Goal: Task Accomplishment & Management: Manage account settings

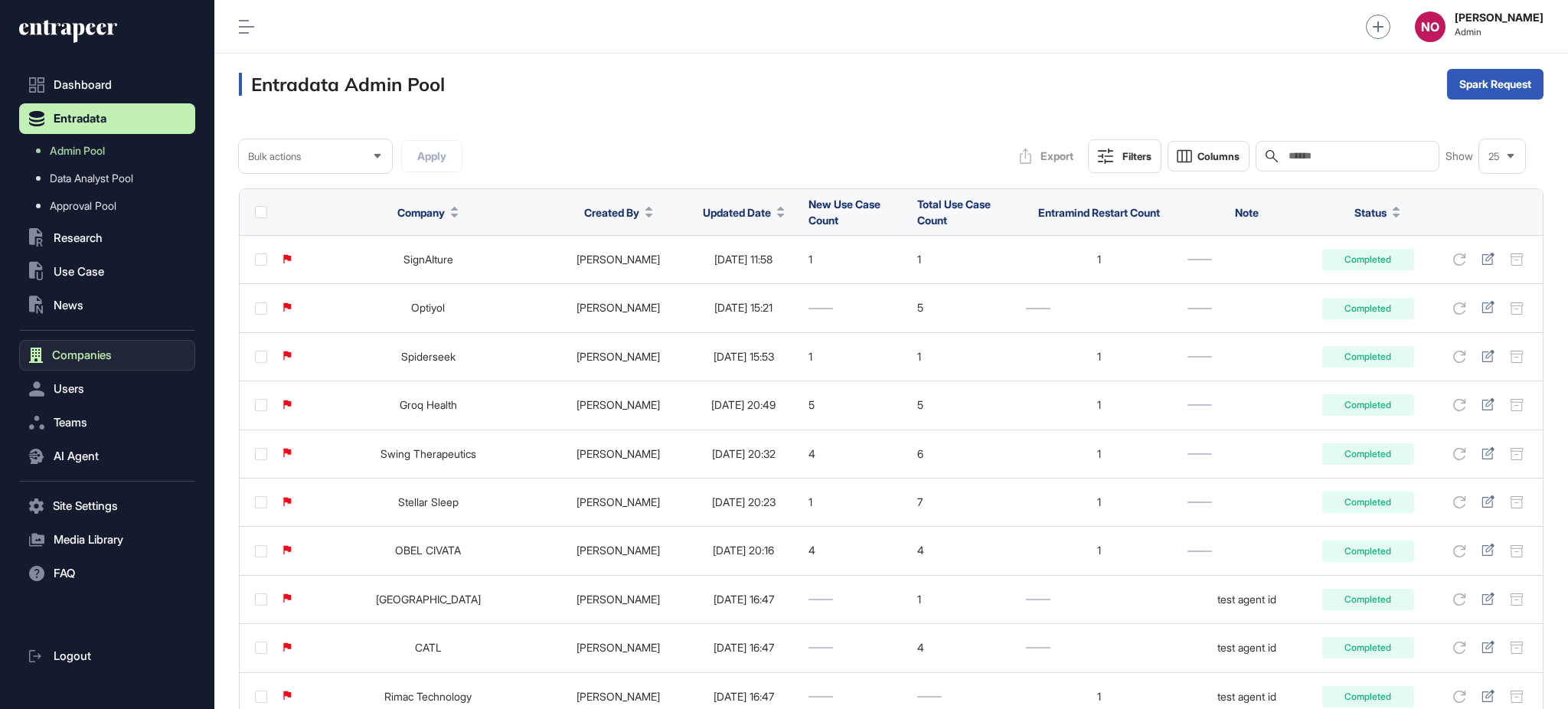
click at [88, 362] on button "Companies" at bounding box center [107, 355] width 176 height 31
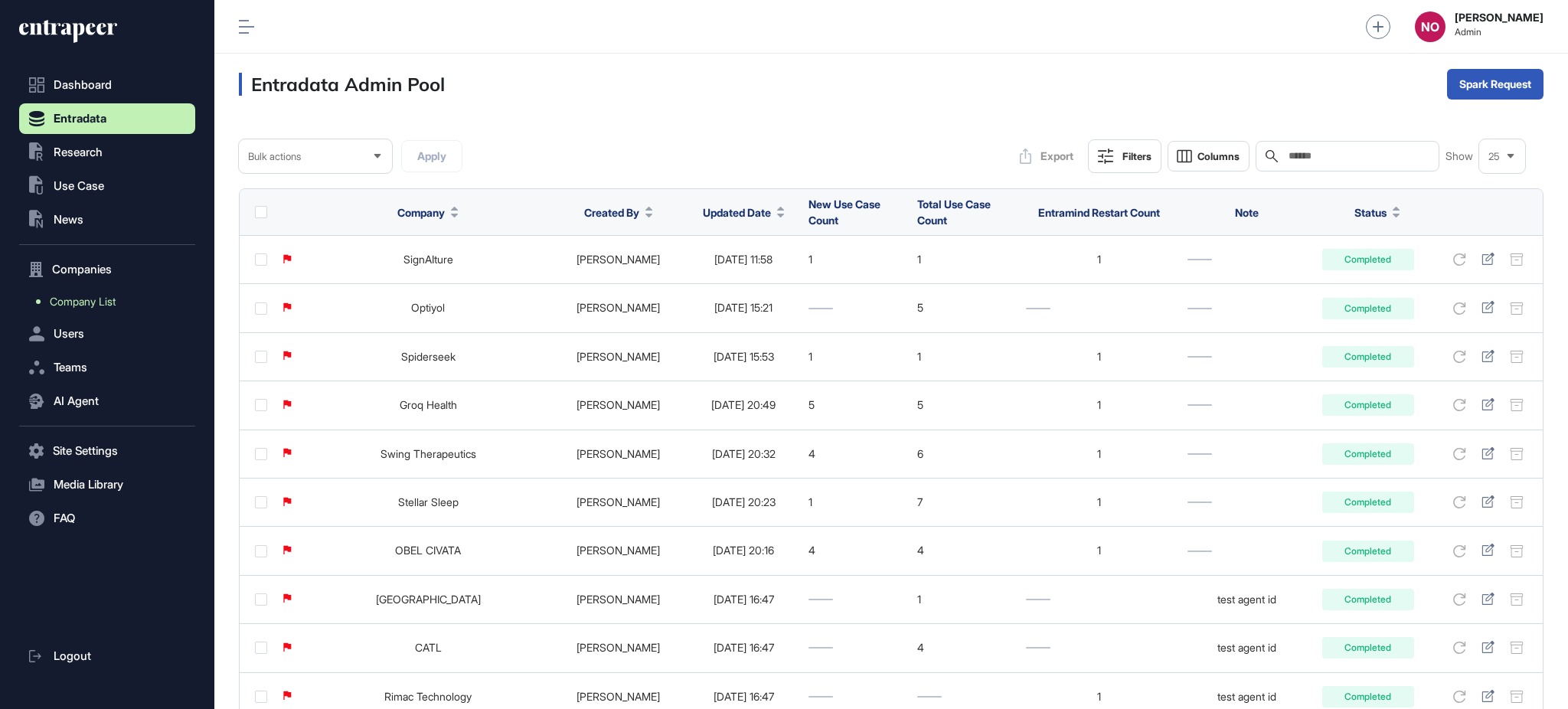
click at [113, 306] on span "Company List" at bounding box center [83, 301] width 66 height 13
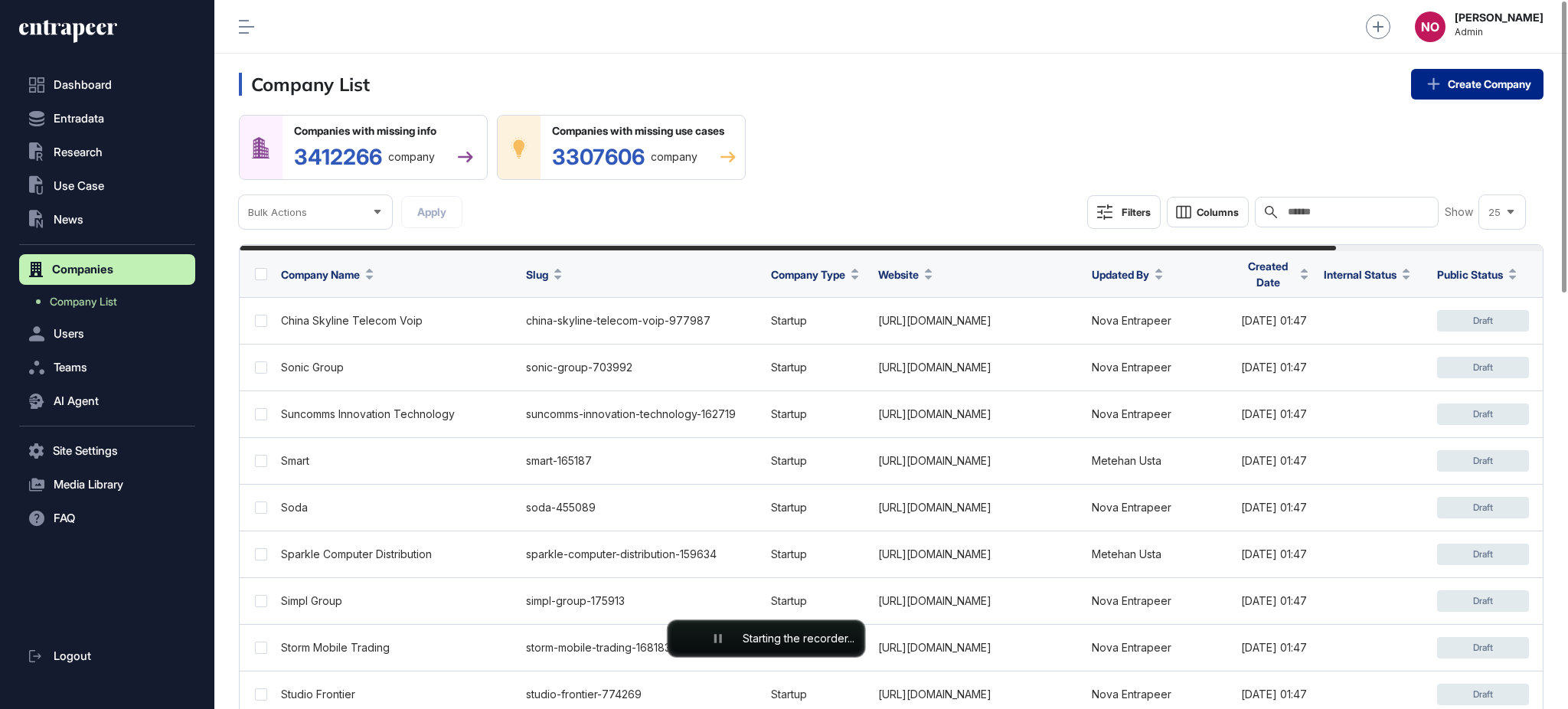
click at [1440, 94] on link "Create Company" at bounding box center [1477, 84] width 133 height 31
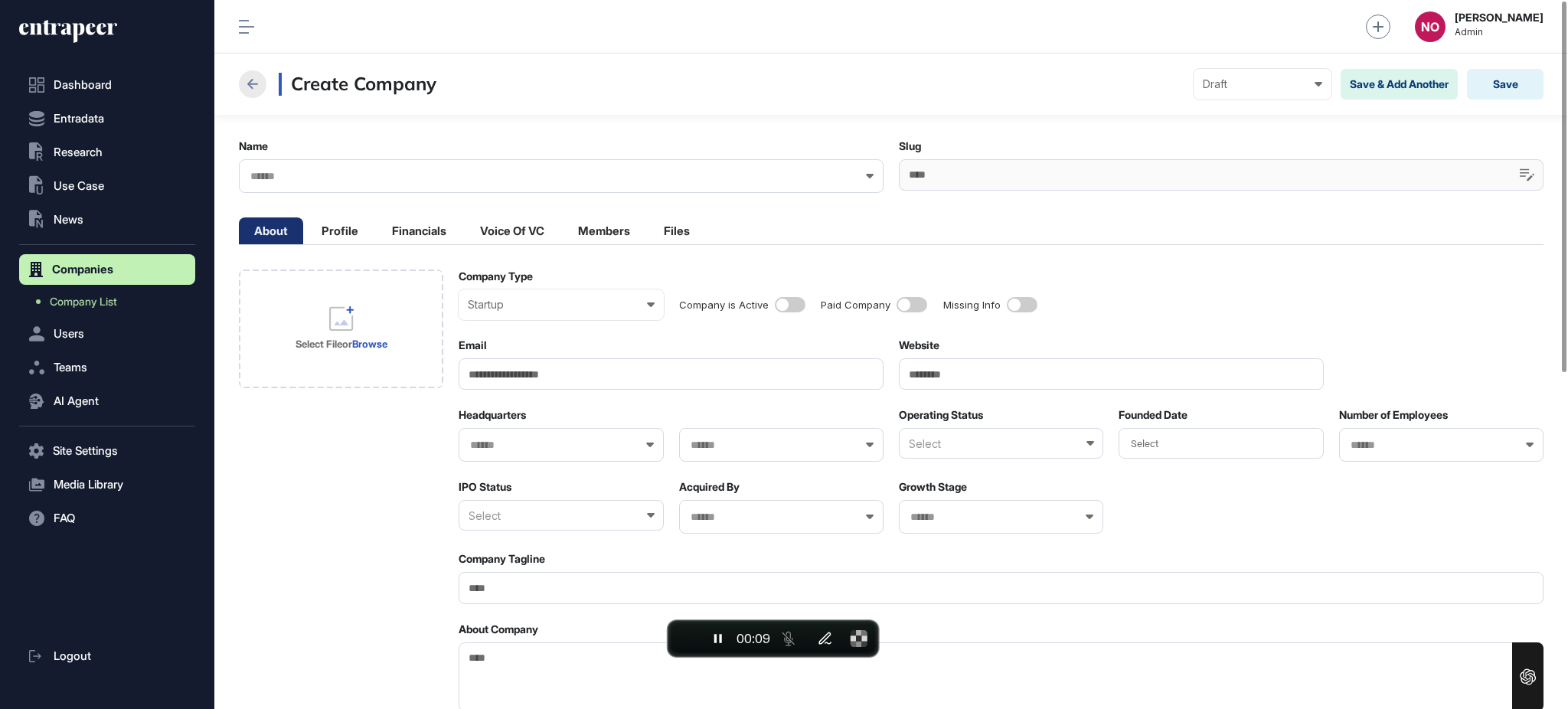
click at [259, 88] on icon at bounding box center [253, 84] width 18 height 18
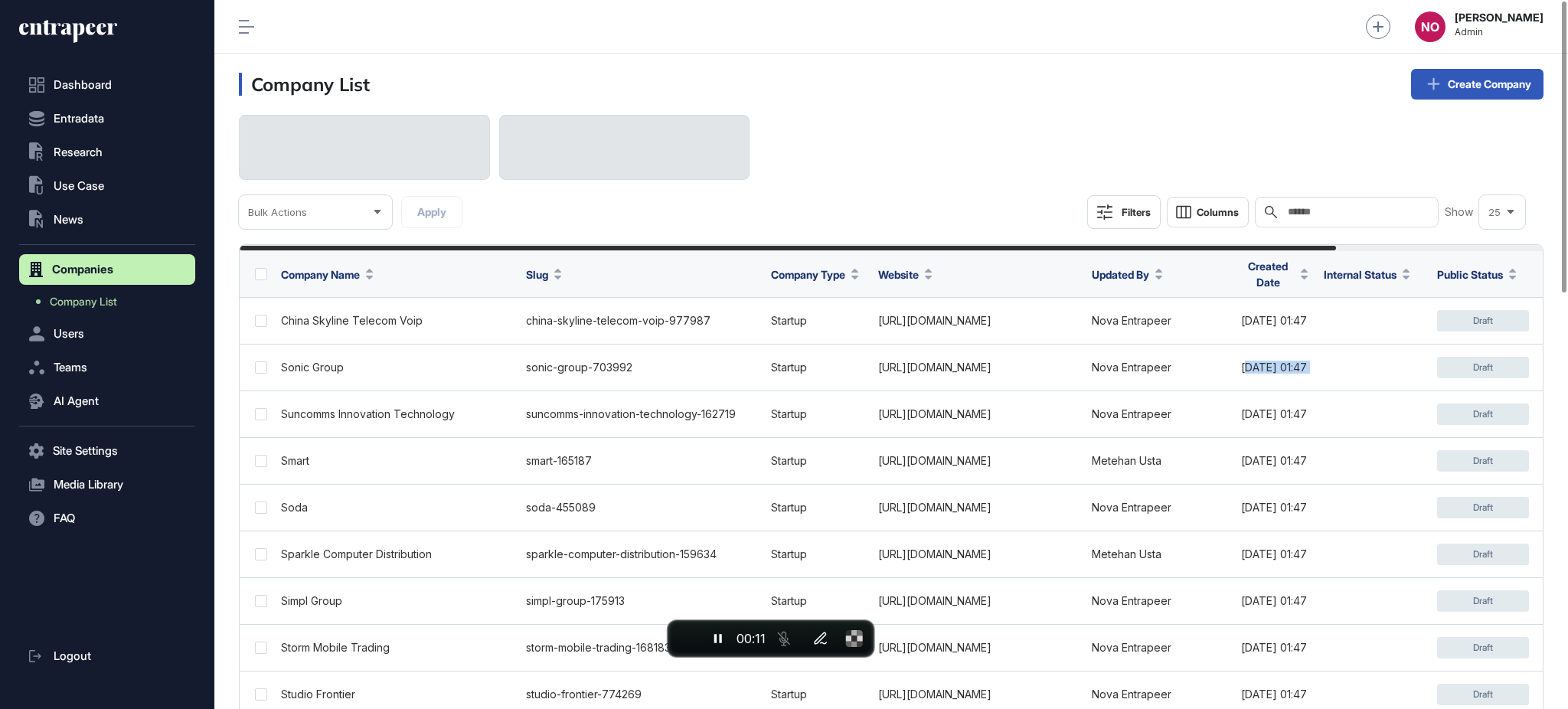
scroll to position [0, 245]
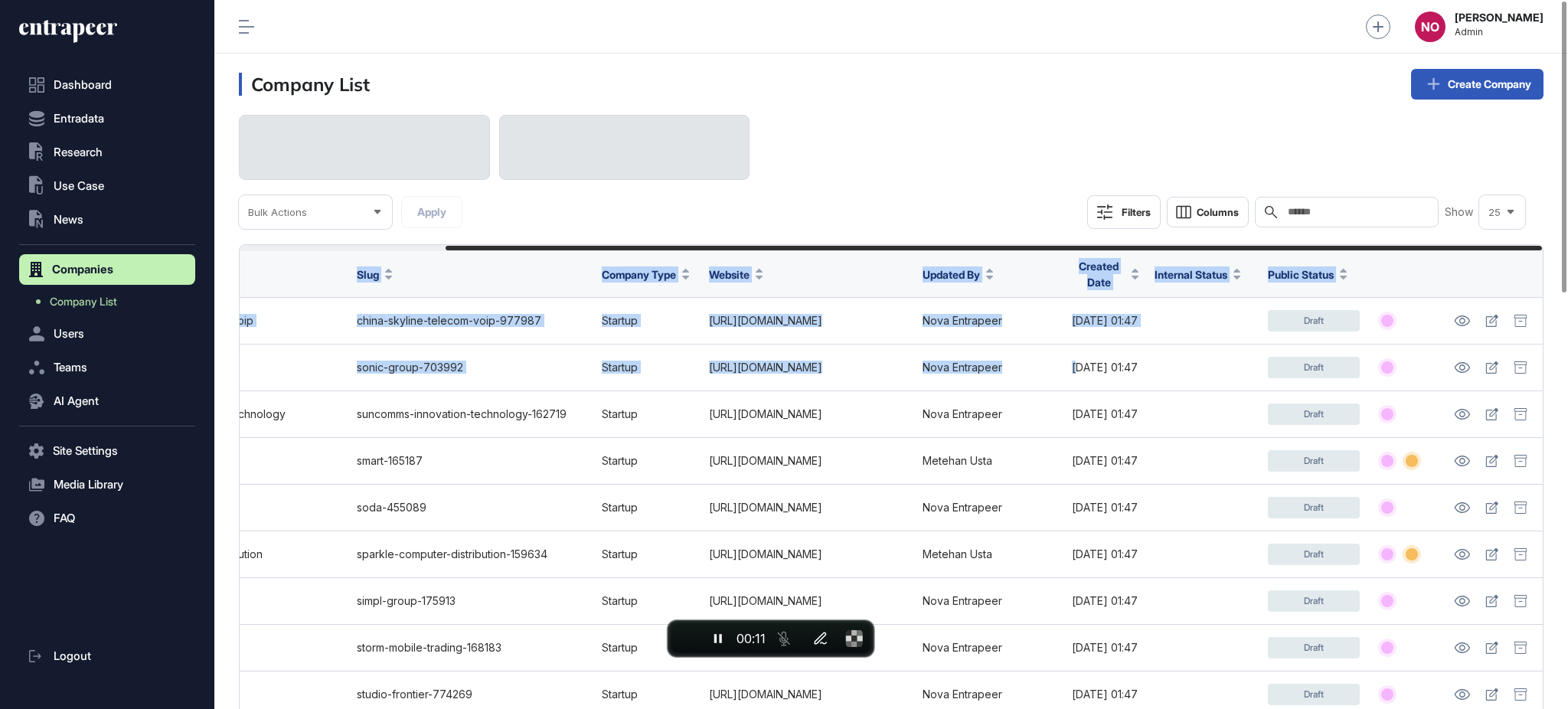
drag, startPoint x: 1295, startPoint y: 350, endPoint x: 1566, endPoint y: 360, distance: 271.2
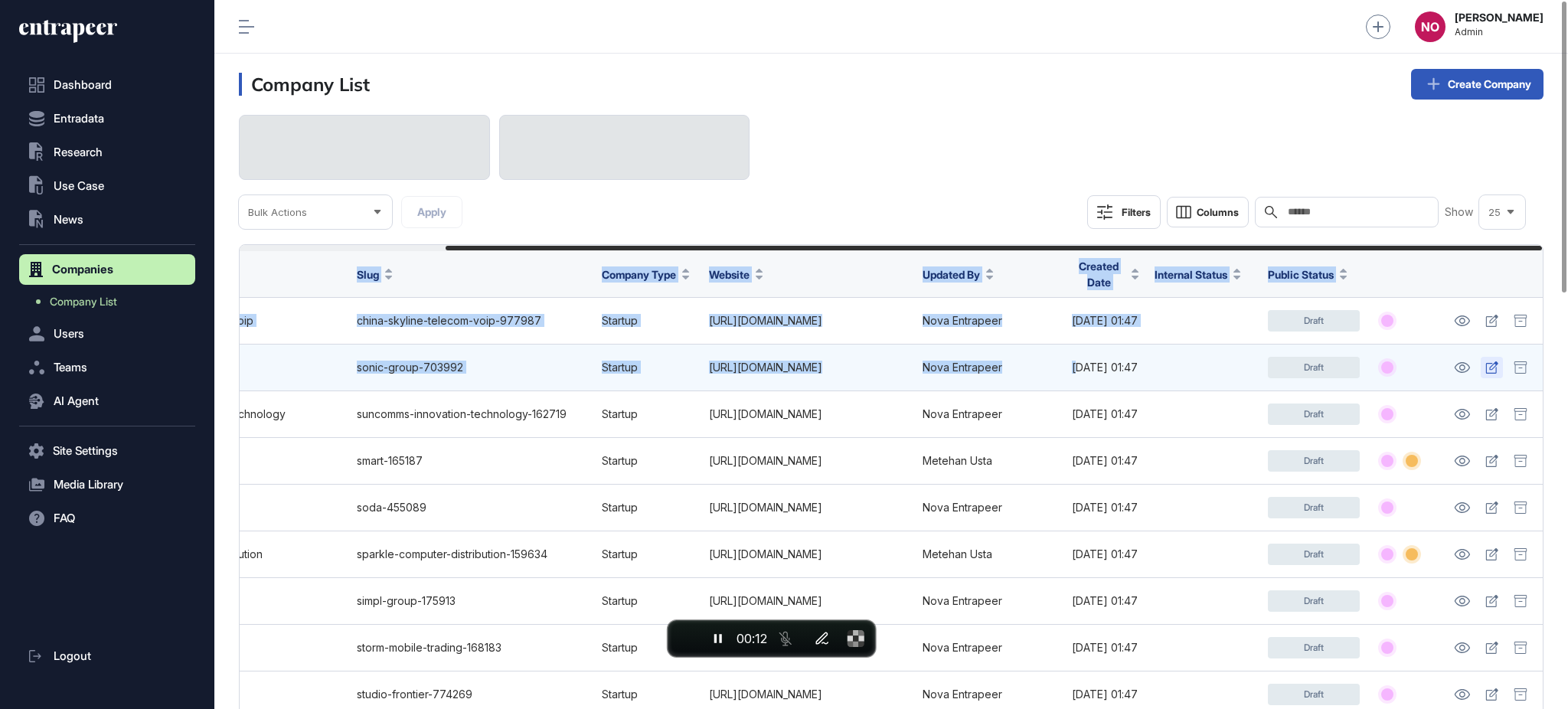
click at [1490, 369] on icon at bounding box center [1492, 367] width 13 height 13
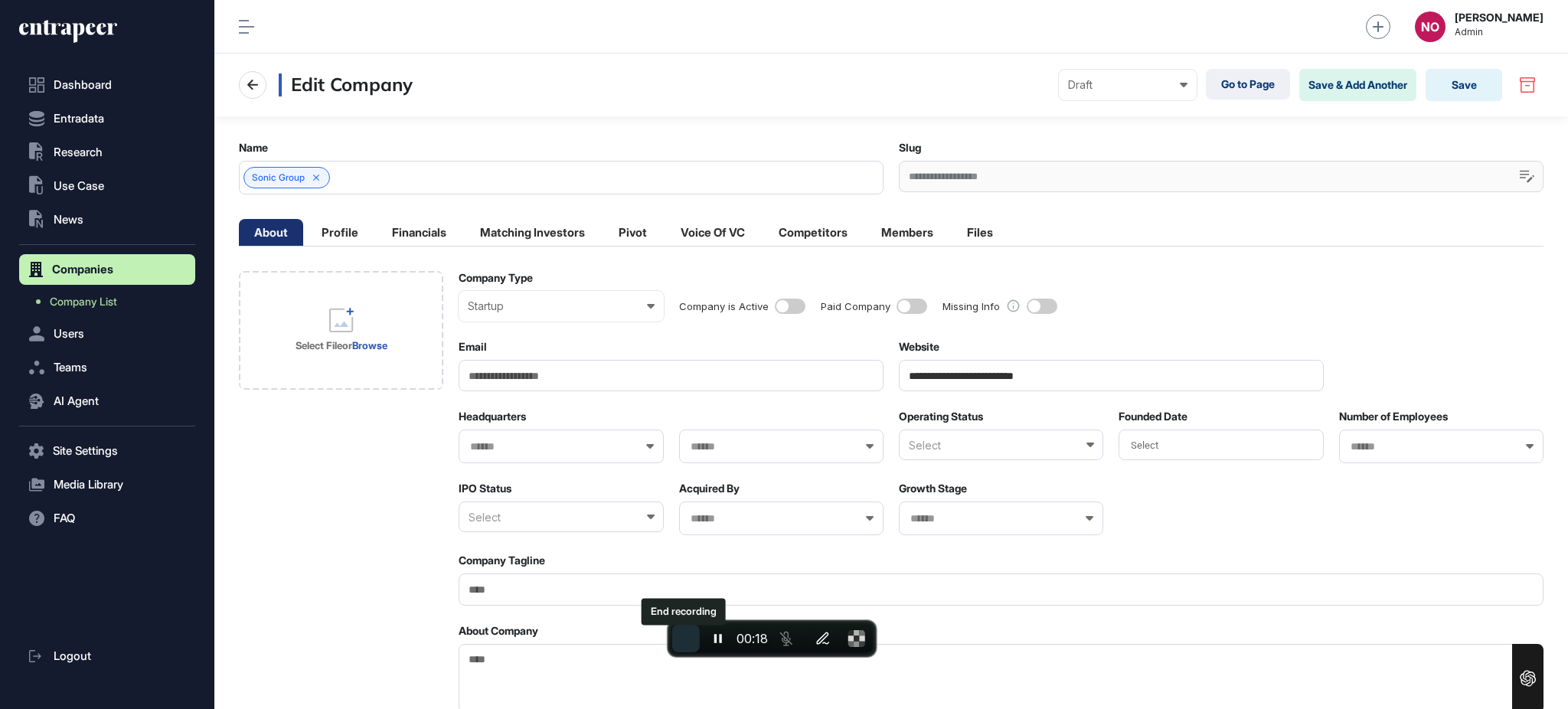
click at [686, 639] on span "End recording" at bounding box center [686, 639] width 0 height 0
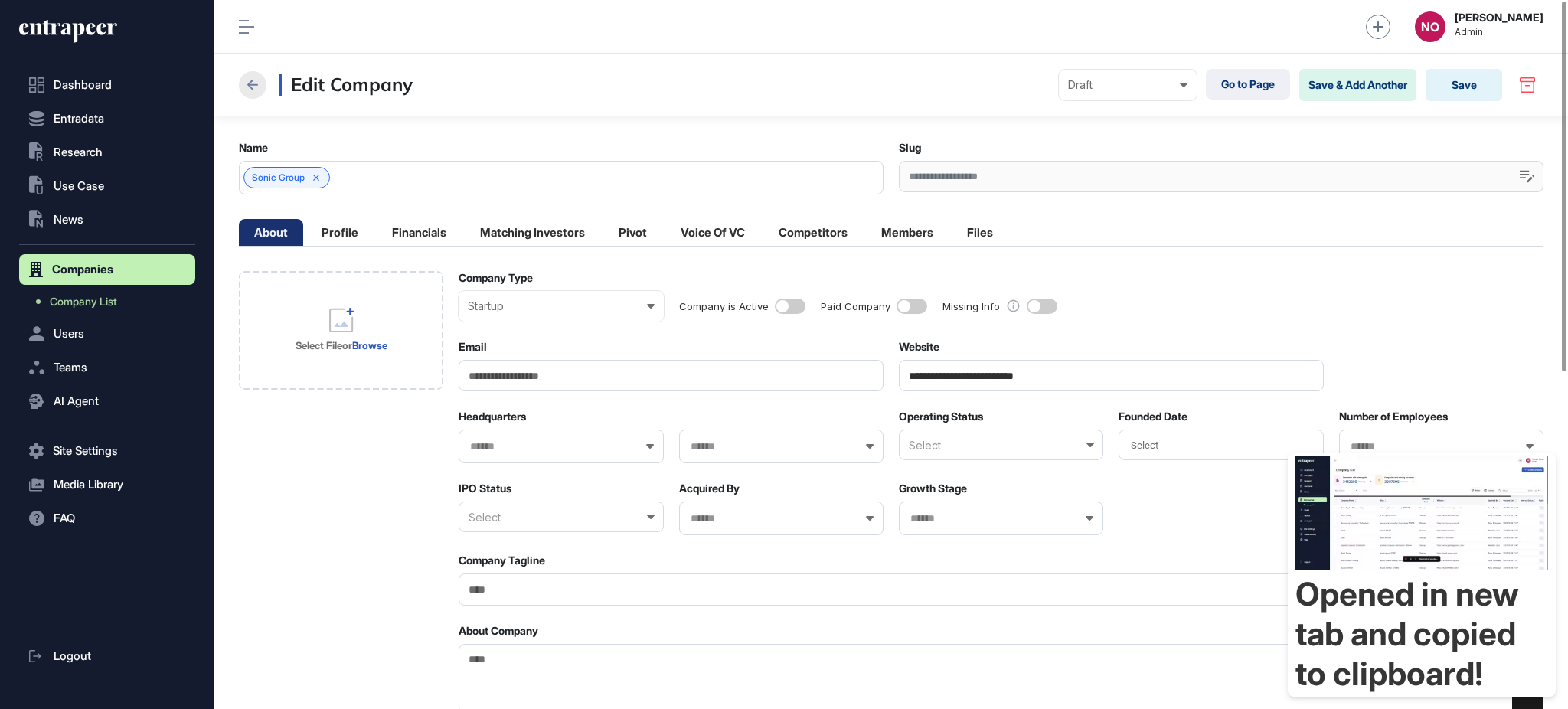
click at [249, 85] on icon at bounding box center [253, 85] width 18 height 18
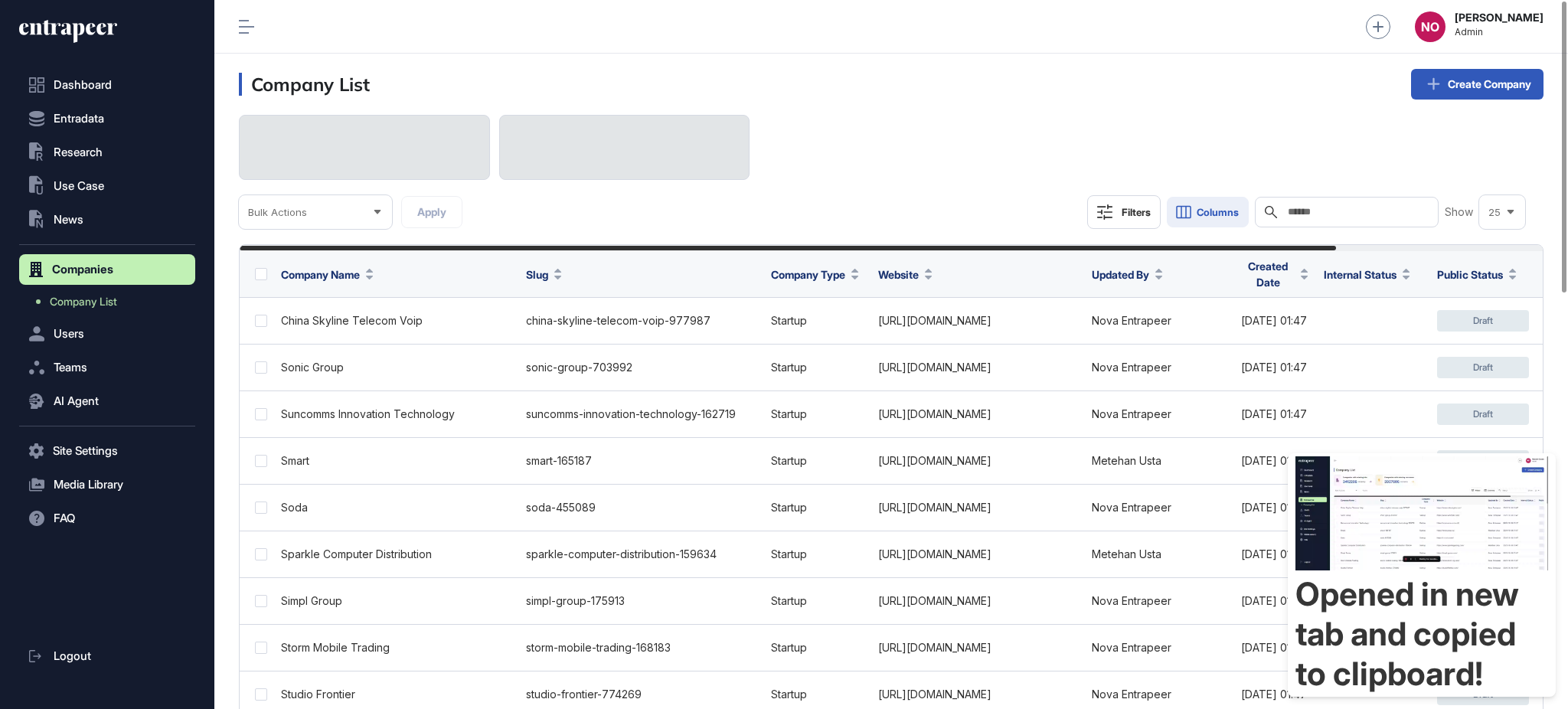
click at [1202, 217] on span "Columns" at bounding box center [1218, 213] width 42 height 12
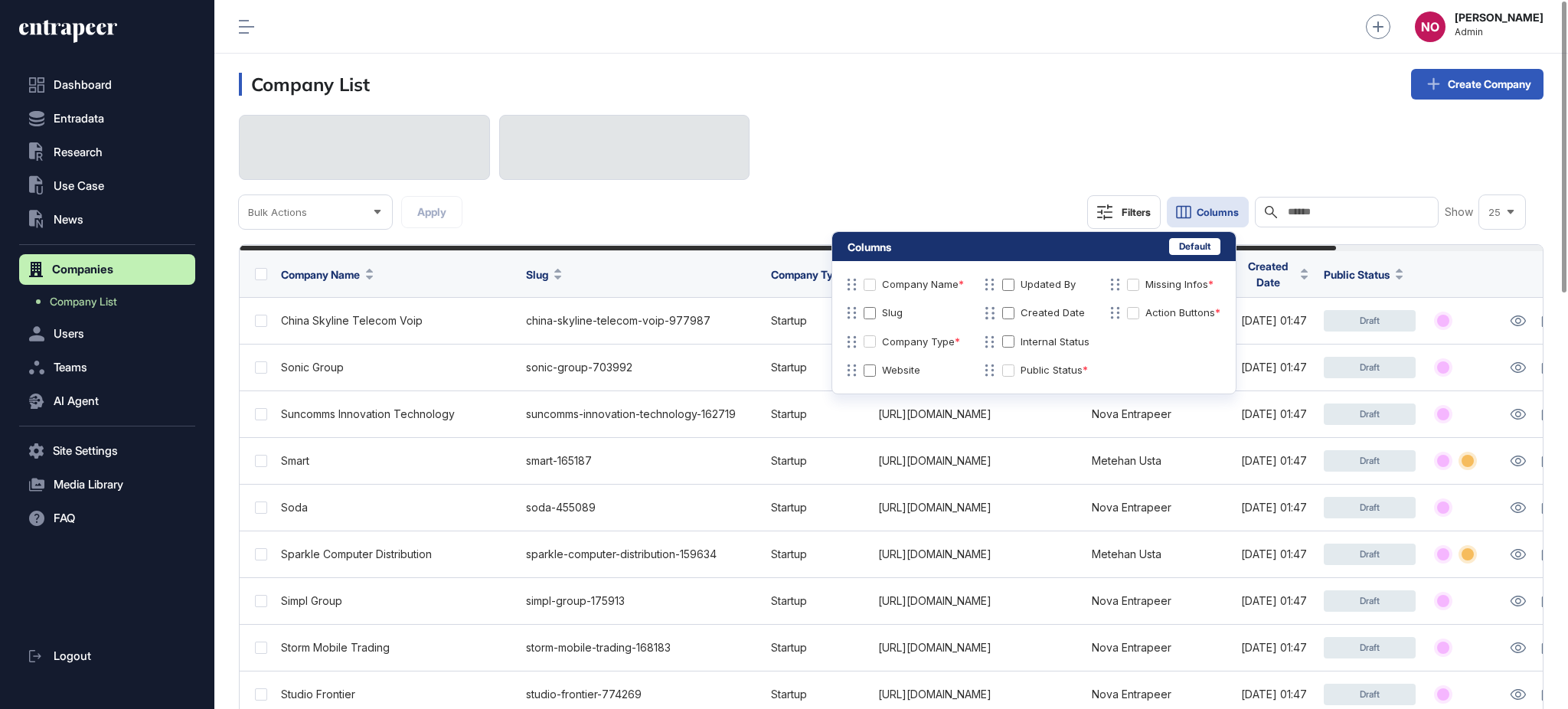
click at [1036, 189] on div "Bulk Actions Apply Filters Columns Search Show 25" at bounding box center [891, 172] width 1304 height 114
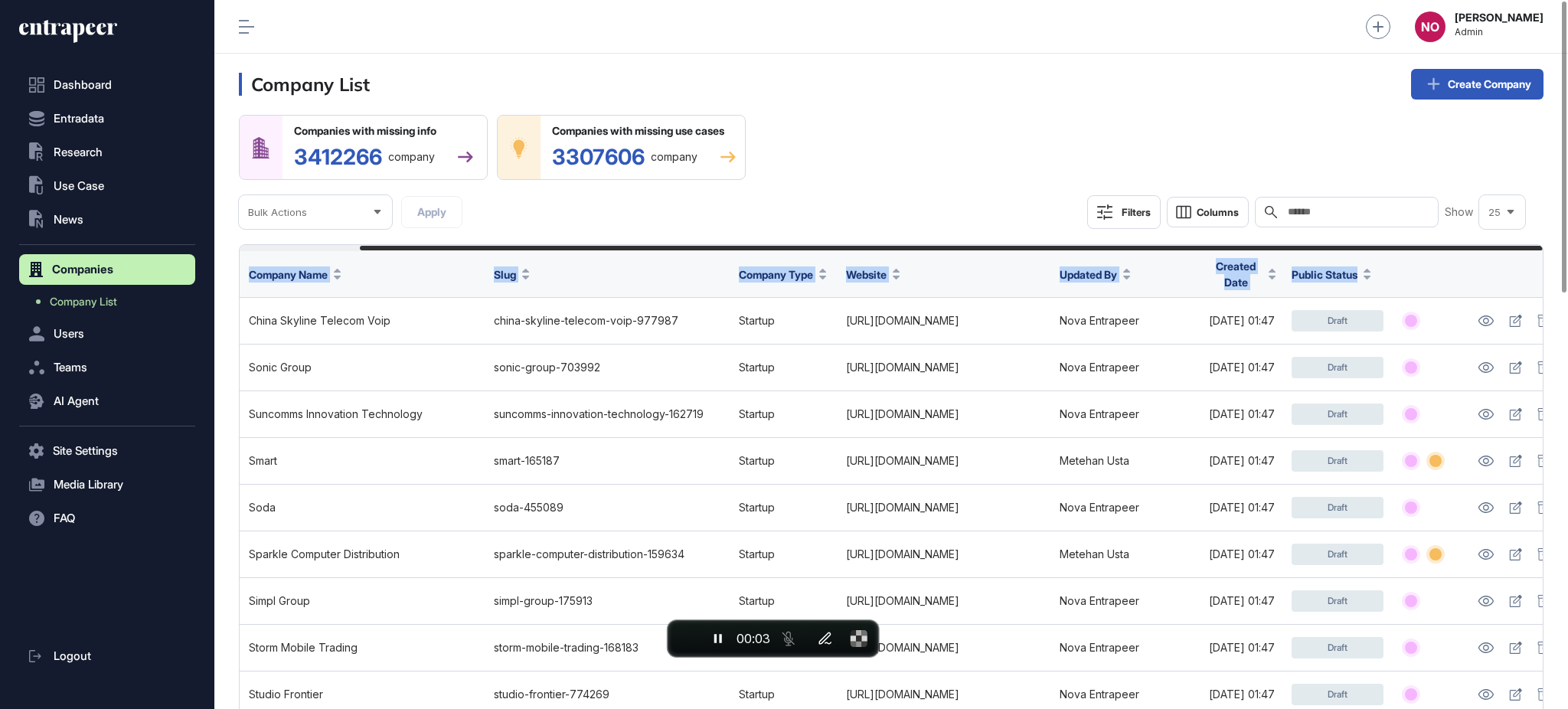
scroll to position [0, 132]
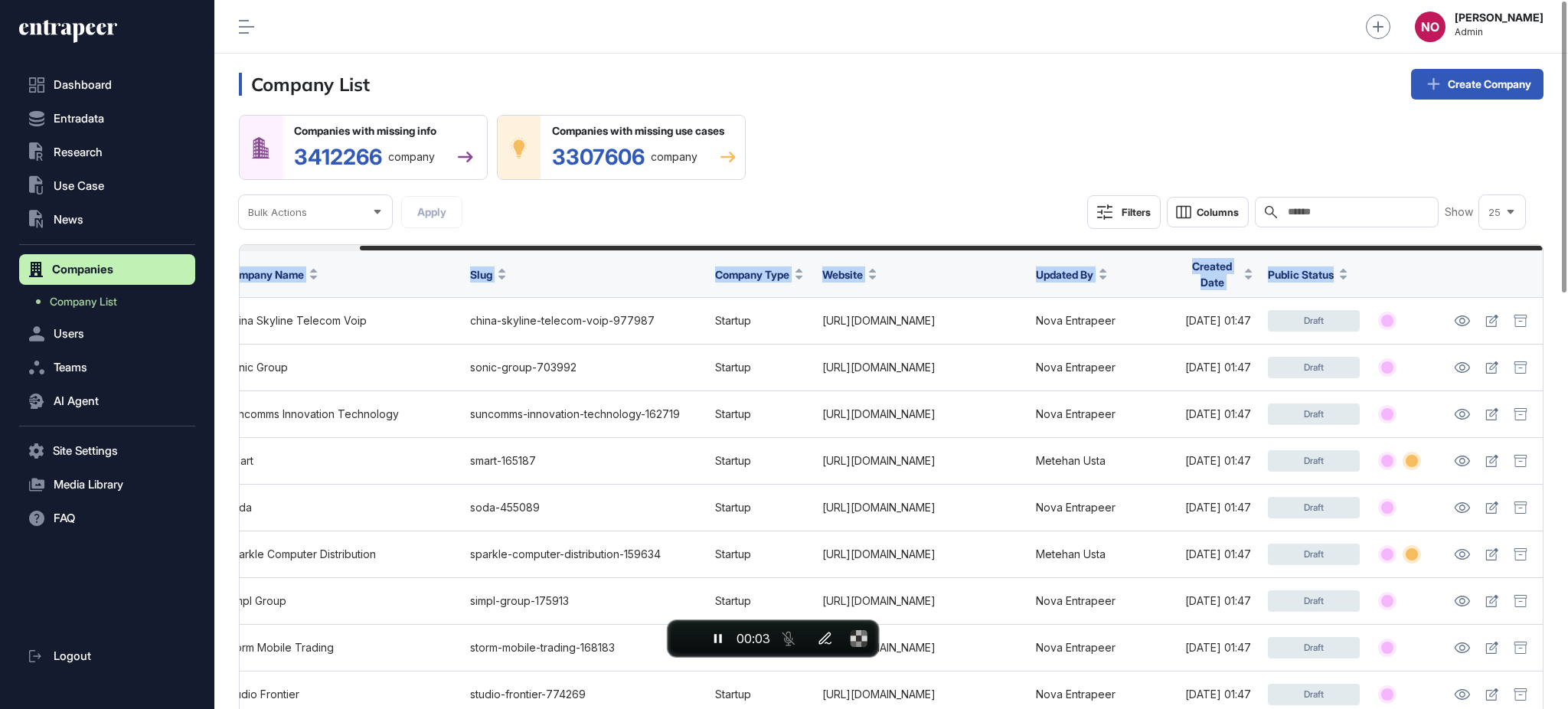
drag, startPoint x: 1273, startPoint y: 245, endPoint x: 1473, endPoint y: 256, distance: 200.3
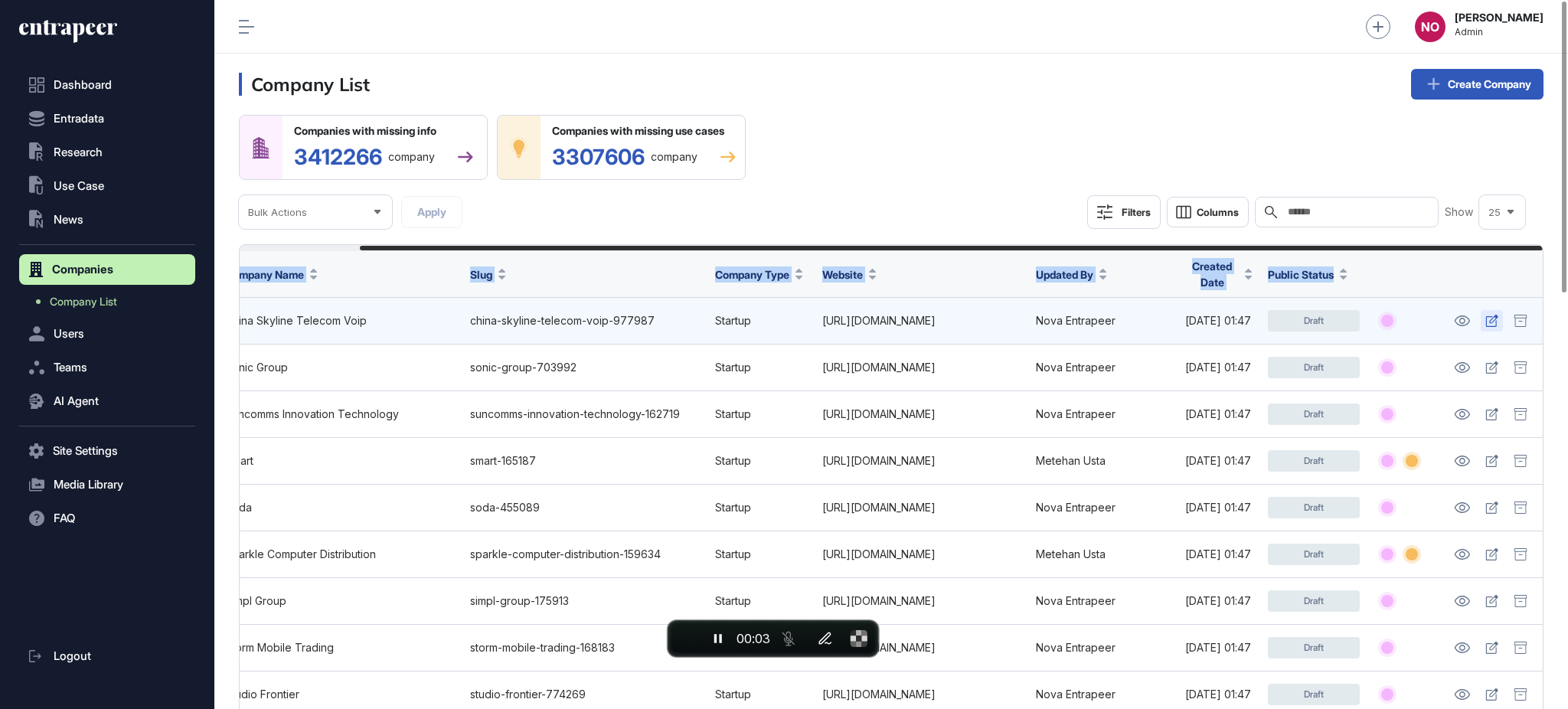
click at [1490, 322] on icon at bounding box center [1491, 320] width 13 height 13
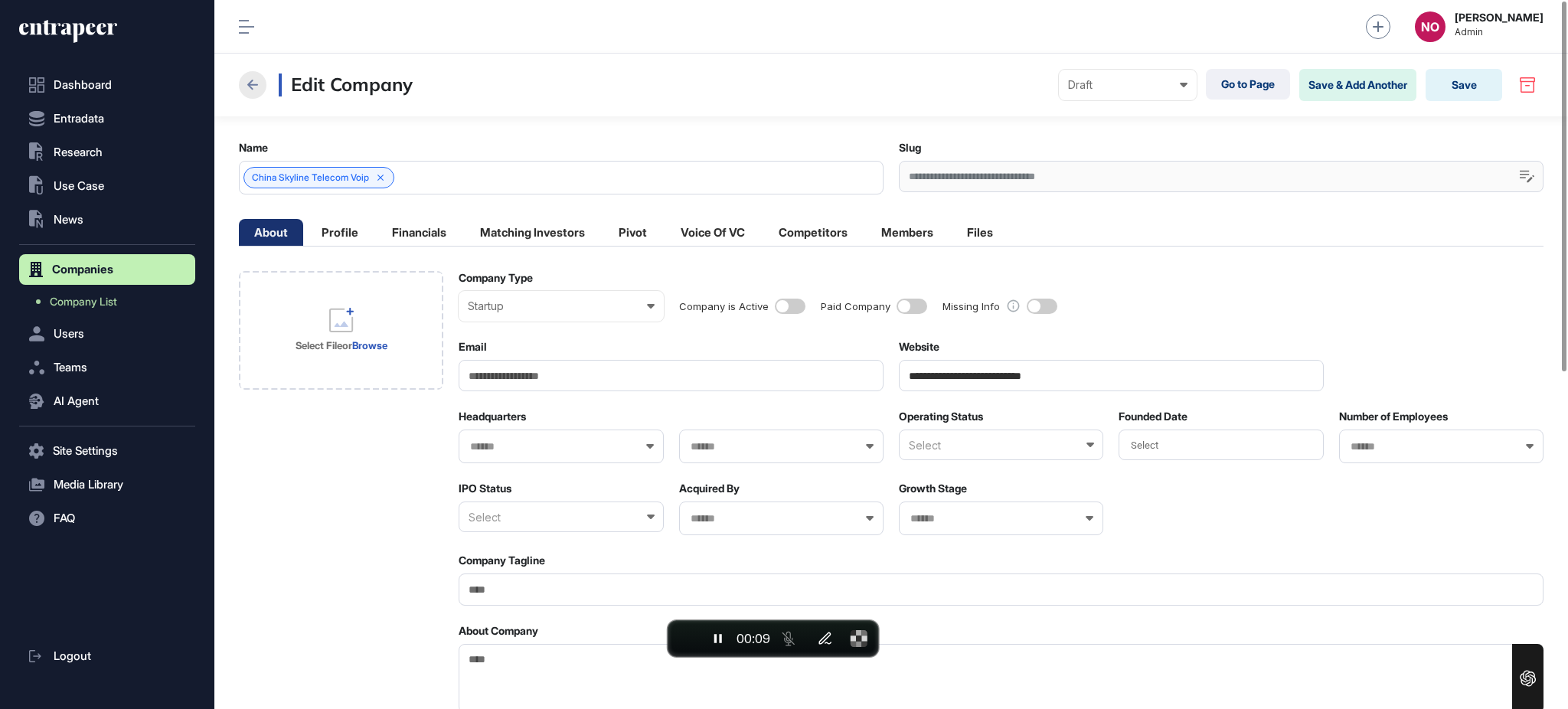
click at [254, 87] on icon at bounding box center [253, 85] width 18 height 18
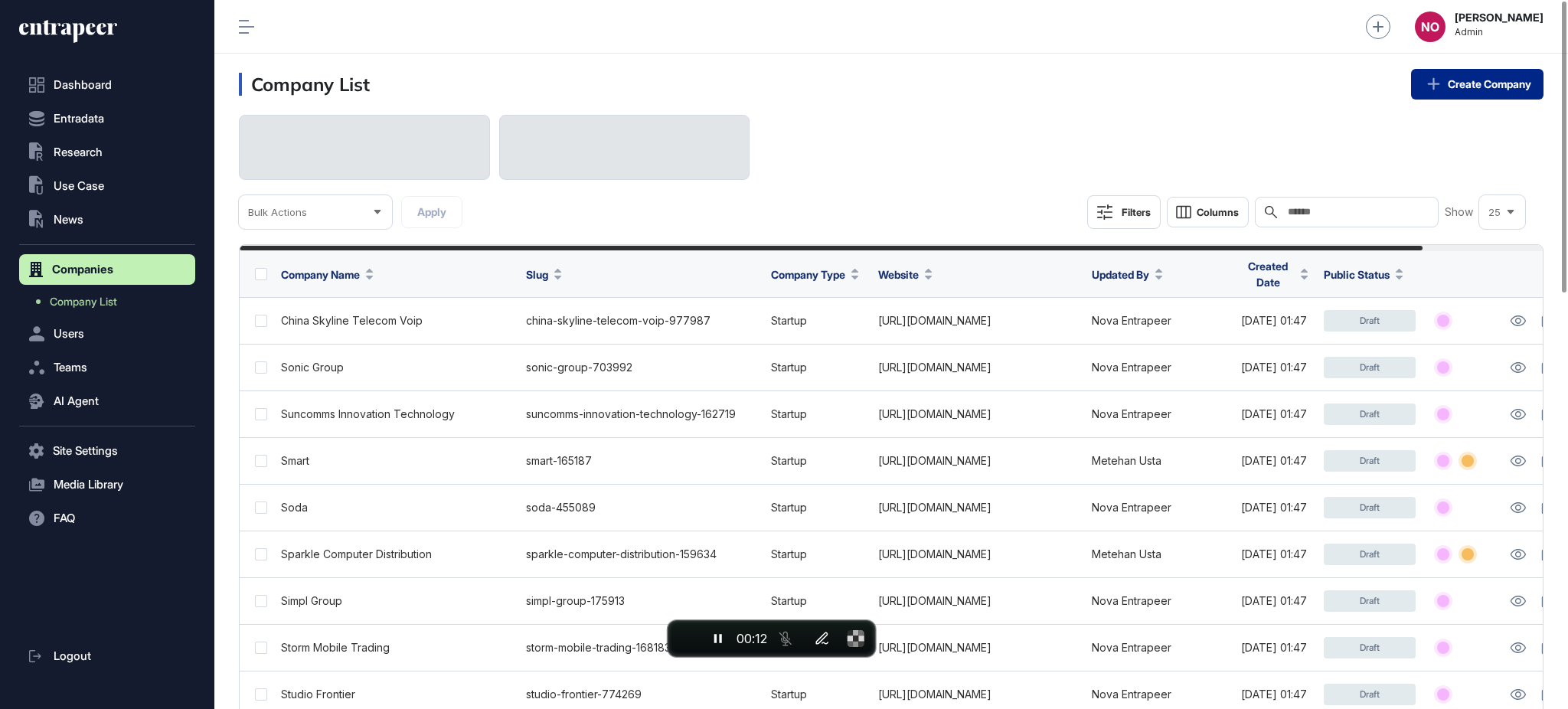
click at [1463, 79] on link "Create Company" at bounding box center [1477, 84] width 133 height 31
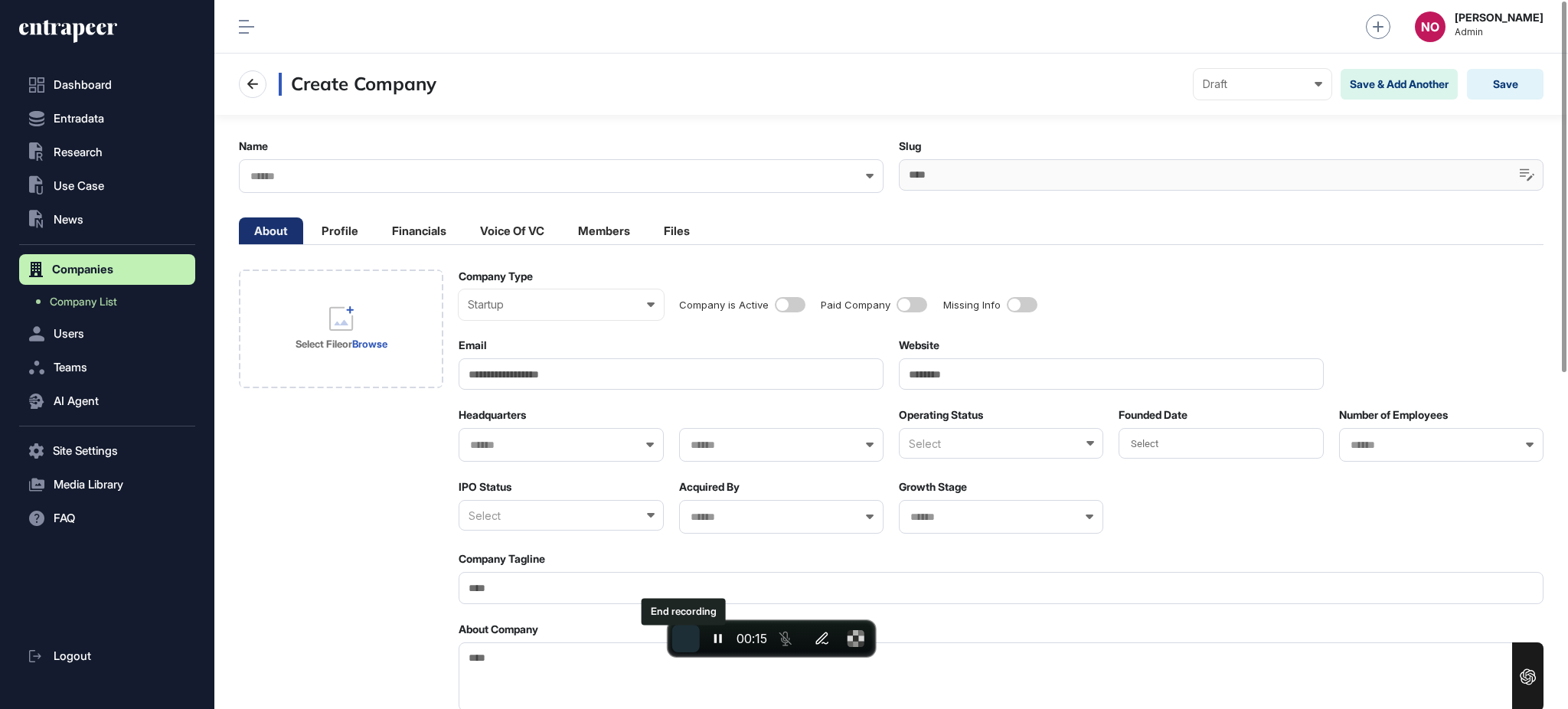
click at [692, 637] on button "End recording" at bounding box center [686, 638] width 28 height 28
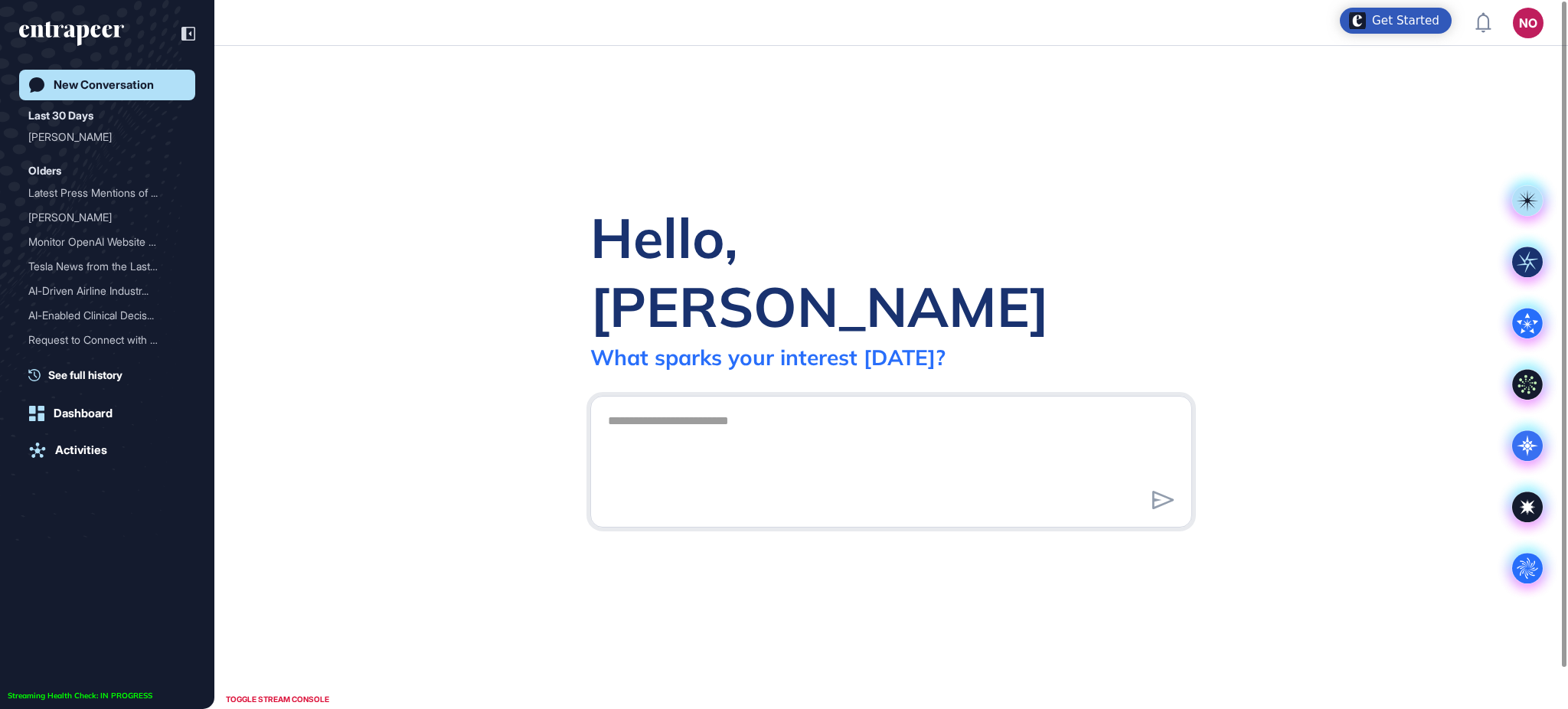
scroll to position [1, 1]
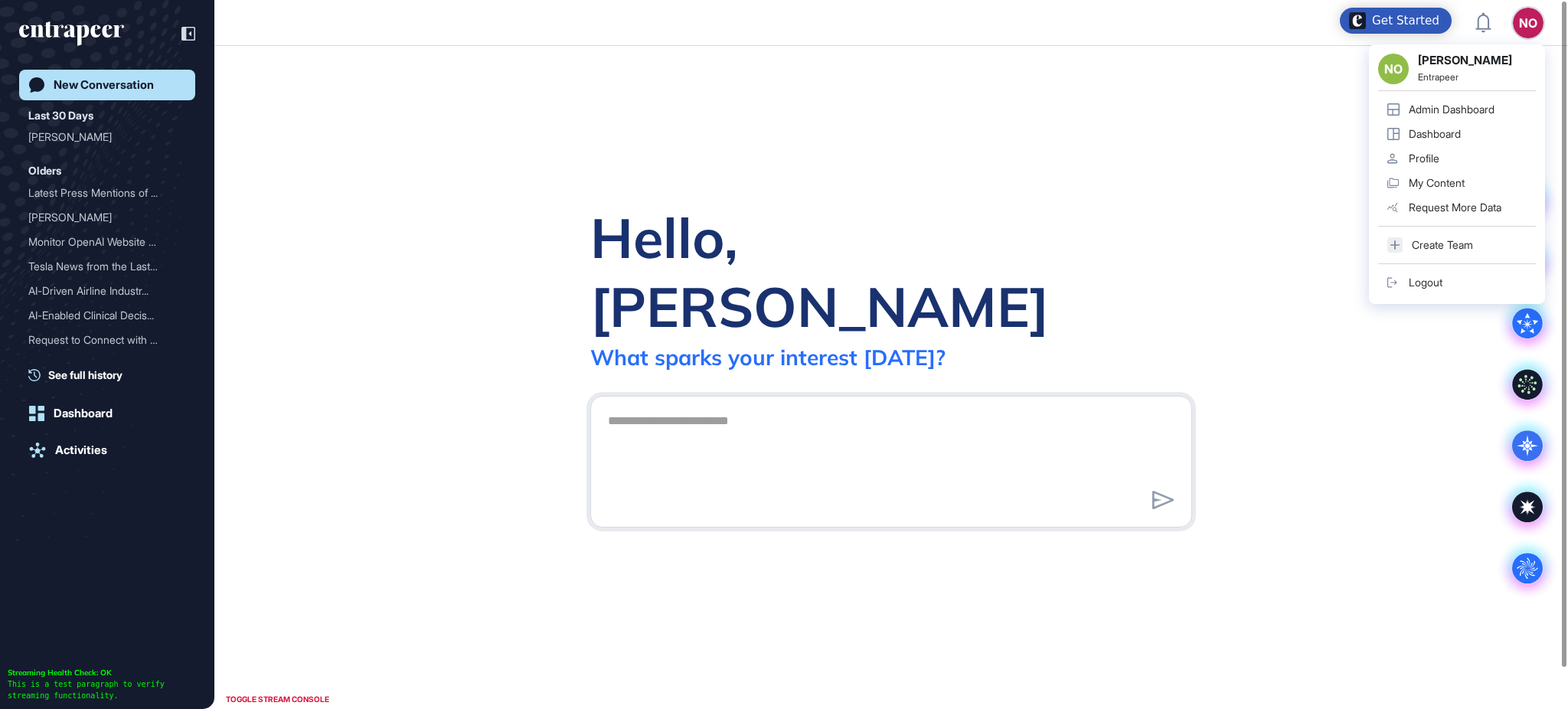
click at [1436, 112] on div "Admin Dashboard" at bounding box center [1451, 109] width 86 height 13
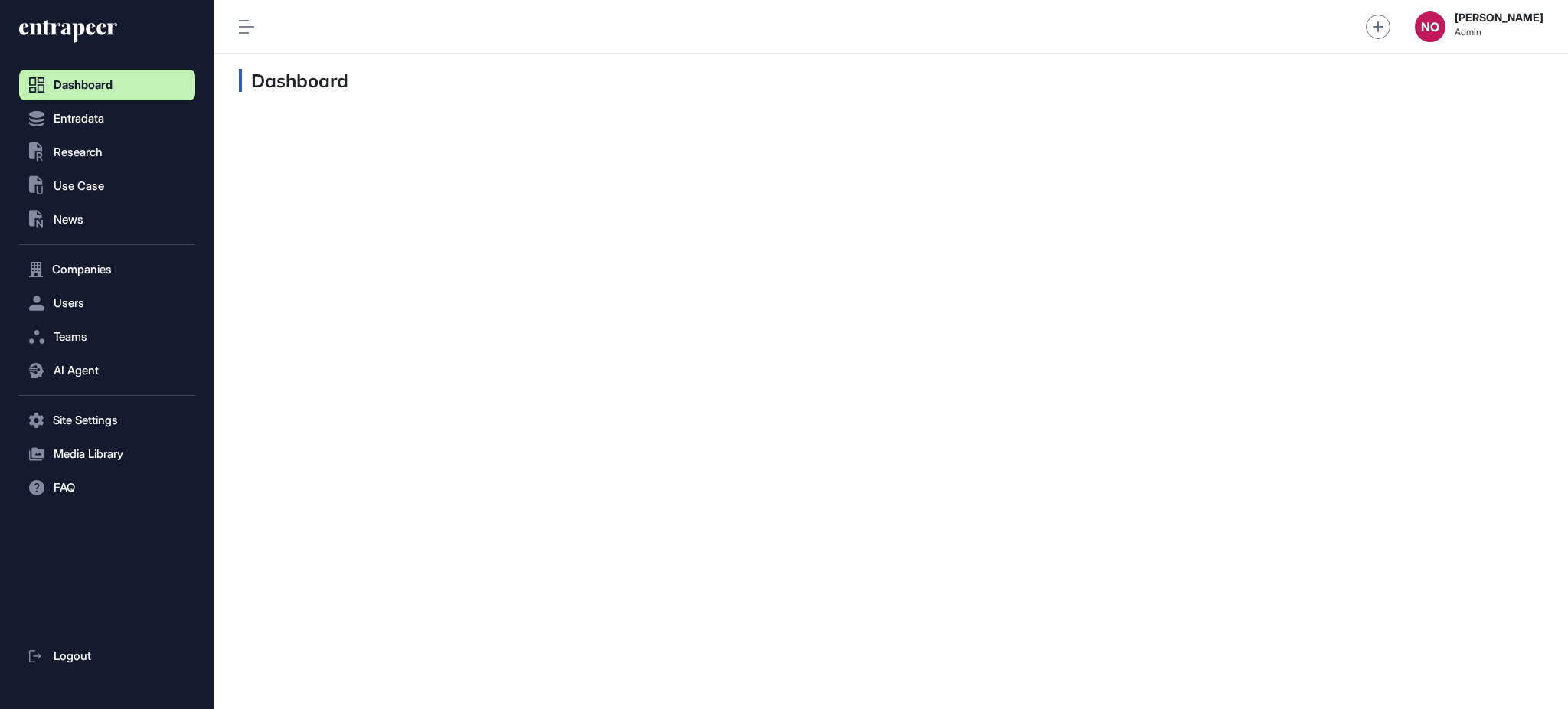
scroll to position [1, 1]
click at [76, 116] on span "Entradata" at bounding box center [78, 118] width 51 height 13
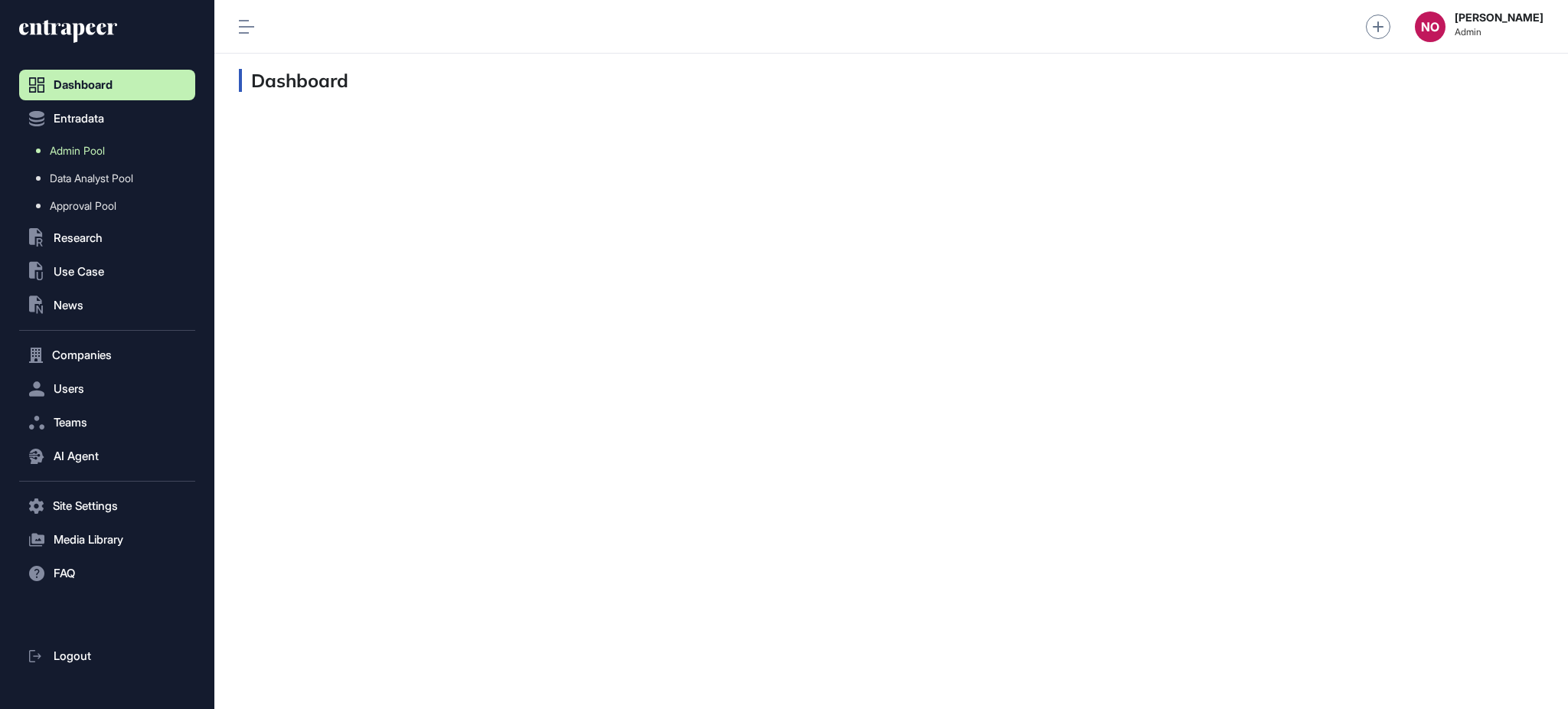
click at [98, 148] on span "Admin Pool" at bounding box center [78, 151] width 55 height 13
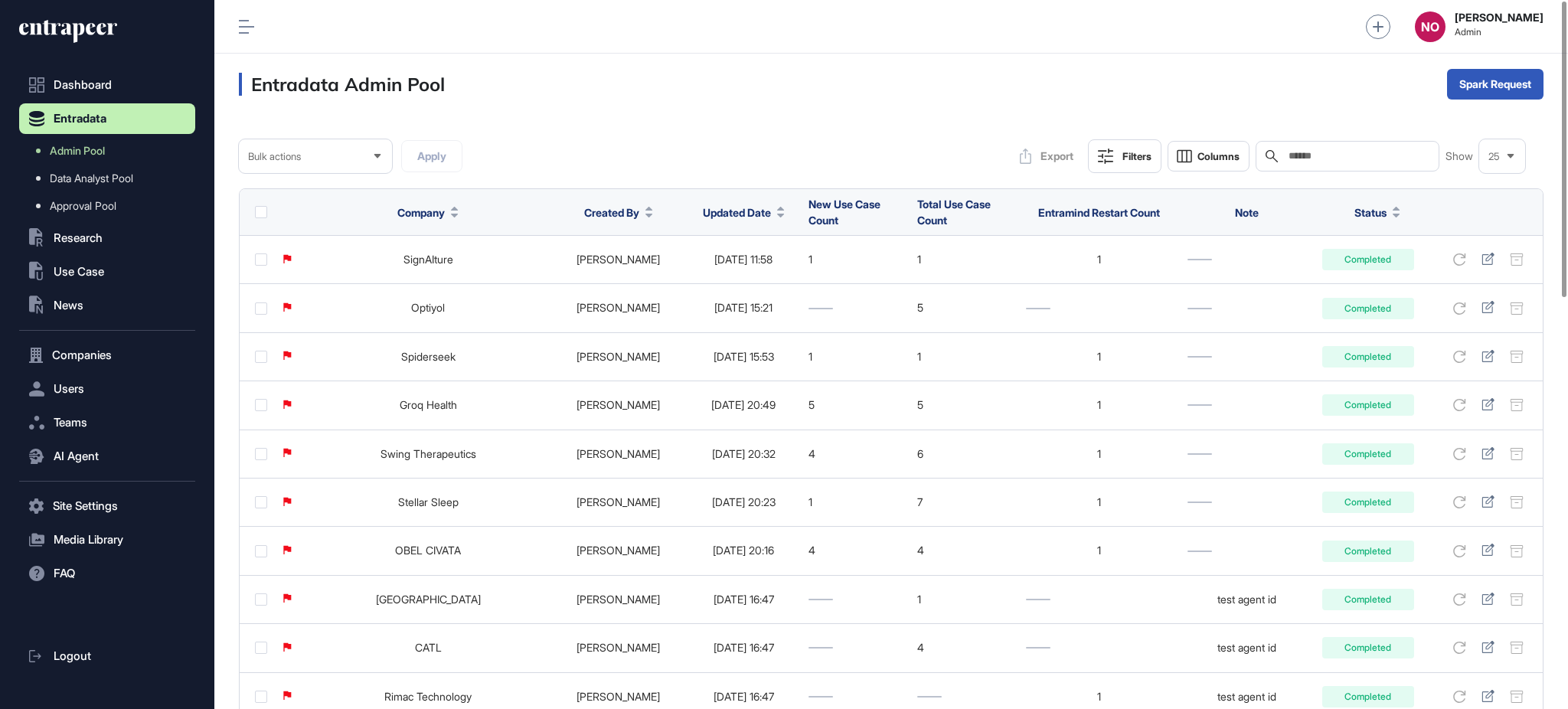
click at [728, 214] on span "Updated Date" at bounding box center [737, 212] width 68 height 16
click at [736, 279] on span "Sort Descending" at bounding box center [735, 277] width 61 height 13
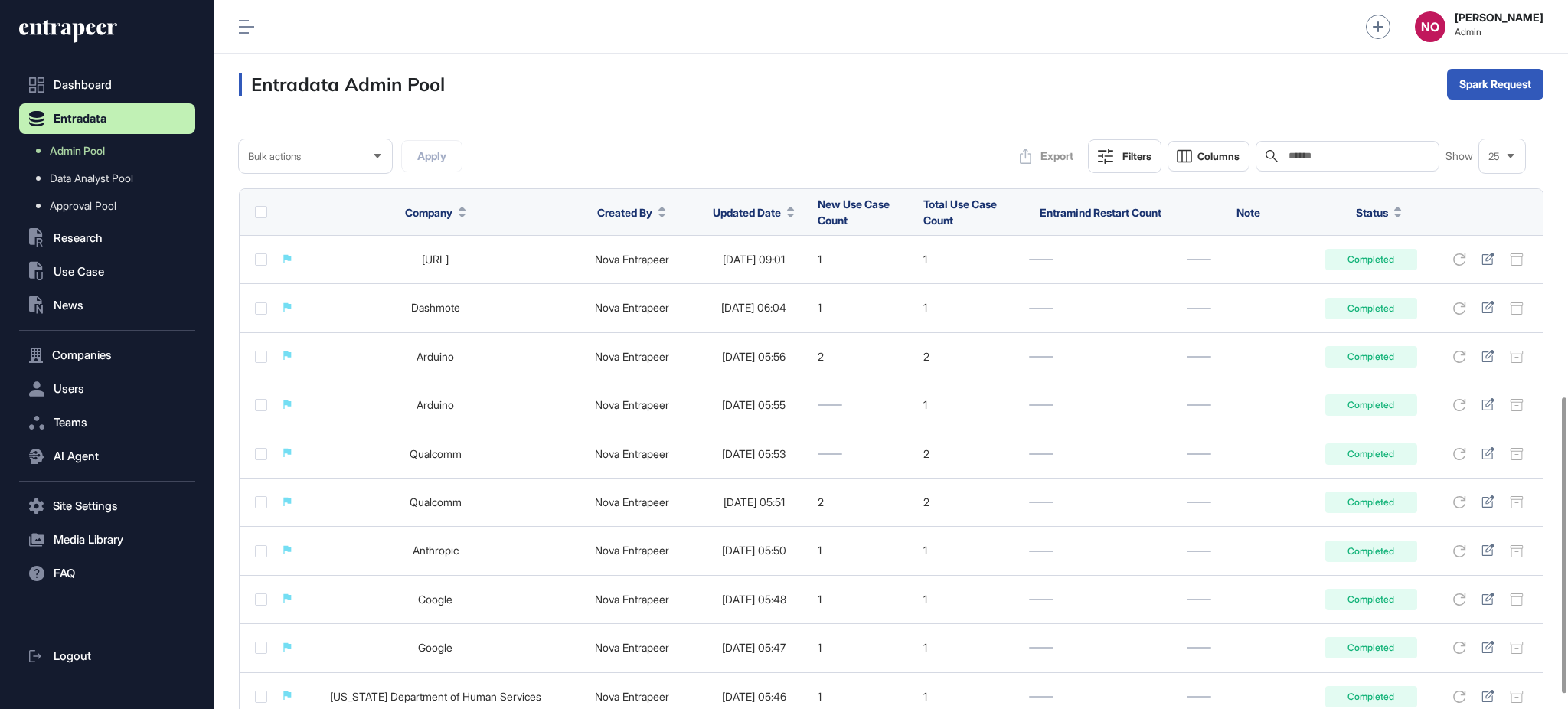
scroll to position [987, 0]
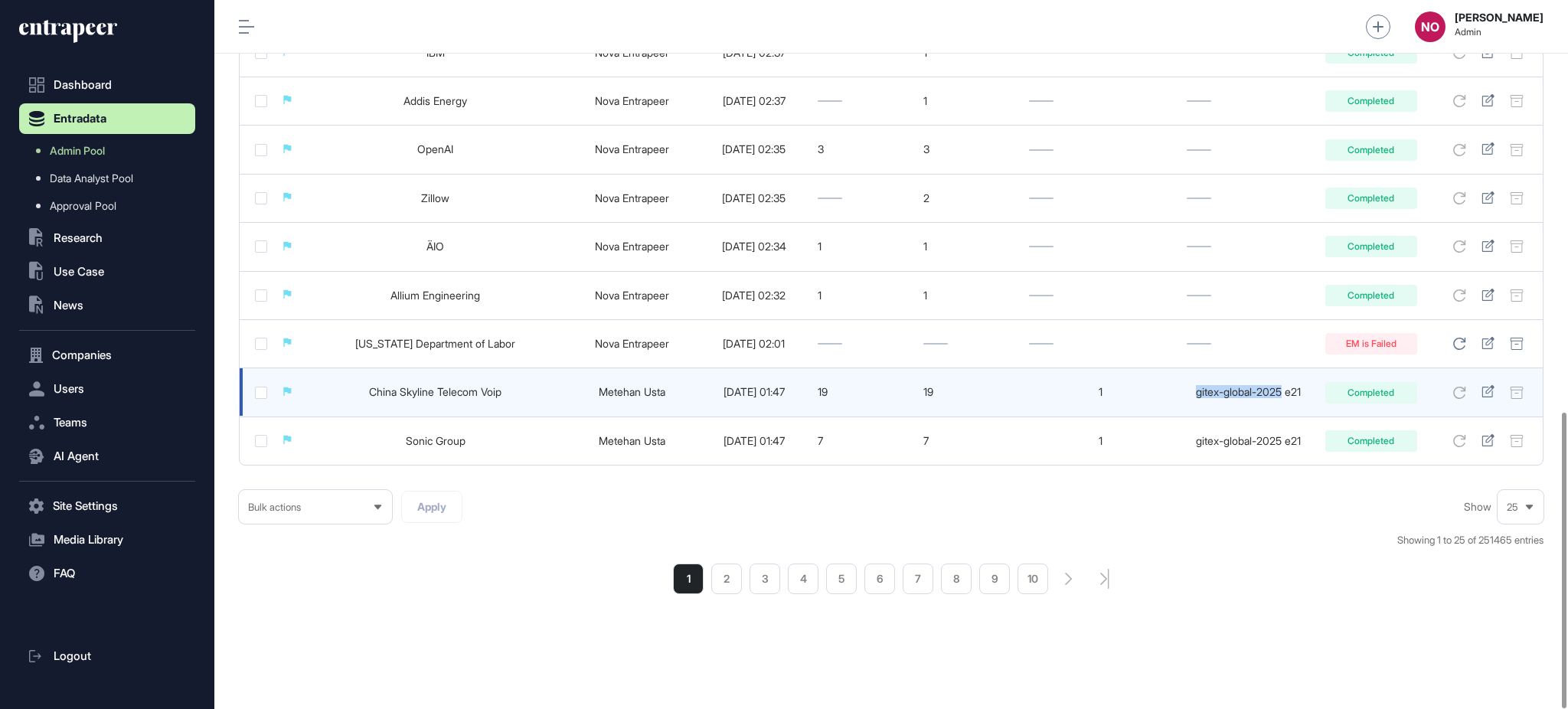
drag, startPoint x: 1191, startPoint y: 389, endPoint x: 1284, endPoint y: 406, distance: 94.5
click at [1284, 406] on td "gitex-global-2025 e21" at bounding box center [1249, 393] width 138 height 48
copy div "gitex-global-2025"
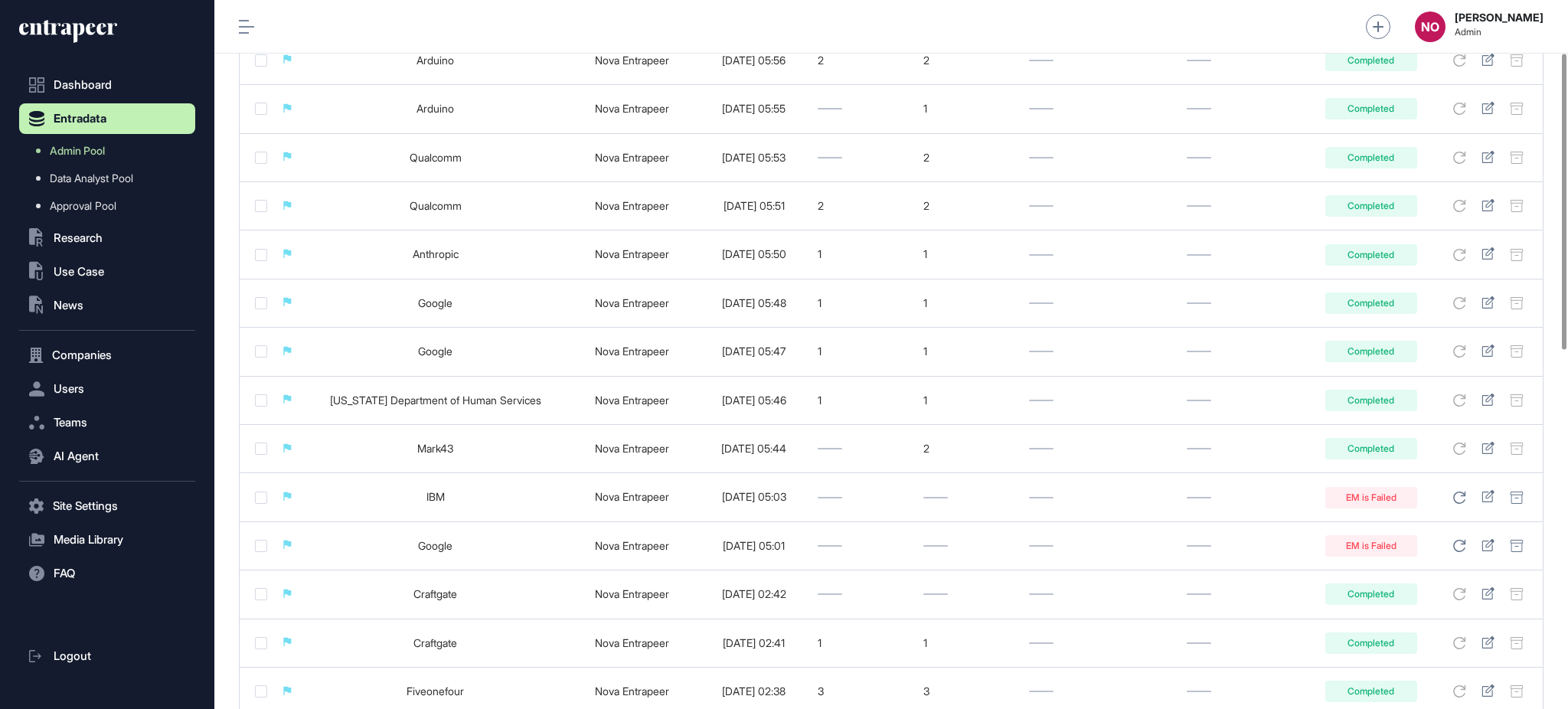
scroll to position [0, 0]
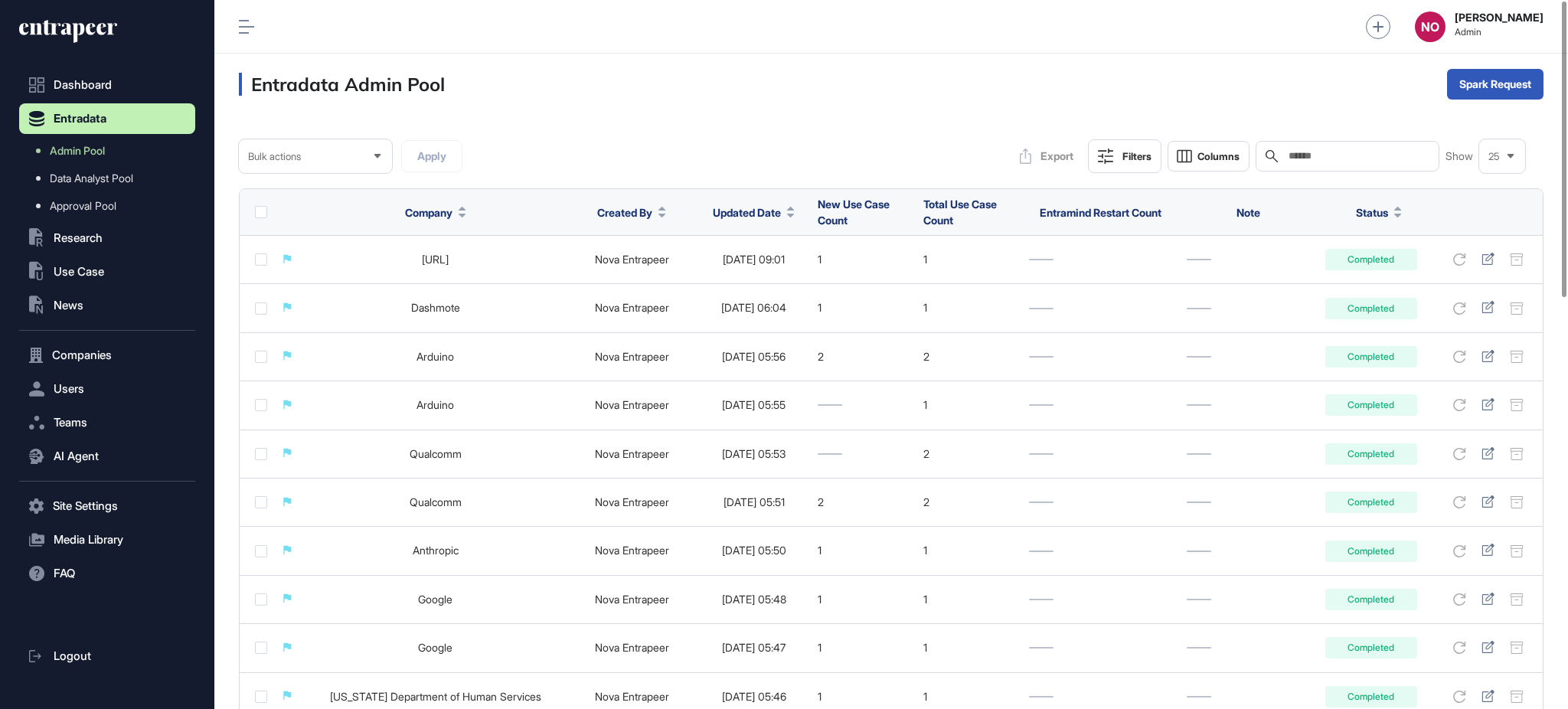
click at [1118, 163] on button "Filters" at bounding box center [1125, 156] width 73 height 33
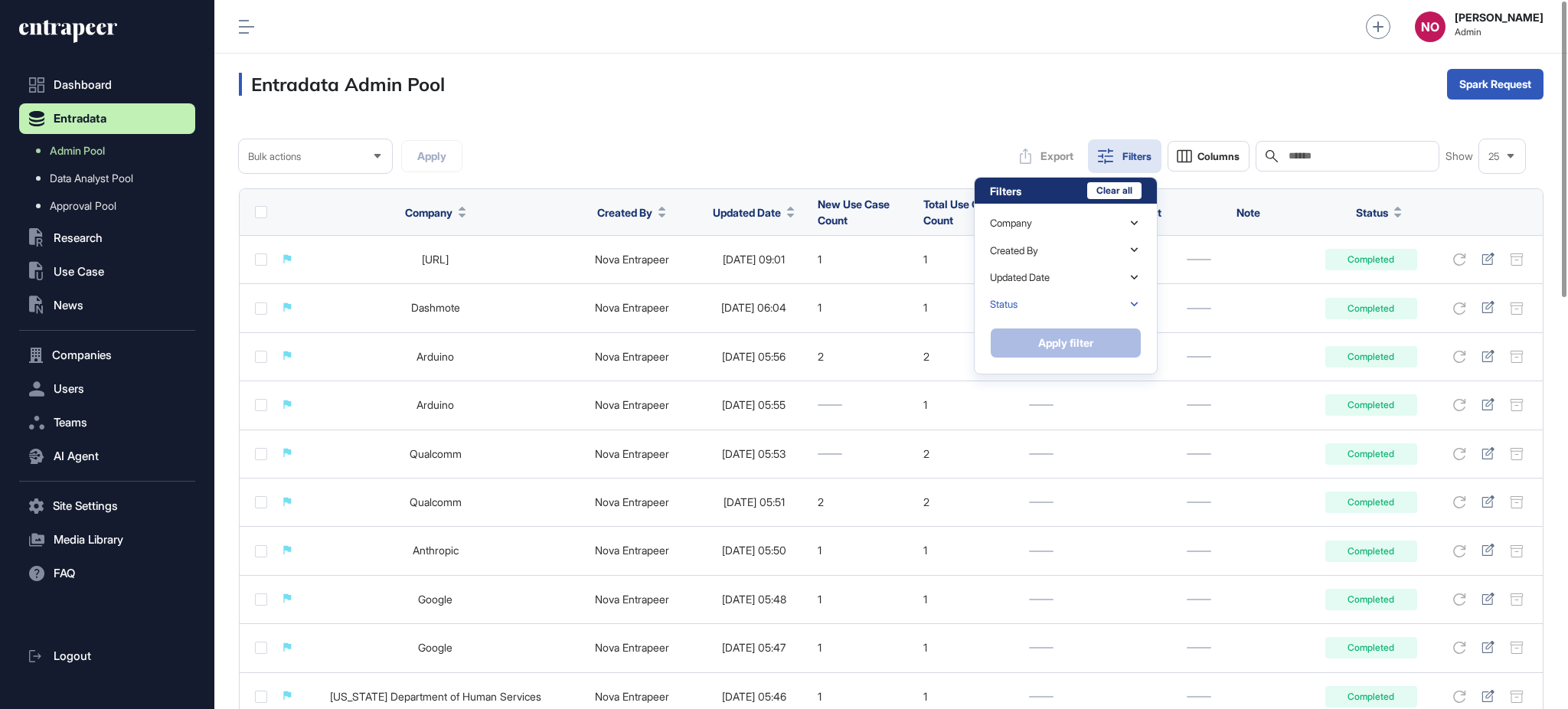
click at [1056, 310] on div "Status" at bounding box center [1066, 304] width 152 height 27
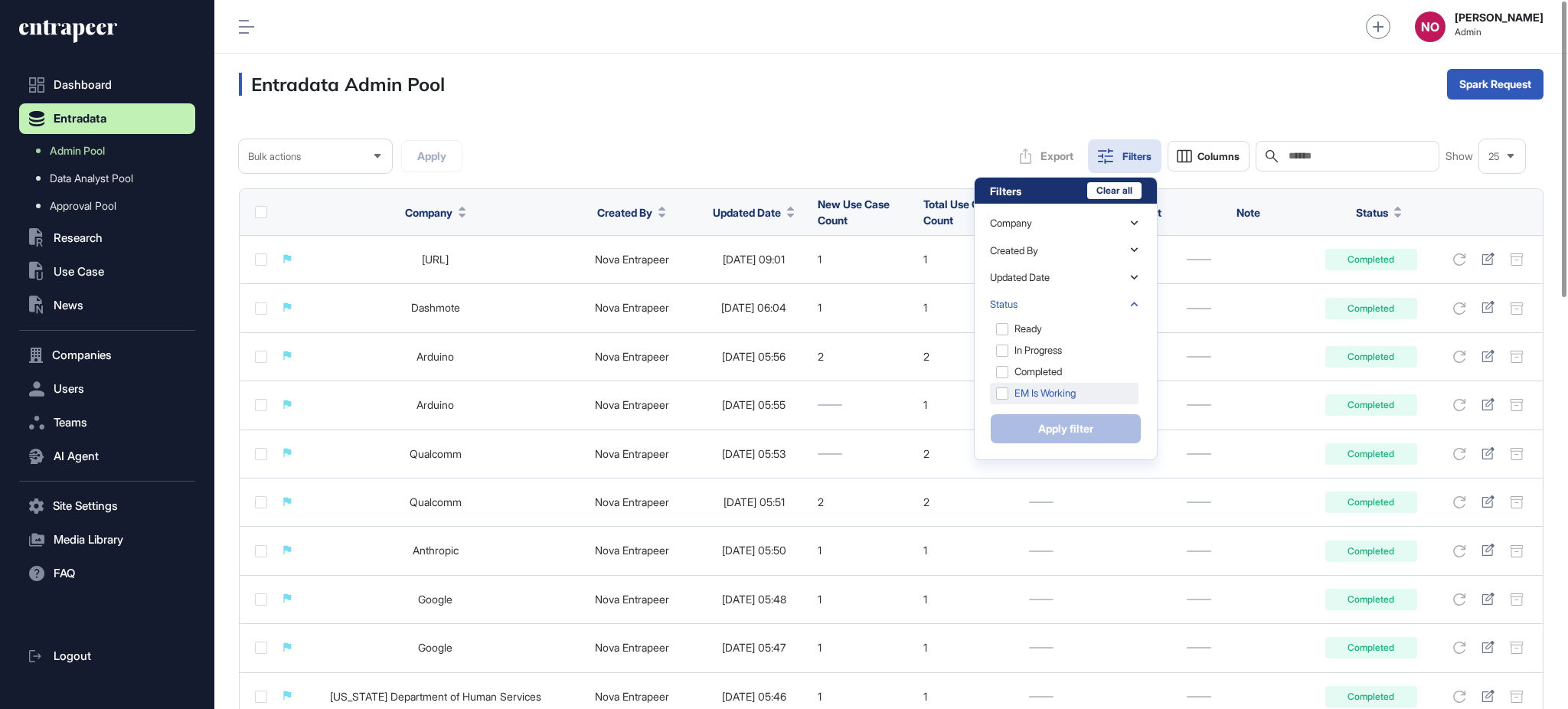
click at [1059, 400] on div "EM is Working" at bounding box center [1064, 394] width 148 height 22
click at [1059, 415] on button "Apply filter" at bounding box center [1066, 429] width 152 height 31
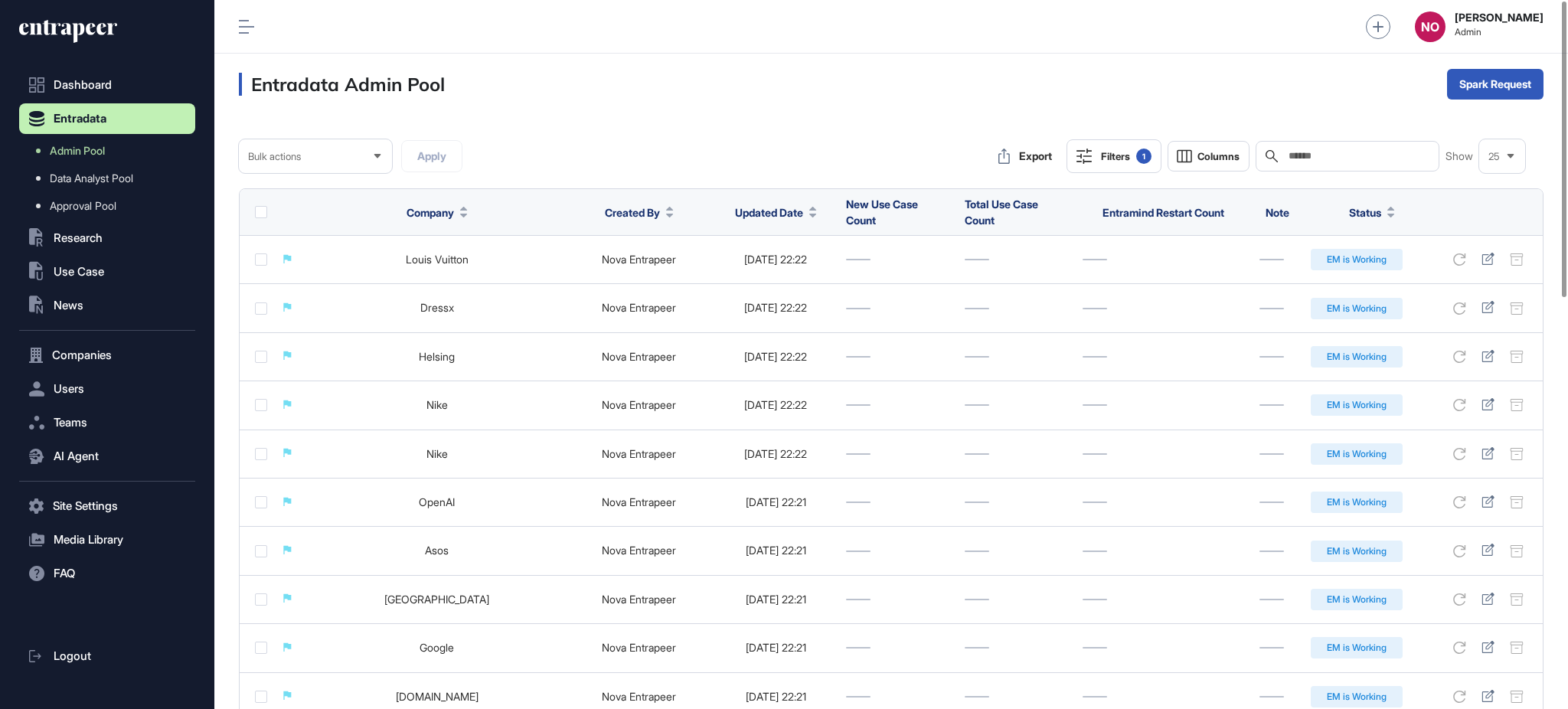
click at [1362, 158] on input "text" at bounding box center [1358, 156] width 143 height 13
paste input "**********"
type input "**********"
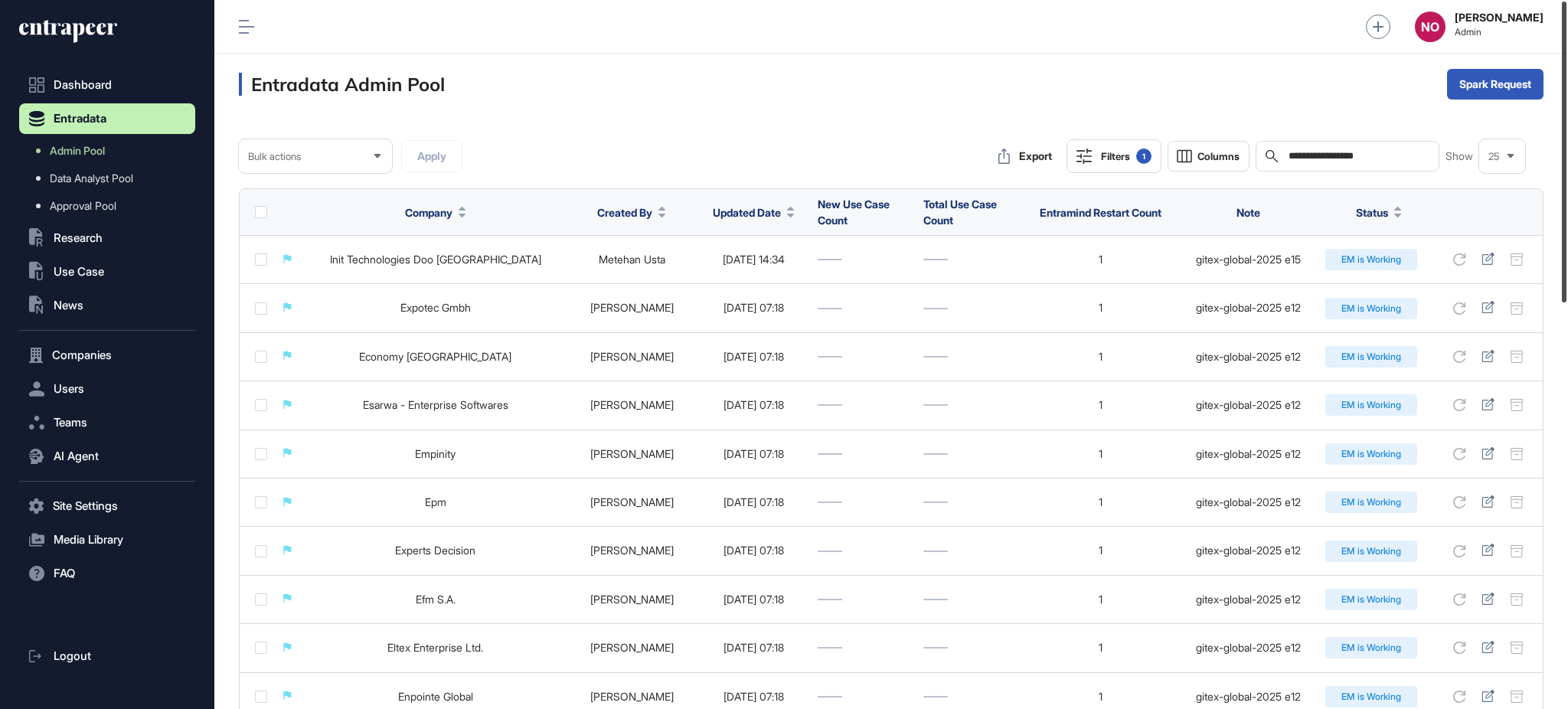
drag, startPoint x: 1566, startPoint y: 200, endPoint x: 1565, endPoint y: 175, distance: 25.0
click at [1565, 175] on div at bounding box center [1565, 152] width 5 height 301
click at [1352, 161] on input "**********" at bounding box center [1358, 156] width 143 height 13
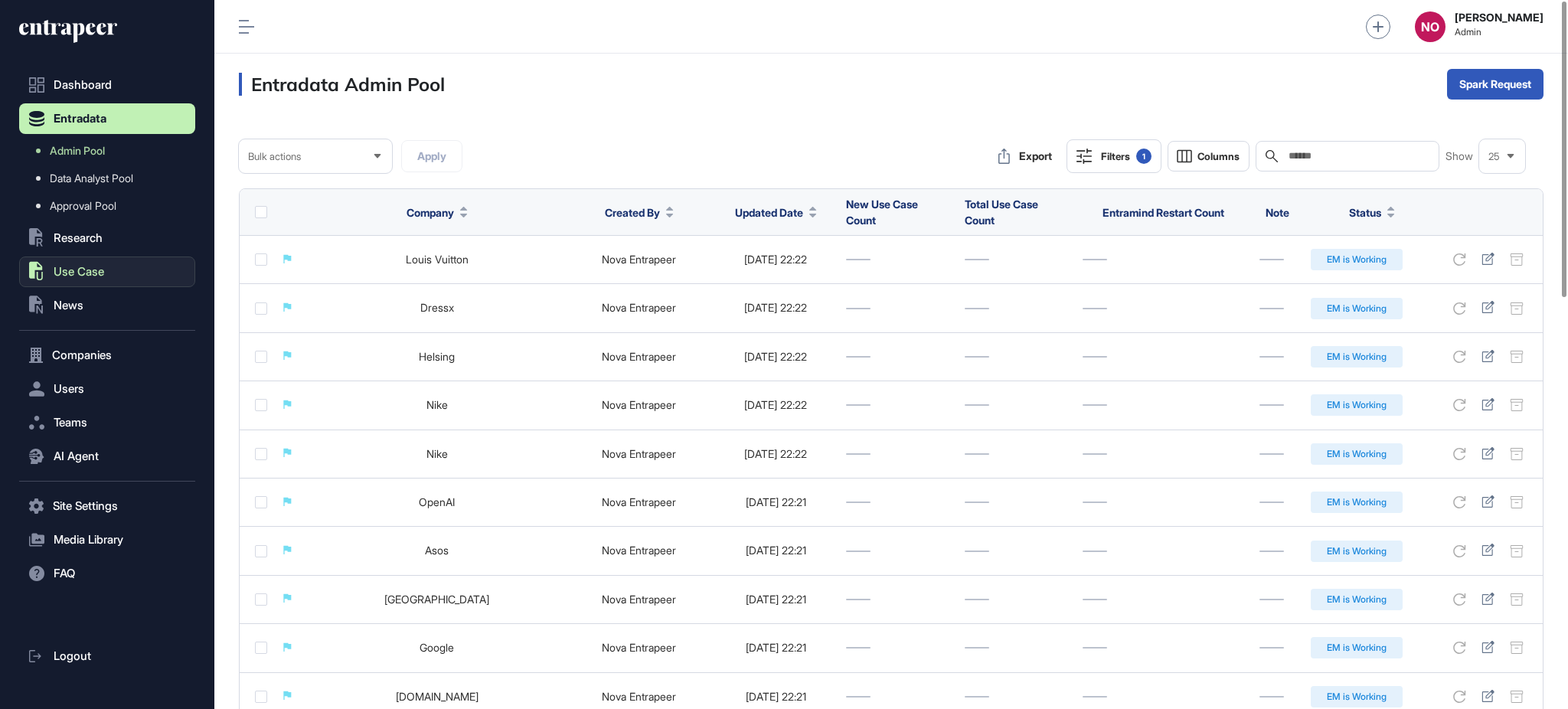
click at [87, 269] on span "Use Case" at bounding box center [78, 272] width 51 height 13
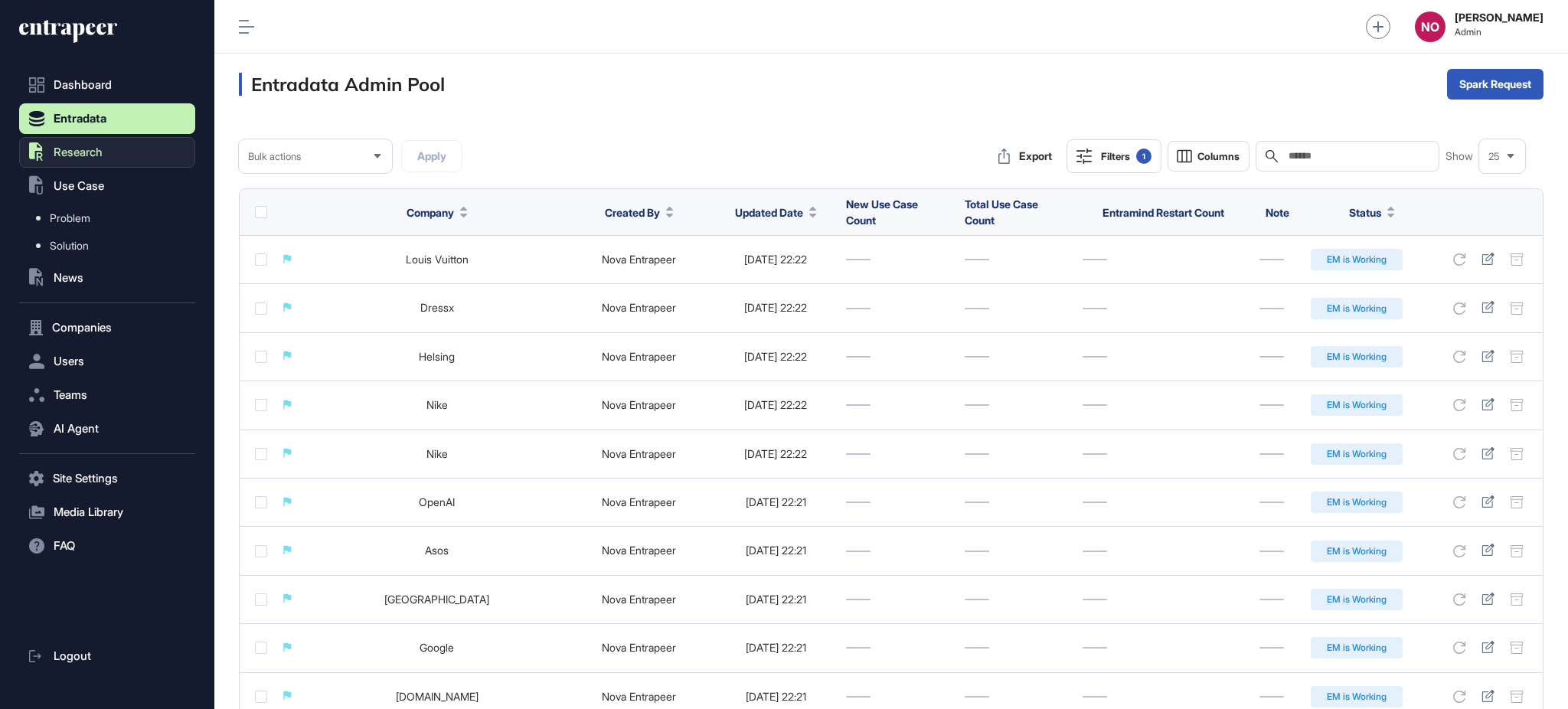
click at [99, 152] on span "Research" at bounding box center [78, 152] width 49 height 13
click at [83, 209] on span "AI Agent Reports" at bounding box center [90, 212] width 81 height 13
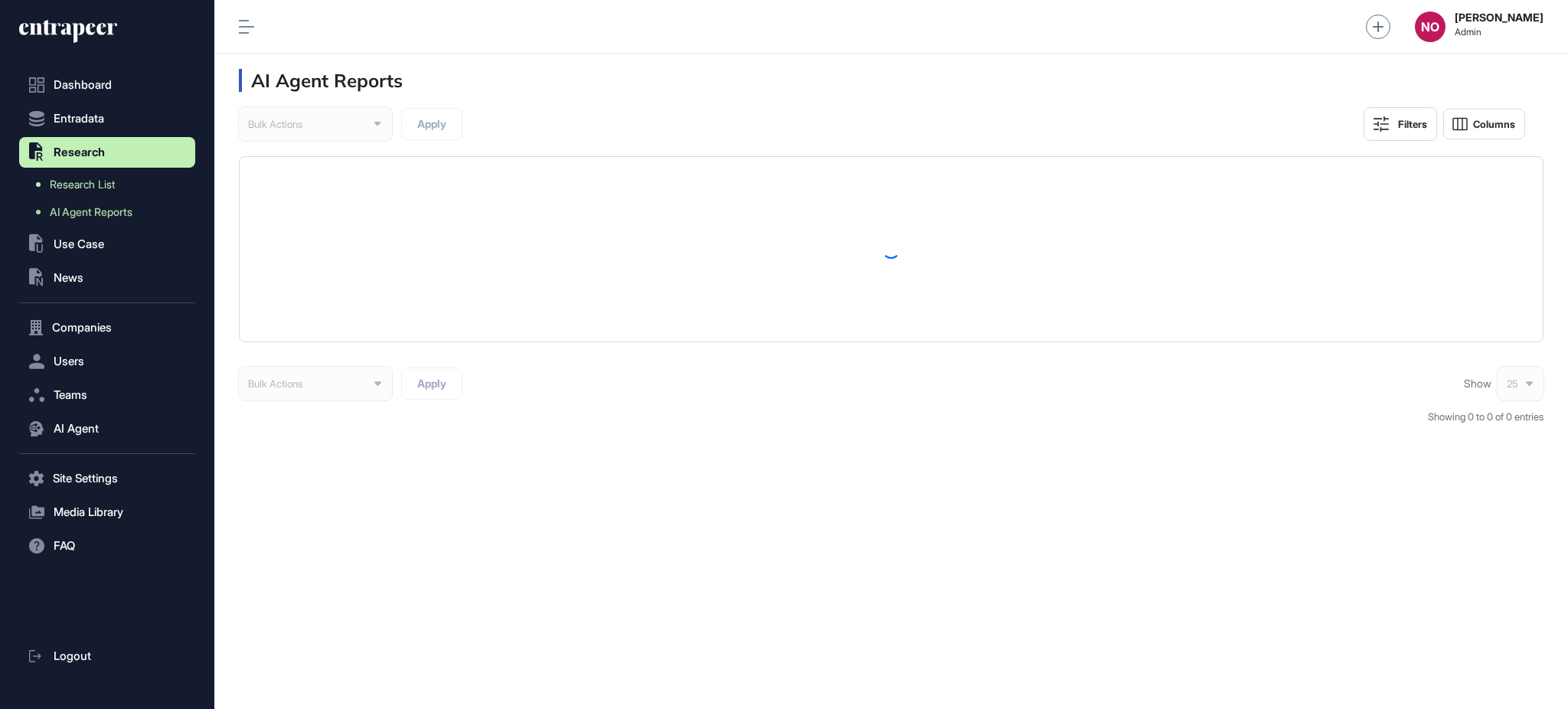
click at [115, 185] on span "Research List" at bounding box center [83, 184] width 65 height 13
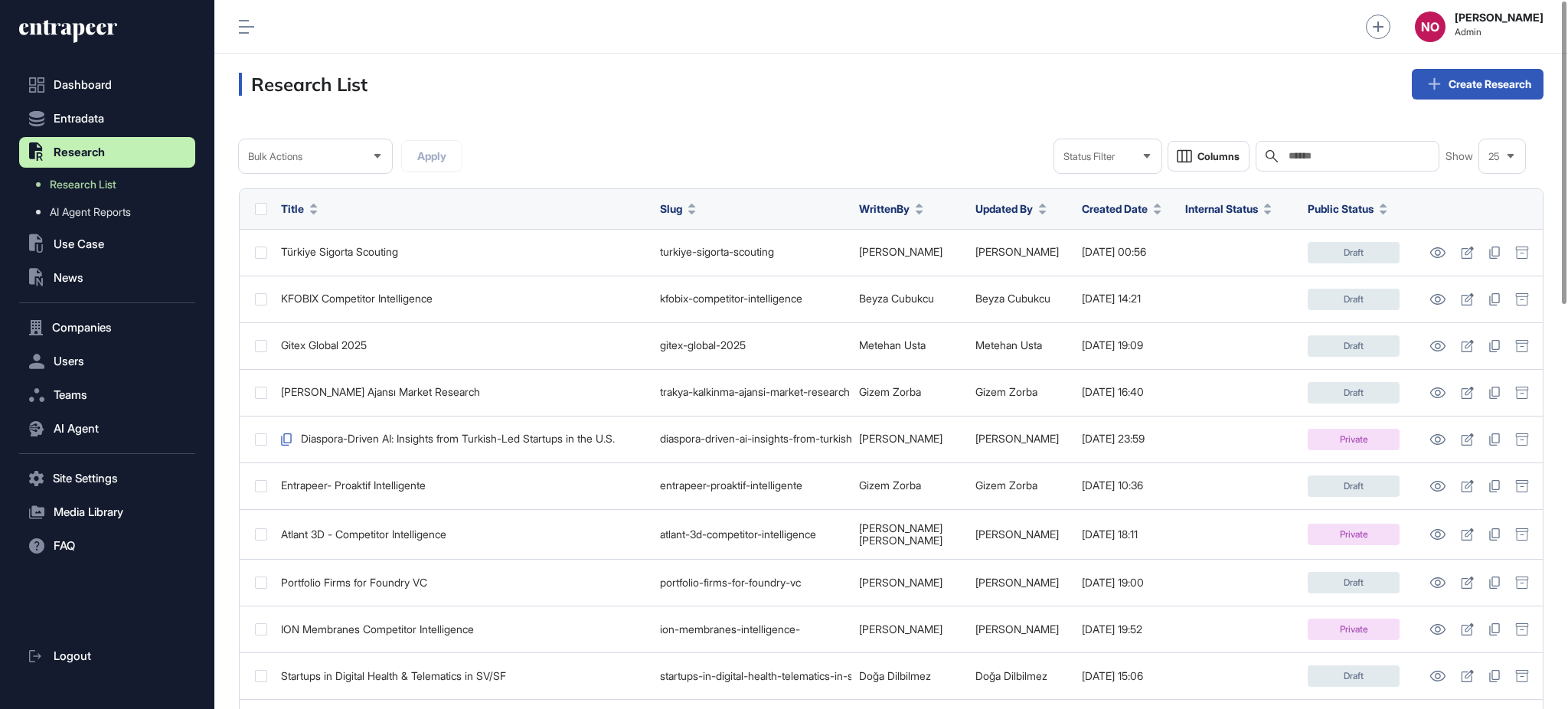
click at [1372, 157] on input "text" at bounding box center [1358, 156] width 143 height 13
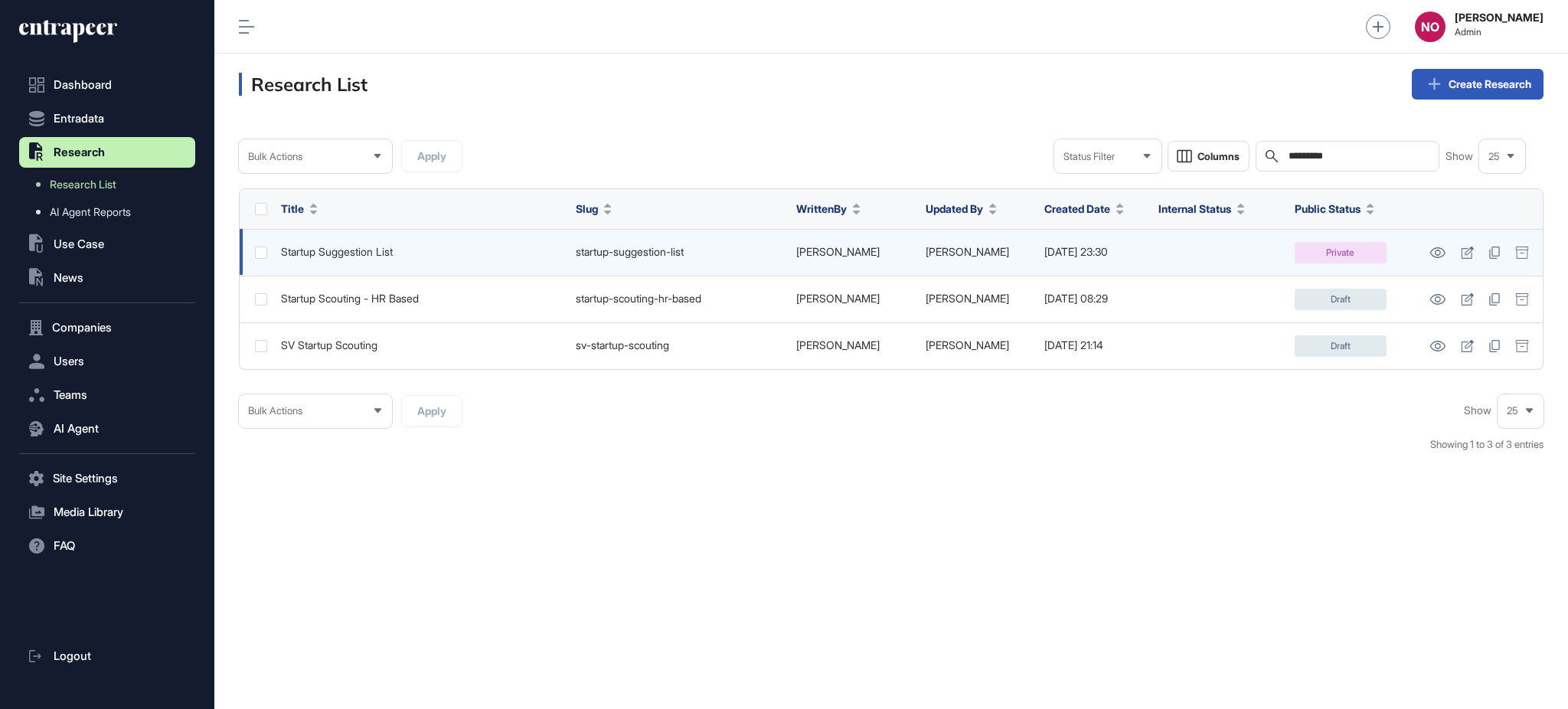
type input "*********"
drag, startPoint x: 571, startPoint y: 252, endPoint x: 598, endPoint y: 252, distance: 27.0
click at [580, 252] on td "startup-suggestion-list" at bounding box center [678, 252] width 221 height 47
click at [1473, 257] on icon at bounding box center [1468, 253] width 13 height 13
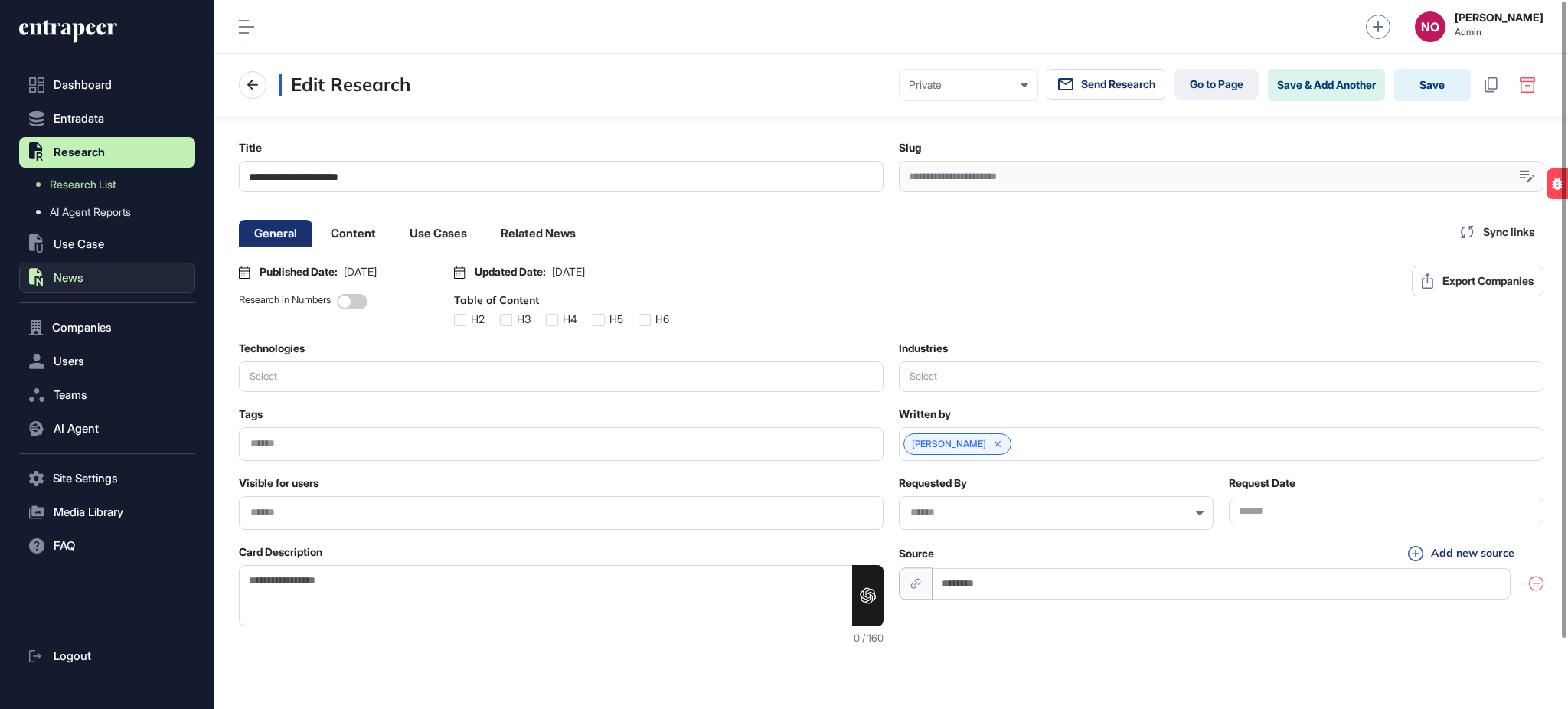
click at [80, 279] on span "News" at bounding box center [68, 278] width 30 height 13
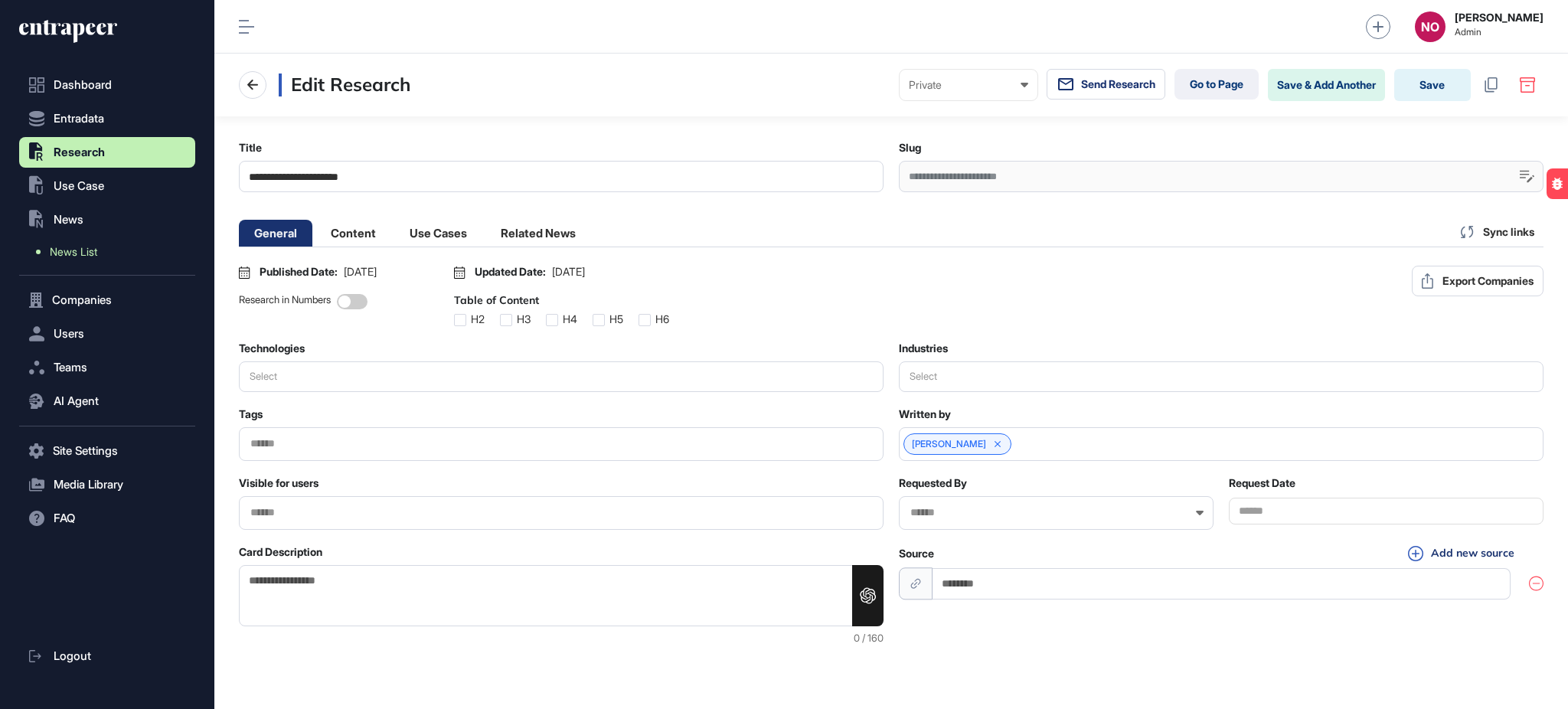
click at [94, 242] on link "News List" at bounding box center [111, 252] width 168 height 28
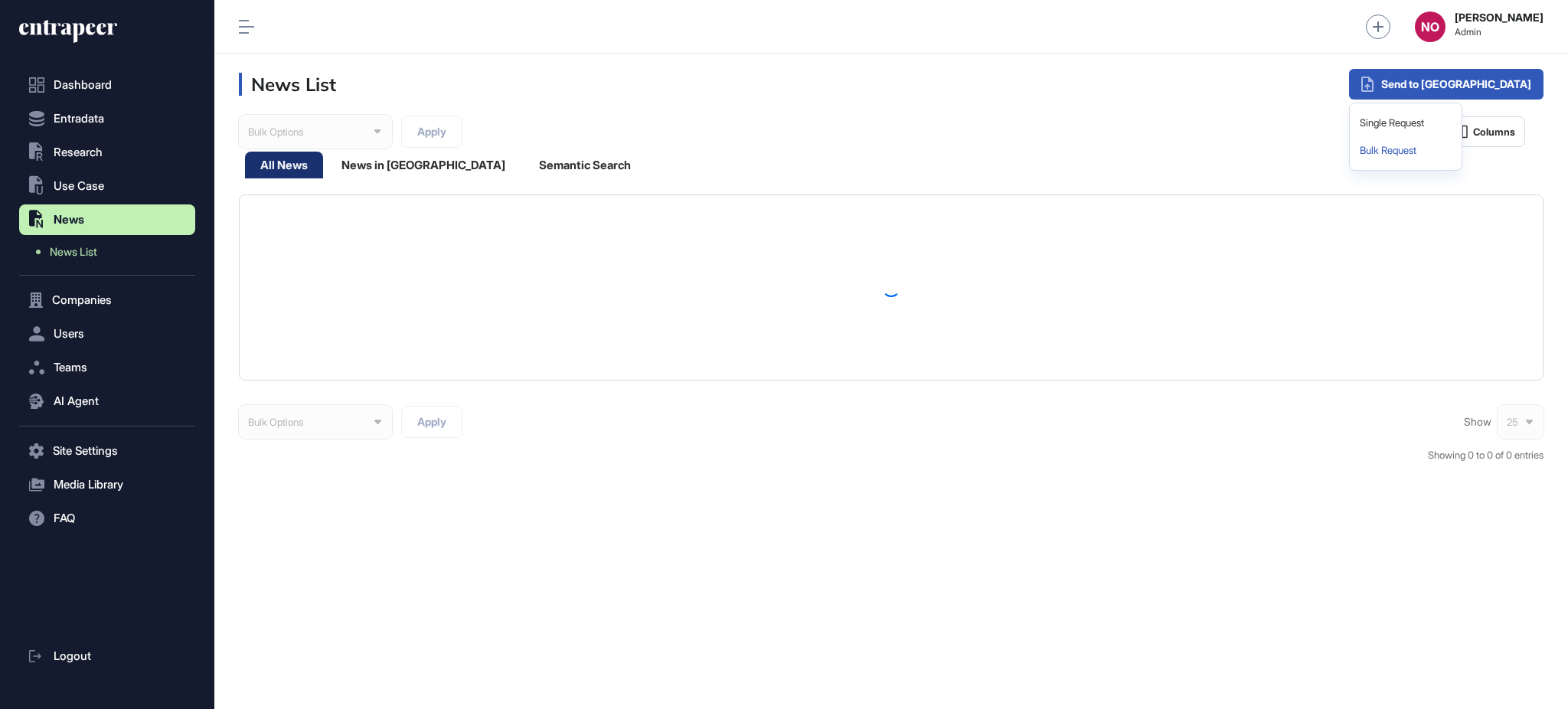
click at [1455, 145] on div "Bulk Request" at bounding box center [1405, 150] width 99 height 28
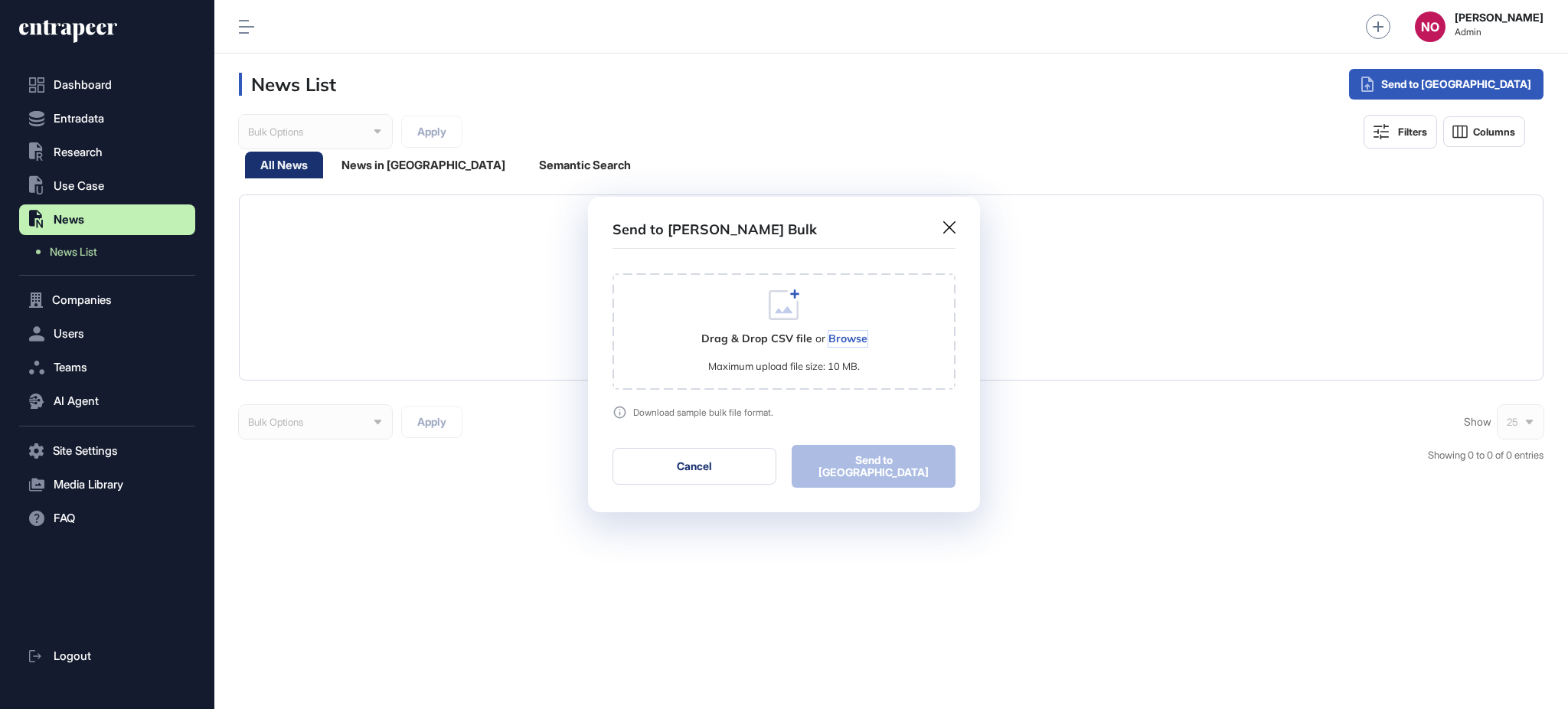
click at [847, 344] on div "Browse" at bounding box center [847, 339] width 39 height 16
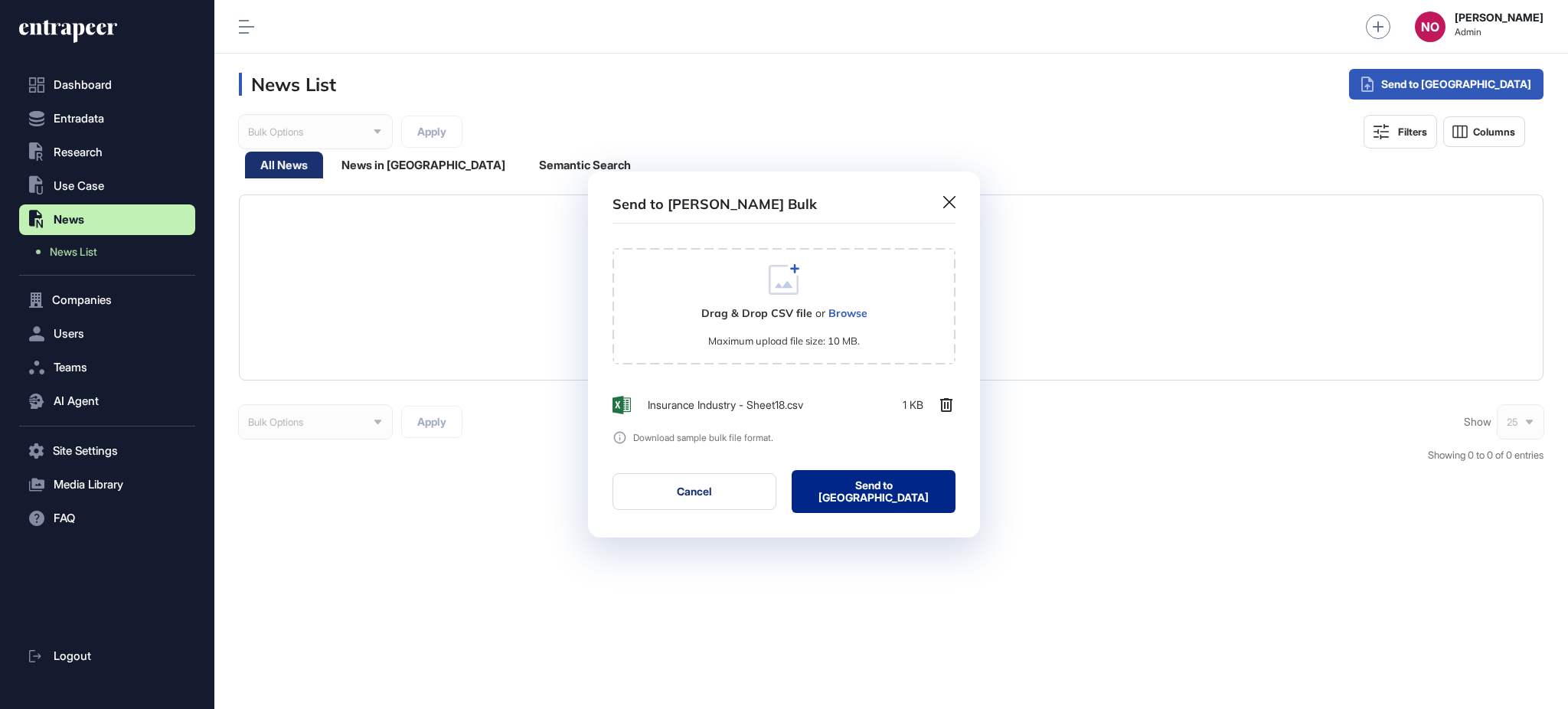
click at [911, 496] on button "Send to Portia" at bounding box center [873, 491] width 163 height 43
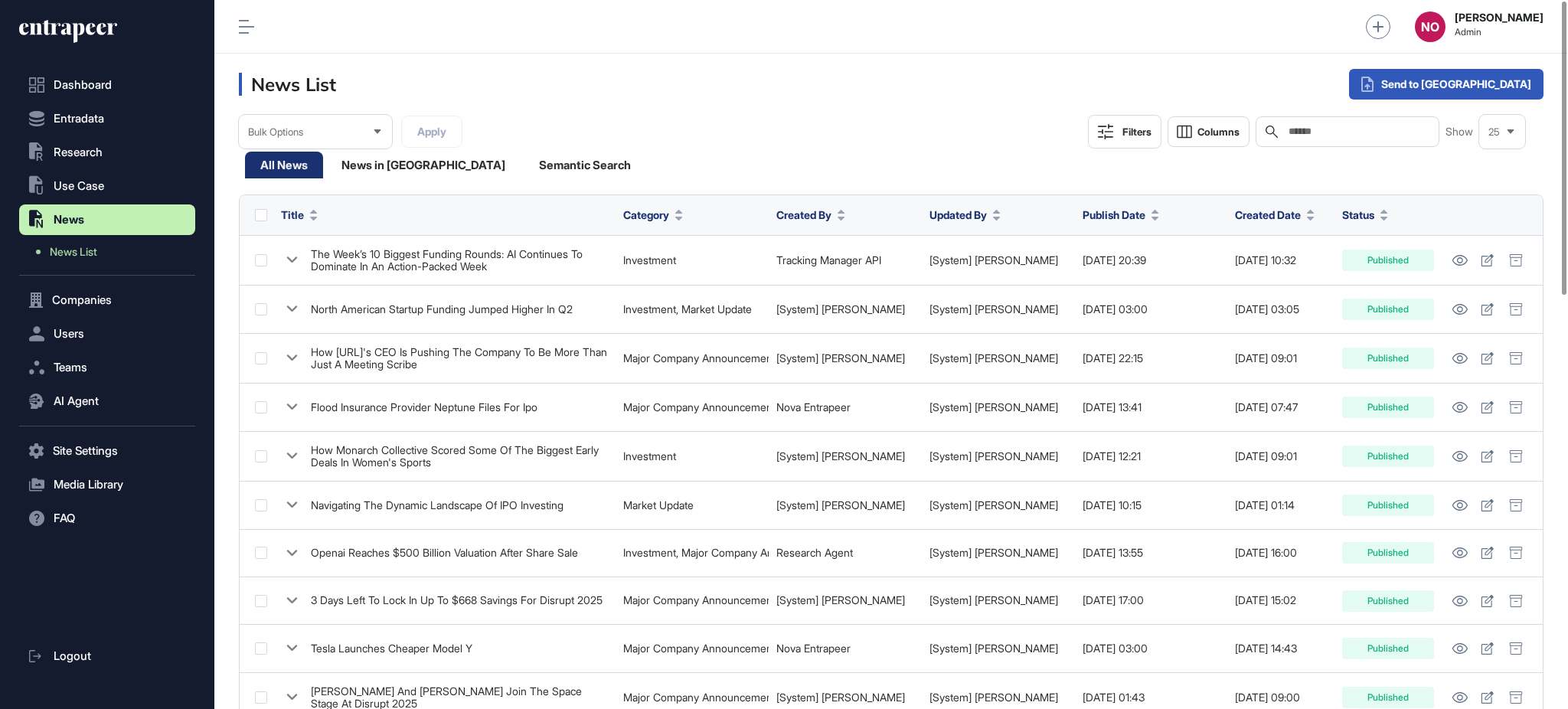
click at [1315, 129] on input "text" at bounding box center [1358, 132] width 143 height 13
paste input "**********"
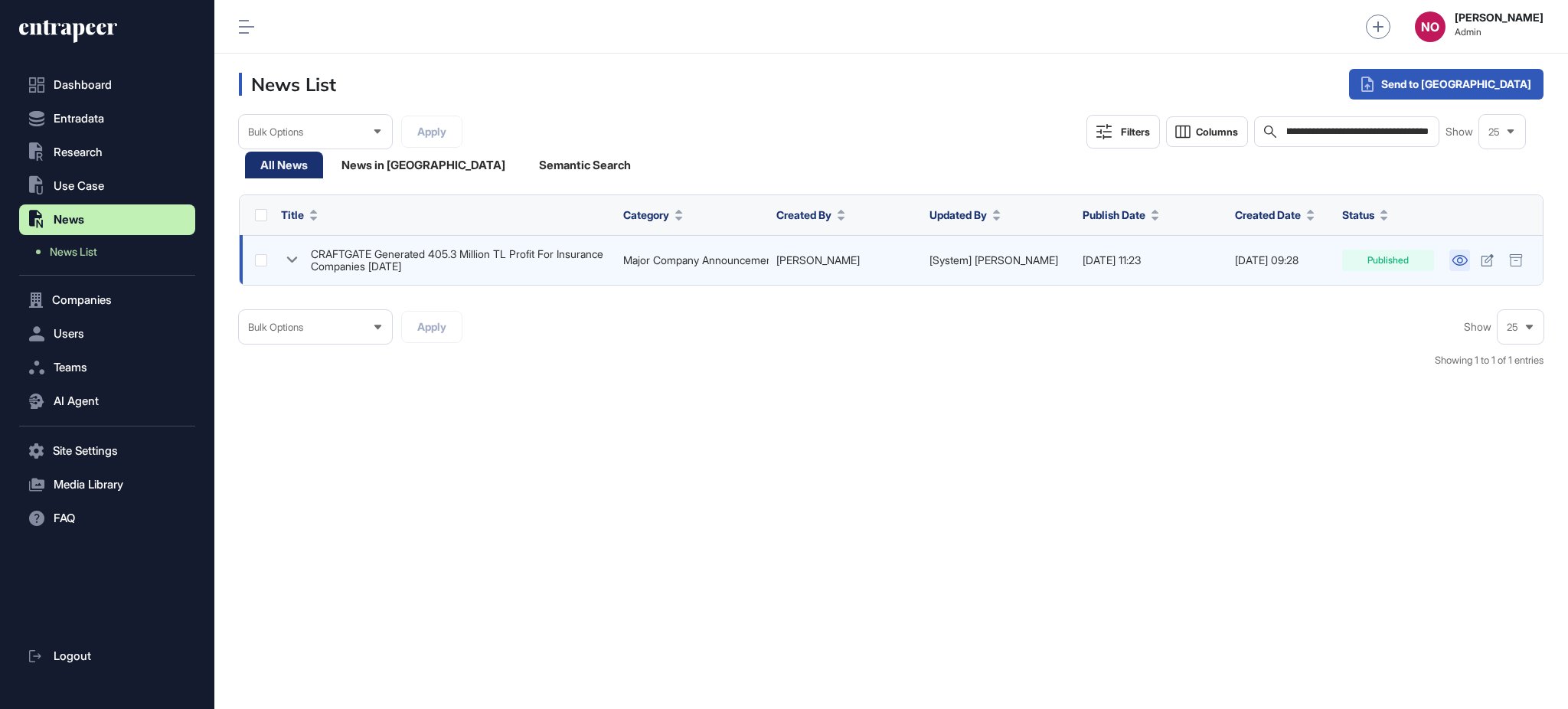
click at [1461, 256] on icon at bounding box center [1460, 260] width 15 height 11
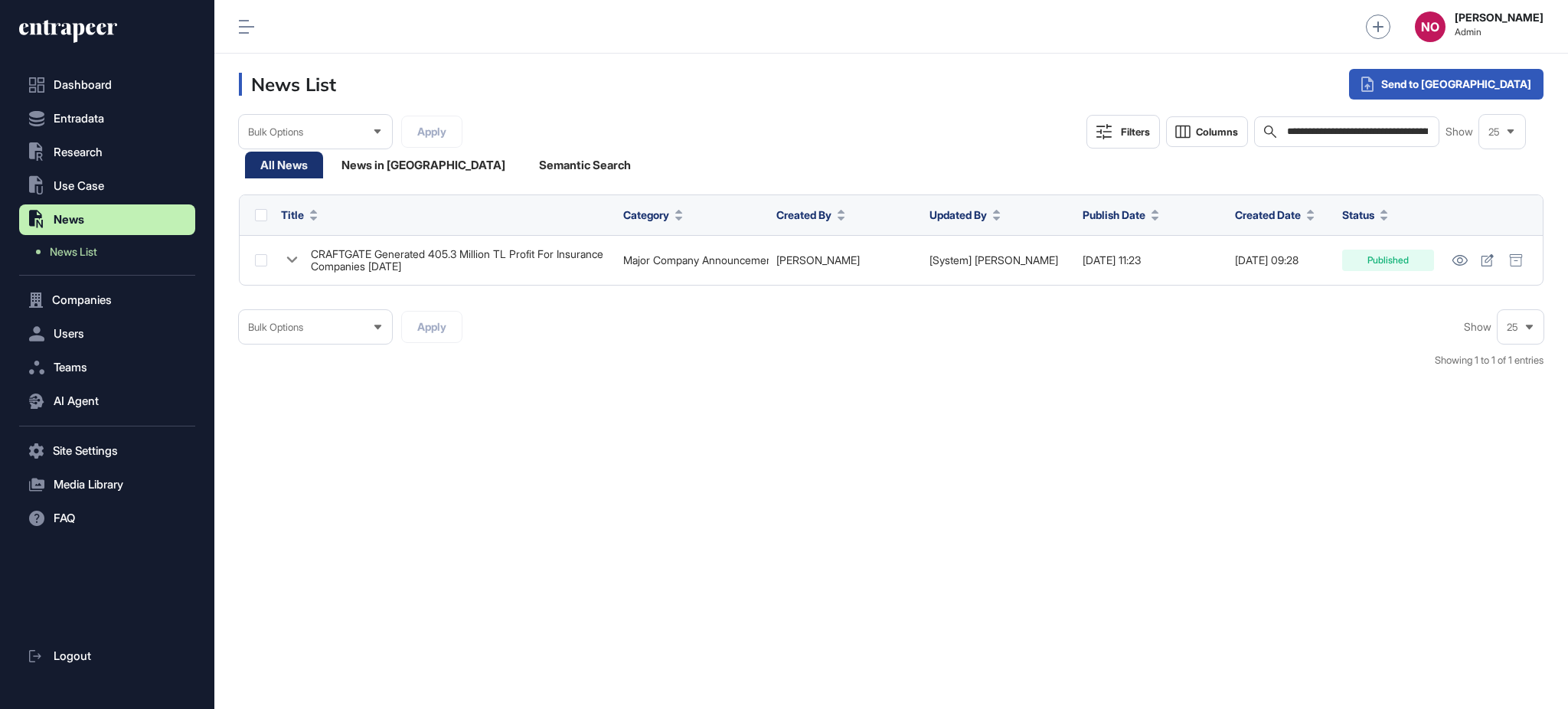
click at [1364, 124] on div "**********" at bounding box center [1347, 132] width 186 height 31
click at [1358, 131] on input "**********" at bounding box center [1358, 132] width 145 height 13
click at [1351, 135] on input "**********" at bounding box center [1358, 132] width 145 height 13
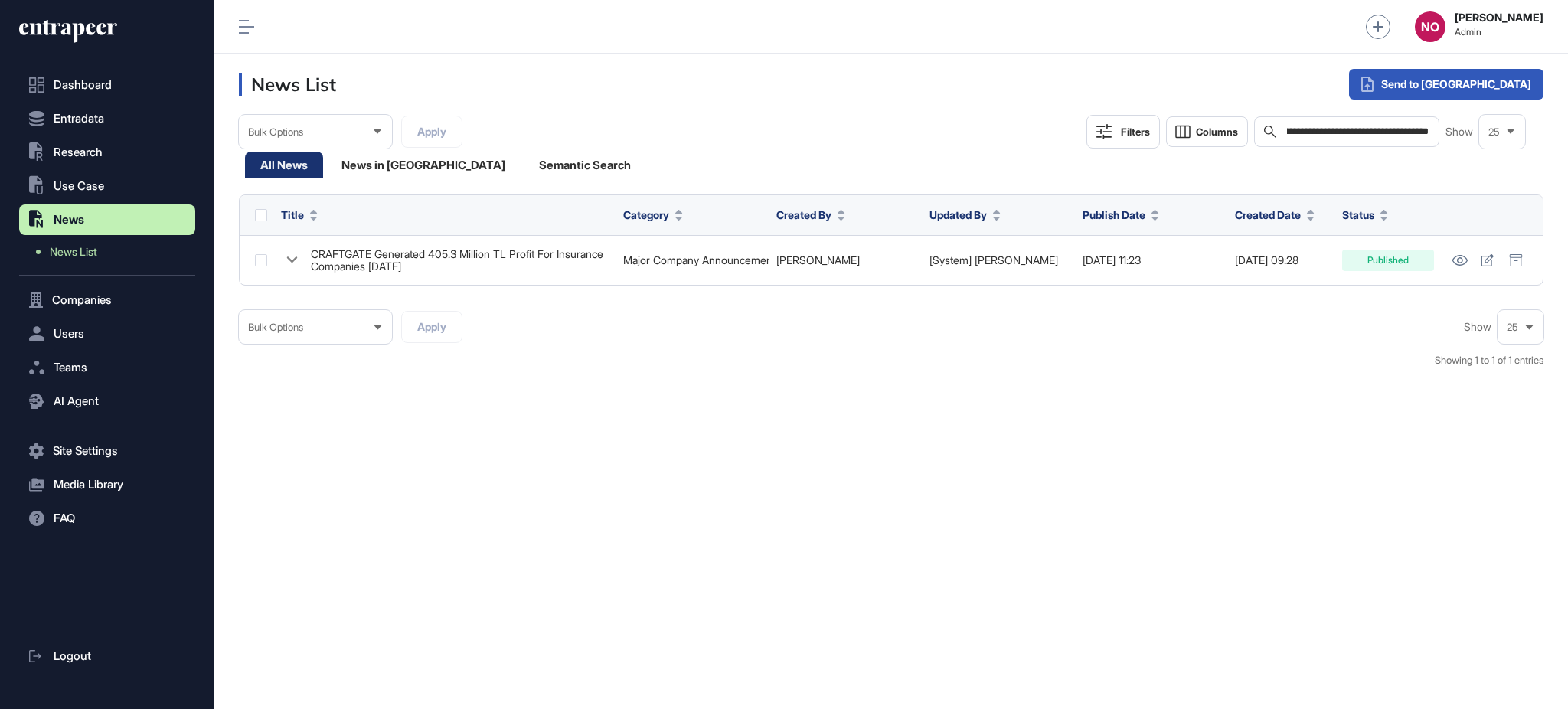
click at [1351, 135] on input "**********" at bounding box center [1358, 132] width 145 height 13
paste input "text"
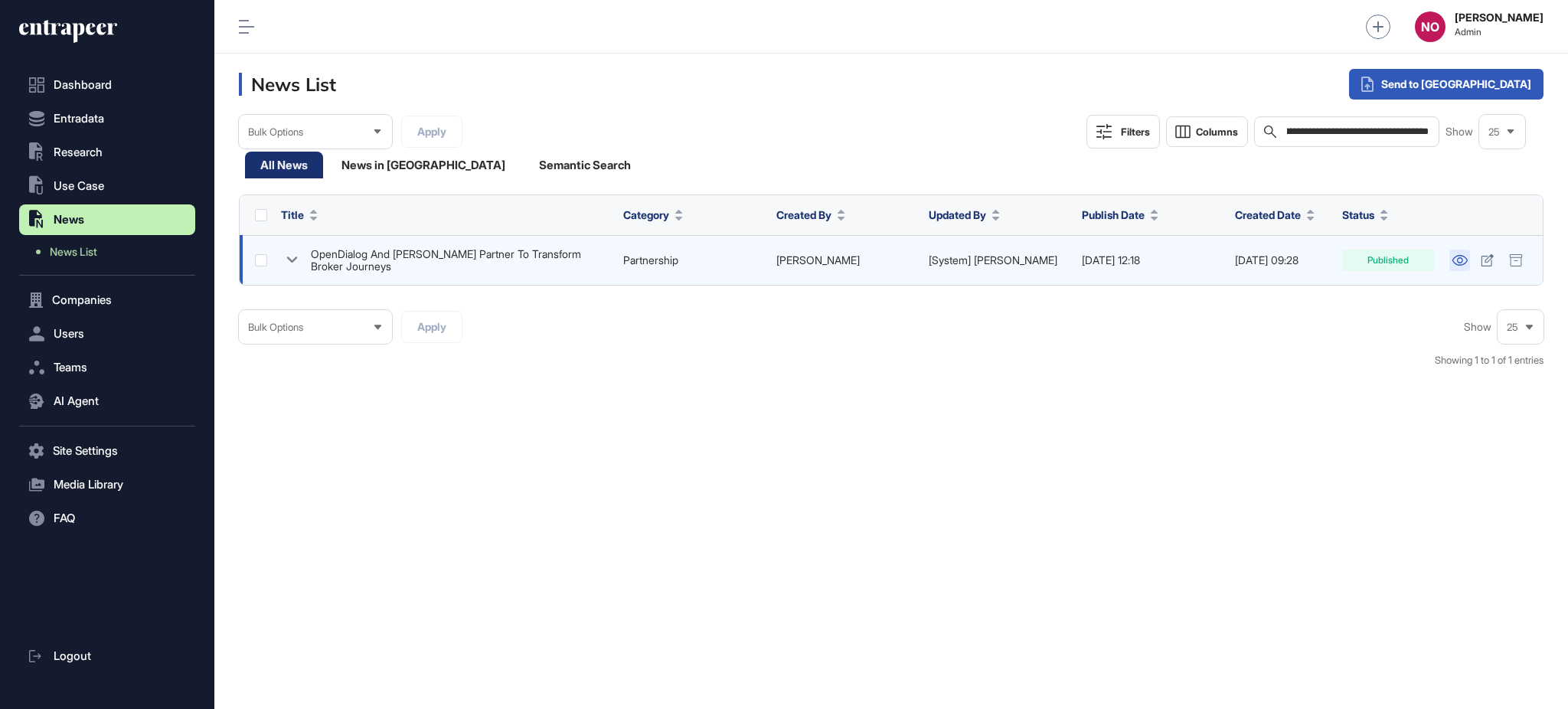
click at [1459, 266] on link at bounding box center [1460, 260] width 21 height 22
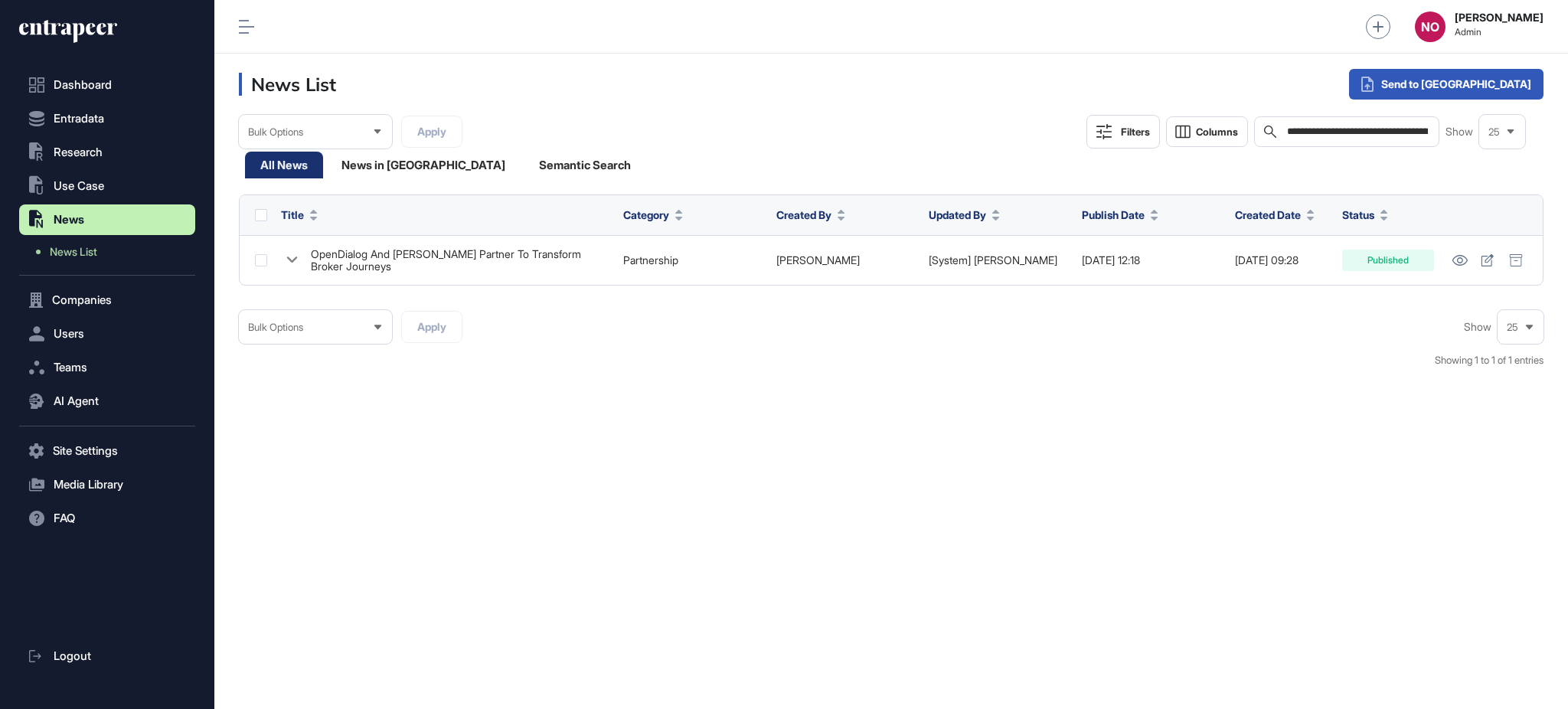
click at [1357, 128] on input "**********" at bounding box center [1358, 132] width 145 height 13
paste input "**********"
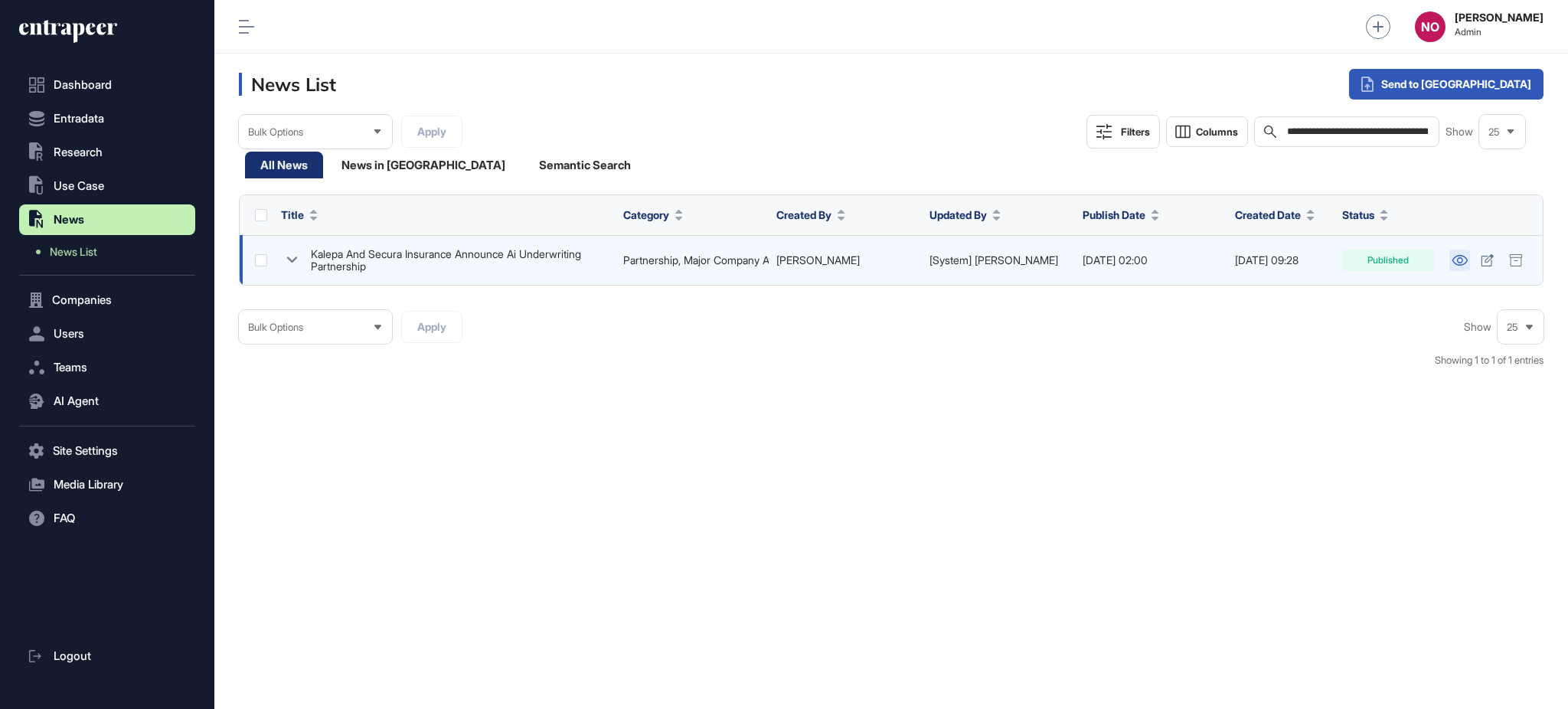
click at [1463, 256] on icon at bounding box center [1460, 260] width 15 height 11
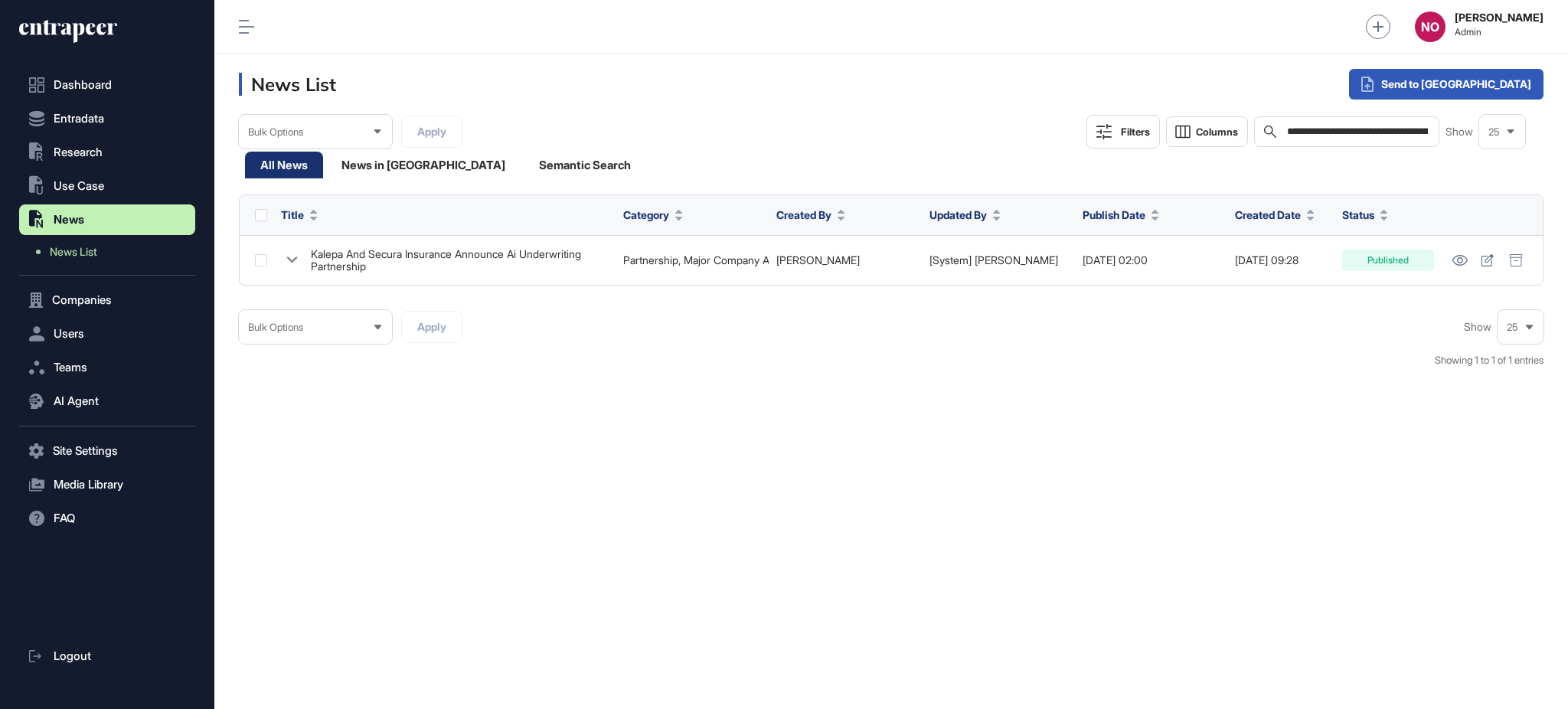
click at [1302, 128] on input "**********" at bounding box center [1358, 132] width 145 height 13
paste input "**********"
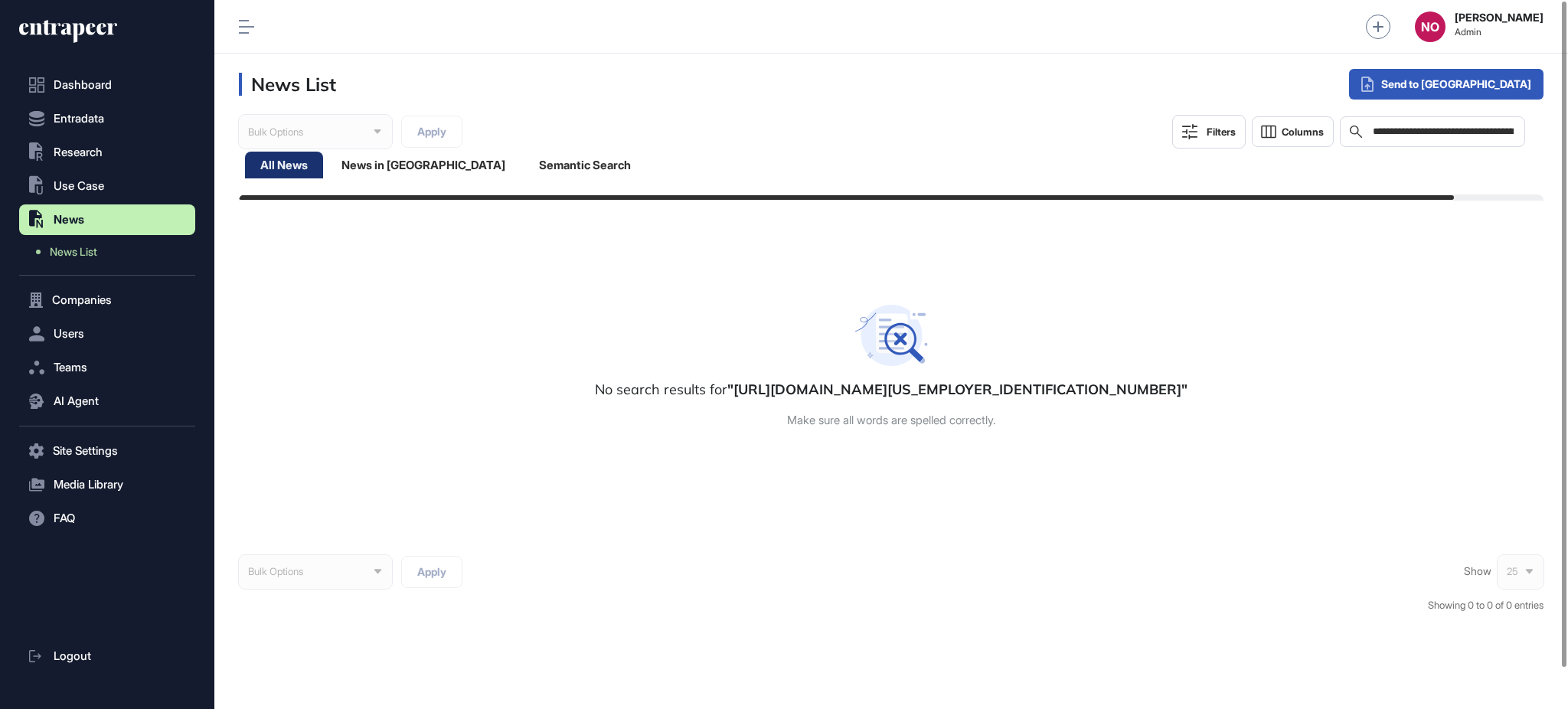
click at [1429, 138] on div "**********" at bounding box center [1433, 132] width 186 height 31
click at [1435, 131] on input "**********" at bounding box center [1444, 132] width 145 height 13
paste input "text"
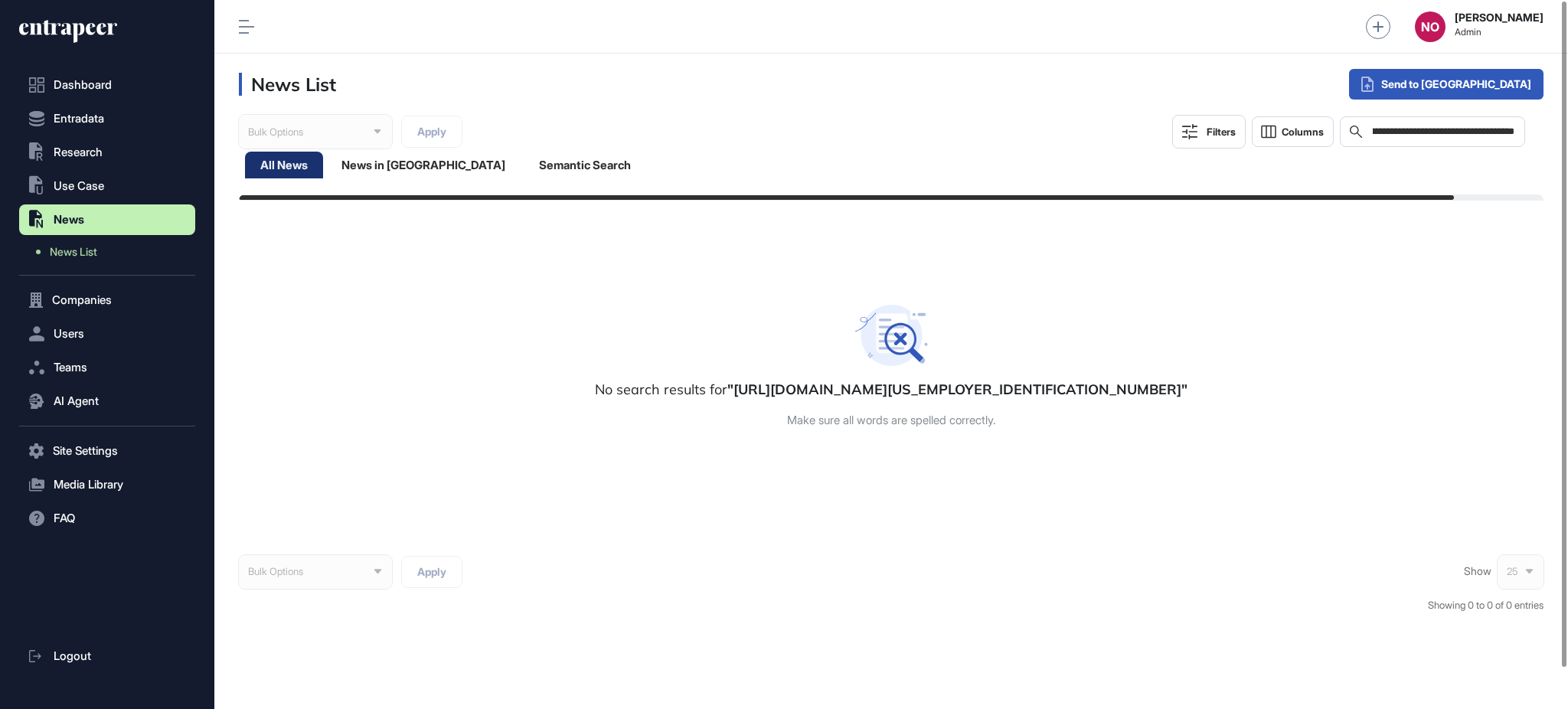
scroll to position [0, 316]
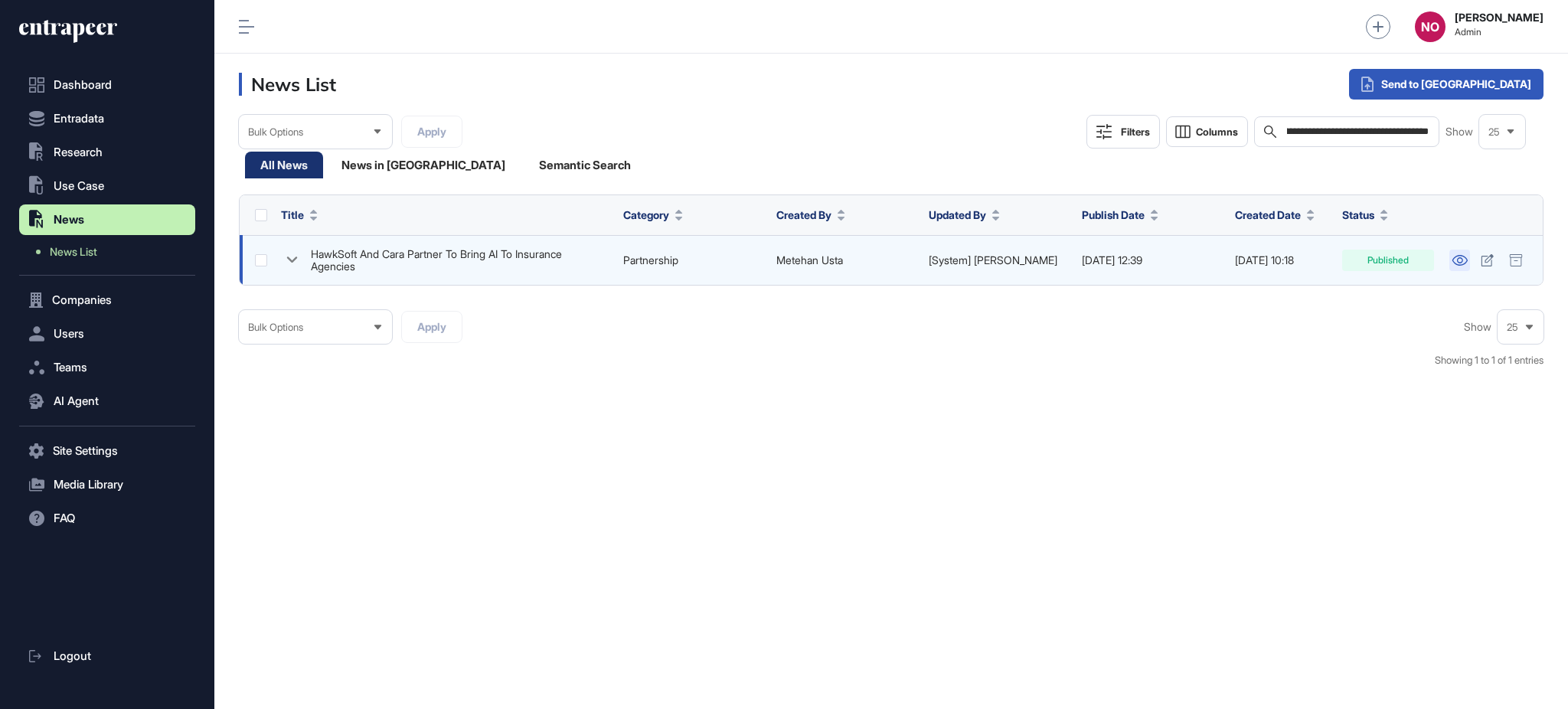
click at [1461, 255] on icon at bounding box center [1460, 260] width 15 height 11
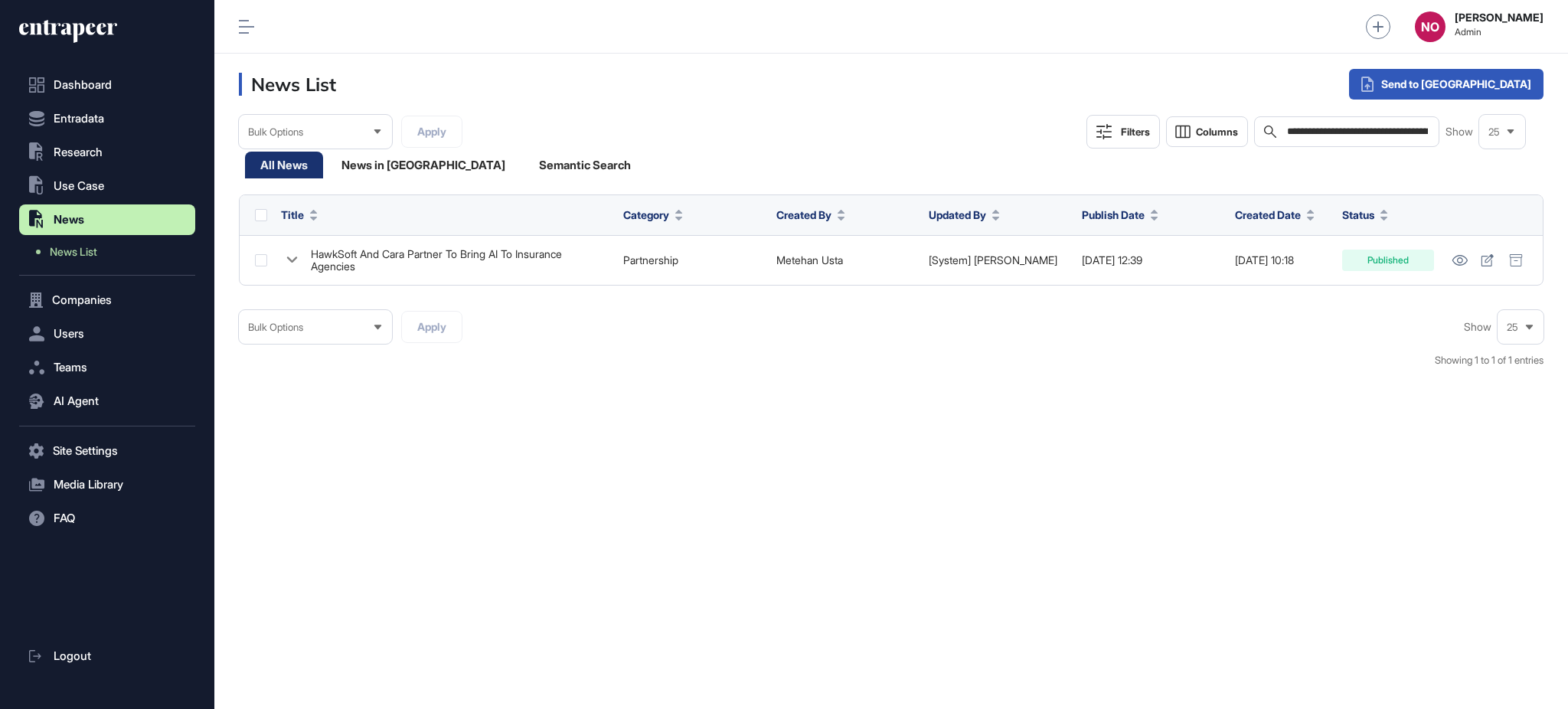
click at [1337, 135] on input "**********" at bounding box center [1358, 132] width 145 height 13
paste input "**********"
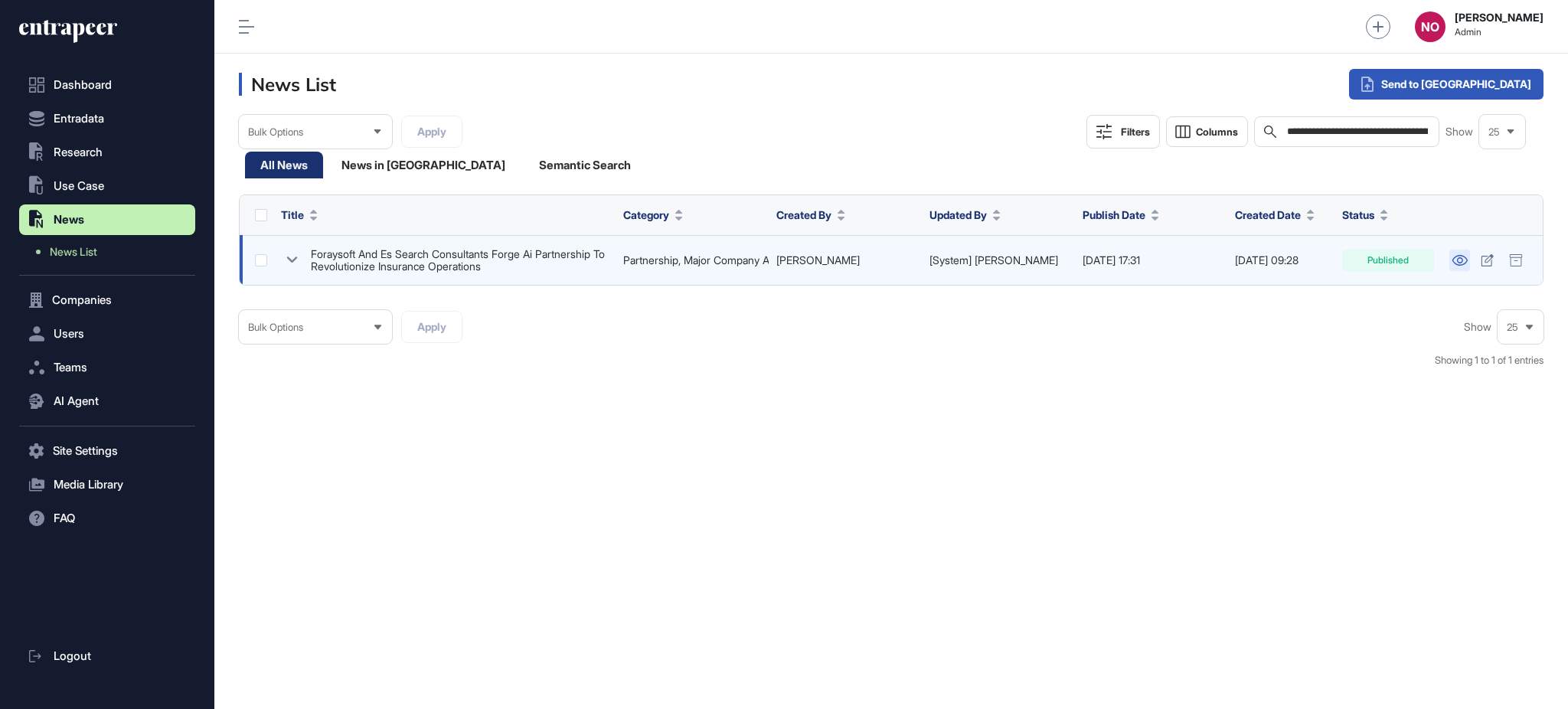
click at [1466, 260] on icon at bounding box center [1460, 260] width 15 height 11
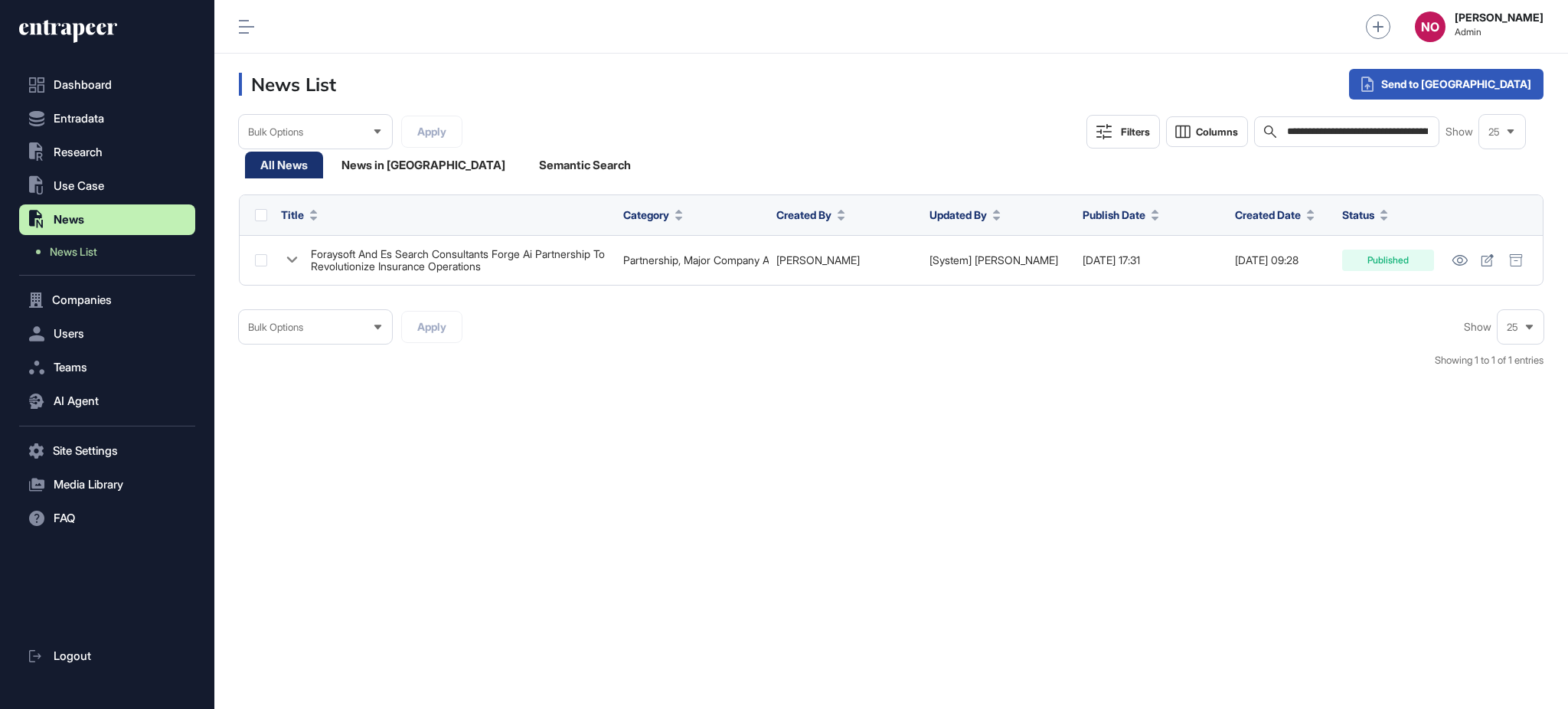
click at [1319, 128] on input "**********" at bounding box center [1358, 132] width 145 height 13
click at [1319, 128] on input "**********" at bounding box center [1358, 132] width 145 height 13
paste input "text"
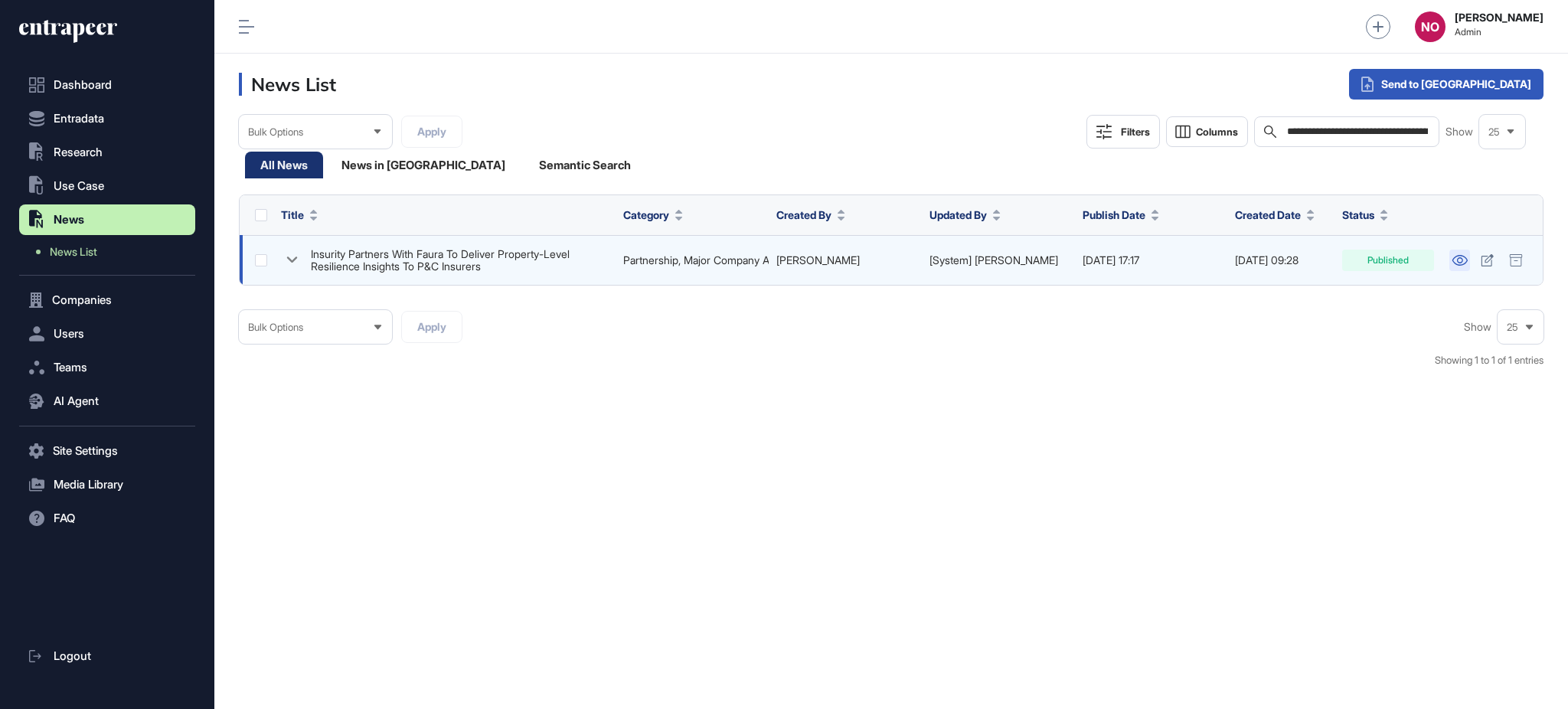
click at [1458, 260] on icon at bounding box center [1460, 260] width 15 height 11
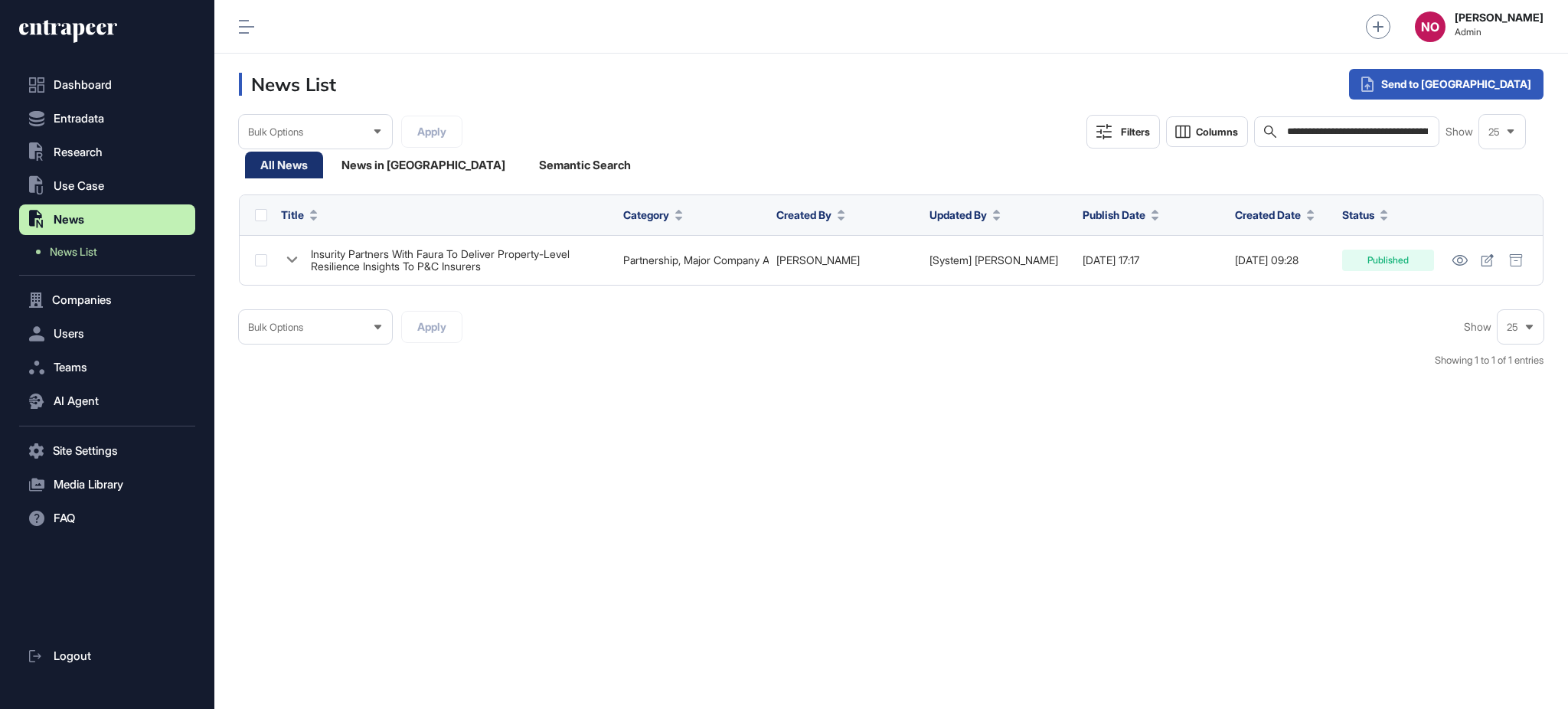
click at [1361, 131] on input "**********" at bounding box center [1358, 132] width 145 height 13
paste input "text"
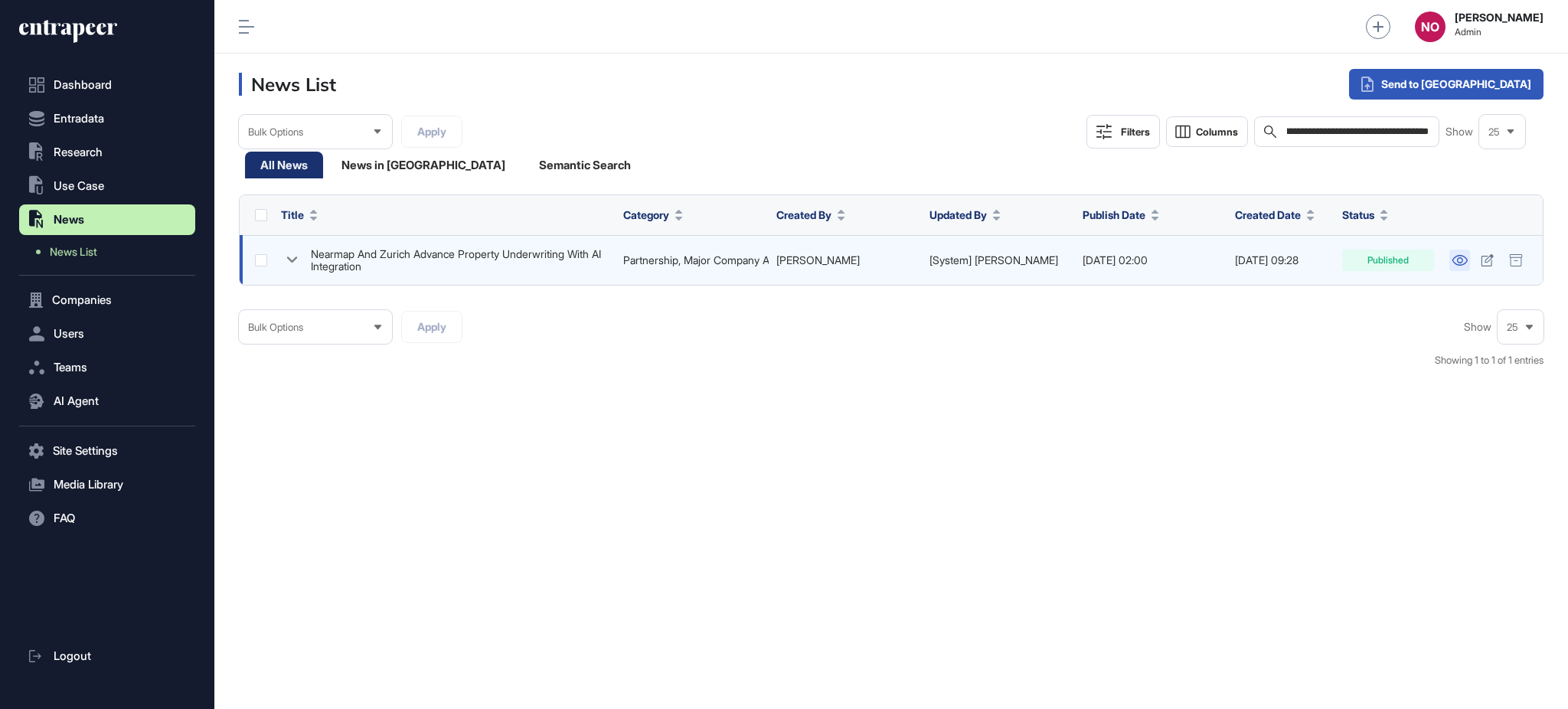
click at [1456, 262] on icon at bounding box center [1460, 260] width 16 height 11
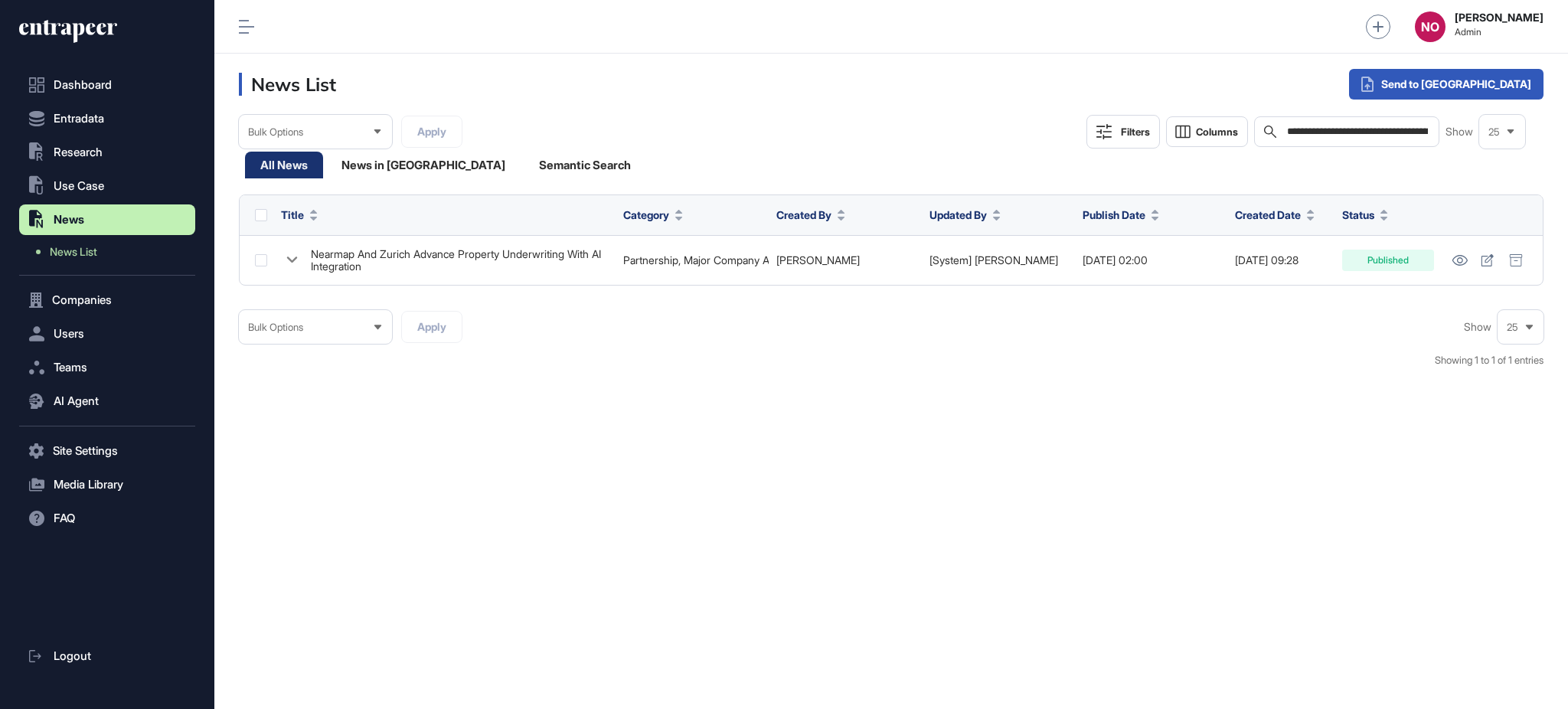
click at [1364, 126] on input "**********" at bounding box center [1358, 132] width 145 height 13
paste input "**********"
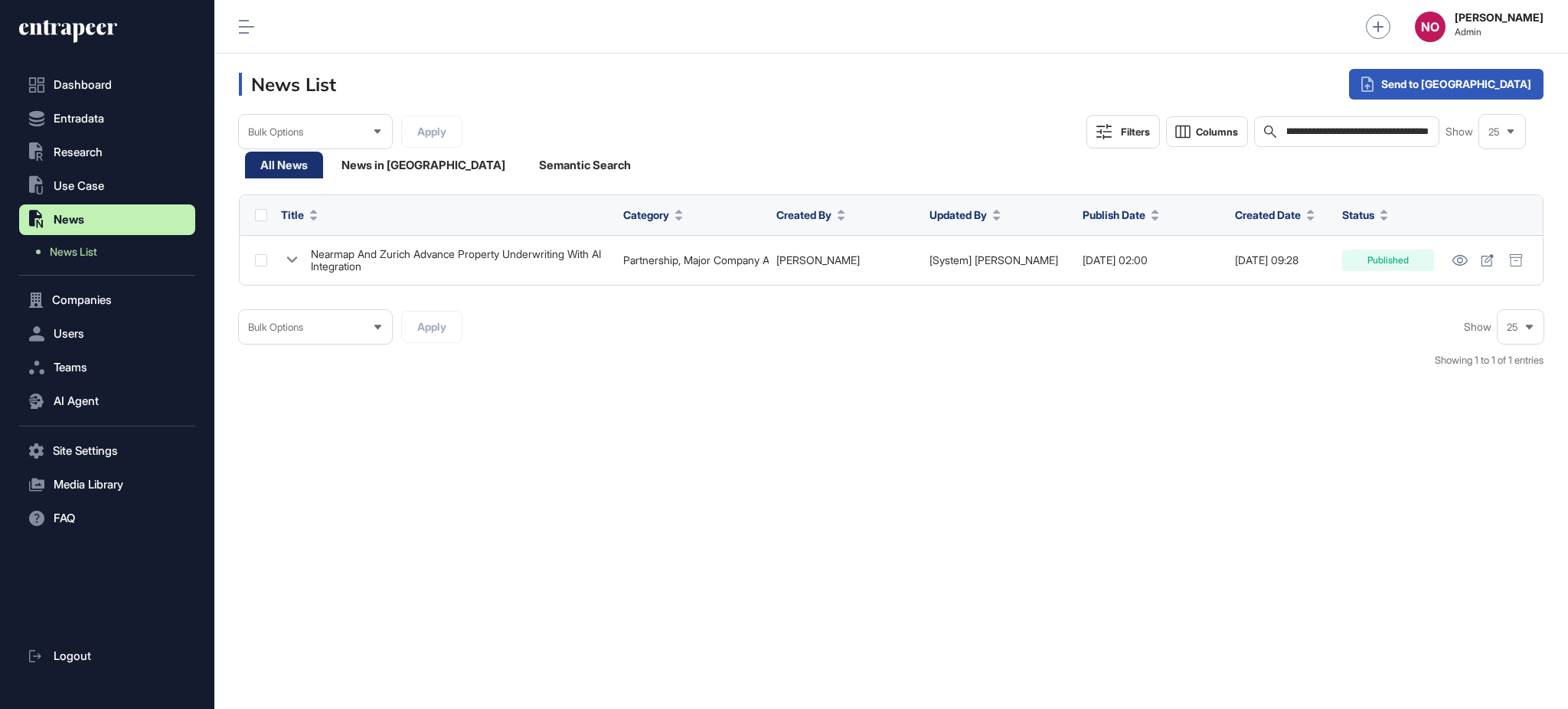
type input "**********"
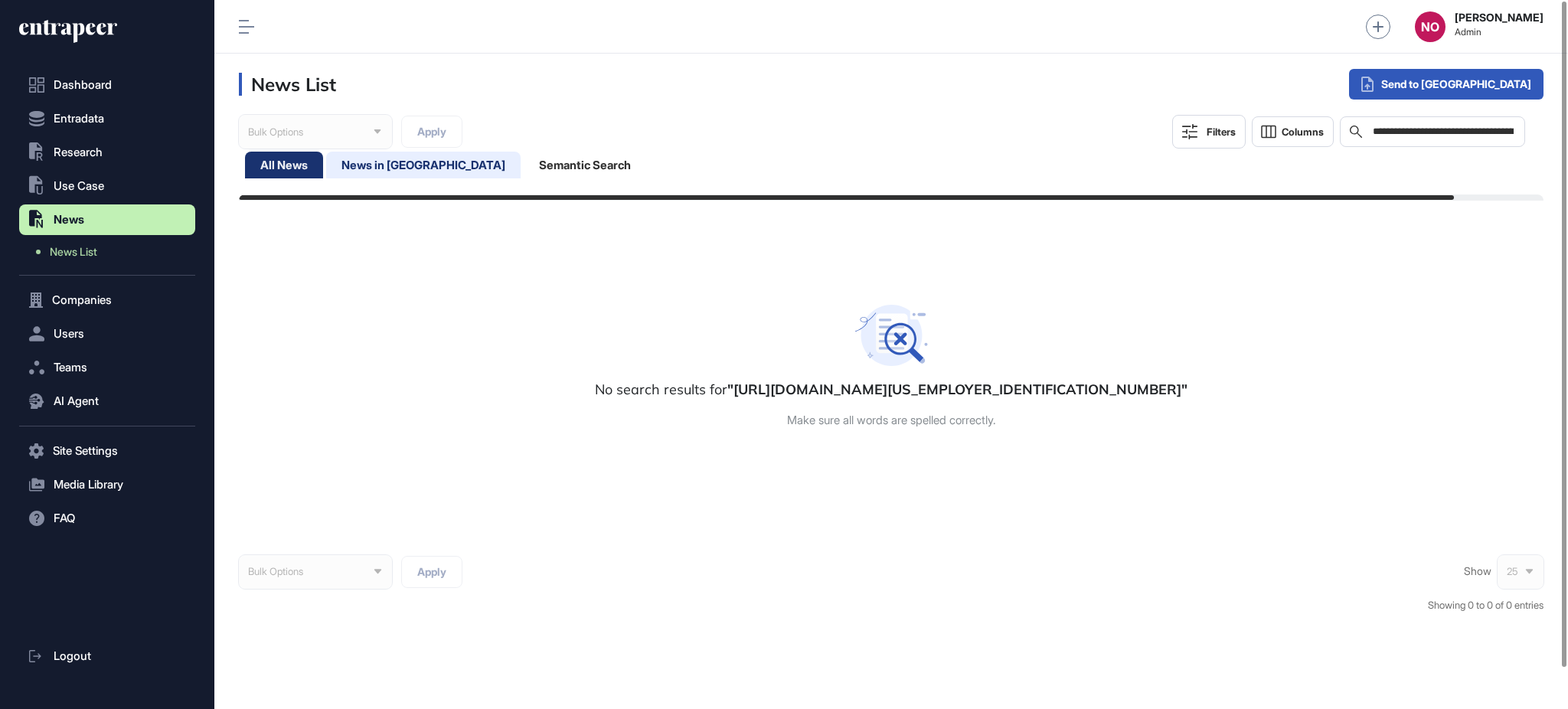
click at [412, 170] on div "News in Queue" at bounding box center [423, 165] width 194 height 27
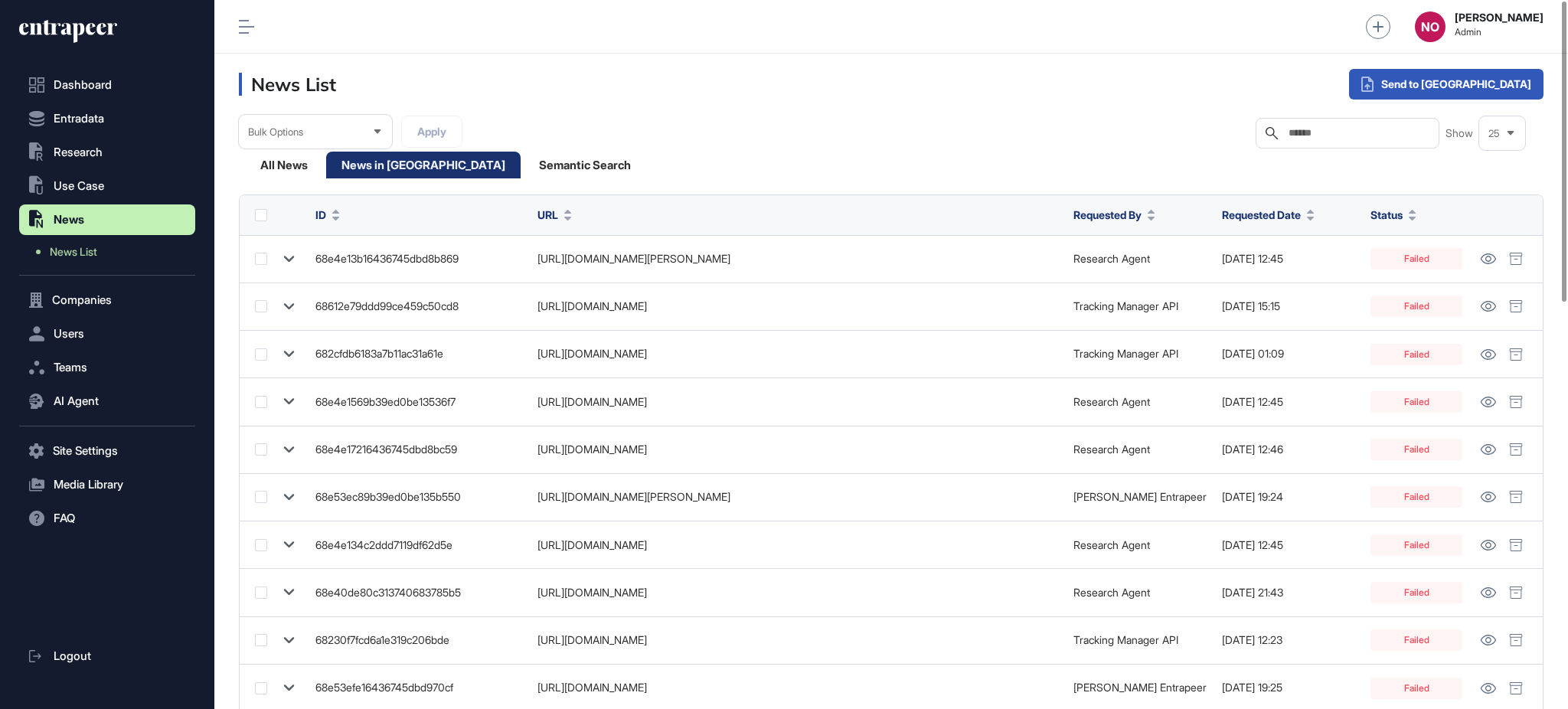
click at [1320, 130] on input "text" at bounding box center [1358, 133] width 143 height 13
paste input "**********"
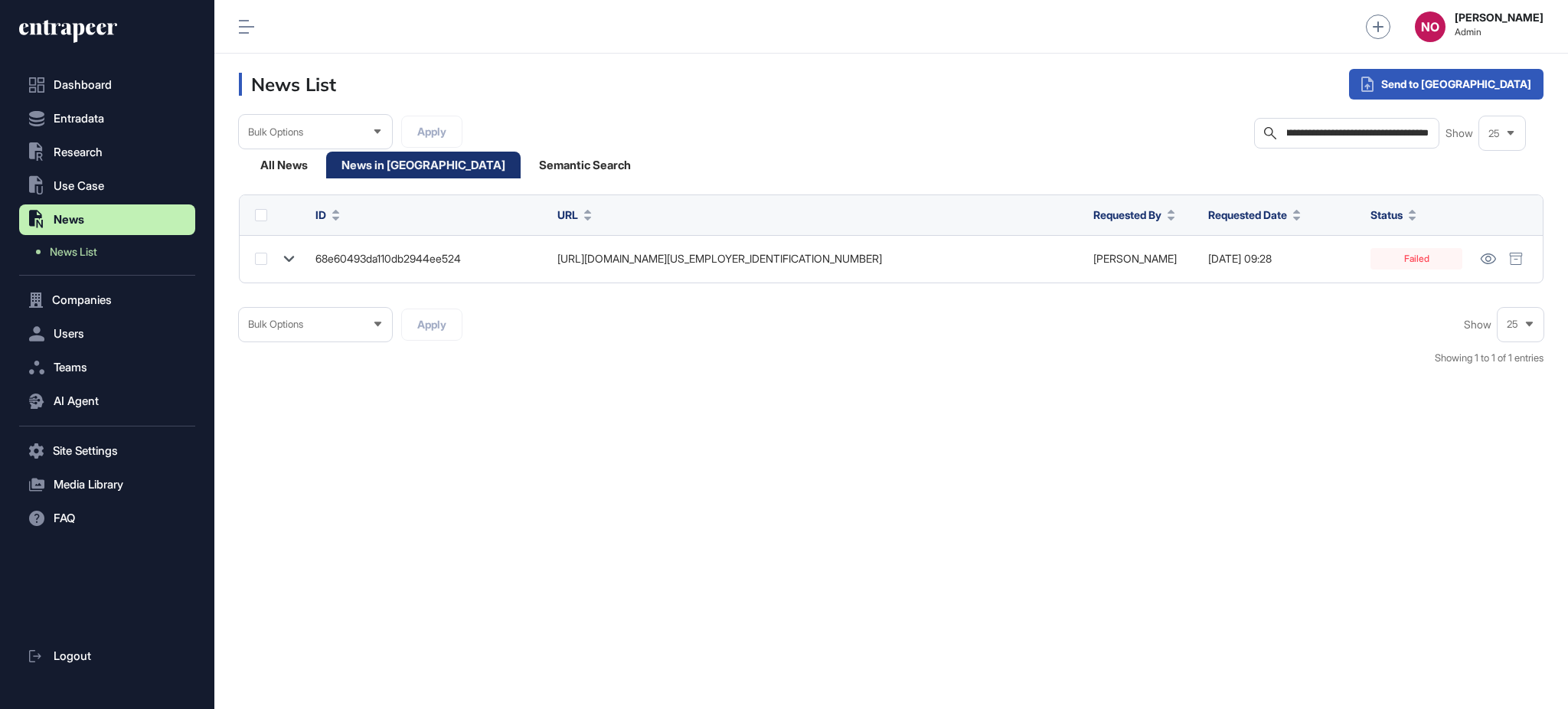
type input "**********"
click at [124, 114] on button "Entradata" at bounding box center [107, 118] width 176 height 31
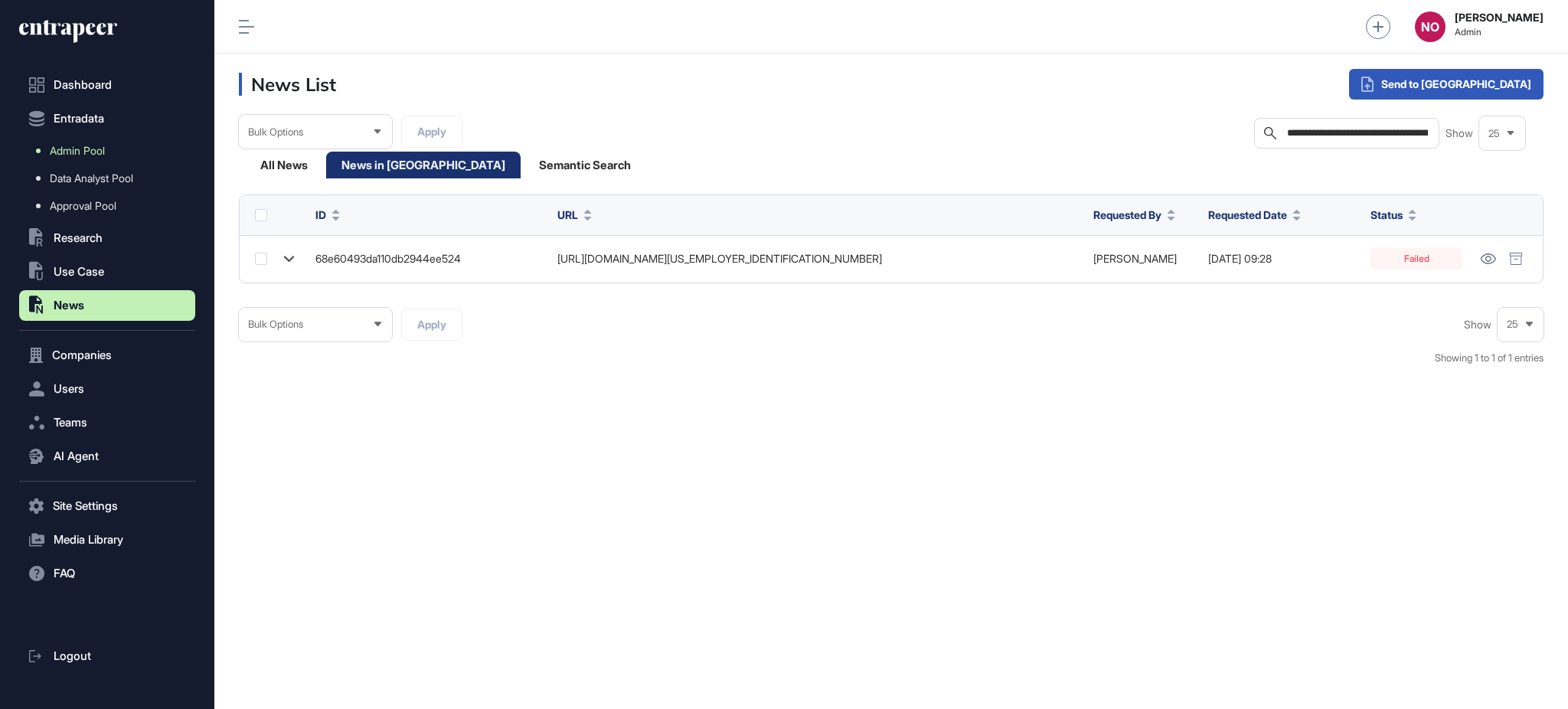
click at [105, 153] on span "Admin Pool" at bounding box center [78, 151] width 55 height 13
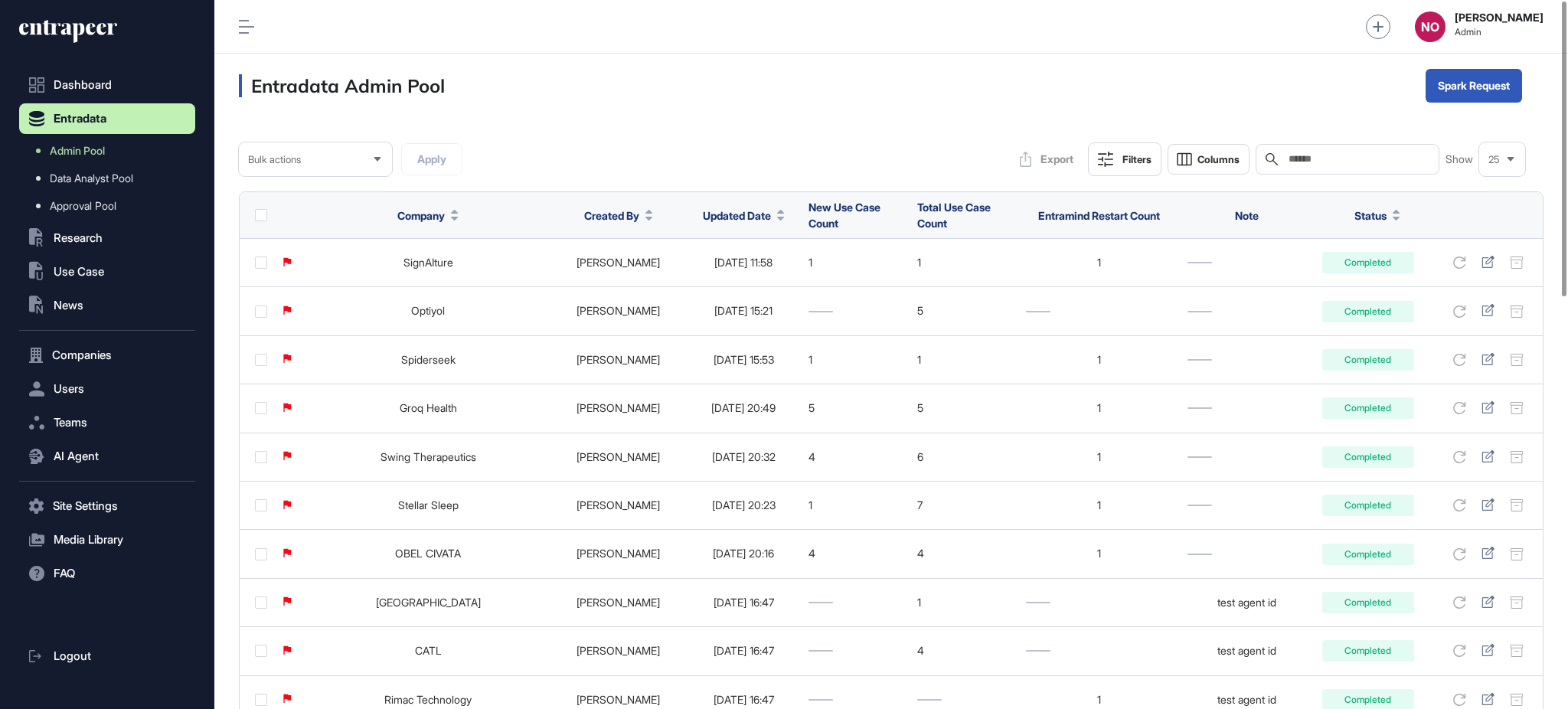
click at [745, 212] on button "Updated Date" at bounding box center [744, 215] width 82 height 16
click at [745, 279] on span "Sort Descending" at bounding box center [735, 280] width 61 height 13
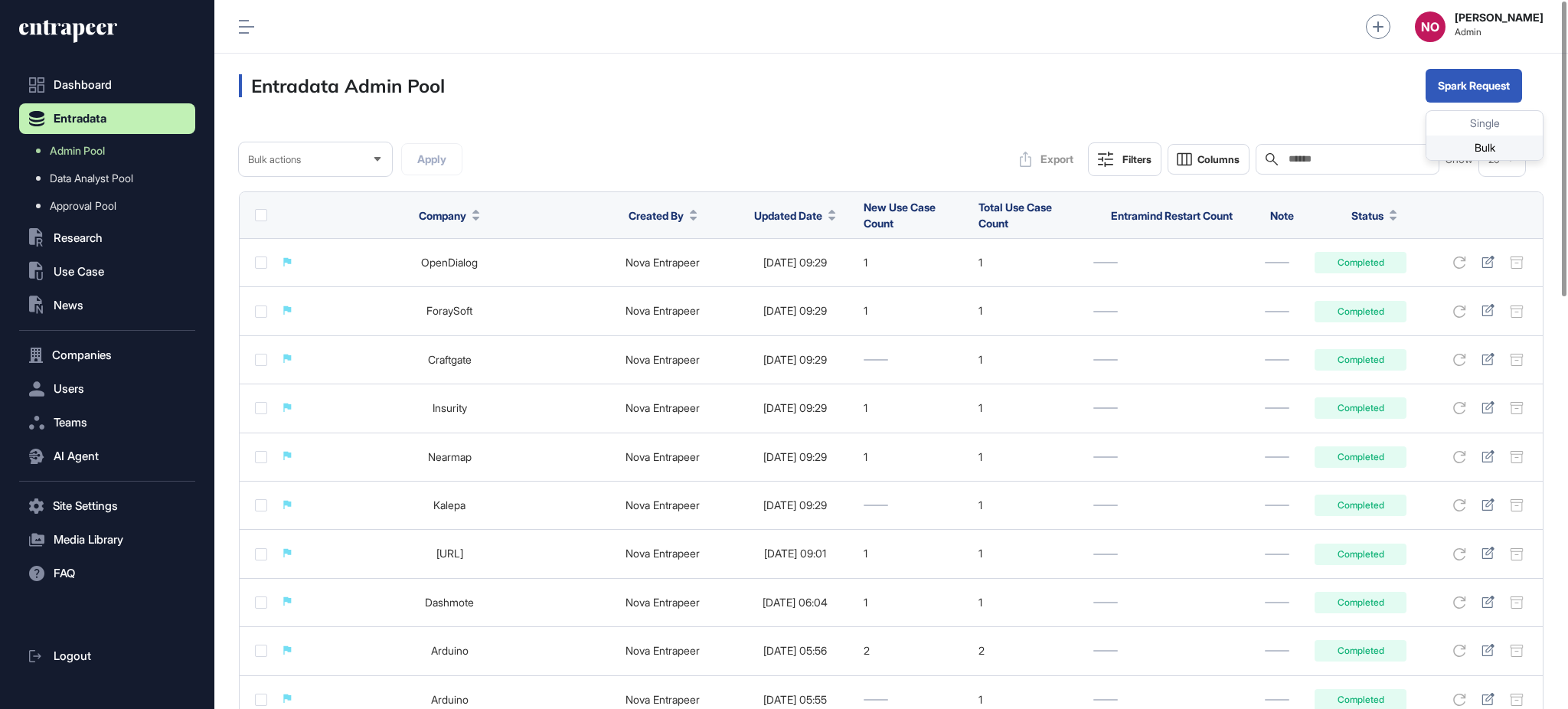
click at [1473, 141] on div "Bulk" at bounding box center [1485, 147] width 117 height 24
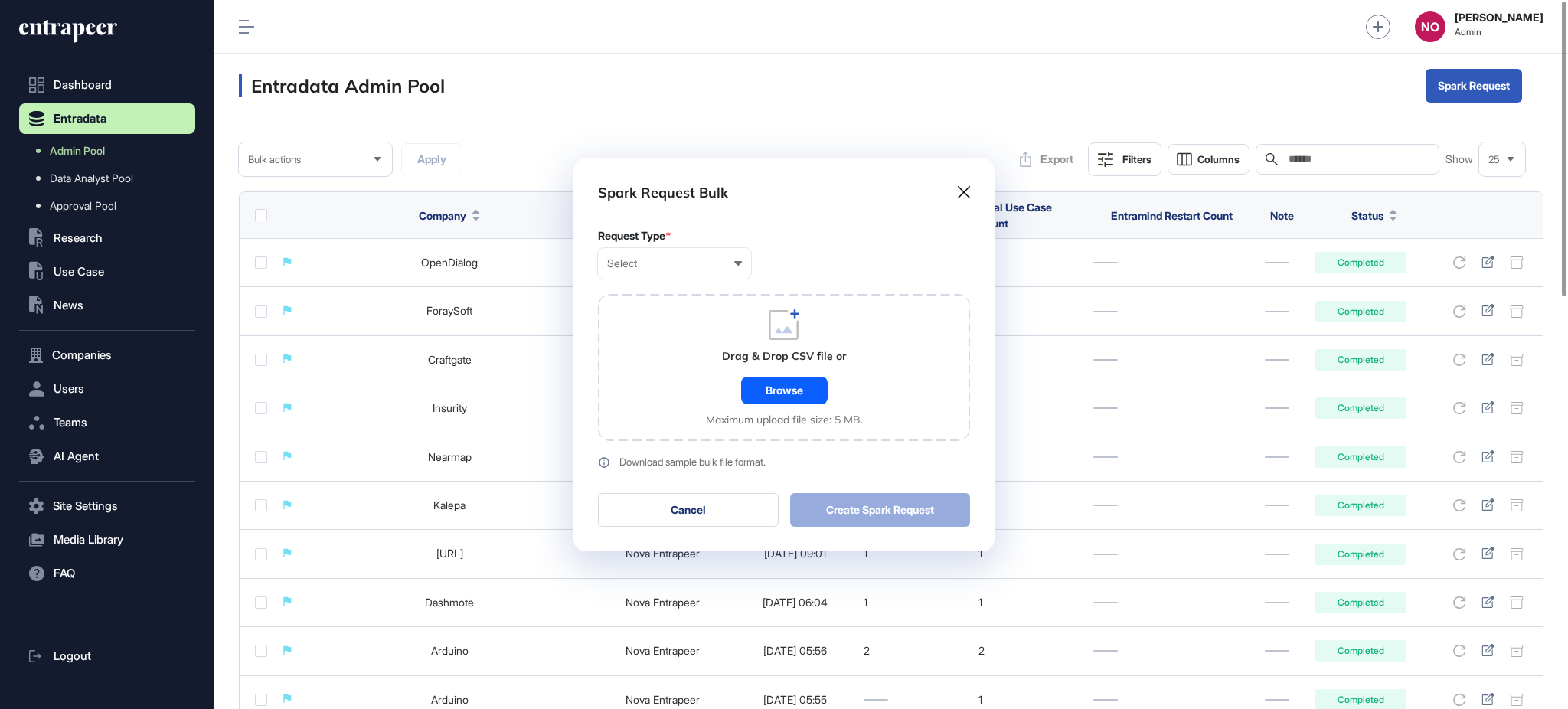
scroll to position [1, 6]
click at [724, 261] on div "Select" at bounding box center [675, 263] width 135 height 13
click at [0, 0] on div "Company" at bounding box center [0, 0] width 0 height 0
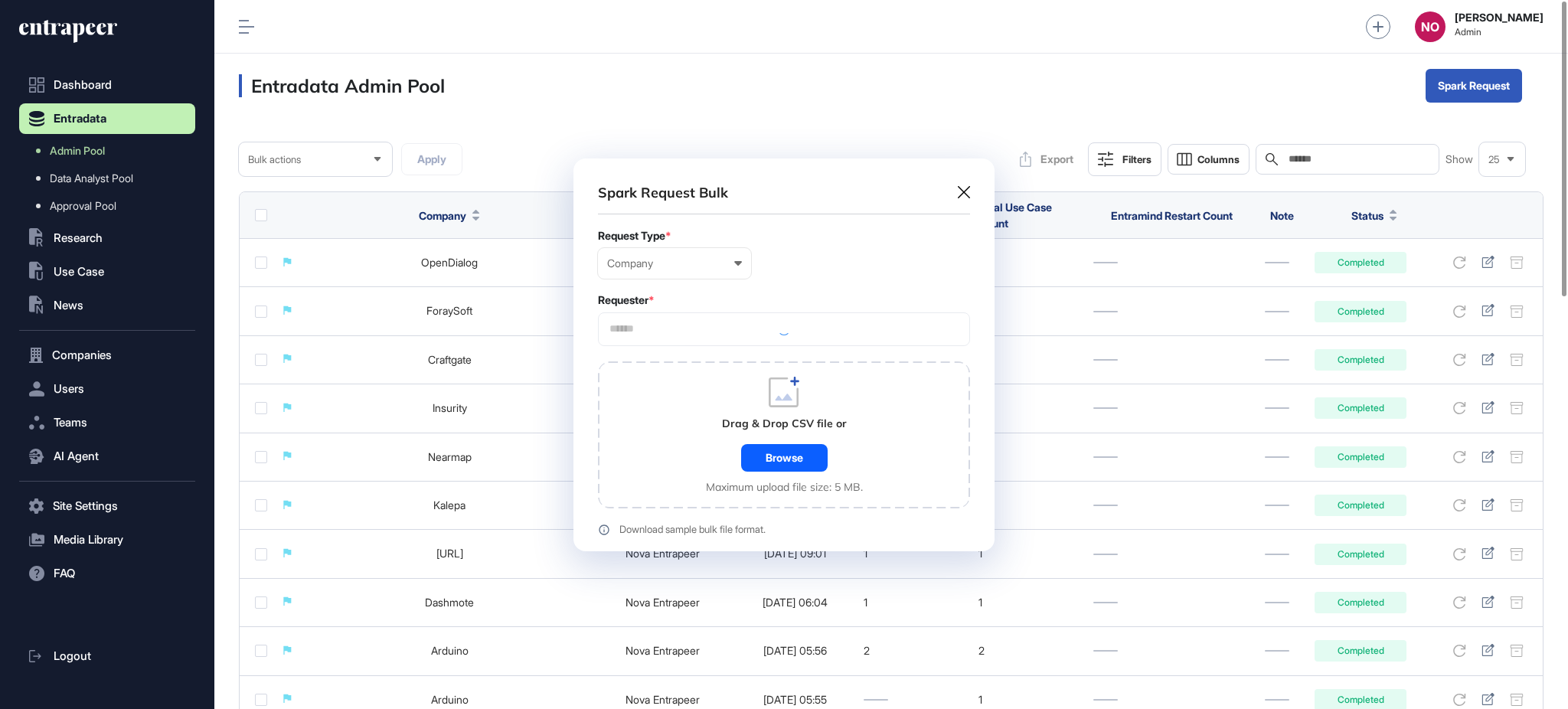
scroll to position [460, 420]
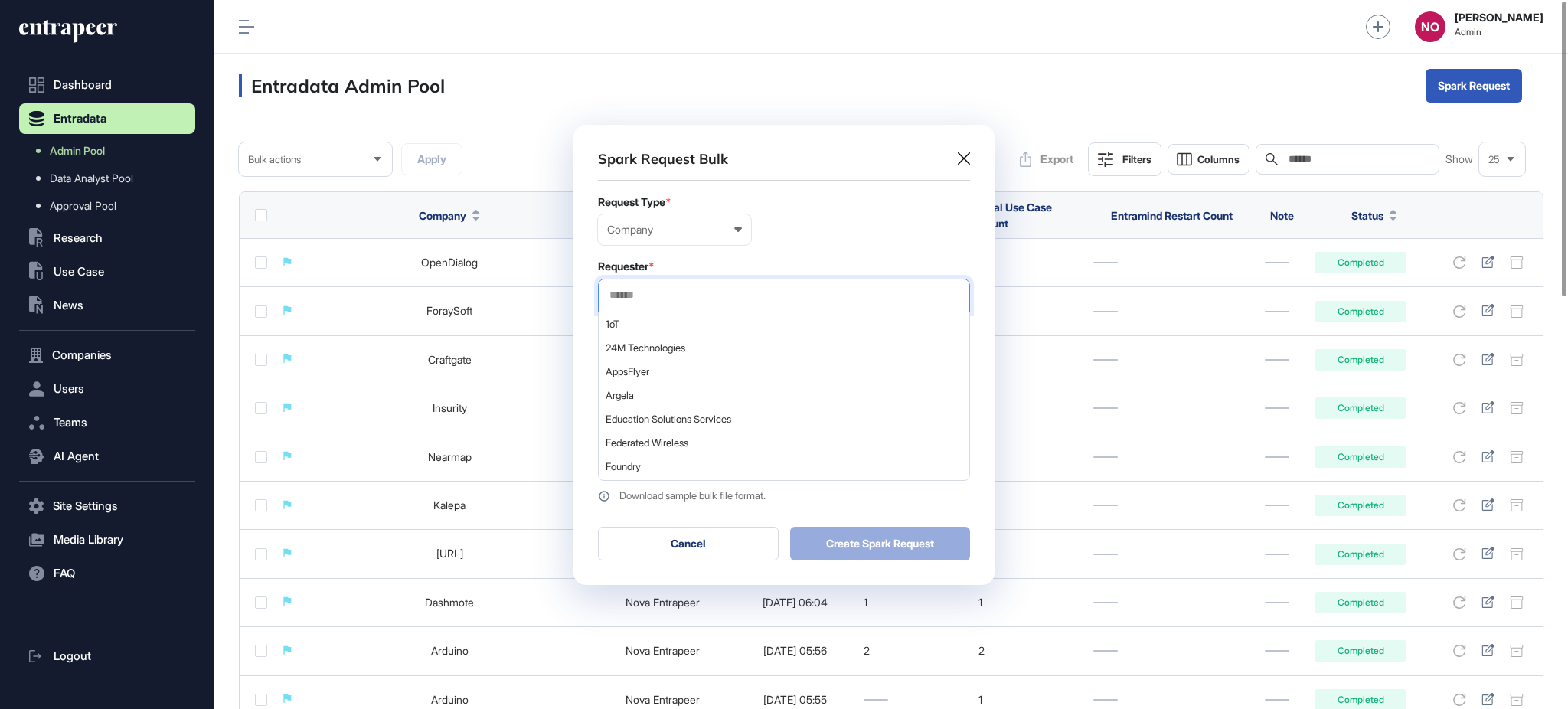
click at [657, 294] on input "text" at bounding box center [784, 295] width 352 height 13
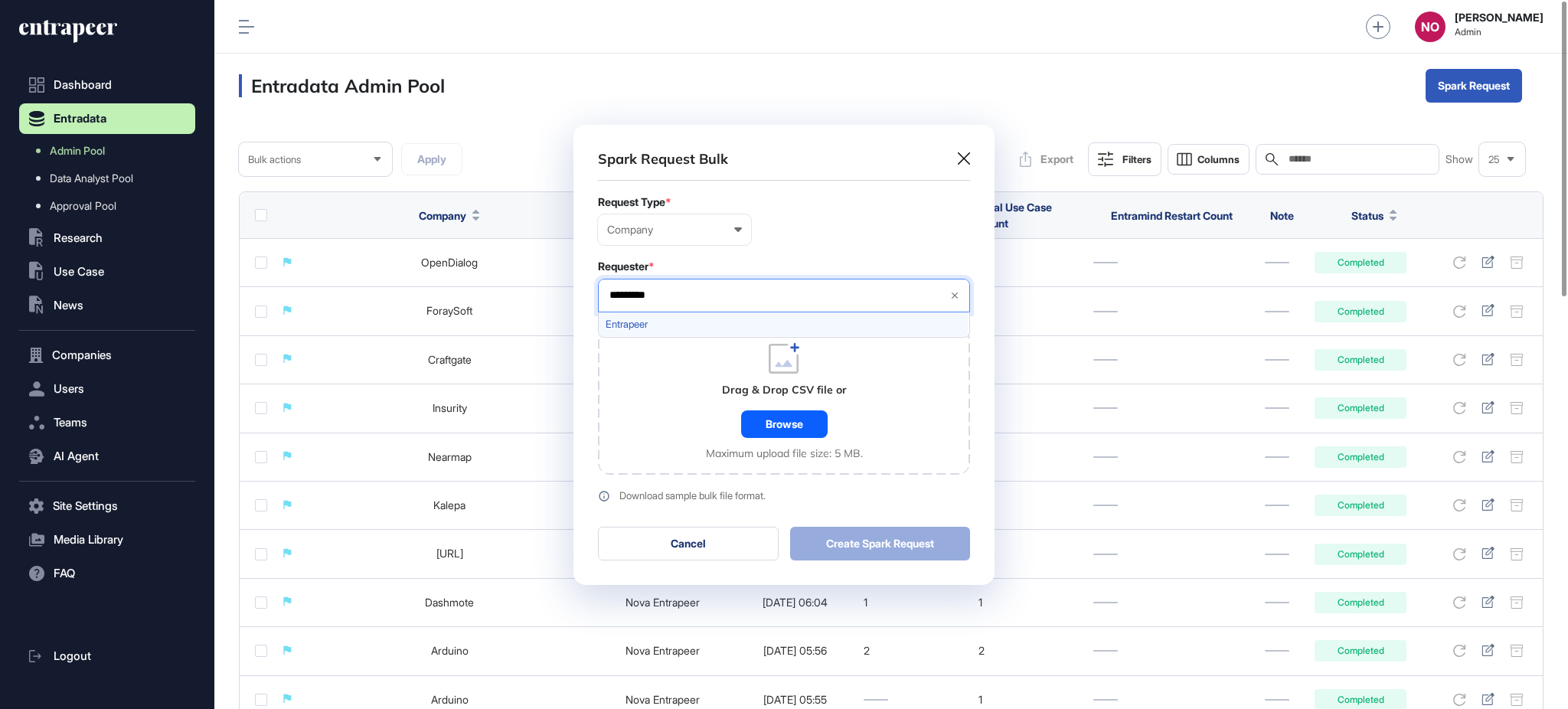
type input "*********"
click at [658, 319] on span "Entrapeer" at bounding box center [783, 324] width 355 height 12
click at [761, 264] on div "Requester *" at bounding box center [784, 266] width 372 height 13
click at [751, 410] on div "Drag & Drop CSV file or Browse Maximum upload file size: 5 MB." at bounding box center [784, 401] width 157 height 117
click at [798, 428] on div "Browse" at bounding box center [785, 424] width 87 height 28
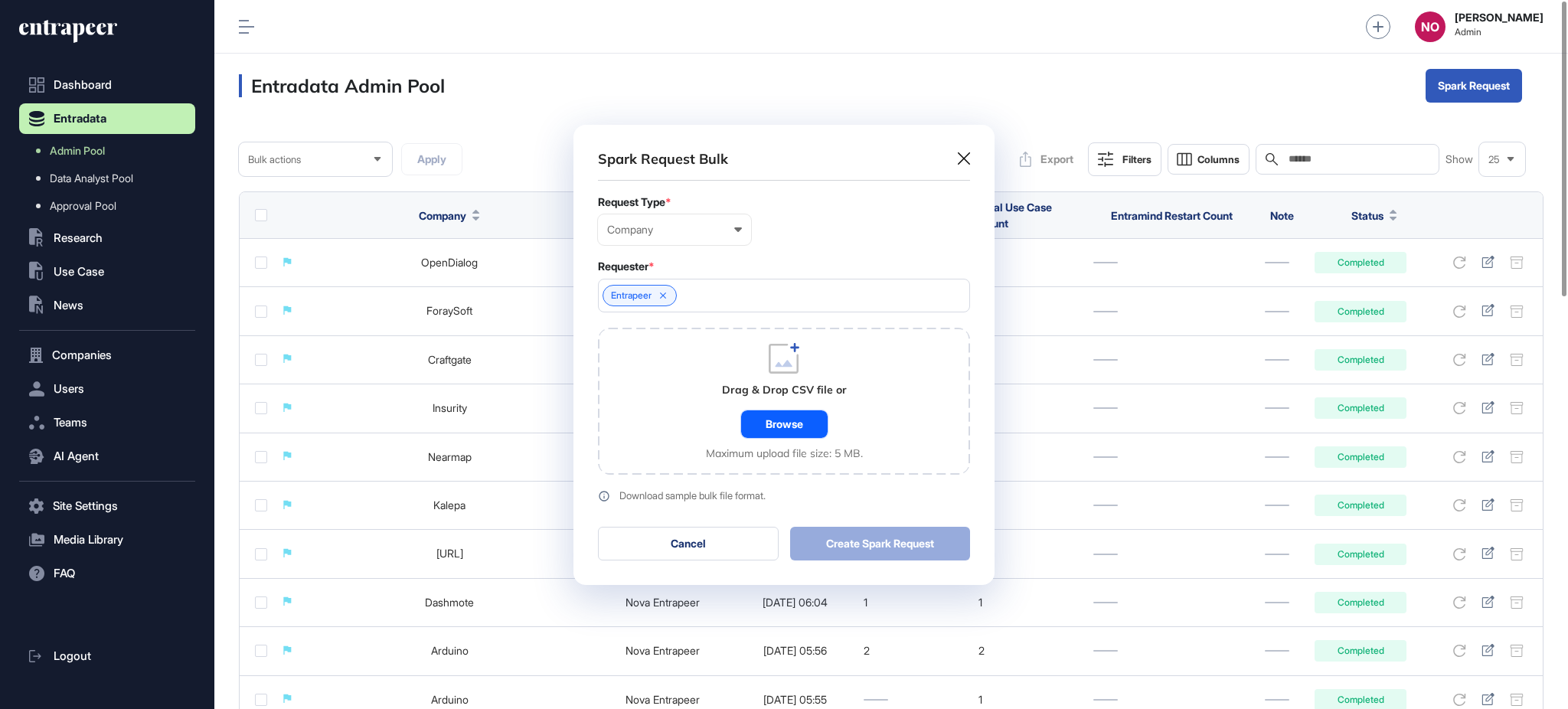
scroll to position [499, 420]
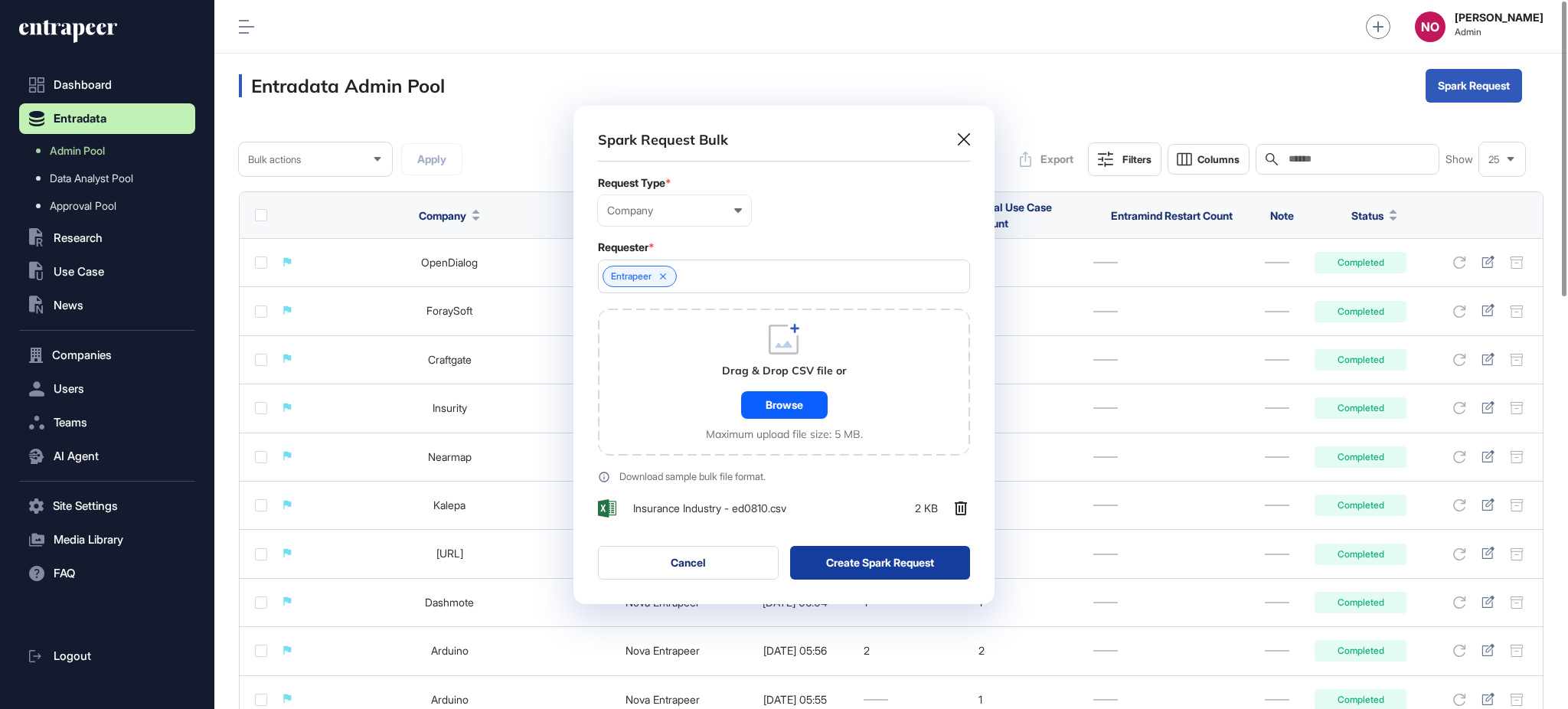
click at [862, 556] on button "Create Spark Request" at bounding box center [880, 563] width 181 height 33
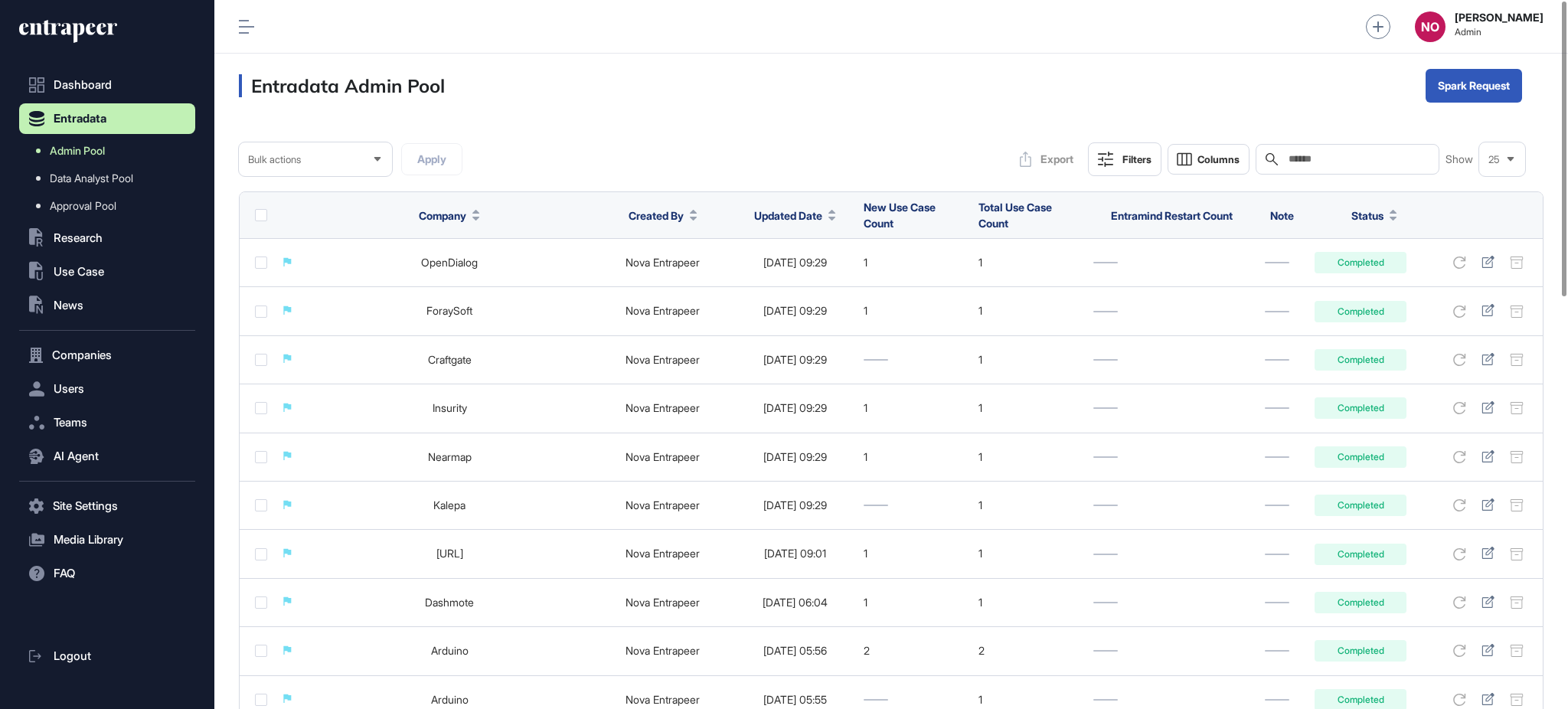
drag, startPoint x: 124, startPoint y: 151, endPoint x: 159, endPoint y: 151, distance: 35.0
click at [124, 150] on link "Admin Pool" at bounding box center [111, 150] width 168 height 28
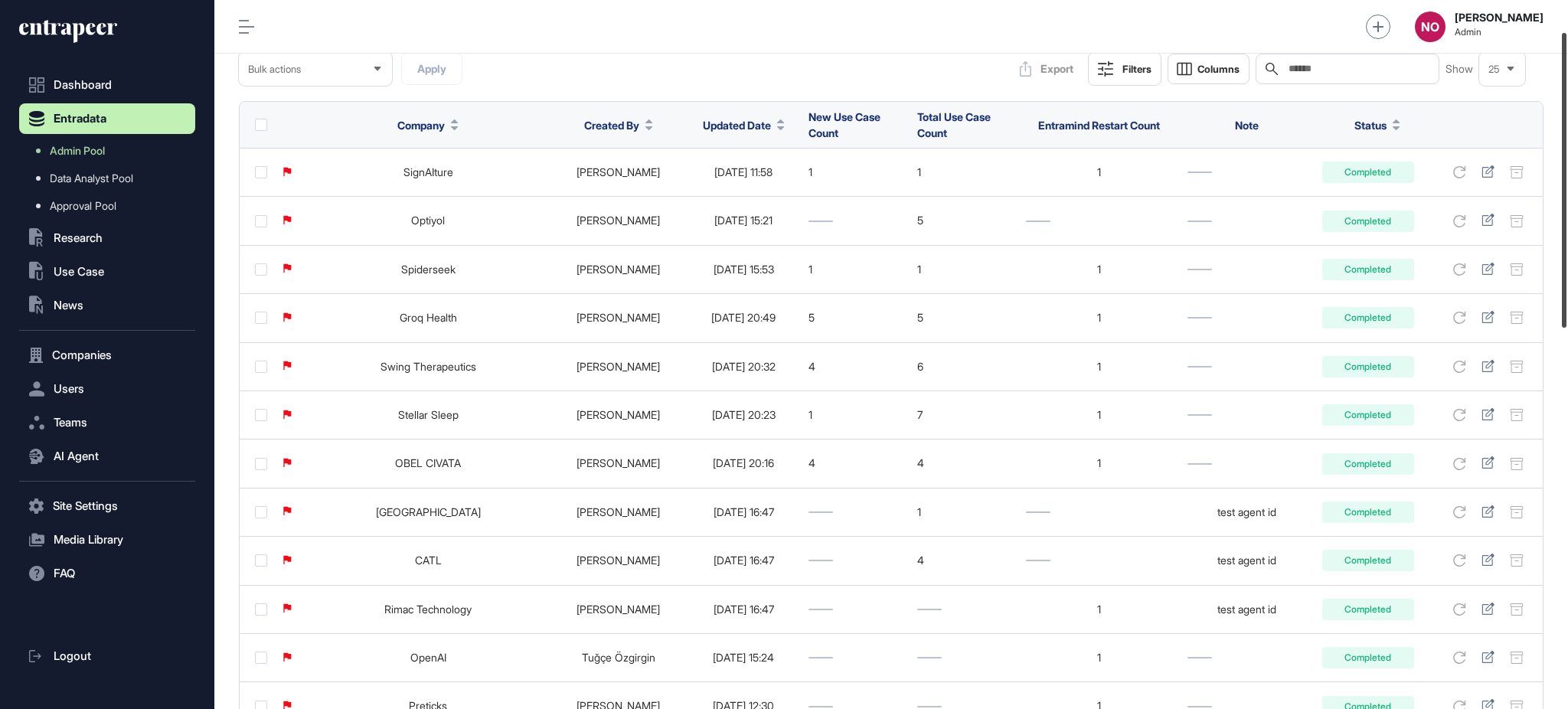
scroll to position [26, 0]
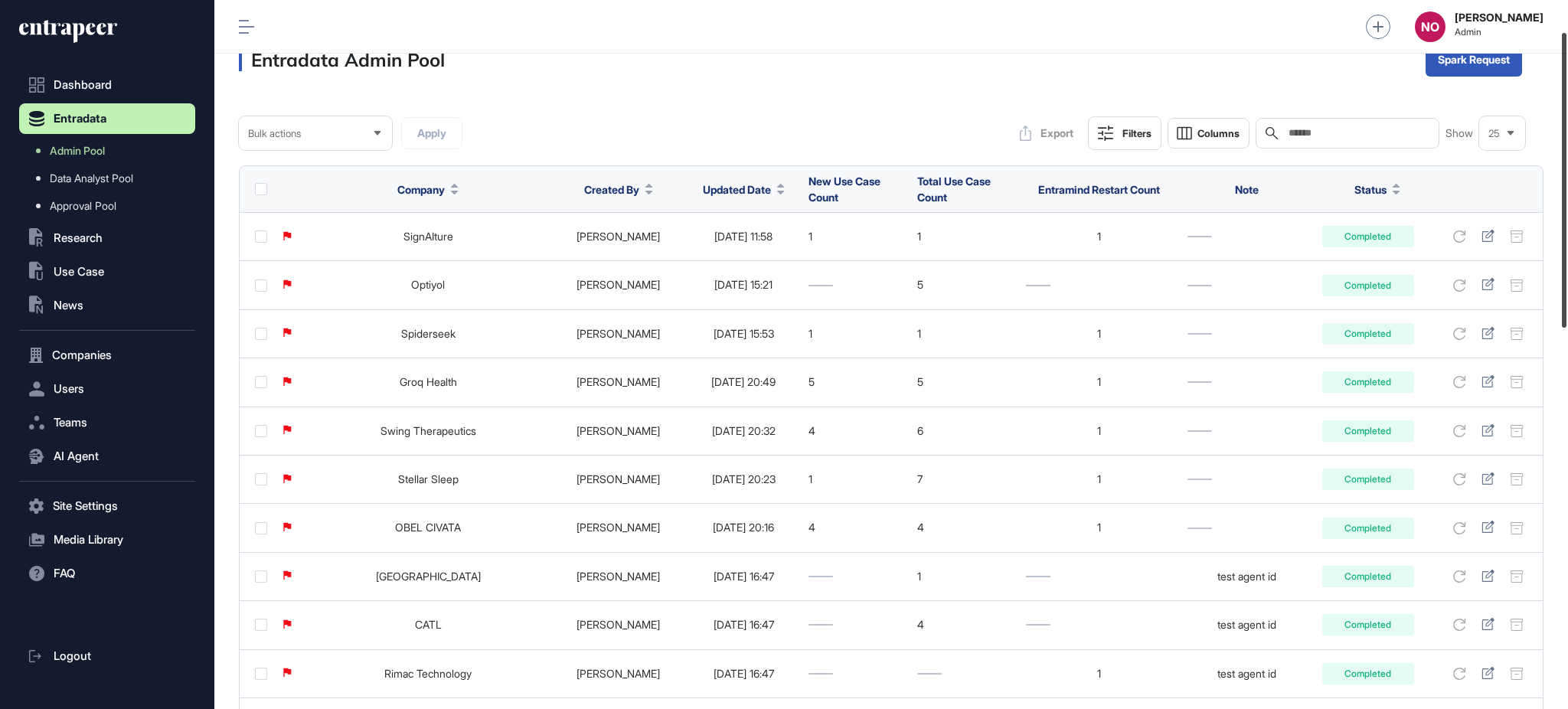
drag, startPoint x: 1566, startPoint y: 204, endPoint x: 1565, endPoint y: 139, distance: 65.0
click at [1566, 158] on div at bounding box center [1565, 179] width 5 height 294
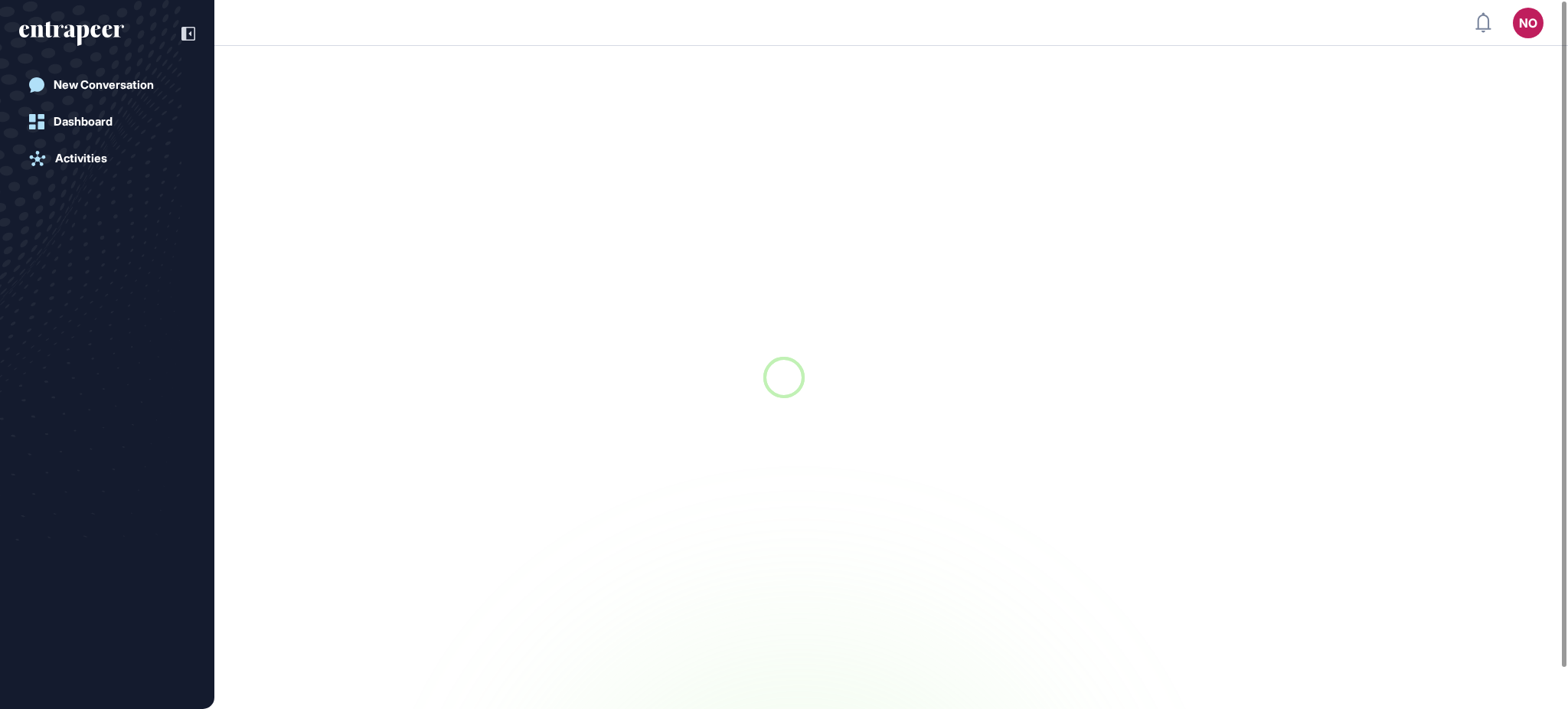
scroll to position [1, 1]
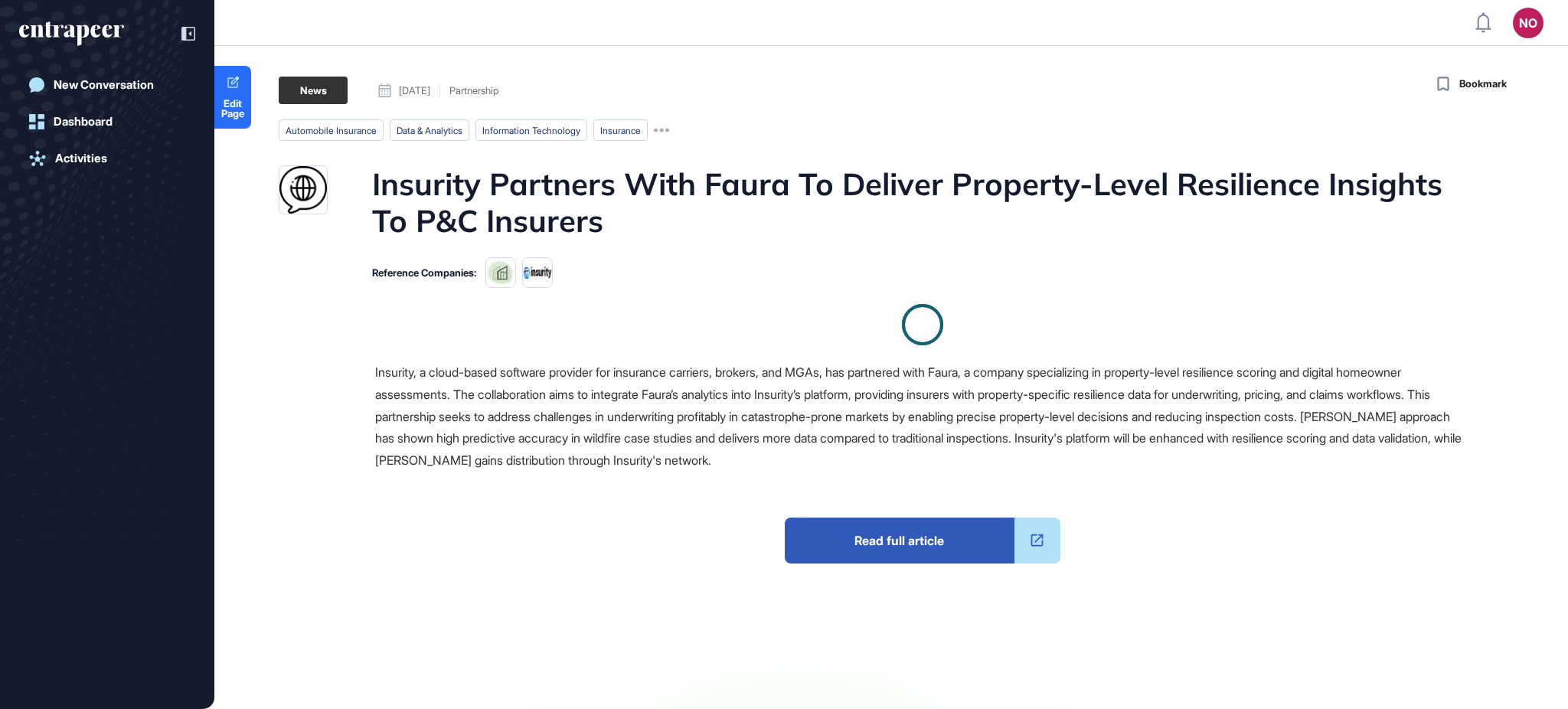
scroll to position [1, 1]
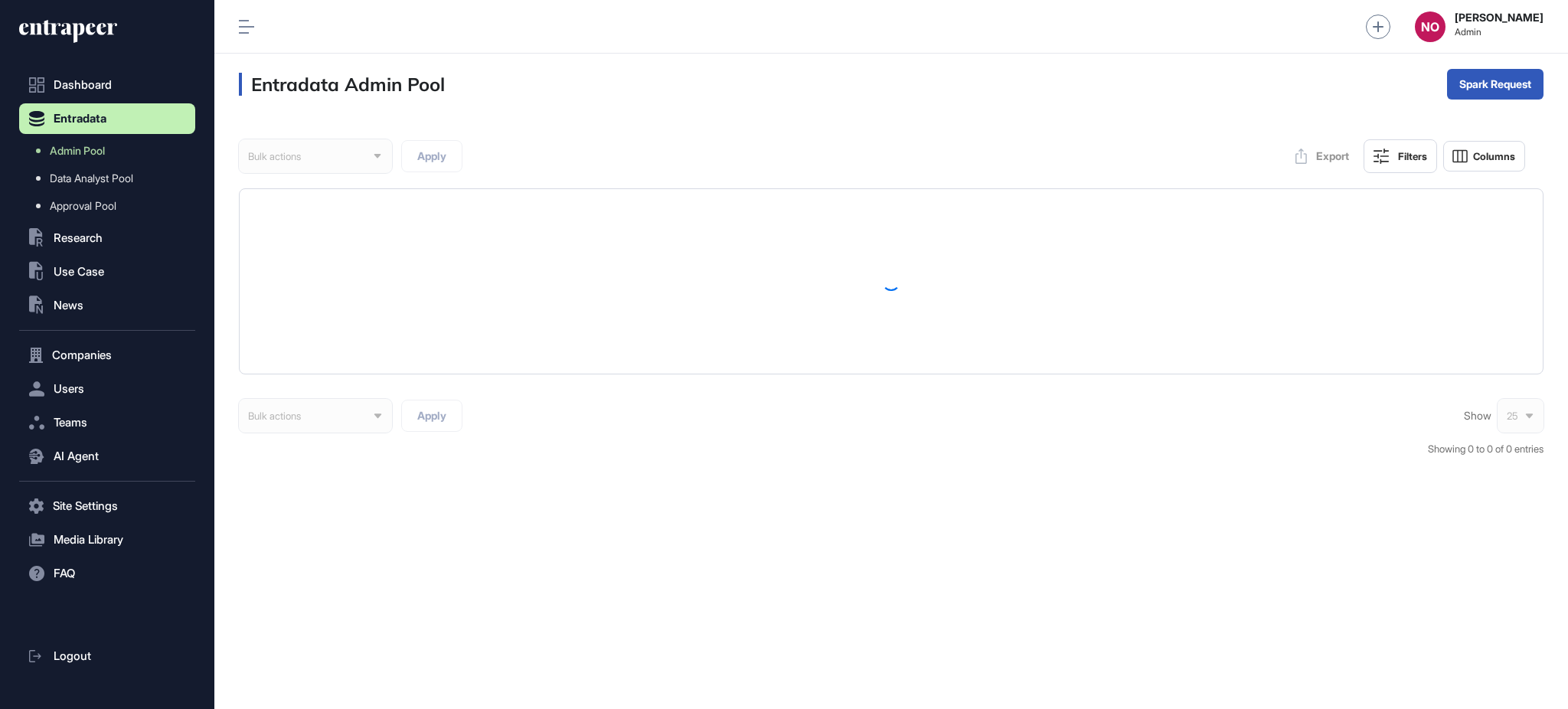
scroll to position [1, 1]
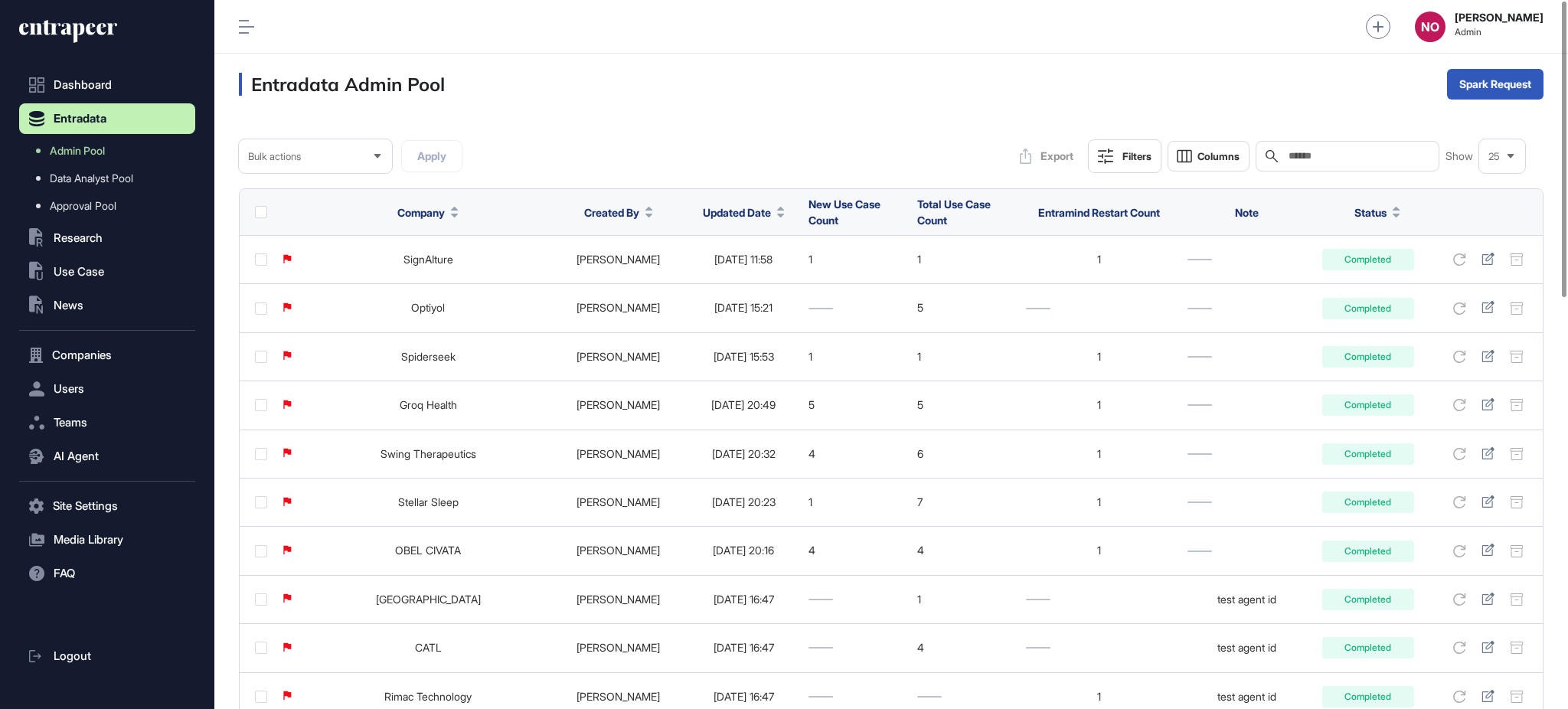
click at [746, 214] on button "Updated Date" at bounding box center [744, 212] width 82 height 16
click at [719, 275] on span "Sort Descending" at bounding box center [735, 277] width 61 height 13
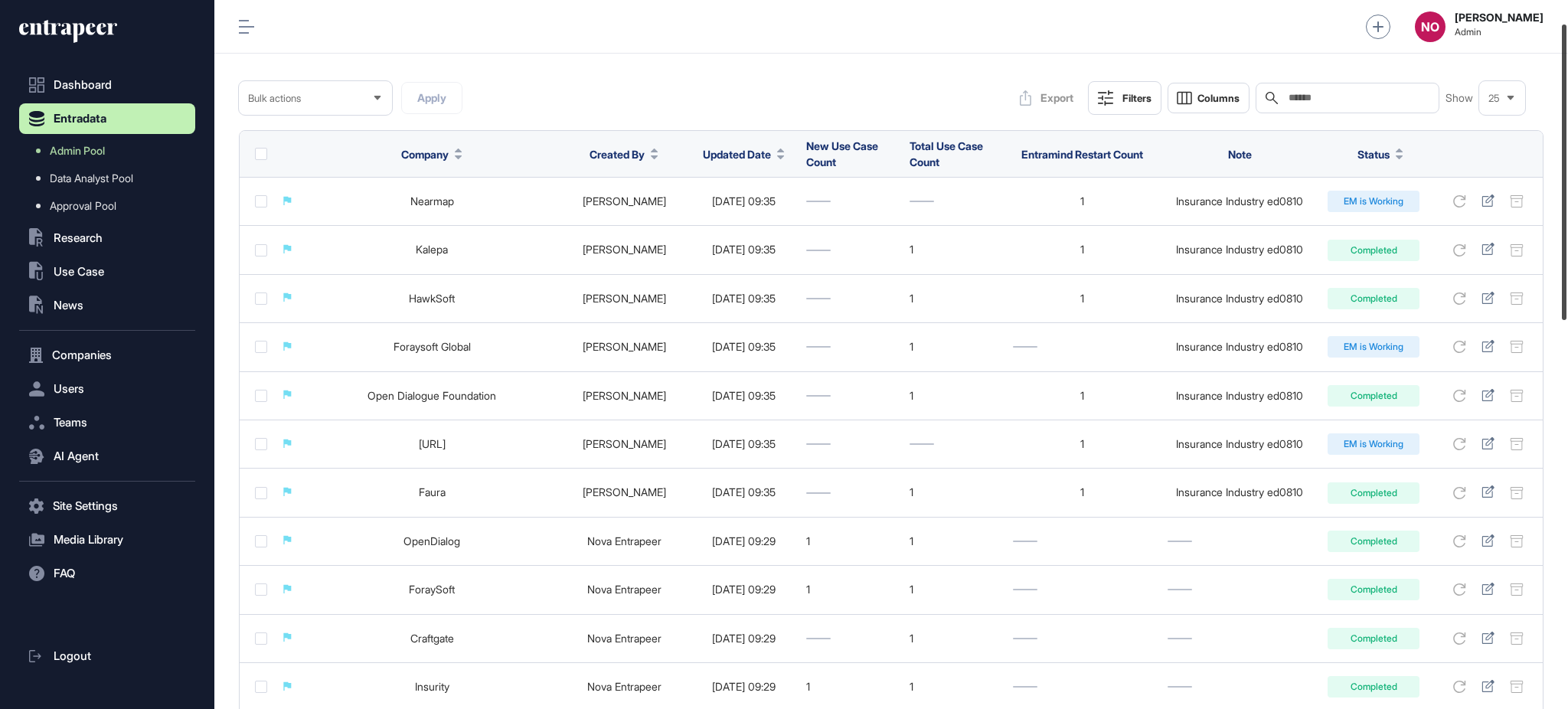
scroll to position [55, 0]
drag, startPoint x: 1566, startPoint y: 232, endPoint x: 1566, endPoint y: 255, distance: 23.0
click at [1566, 255] on div at bounding box center [1565, 172] width 5 height 295
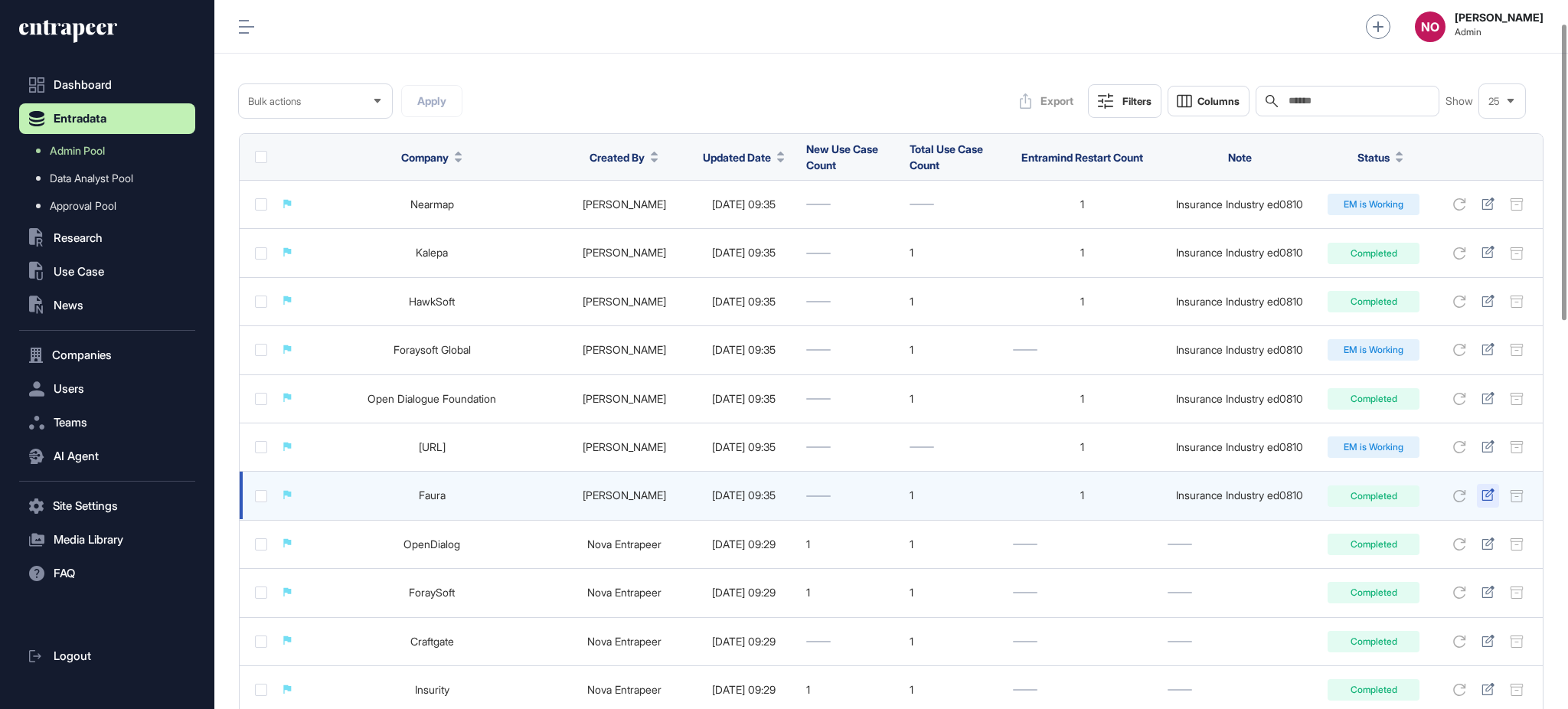
click at [1488, 493] on icon at bounding box center [1487, 495] width 13 height 13
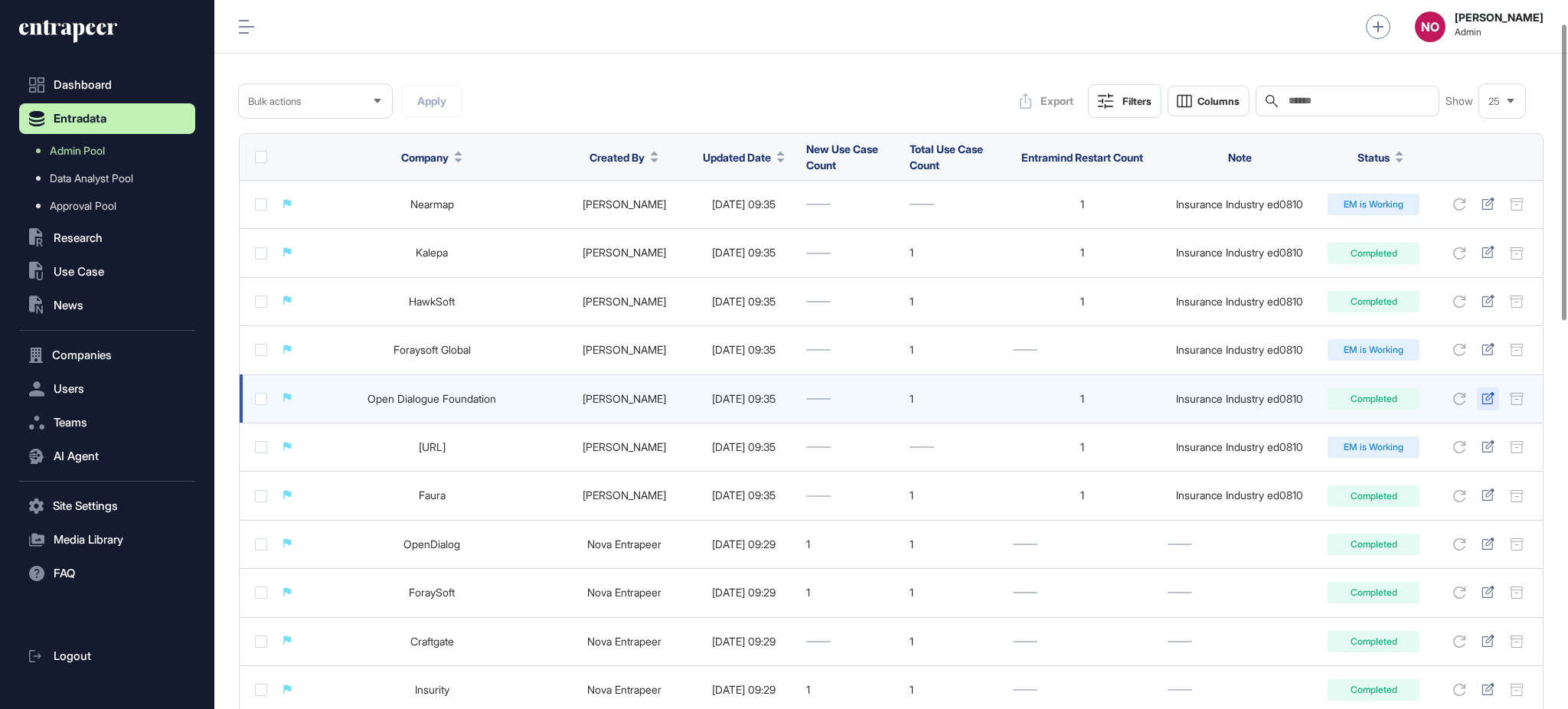
click at [1485, 392] on icon at bounding box center [1488, 398] width 13 height 13
click at [448, 393] on link "Open Dialogue Foundation" at bounding box center [432, 399] width 128 height 13
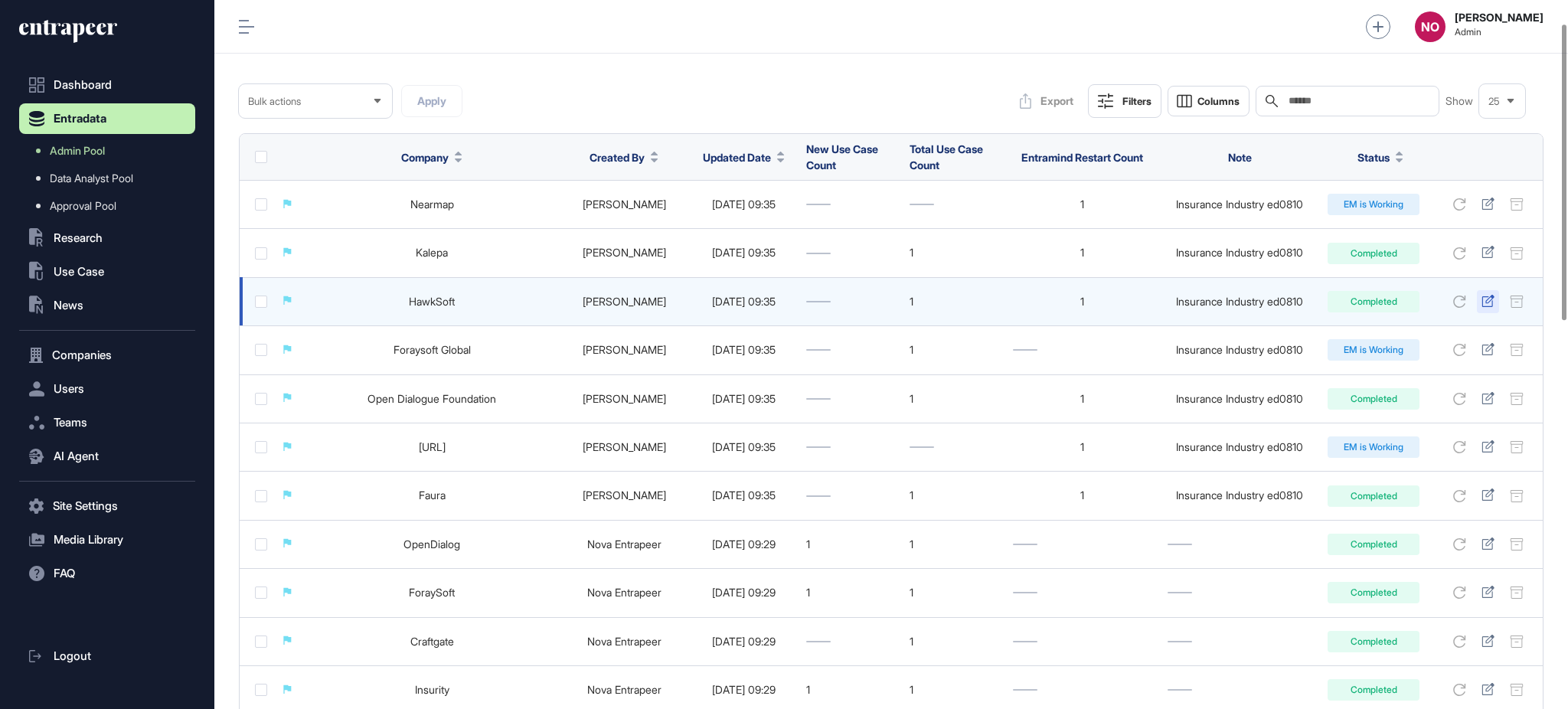
click at [1490, 294] on icon at bounding box center [1488, 300] width 13 height 13
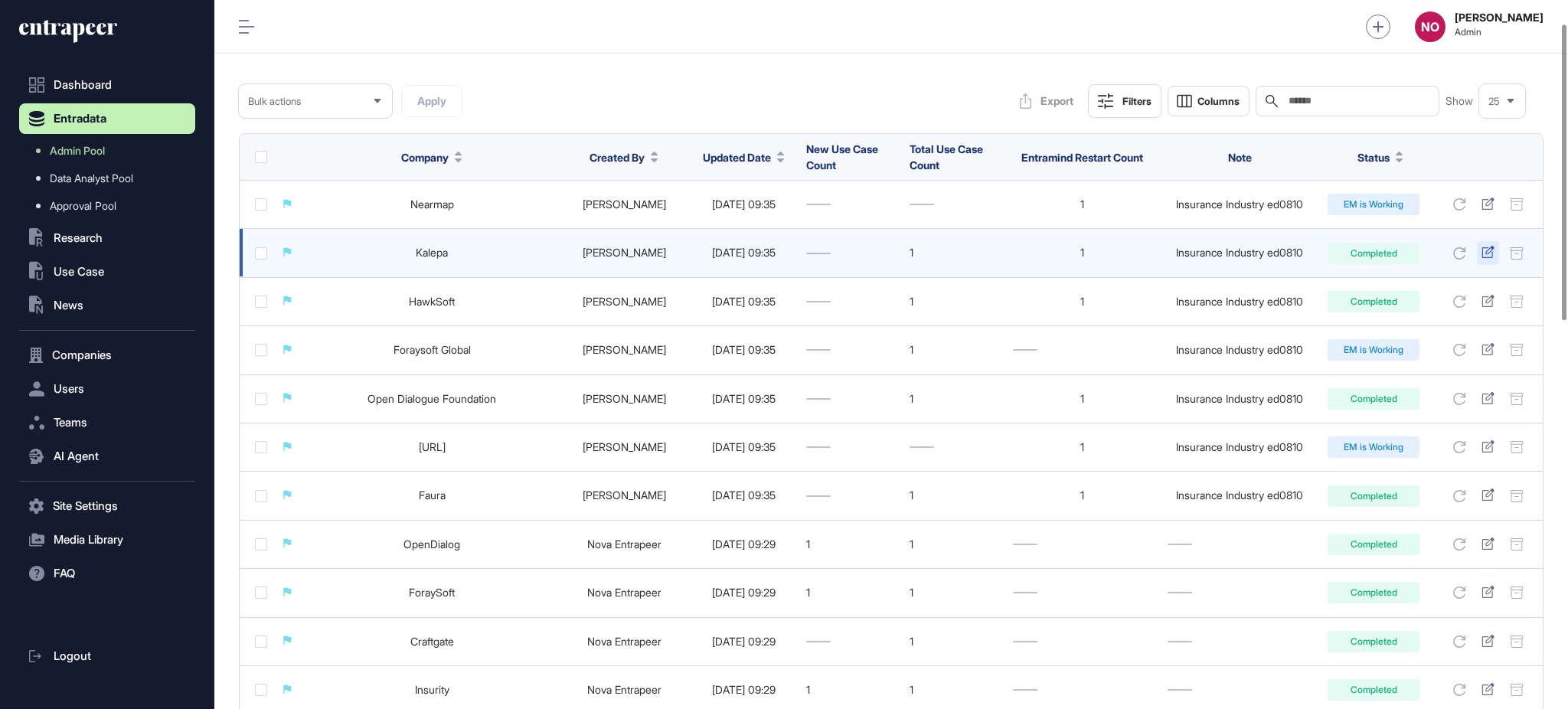
click at [1492, 248] on icon at bounding box center [1487, 252] width 13 height 13
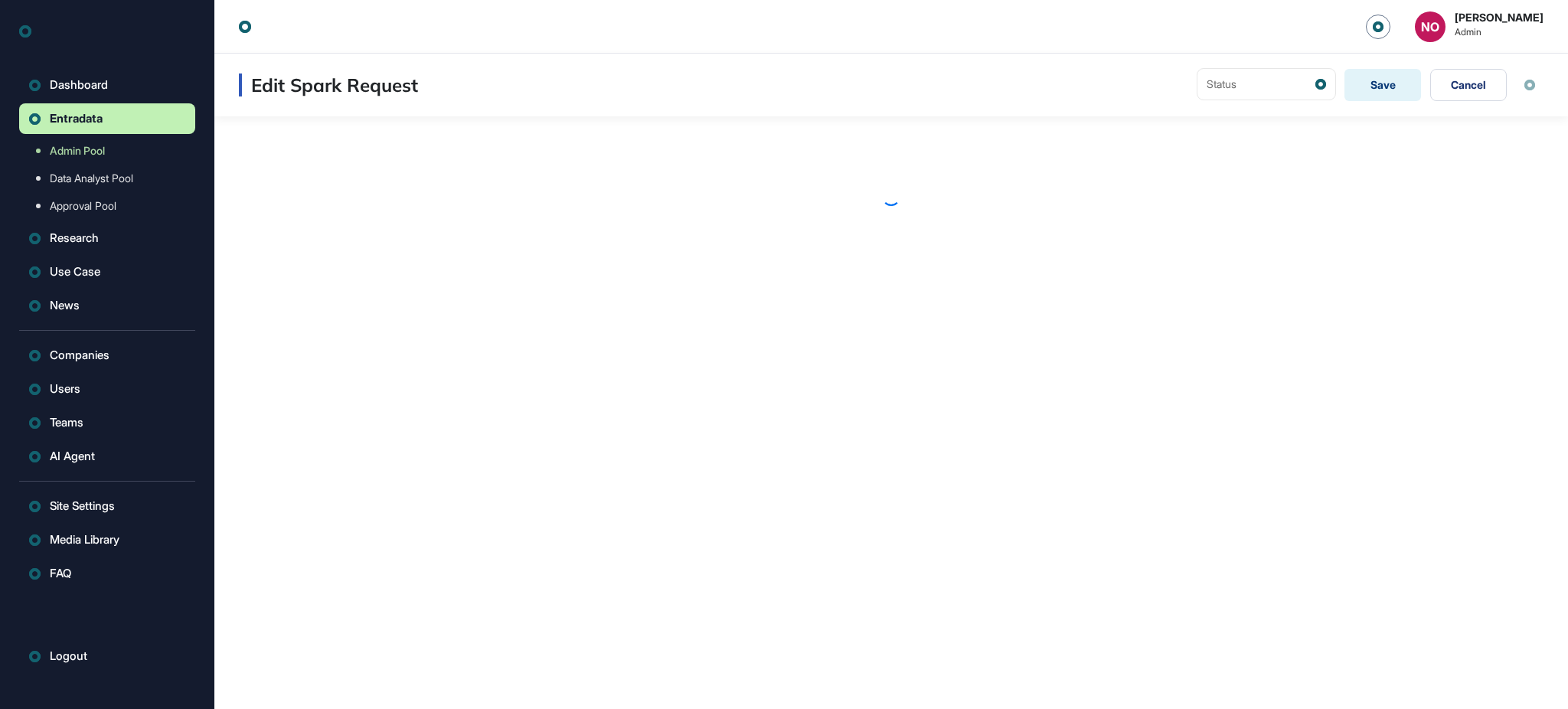
scroll to position [1, 1]
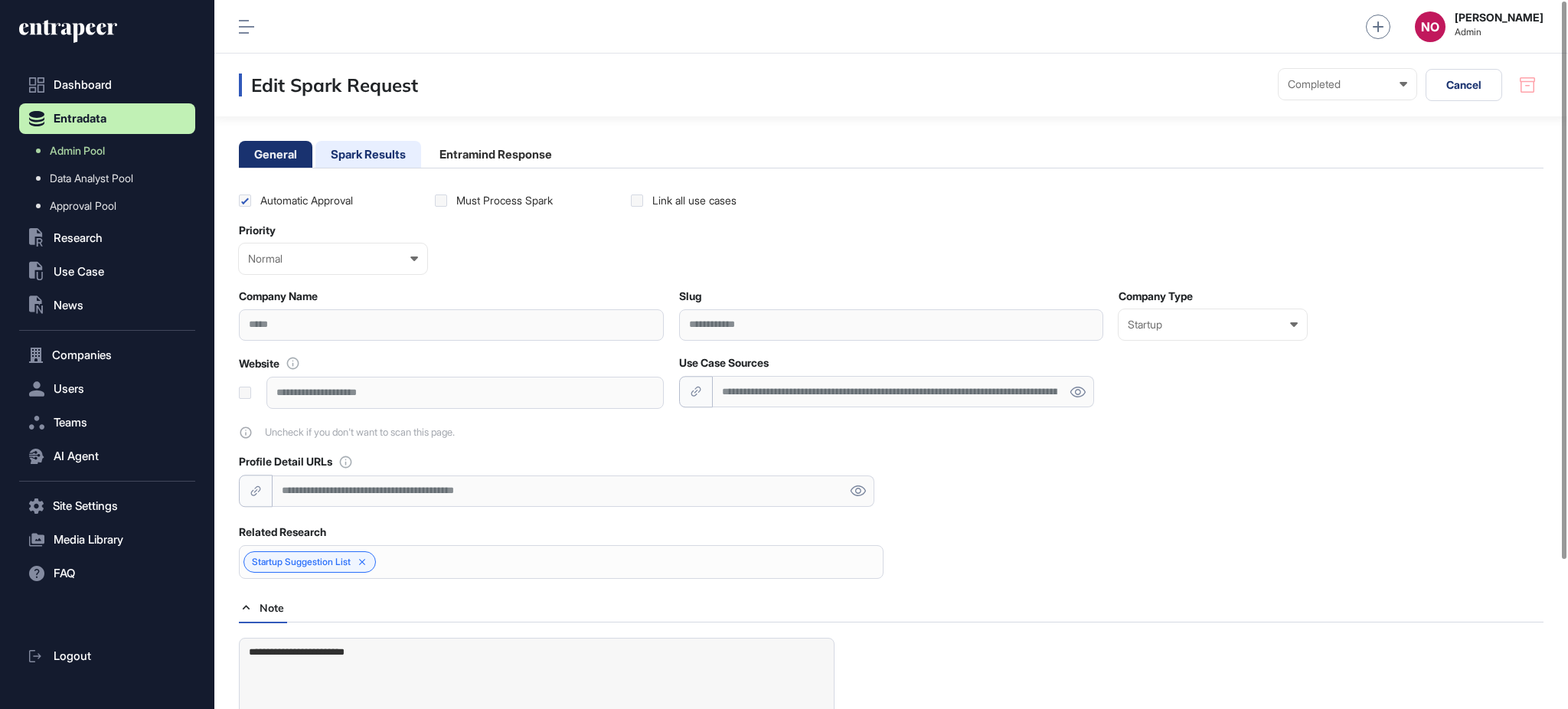
click at [339, 153] on li "Spark Results" at bounding box center [368, 154] width 106 height 27
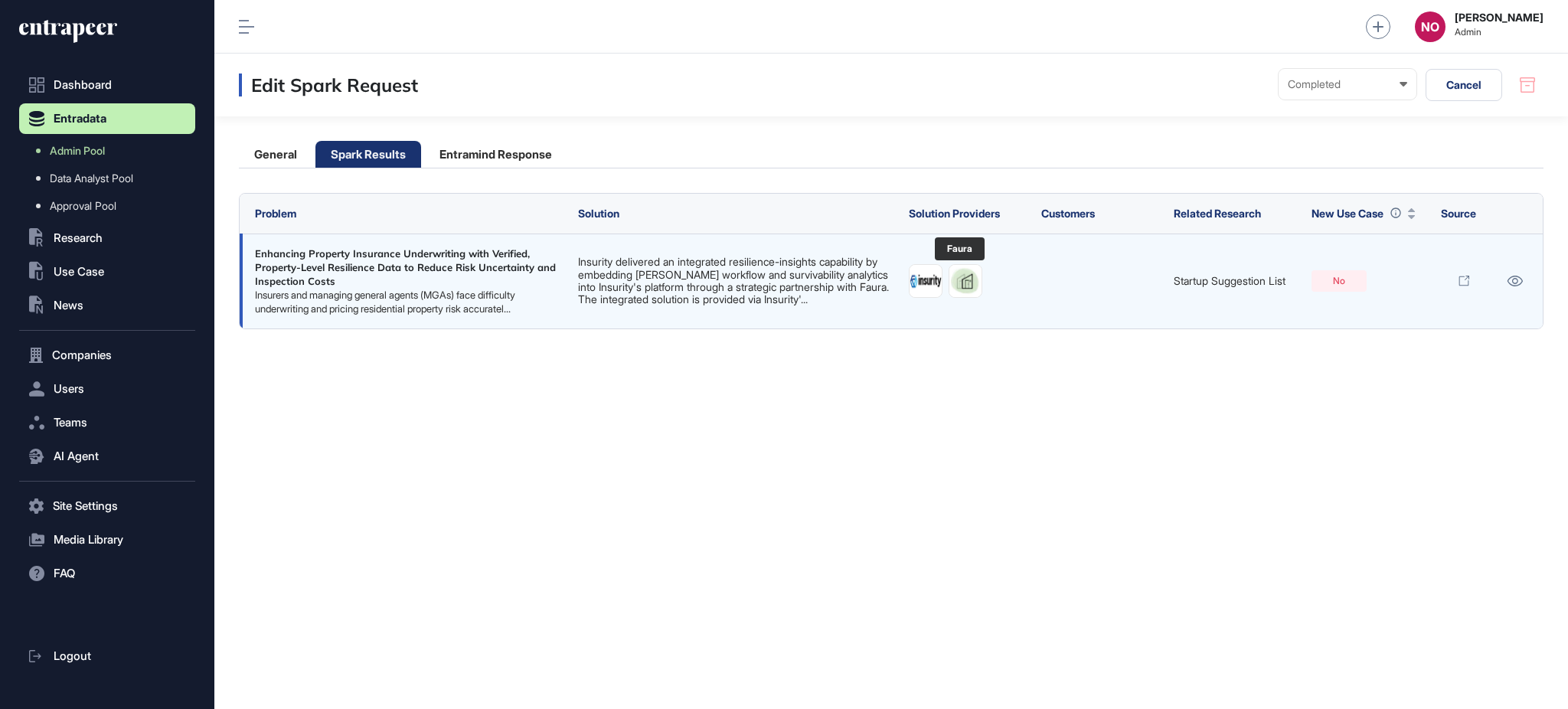
click at [962, 282] on img at bounding box center [965, 281] width 33 height 33
click at [1519, 279] on icon at bounding box center [1515, 280] width 16 height 11
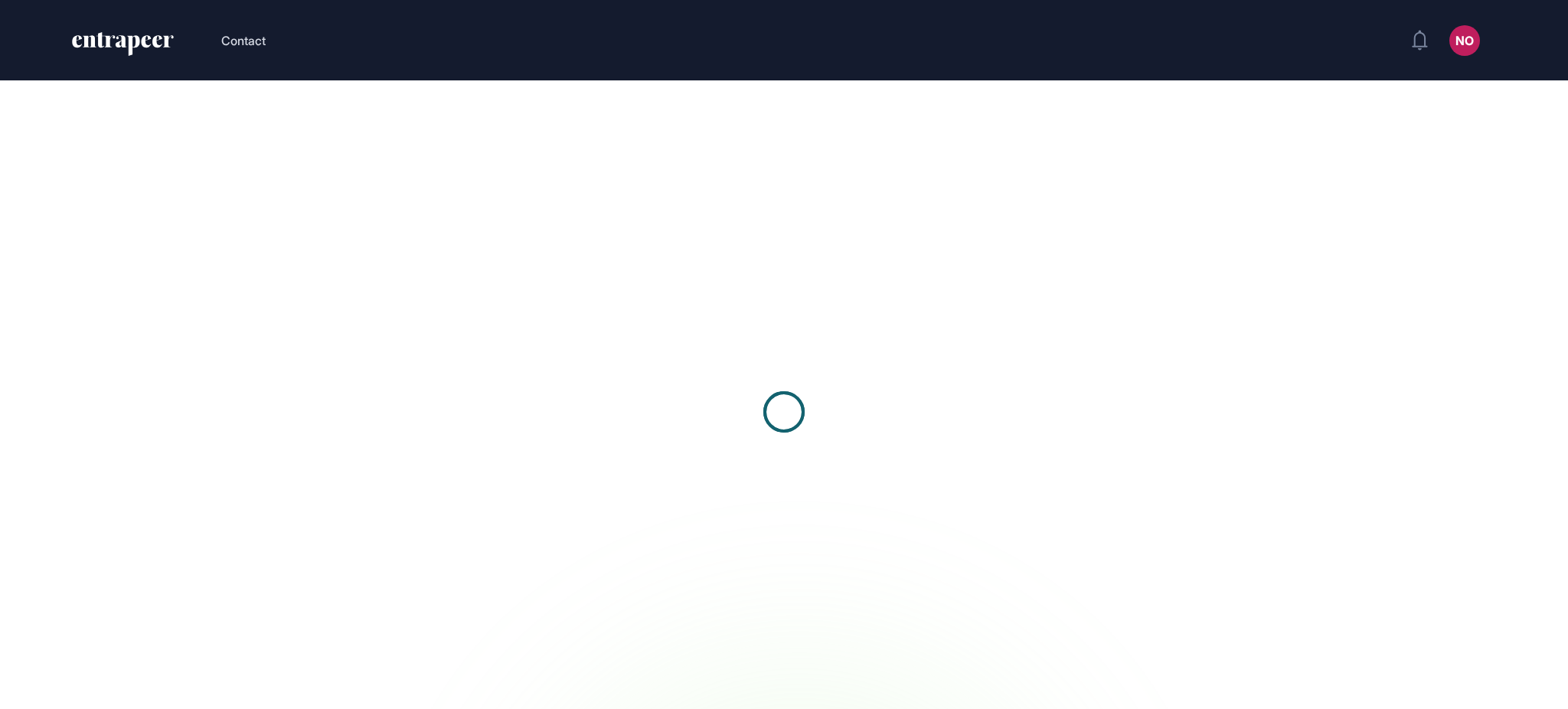
scroll to position [1, 1]
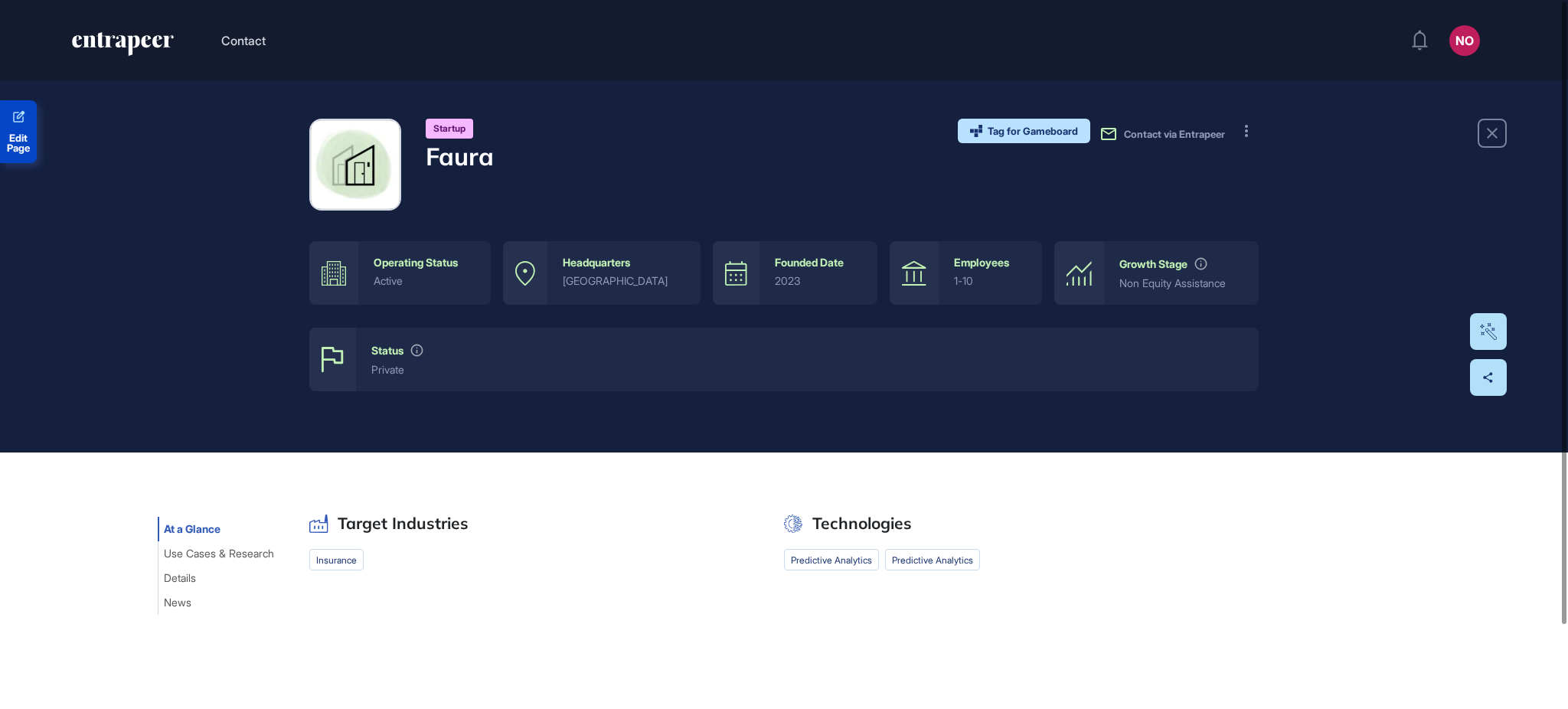
click at [22, 145] on span "Edit Page" at bounding box center [18, 143] width 37 height 20
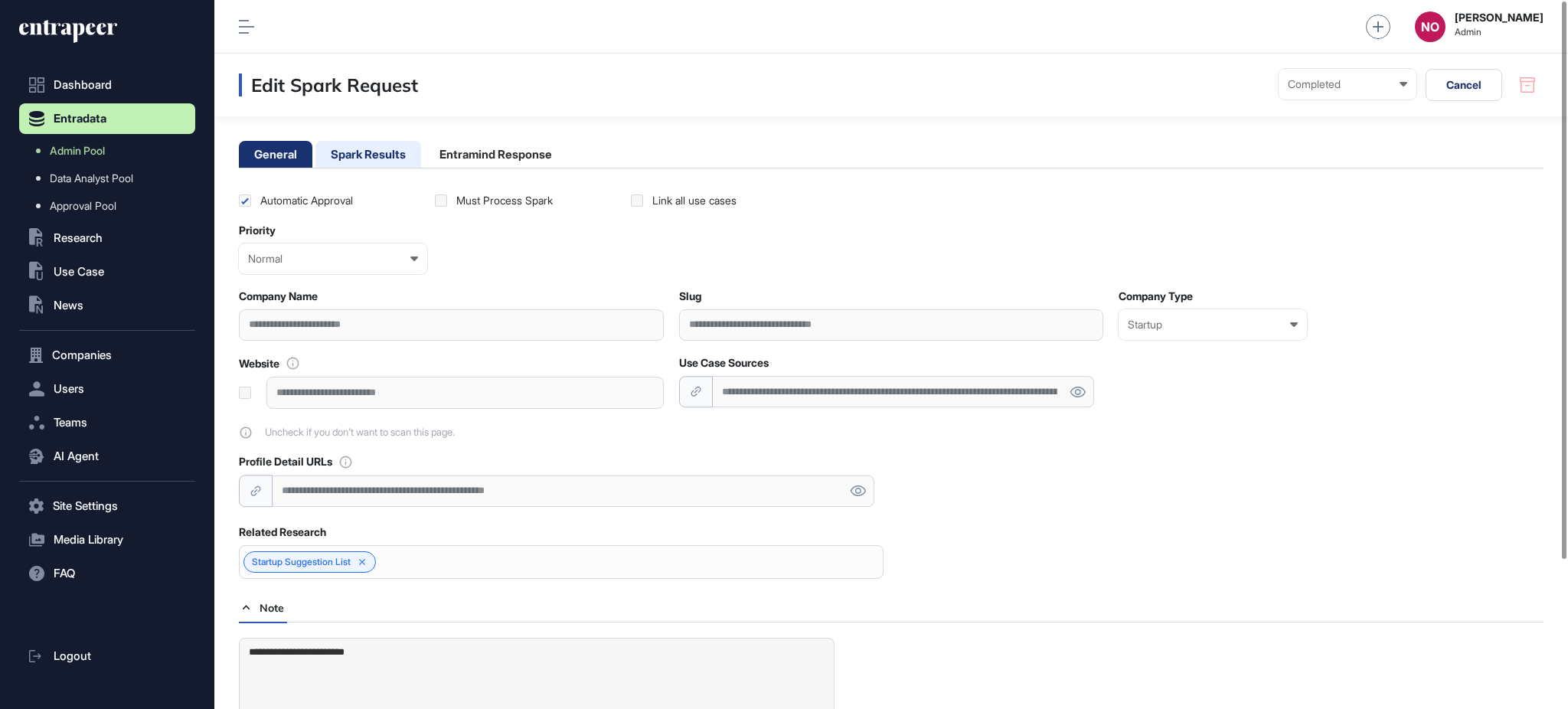
click at [396, 160] on li "Spark Results" at bounding box center [368, 154] width 106 height 27
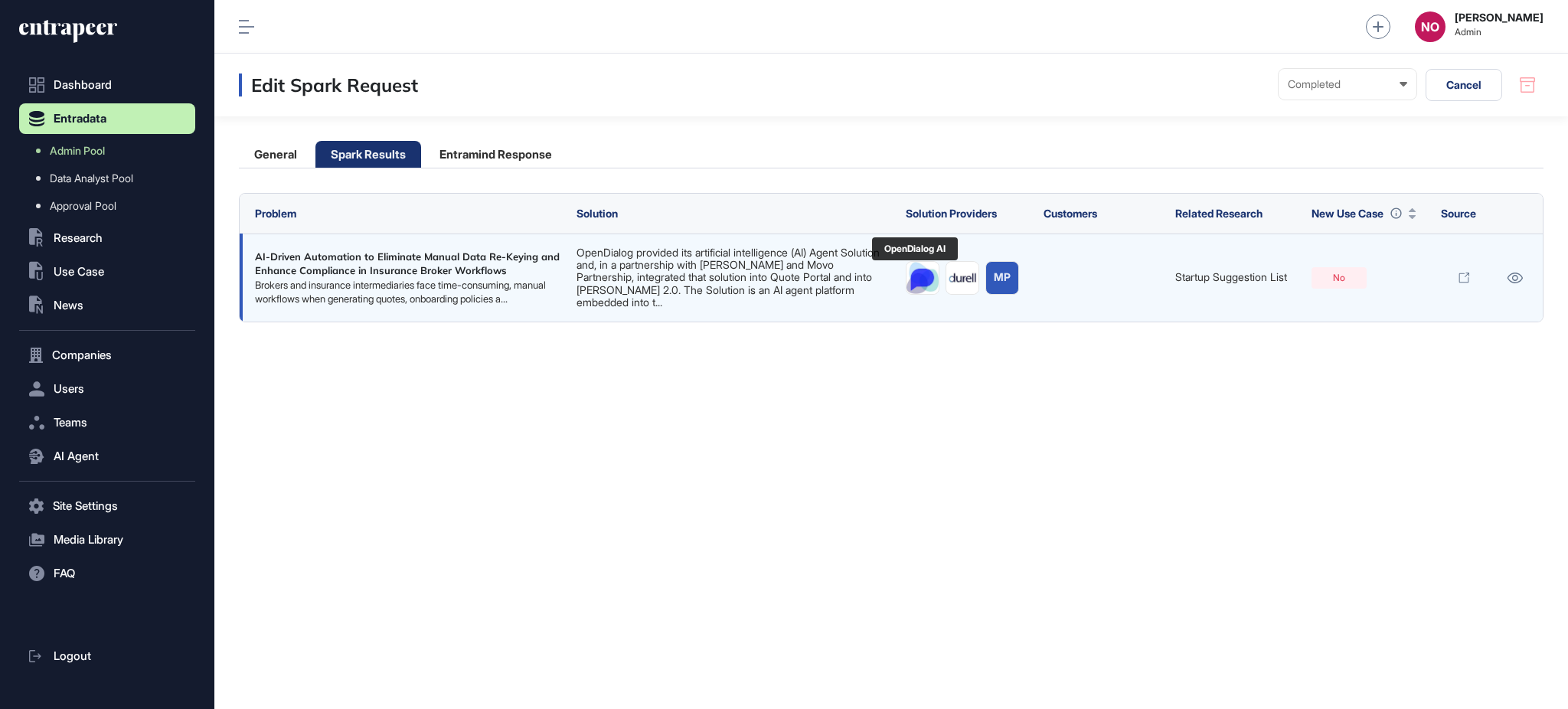
click at [922, 281] on img at bounding box center [922, 278] width 33 height 33
click at [1519, 279] on icon at bounding box center [1515, 278] width 16 height 11
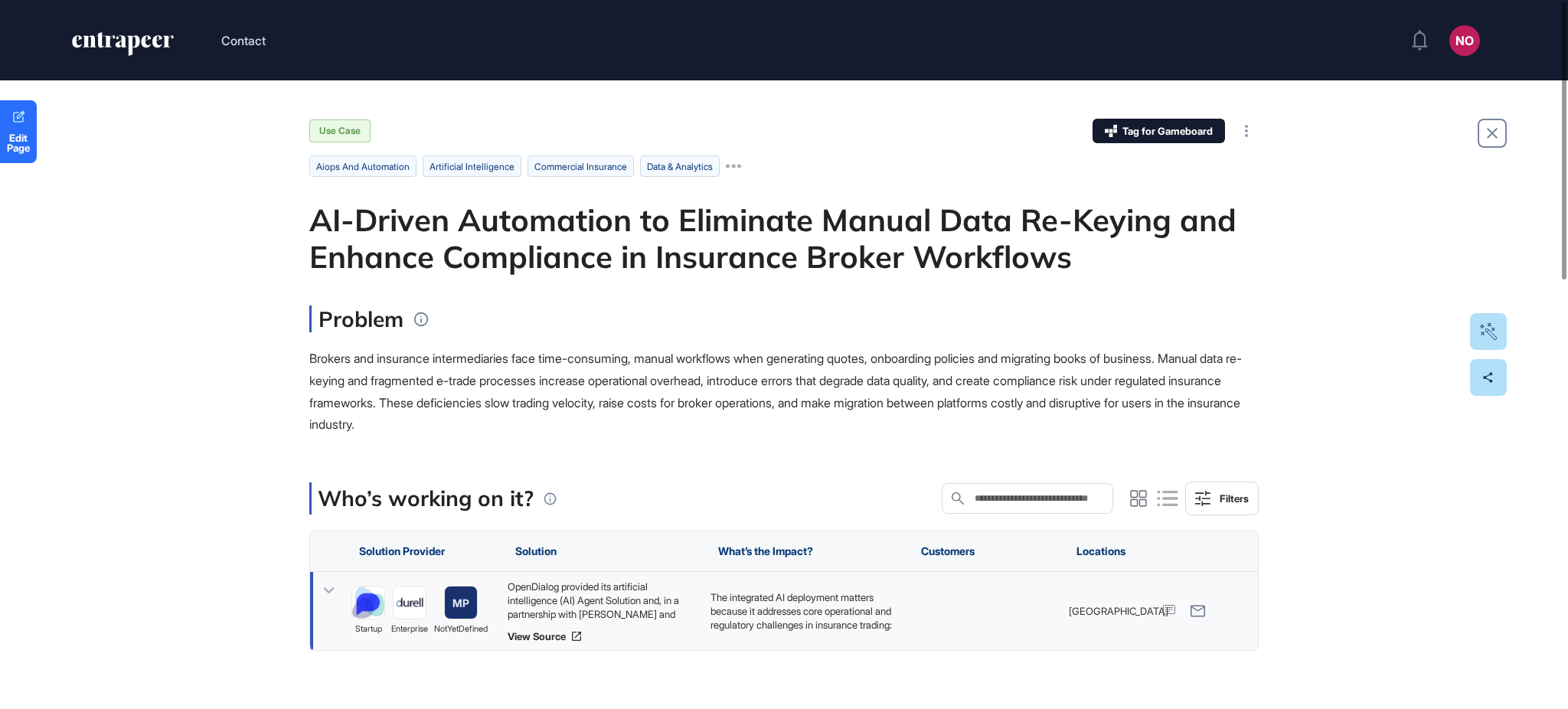
click at [329, 581] on icon at bounding box center [329, 591] width 23 height 23
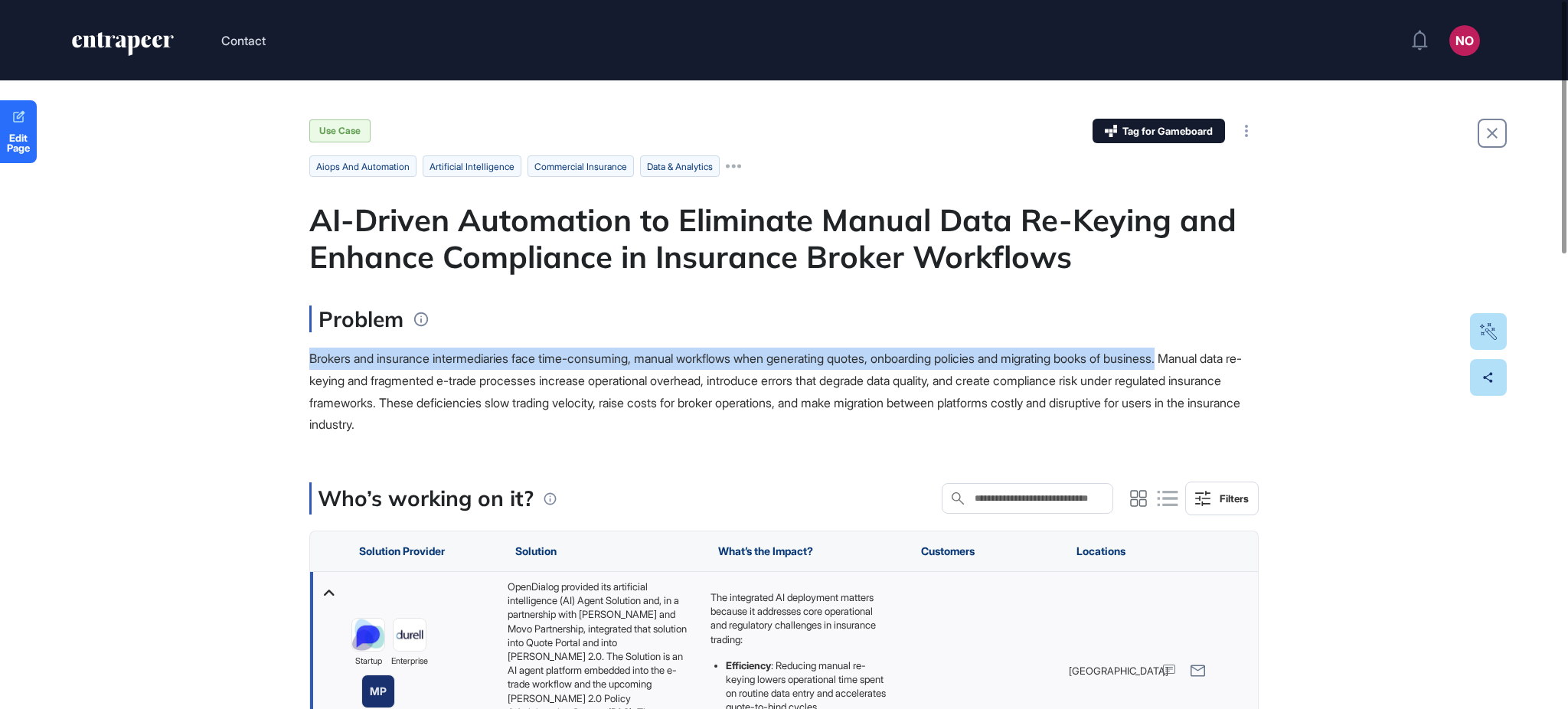
drag, startPoint x: 1566, startPoint y: 290, endPoint x: 1565, endPoint y: 372, distance: 82.0
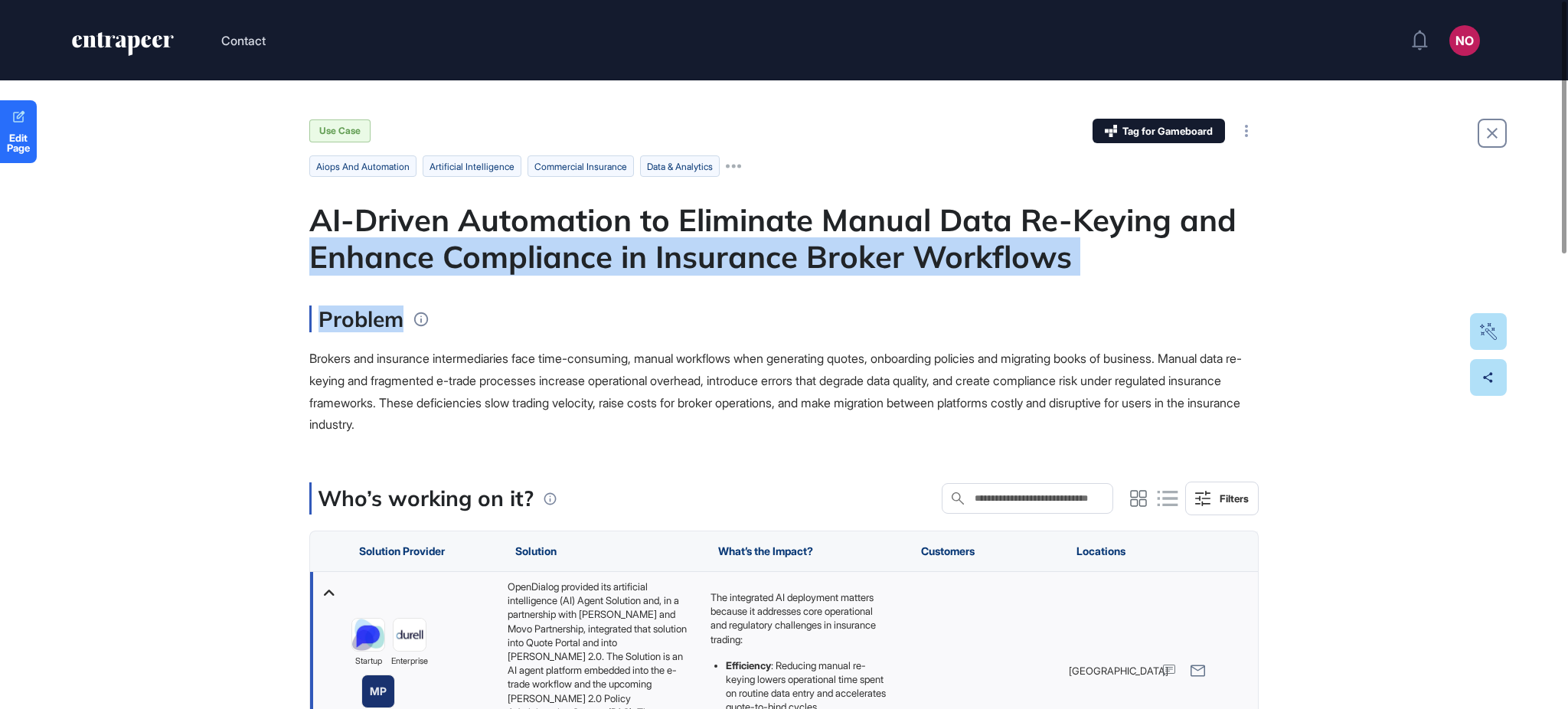
drag, startPoint x: 1551, startPoint y: 206, endPoint x: 1558, endPoint y: 304, distance: 98.2
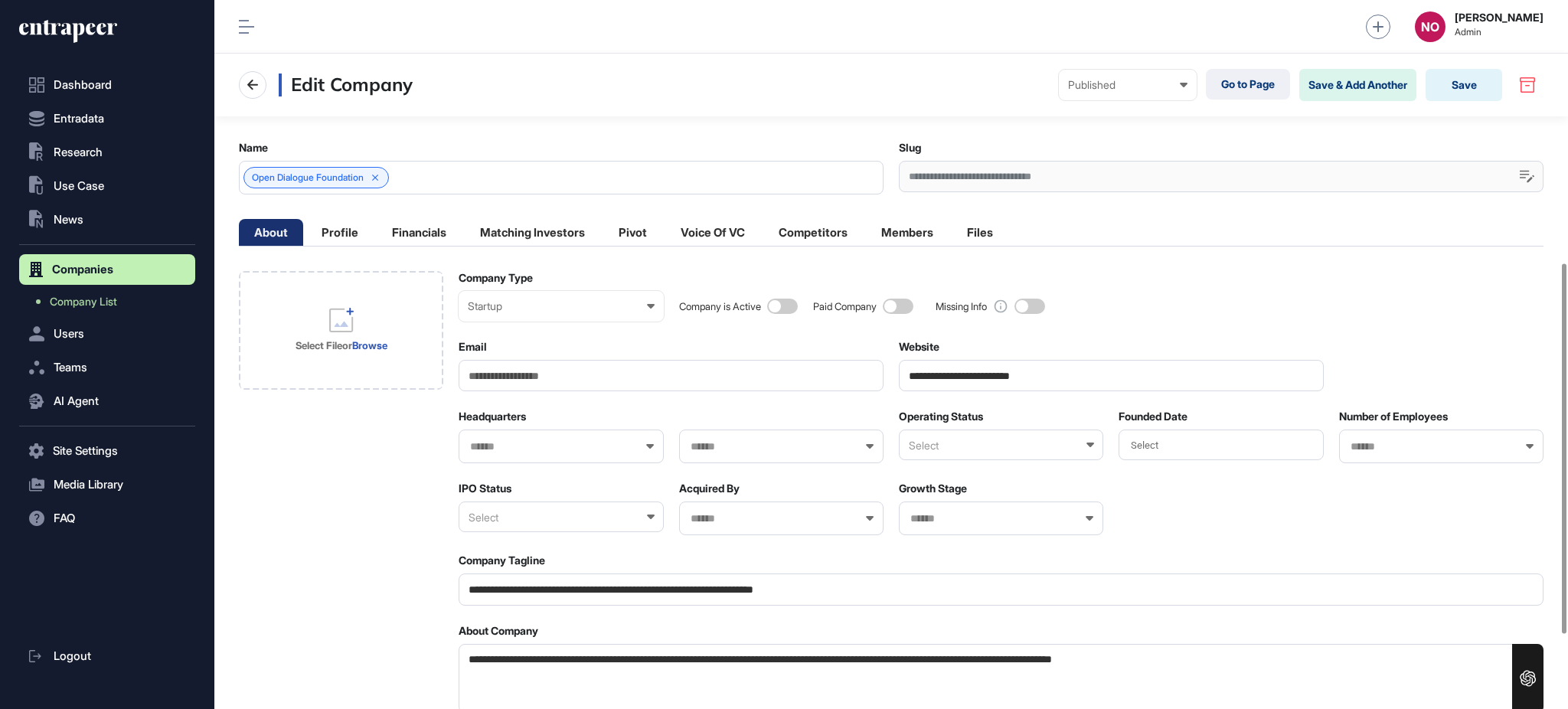
scroll to position [645, 0]
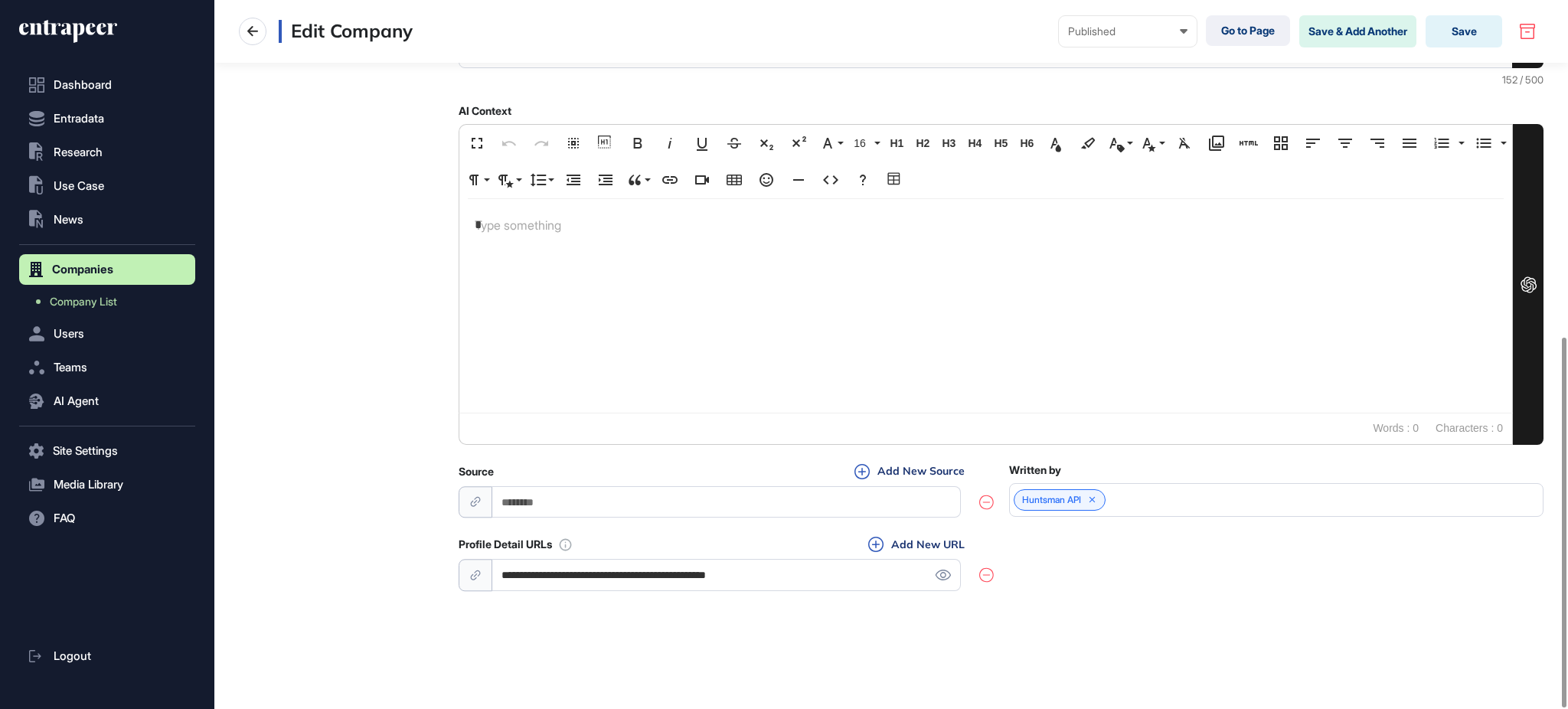
click at [988, 574] on icon at bounding box center [986, 575] width 14 height 15
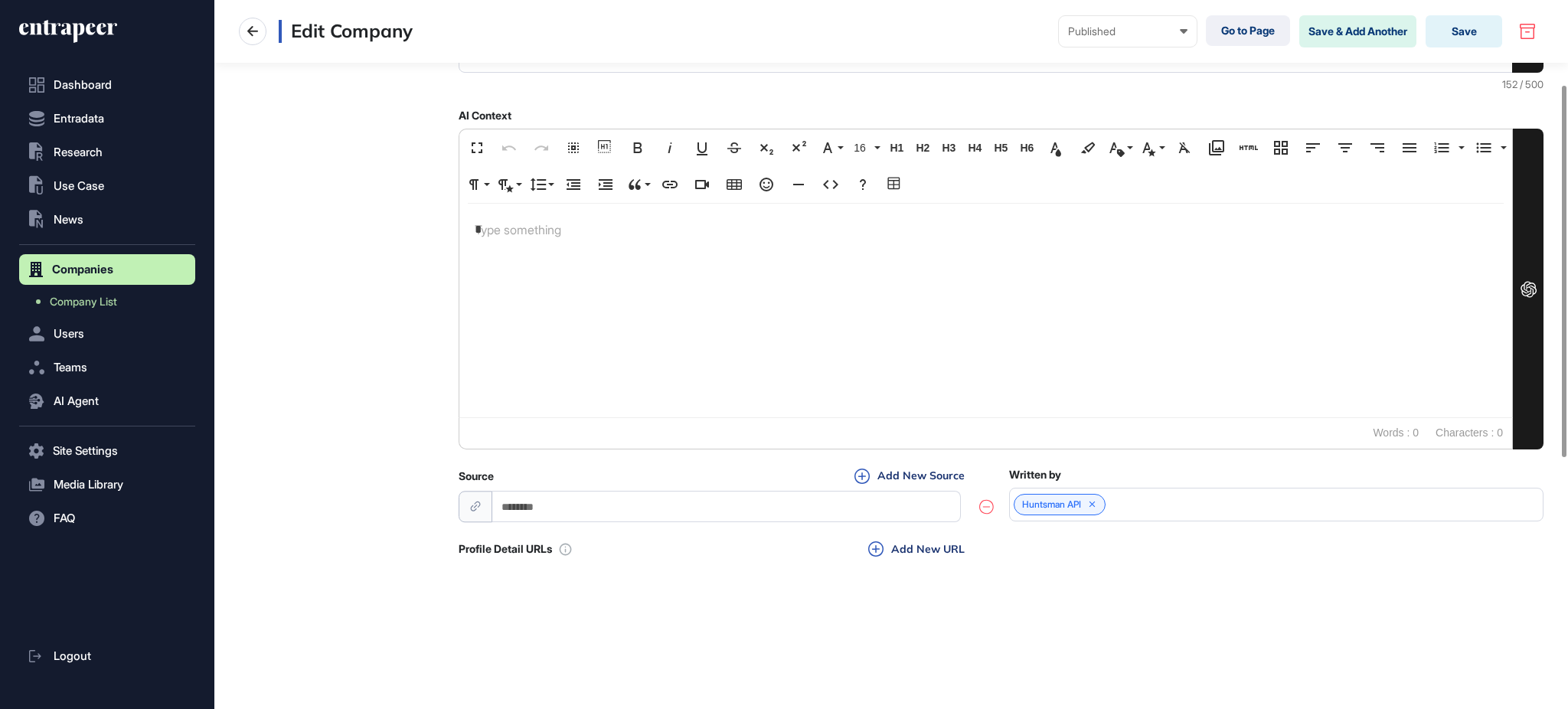
scroll to position [0, 0]
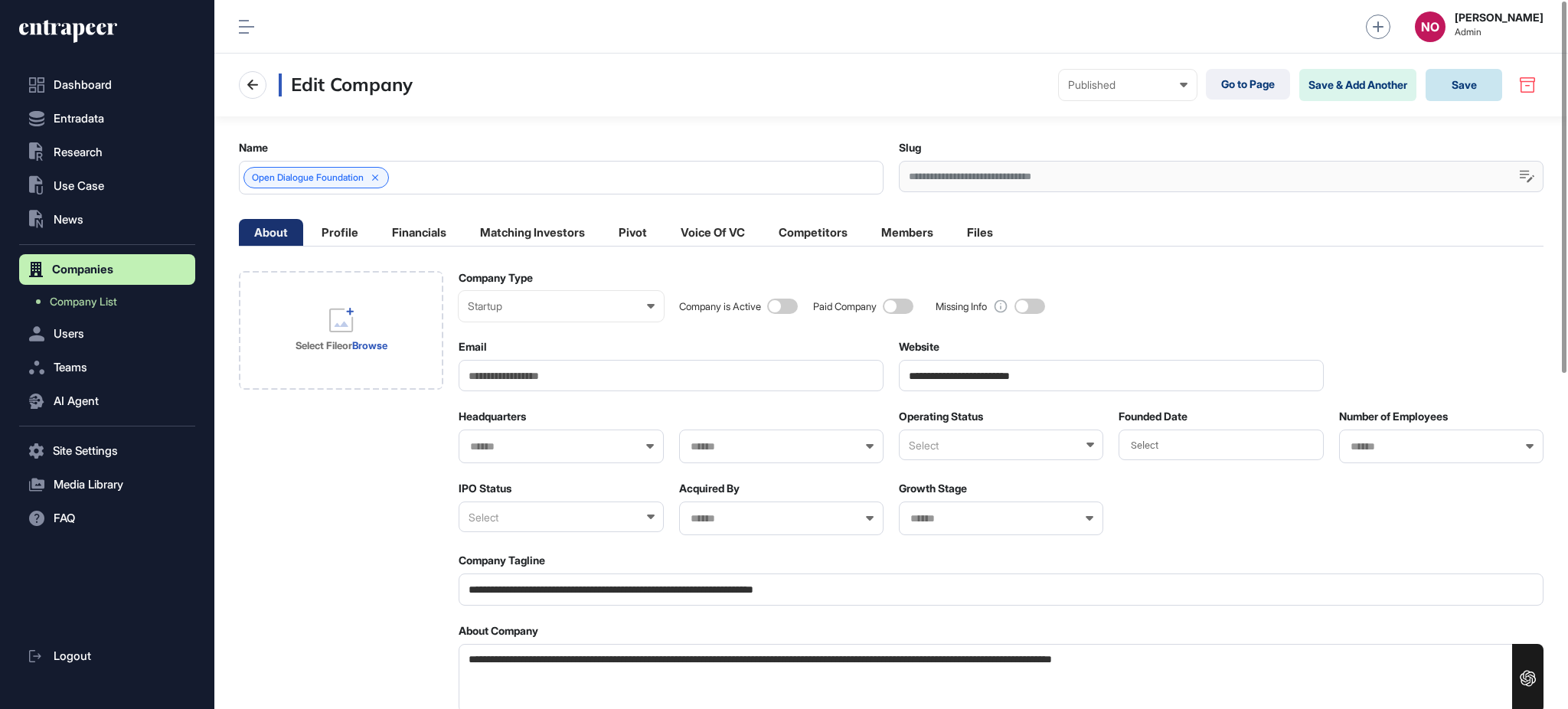
click at [1458, 80] on button "Save" at bounding box center [1464, 85] width 77 height 33
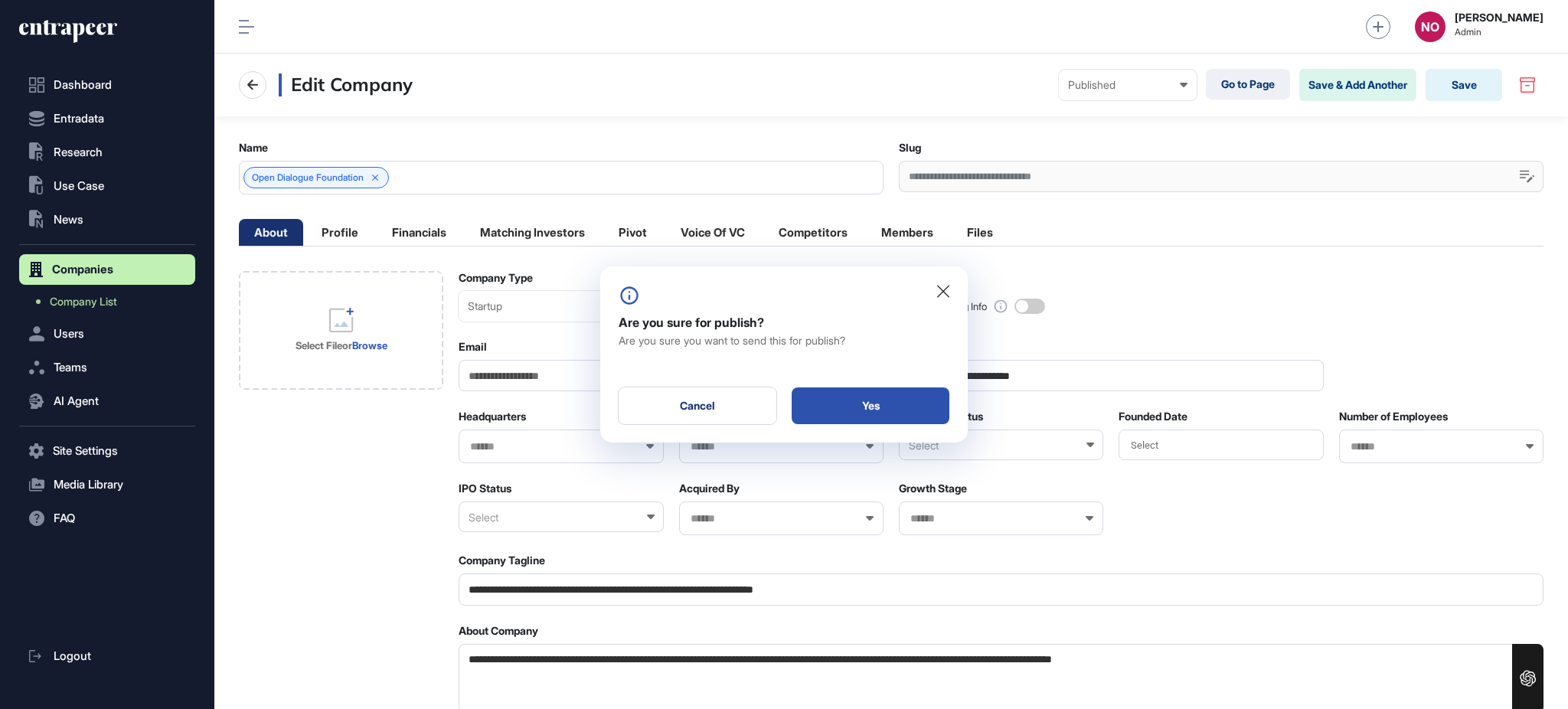
click at [932, 398] on div "Yes" at bounding box center [870, 406] width 158 height 37
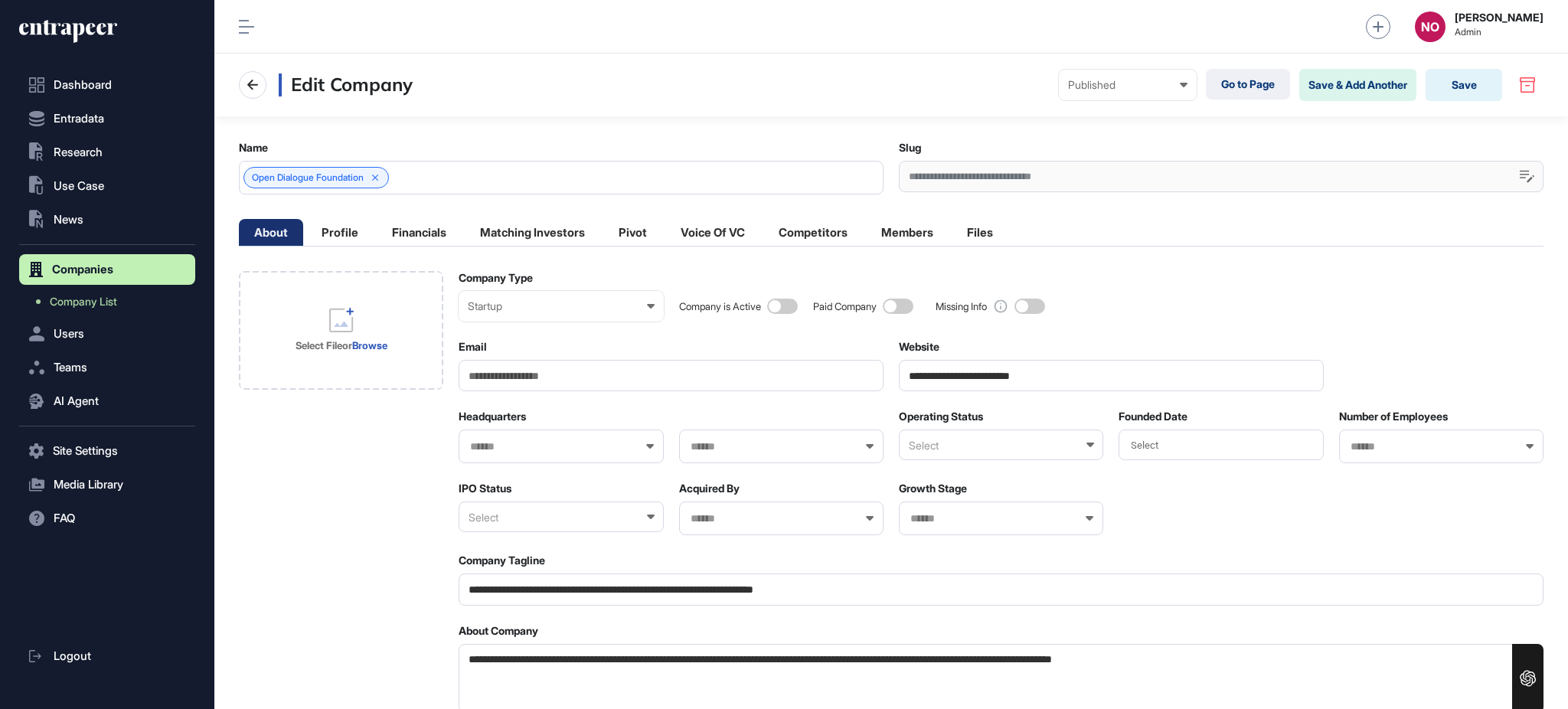
scroll to position [1, 1]
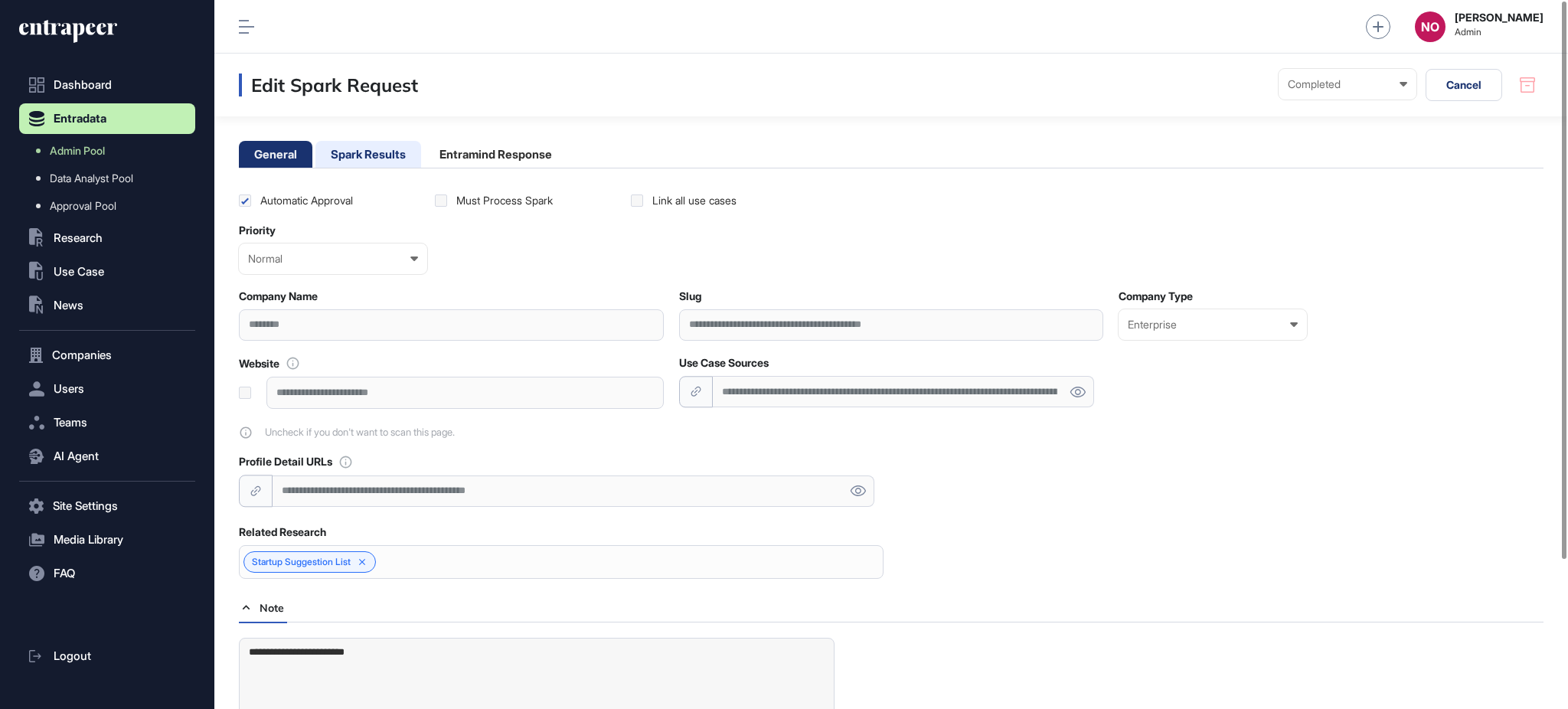
click at [408, 145] on li "Spark Results" at bounding box center [368, 154] width 106 height 27
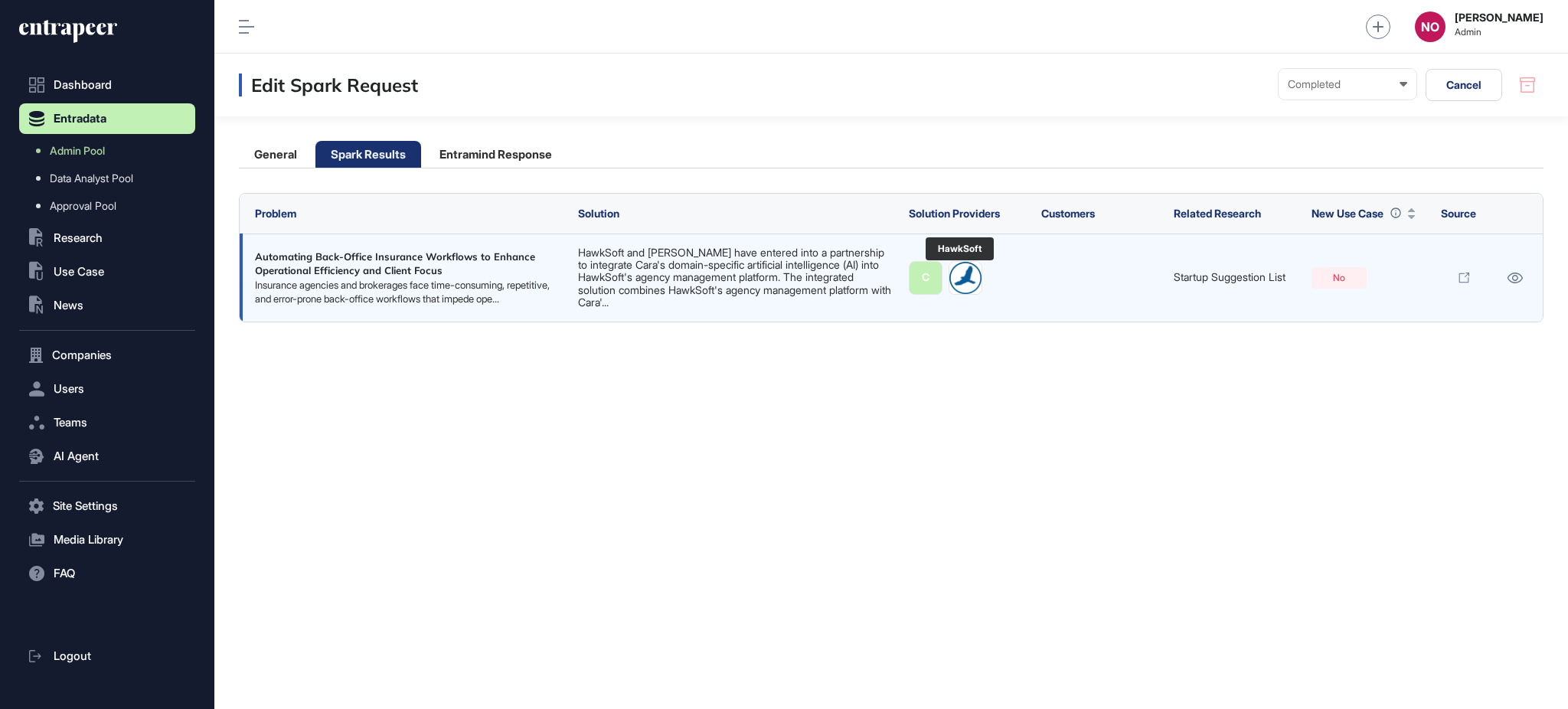
click at [960, 273] on img at bounding box center [965, 278] width 33 height 33
click at [1511, 275] on icon at bounding box center [1515, 278] width 16 height 11
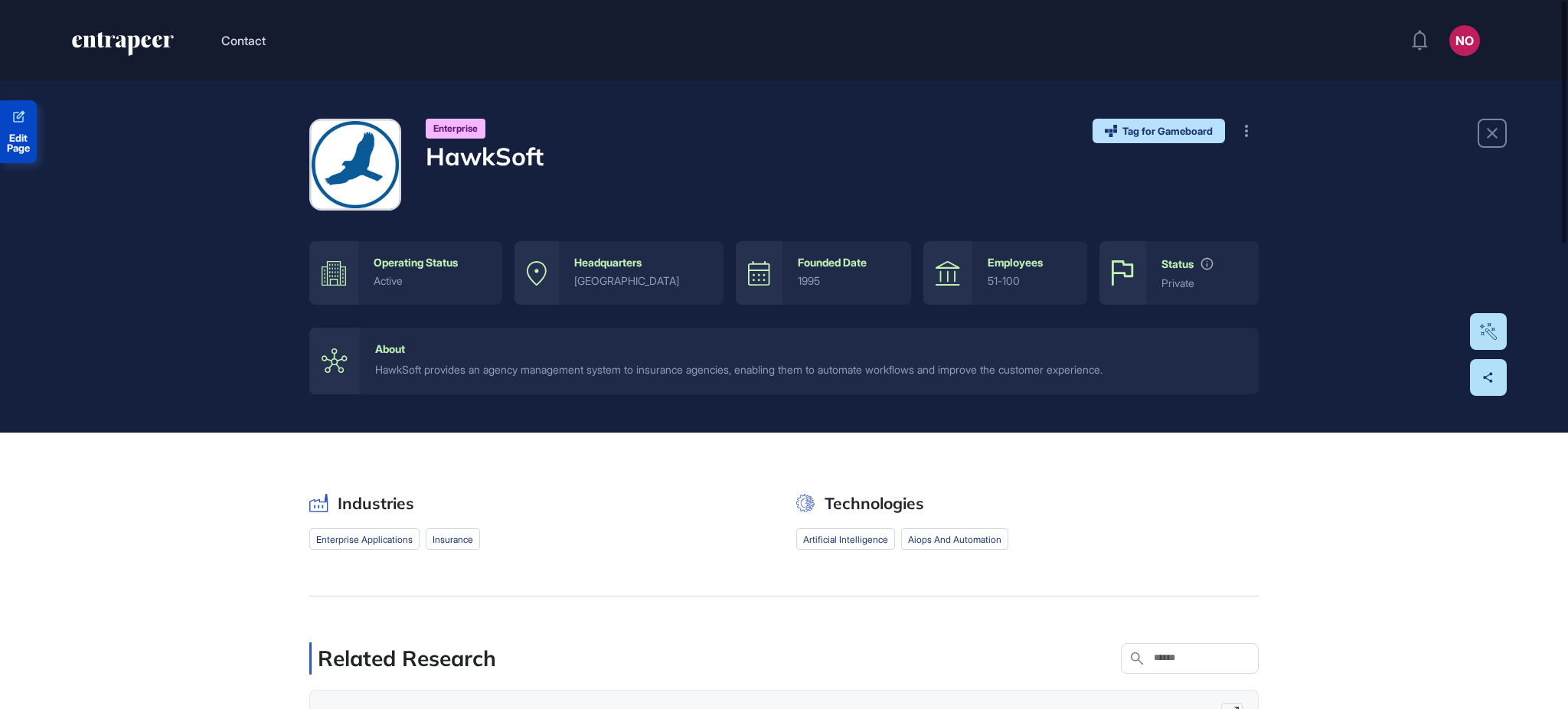
click at [33, 129] on link "Edit Page" at bounding box center [18, 131] width 37 height 63
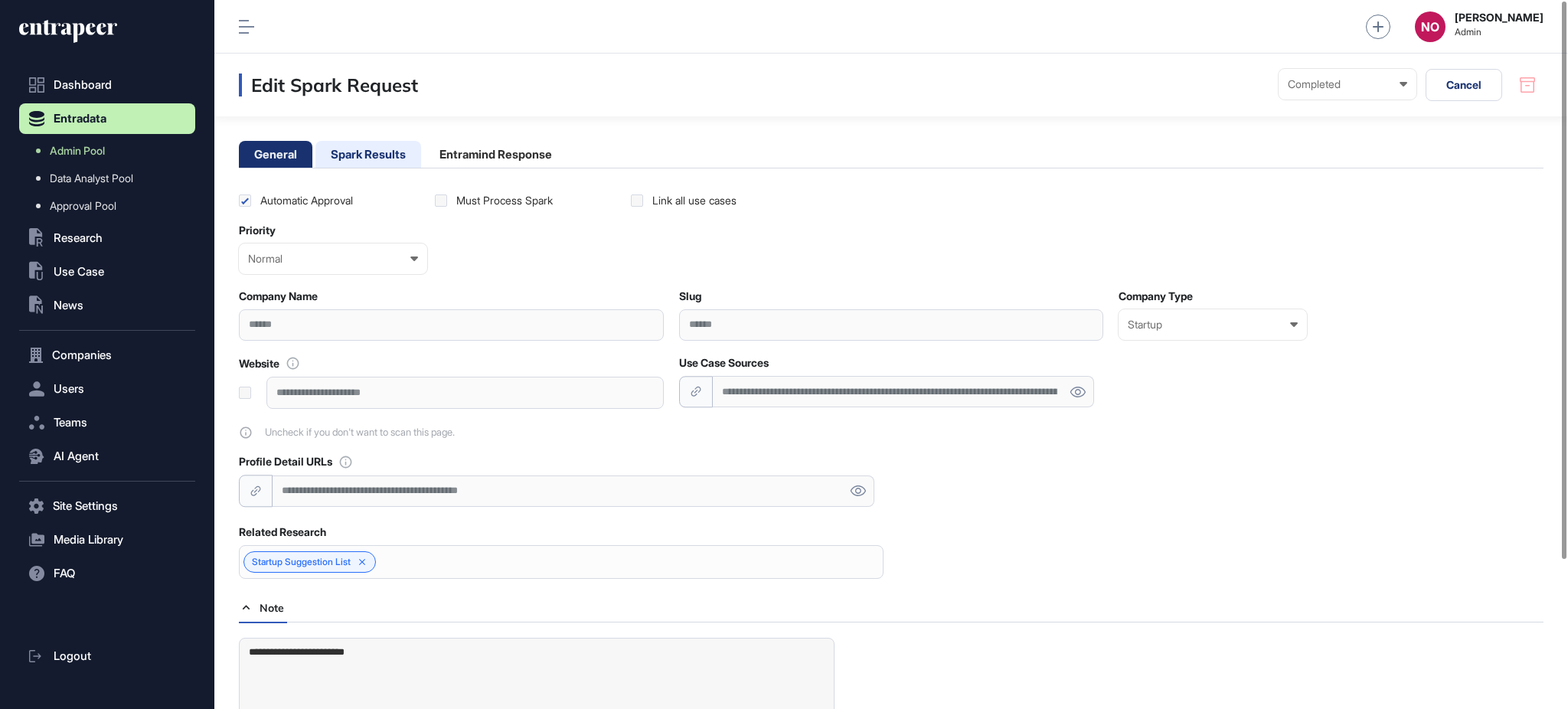
click at [407, 160] on li "Spark Results" at bounding box center [368, 154] width 106 height 27
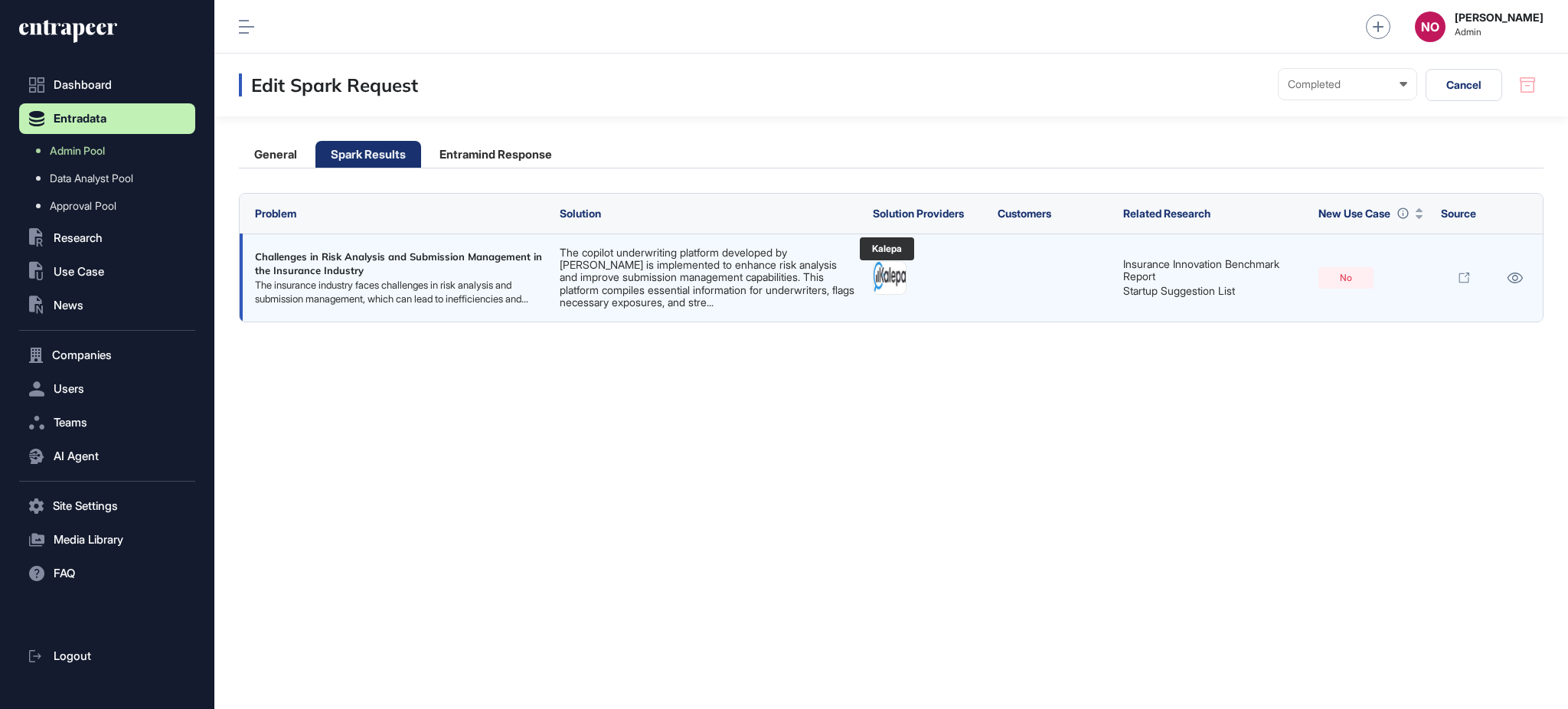
drag, startPoint x: 897, startPoint y: 275, endPoint x: 920, endPoint y: 275, distance: 23.0
click at [897, 274] on img at bounding box center [889, 278] width 33 height 33
click at [1524, 280] on link at bounding box center [1515, 278] width 25 height 20
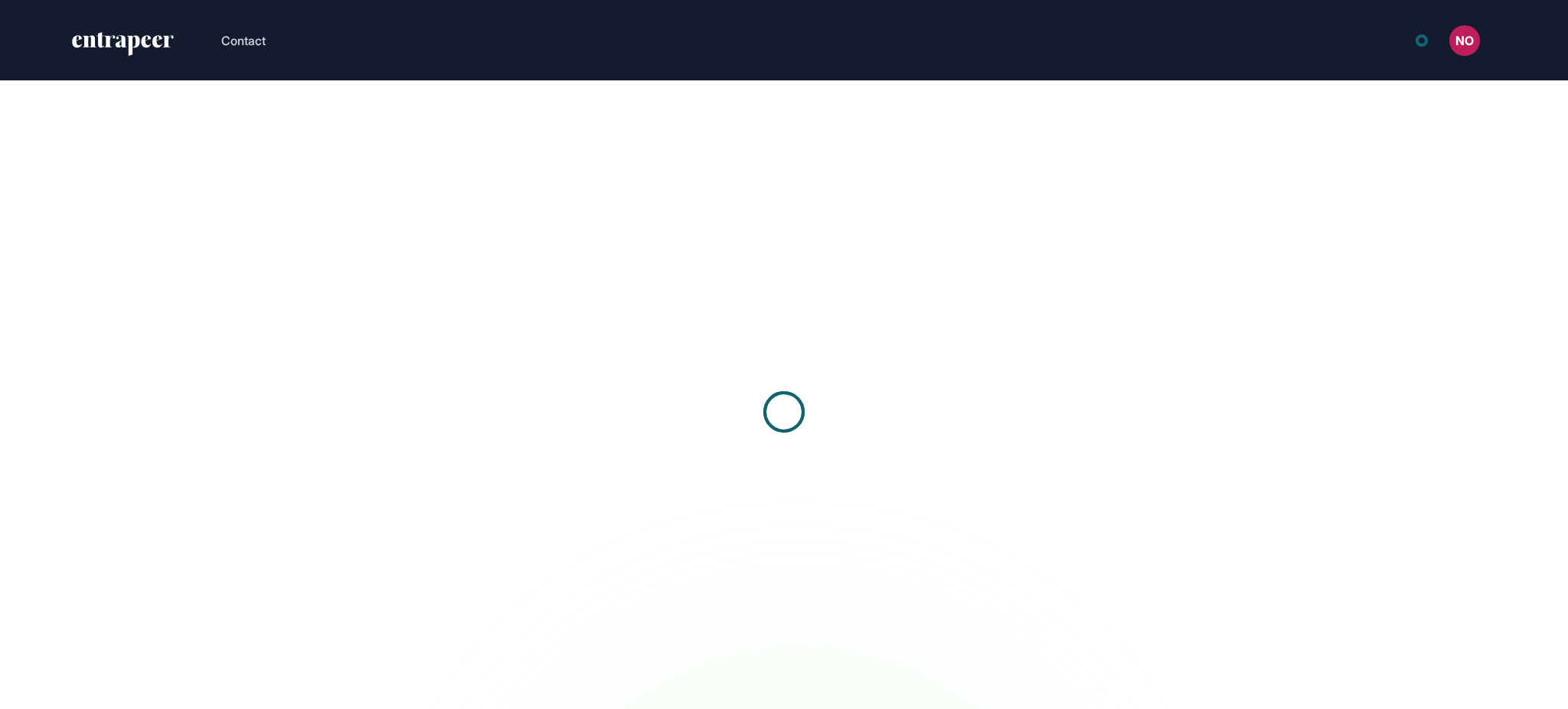
scroll to position [1, 1]
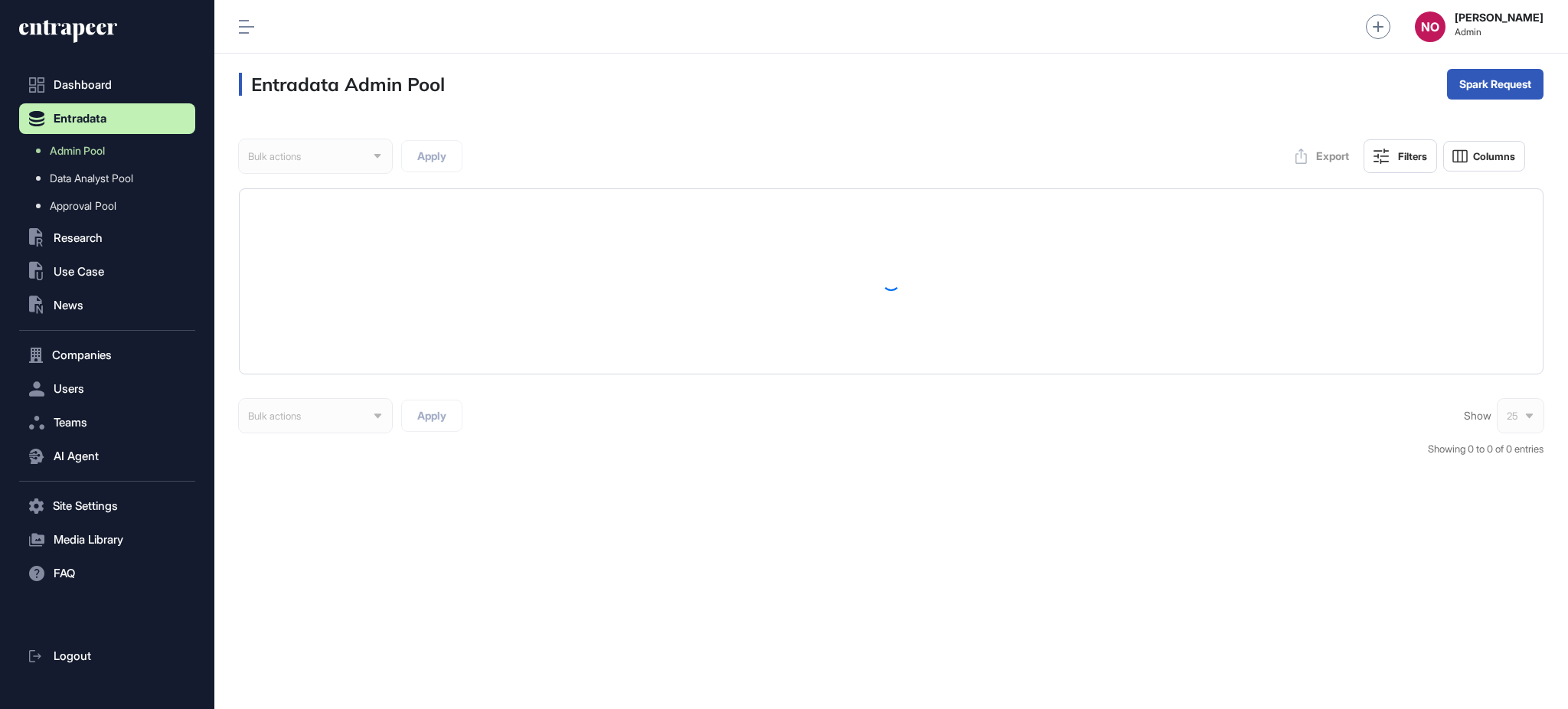
scroll to position [1, 1]
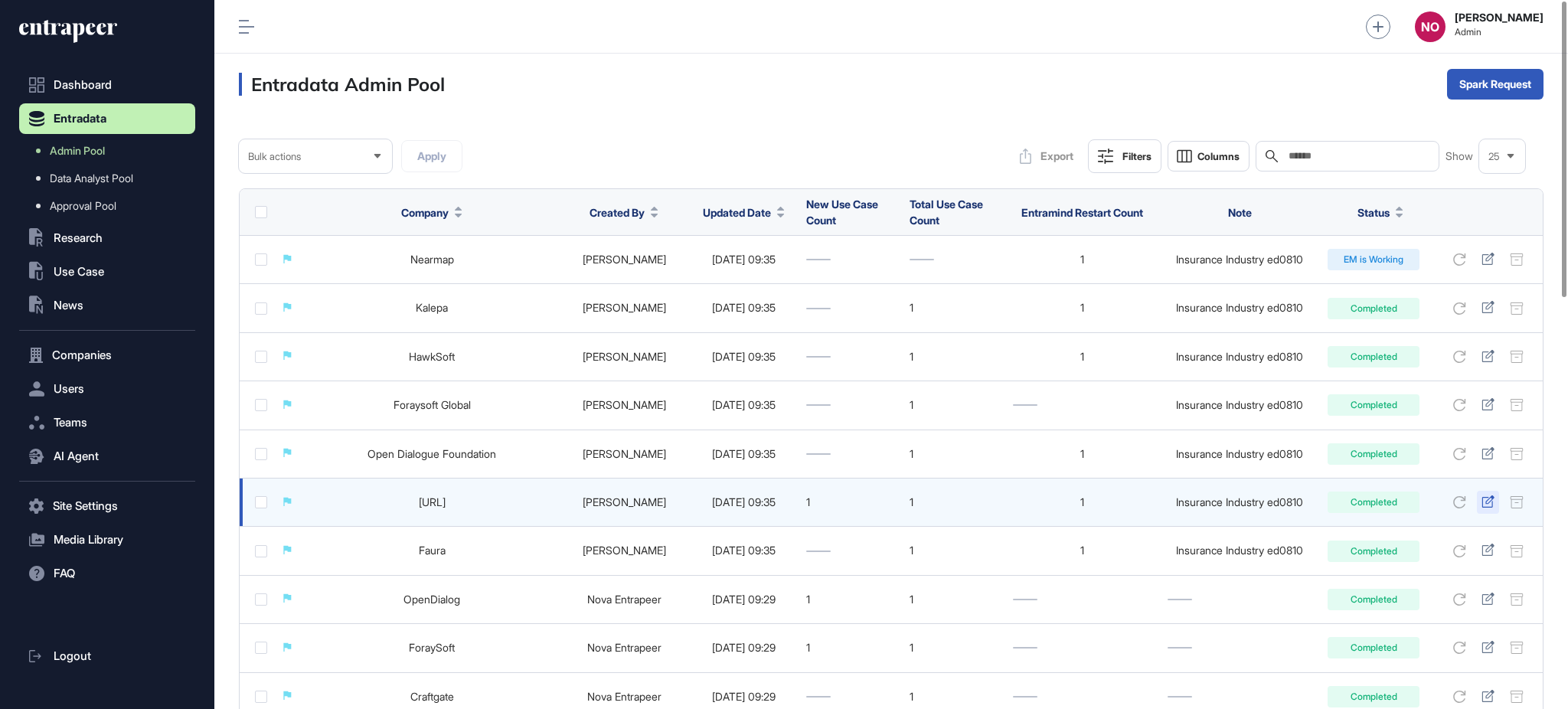
click at [1482, 500] on icon at bounding box center [1487, 501] width 13 height 13
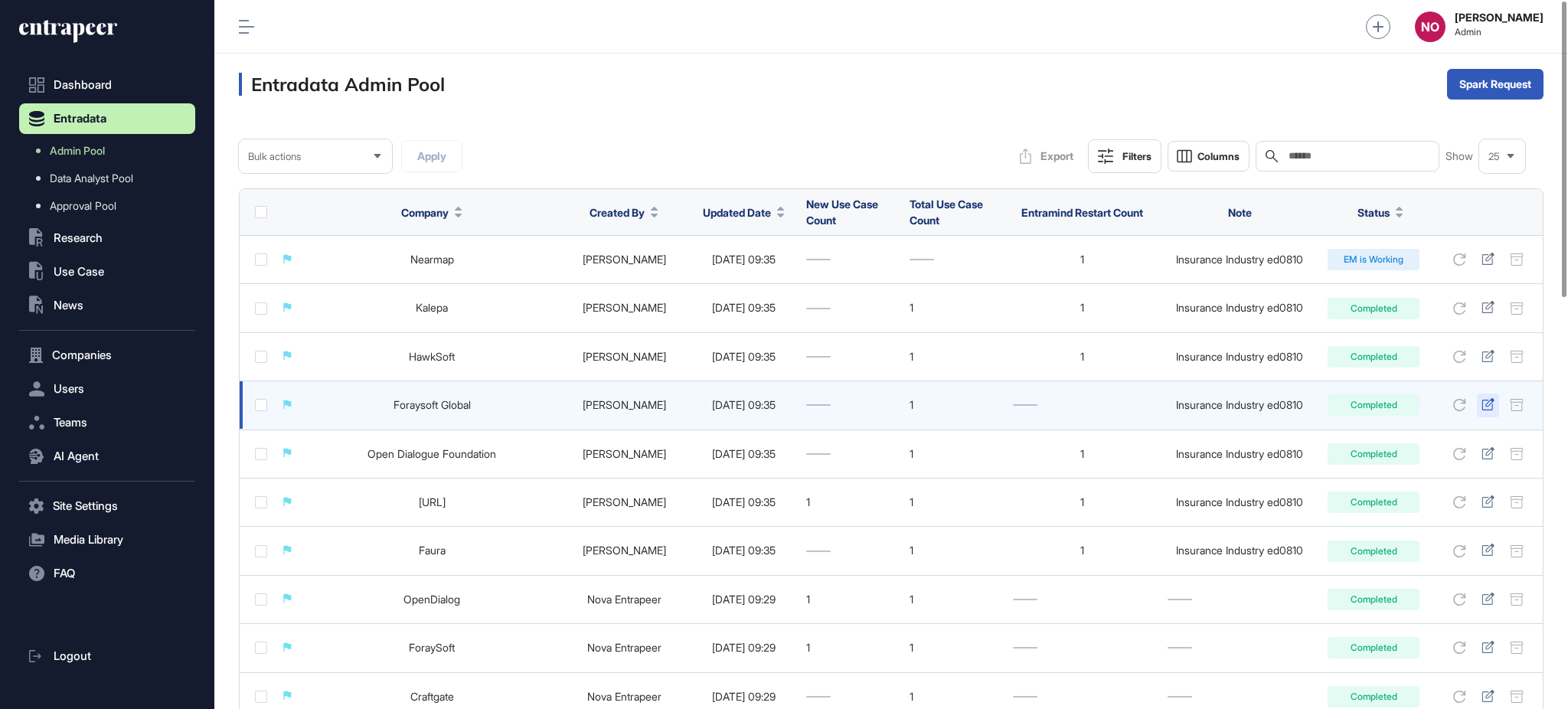
click at [1482, 402] on icon at bounding box center [1487, 404] width 13 height 13
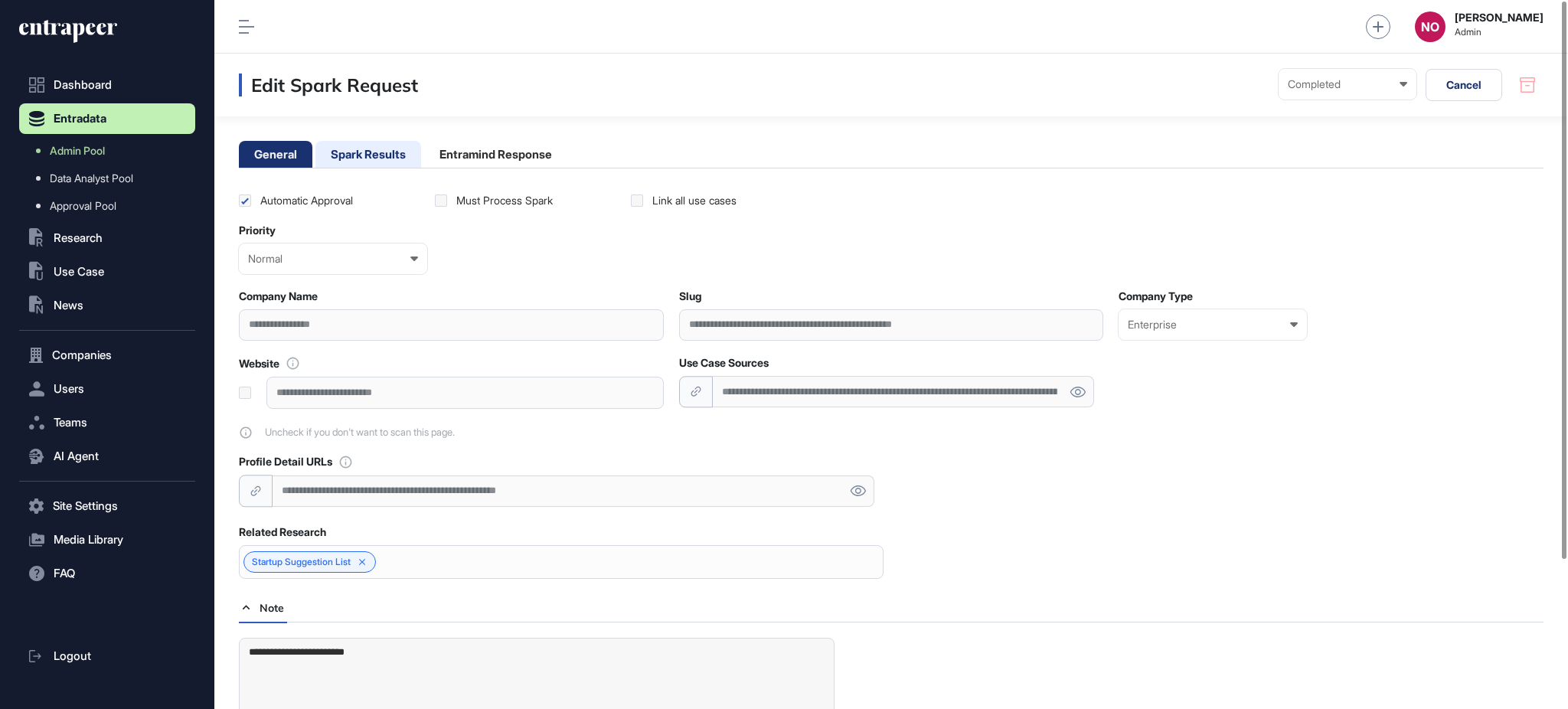
click at [379, 154] on li "Spark Results" at bounding box center [368, 154] width 106 height 27
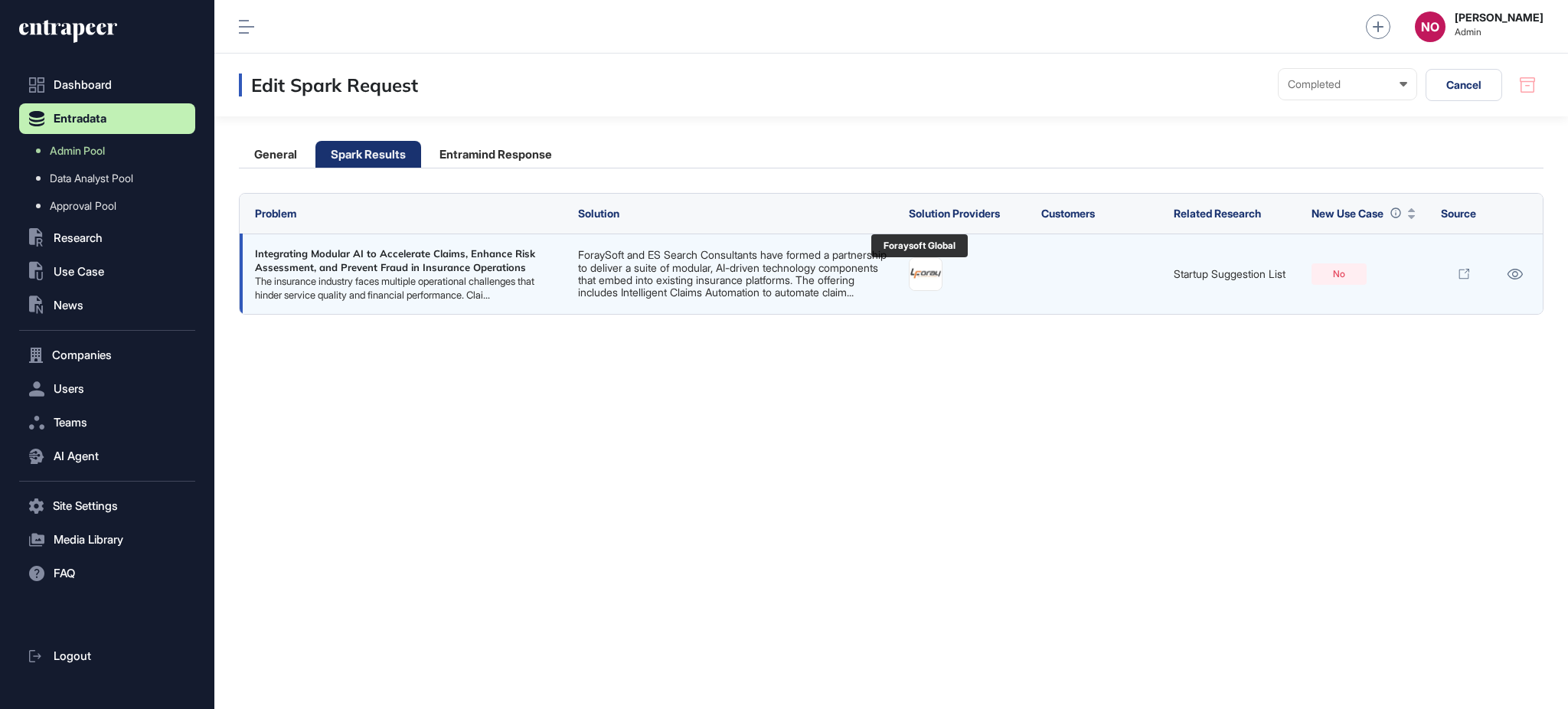
click at [932, 275] on img at bounding box center [926, 274] width 33 height 33
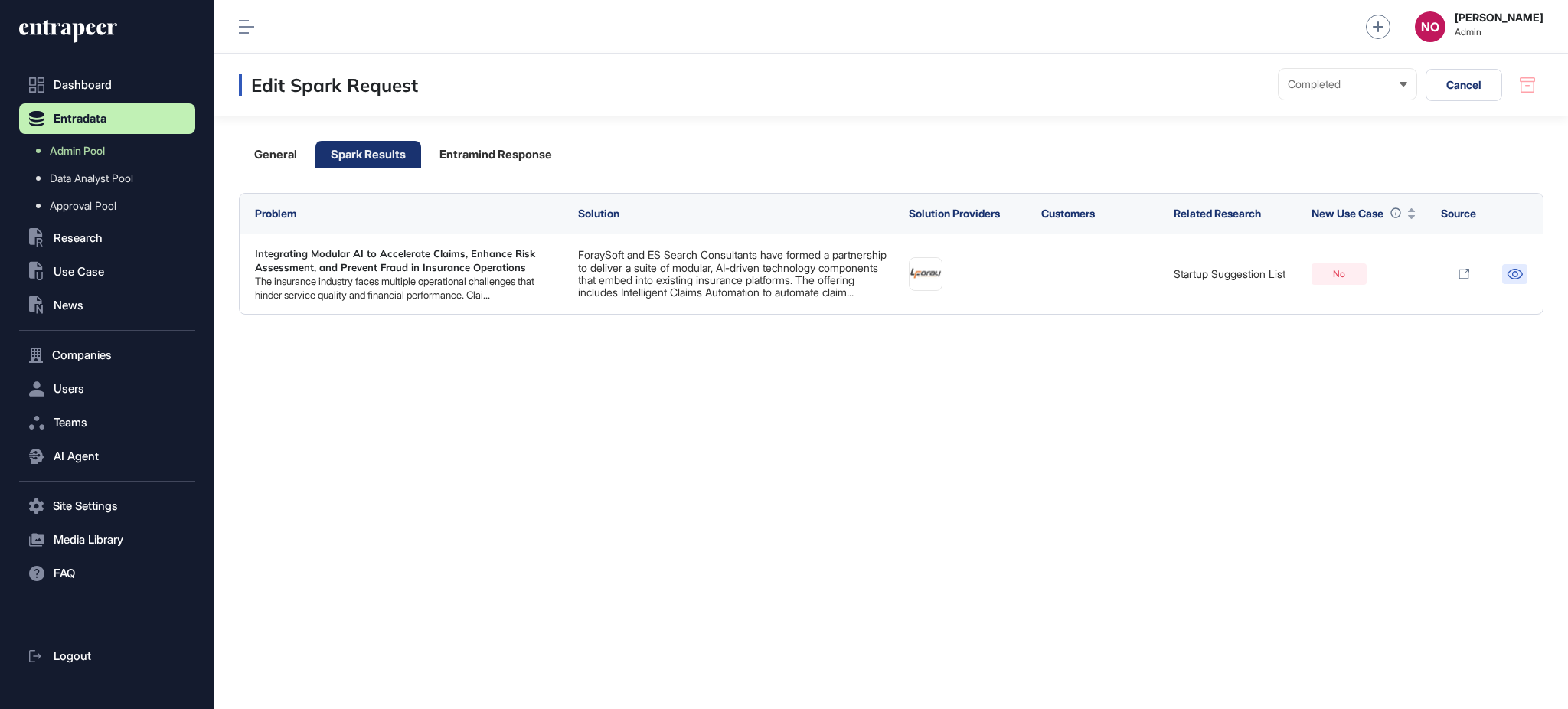
drag, startPoint x: 1515, startPoint y: 274, endPoint x: 1052, endPoint y: 10, distance: 533.0
click at [1515, 271] on icon at bounding box center [1515, 274] width 16 height 11
click at [114, 140] on link "Admin Pool" at bounding box center [111, 150] width 168 height 28
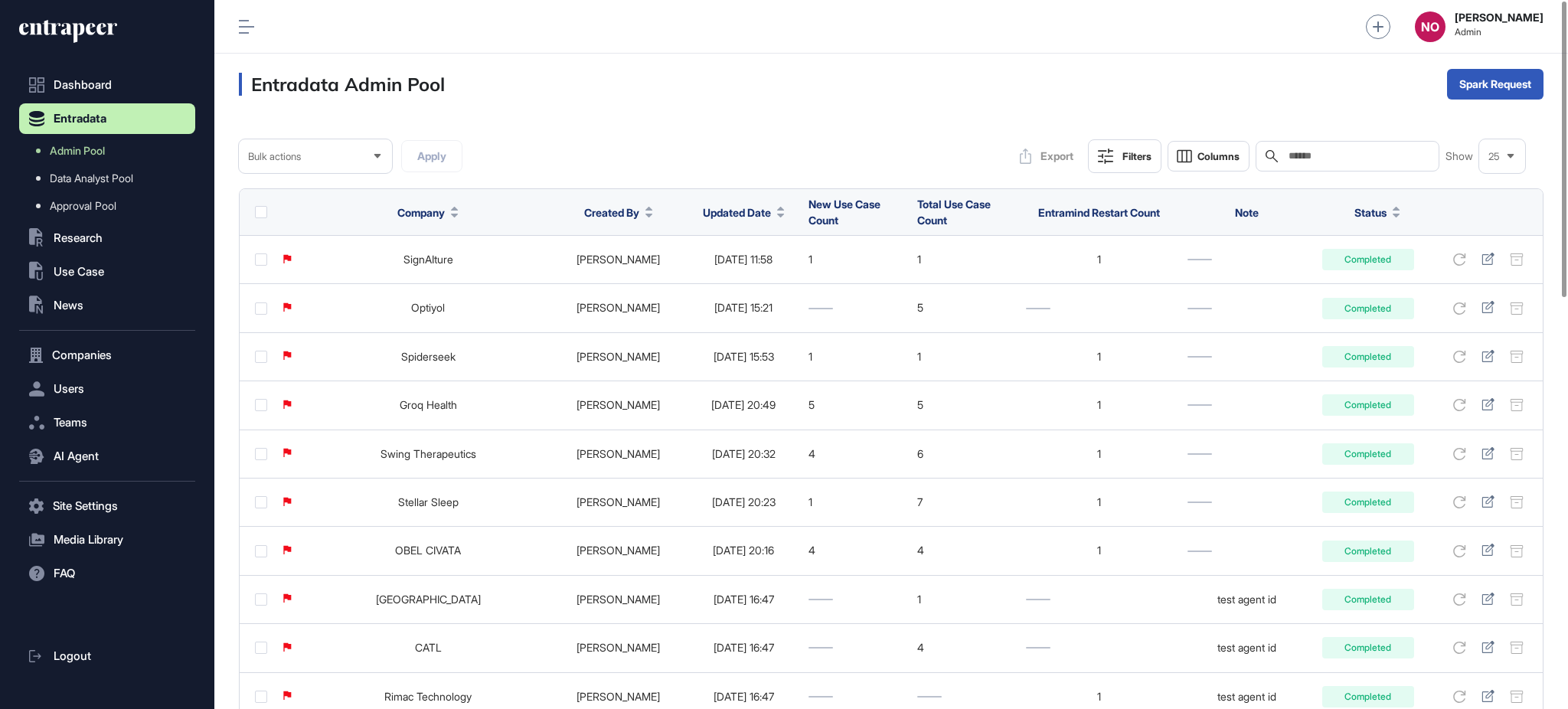
click at [745, 209] on button "Updated Date" at bounding box center [744, 212] width 82 height 16
click at [756, 282] on span "Sort Descending" at bounding box center [735, 277] width 61 height 13
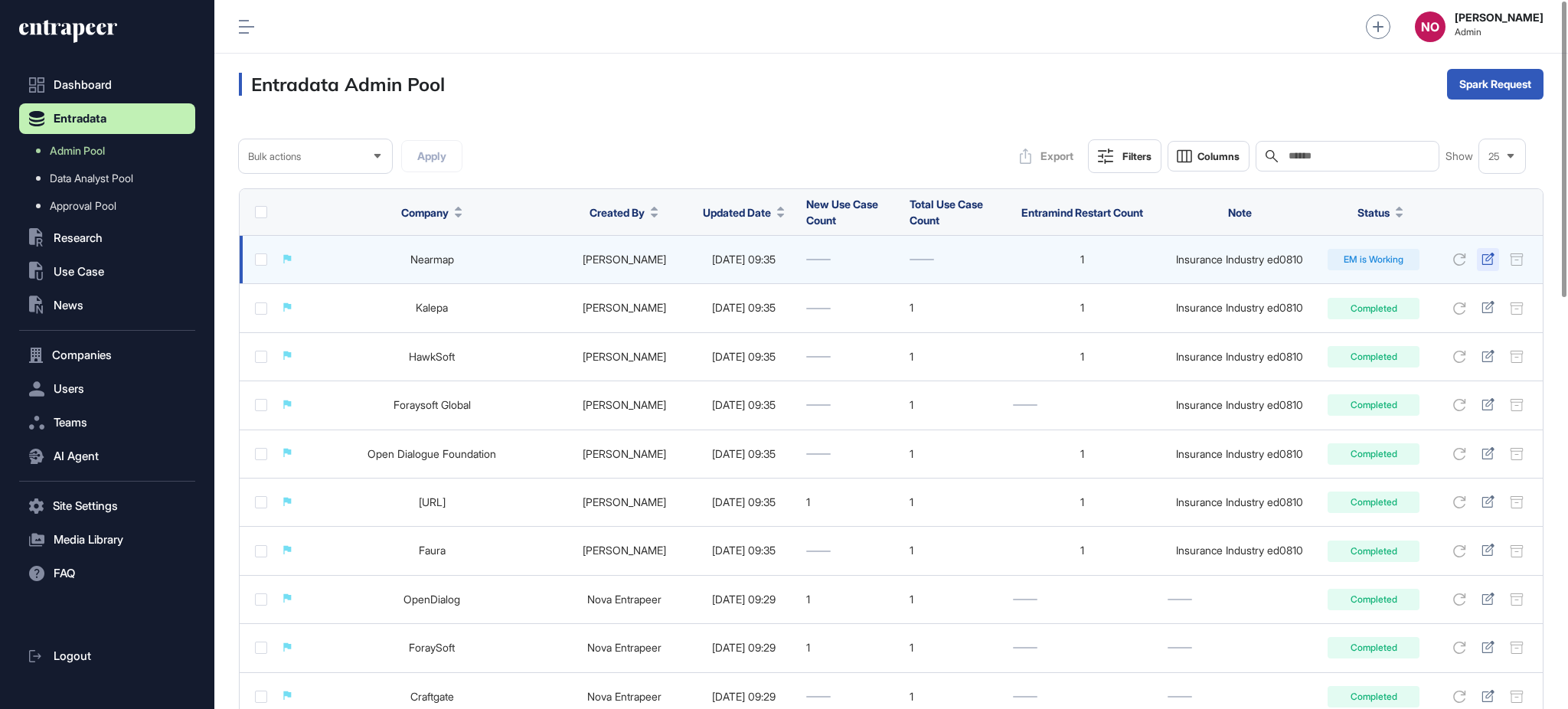
click at [1490, 260] on icon at bounding box center [1488, 259] width 13 height 13
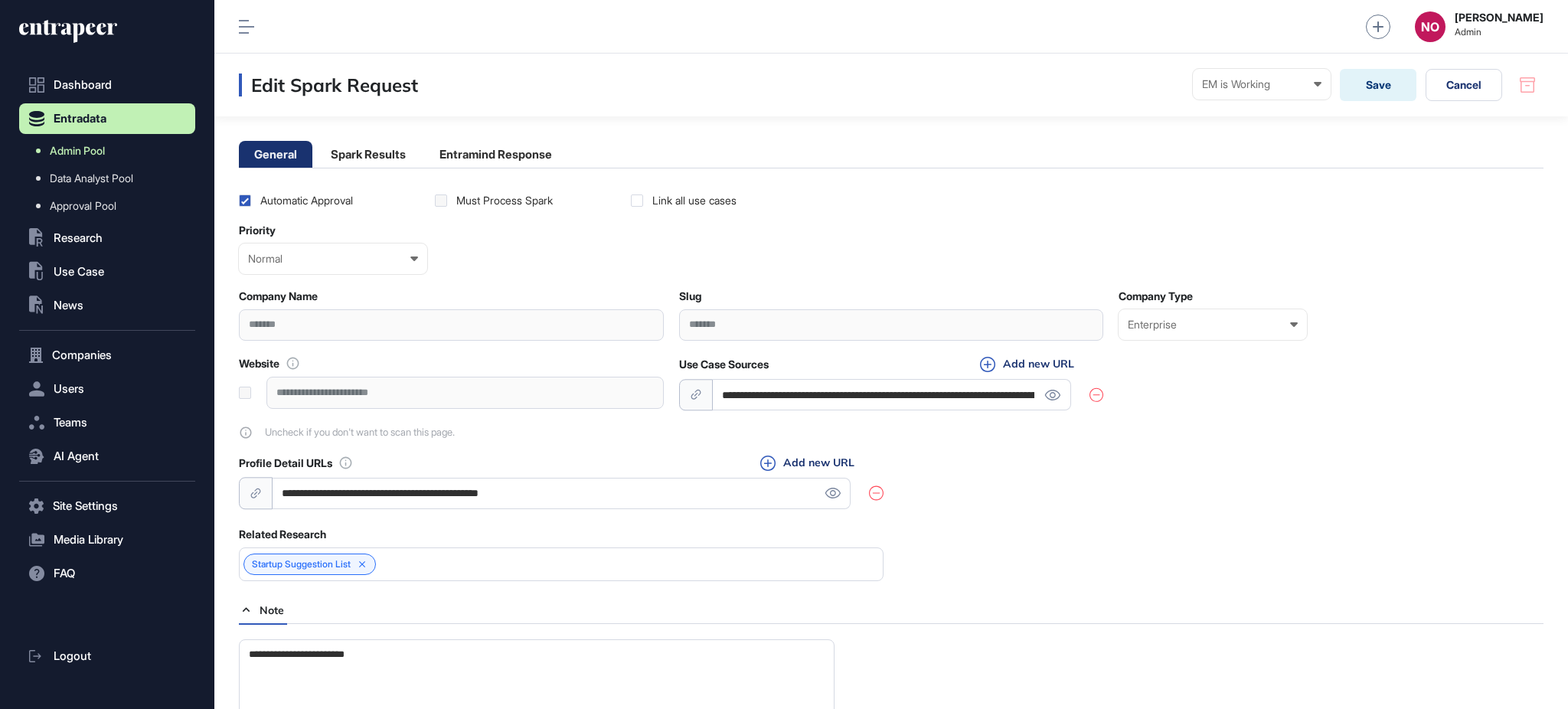
drag, startPoint x: 115, startPoint y: 145, endPoint x: 165, endPoint y: 159, distance: 51.9
click at [115, 145] on link "Admin Pool" at bounding box center [111, 150] width 168 height 28
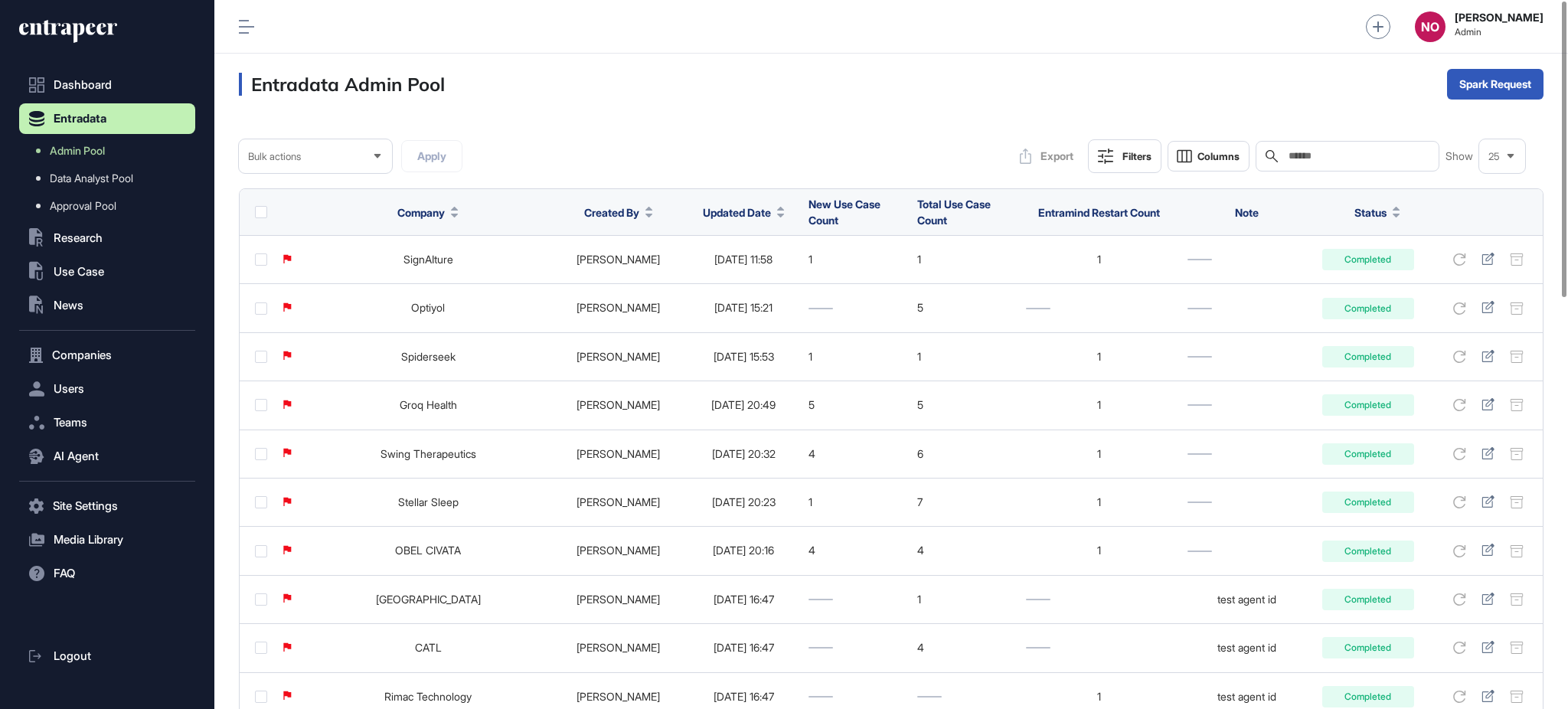
click at [742, 211] on button "Updated Date" at bounding box center [744, 212] width 82 height 16
click at [764, 285] on div "Sort Descending" at bounding box center [725, 277] width 95 height 23
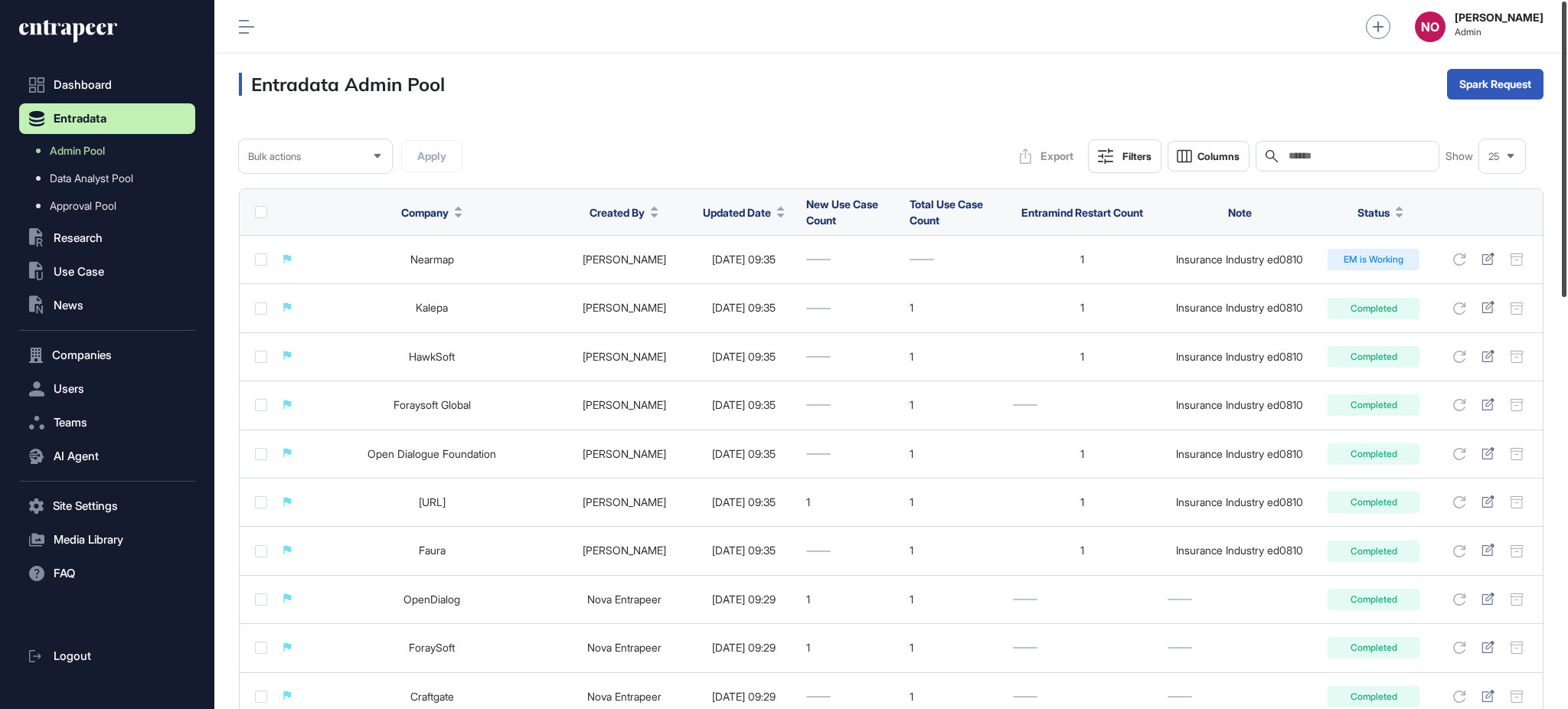
drag, startPoint x: 1566, startPoint y: 281, endPoint x: 1566, endPoint y: 262, distance: 19.0
click at [1566, 262] on div at bounding box center [1565, 149] width 5 height 295
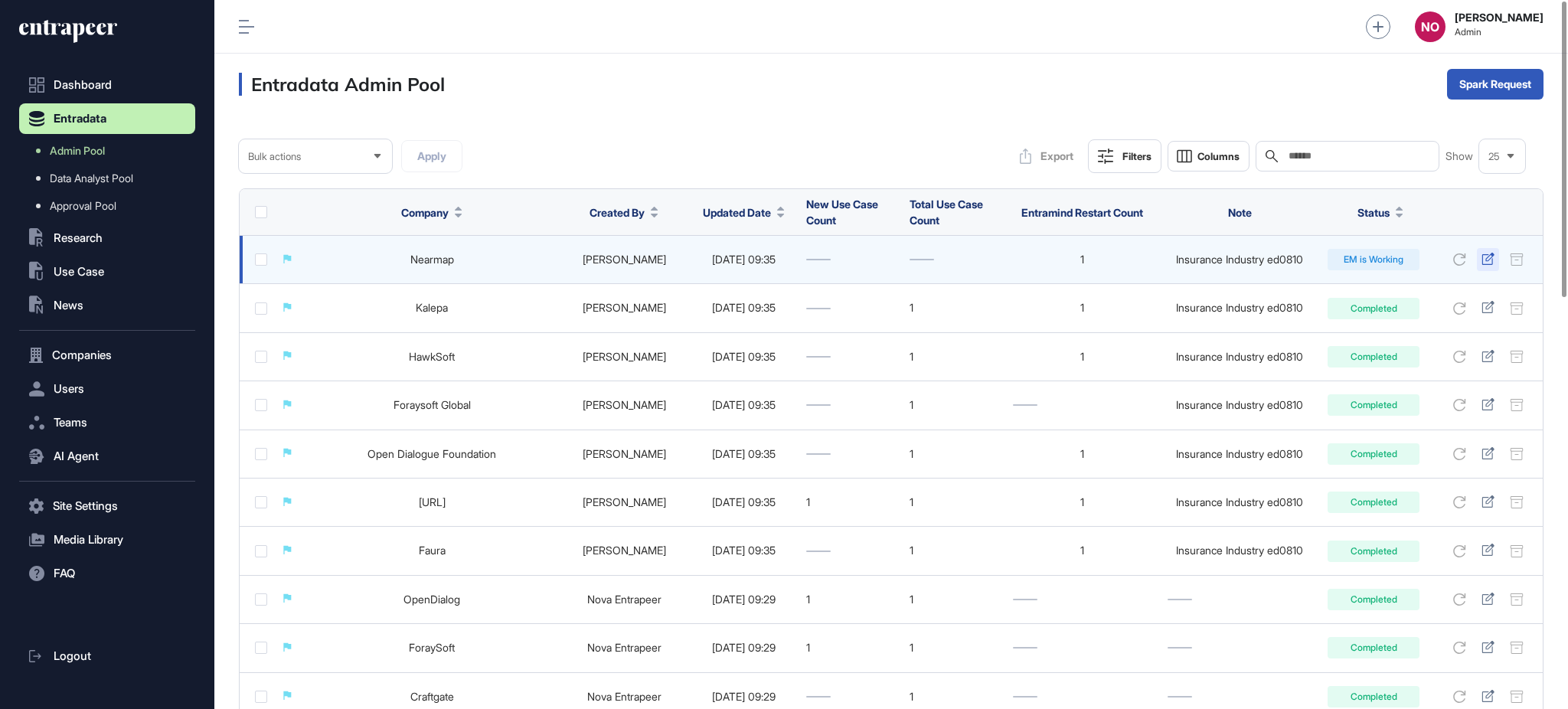
click at [1495, 257] on div at bounding box center [1488, 259] width 23 height 23
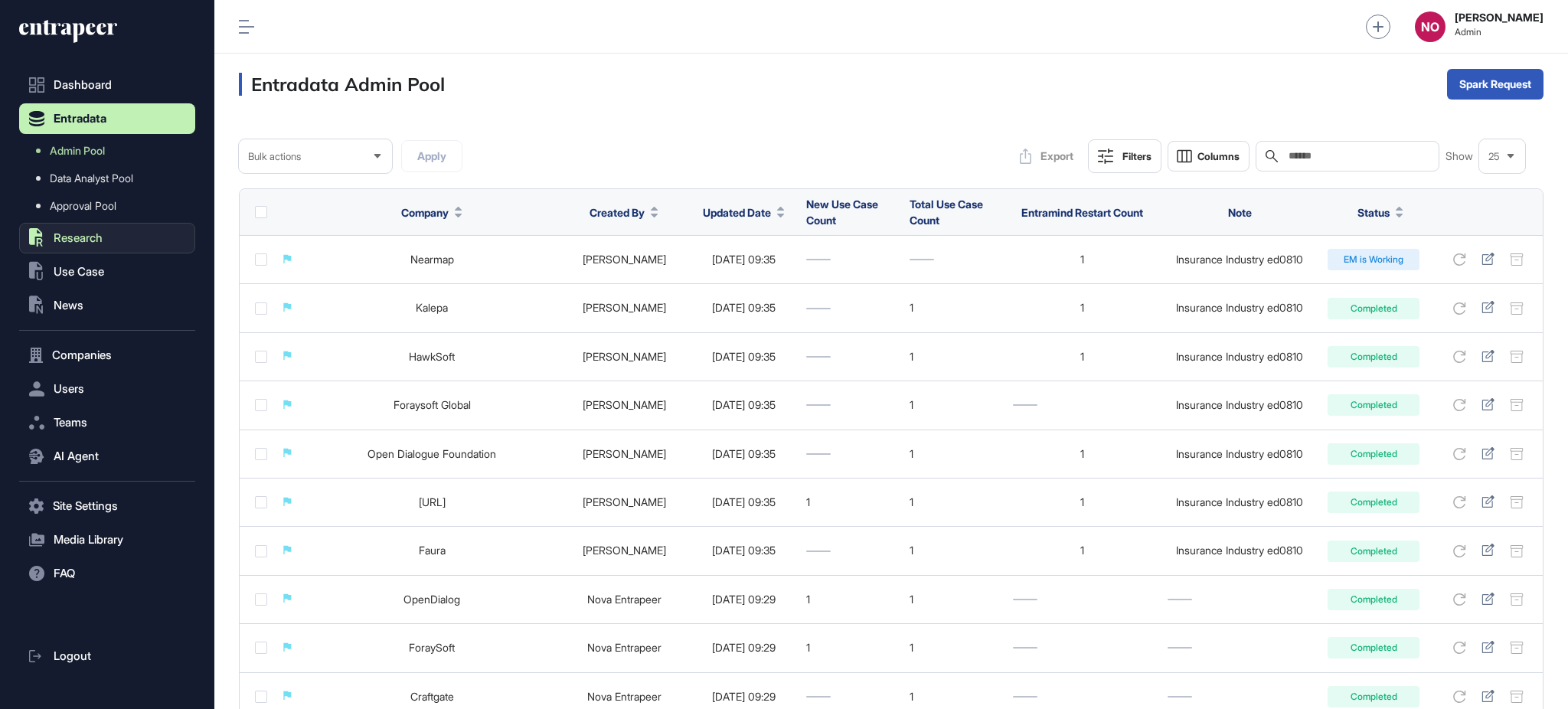
click at [107, 229] on button ".st0{fill:currentColor} Research" at bounding box center [107, 238] width 176 height 31
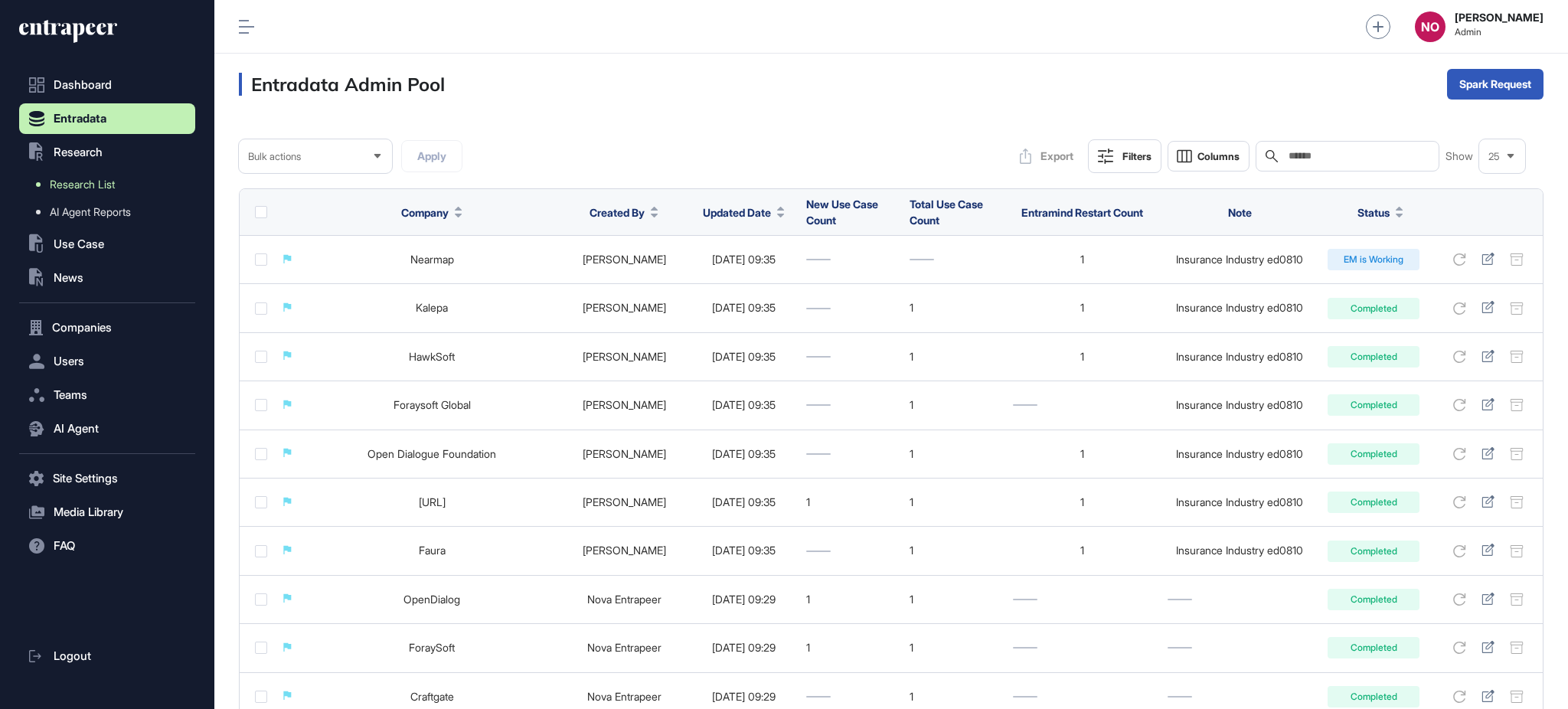
drag, startPoint x: 119, startPoint y: 182, endPoint x: 156, endPoint y: 189, distance: 37.7
click at [121, 182] on link "Research List" at bounding box center [111, 184] width 168 height 28
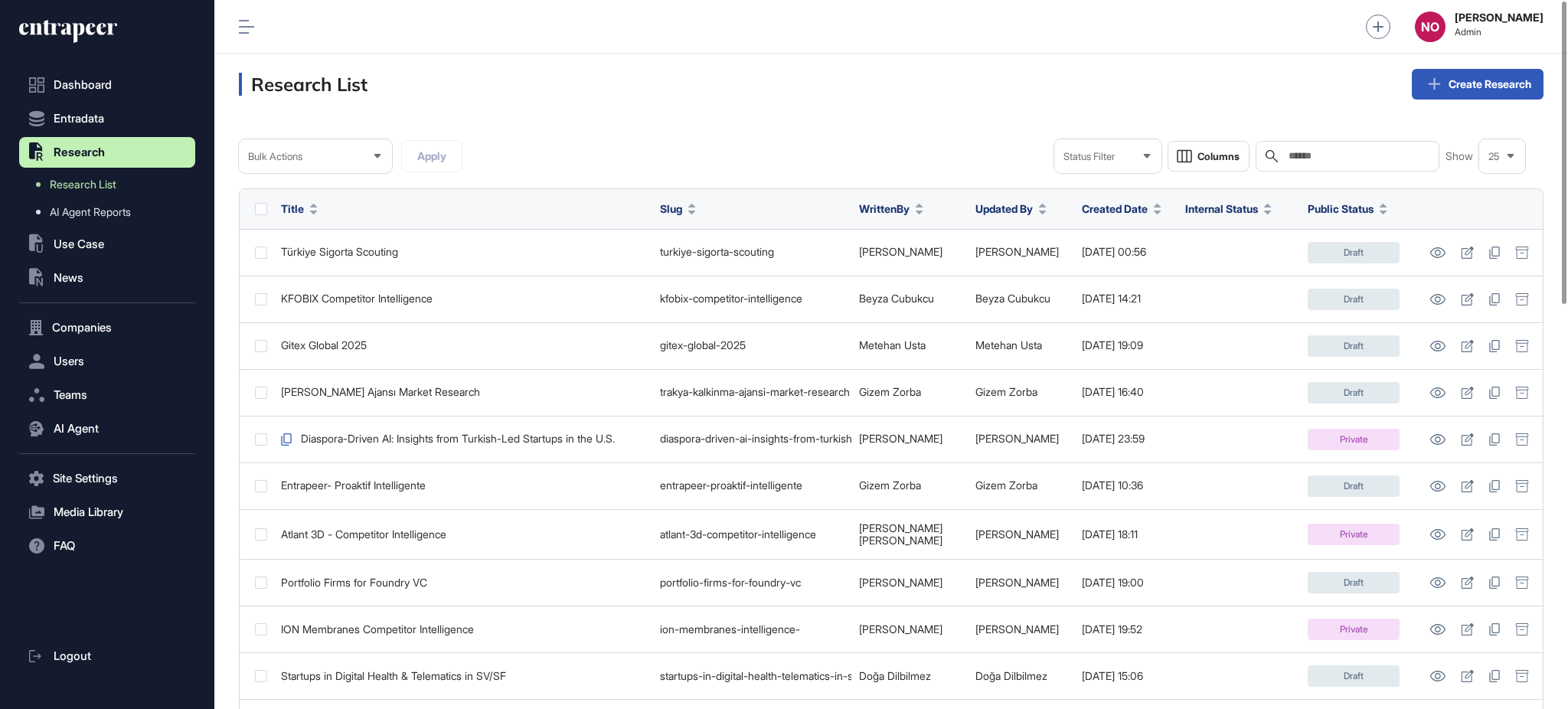
click at [1374, 159] on input "text" at bounding box center [1358, 156] width 143 height 13
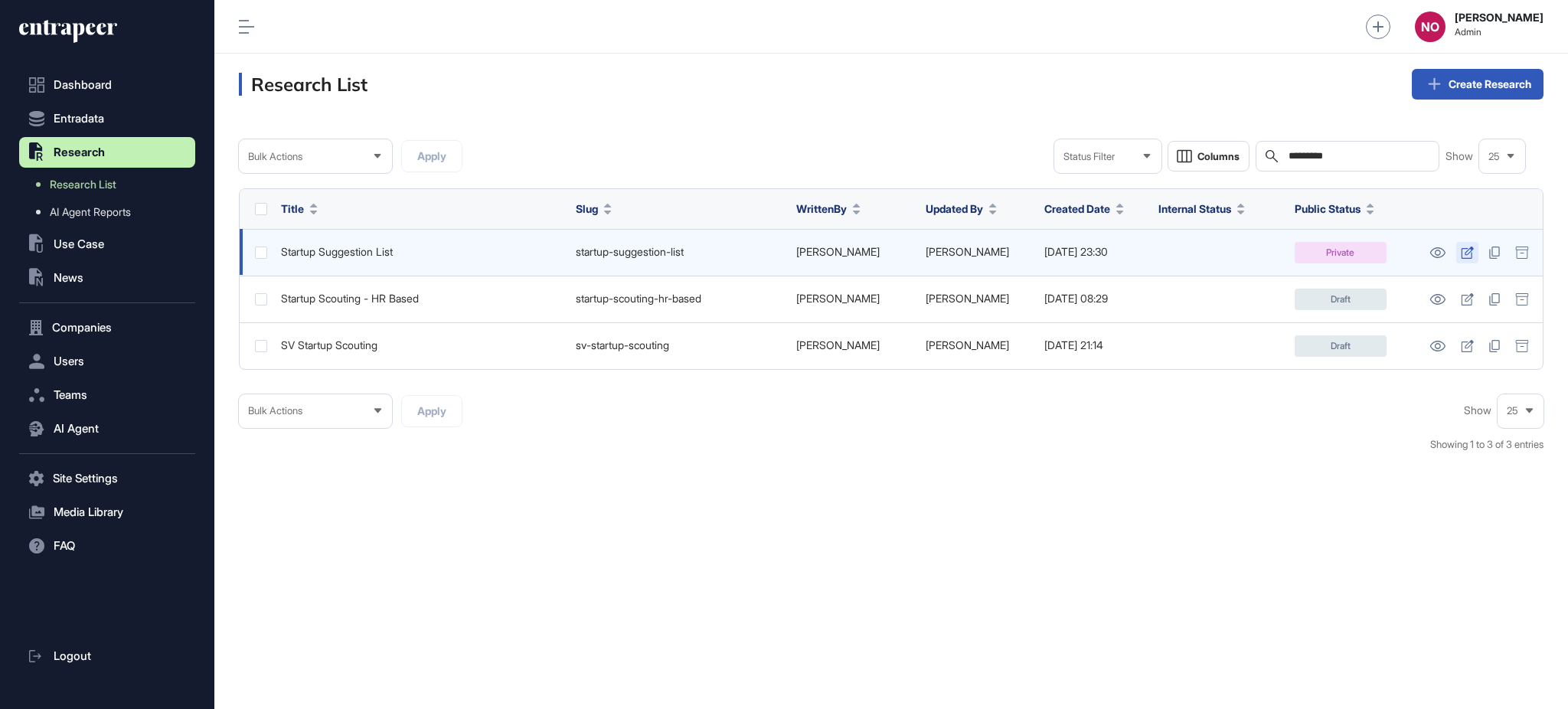
type input "*********"
click at [1469, 249] on icon at bounding box center [1468, 253] width 13 height 13
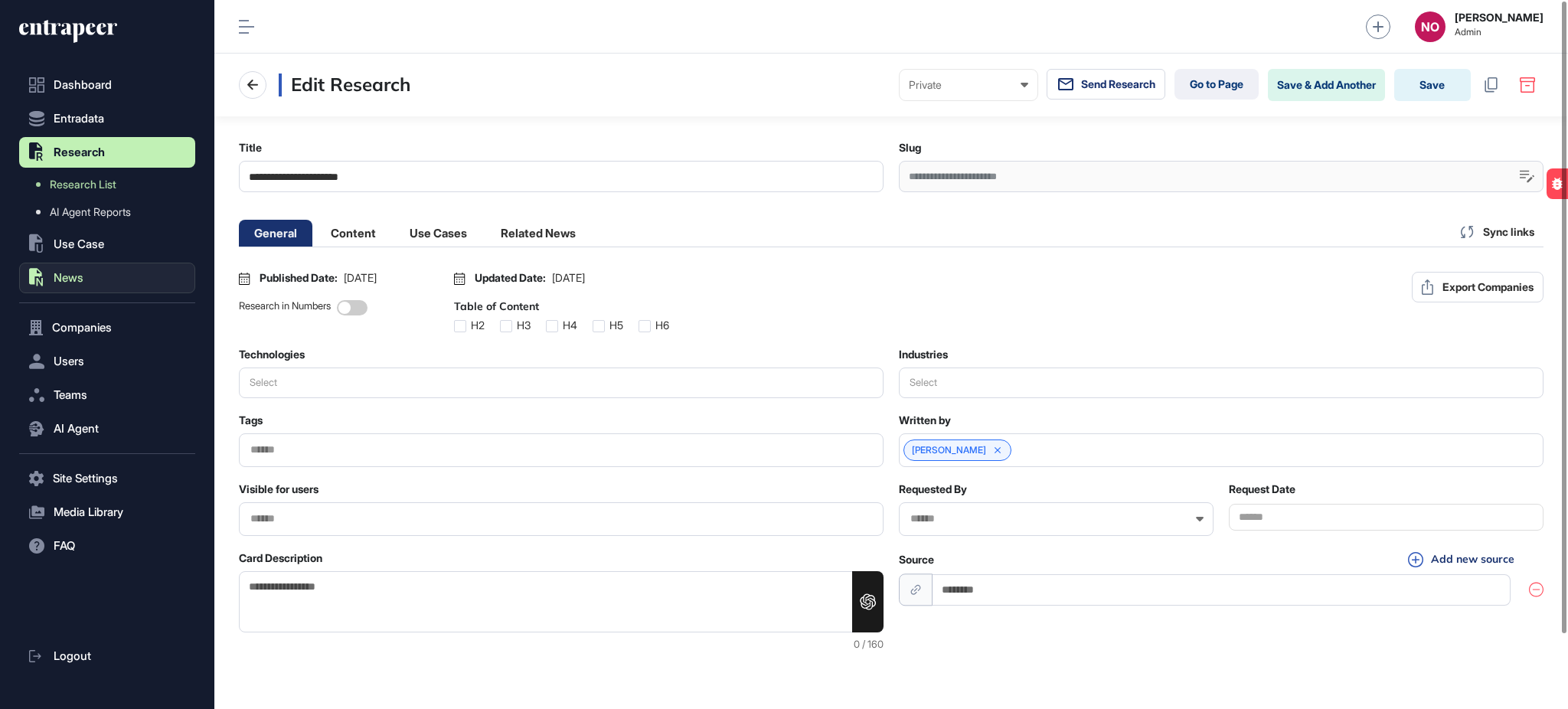
click at [105, 290] on button ".st0{fill:currentColor} News" at bounding box center [107, 278] width 176 height 31
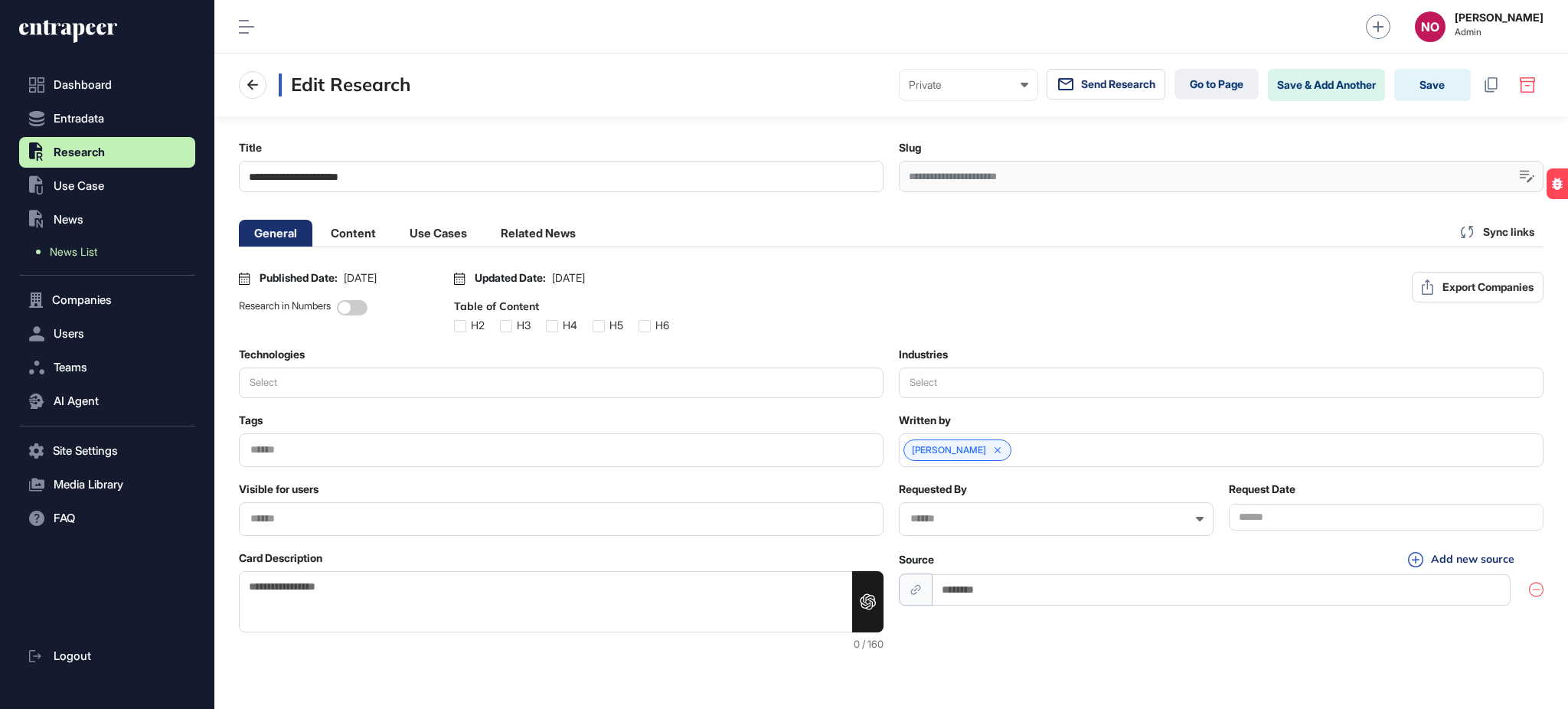
click at [119, 249] on link "News List" at bounding box center [111, 252] width 168 height 28
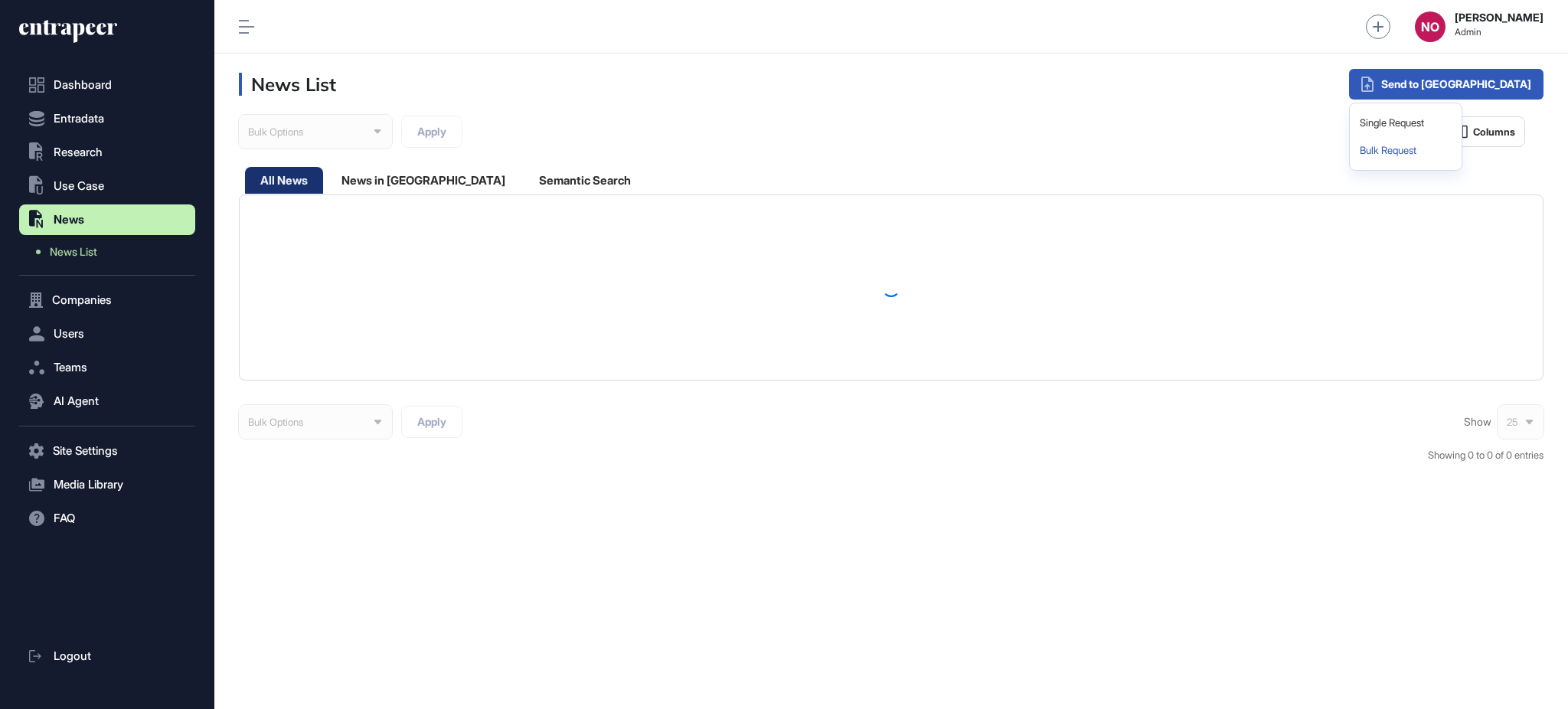
click at [1455, 145] on div "Bulk Request" at bounding box center [1405, 150] width 99 height 28
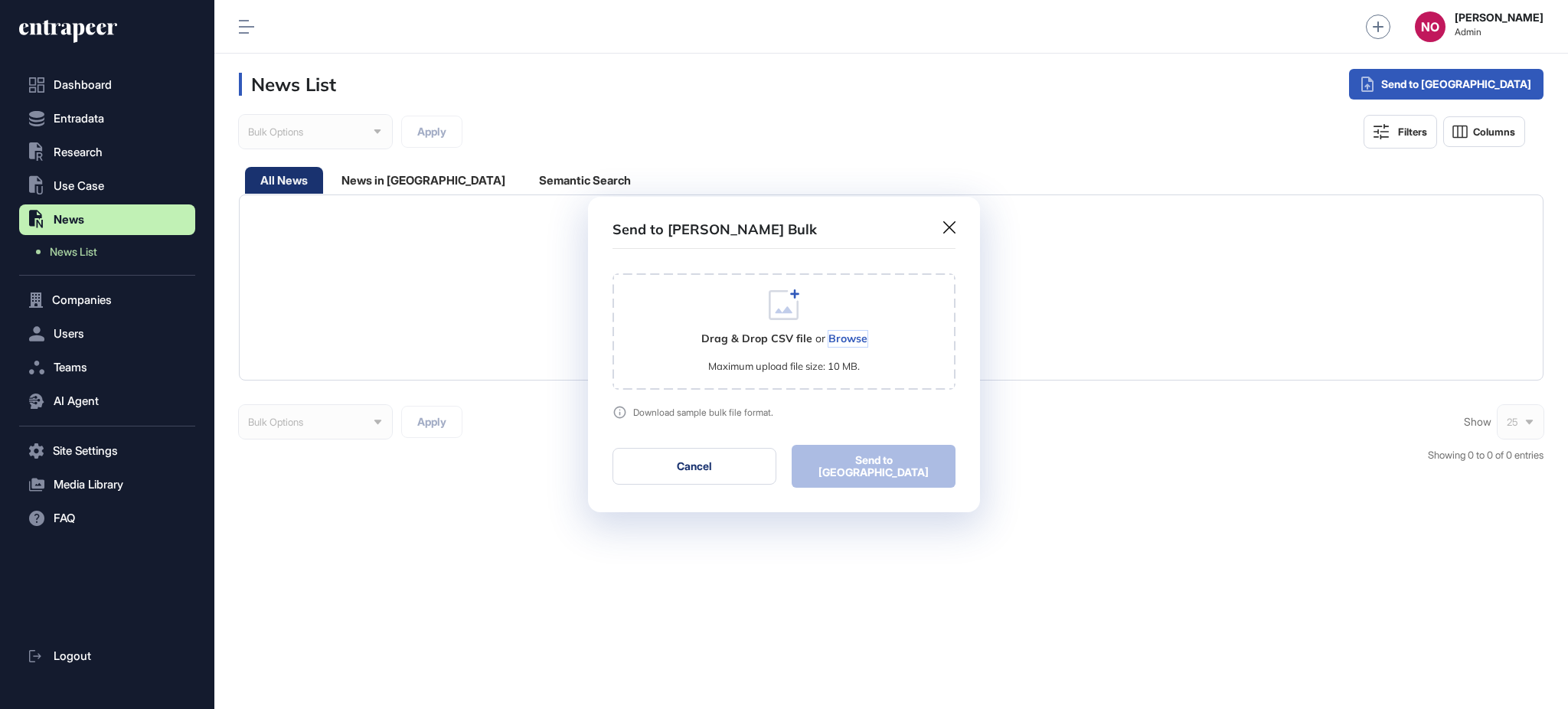
click at [843, 340] on div "Browse" at bounding box center [847, 339] width 39 height 16
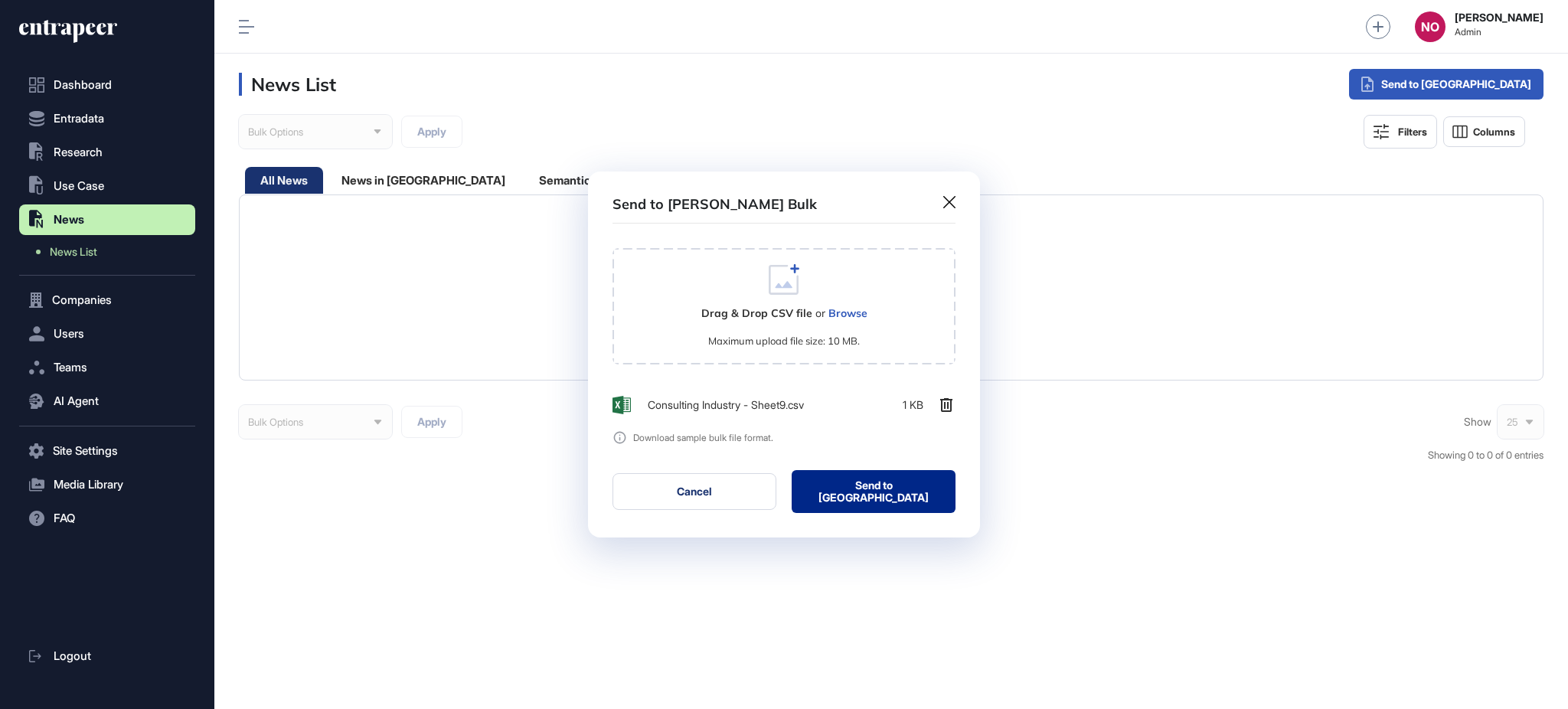
click at [911, 493] on button "Send to Portia" at bounding box center [873, 491] width 163 height 43
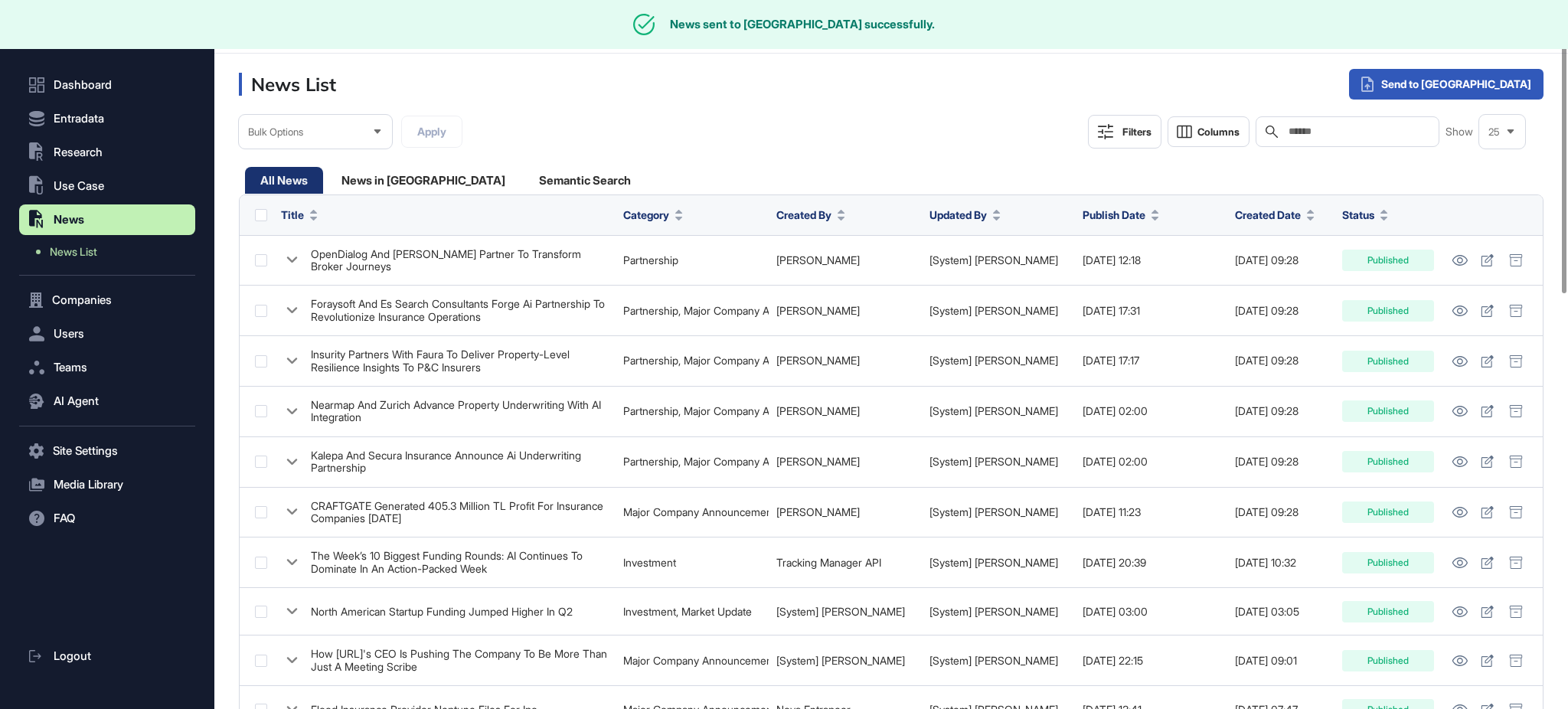
click at [1388, 128] on input "text" at bounding box center [1358, 132] width 143 height 13
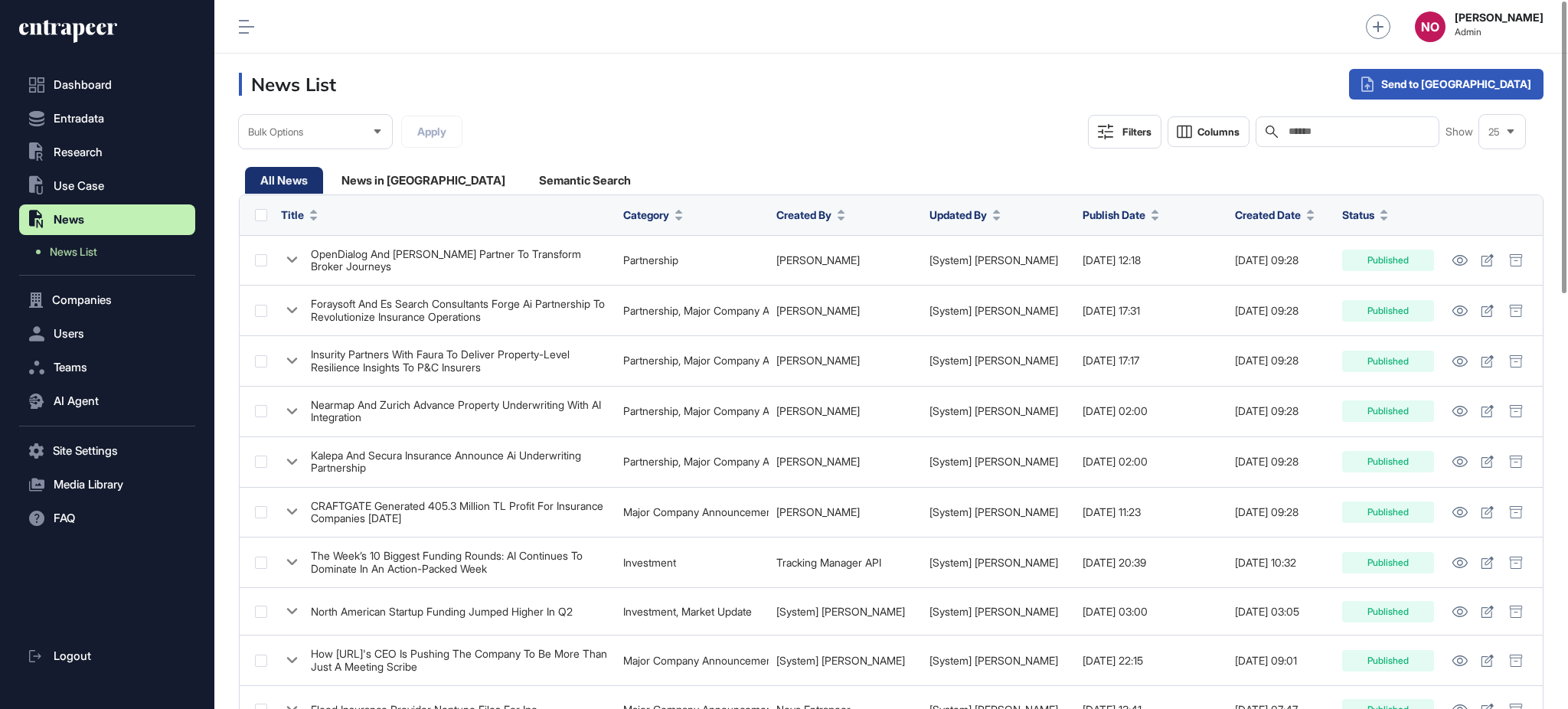
paste input "**********"
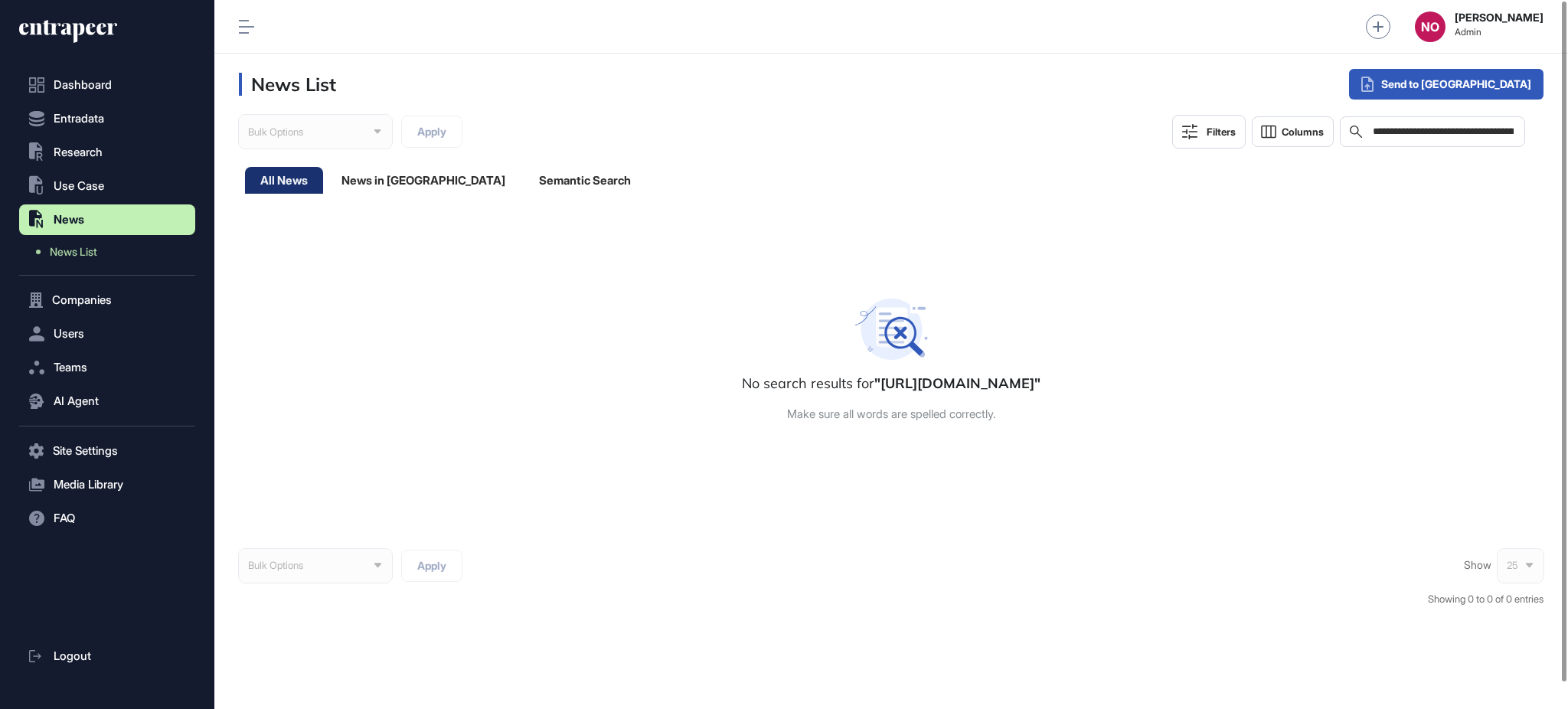
click at [1391, 139] on div "**********" at bounding box center [1433, 132] width 186 height 31
click at [1421, 129] on input "**********" at bounding box center [1444, 132] width 145 height 13
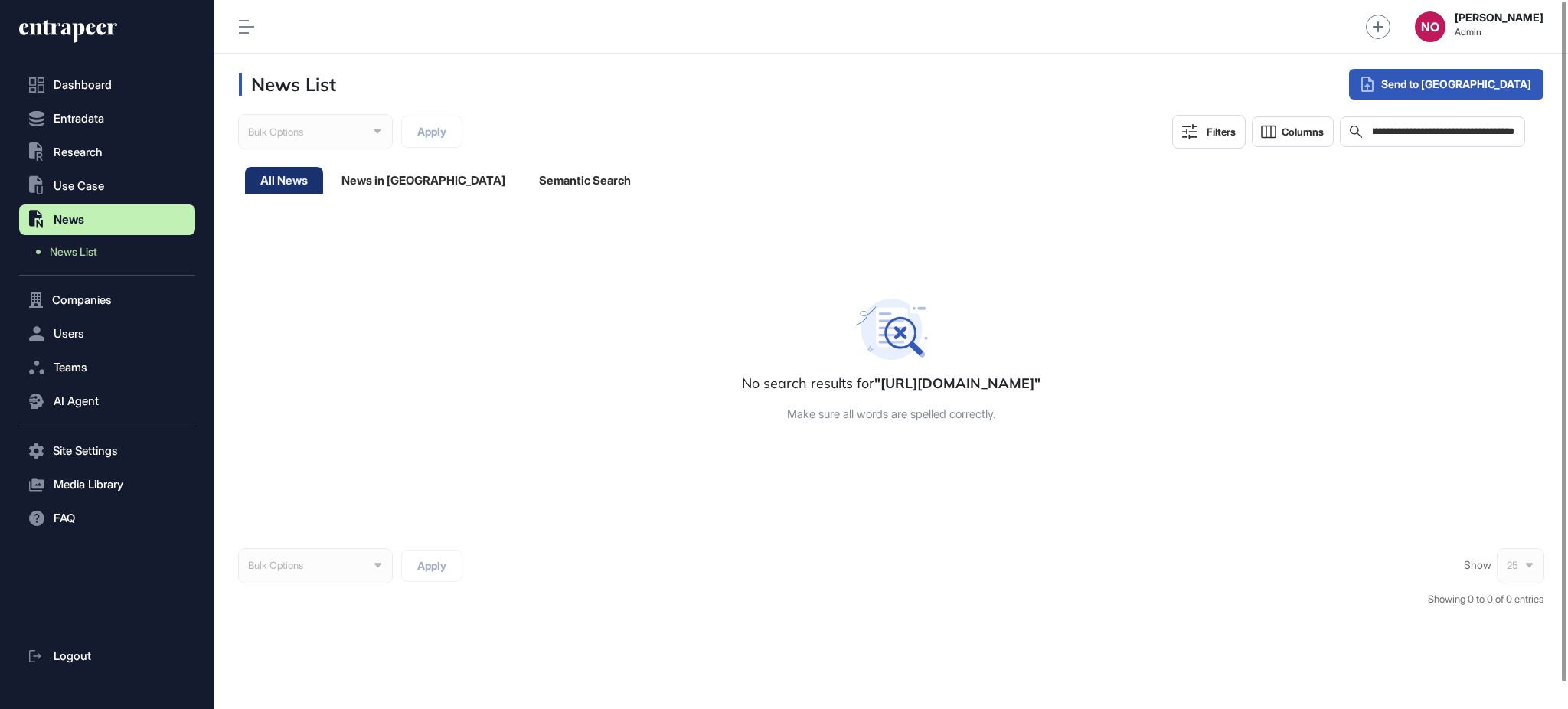
paste input "text"
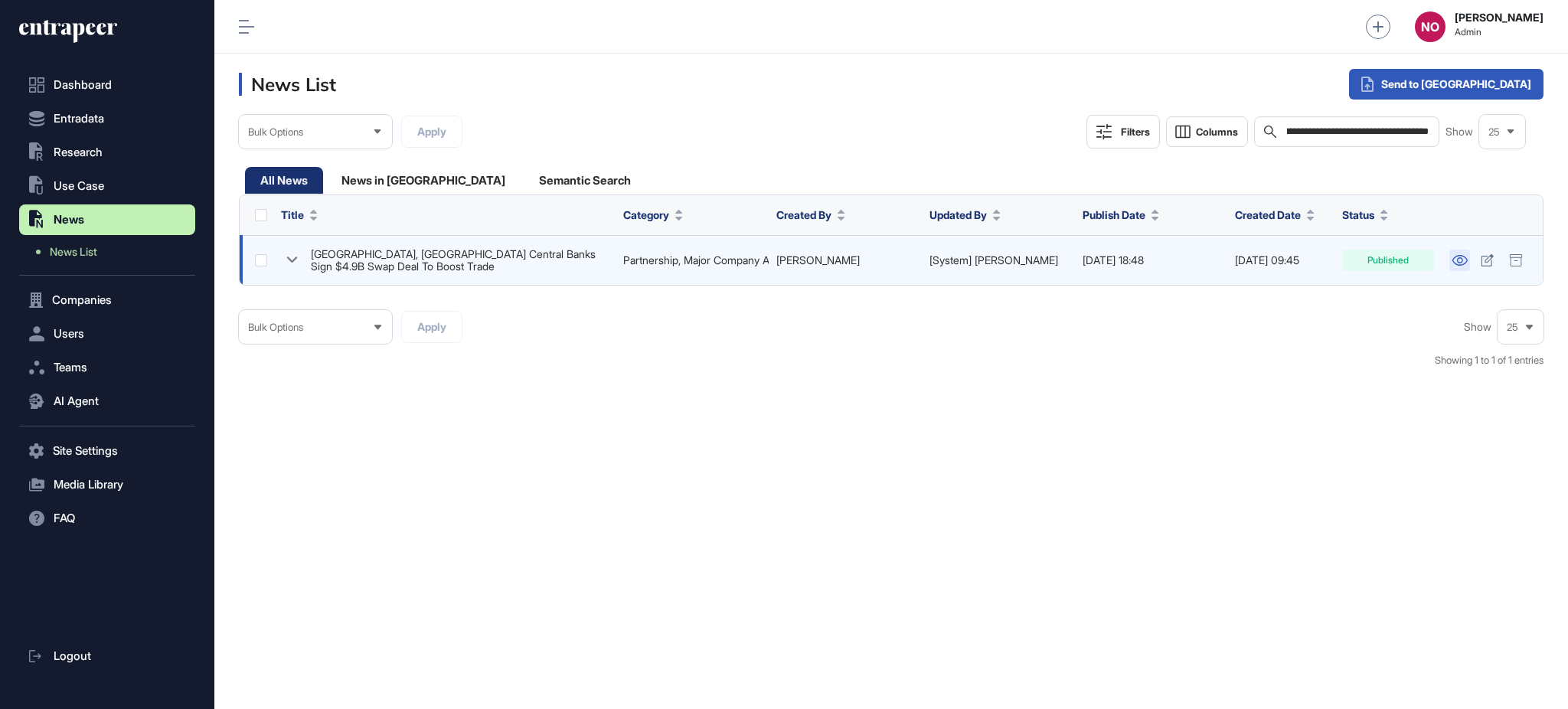
click at [1450, 257] on link at bounding box center [1460, 260] width 21 height 22
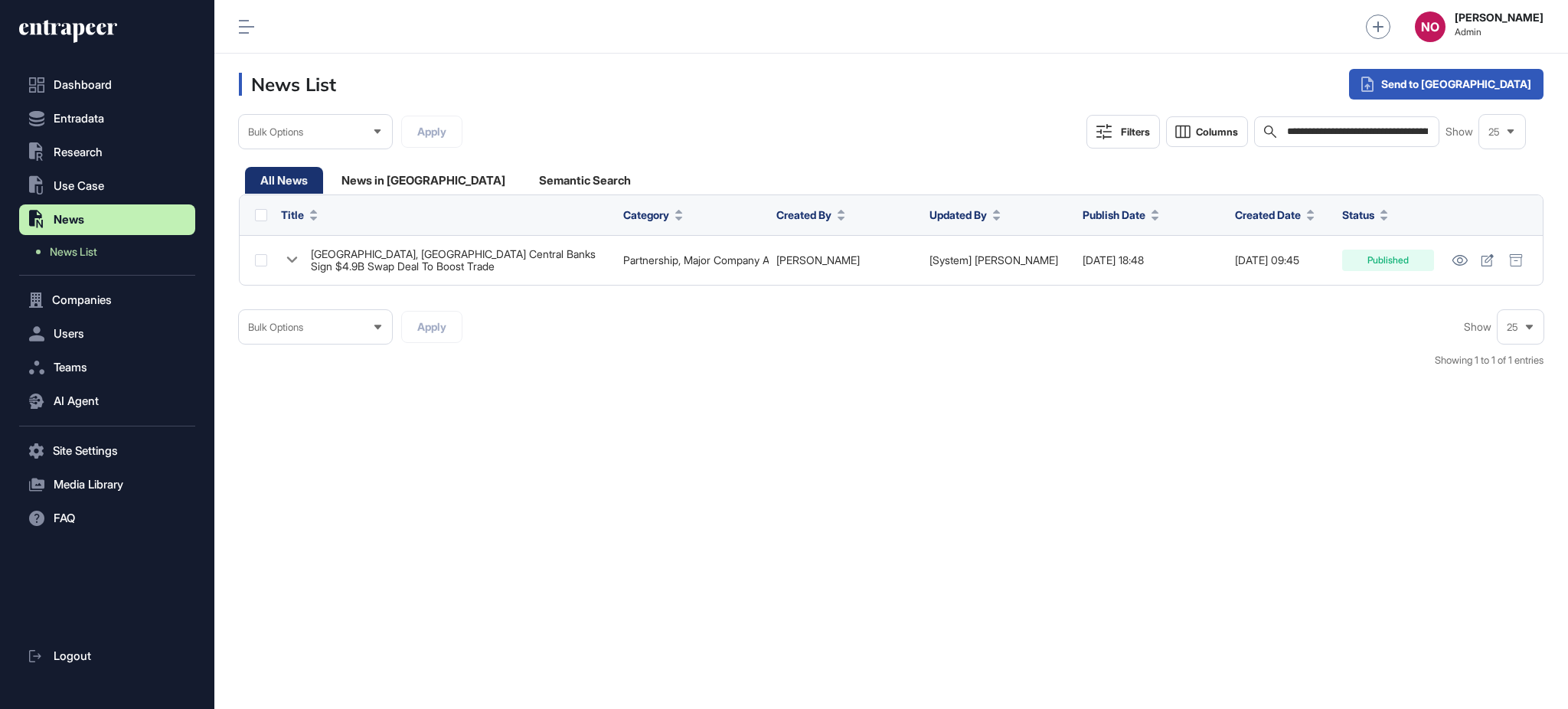
click at [1360, 129] on input "**********" at bounding box center [1358, 132] width 145 height 13
paste input "**********"
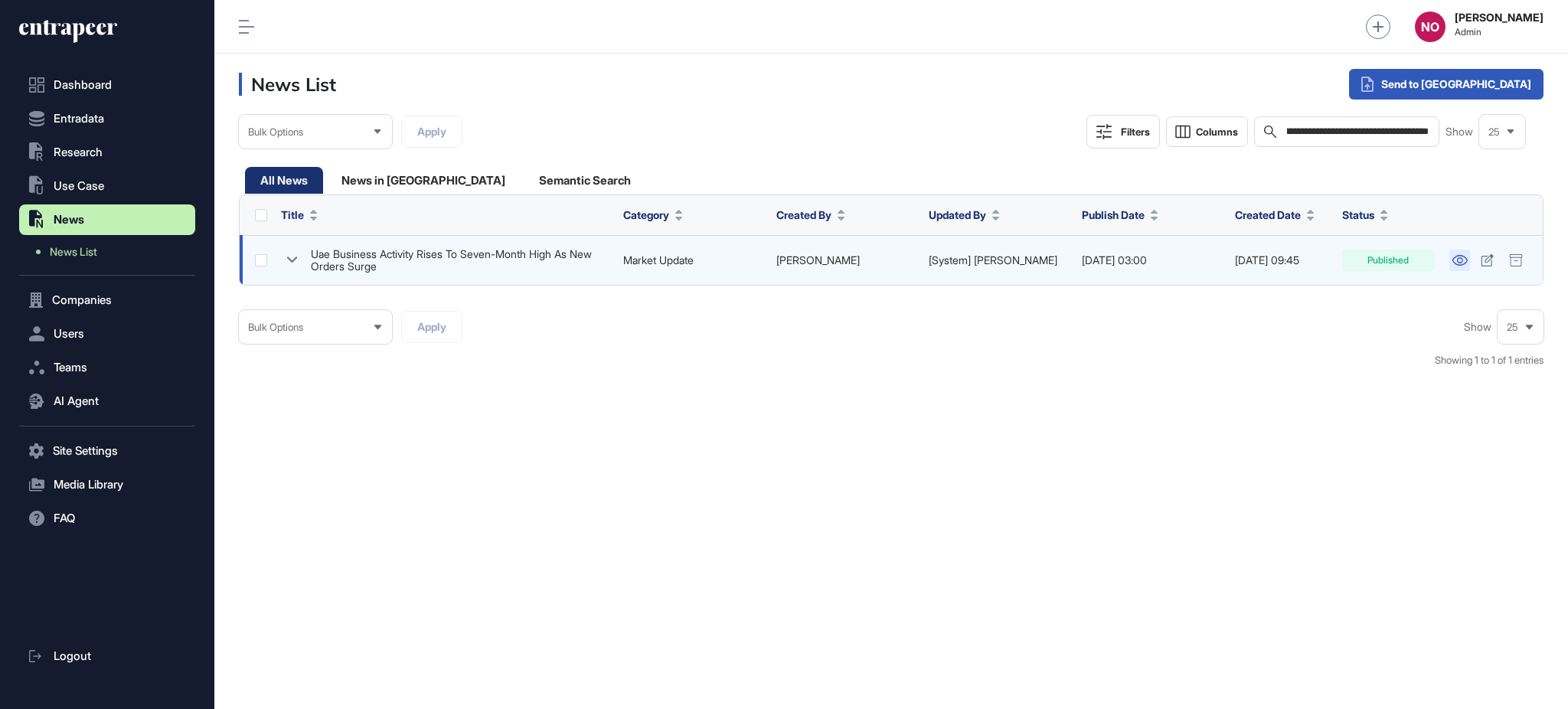
click at [1460, 264] on icon at bounding box center [1460, 260] width 16 height 11
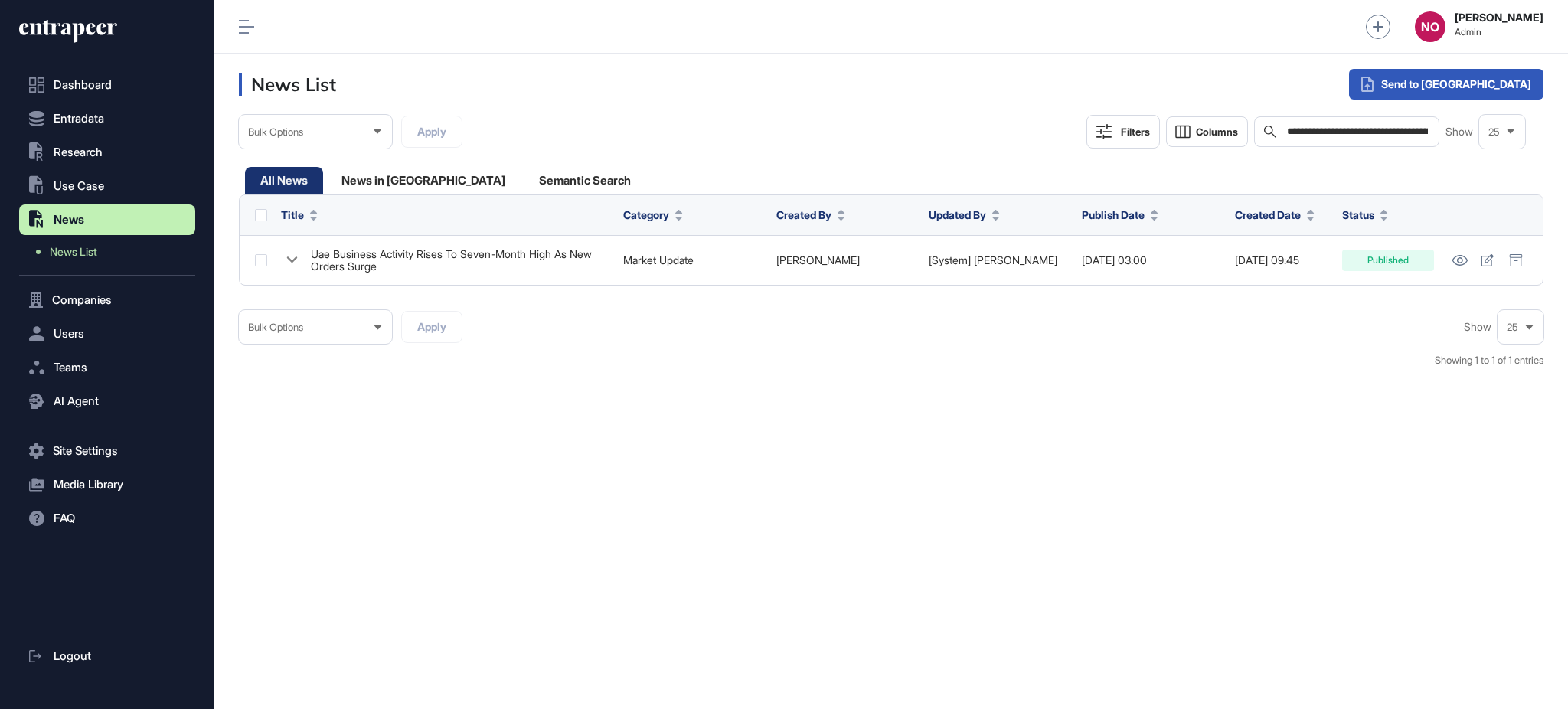
click at [1341, 121] on div "**********" at bounding box center [1347, 132] width 186 height 31
click at [1339, 131] on input "**********" at bounding box center [1358, 132] width 145 height 13
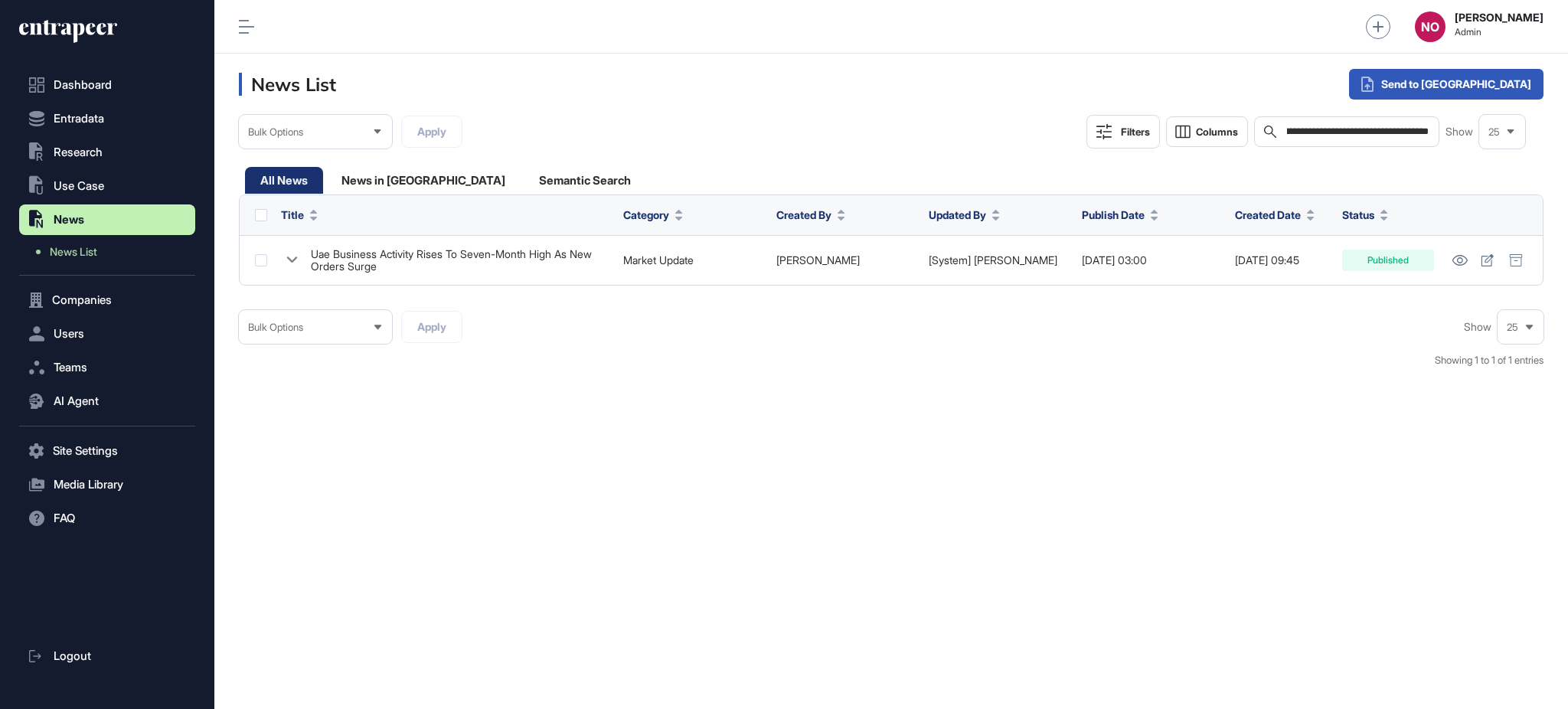
click at [1339, 131] on input "**********" at bounding box center [1358, 132] width 145 height 13
paste input "text"
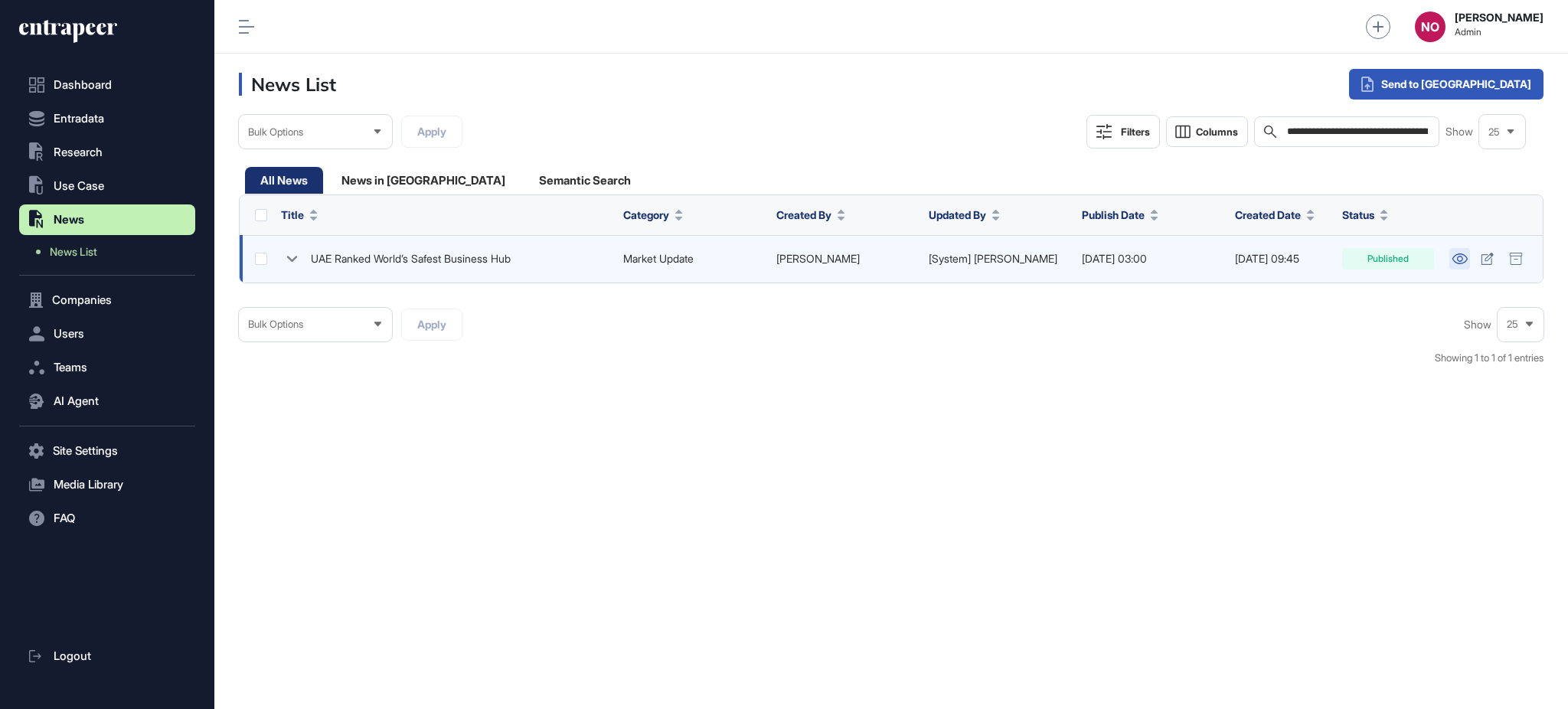
click at [1456, 263] on icon at bounding box center [1460, 259] width 15 height 11
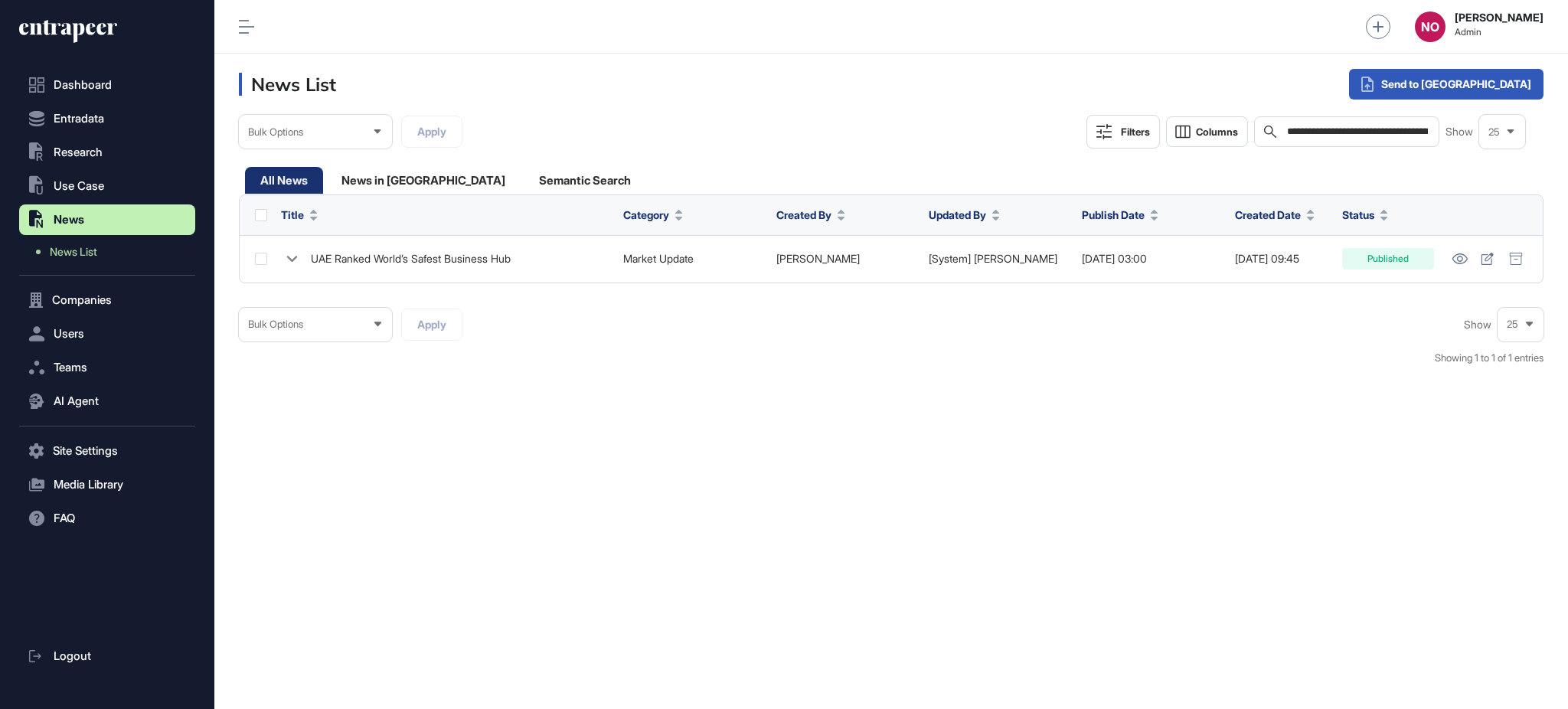
click at [1340, 118] on div "**********" at bounding box center [1347, 132] width 186 height 31
click at [1336, 131] on input "**********" at bounding box center [1358, 132] width 145 height 13
paste input "**********"
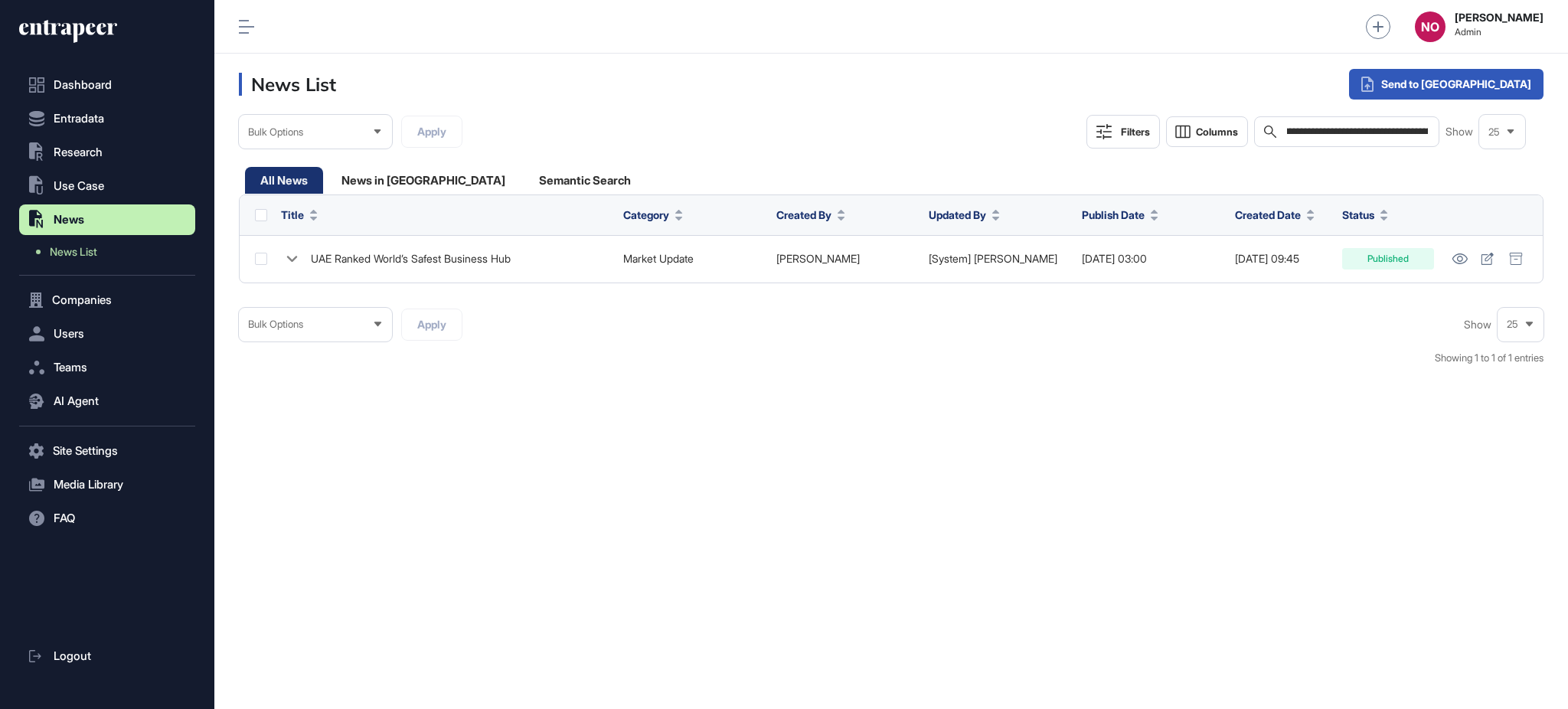
scroll to position [0, 452]
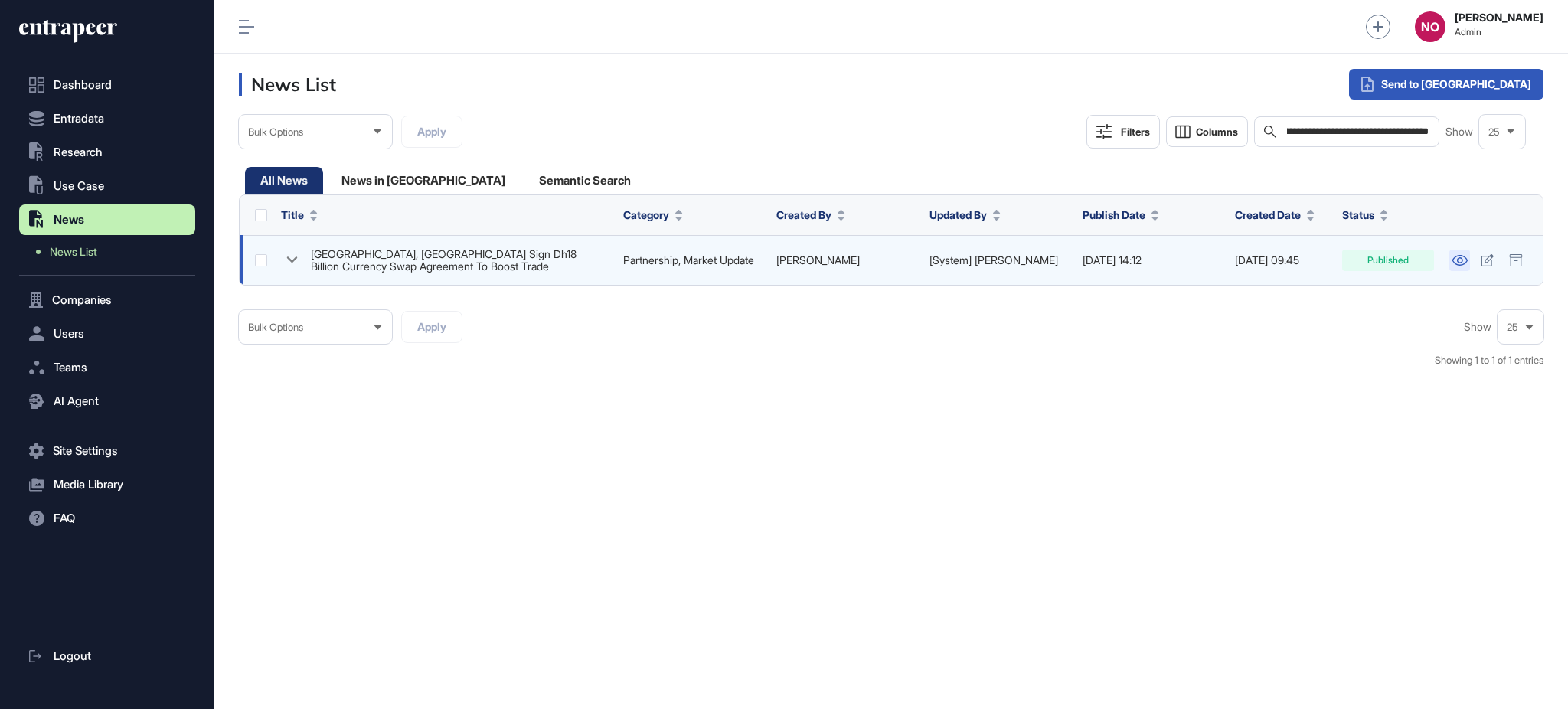
click at [1452, 257] on icon at bounding box center [1460, 260] width 16 height 11
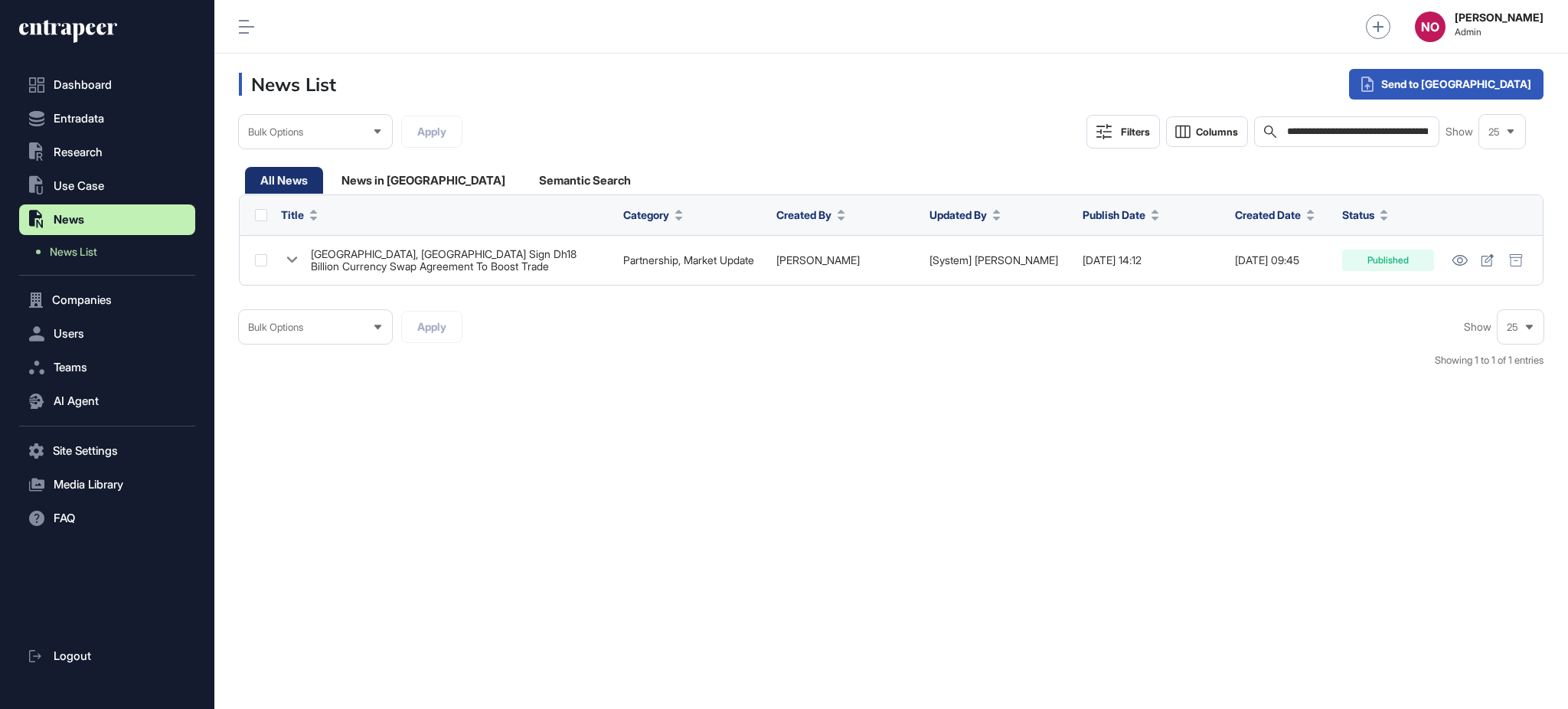
click at [1364, 126] on input "**********" at bounding box center [1358, 132] width 145 height 13
paste input "**********"
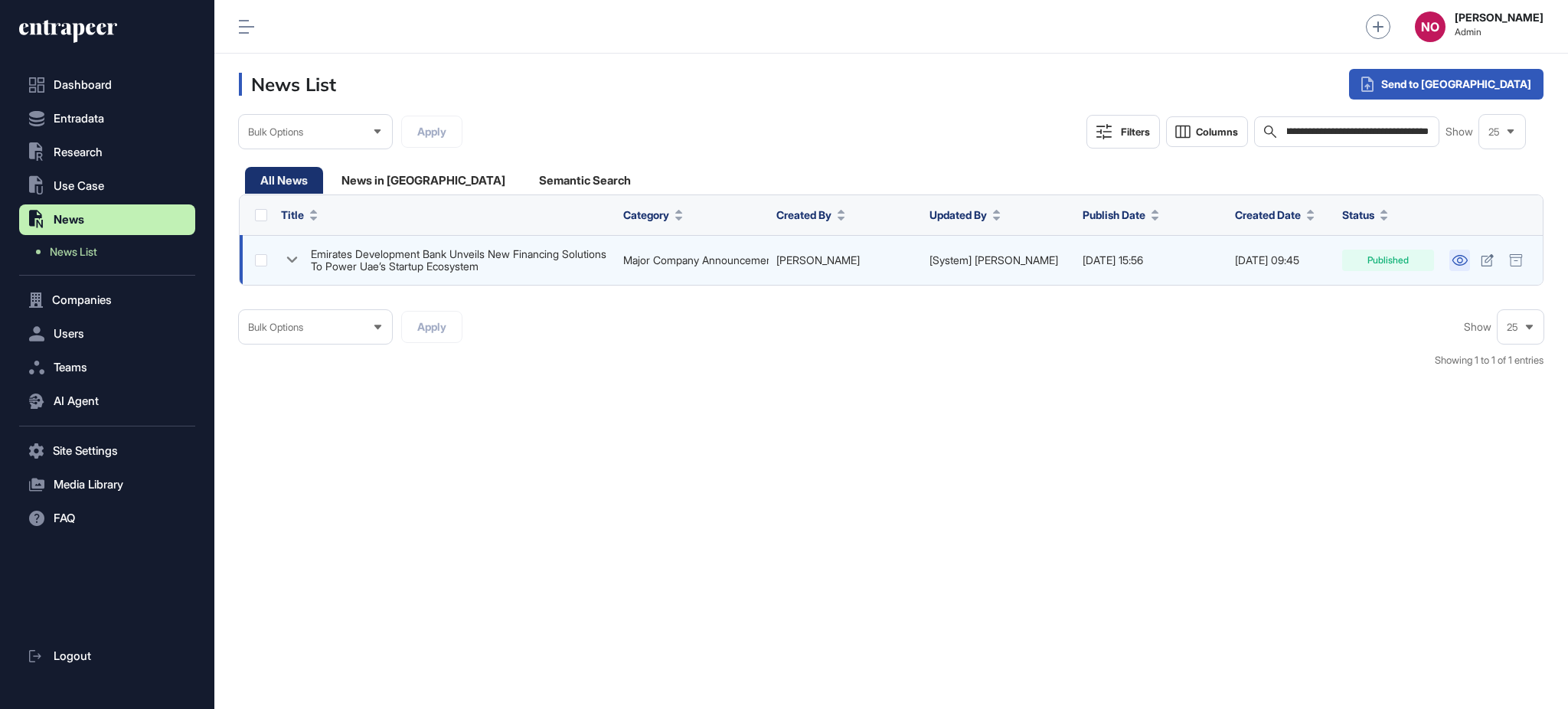
click at [1465, 265] on icon at bounding box center [1460, 260] width 16 height 11
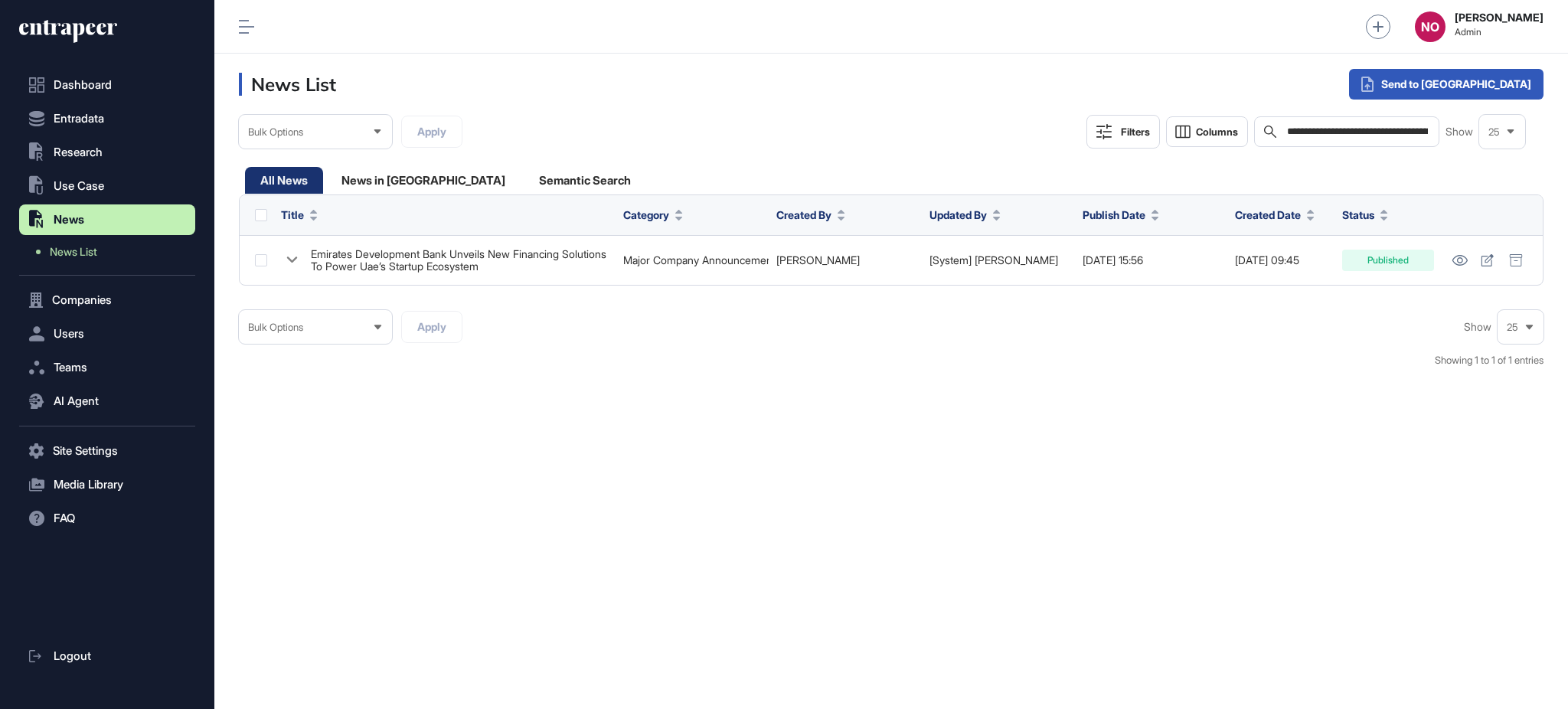
click at [1381, 130] on input "**********" at bounding box center [1358, 132] width 145 height 13
paste input "text"
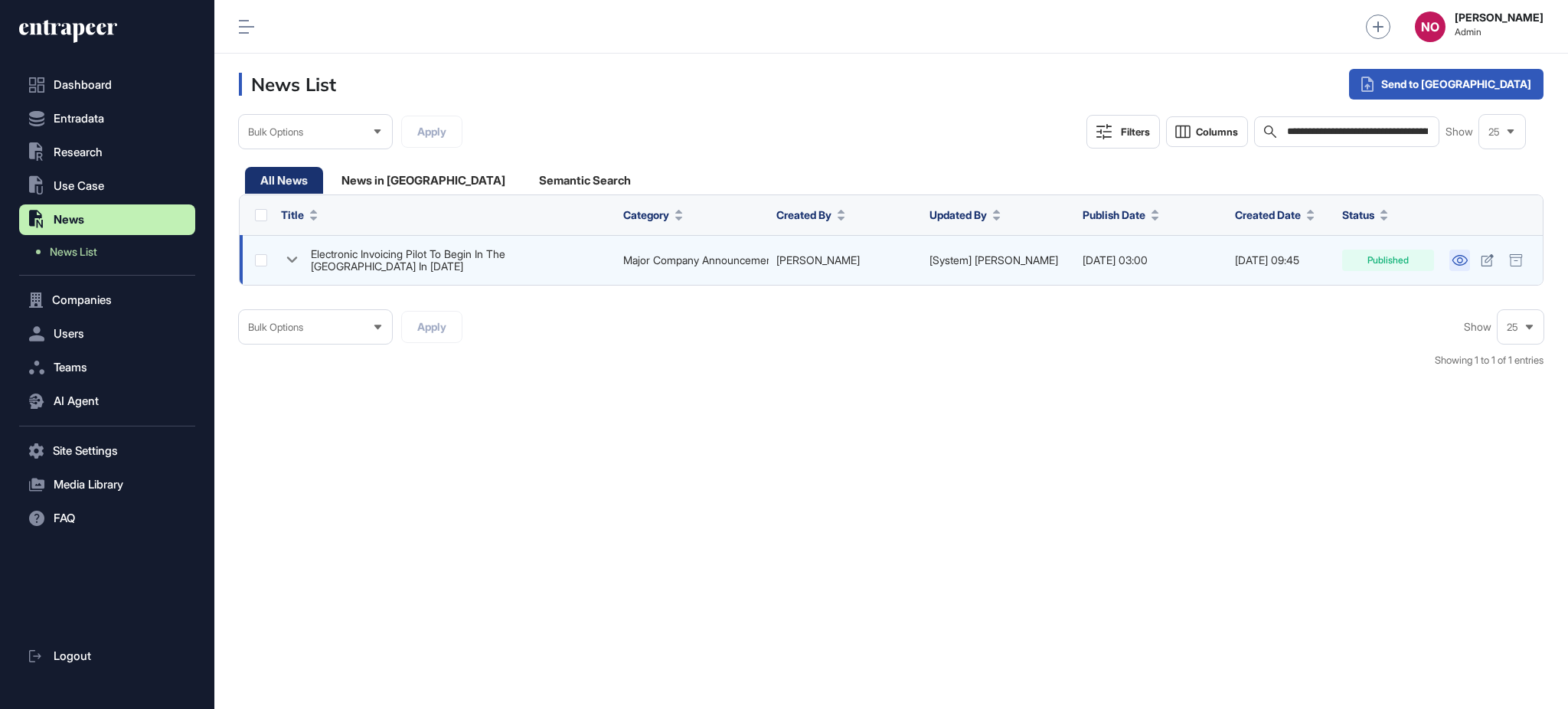
click at [1465, 258] on icon at bounding box center [1460, 260] width 16 height 11
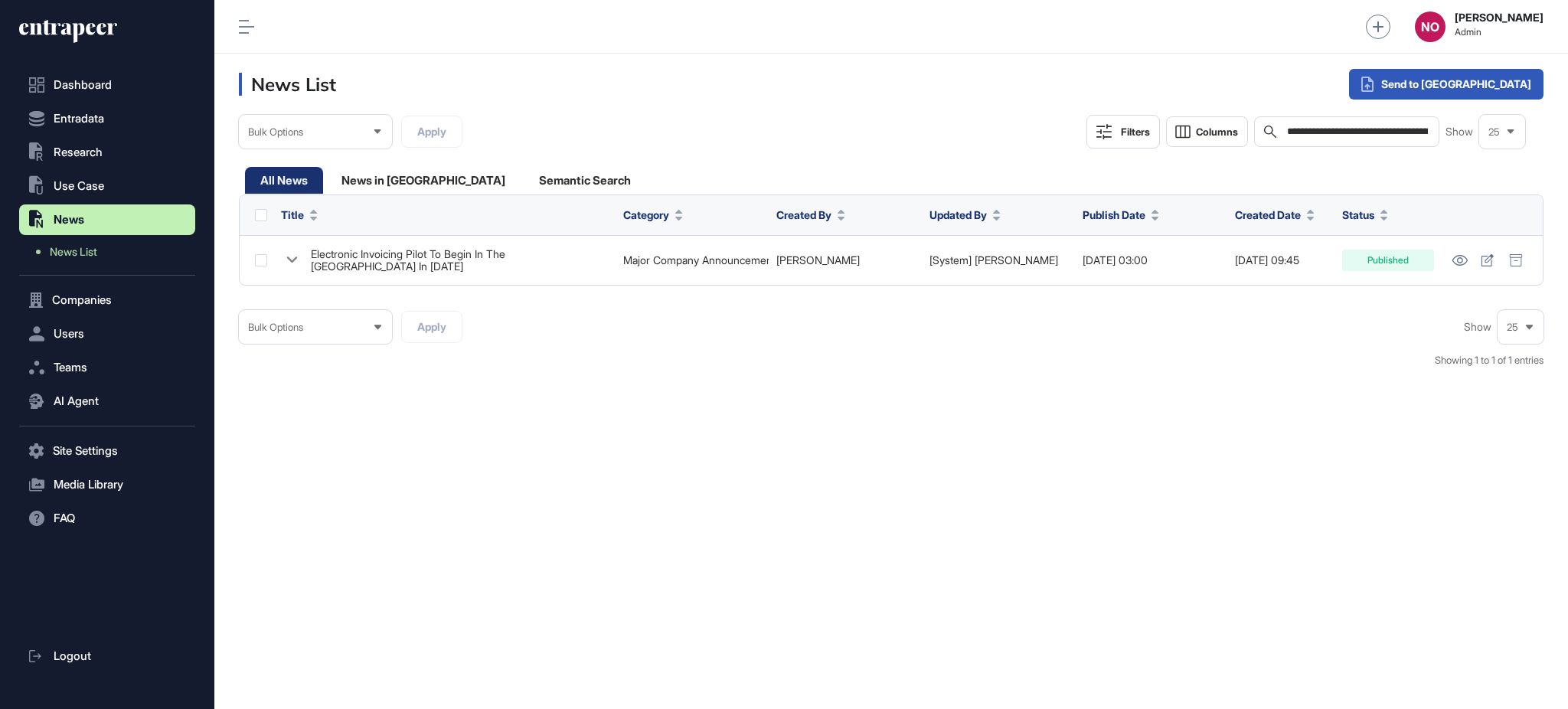
click at [1333, 132] on input "**********" at bounding box center [1358, 132] width 145 height 13
paste input "text"
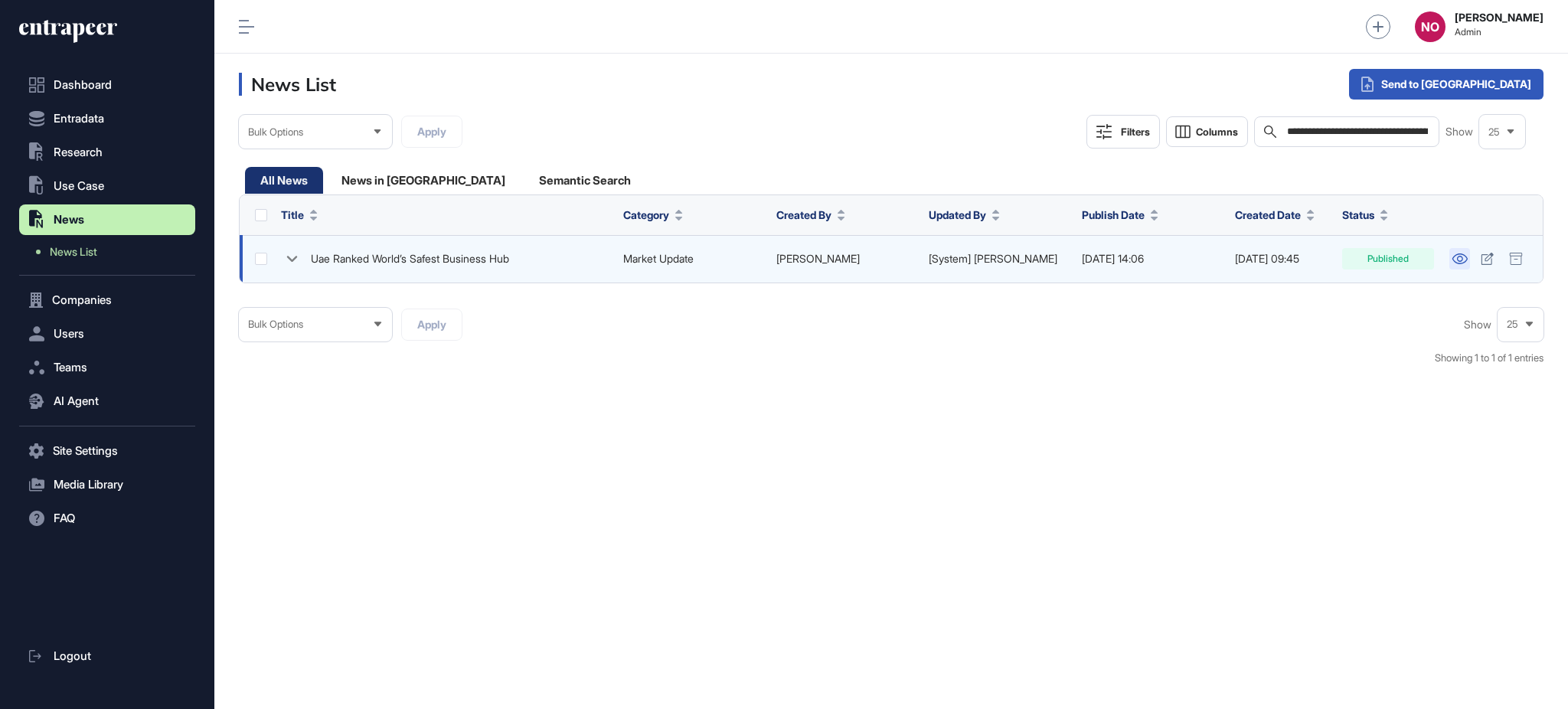
click at [1461, 264] on link at bounding box center [1460, 259] width 21 height 22
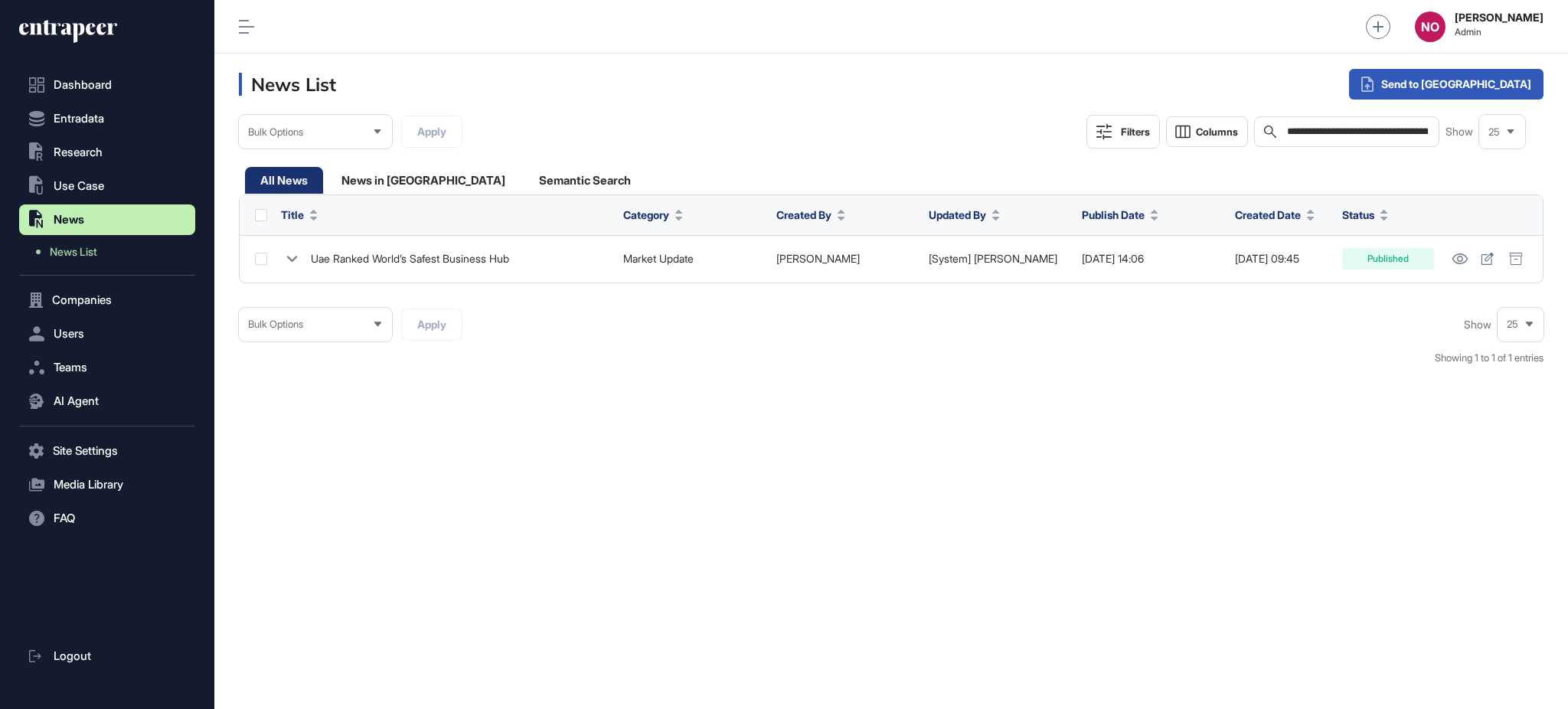
click at [1349, 138] on div "**********" at bounding box center [1347, 132] width 186 height 31
click at [1363, 126] on input "**********" at bounding box center [1358, 132] width 145 height 13
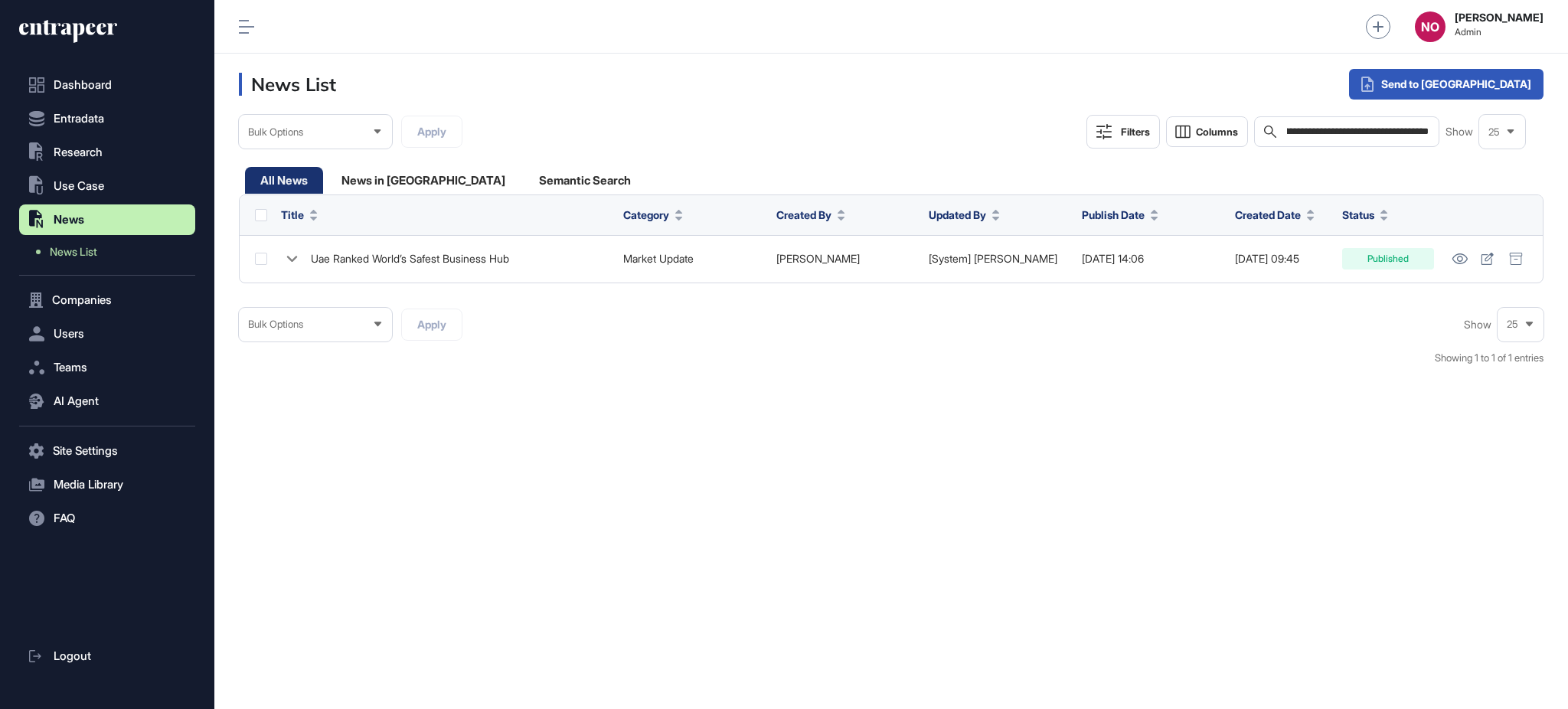
paste input "**********"
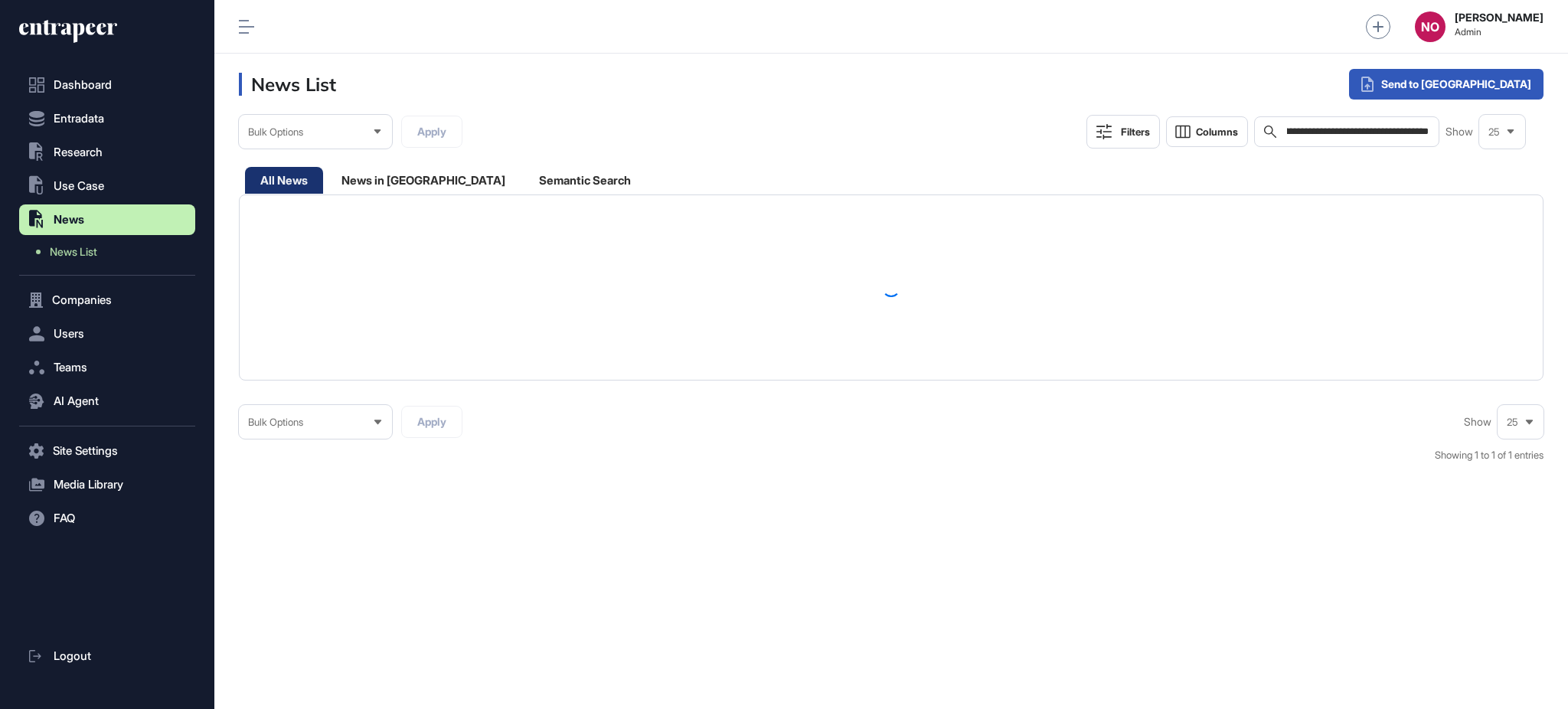
type input "**********"
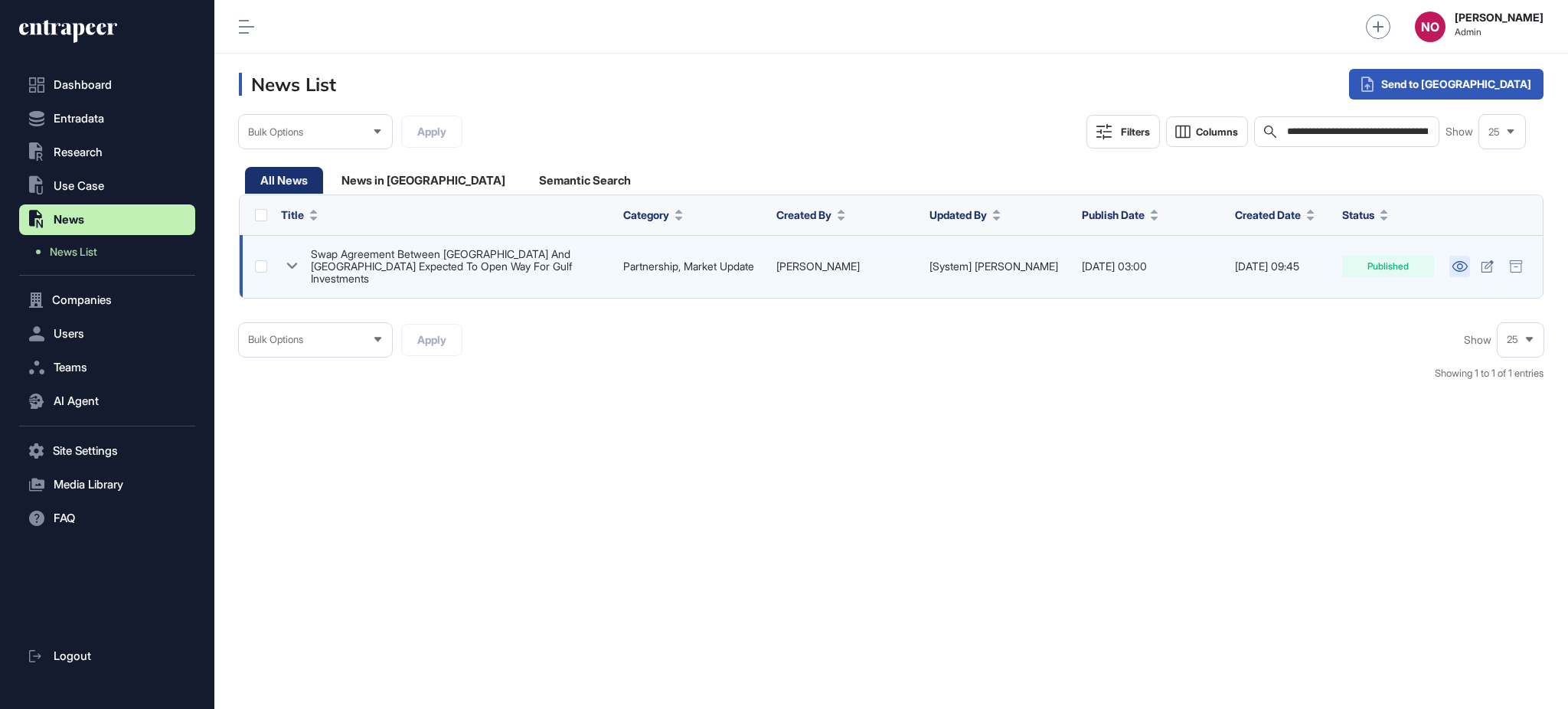
click at [1450, 259] on link at bounding box center [1460, 267] width 21 height 22
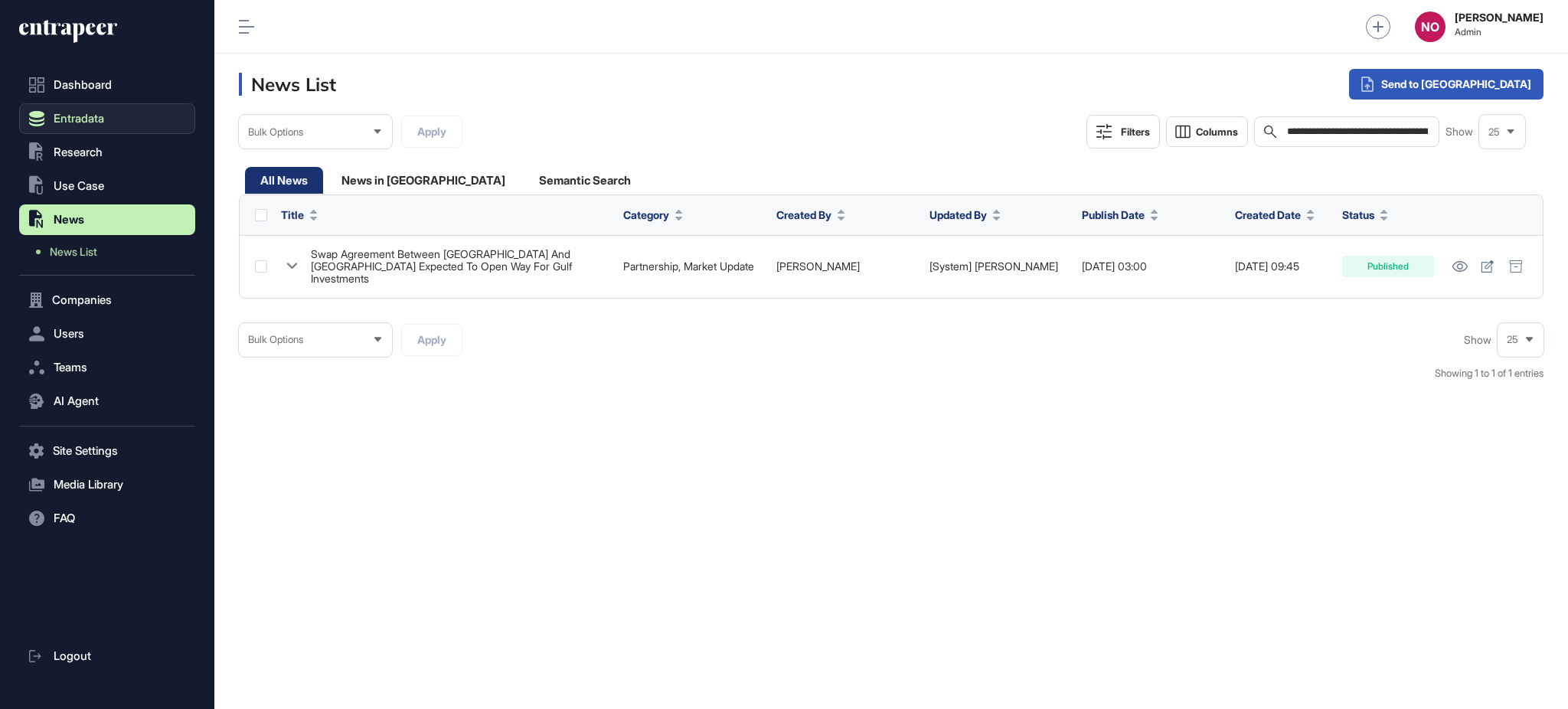
click at [118, 119] on button "Entradata" at bounding box center [107, 118] width 176 height 31
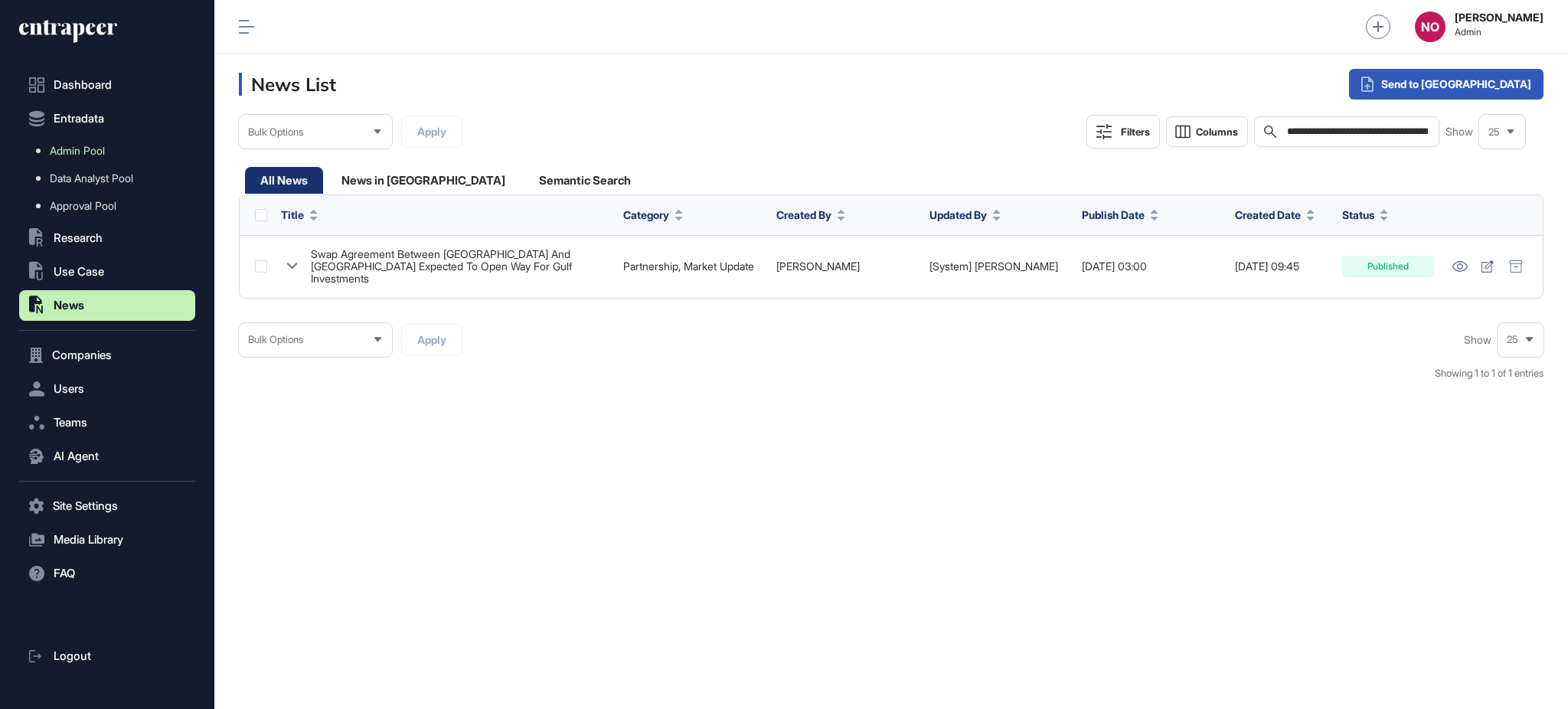
click at [84, 143] on link "Admin Pool" at bounding box center [111, 150] width 168 height 28
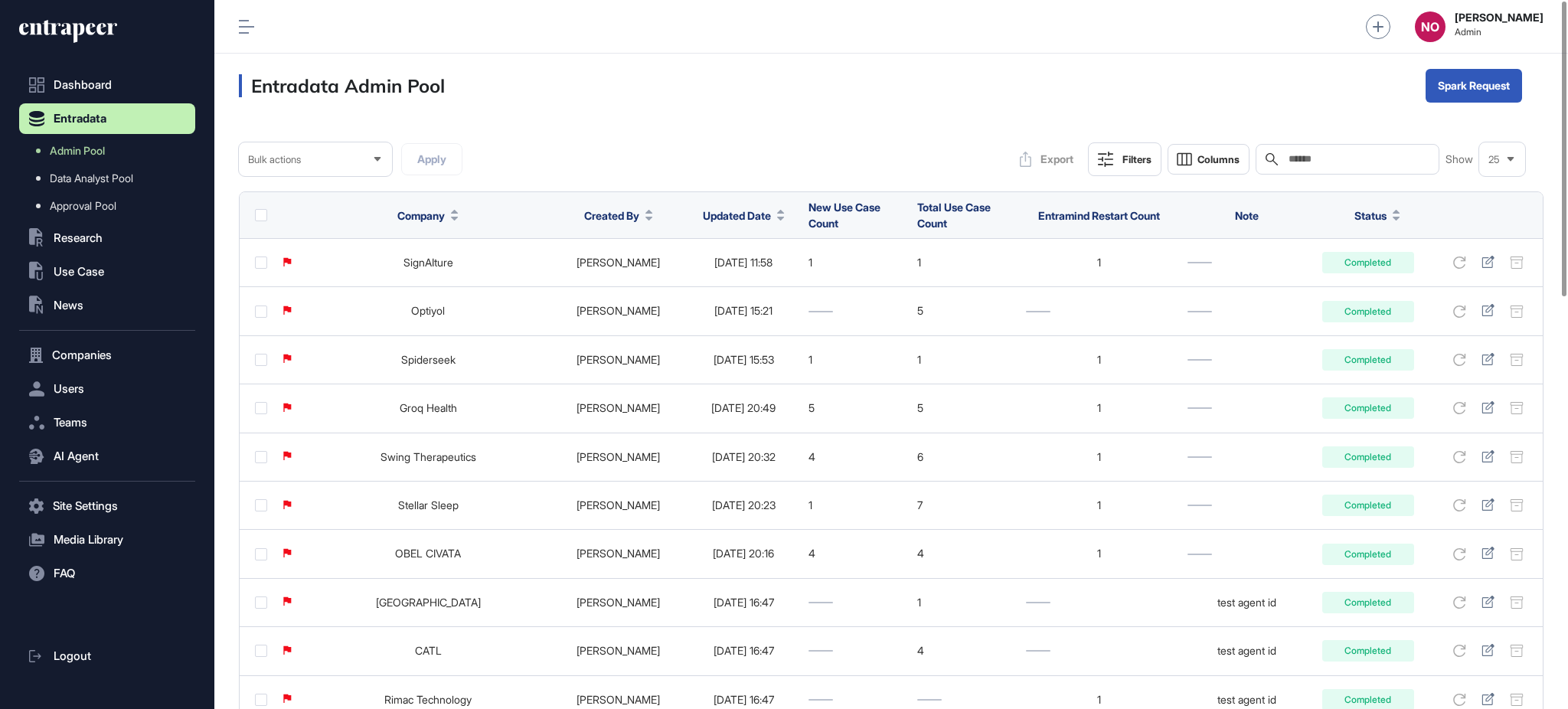
click at [724, 215] on span "Updated Date" at bounding box center [737, 215] width 68 height 16
click at [741, 269] on div "Sort Descending" at bounding box center [725, 279] width 95 height 23
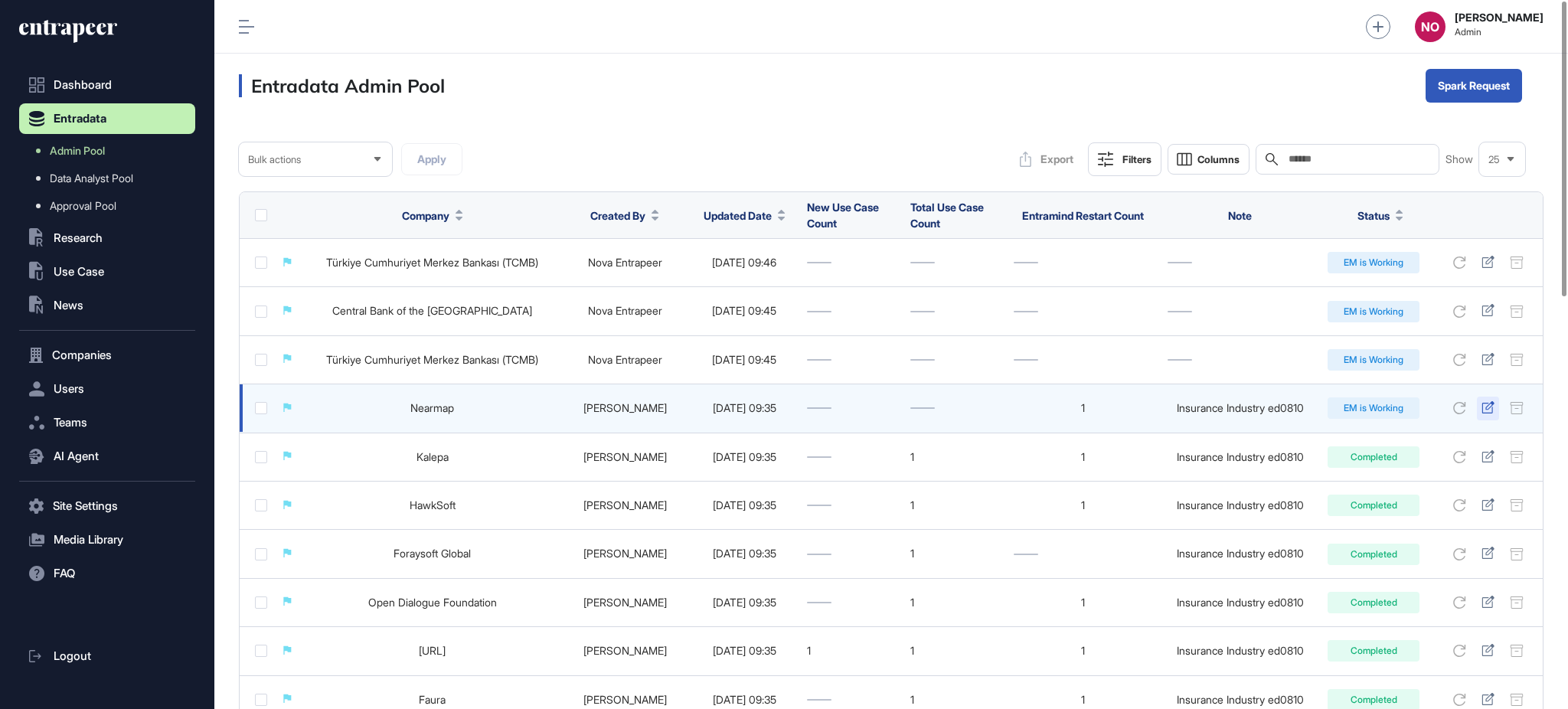
click at [1483, 413] on icon at bounding box center [1488, 407] width 13 height 13
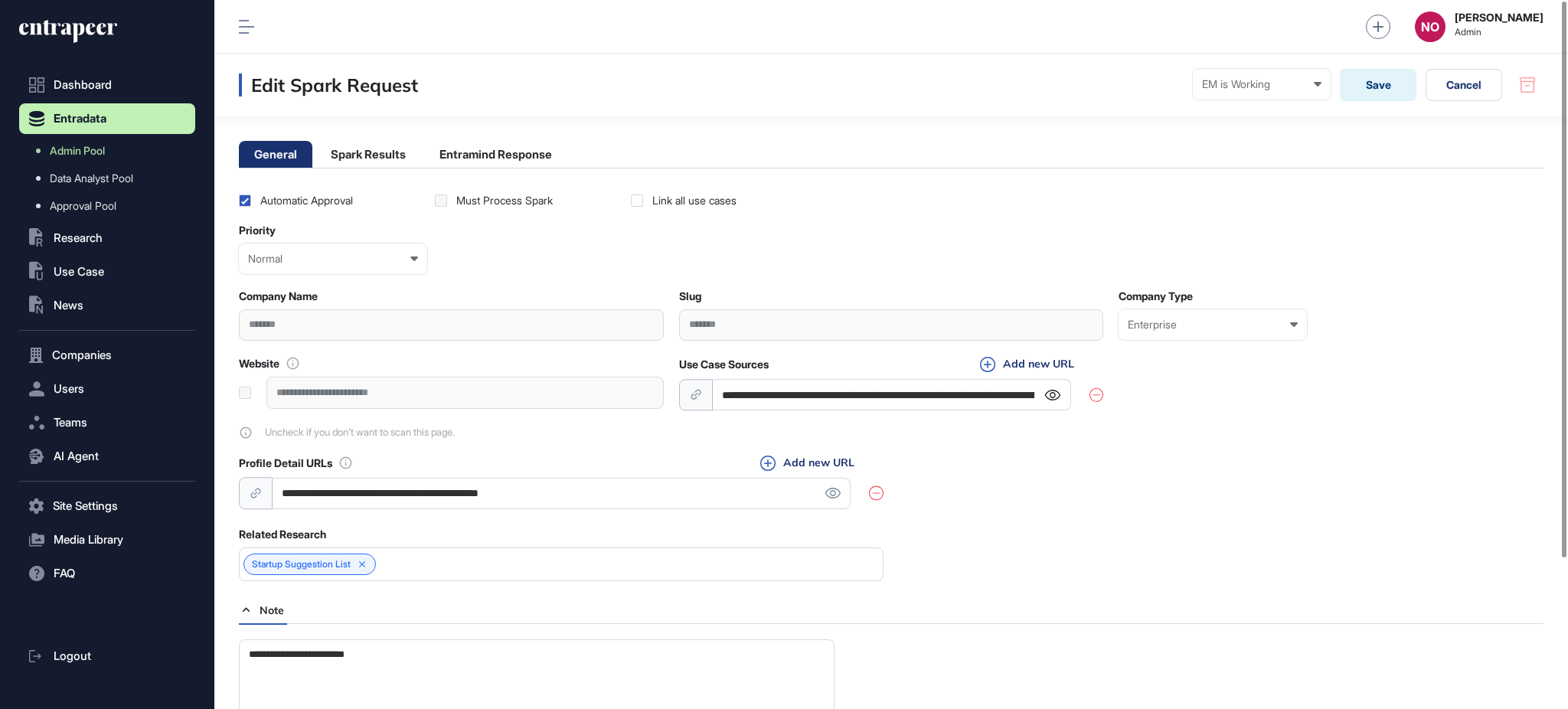
click at [1046, 395] on icon at bounding box center [1053, 395] width 15 height 11
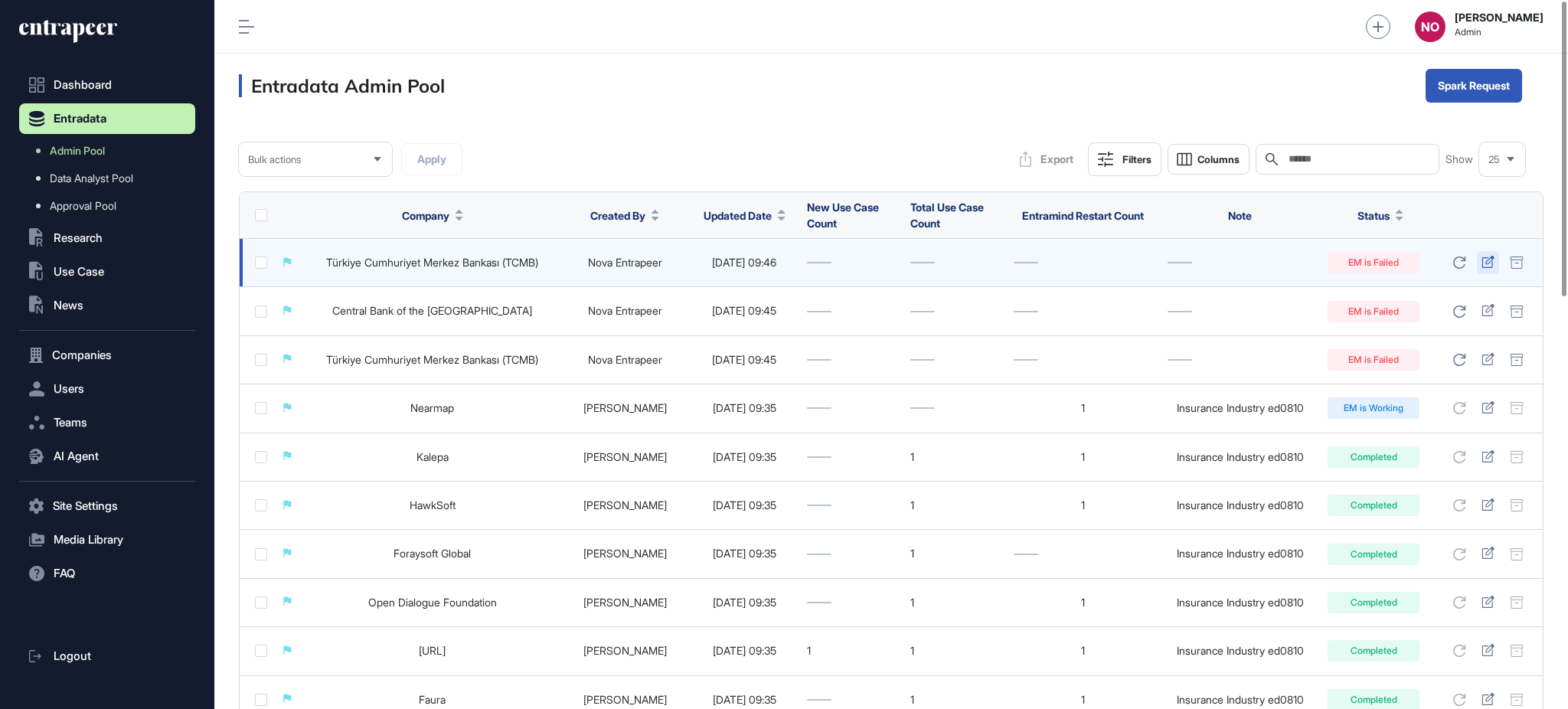
click at [1495, 260] on div at bounding box center [1488, 263] width 23 height 23
click at [1485, 262] on icon at bounding box center [1488, 262] width 13 height 13
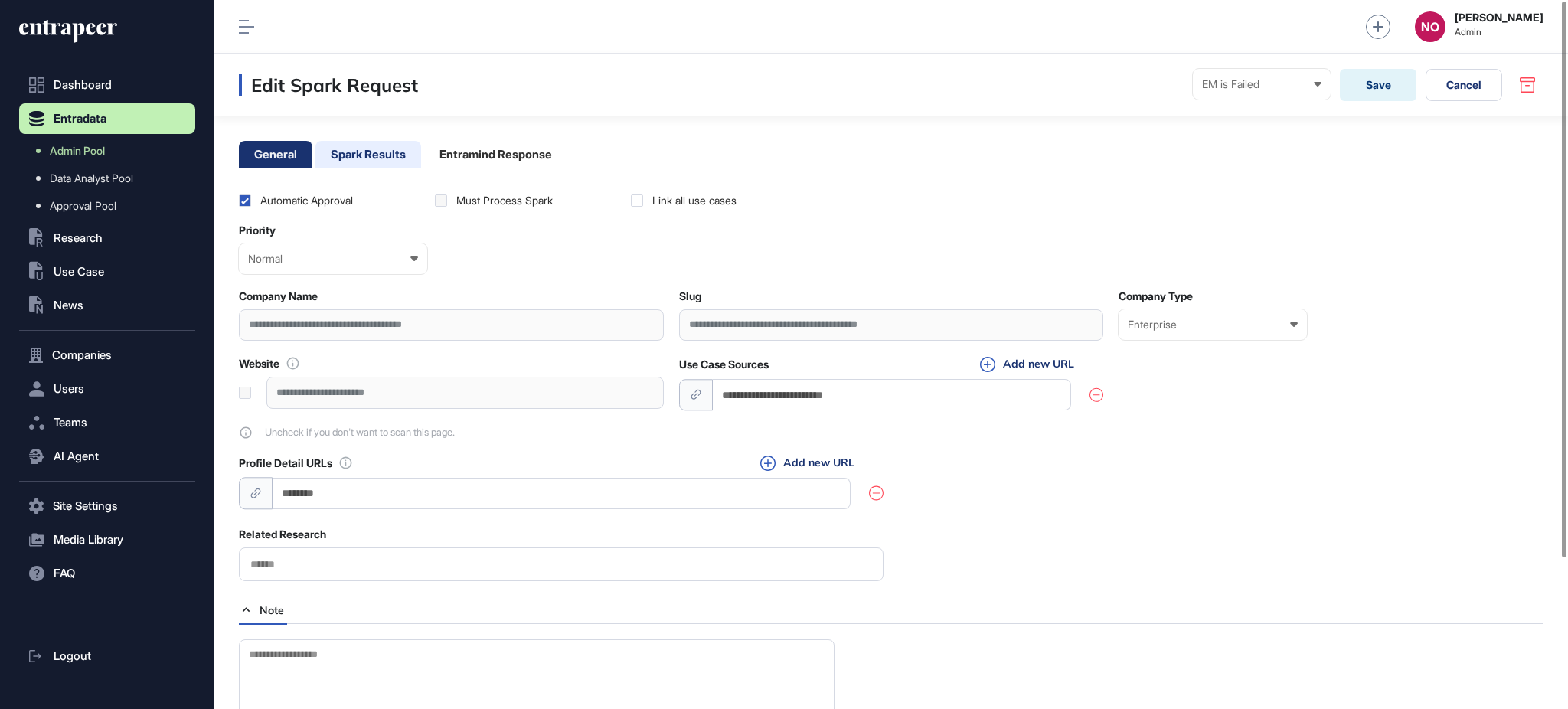
drag, startPoint x: 415, startPoint y: 155, endPoint x: 424, endPoint y: 154, distance: 9.1
click at [415, 154] on li "Spark Results" at bounding box center [368, 154] width 106 height 27
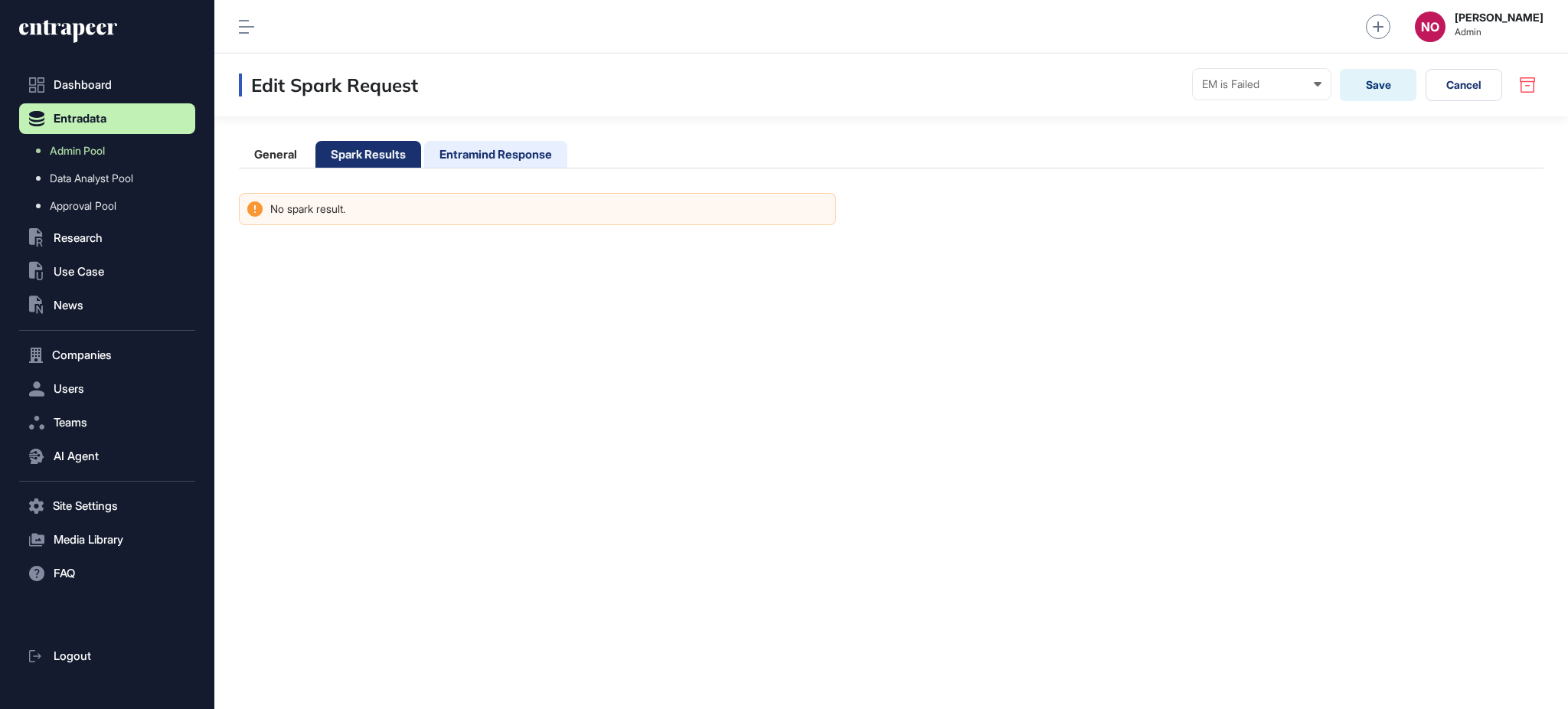
click at [515, 154] on li "Entramind Response" at bounding box center [496, 154] width 143 height 27
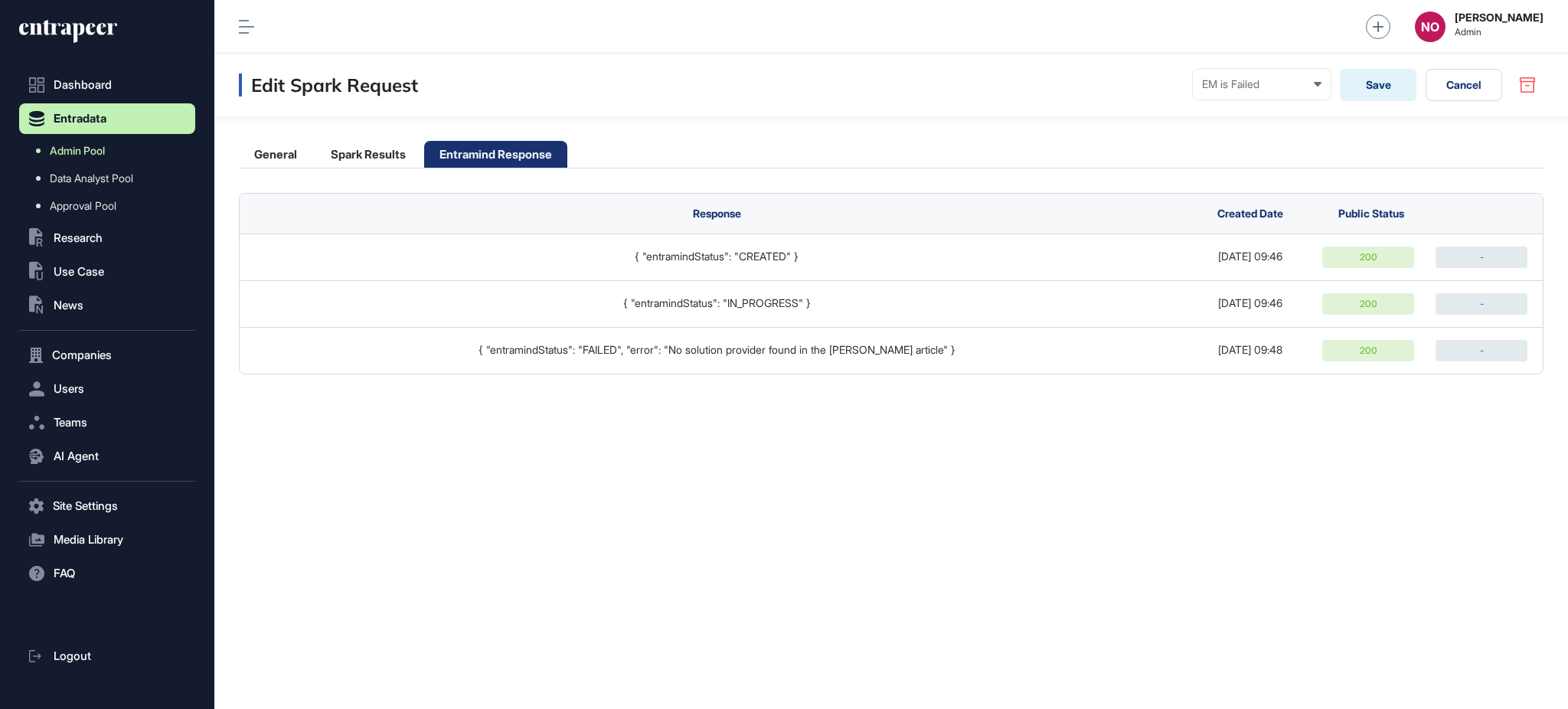
click at [147, 148] on link "Admin Pool" at bounding box center [111, 150] width 168 height 28
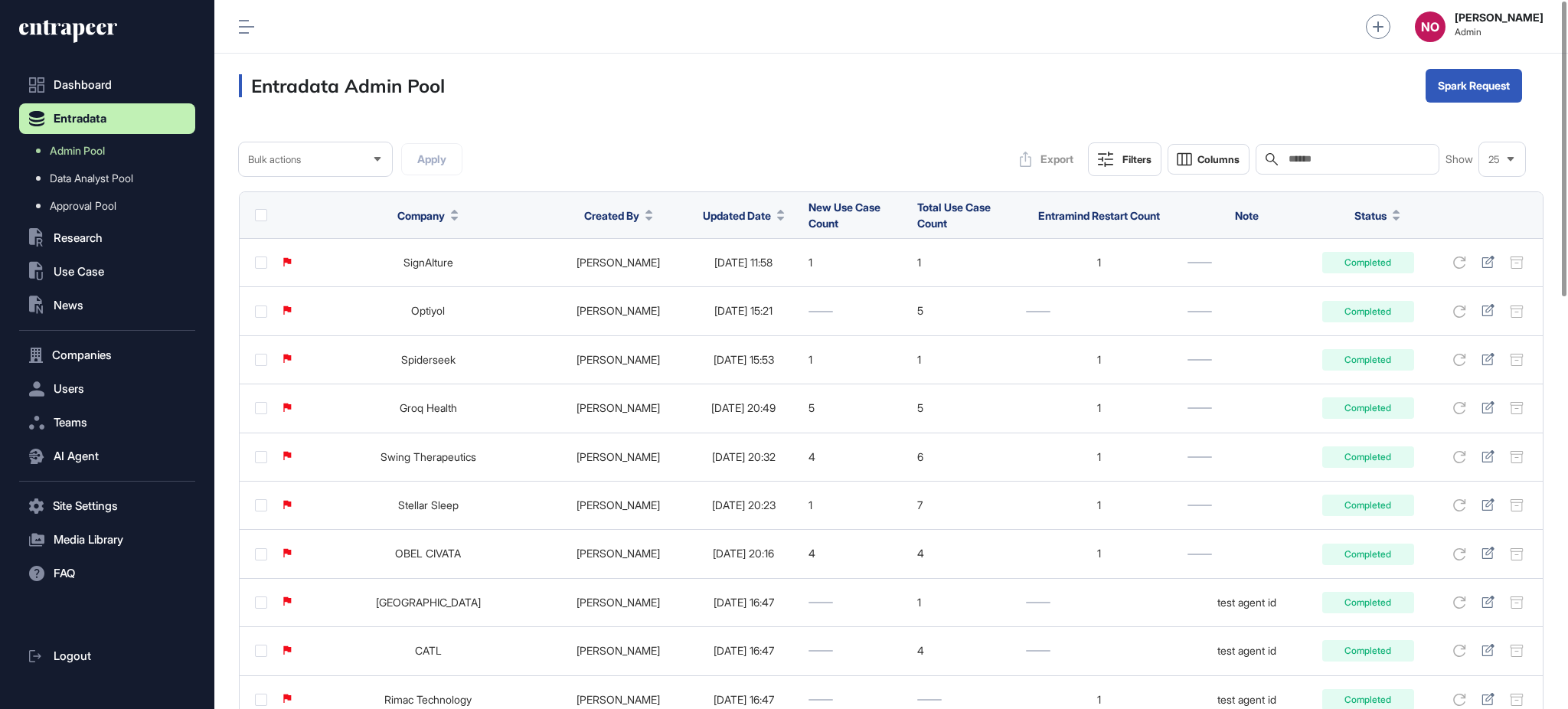
click at [739, 216] on span "Updated Date" at bounding box center [737, 215] width 68 height 16
click at [762, 269] on div "Sort Descending" at bounding box center [725, 279] width 95 height 23
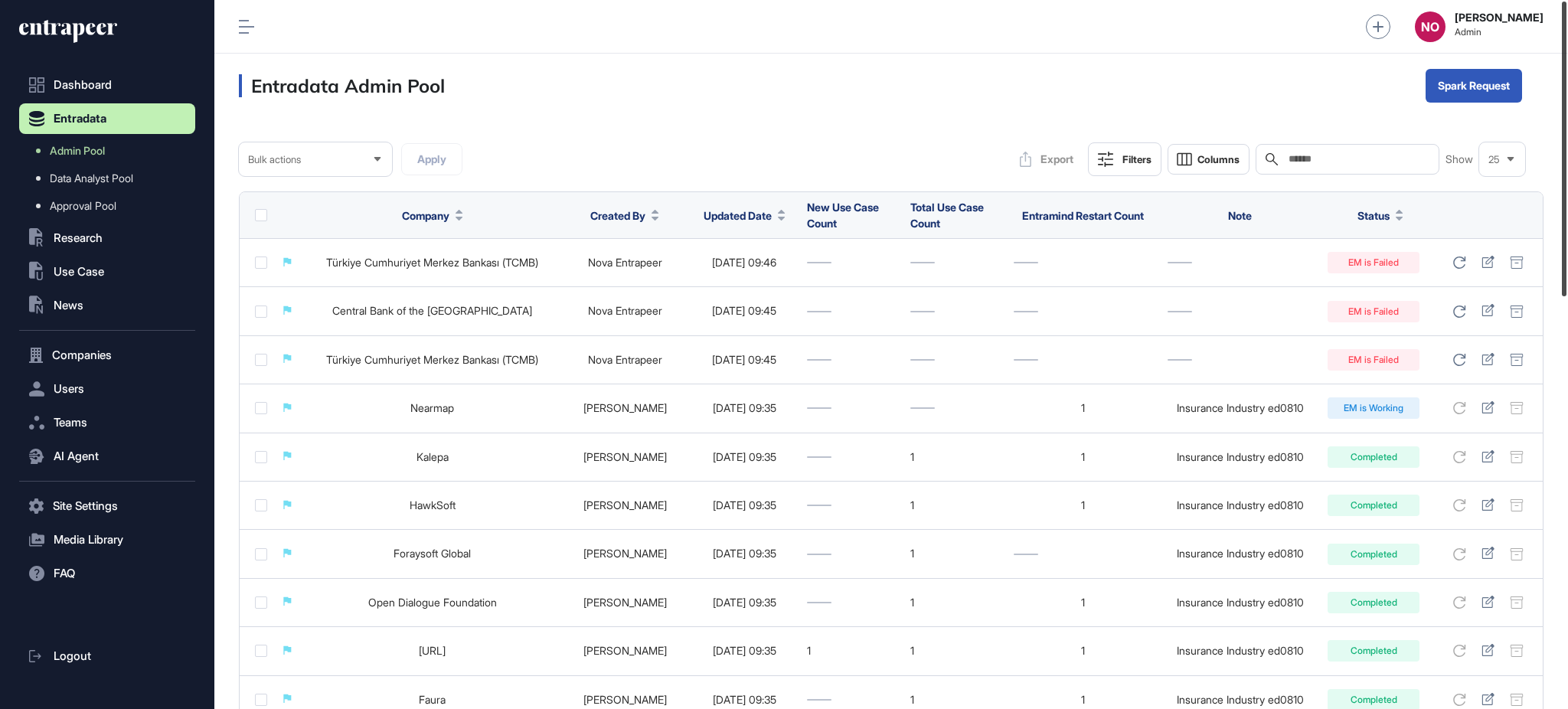
scroll to position [38, 0]
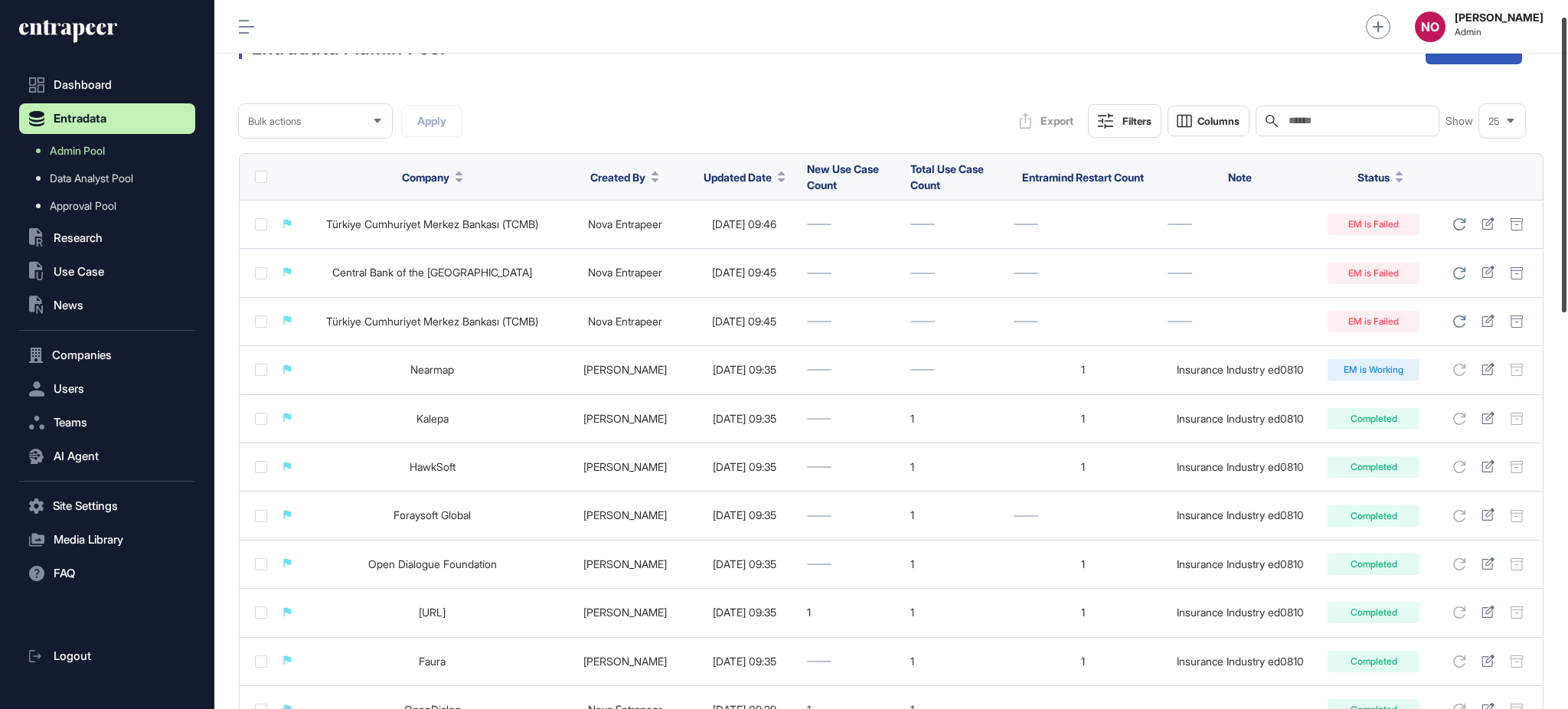
drag, startPoint x: 1566, startPoint y: 277, endPoint x: 1566, endPoint y: 294, distance: 17.0
click at [1566, 294] on div at bounding box center [1565, 164] width 5 height 294
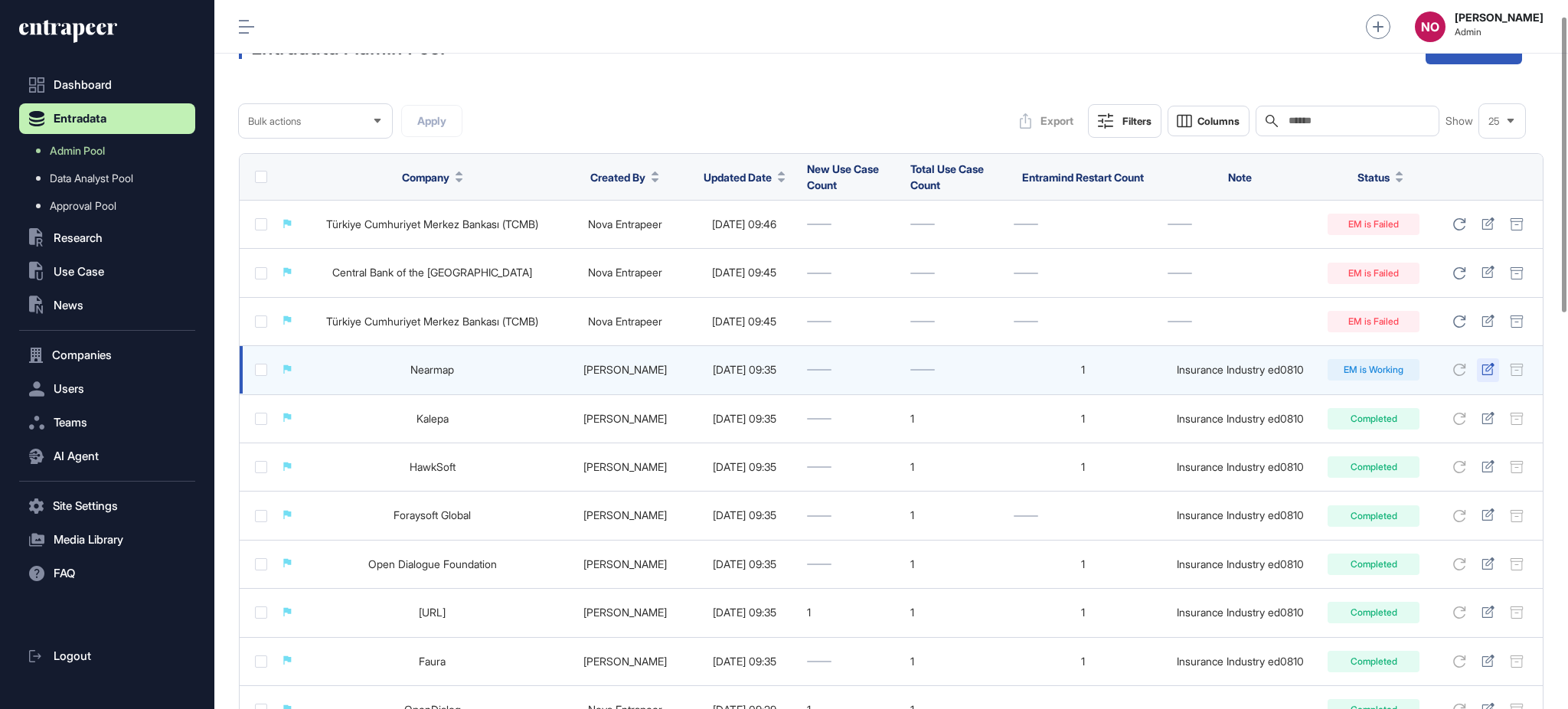
click at [1484, 368] on icon at bounding box center [1488, 369] width 13 height 13
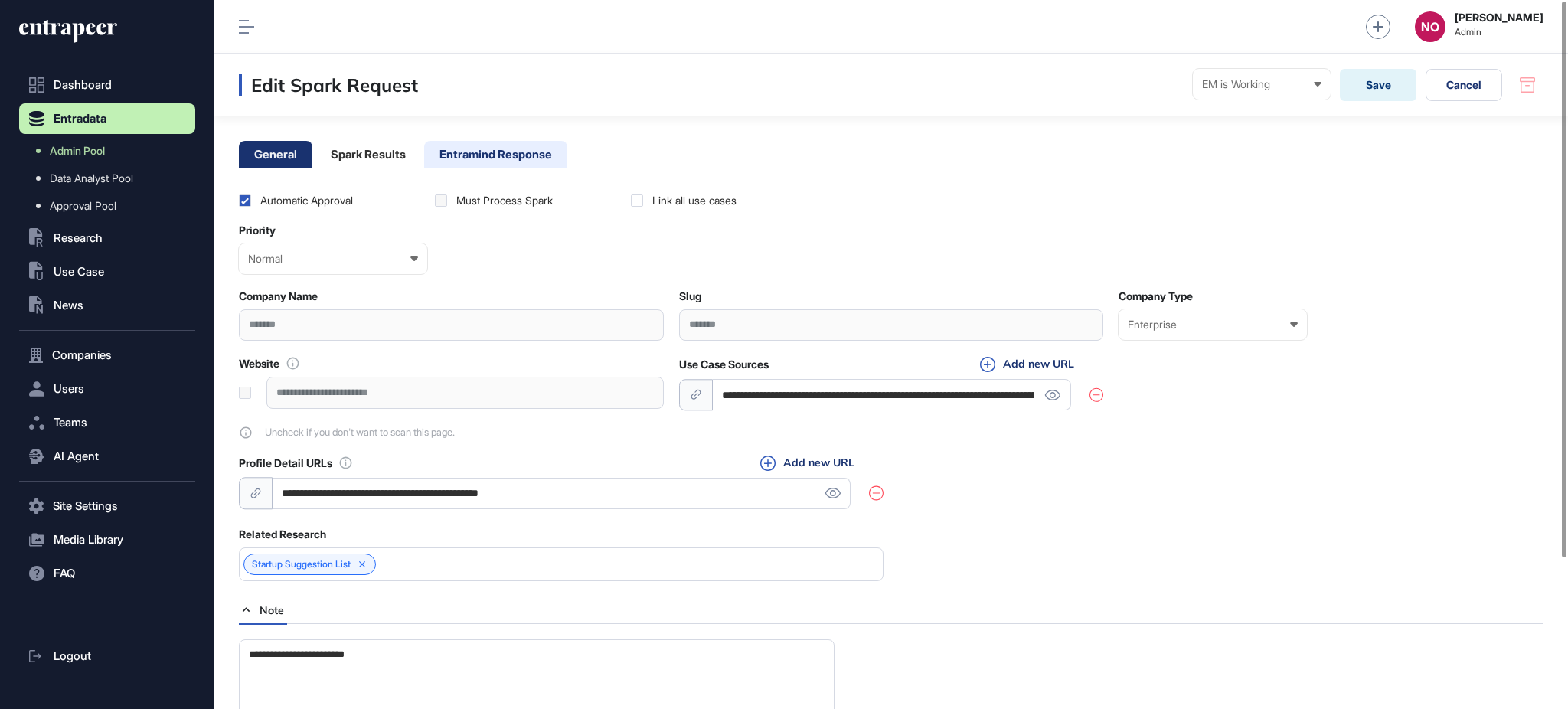
click at [500, 163] on li "Entramind Response" at bounding box center [496, 154] width 143 height 27
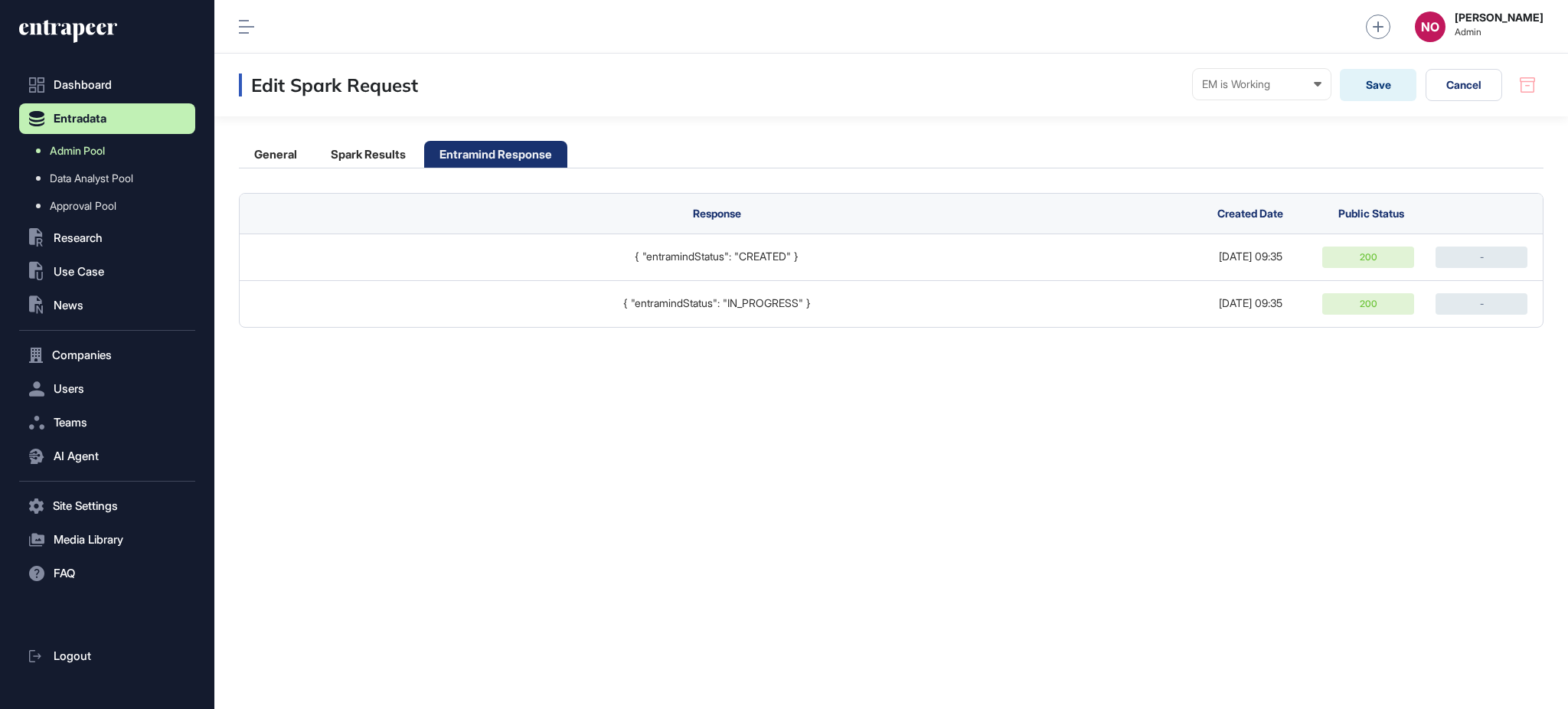
click at [105, 140] on link "Admin Pool" at bounding box center [111, 150] width 168 height 28
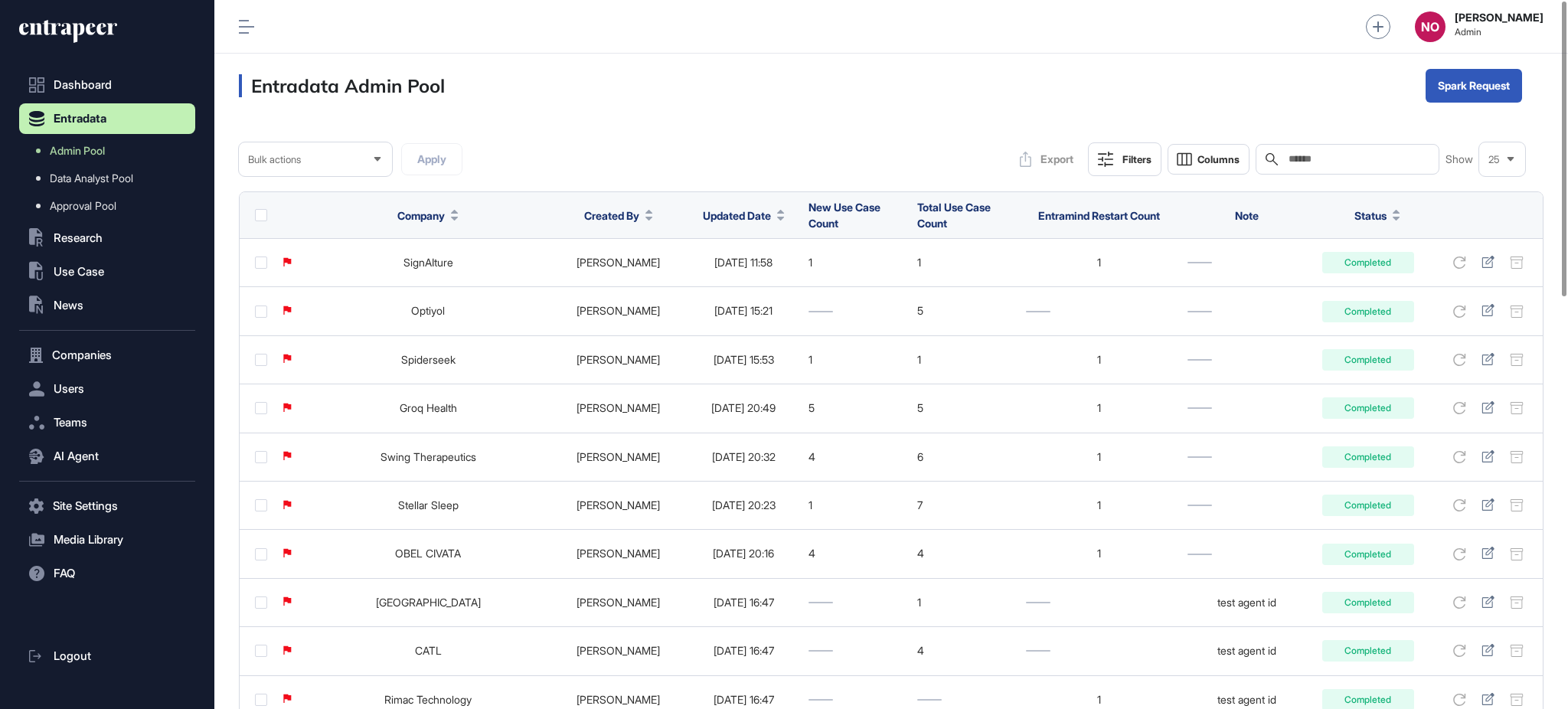
click at [777, 214] on div at bounding box center [781, 215] width 8 height 11
click at [749, 274] on span "Sort Descending" at bounding box center [735, 280] width 61 height 13
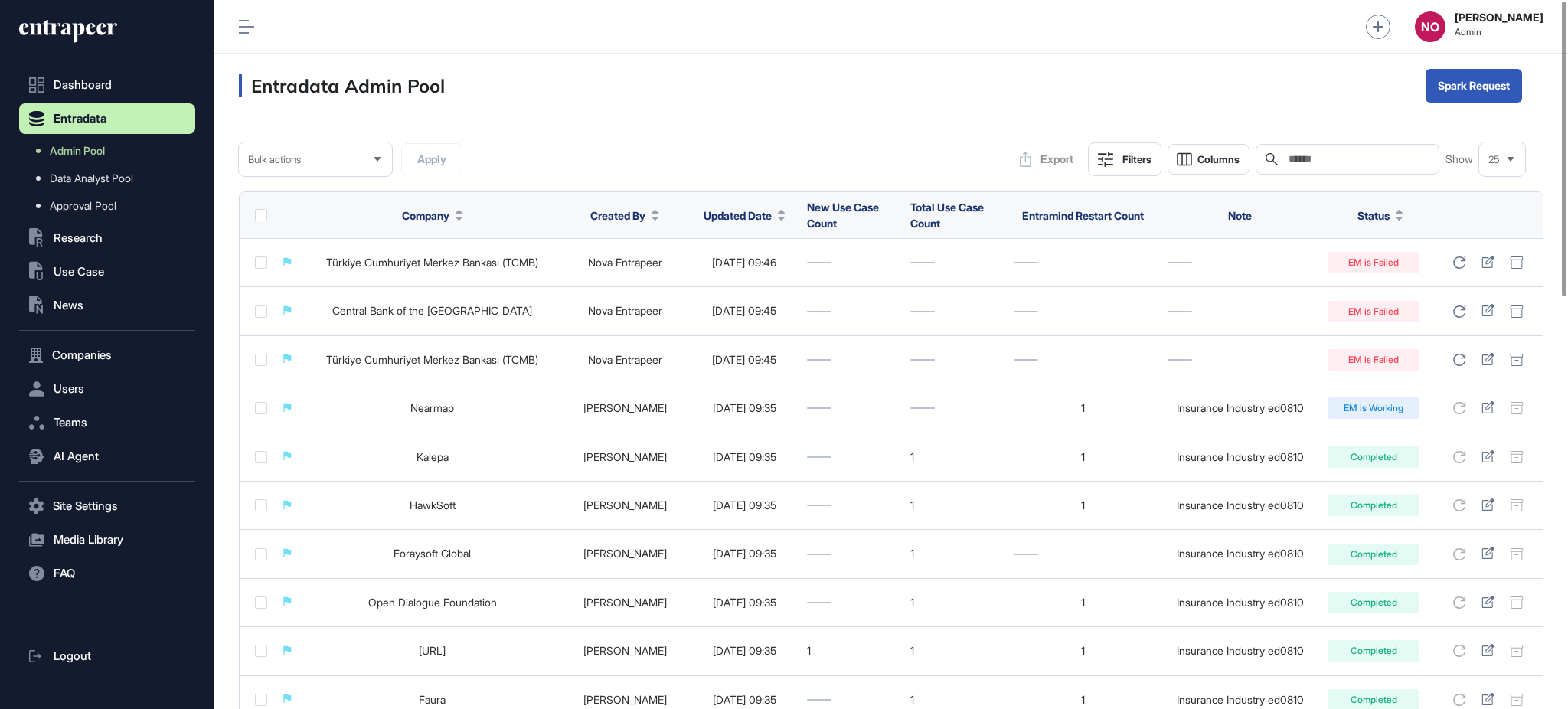
click at [779, 216] on button "Updated Date" at bounding box center [745, 215] width 82 height 16
click at [763, 279] on span "Sort Descending" at bounding box center [769, 280] width 61 height 13
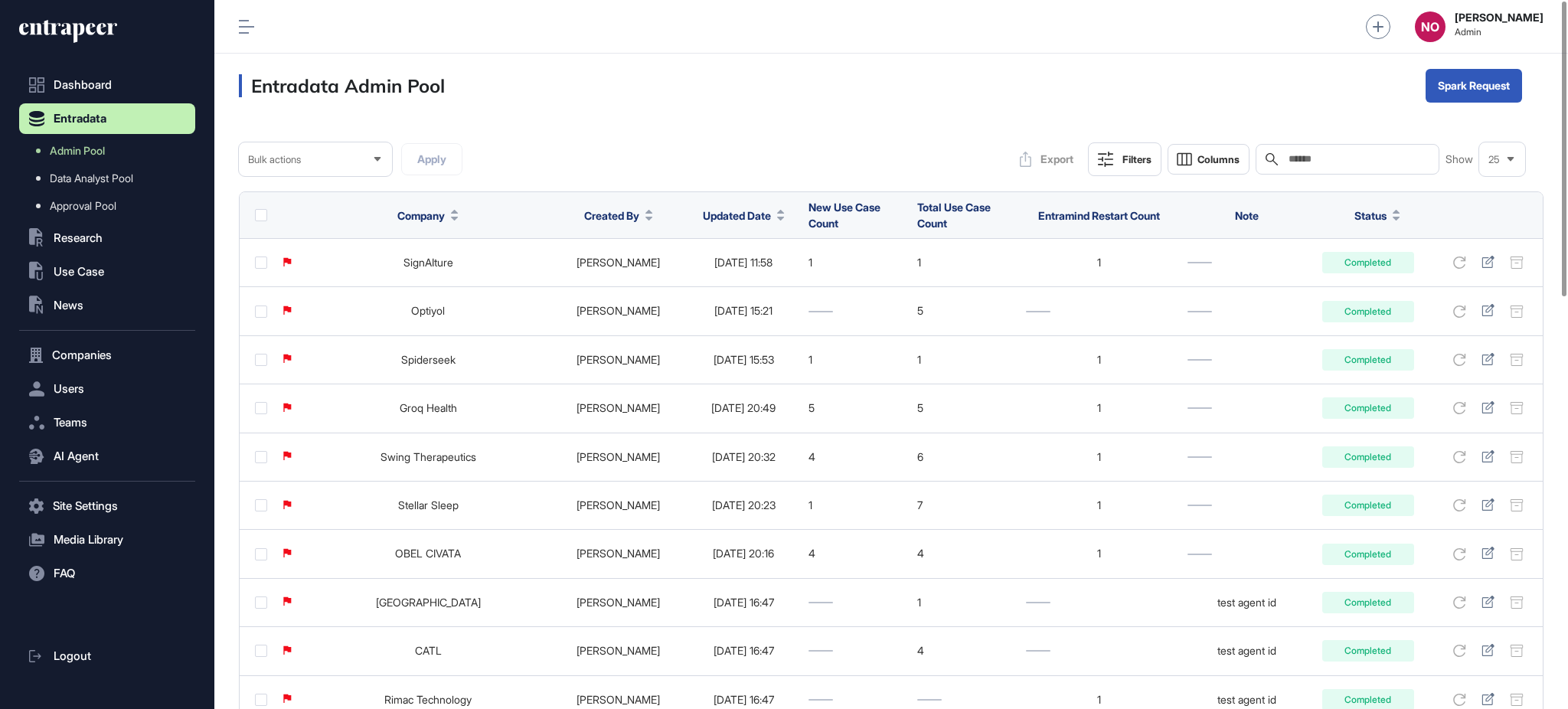
click at [777, 215] on div at bounding box center [781, 215] width 8 height 11
click at [741, 278] on span "Sort Descending" at bounding box center [735, 280] width 61 height 13
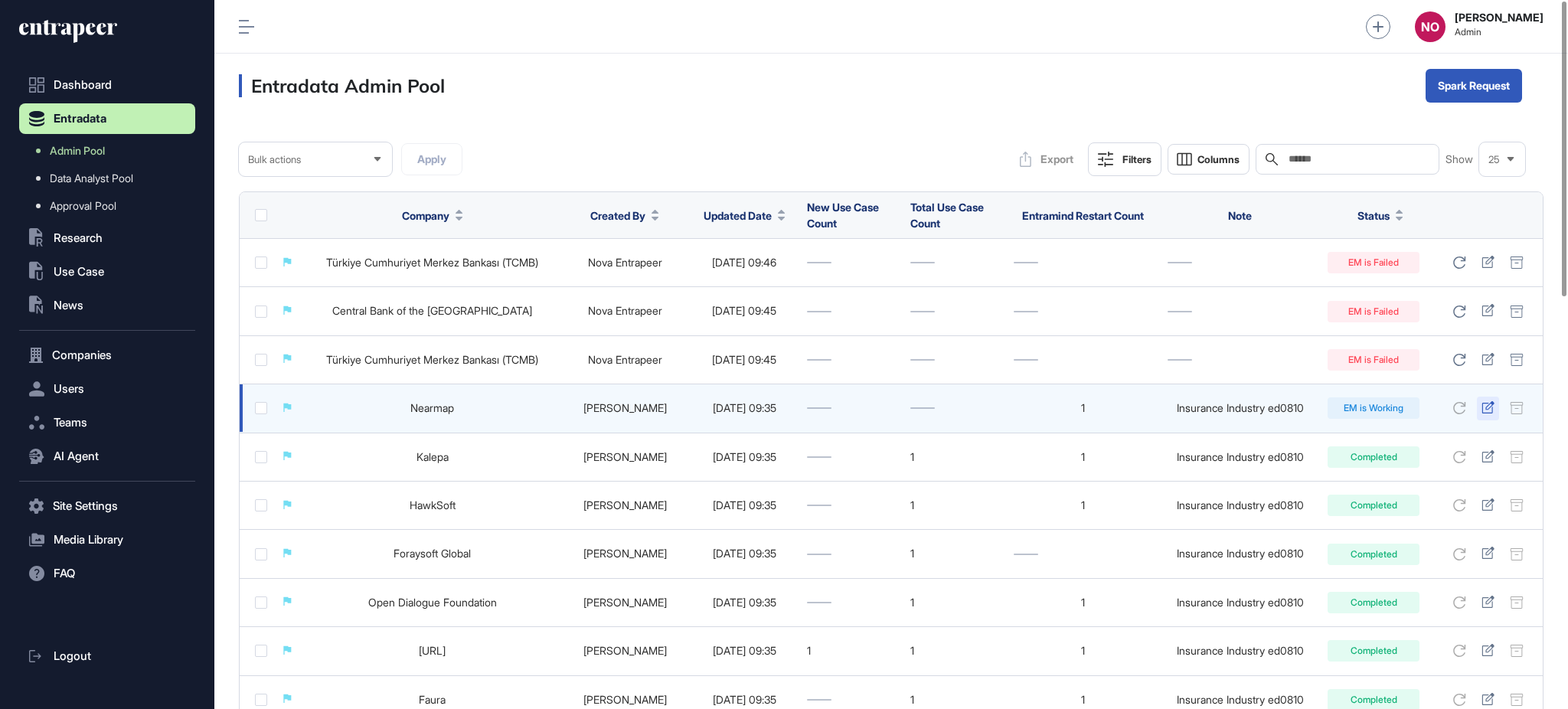
click at [1481, 405] on icon at bounding box center [1488, 407] width 13 height 13
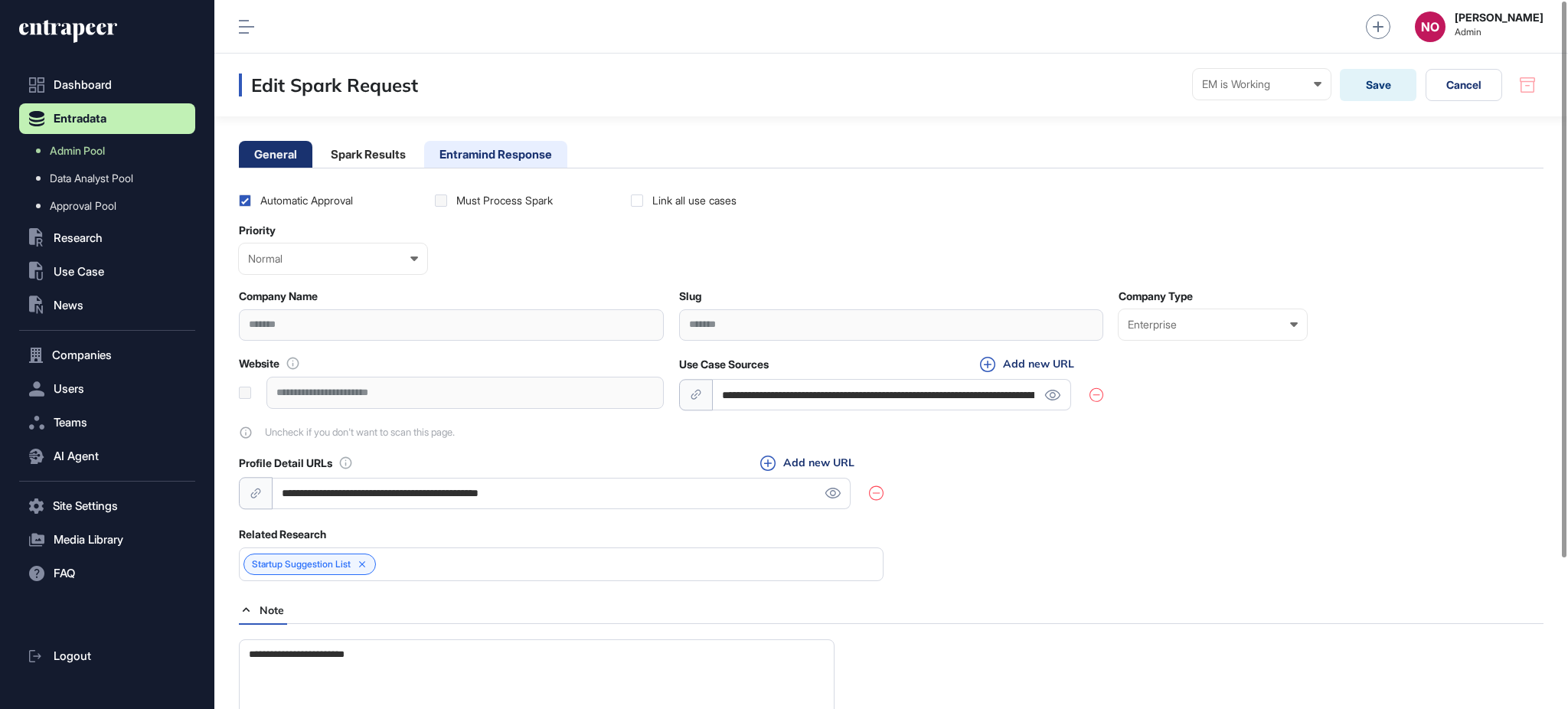
click at [535, 163] on li "Entramind Response" at bounding box center [496, 154] width 143 height 27
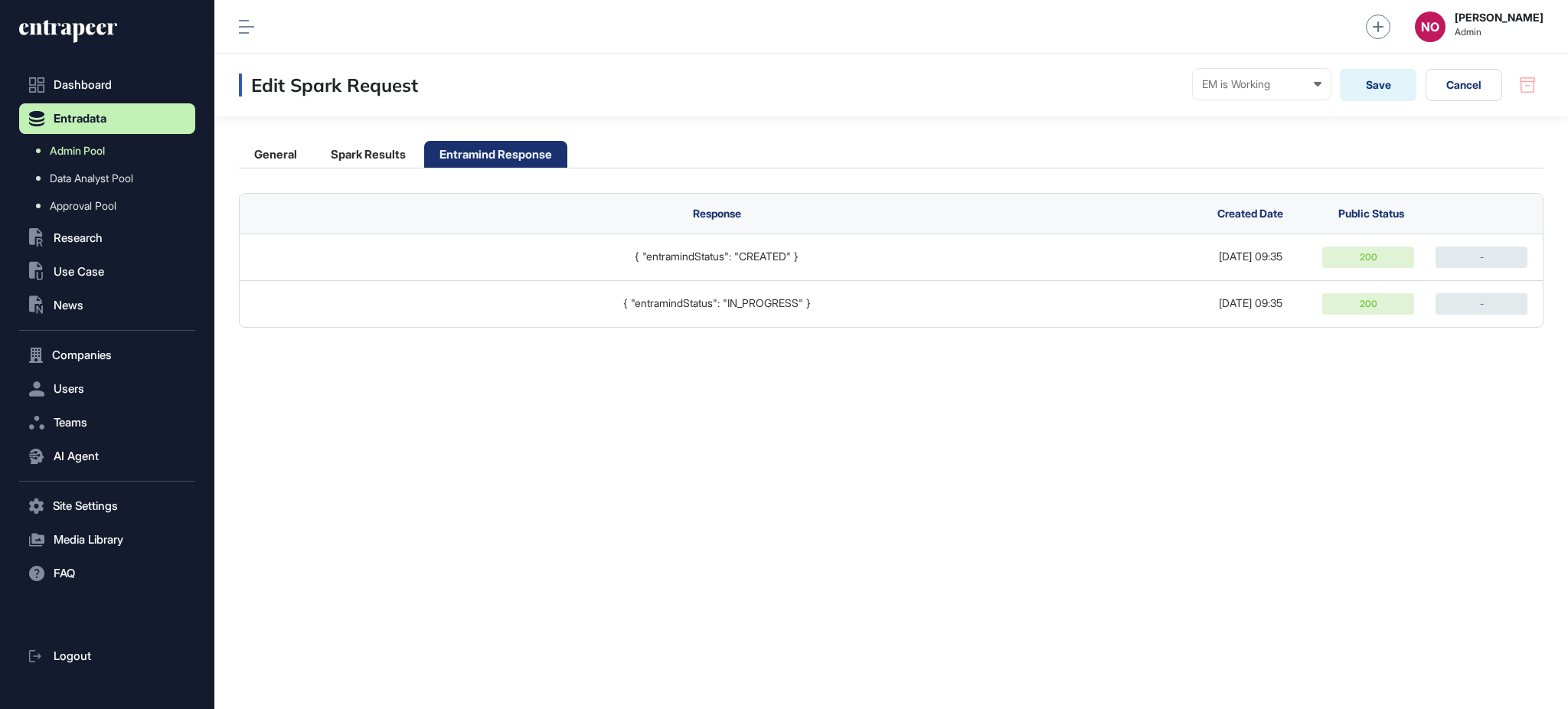
click at [69, 153] on span "Admin Pool" at bounding box center [78, 151] width 55 height 13
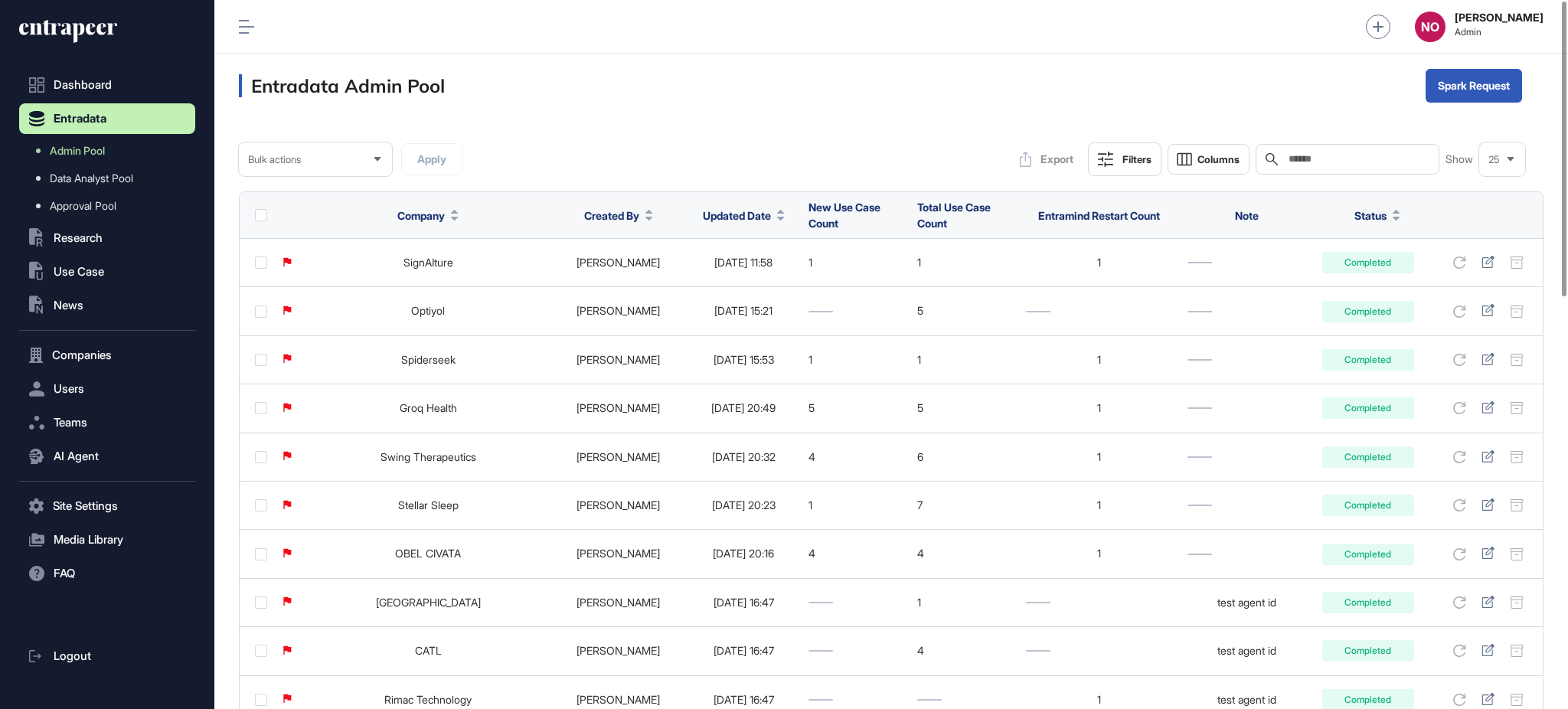
click at [745, 212] on button "Updated Date" at bounding box center [744, 215] width 82 height 16
drag, startPoint x: 745, startPoint y: 274, endPoint x: 733, endPoint y: 260, distance: 18.4
click at [745, 275] on span "Sort Descending" at bounding box center [735, 280] width 61 height 13
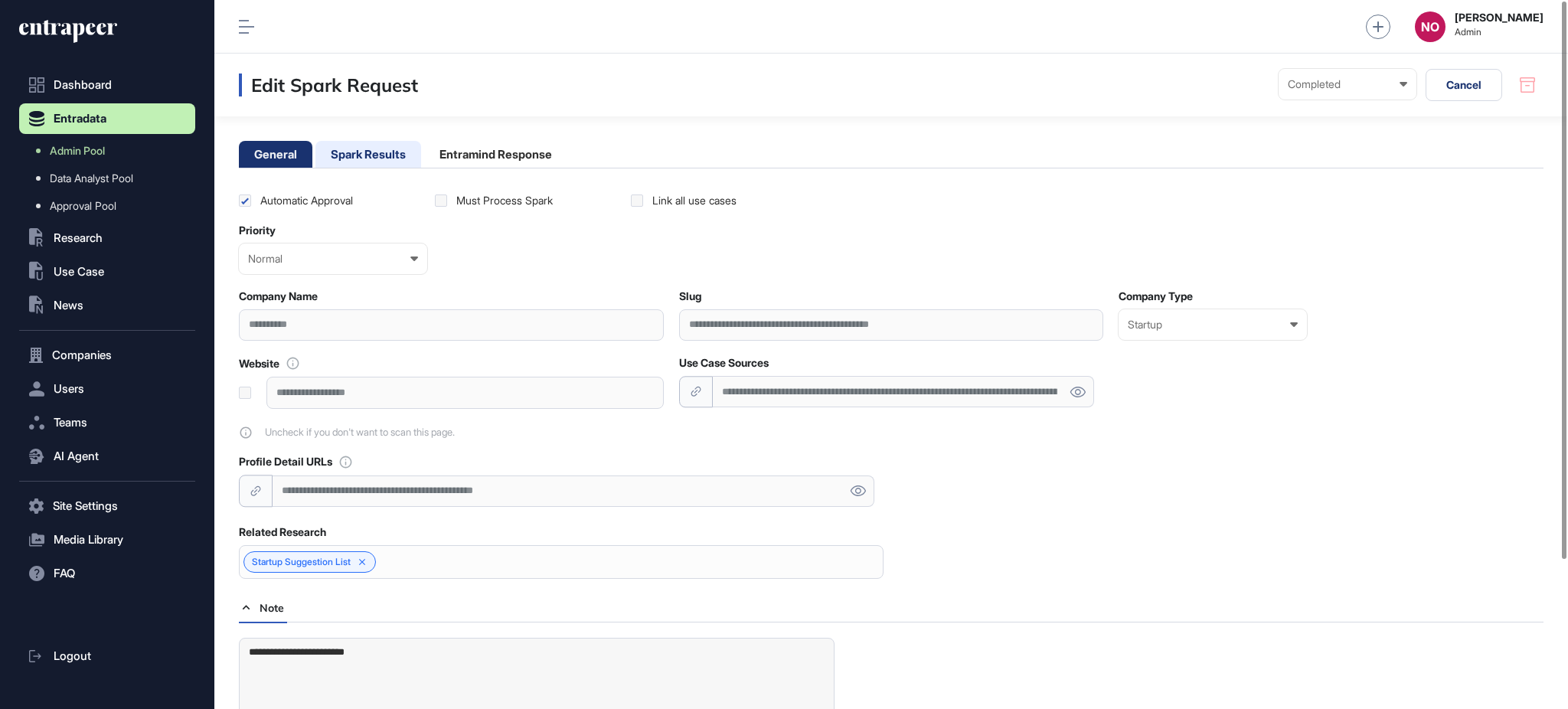
click at [357, 145] on li "Spark Results" at bounding box center [368, 154] width 106 height 27
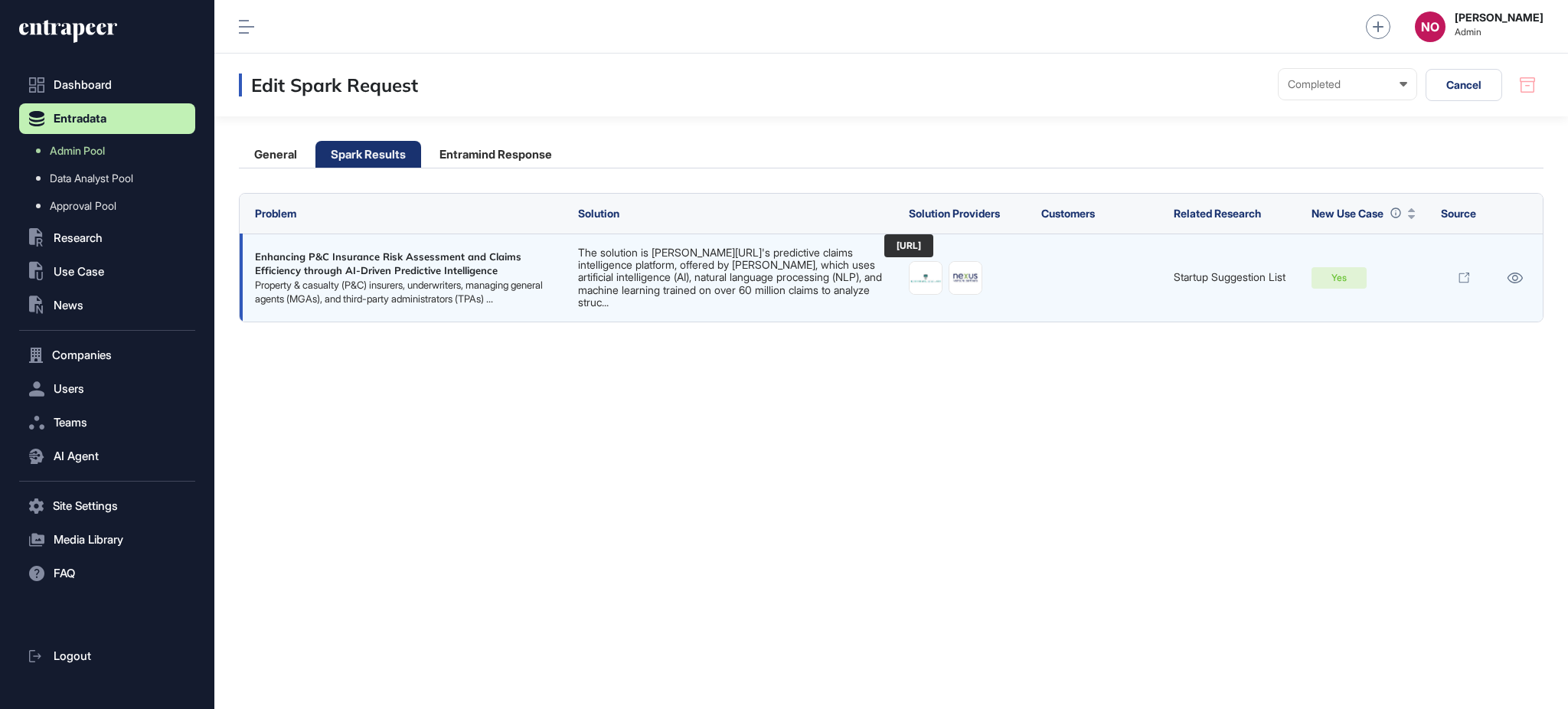
click at [910, 273] on img at bounding box center [926, 278] width 33 height 33
click at [1514, 276] on icon at bounding box center [1515, 278] width 16 height 11
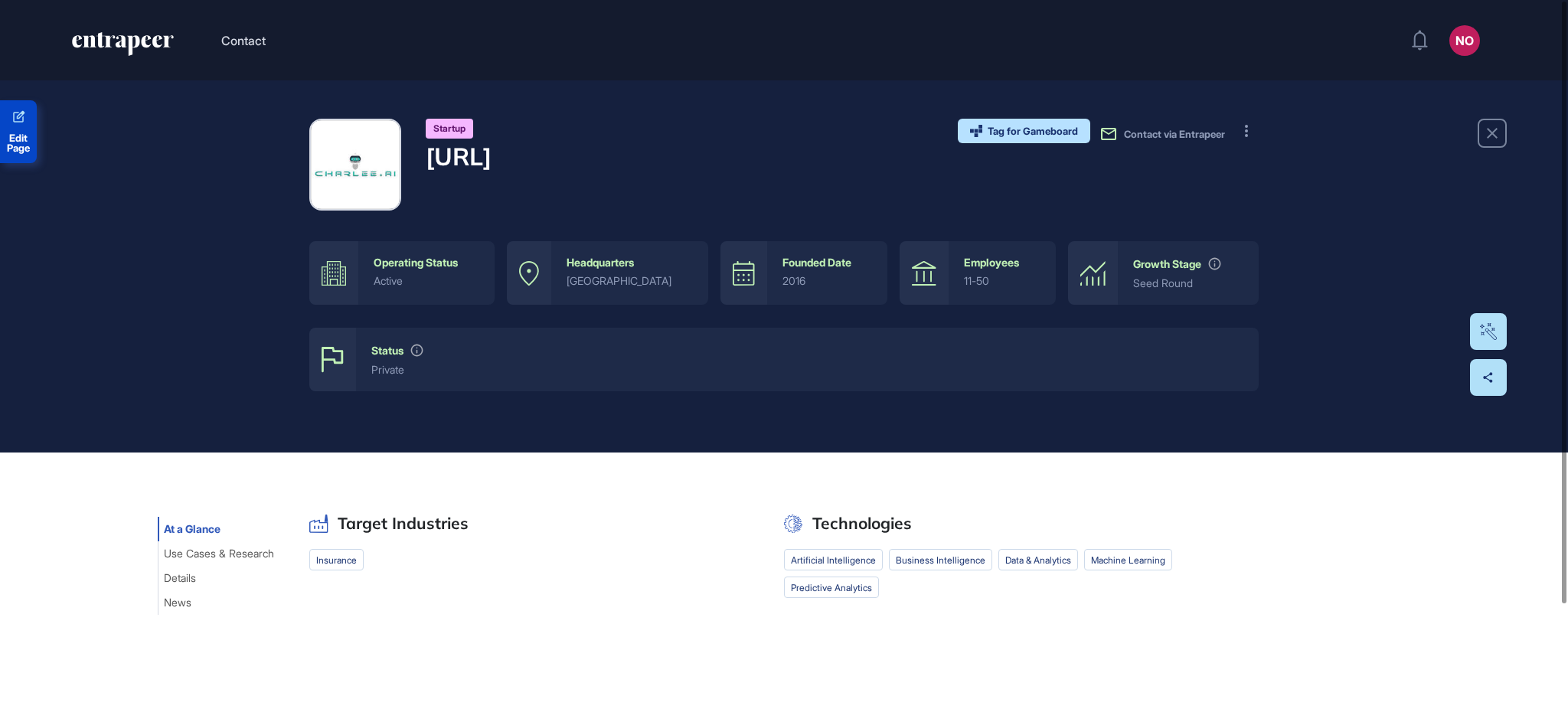
click at [27, 154] on link "Edit Page" at bounding box center [18, 131] width 37 height 63
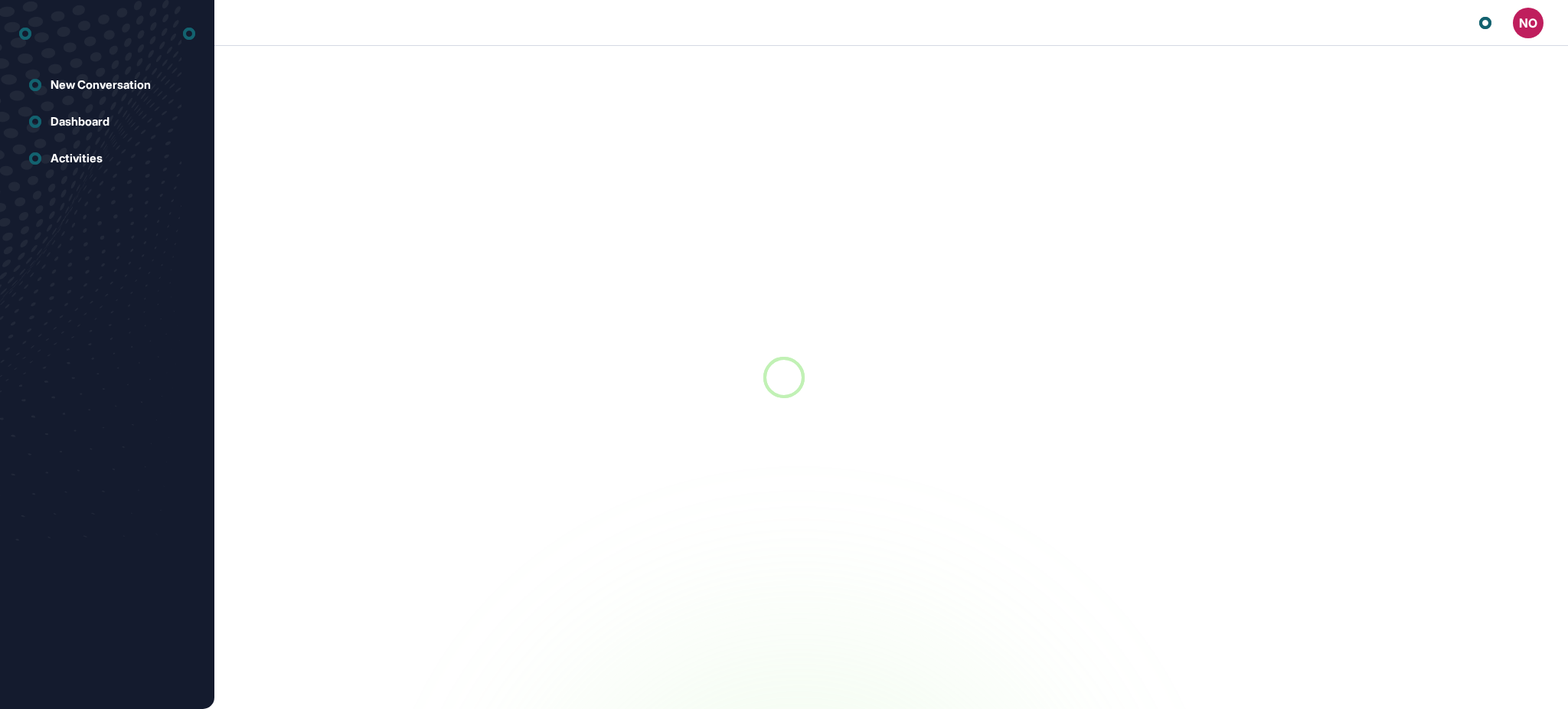
scroll to position [1, 1]
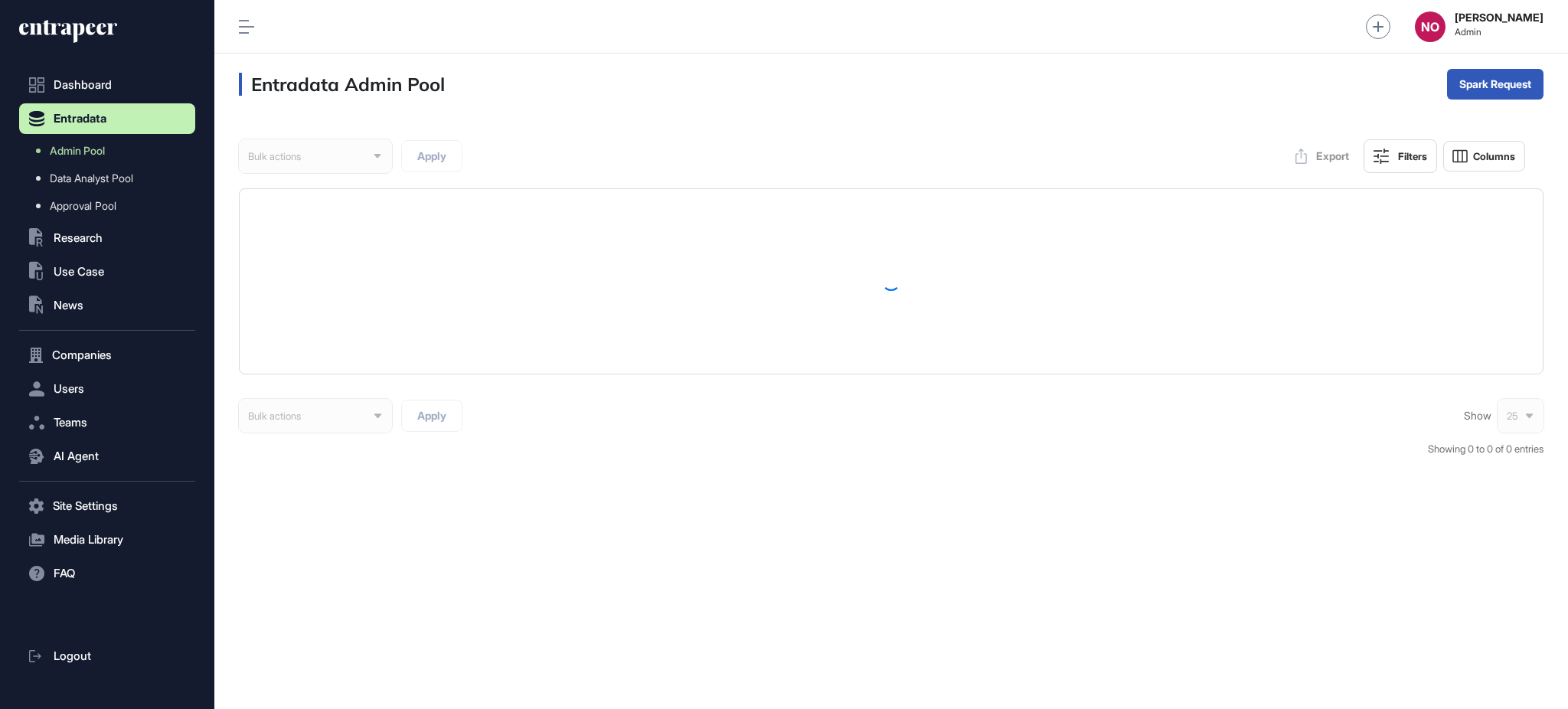
scroll to position [1, 1]
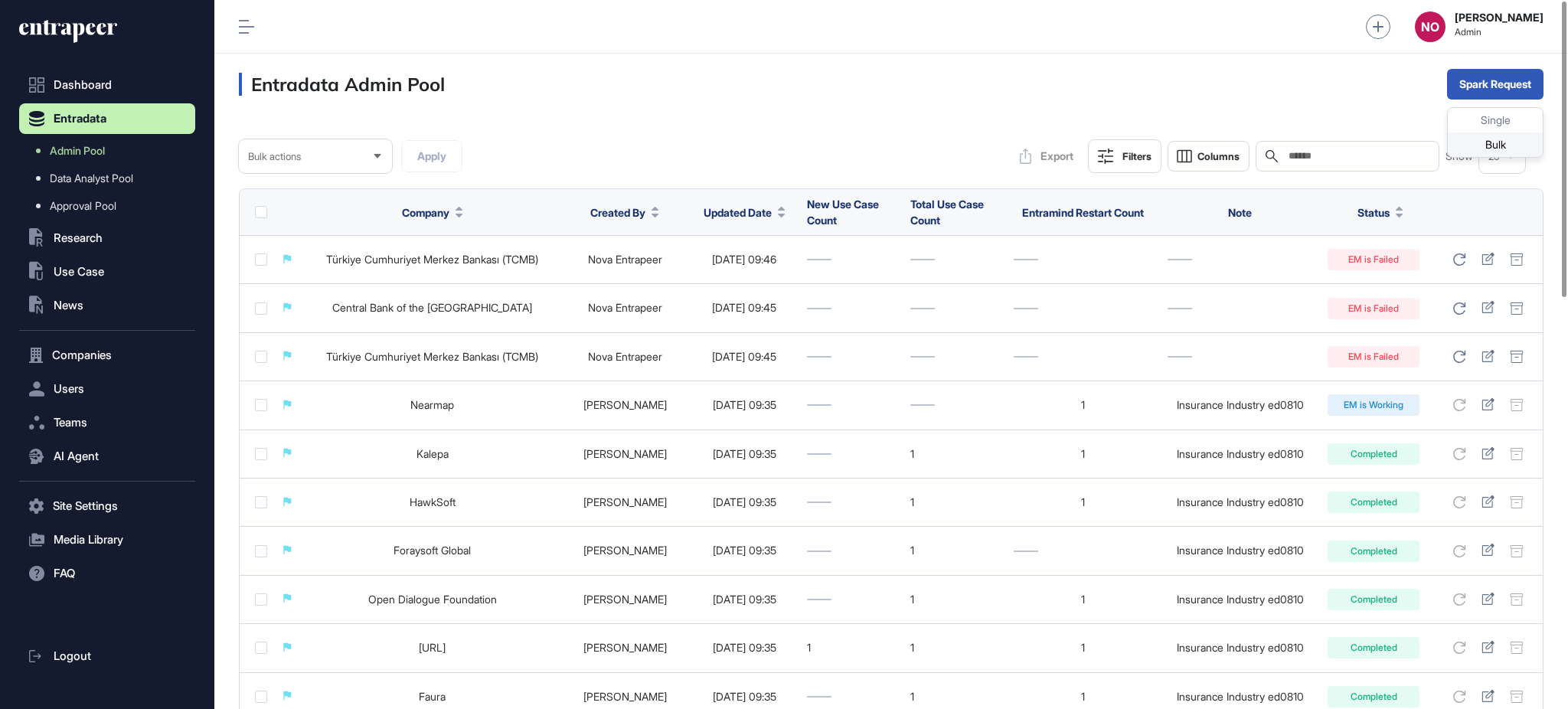
click at [1504, 134] on div "Bulk" at bounding box center [1495, 144] width 95 height 24
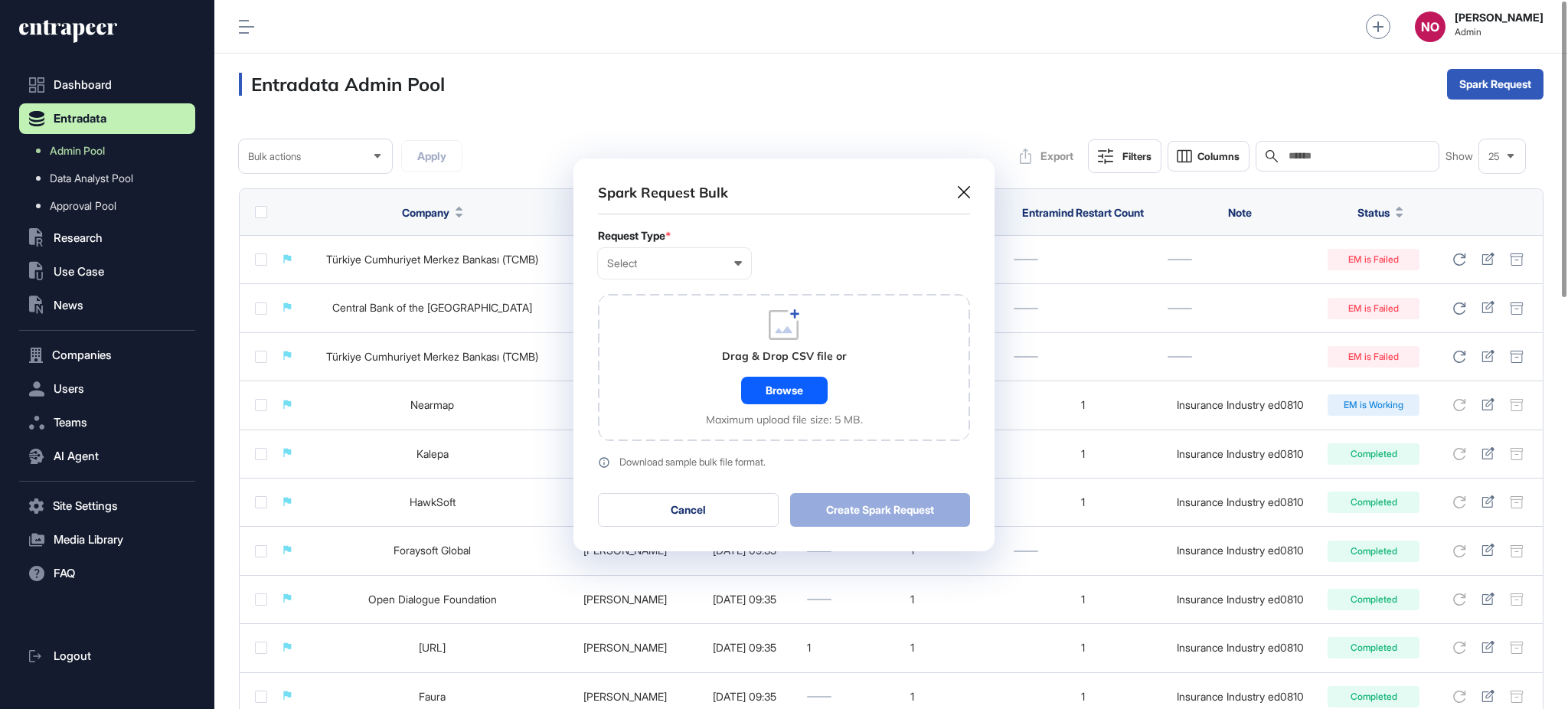
scroll to position [1, 6]
click at [672, 253] on div "Select User Company Customer Request ID" at bounding box center [675, 263] width 153 height 31
click at [0, 0] on div "User" at bounding box center [0, 0] width 0 height 0
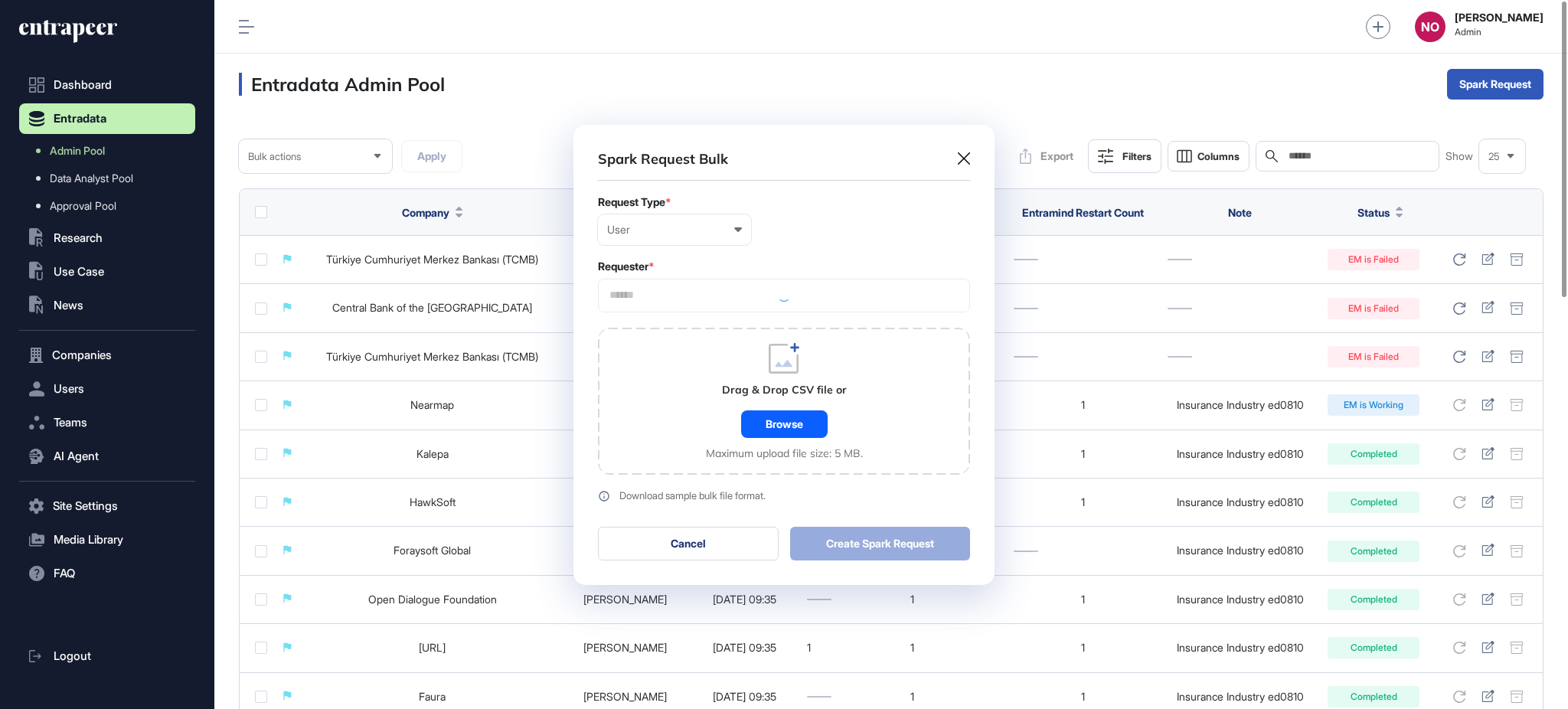
scroll to position [460, 420]
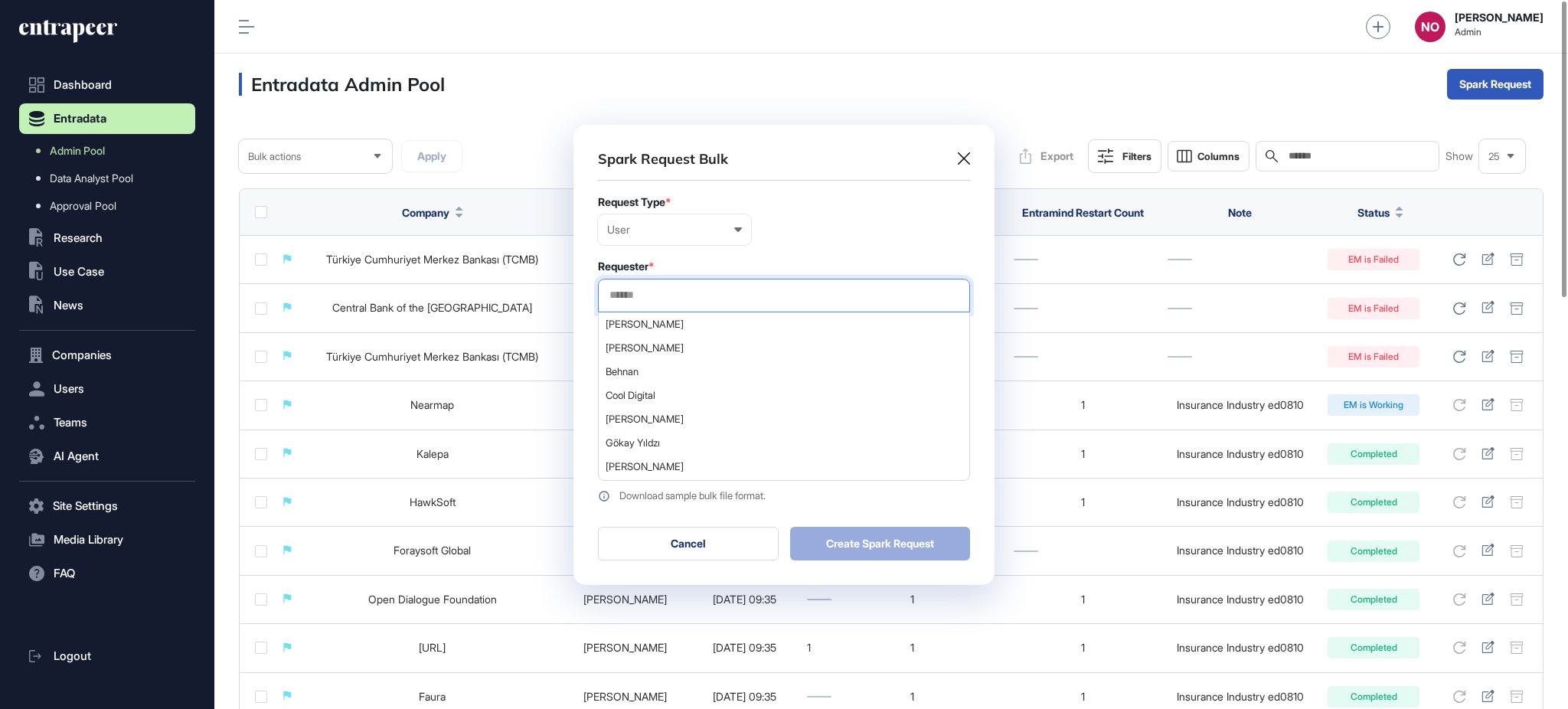
click at [686, 294] on input "text" at bounding box center [784, 295] width 352 height 13
drag, startPoint x: 676, startPoint y: 316, endPoint x: 701, endPoint y: 294, distance: 33.3
click at [701, 294] on div "Ali Isitman Baran Atmanoglu Behnan Cool Digital Faizal Mahmud Gökay Yıldzı Mare…" at bounding box center [784, 295] width 372 height 33
click at [701, 294] on input "text" at bounding box center [784, 295] width 352 height 13
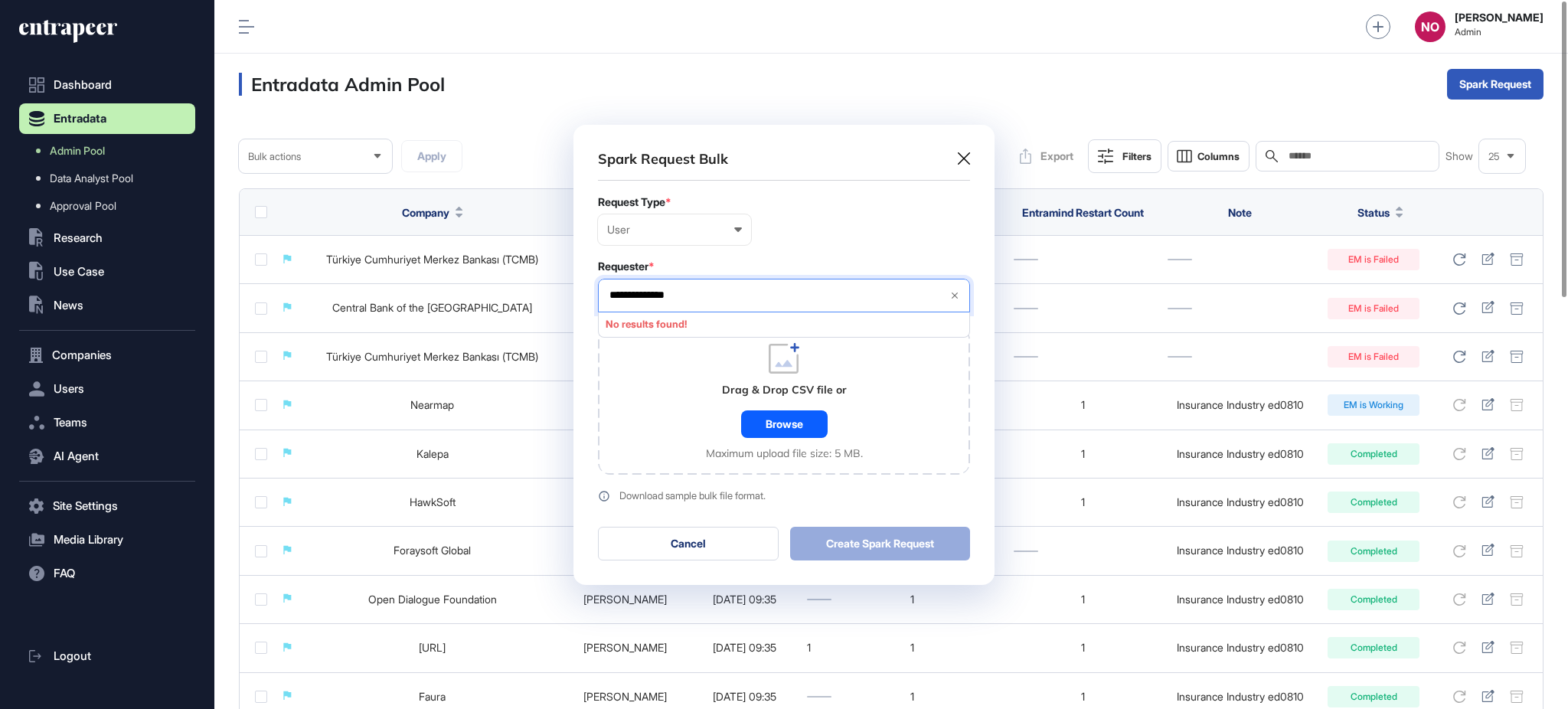
type input "**********"
drag, startPoint x: 741, startPoint y: 294, endPoint x: 571, endPoint y: 294, distance: 170.0
click at [571, 294] on div "**********" at bounding box center [784, 354] width 1568 height 709
type input "**********"
click at [666, 222] on div "User User Company Customer Request ID" at bounding box center [675, 229] width 153 height 31
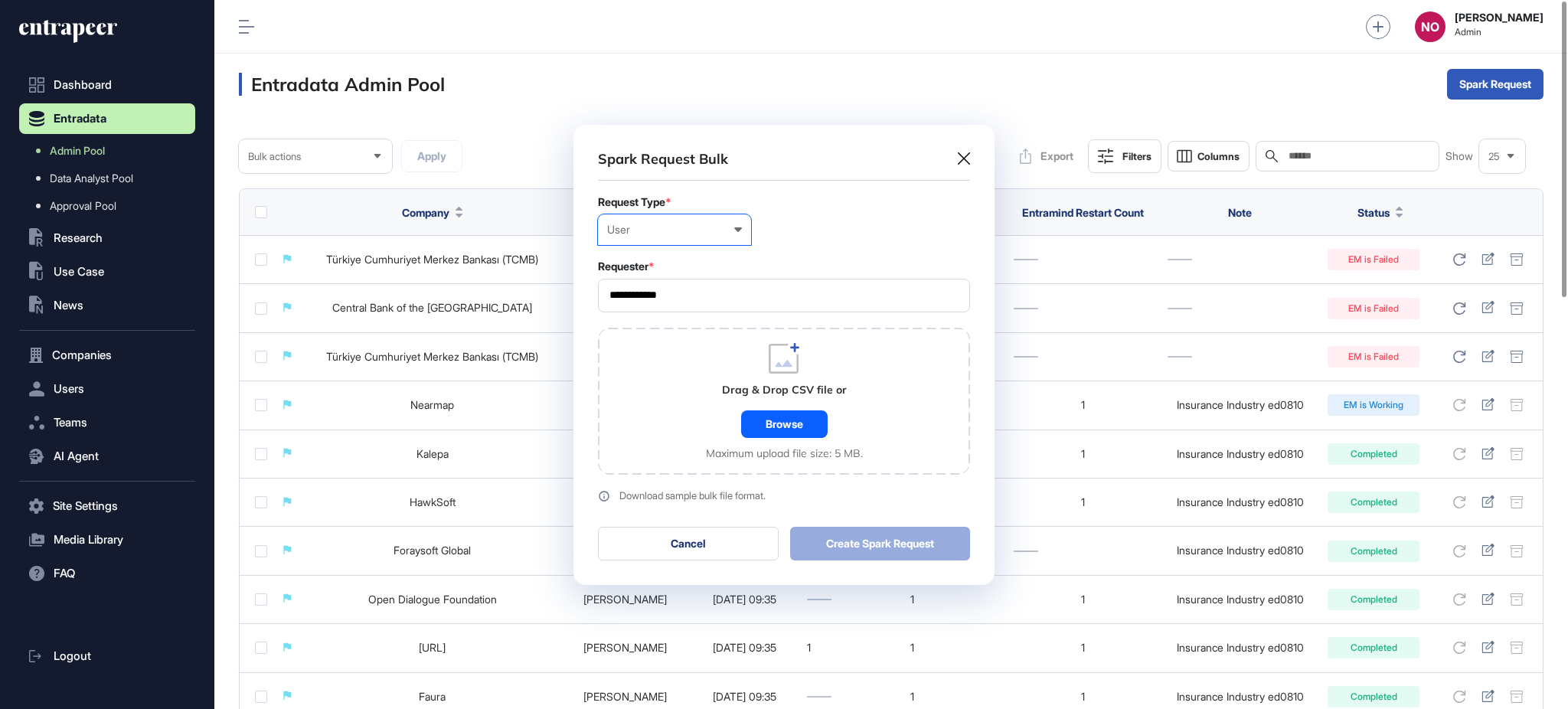
click at [0, 0] on div "Company" at bounding box center [0, 0] width 0 height 0
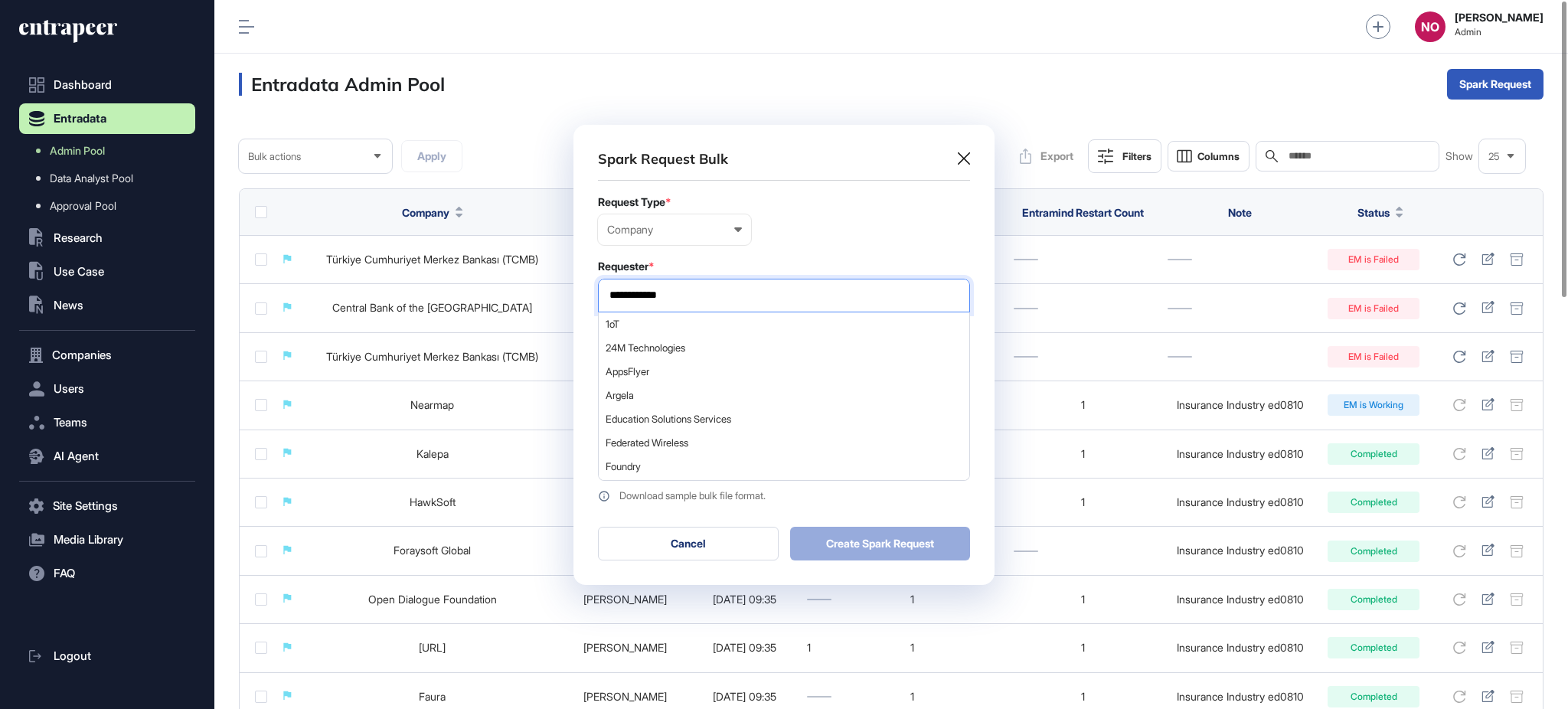
click at [666, 294] on input "**********" at bounding box center [784, 295] width 352 height 13
type input "*******"
click at [681, 390] on span "Türkiye Sigorta" at bounding box center [783, 395] width 355 height 12
click at [859, 252] on form "Request Type * Company User Company Customer Request ID Requester * Türkiye Sig…" at bounding box center [784, 349] width 372 height 306
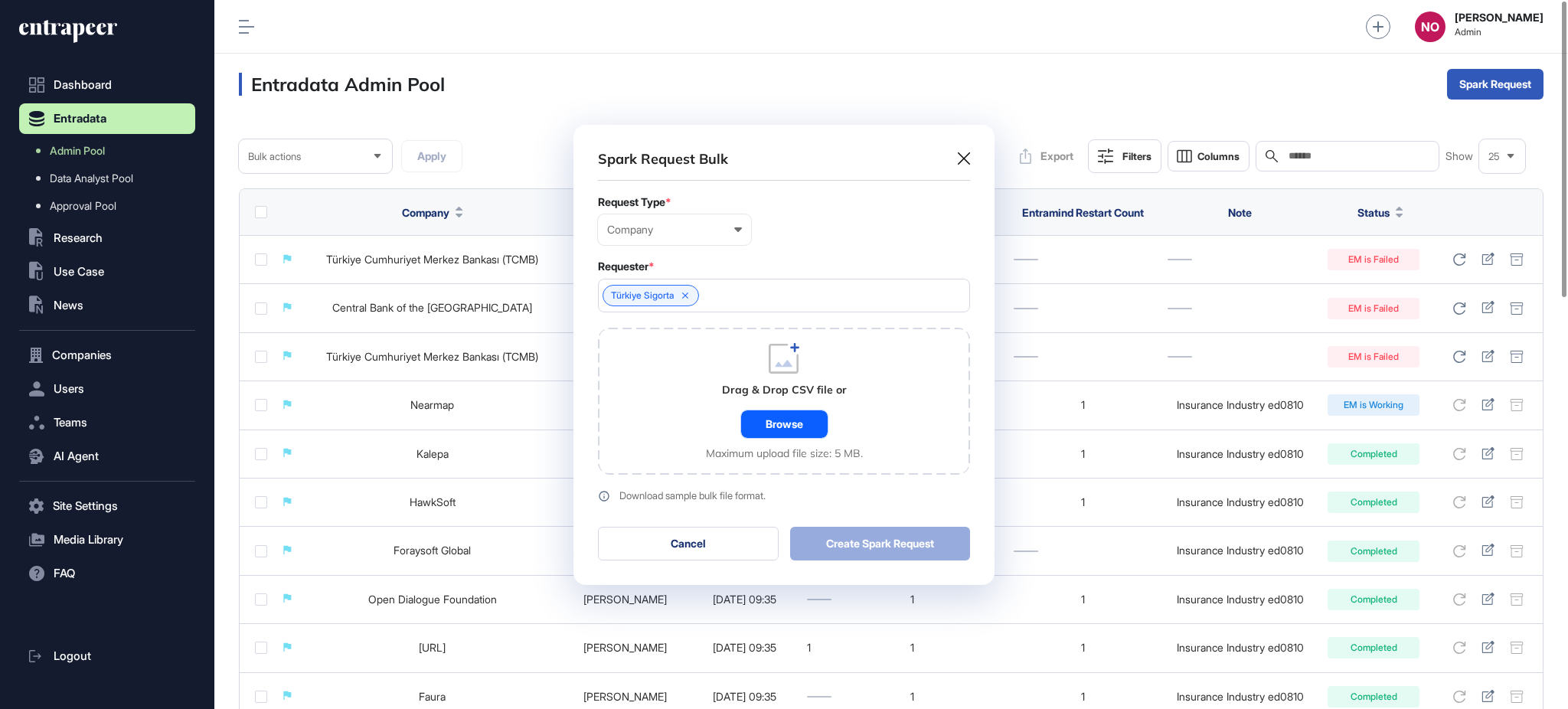
click at [798, 426] on div "Browse" at bounding box center [785, 424] width 87 height 28
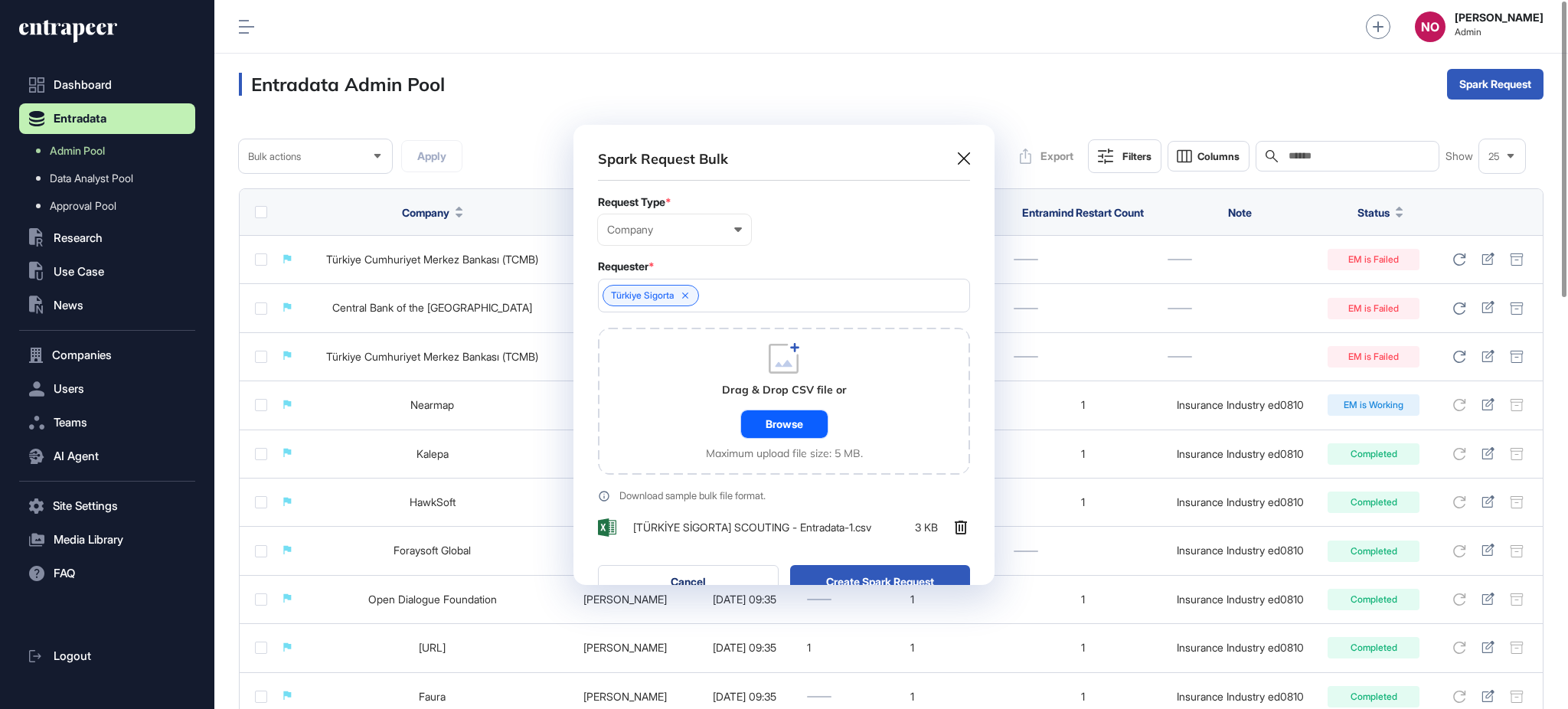
scroll to position [499, 420]
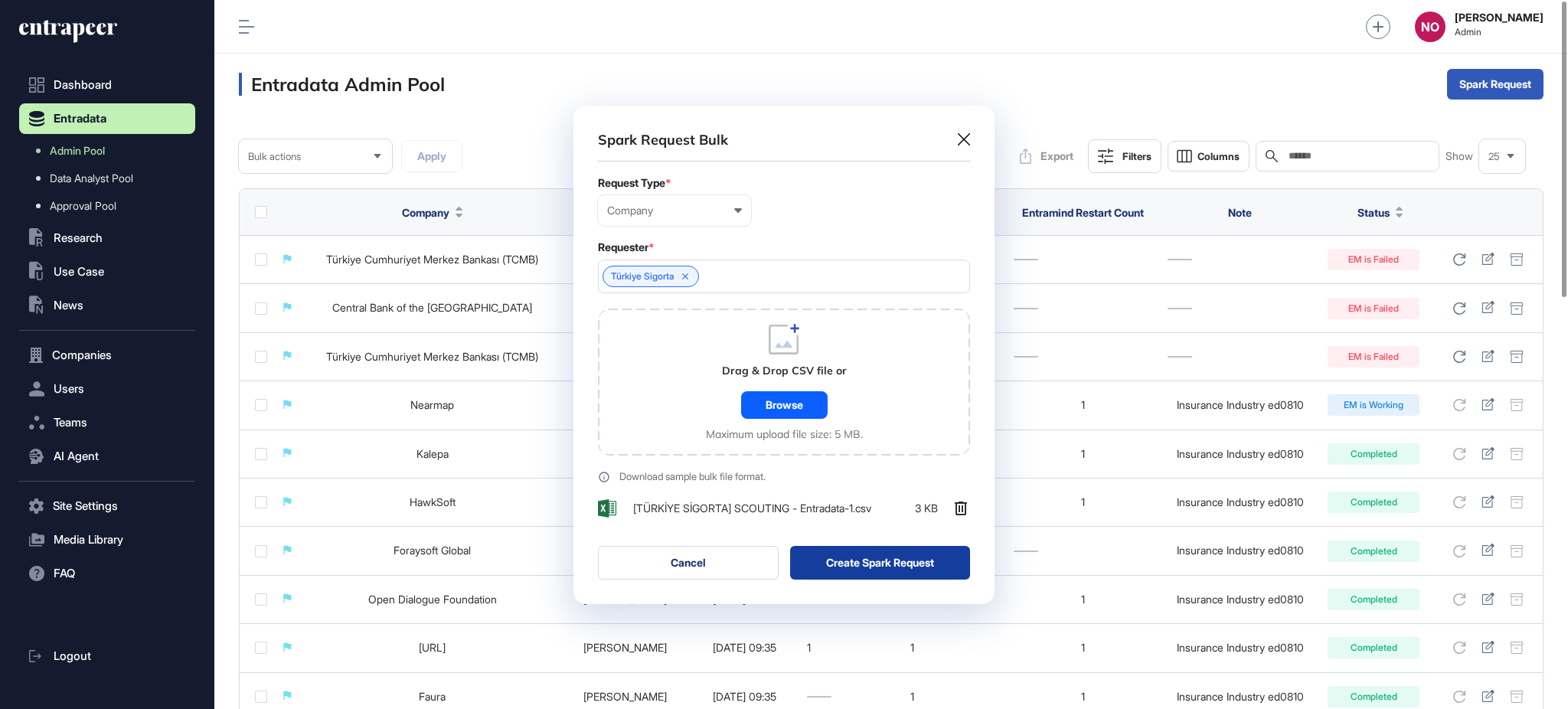
click at [877, 564] on button "Create Spark Request" at bounding box center [880, 563] width 181 height 33
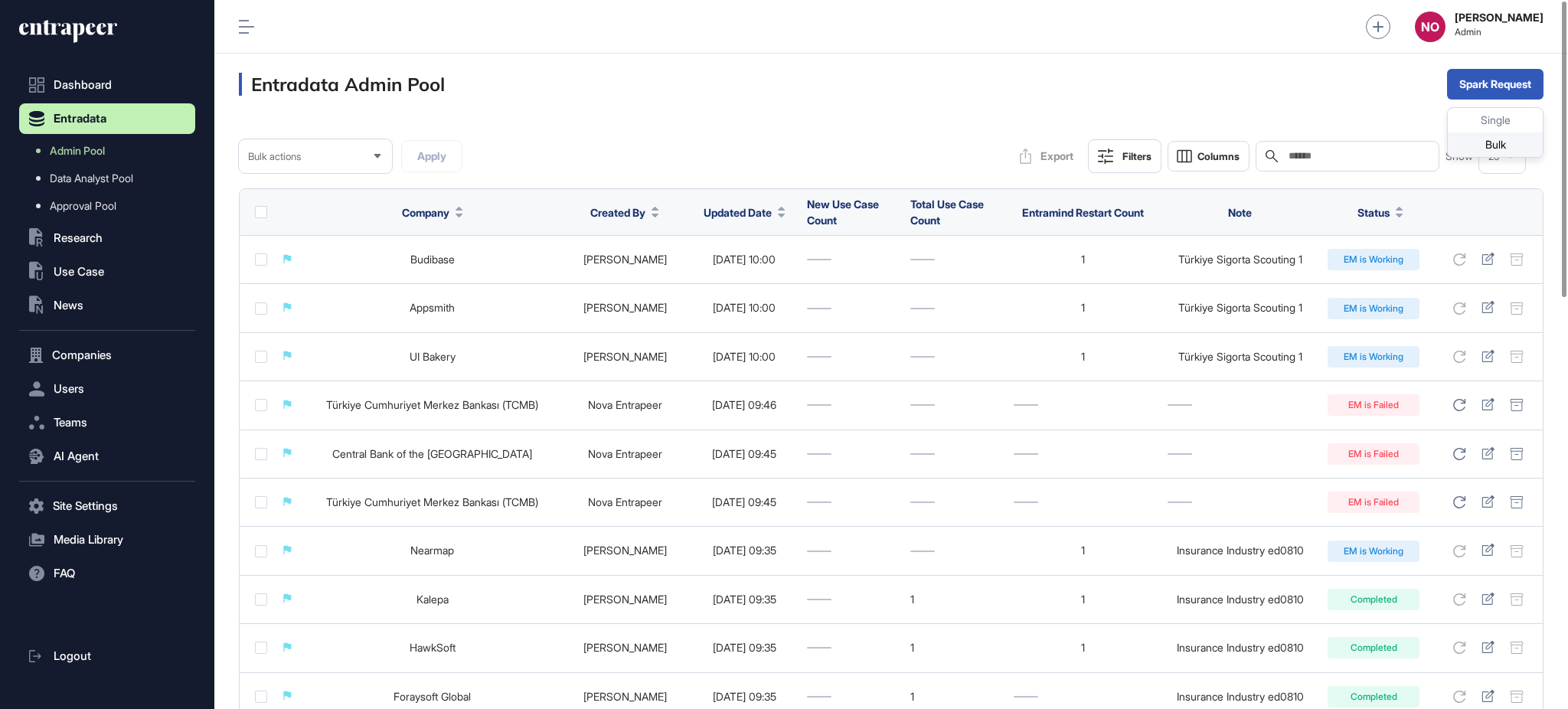
click at [1487, 141] on div "Bulk" at bounding box center [1495, 144] width 95 height 24
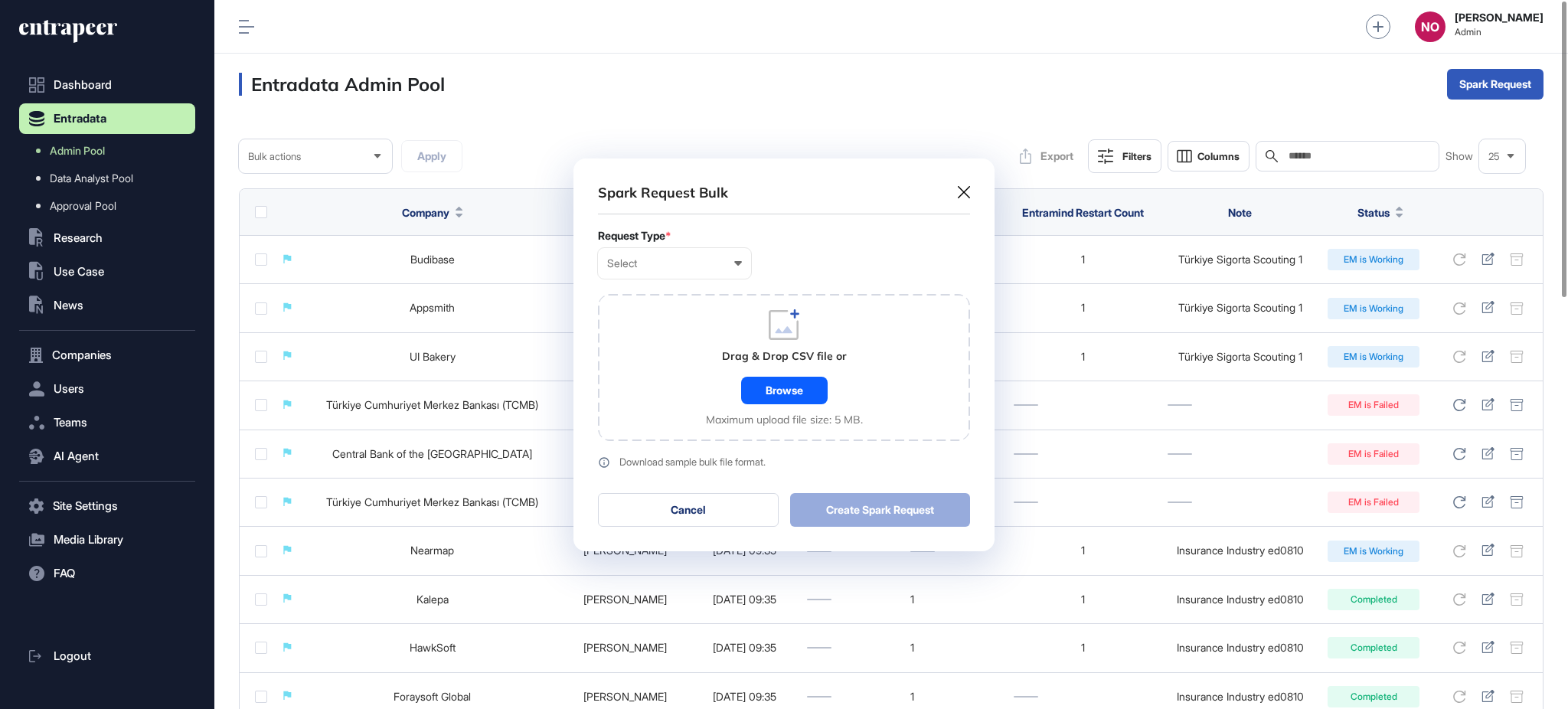
scroll to position [1, 6]
click at [656, 261] on div "Select" at bounding box center [675, 263] width 135 height 13
click at [0, 0] on div "Company" at bounding box center [0, 0] width 0 height 0
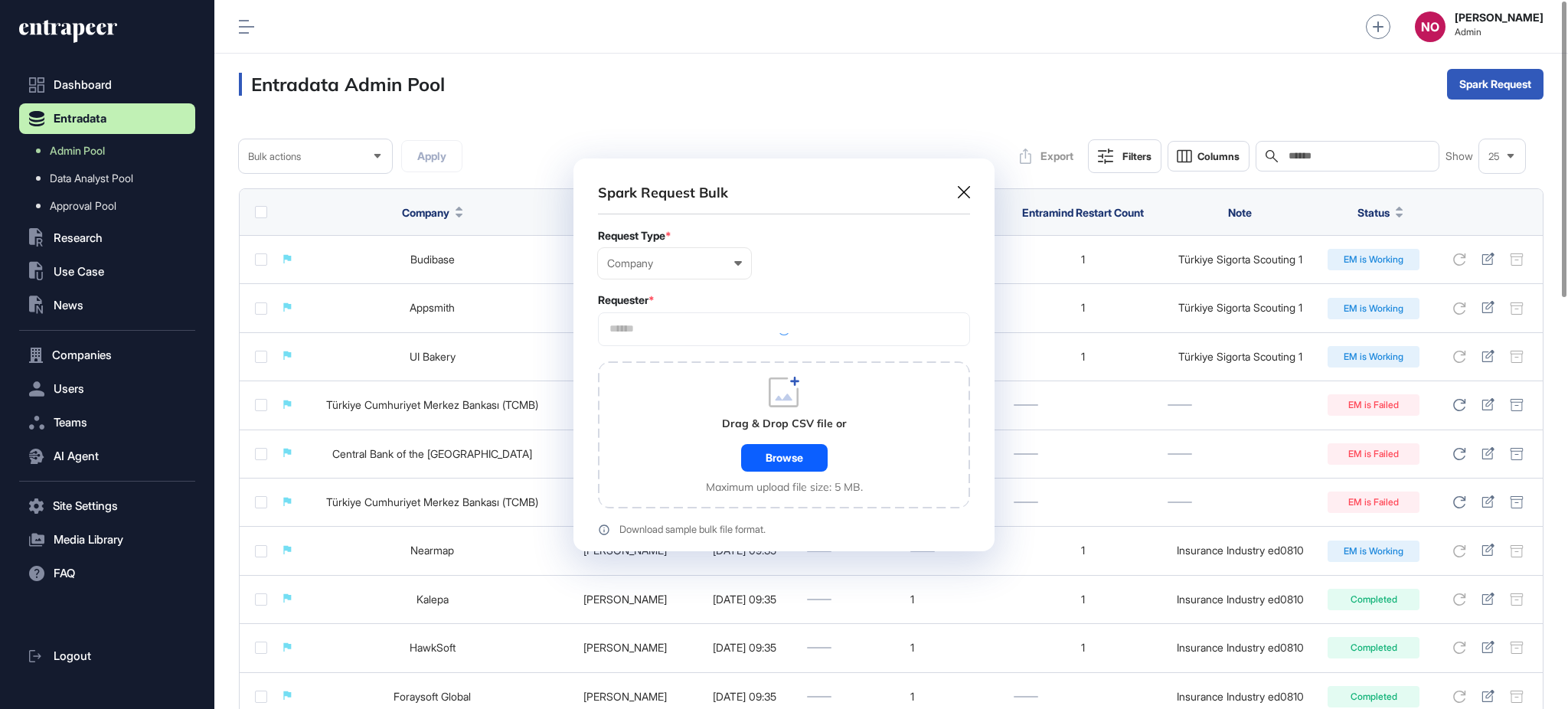
scroll to position [460, 420]
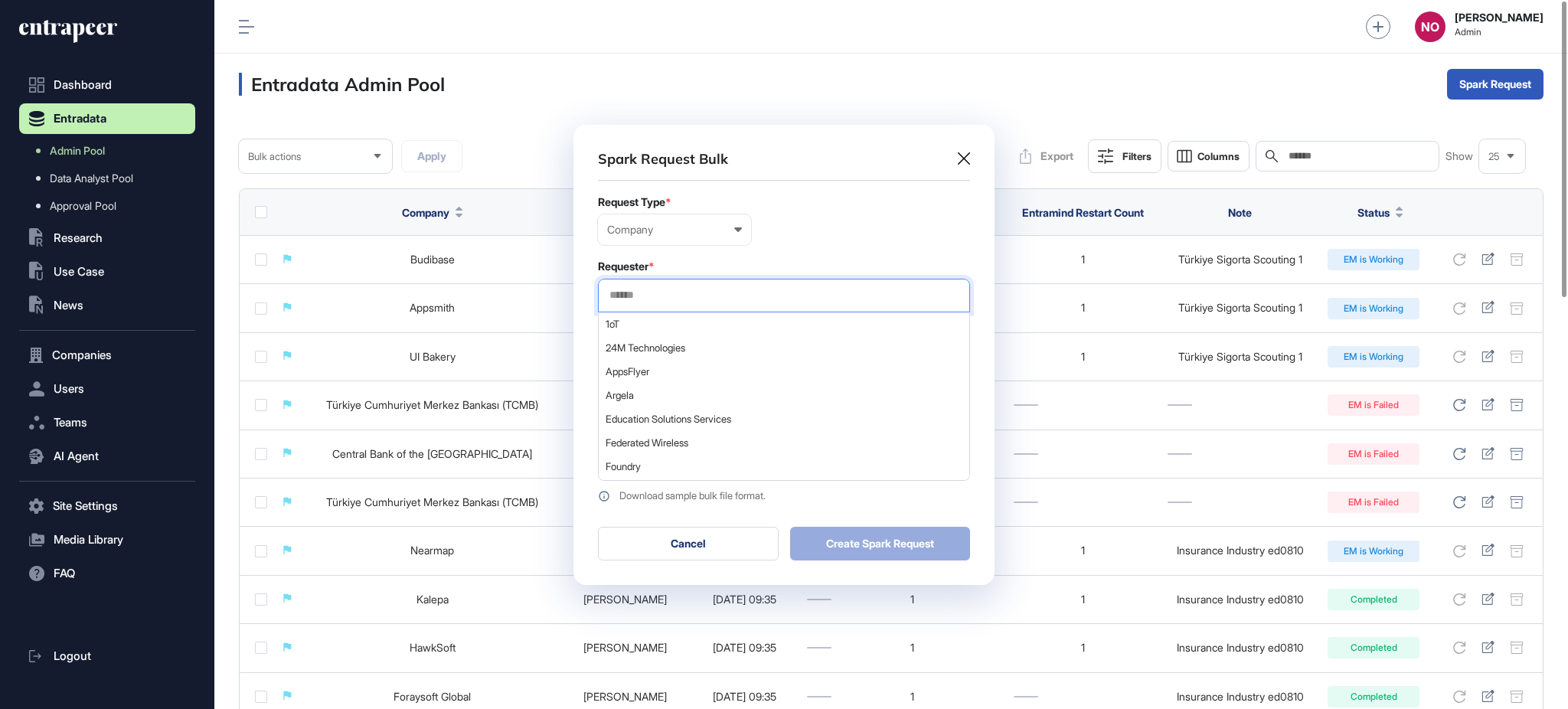
click at [656, 300] on input "text" at bounding box center [784, 295] width 352 height 13
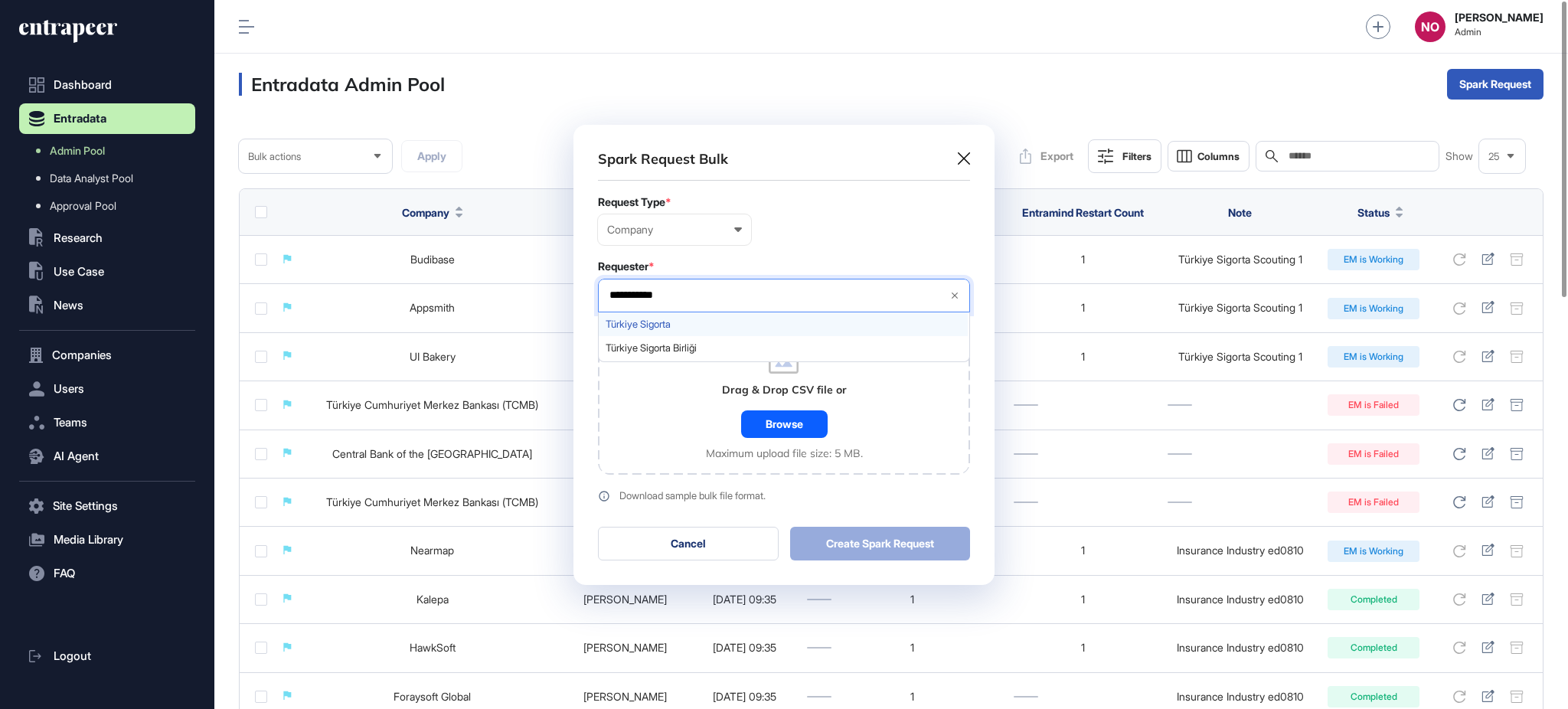
type input "**********"
click at [677, 319] on span "Türkiye Sigorta" at bounding box center [783, 324] width 355 height 12
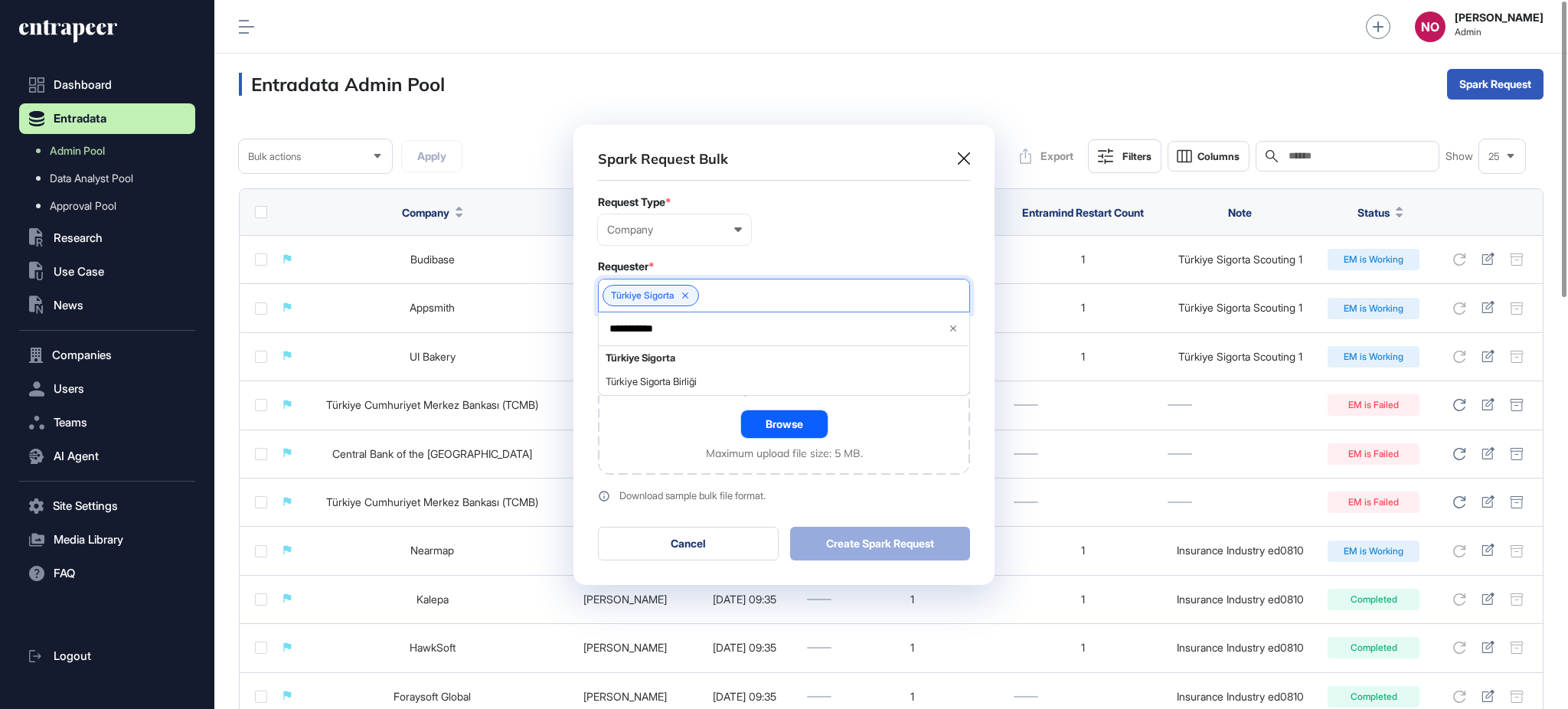
click at [780, 423] on div "Browse" at bounding box center [785, 424] width 87 height 28
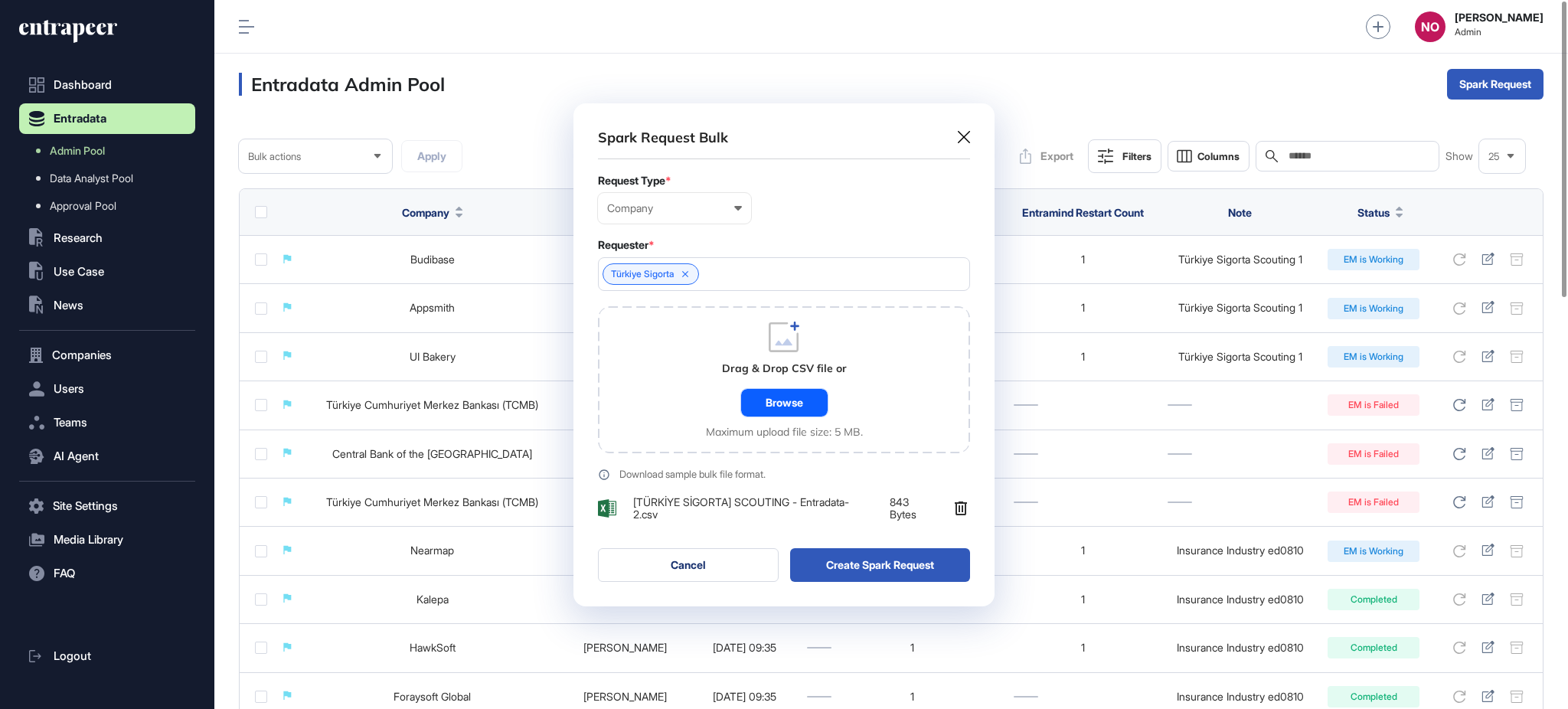
scroll to position [503, 420]
click at [892, 560] on button "Create Spark Request" at bounding box center [880, 565] width 181 height 33
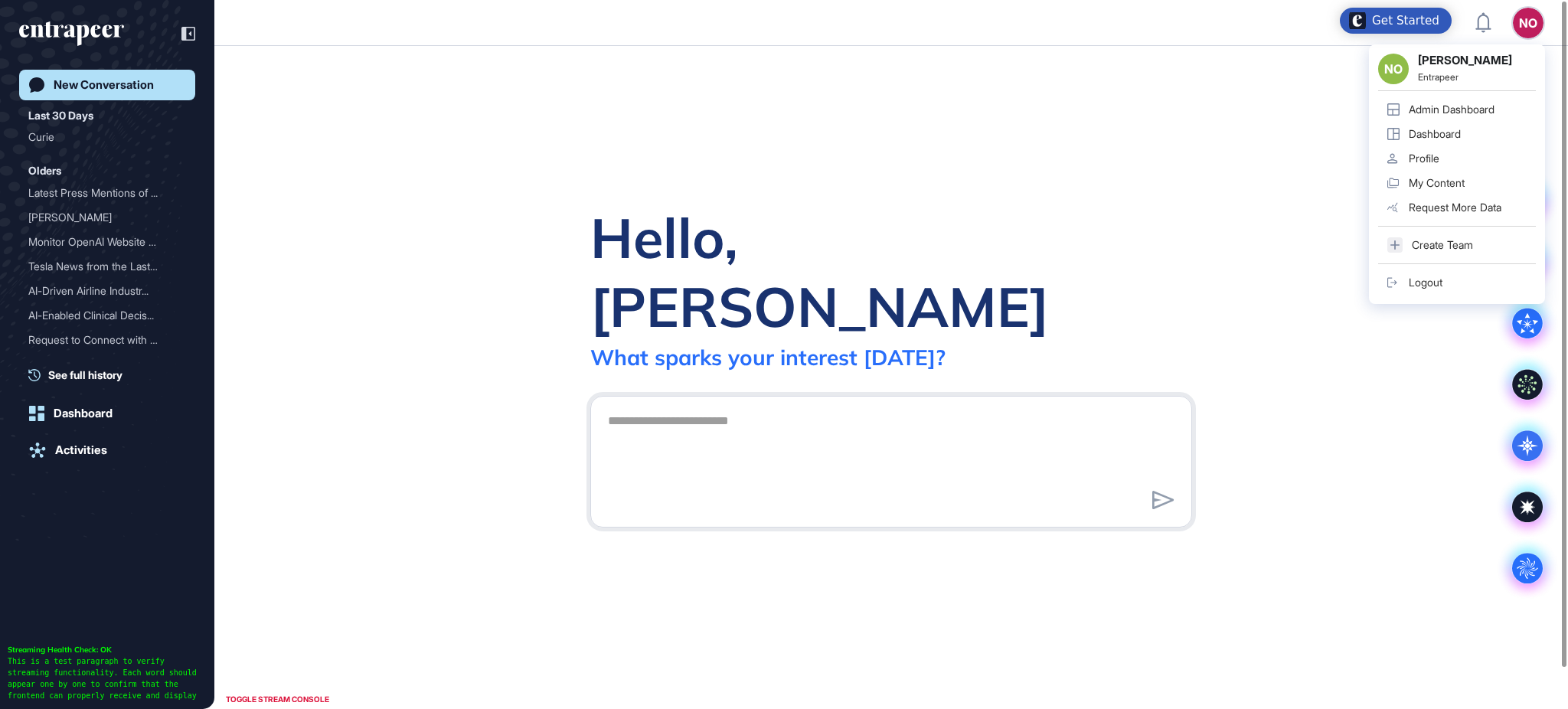
click at [1463, 98] on link "Admin Dashboard" at bounding box center [1456, 109] width 158 height 24
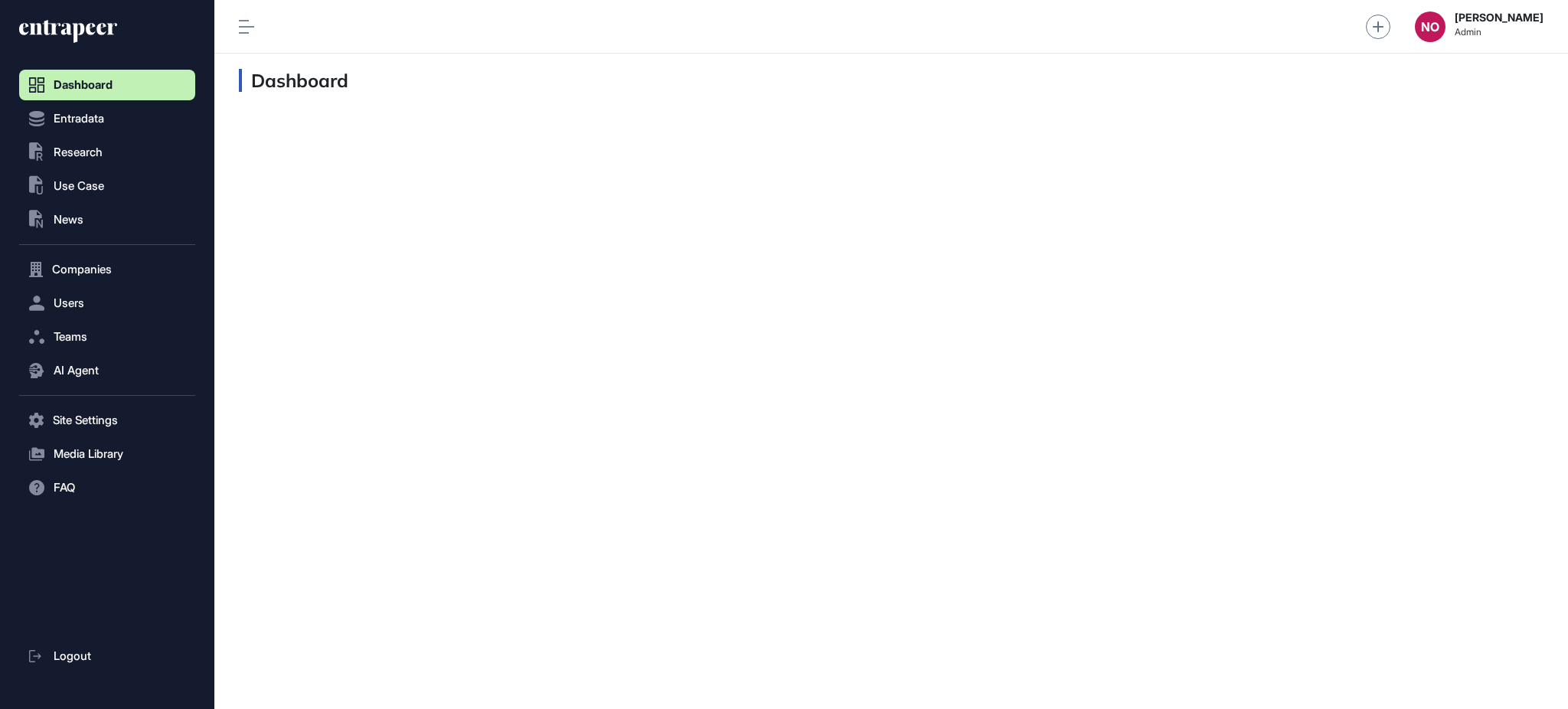
scroll to position [1, 1]
click at [97, 121] on span "Entradata" at bounding box center [78, 118] width 51 height 13
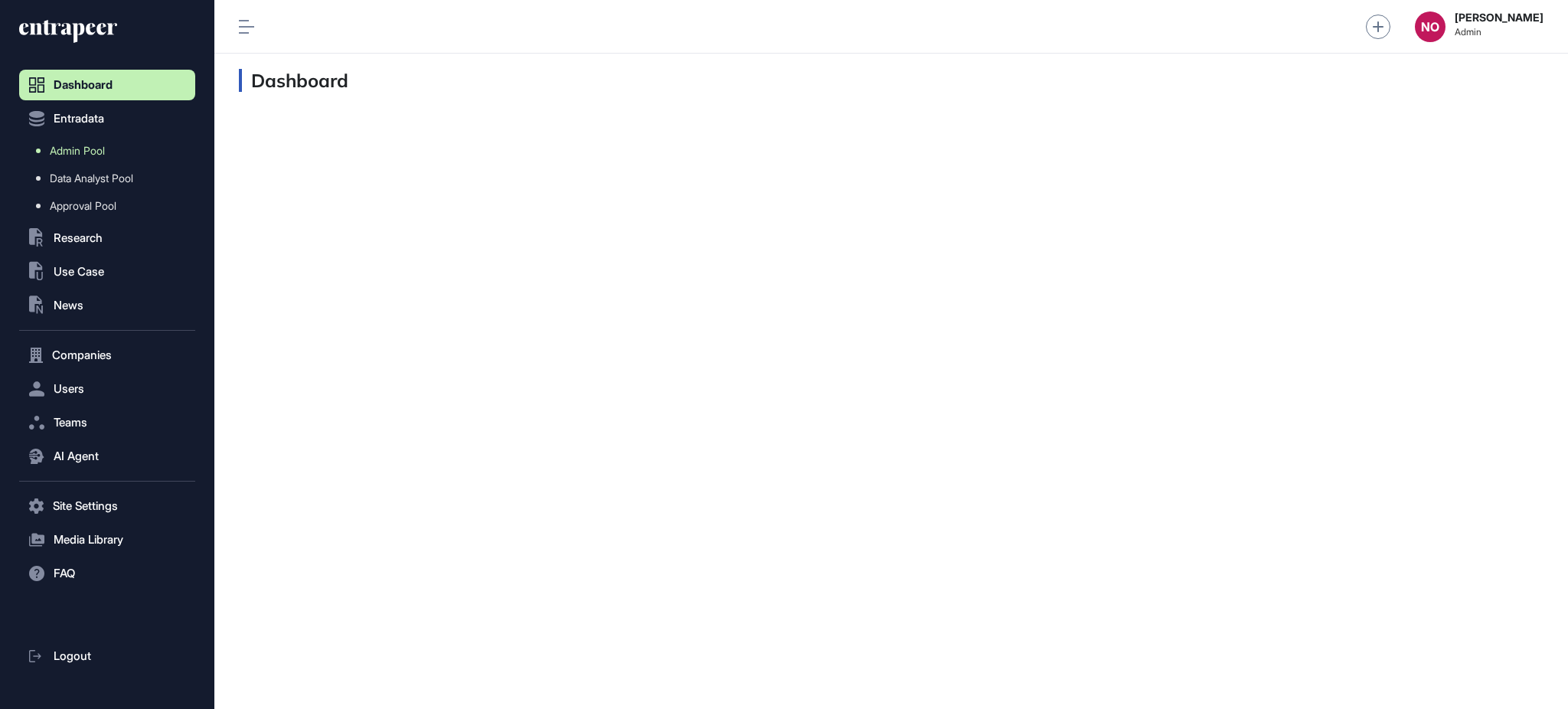
click at [95, 148] on span "Admin Pool" at bounding box center [78, 151] width 55 height 13
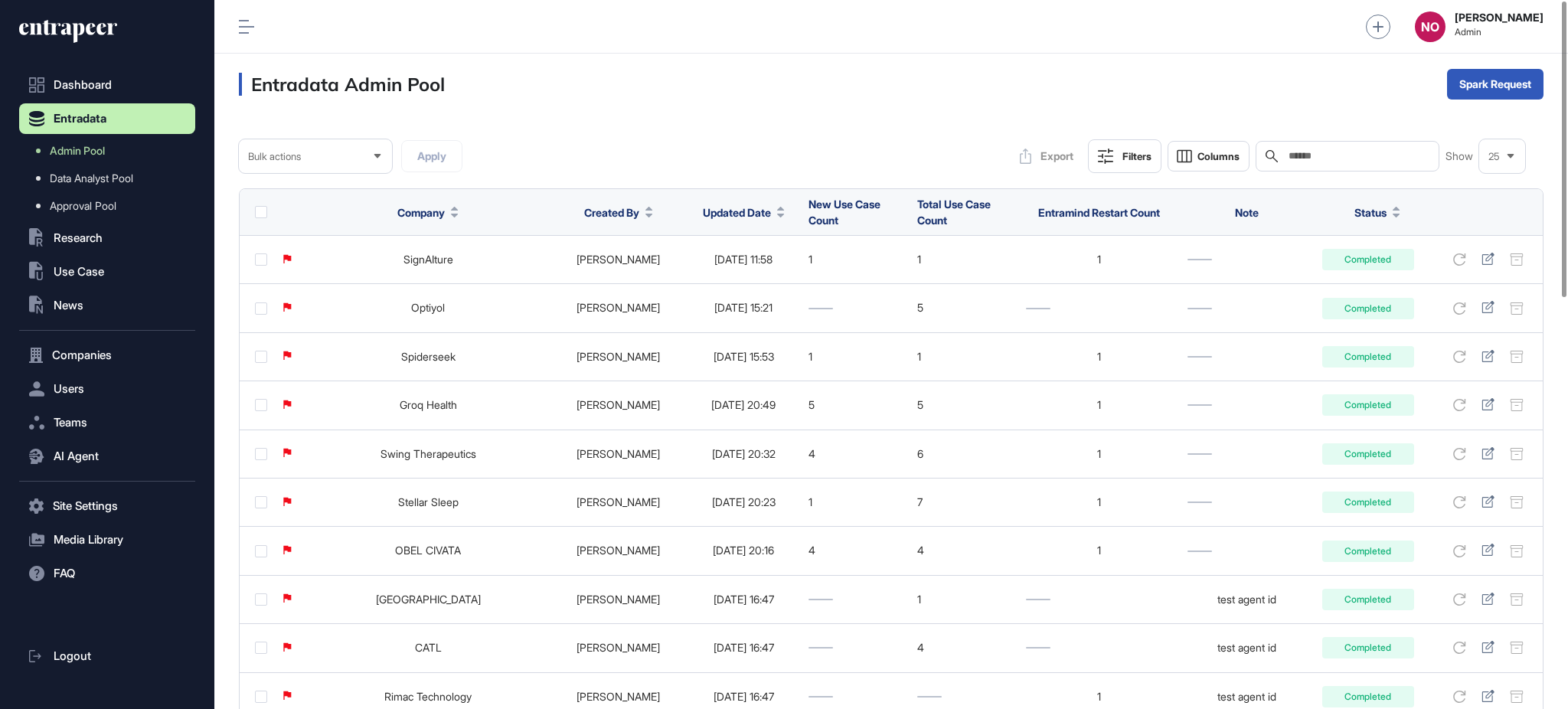
click at [777, 217] on icon at bounding box center [781, 215] width 8 height 4
click at [737, 268] on div "Sort Descending" at bounding box center [725, 277] width 95 height 23
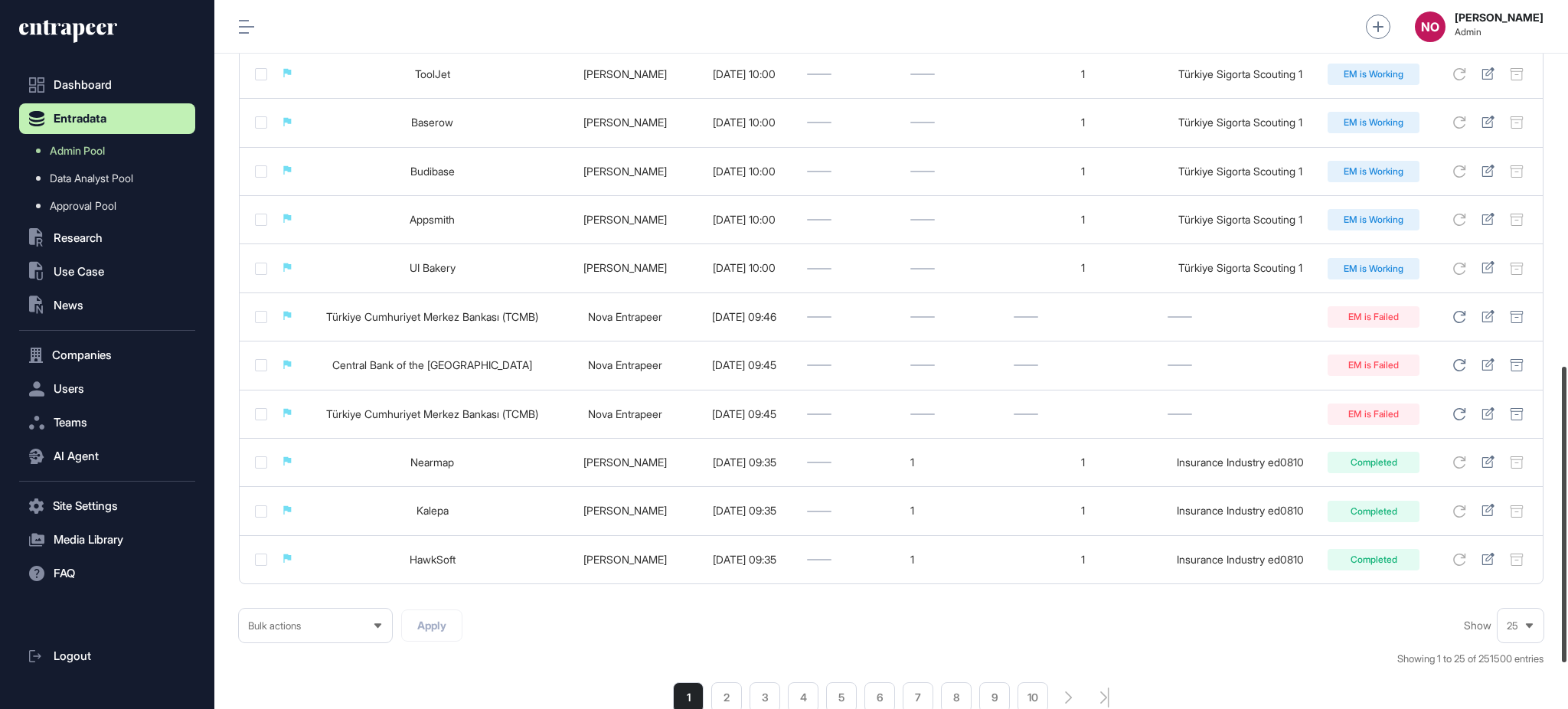
scroll to position [889, 0]
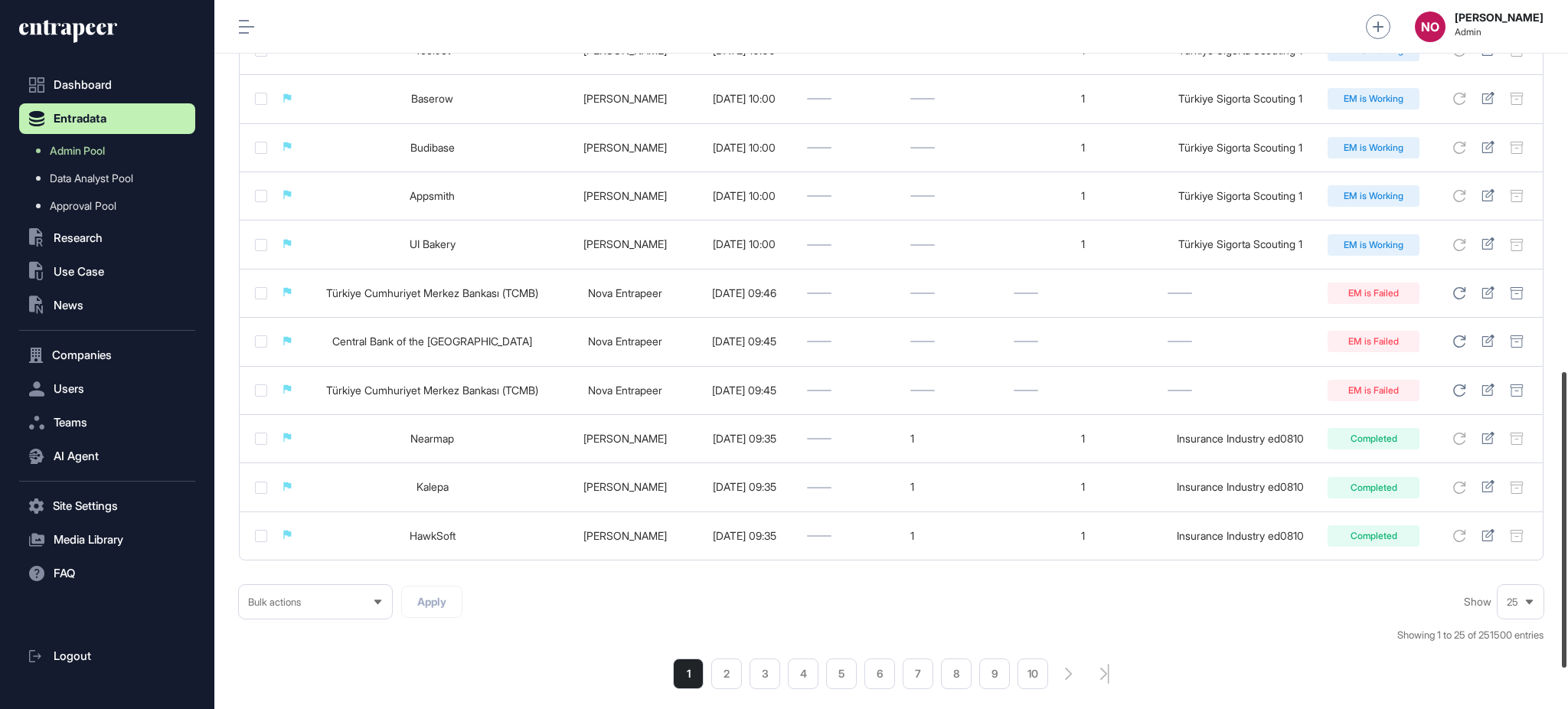
drag, startPoint x: 1566, startPoint y: 211, endPoint x: 1566, endPoint y: 582, distance: 371.0
click at [1566, 582] on div at bounding box center [1565, 520] width 5 height 295
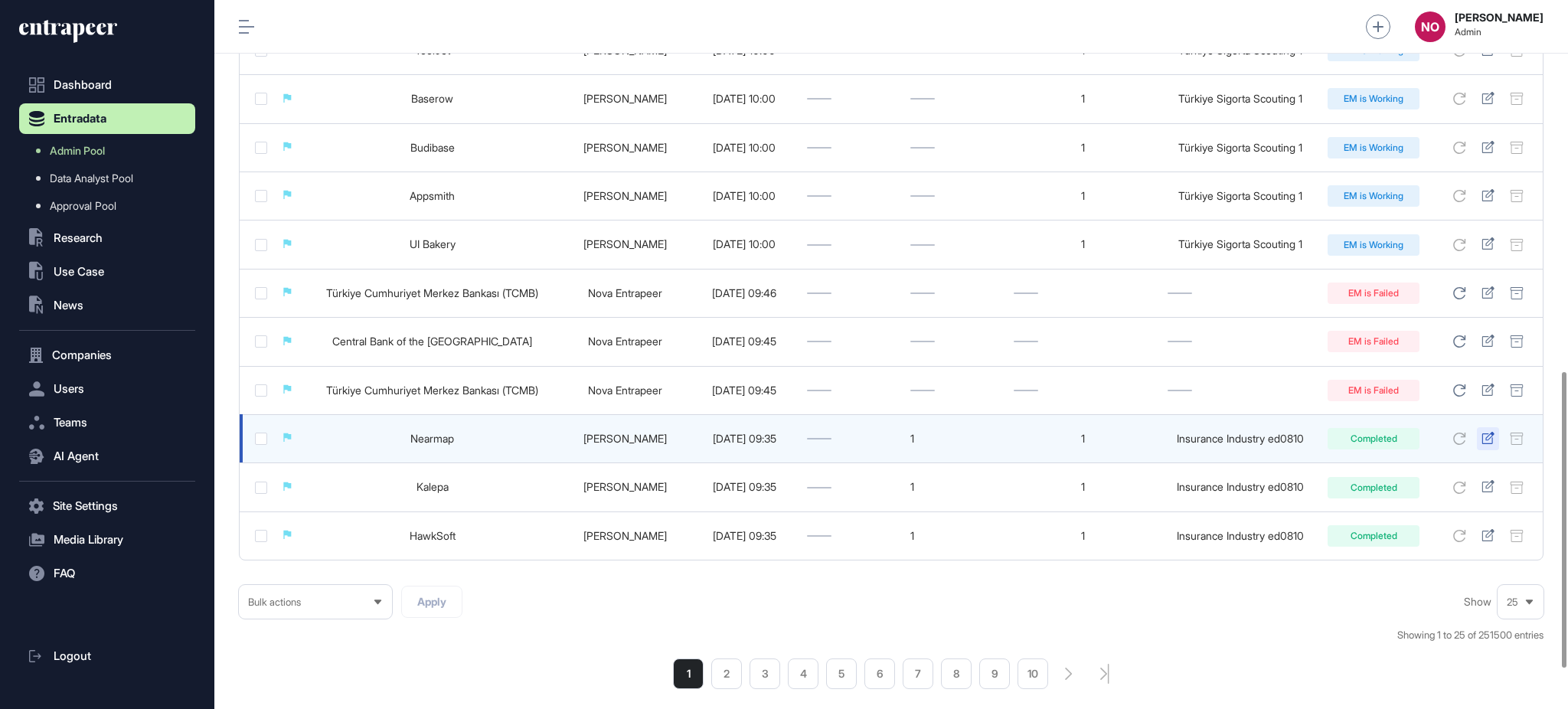
click at [1490, 445] on link at bounding box center [1488, 439] width 13 height 14
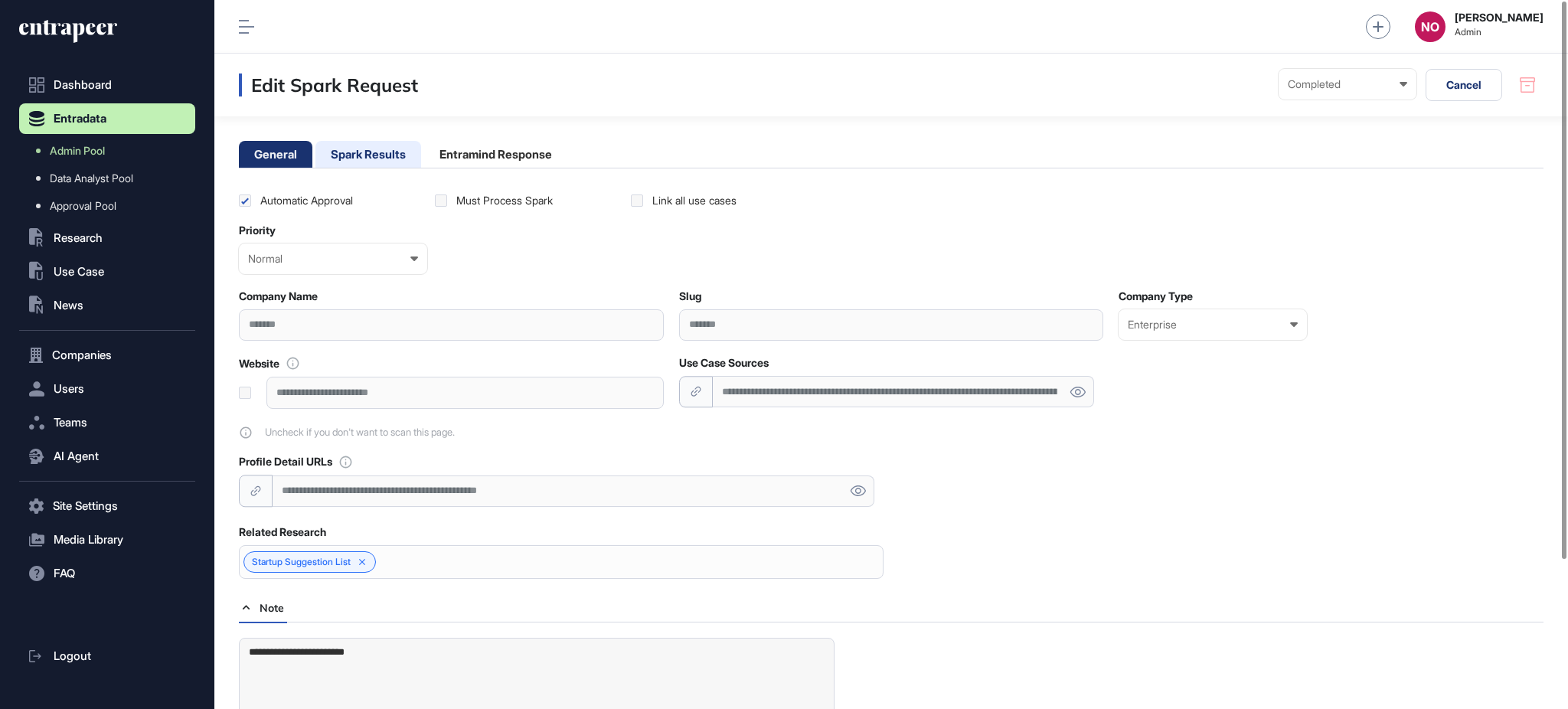
click at [407, 156] on li "Spark Results" at bounding box center [368, 154] width 106 height 27
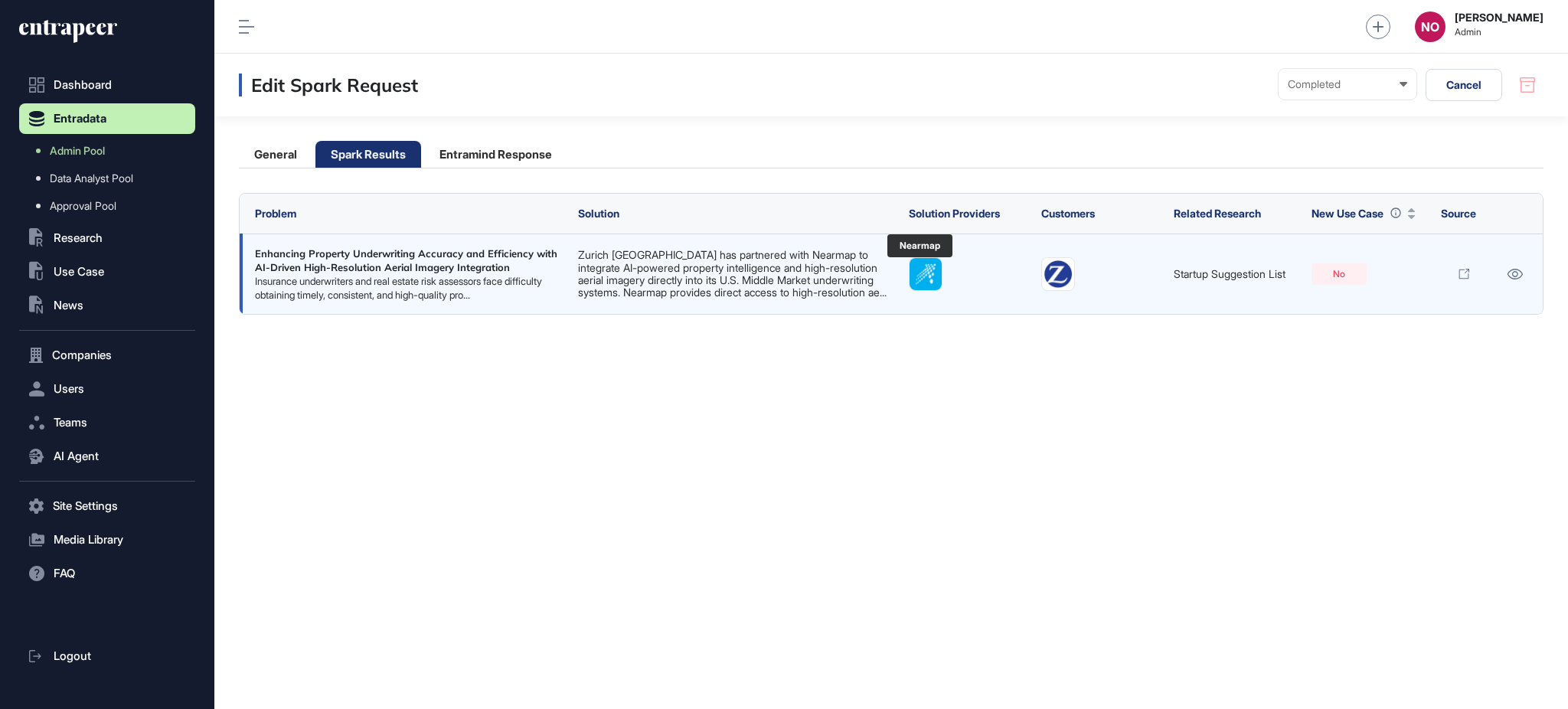
click at [932, 278] on img at bounding box center [926, 274] width 33 height 33
click at [1511, 279] on icon at bounding box center [1515, 274] width 15 height 11
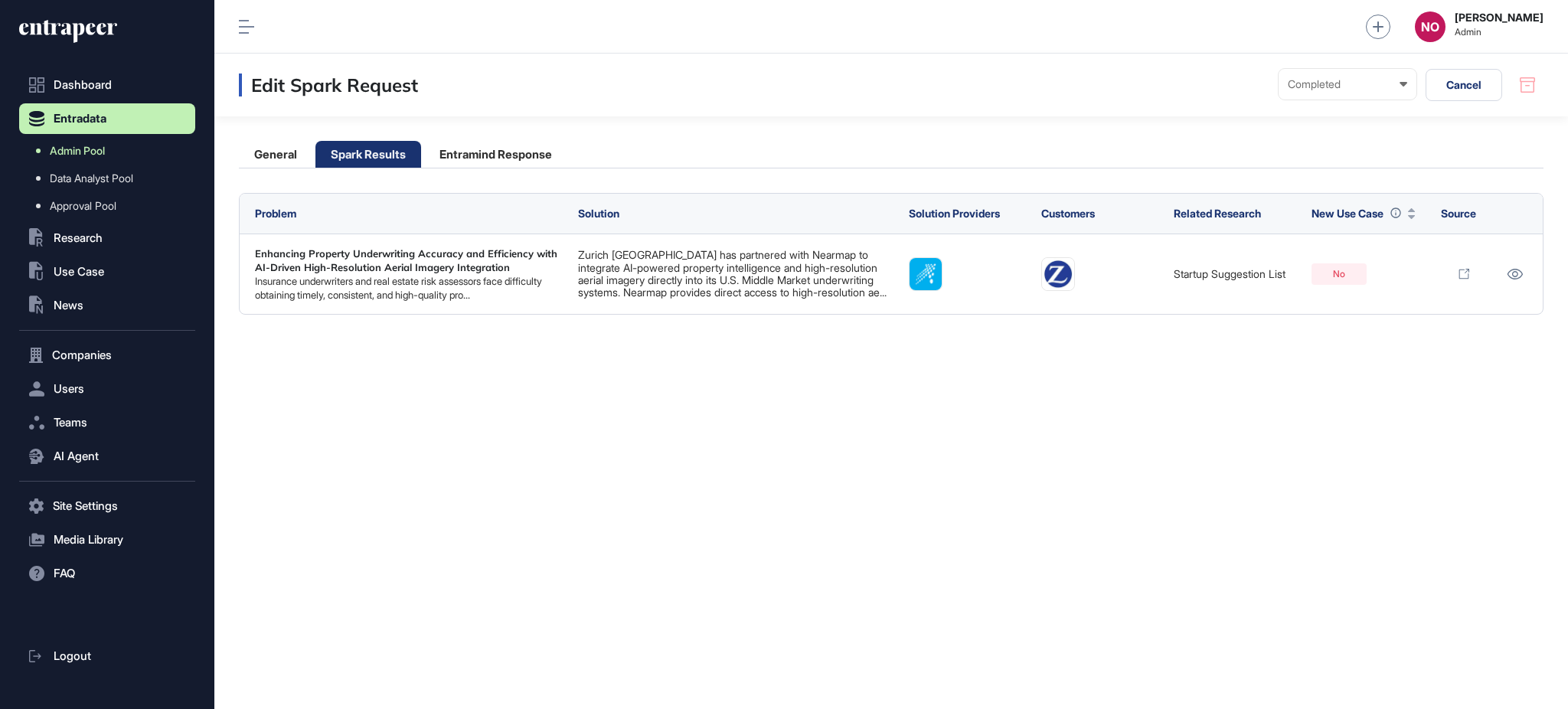
drag, startPoint x: 63, startPoint y: 156, endPoint x: 77, endPoint y: 156, distance: 14.0
click at [63, 156] on span "Admin Pool" at bounding box center [78, 151] width 55 height 13
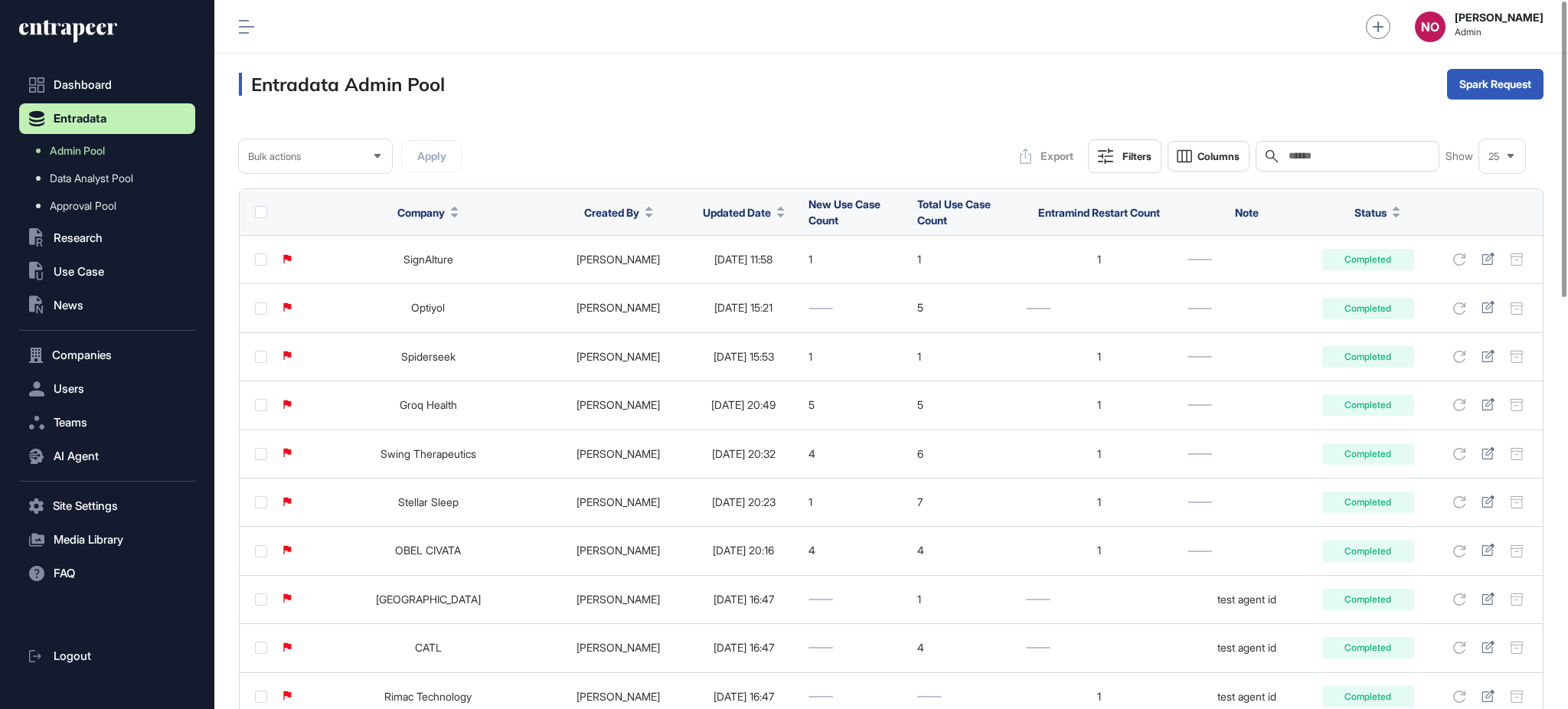
click at [723, 210] on span "Updated Date" at bounding box center [737, 212] width 68 height 16
click at [735, 281] on span "Sort Descending" at bounding box center [735, 277] width 61 height 13
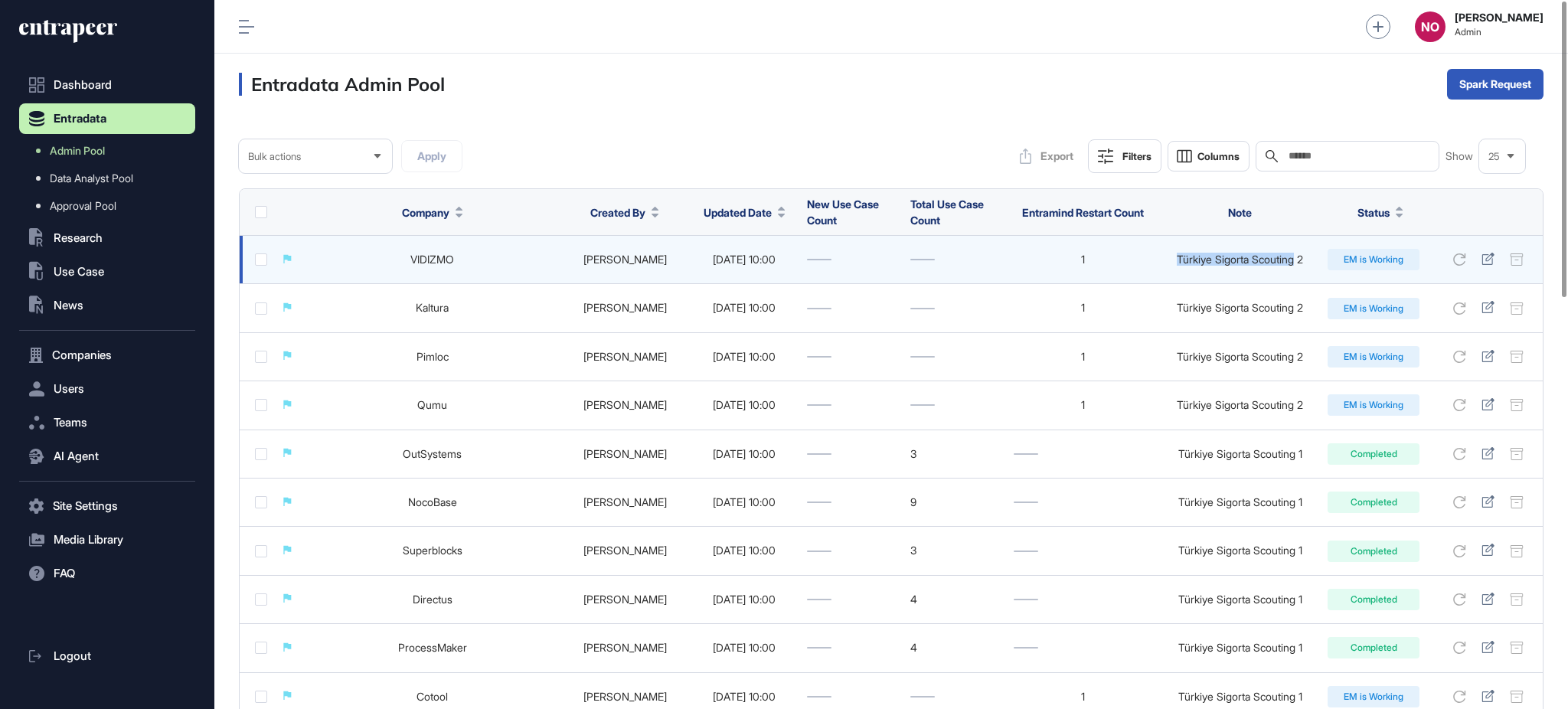
drag, startPoint x: 1219, startPoint y: 270, endPoint x: 1300, endPoint y: 273, distance: 81.1
click at [1300, 273] on td "Türkiye Sigorta Scouting 2" at bounding box center [1240, 260] width 160 height 48
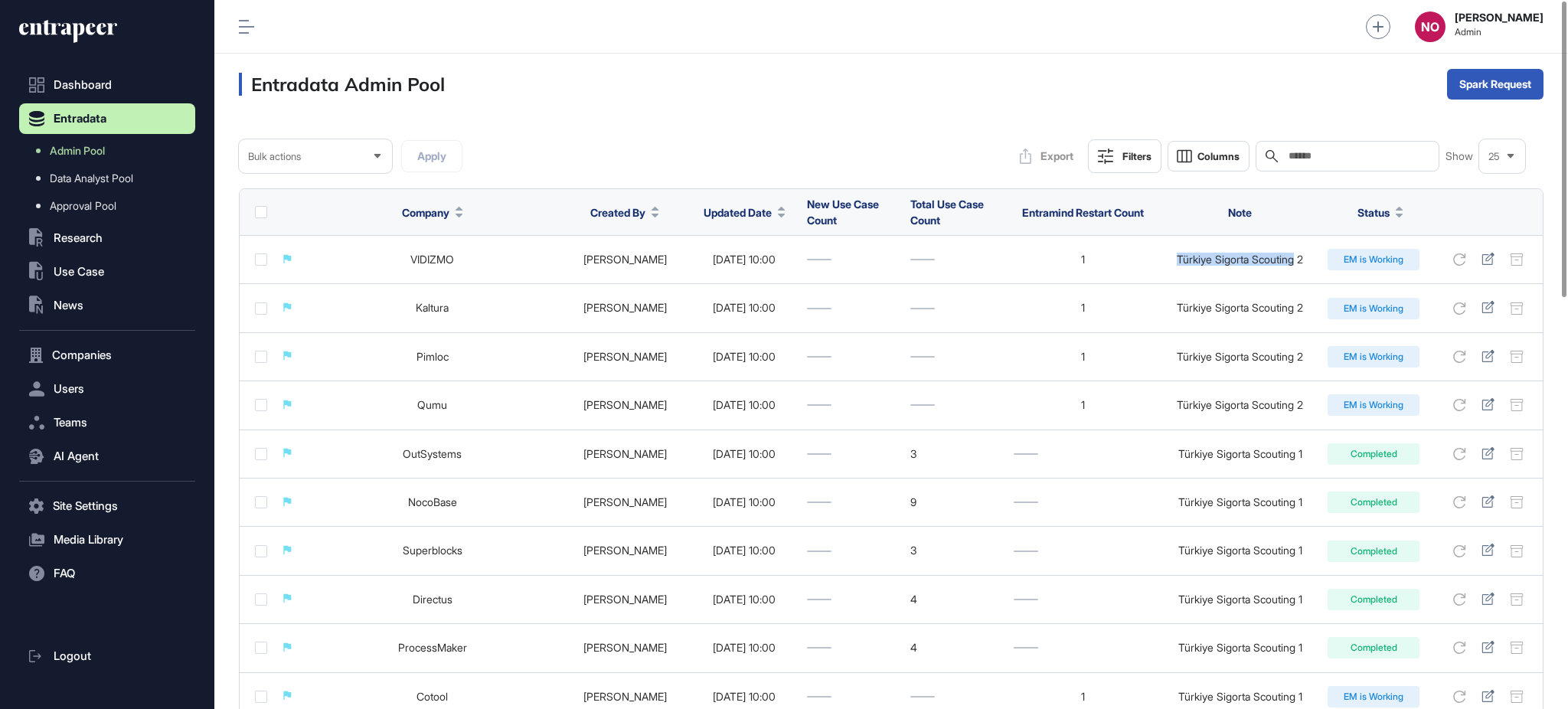
copy div "Türkiye Sigorta Scouting"
click at [1320, 161] on input "text" at bounding box center [1358, 156] width 143 height 13
paste input "**********"
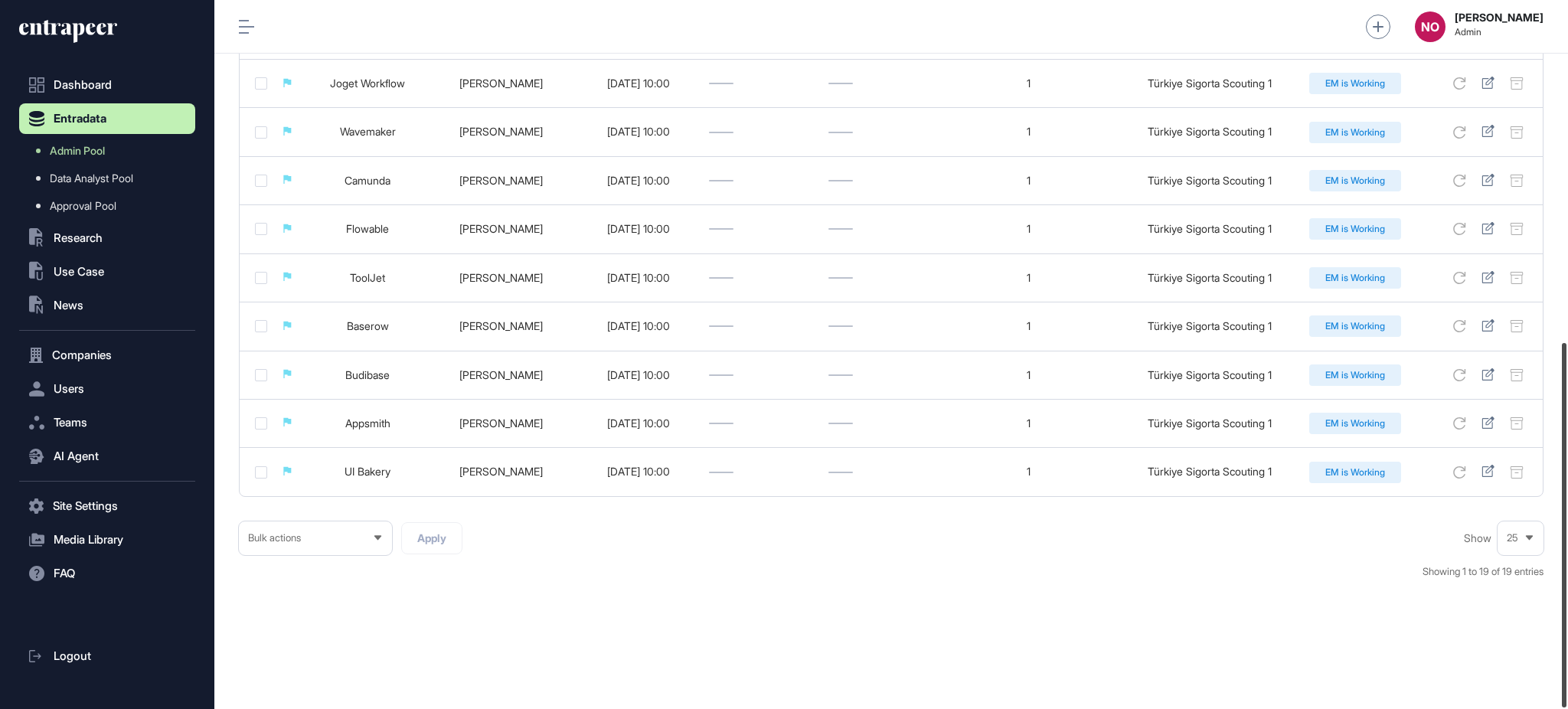
scroll to position [664, 0]
drag, startPoint x: 1566, startPoint y: 227, endPoint x: 1566, endPoint y: 621, distance: 394.0
click at [1566, 621] on div at bounding box center [1565, 525] width 5 height 365
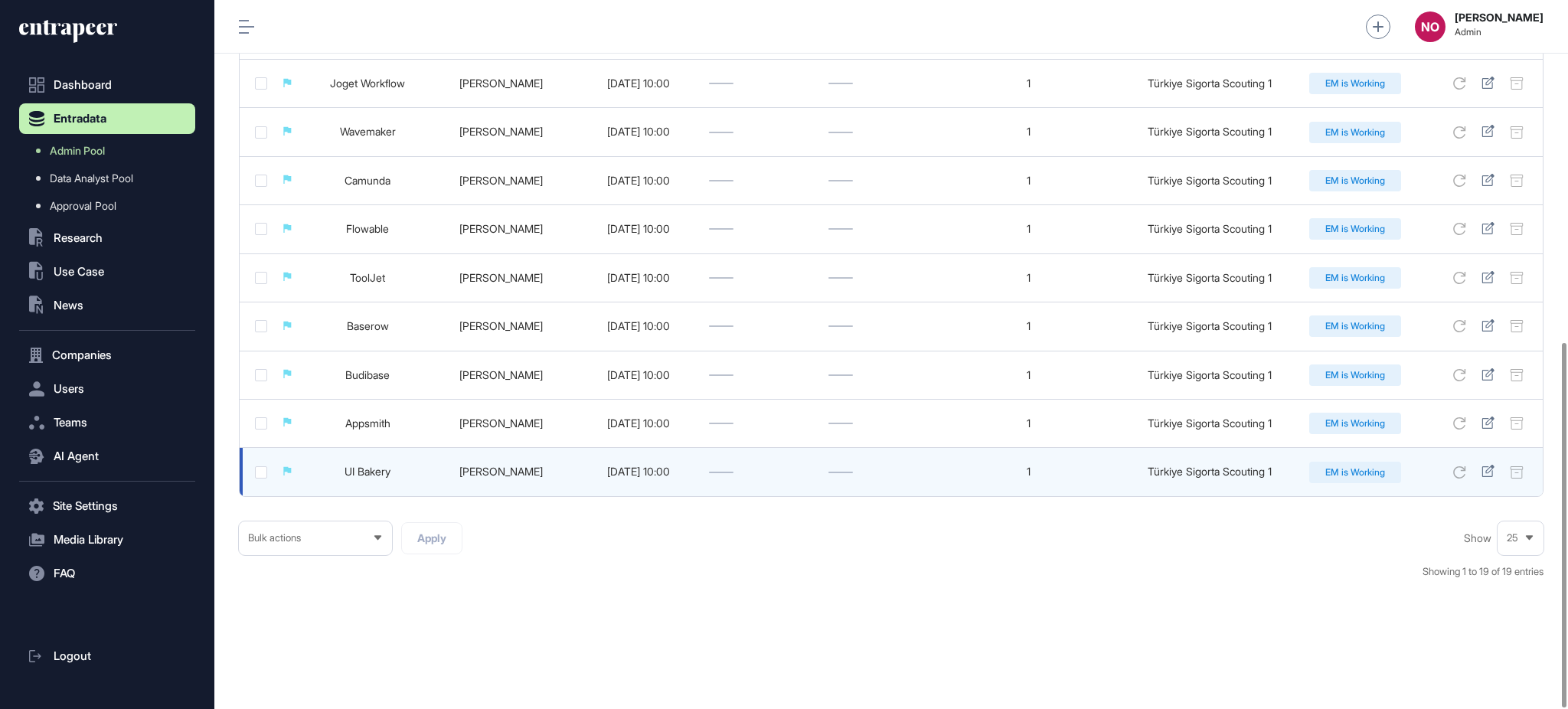
type input "**********"
click at [374, 474] on link "UI Bakery" at bounding box center [367, 471] width 46 height 13
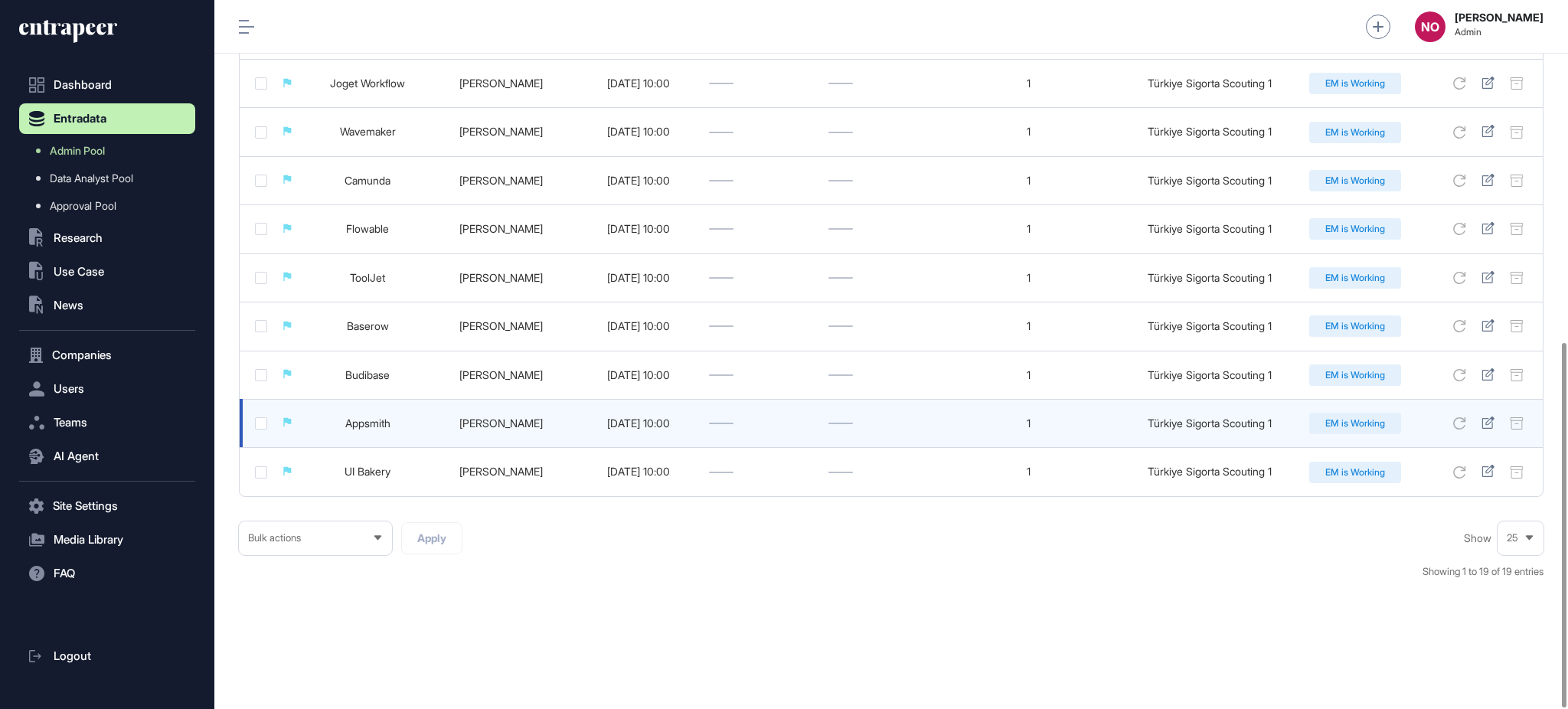
drag, startPoint x: 385, startPoint y: 422, endPoint x: 396, endPoint y: 414, distance: 13.6
click at [385, 422] on link "Appsmith" at bounding box center [368, 423] width 45 height 13
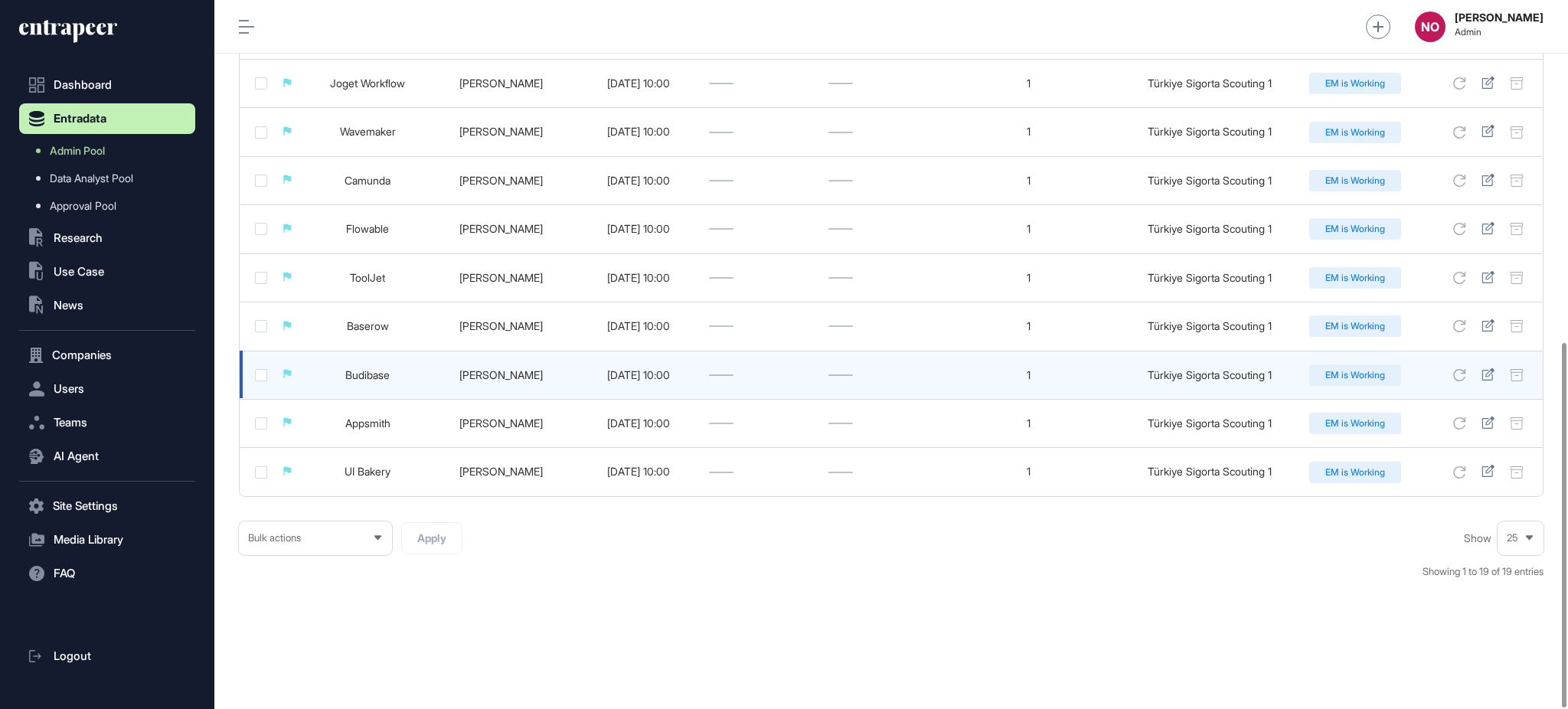
click at [371, 375] on link "Budibase" at bounding box center [367, 375] width 44 height 13
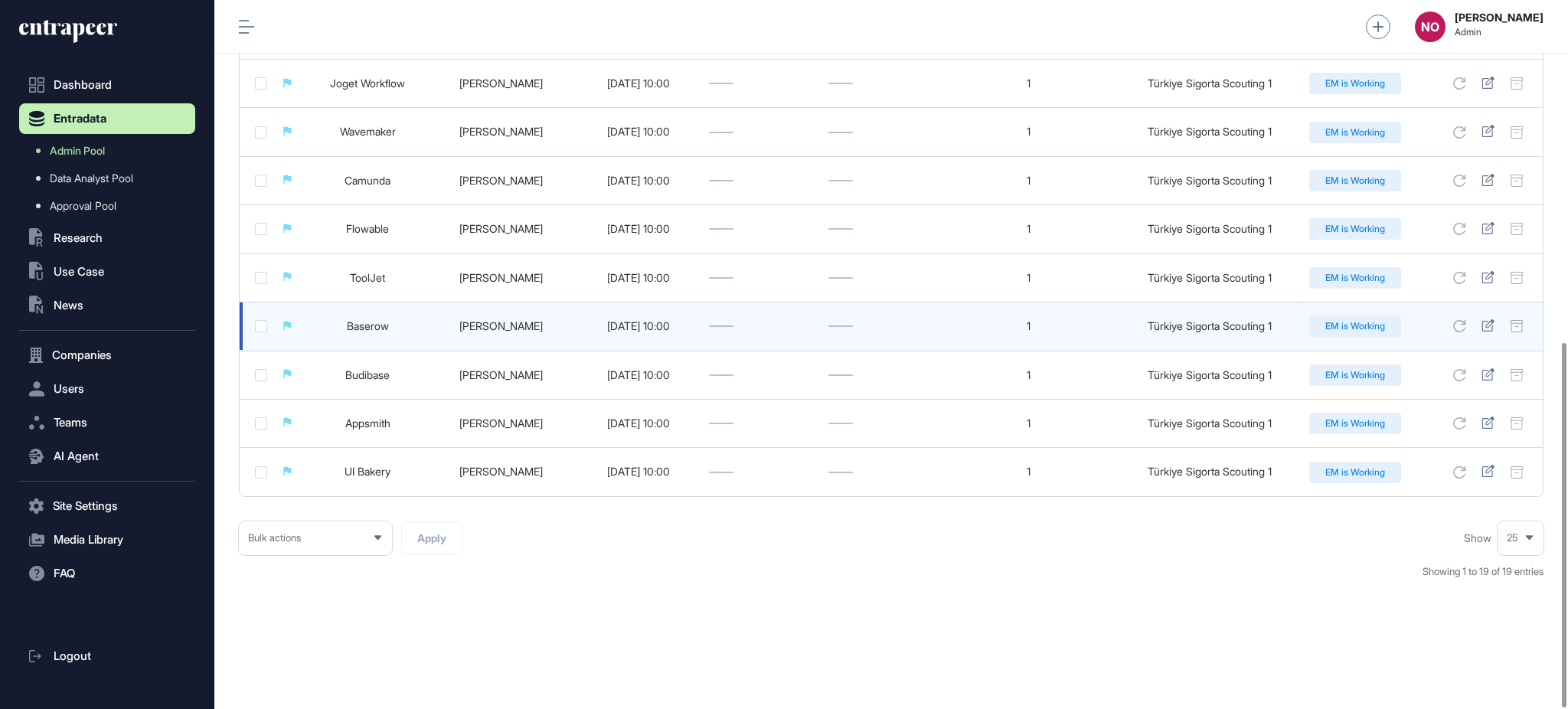
drag, startPoint x: 363, startPoint y: 328, endPoint x: 379, endPoint y: 304, distance: 28.8
click at [363, 328] on link "Baserow" at bounding box center [368, 326] width 42 height 13
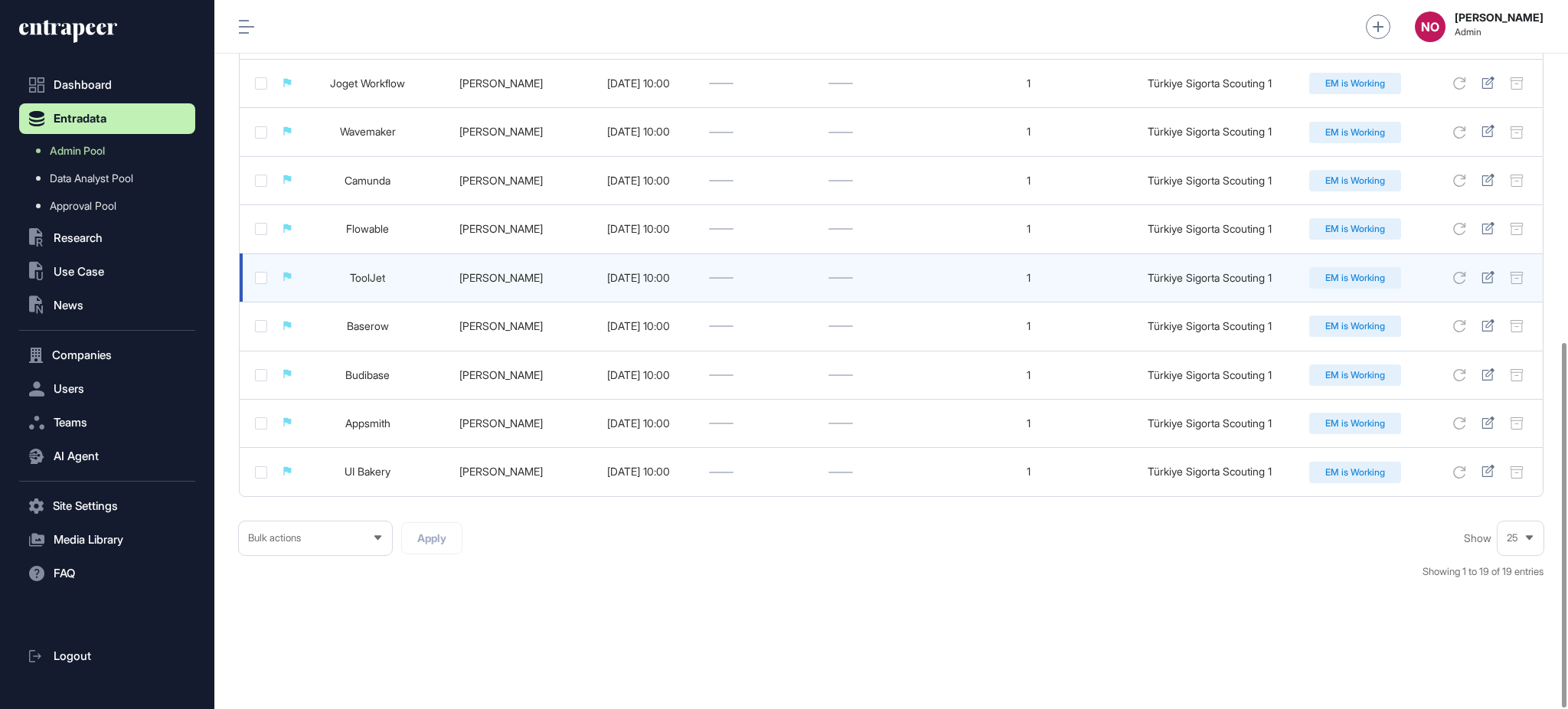
click at [384, 267] on td "ToolJet" at bounding box center [368, 278] width 117 height 48
click at [379, 275] on link "ToolJet" at bounding box center [368, 278] width 35 height 13
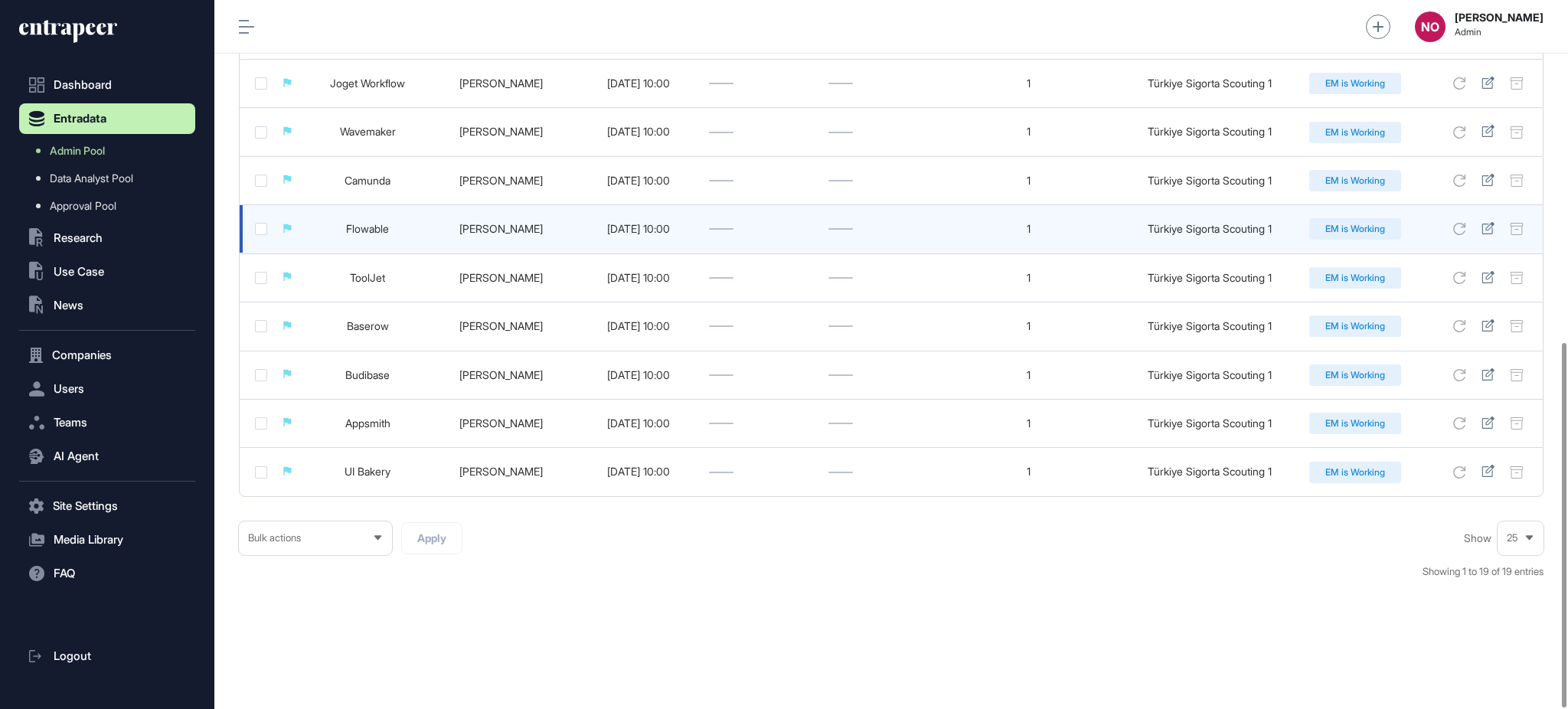
click at [385, 229] on link "Flowable" at bounding box center [367, 229] width 43 height 13
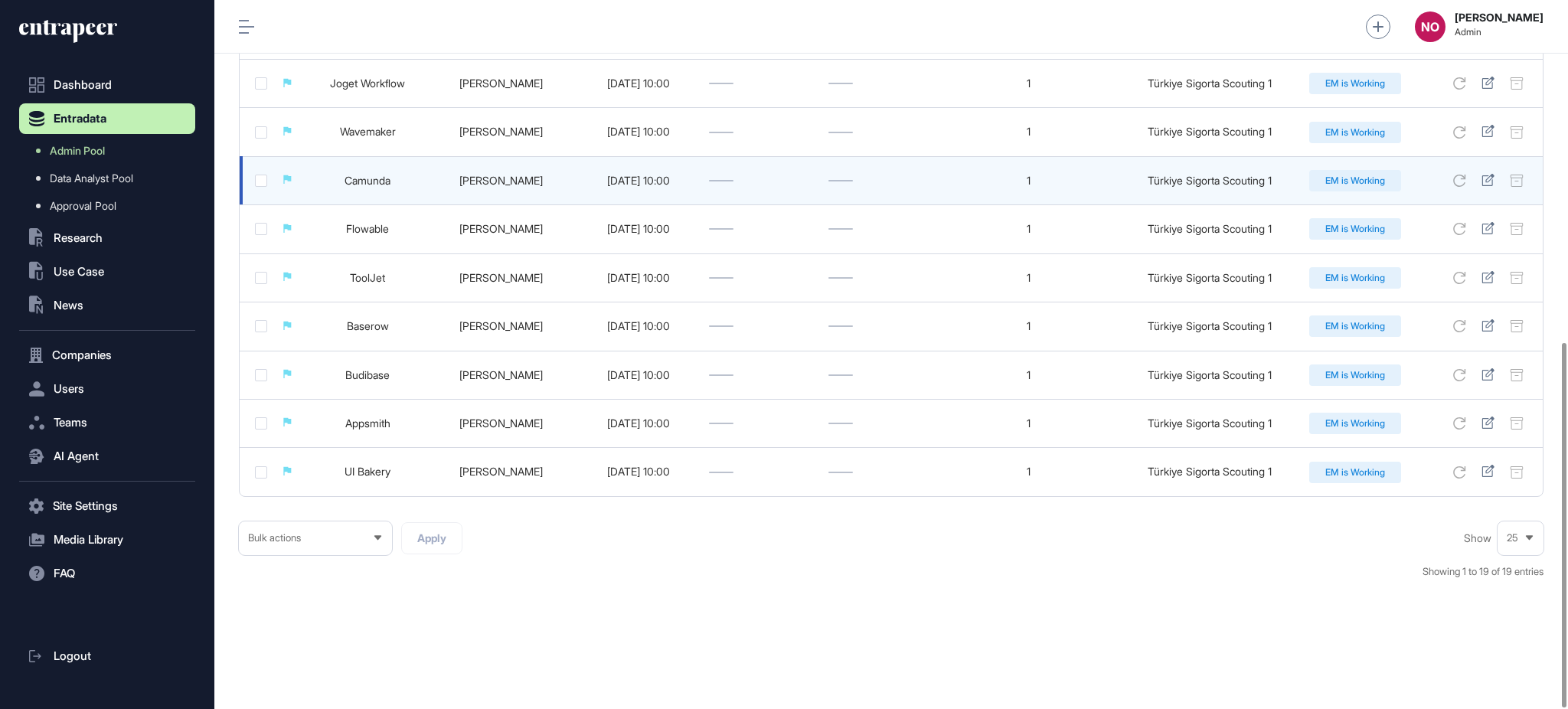
click at [375, 182] on link "Camunda" at bounding box center [367, 180] width 46 height 13
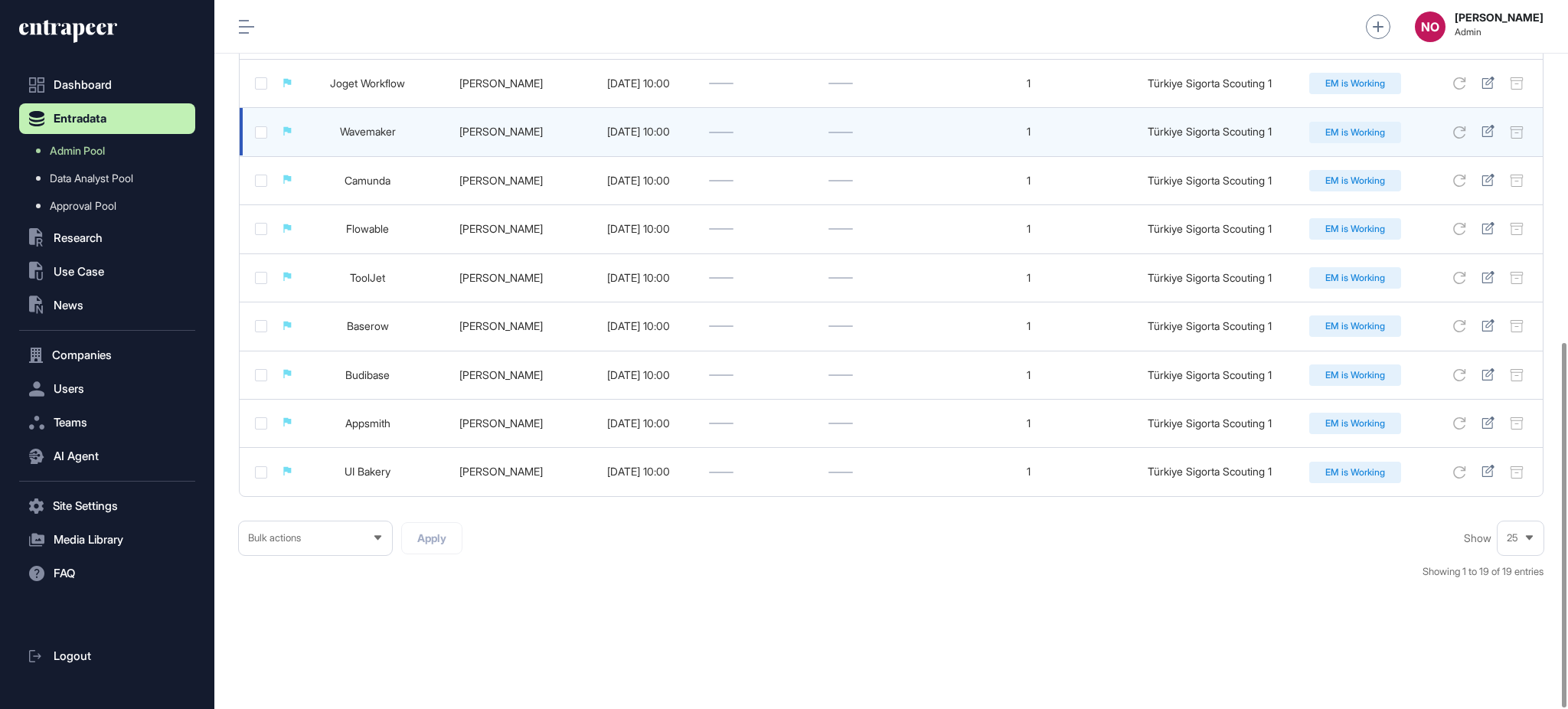
click at [362, 131] on link "Wavemaker" at bounding box center [368, 132] width 56 height 13
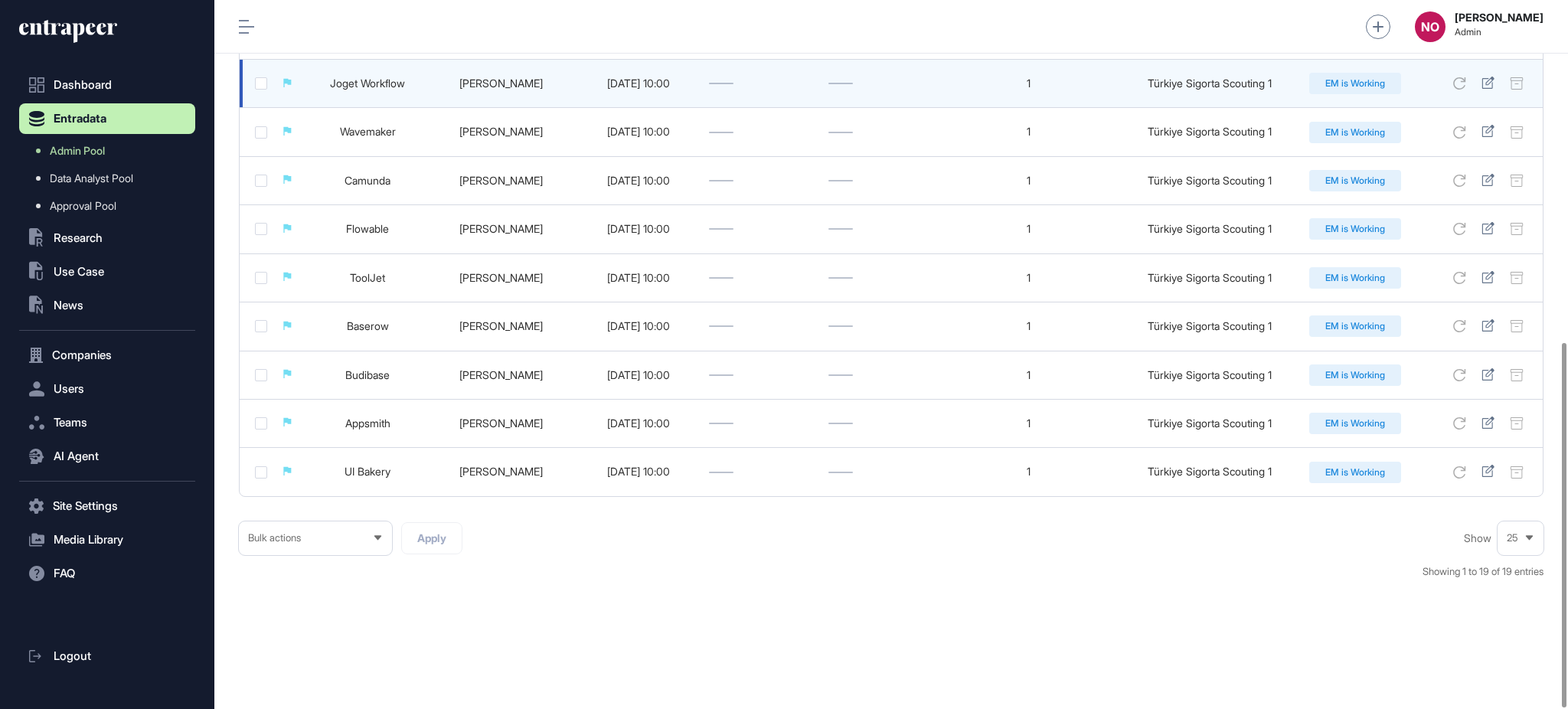
click at [370, 78] on link "Joget Workflow" at bounding box center [368, 83] width 75 height 13
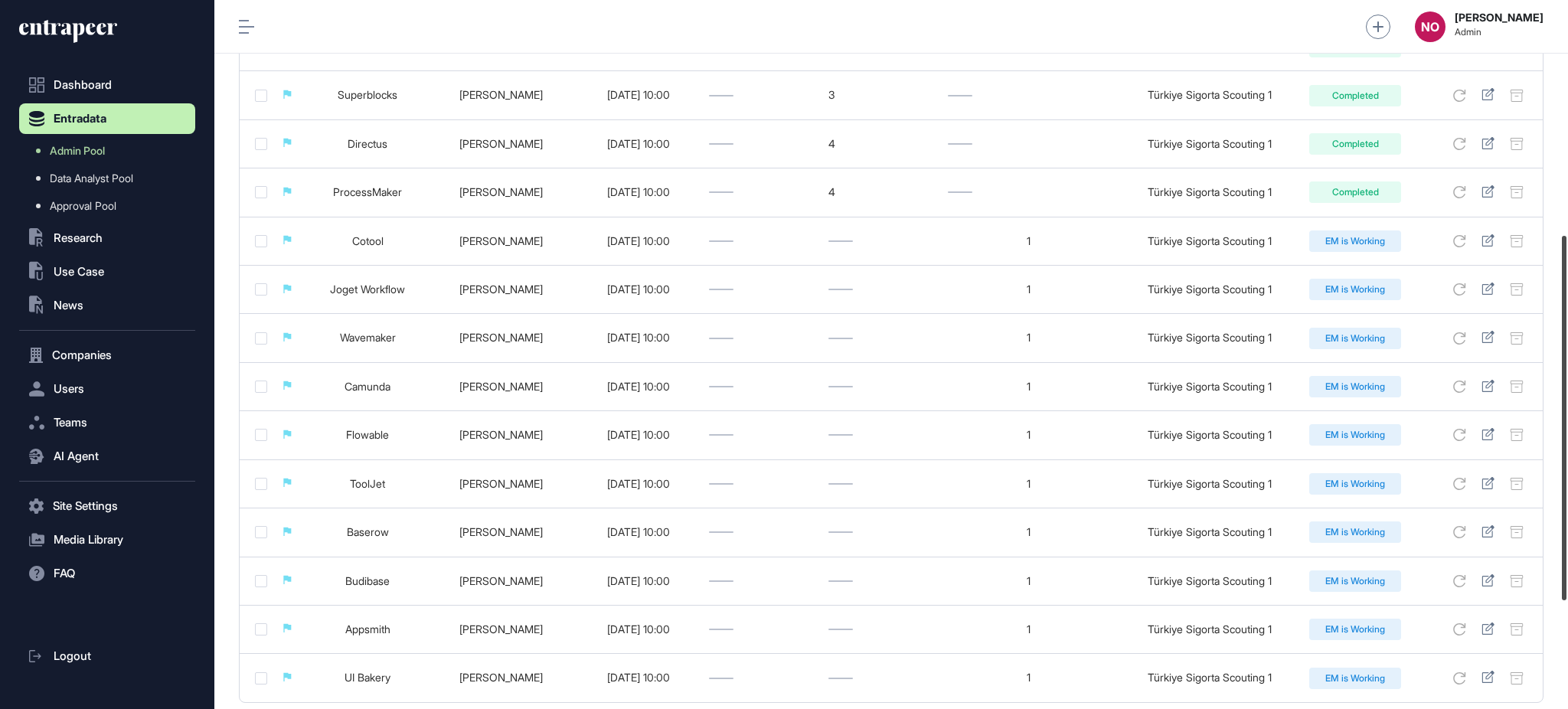
drag, startPoint x: 1566, startPoint y: 556, endPoint x: 1564, endPoint y: 442, distance: 114.0
click at [1565, 445] on div at bounding box center [1565, 418] width 5 height 365
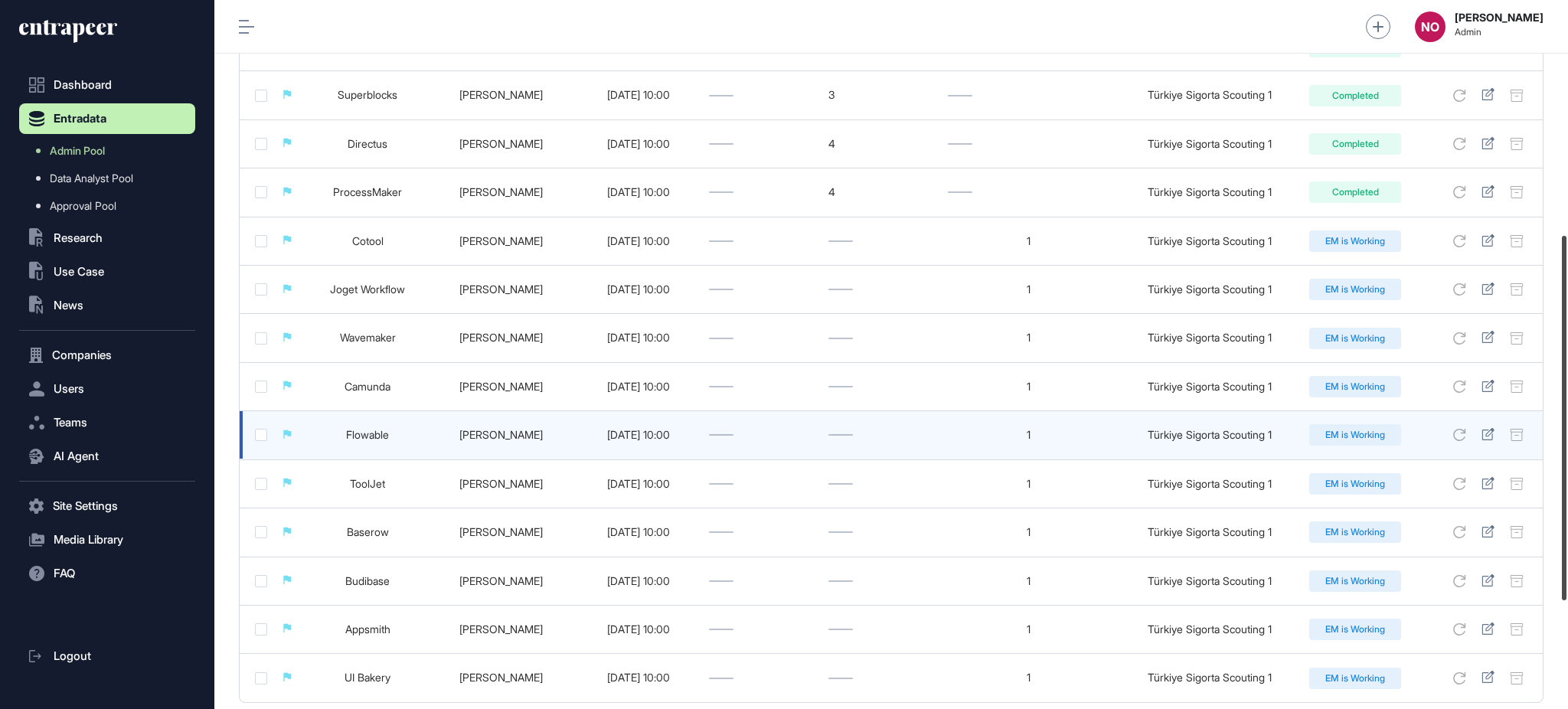
scroll to position [447, 0]
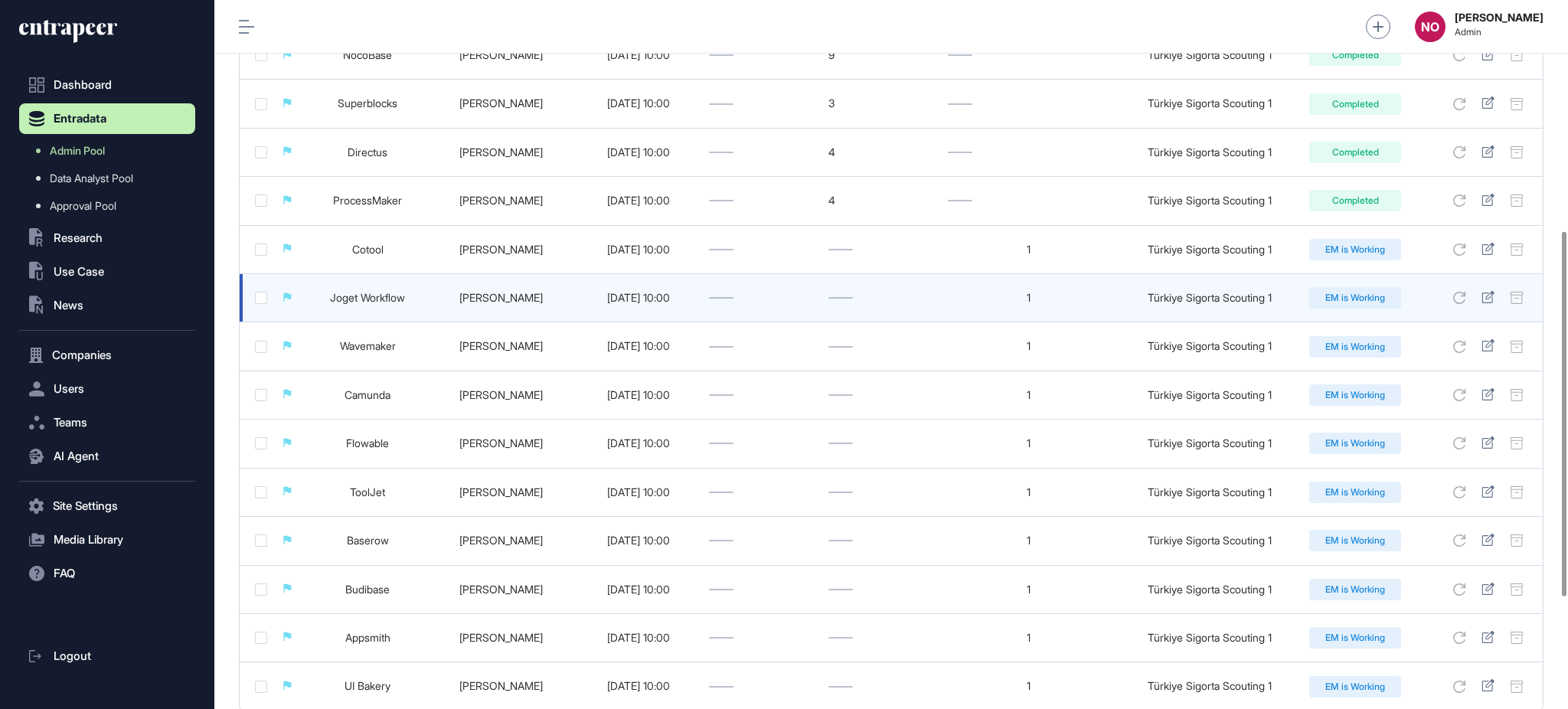
click at [388, 300] on link "Joget Workflow" at bounding box center [368, 298] width 75 height 13
click at [1486, 300] on icon at bounding box center [1487, 297] width 13 height 13
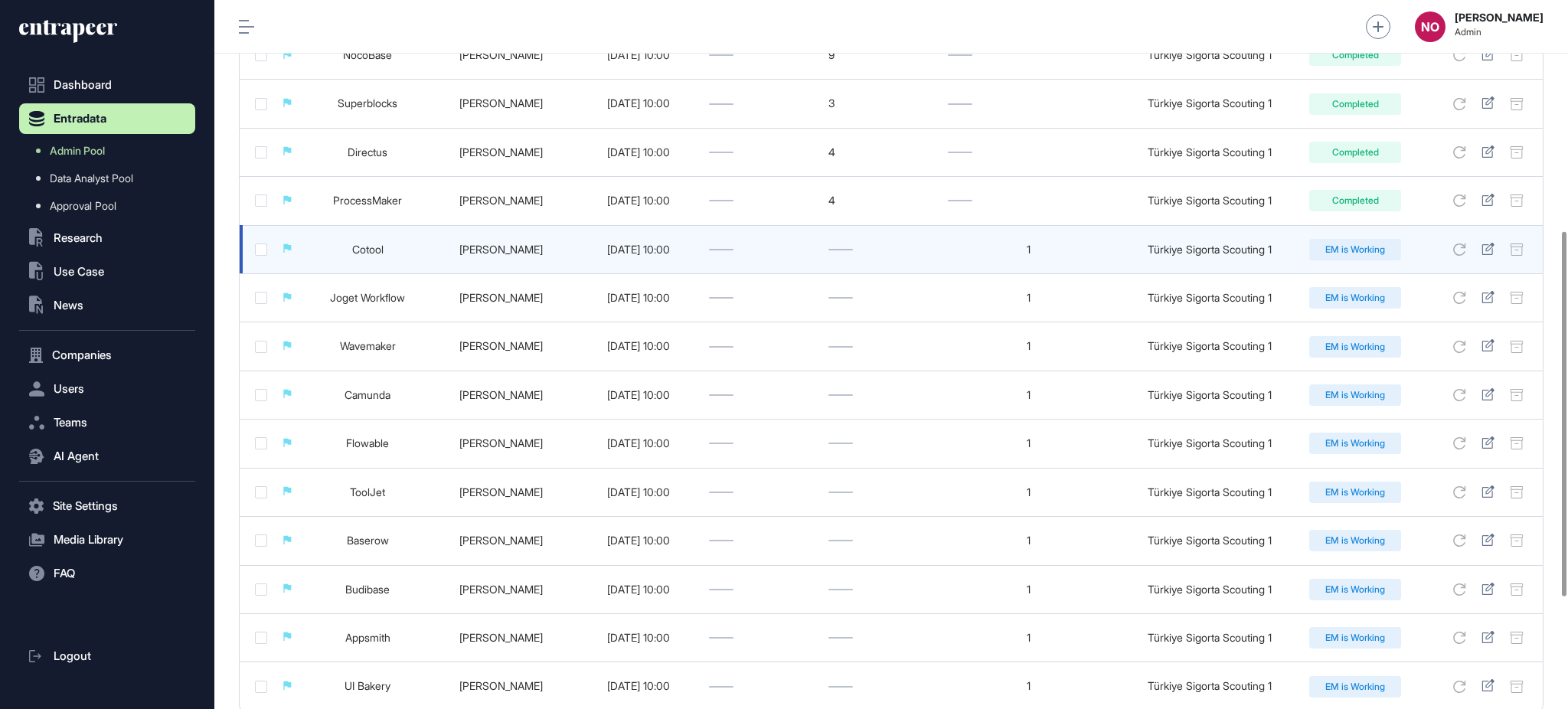
click at [379, 243] on link "Cotool" at bounding box center [368, 249] width 32 height 13
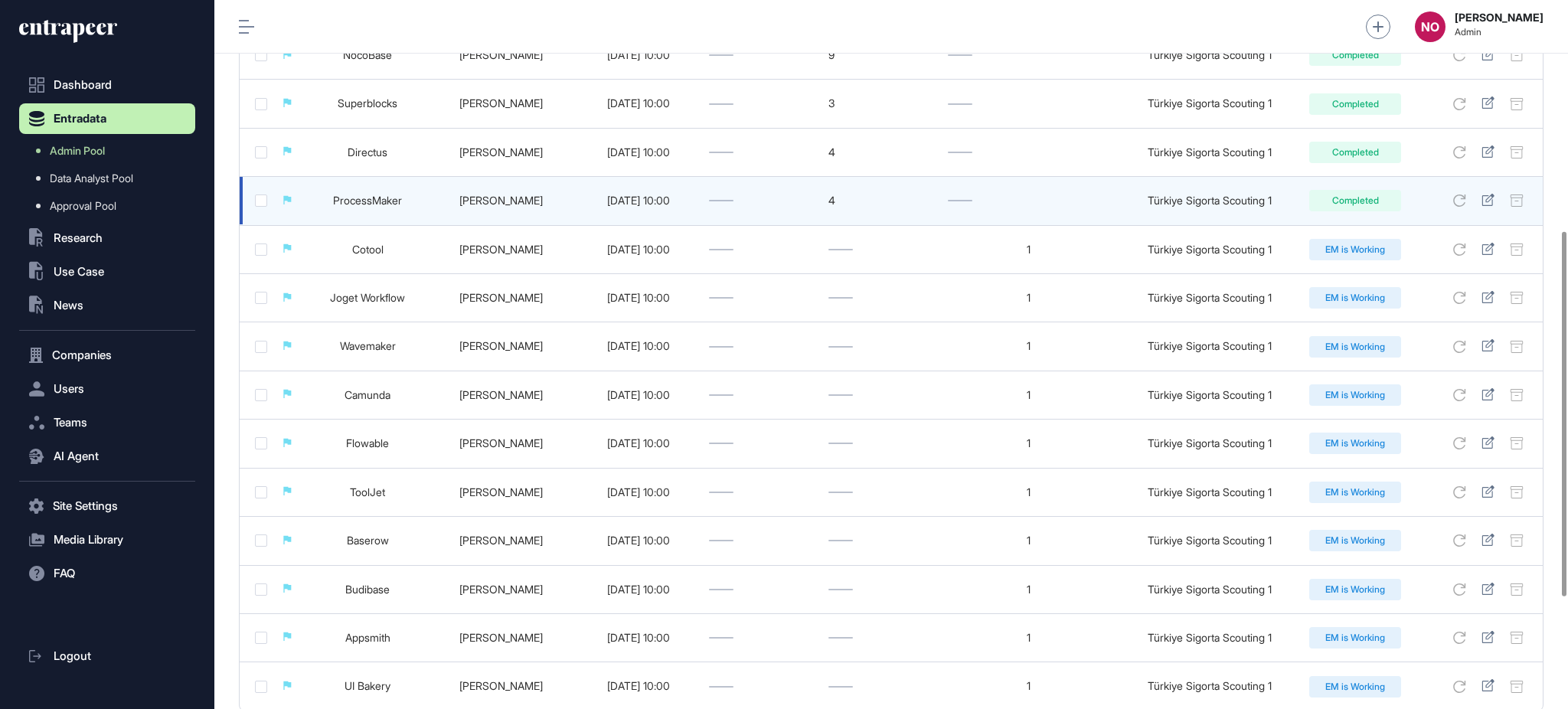
click at [386, 207] on link "ProcessMaker" at bounding box center [367, 200] width 69 height 13
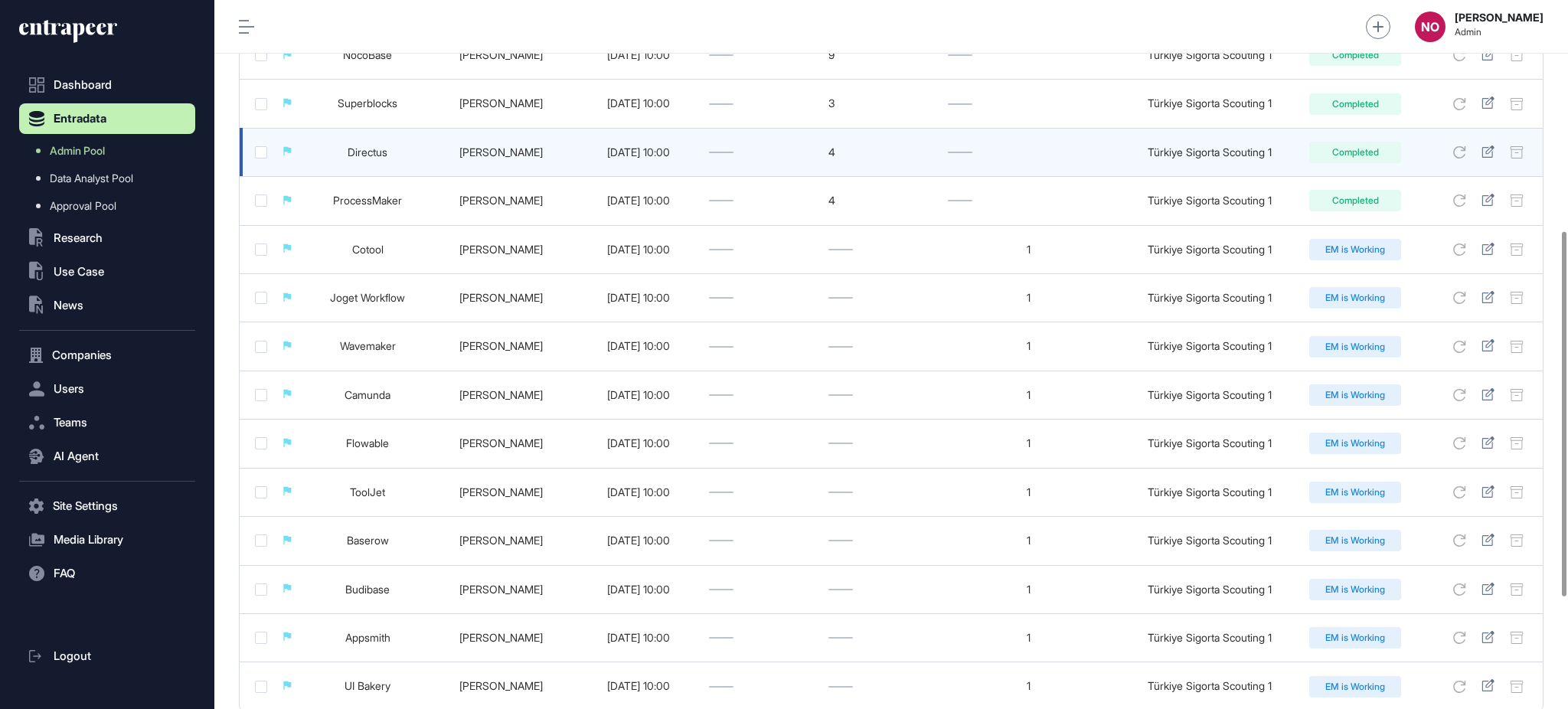
click at [384, 158] on link "Directus" at bounding box center [368, 152] width 40 height 13
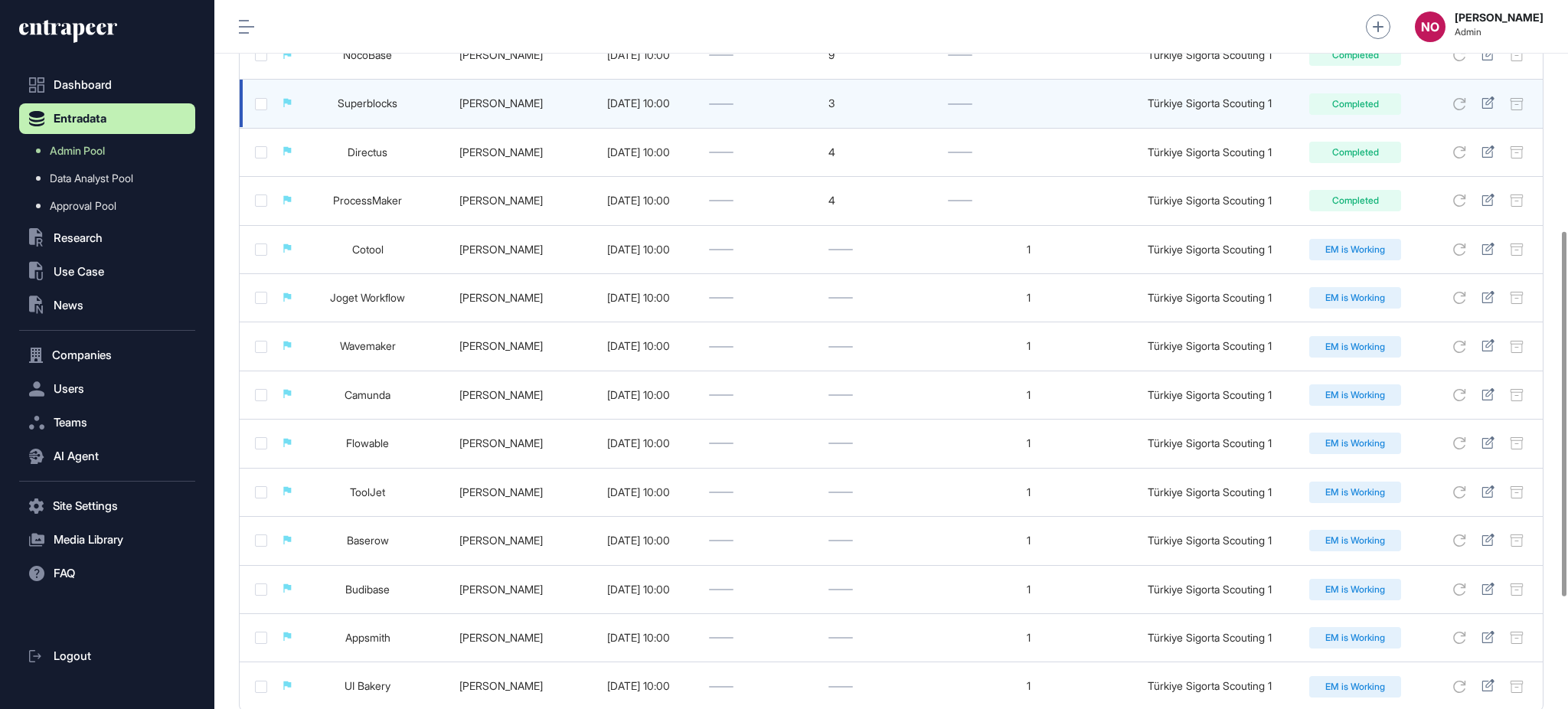
click at [361, 105] on link "Superblocks" at bounding box center [368, 103] width 60 height 13
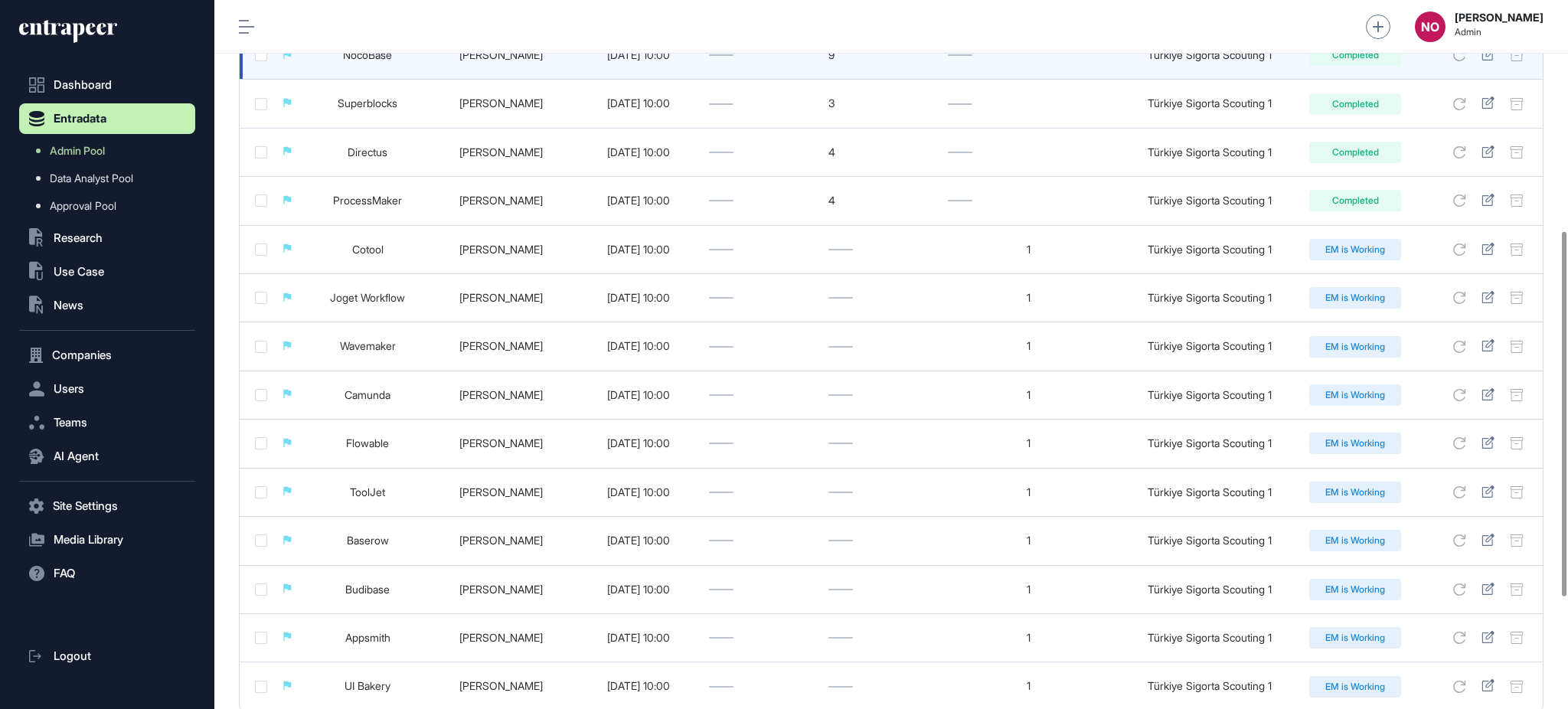
click at [383, 59] on link "NocoBase" at bounding box center [367, 55] width 49 height 13
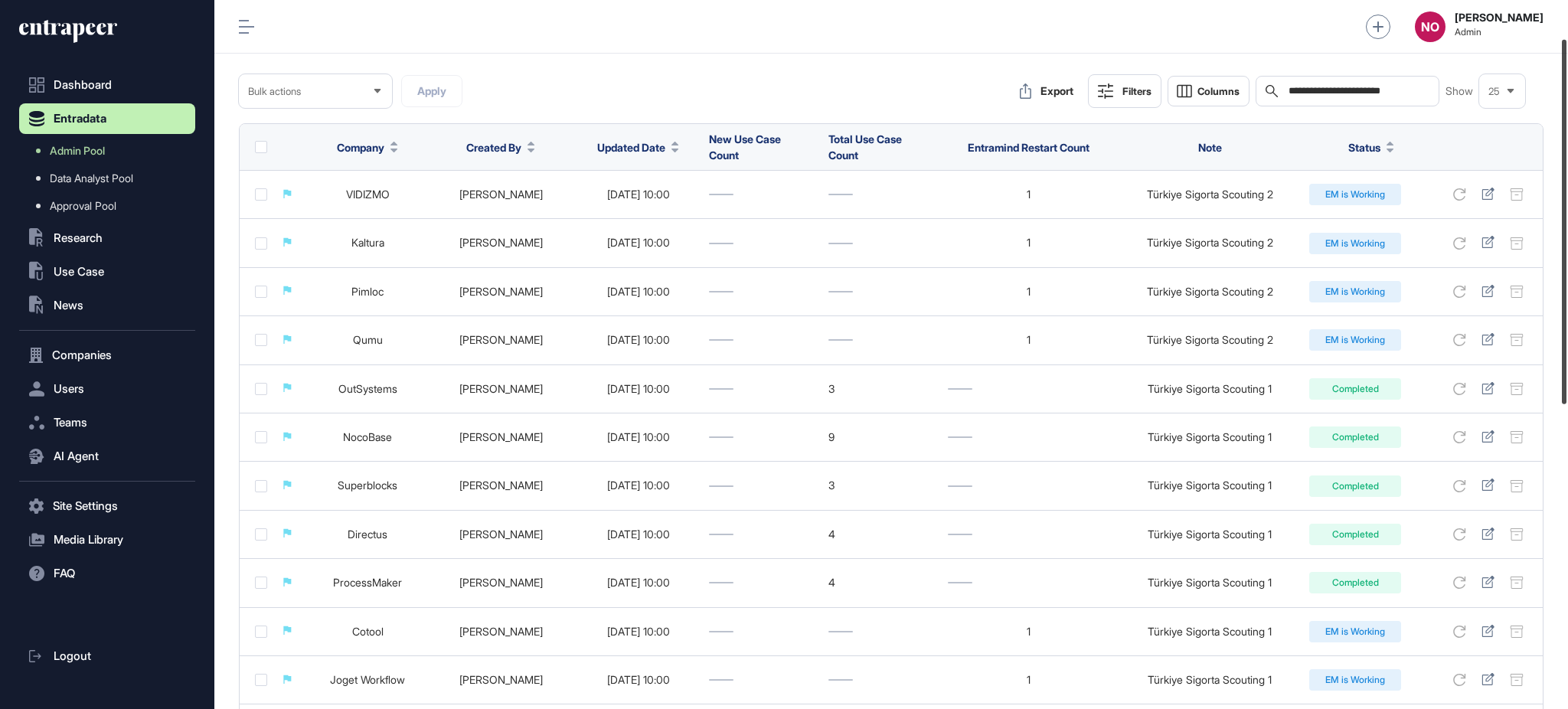
scroll to position [0, 0]
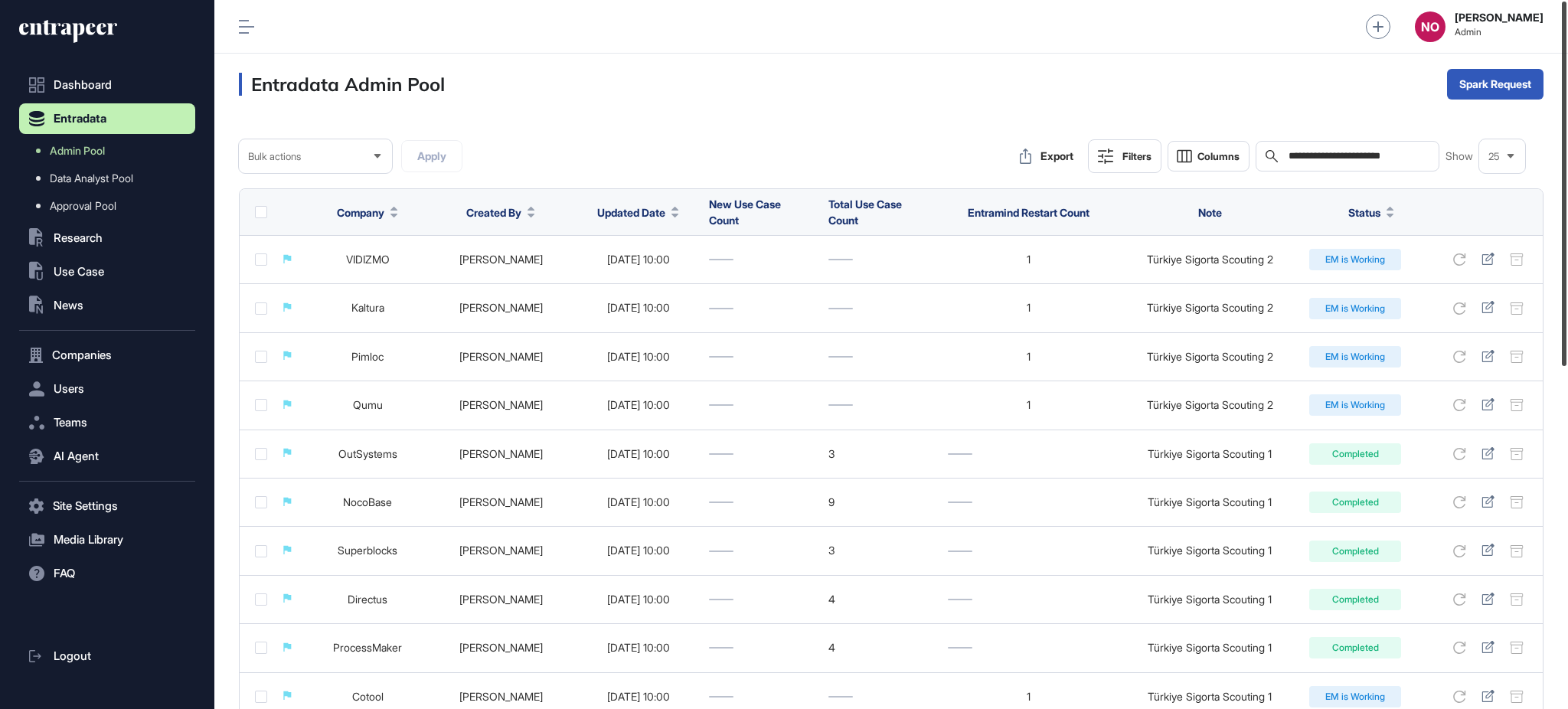
drag, startPoint x: 1566, startPoint y: 379, endPoint x: 1561, endPoint y: 139, distance: 240.1
click at [1562, 139] on div at bounding box center [1565, 184] width 5 height 365
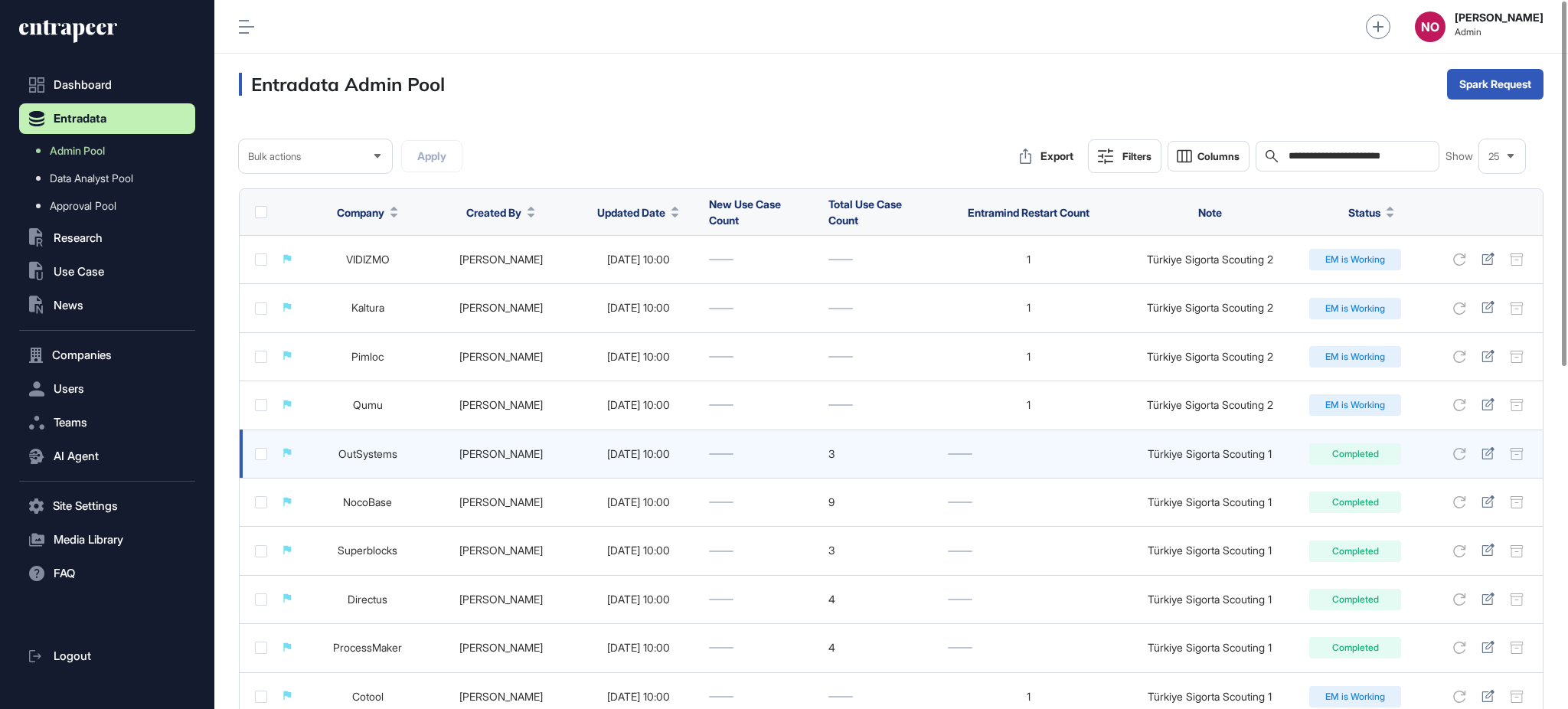
click at [387, 457] on link "OutSystems" at bounding box center [368, 454] width 59 height 13
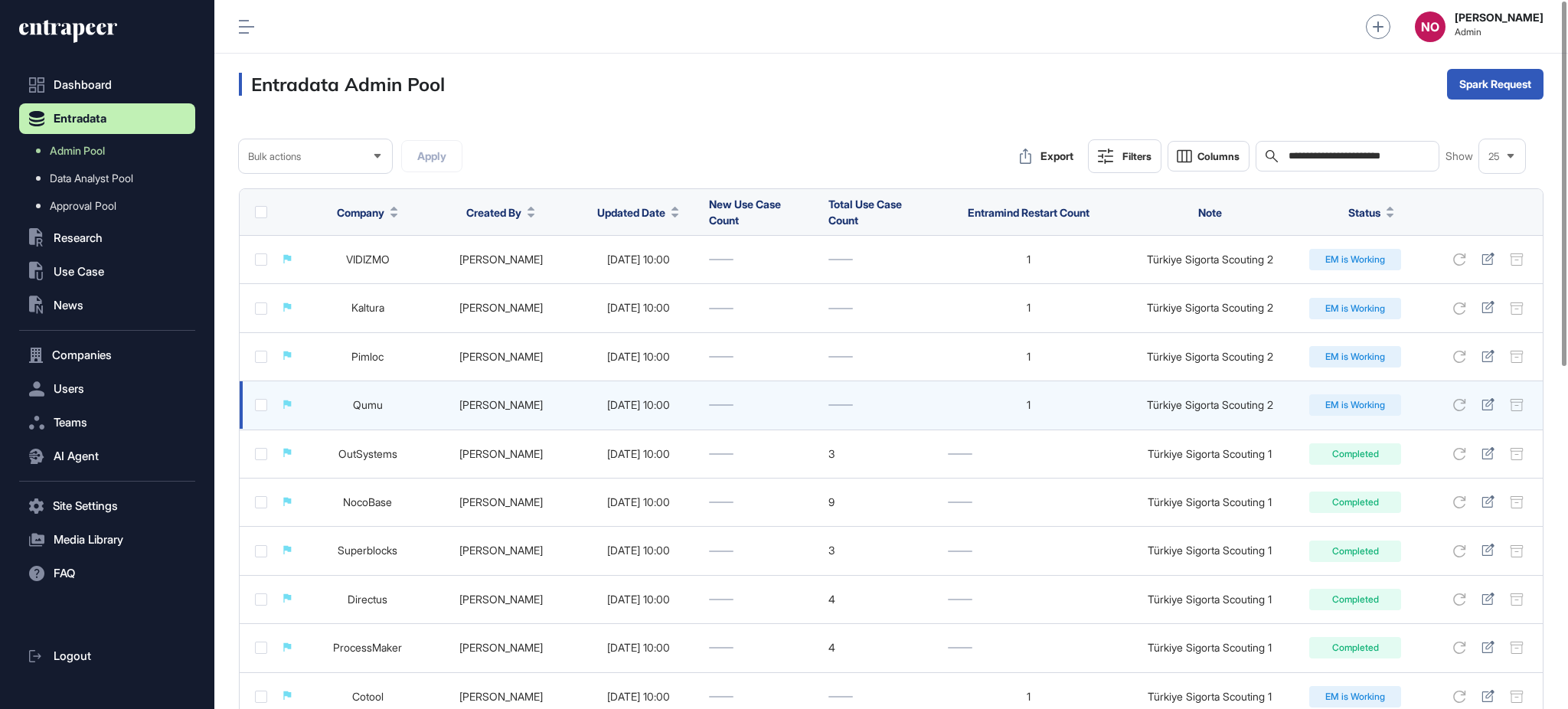
click at [376, 404] on link "Qumu" at bounding box center [368, 405] width 30 height 13
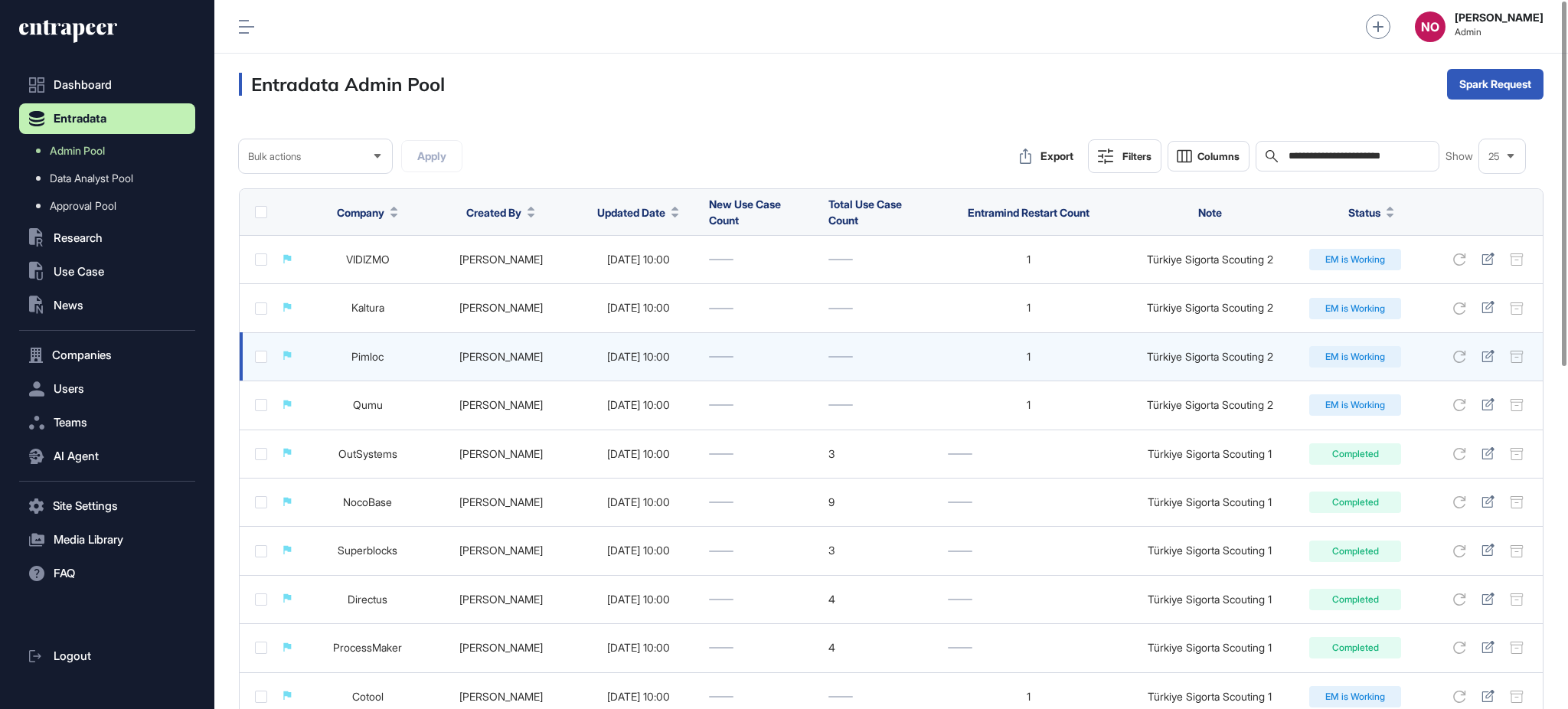
click at [368, 355] on link "Pimloc" at bounding box center [367, 357] width 33 height 13
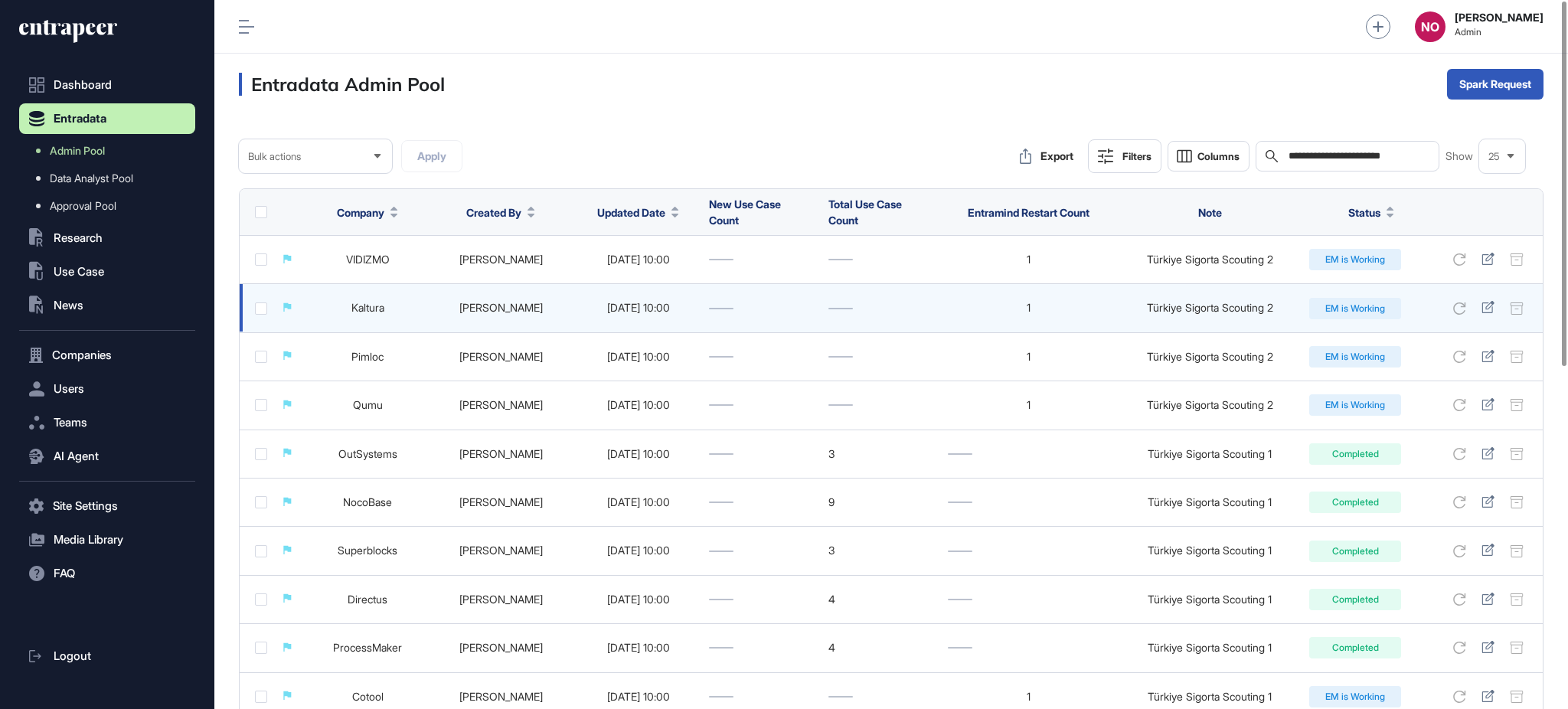
click at [379, 307] on link "Kaltura" at bounding box center [367, 308] width 33 height 13
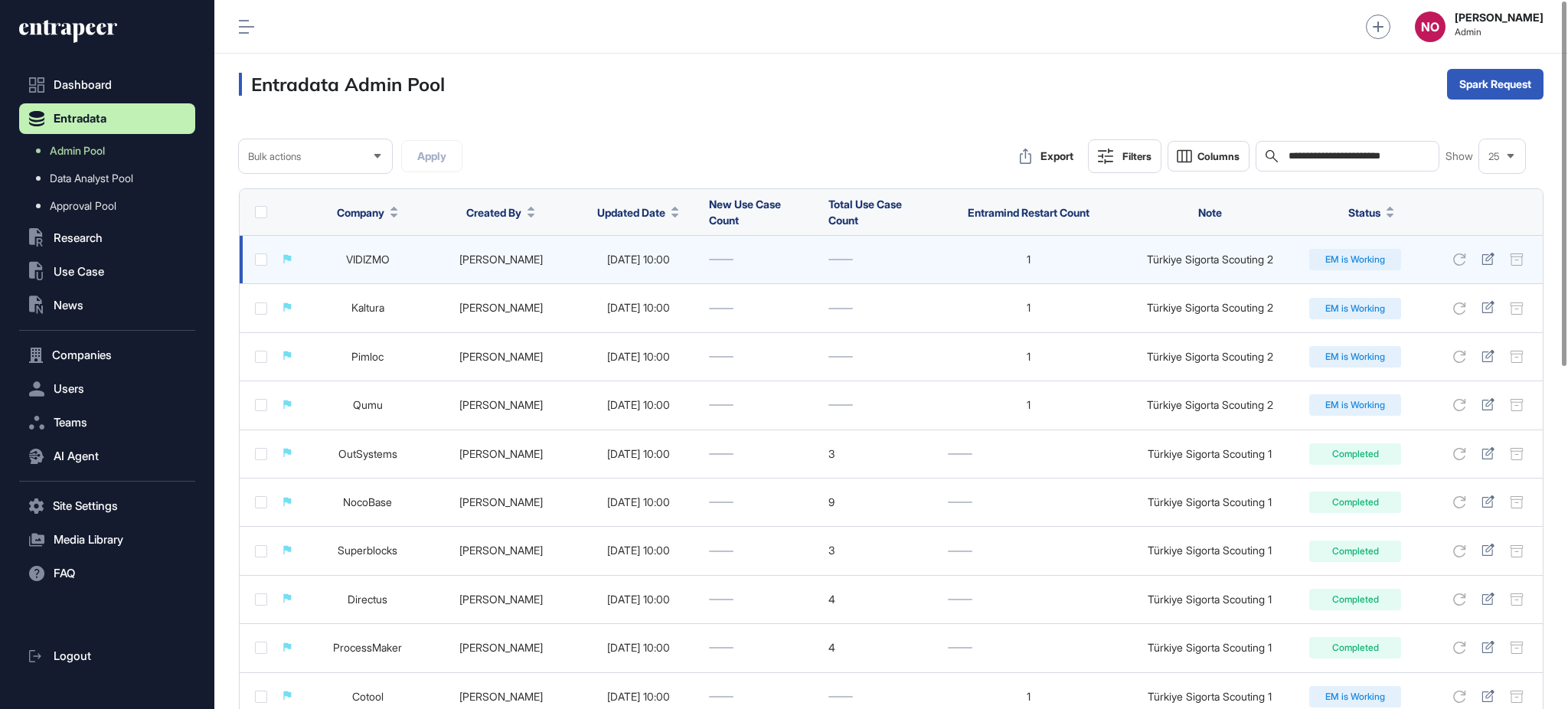
click at [379, 262] on link "VIDIZMO" at bounding box center [368, 259] width 43 height 13
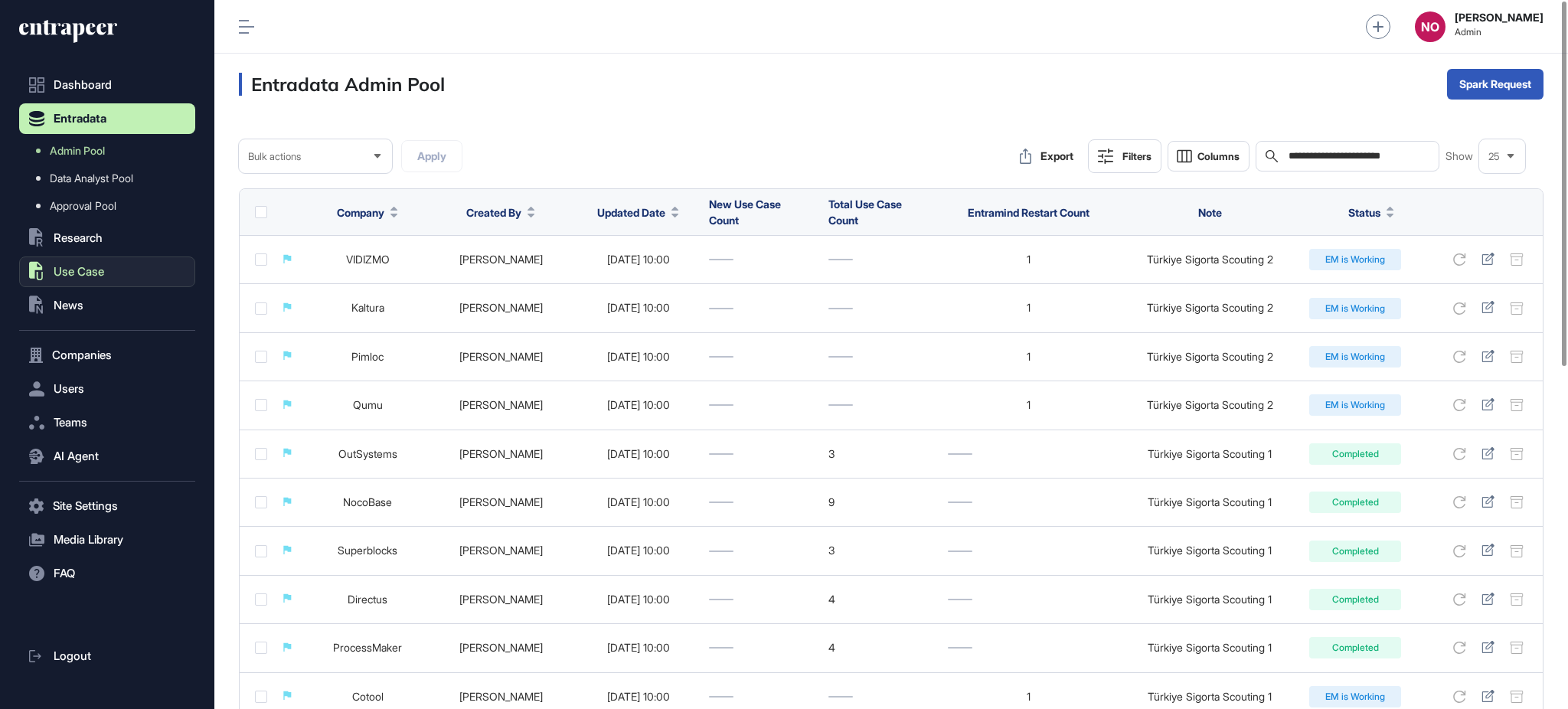
click at [99, 269] on span "Use Case" at bounding box center [78, 272] width 51 height 13
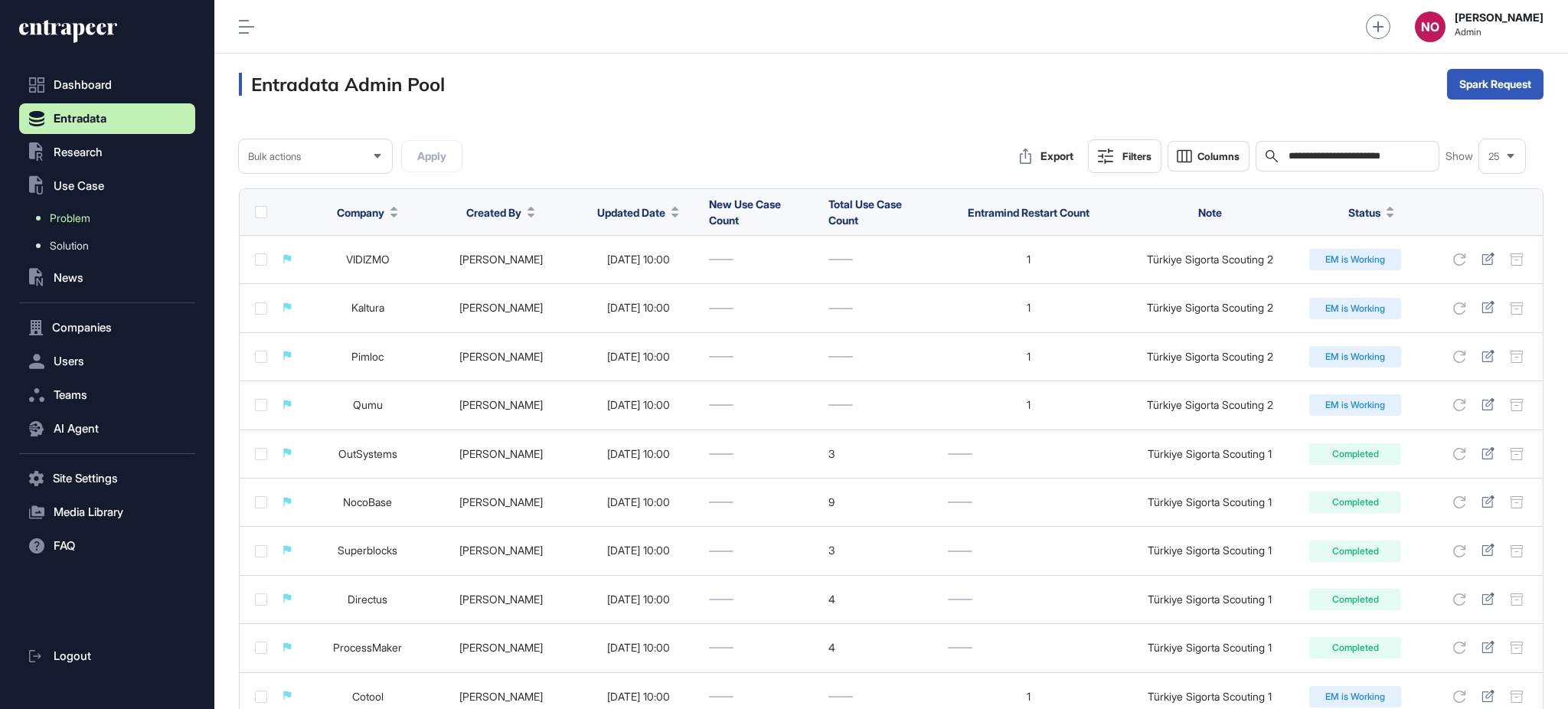
click at [124, 216] on link "Problem" at bounding box center [111, 218] width 168 height 28
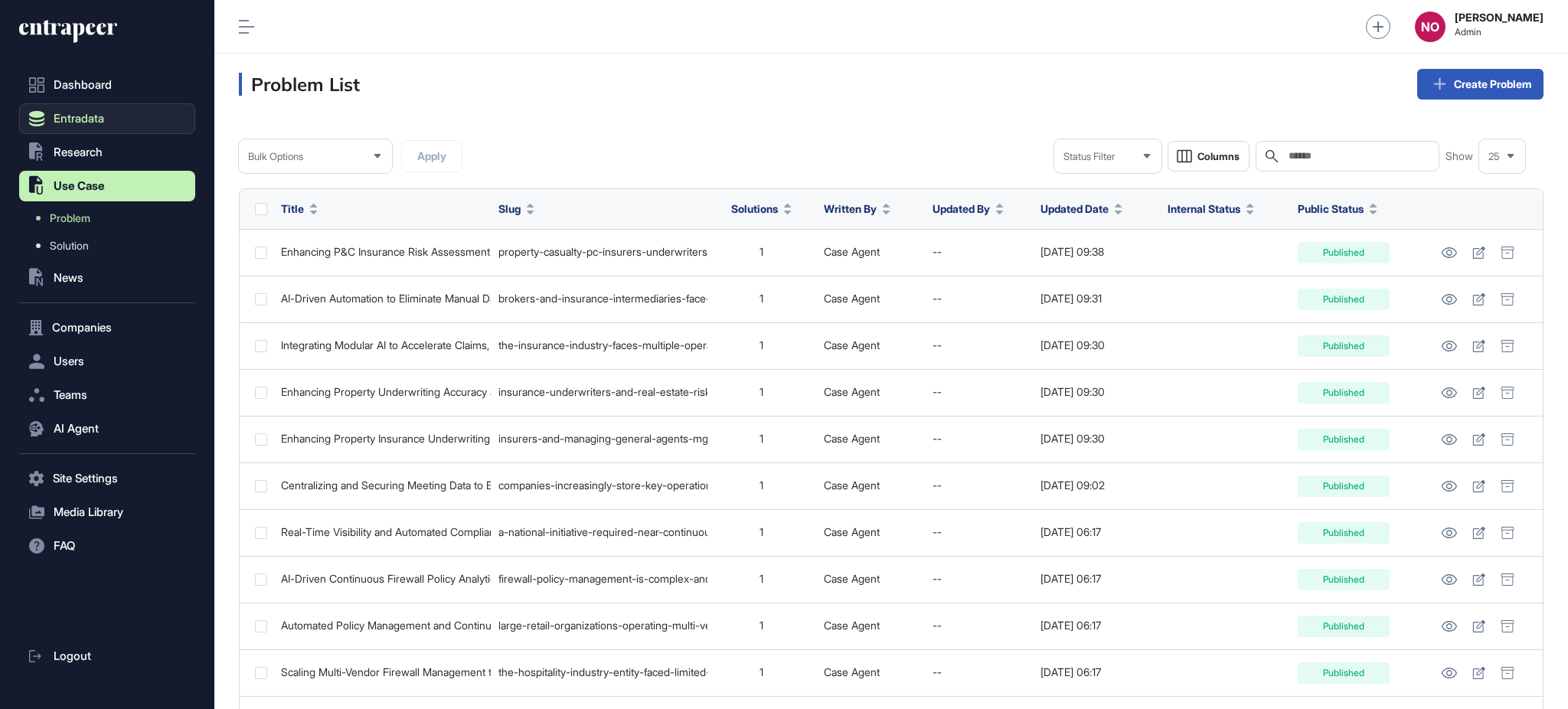
click at [72, 124] on span "Entradata" at bounding box center [78, 118] width 51 height 13
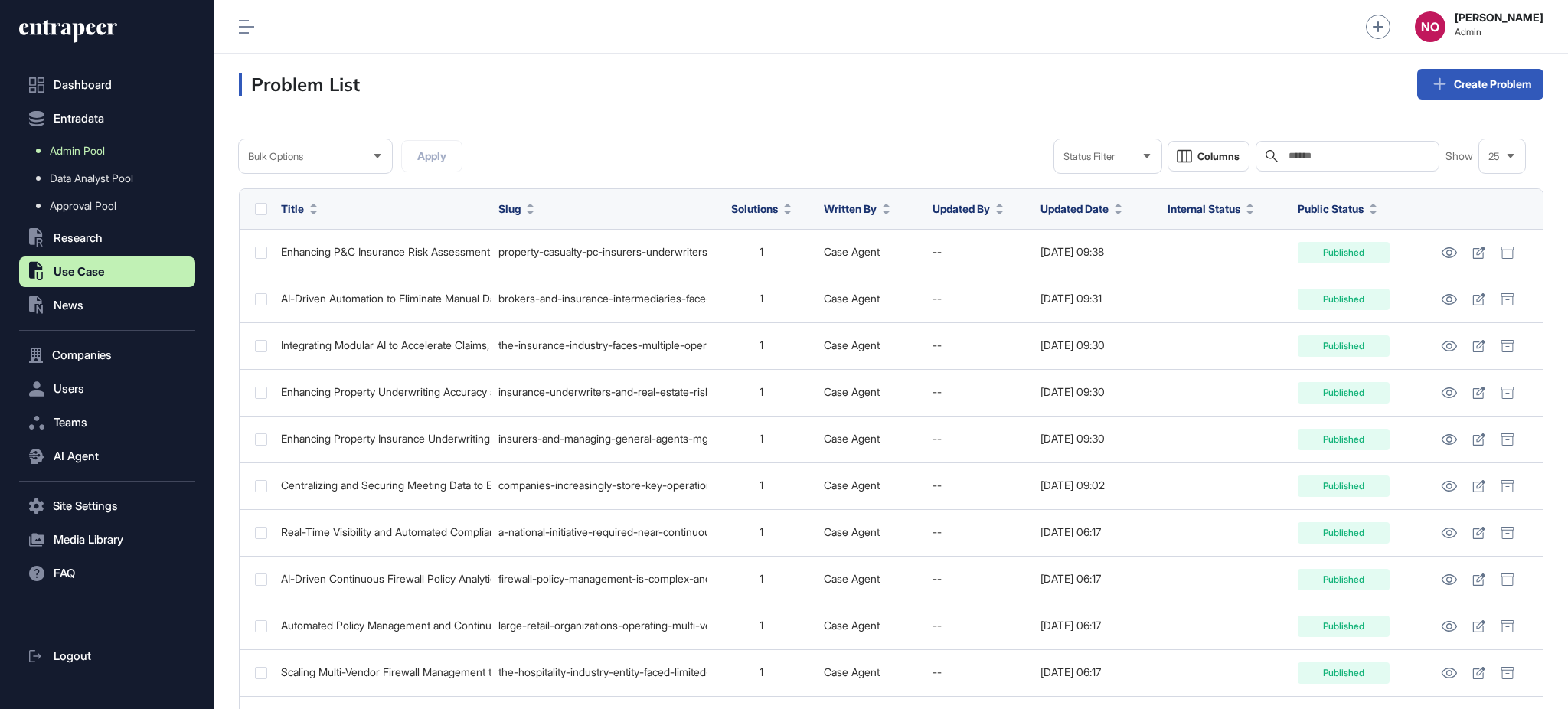
click at [97, 153] on span "Admin Pool" at bounding box center [78, 151] width 55 height 13
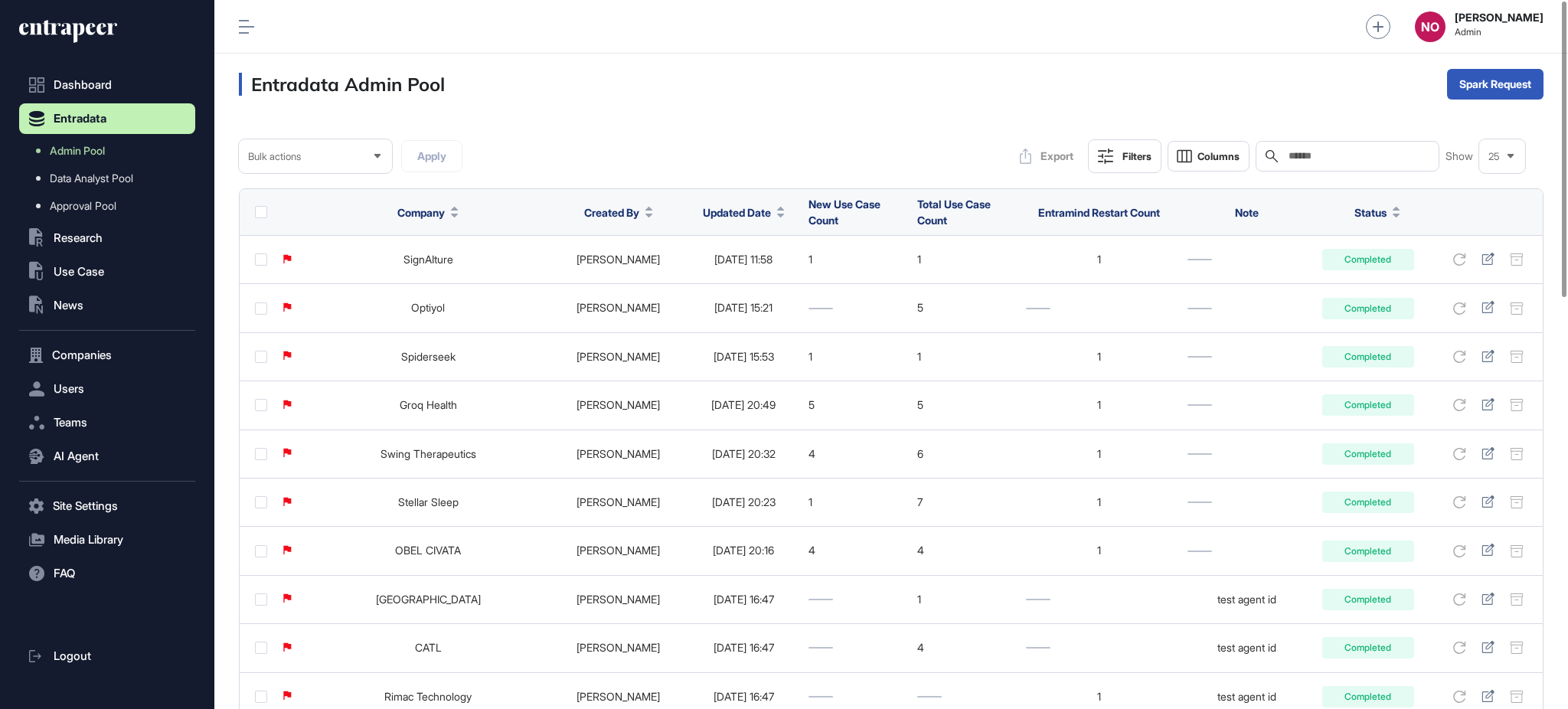
click at [727, 211] on span "Updated Date" at bounding box center [737, 212] width 68 height 16
click at [733, 270] on span "Sort Descending" at bounding box center [735, 277] width 61 height 13
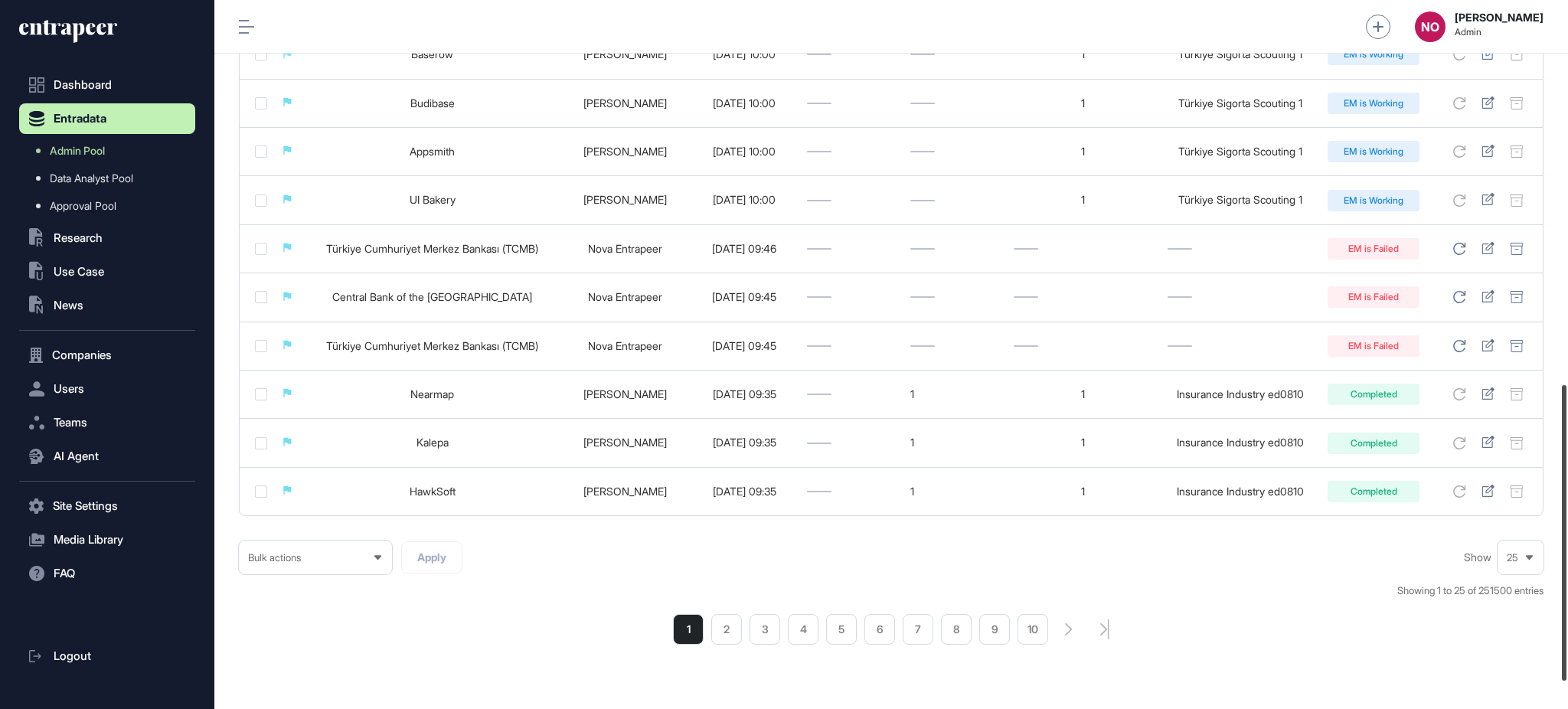
scroll to position [936, 0]
drag, startPoint x: 1566, startPoint y: 229, endPoint x: 1566, endPoint y: 617, distance: 388.0
click at [1566, 617] on div at bounding box center [1565, 539] width 5 height 295
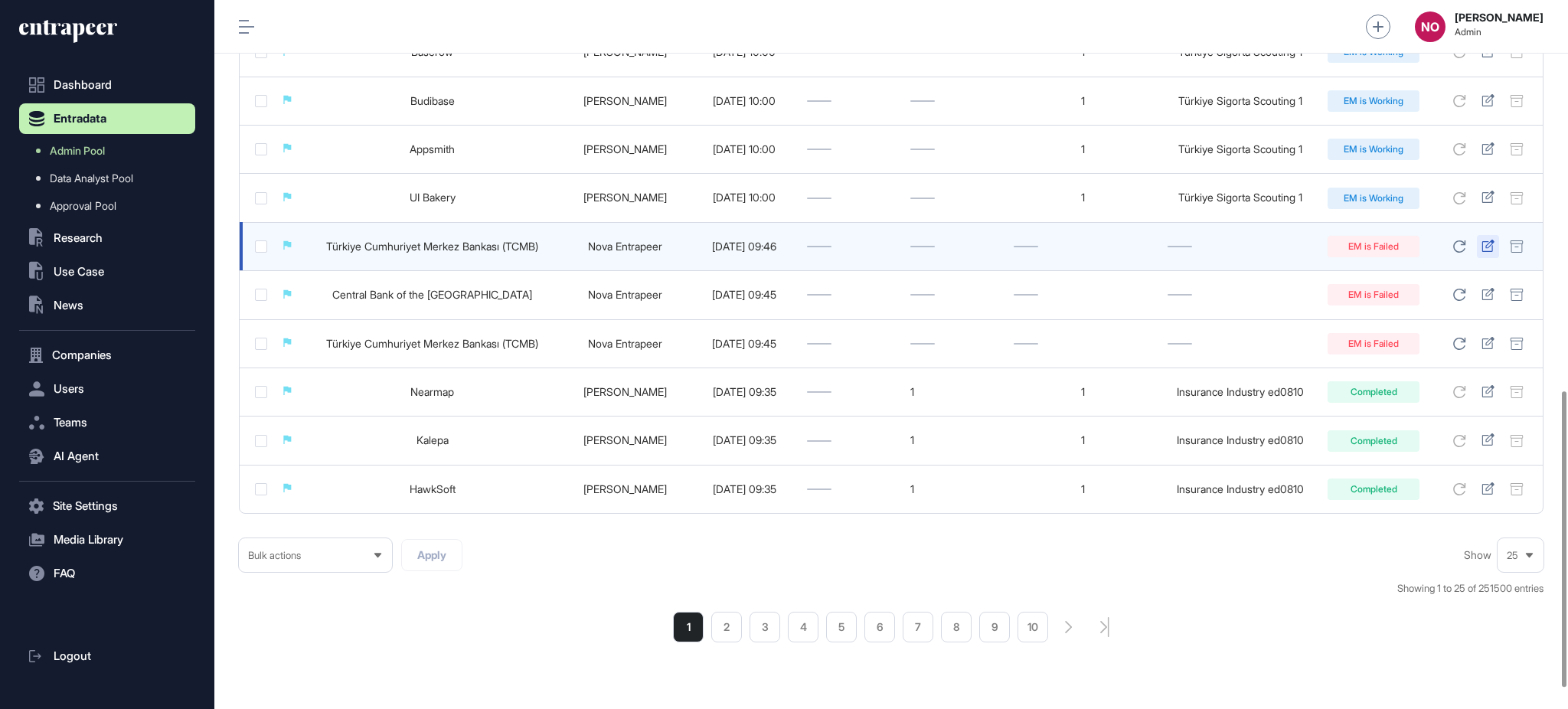
click at [1487, 247] on icon at bounding box center [1487, 245] width 13 height 13
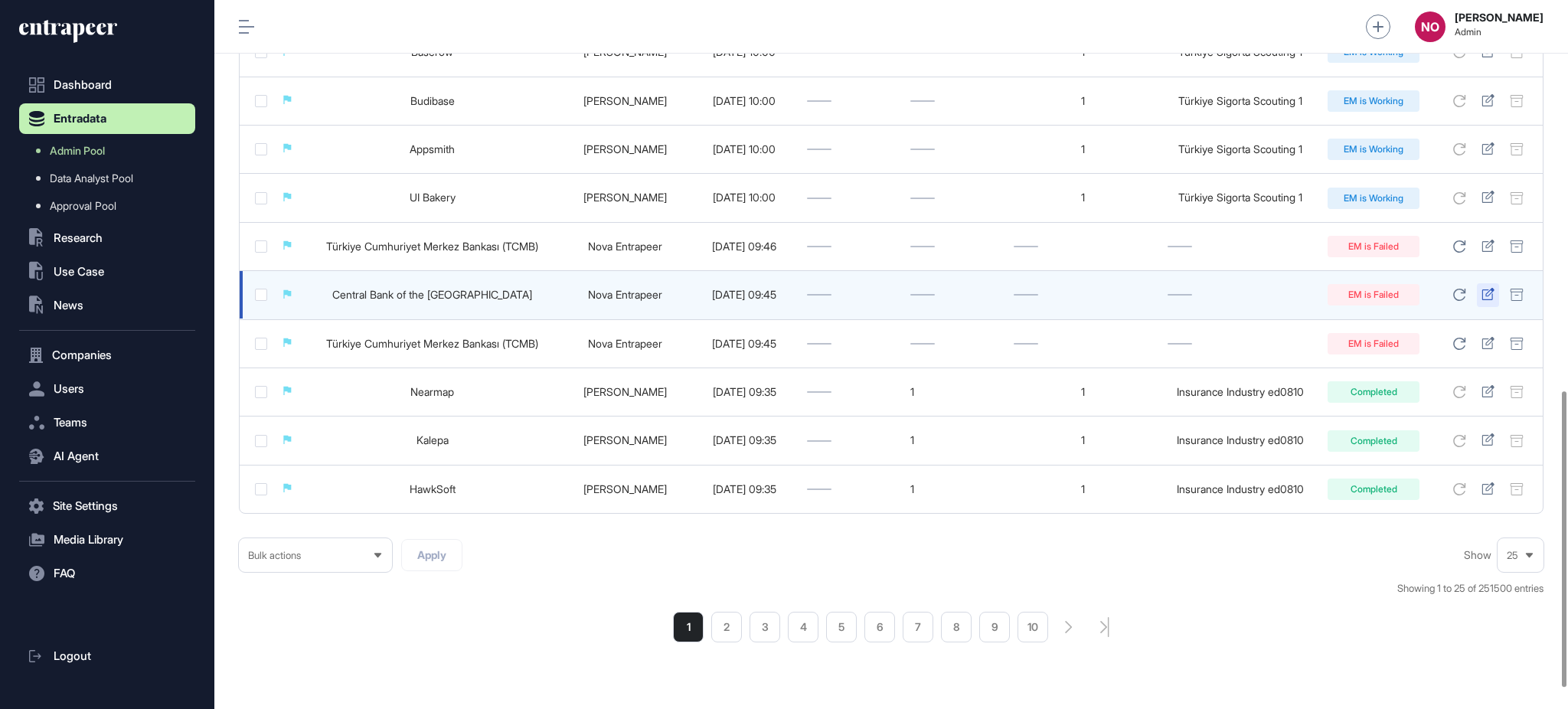
click at [1487, 305] on div at bounding box center [1488, 295] width 23 height 23
click at [1485, 299] on icon at bounding box center [1488, 294] width 13 height 13
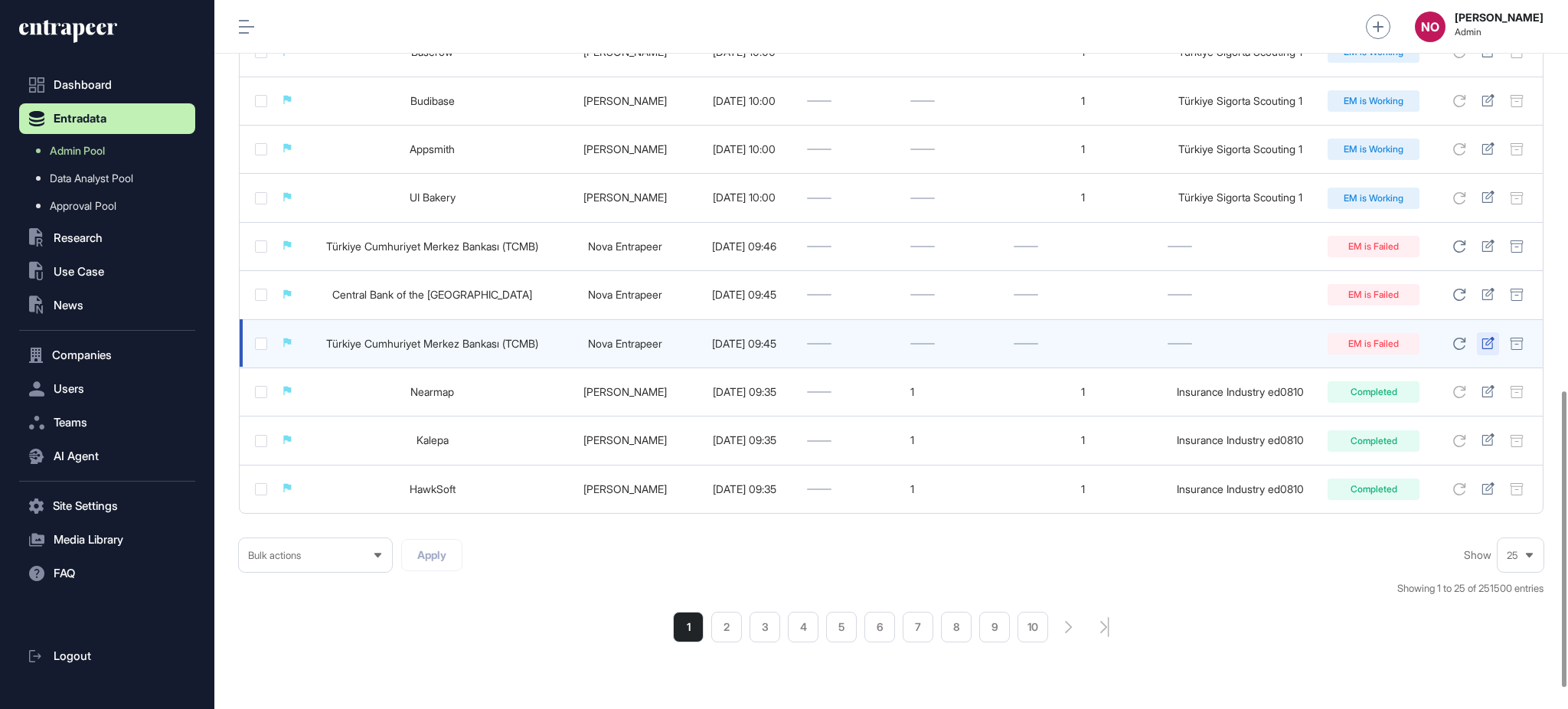
click at [1490, 344] on icon at bounding box center [1488, 343] width 13 height 13
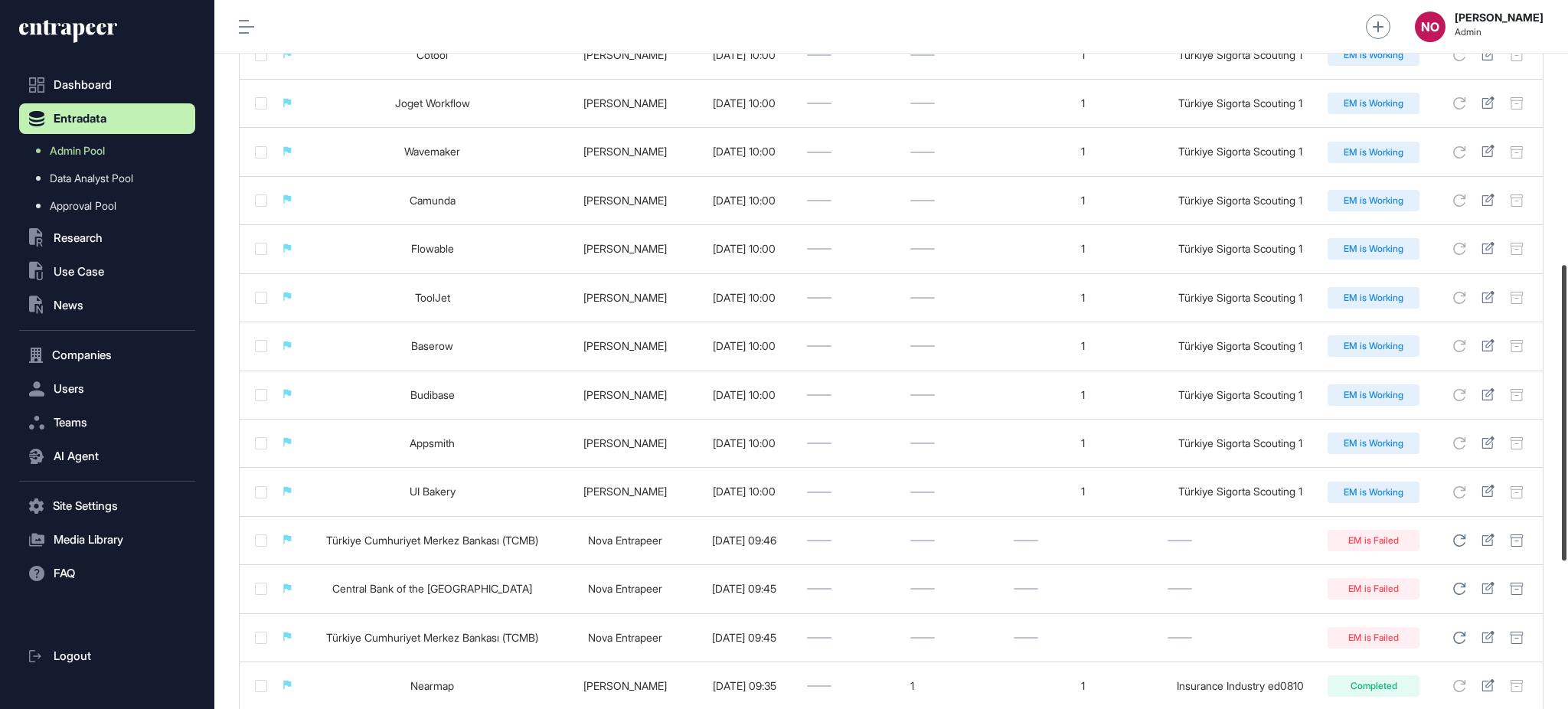
scroll to position [584, 0]
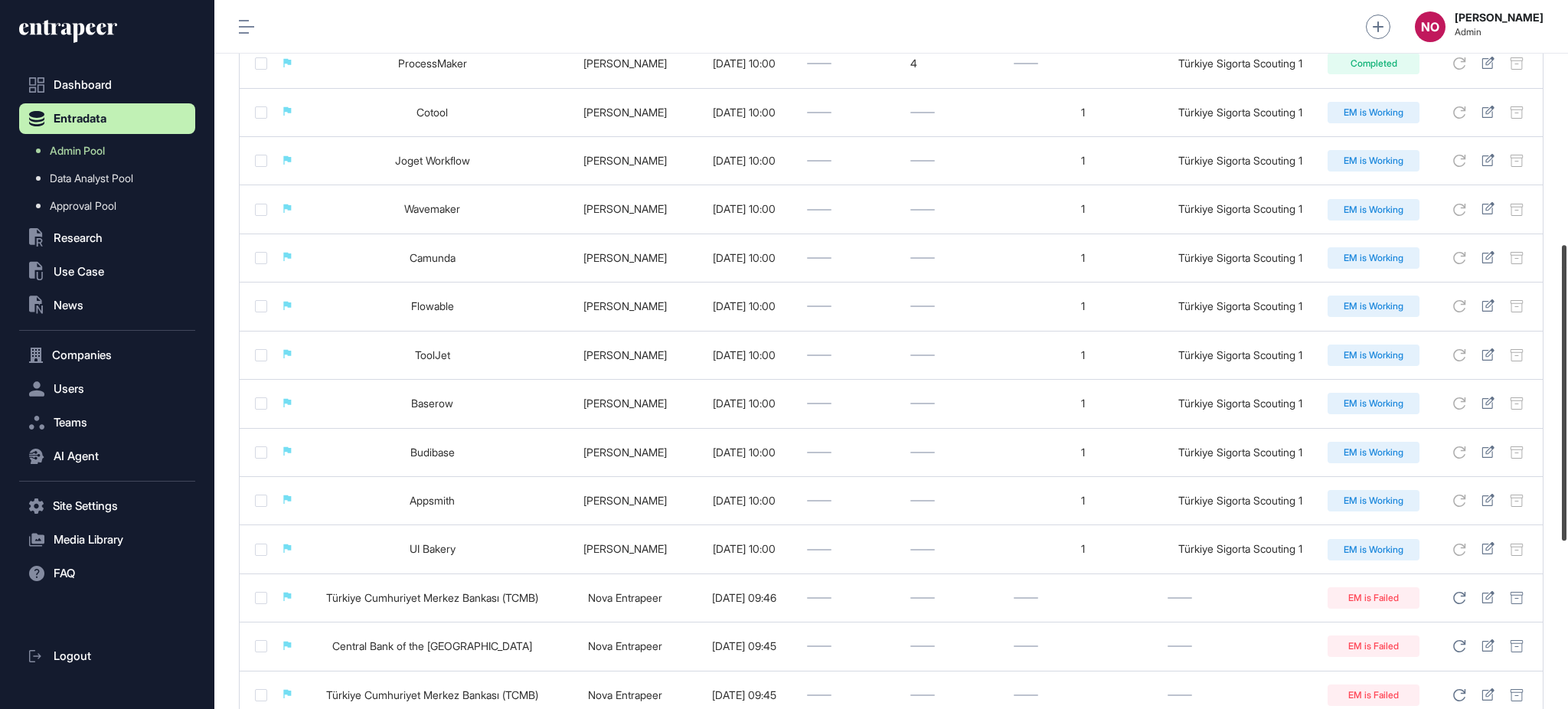
drag, startPoint x: 1566, startPoint y: 551, endPoint x: 1566, endPoint y: 403, distance: 148.0
click at [1566, 403] on div at bounding box center [1565, 393] width 5 height 295
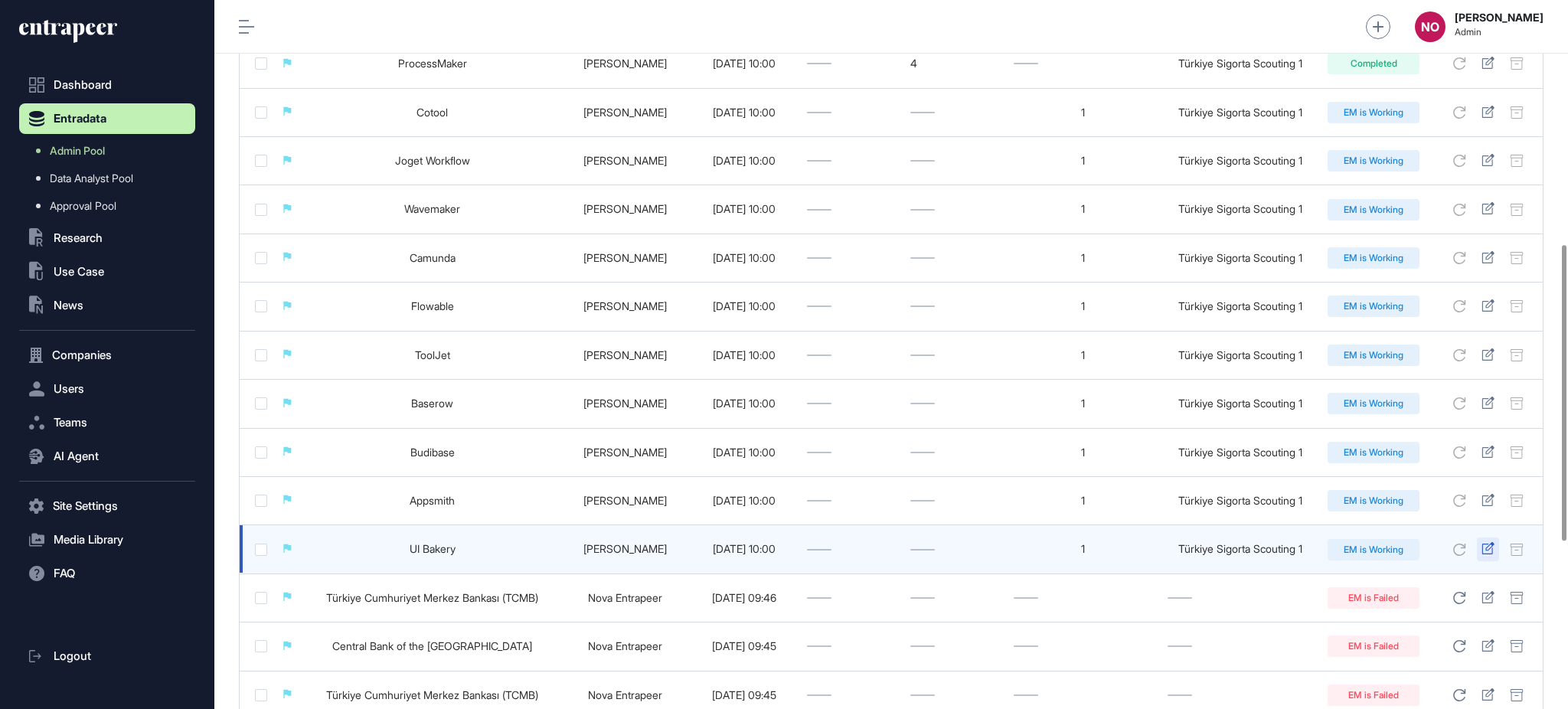
click at [1485, 552] on icon at bounding box center [1487, 548] width 13 height 13
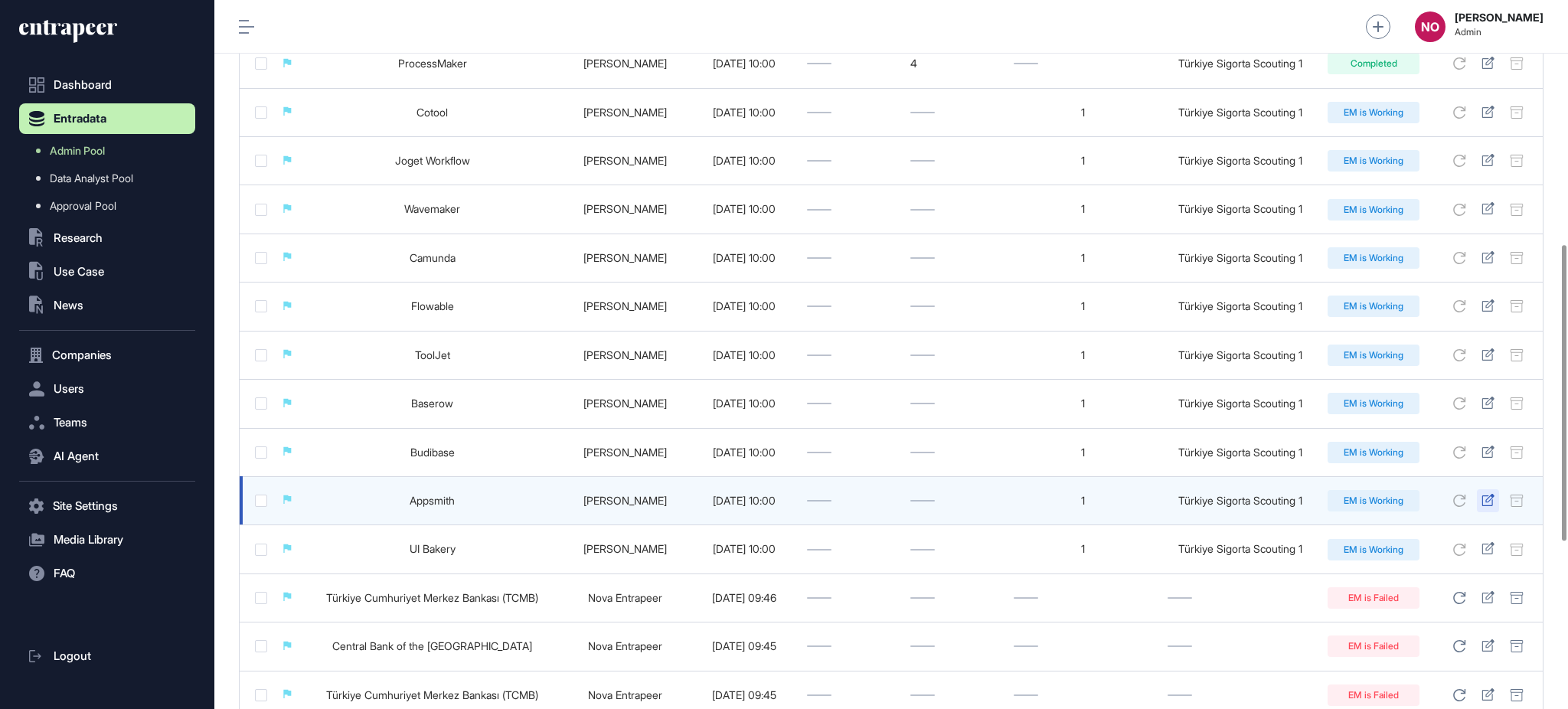
drag, startPoint x: 1484, startPoint y: 505, endPoint x: 1490, endPoint y: 494, distance: 12.5
click at [1485, 506] on icon at bounding box center [1488, 500] width 13 height 13
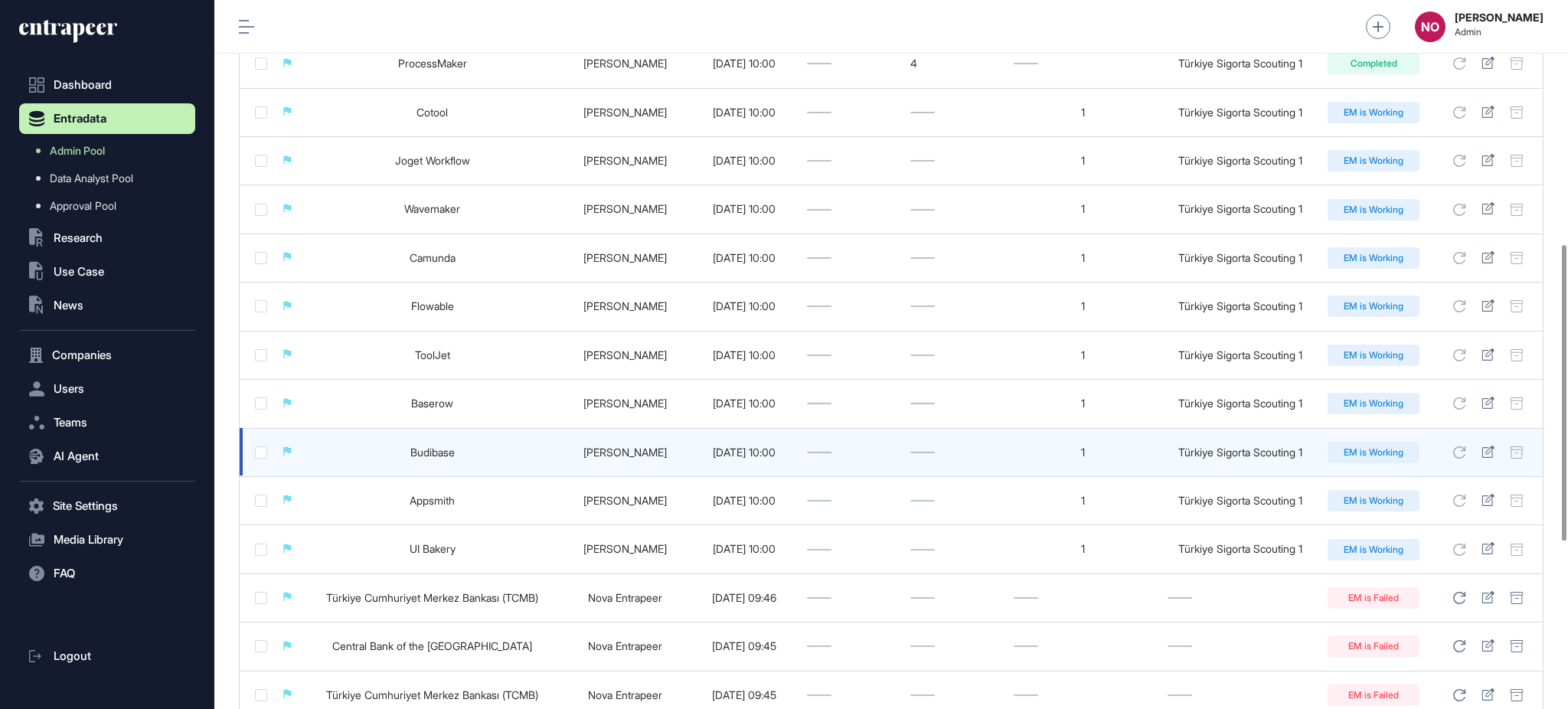
drag, startPoint x: 1491, startPoint y: 454, endPoint x: 1487, endPoint y: 434, distance: 20.4
click at [1490, 453] on icon at bounding box center [1487, 451] width 13 height 13
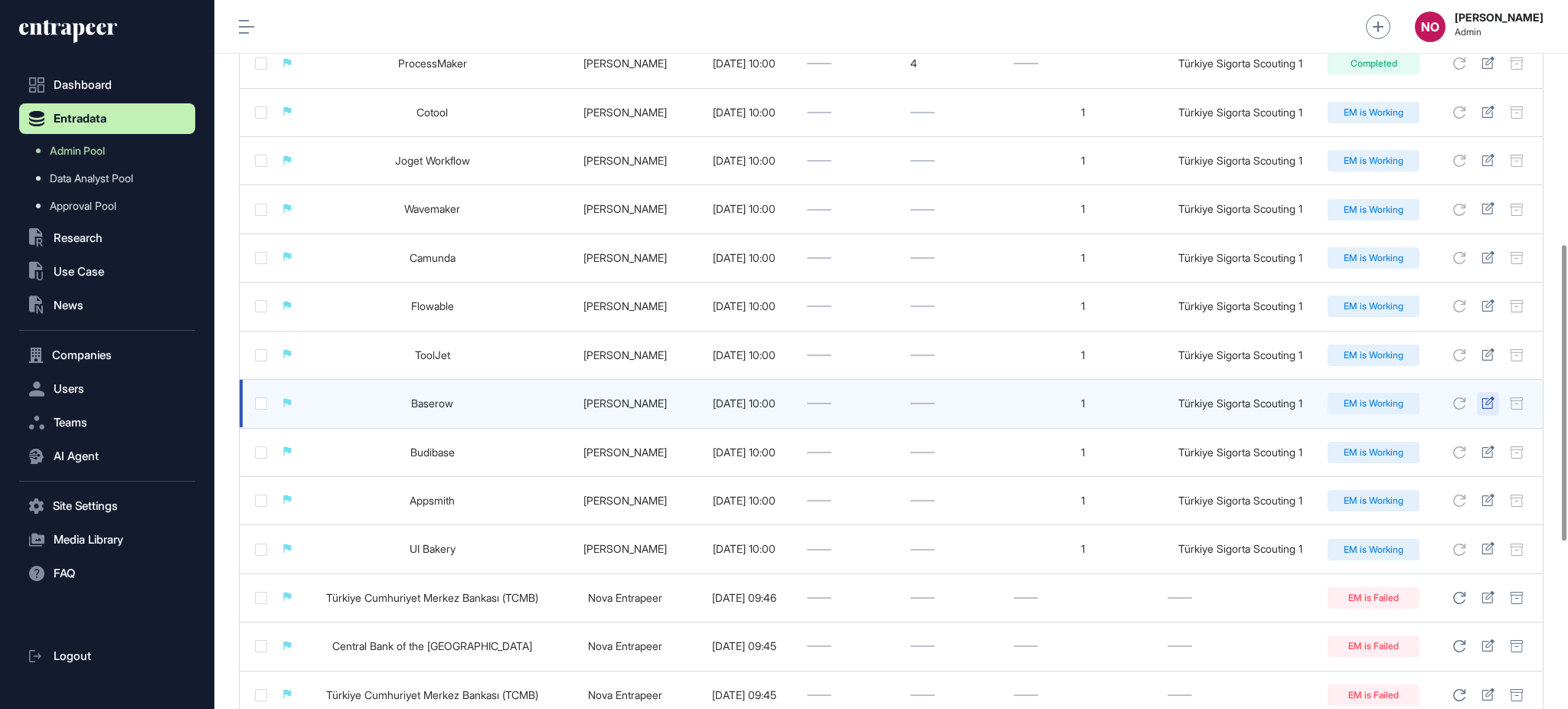
click at [1484, 400] on icon at bounding box center [1487, 403] width 13 height 13
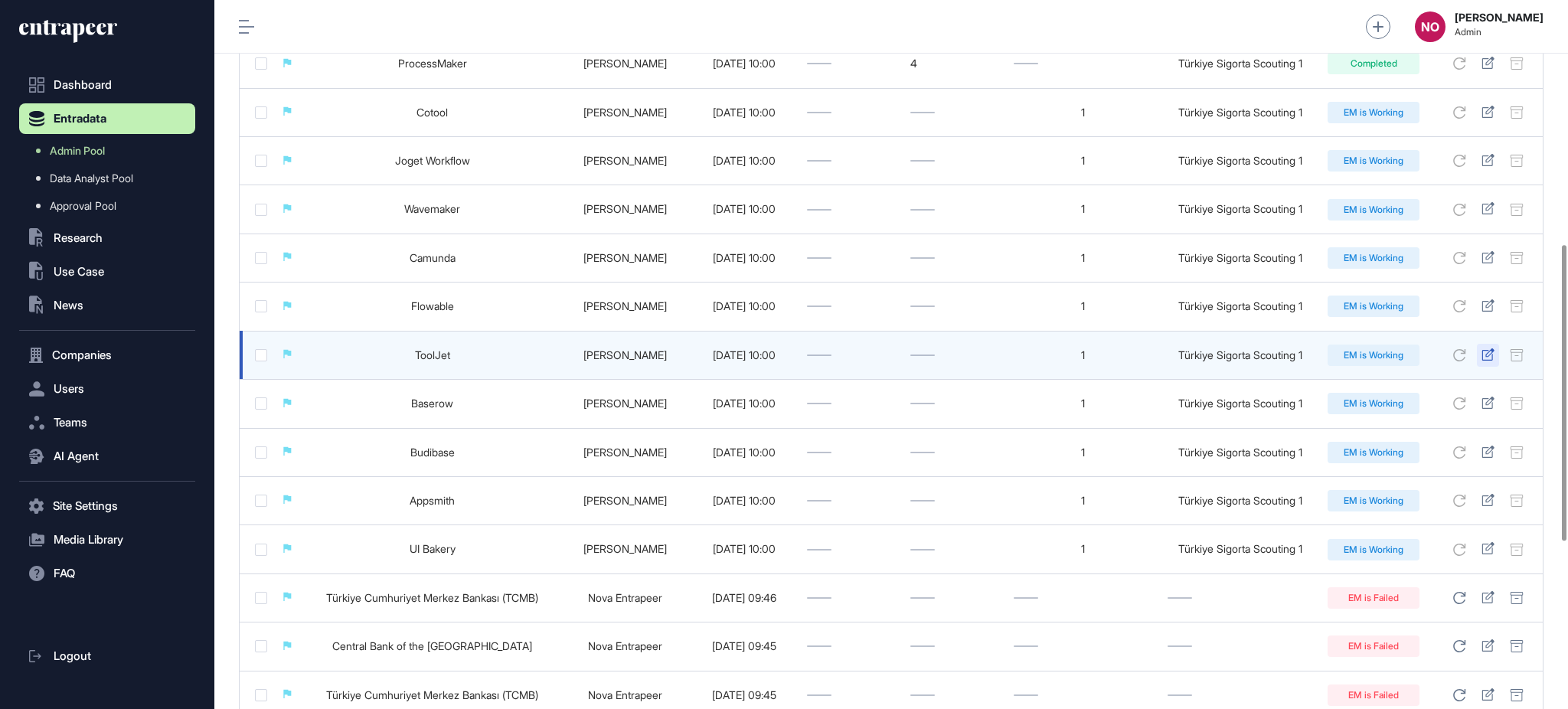
click at [1488, 360] on icon at bounding box center [1488, 354] width 13 height 13
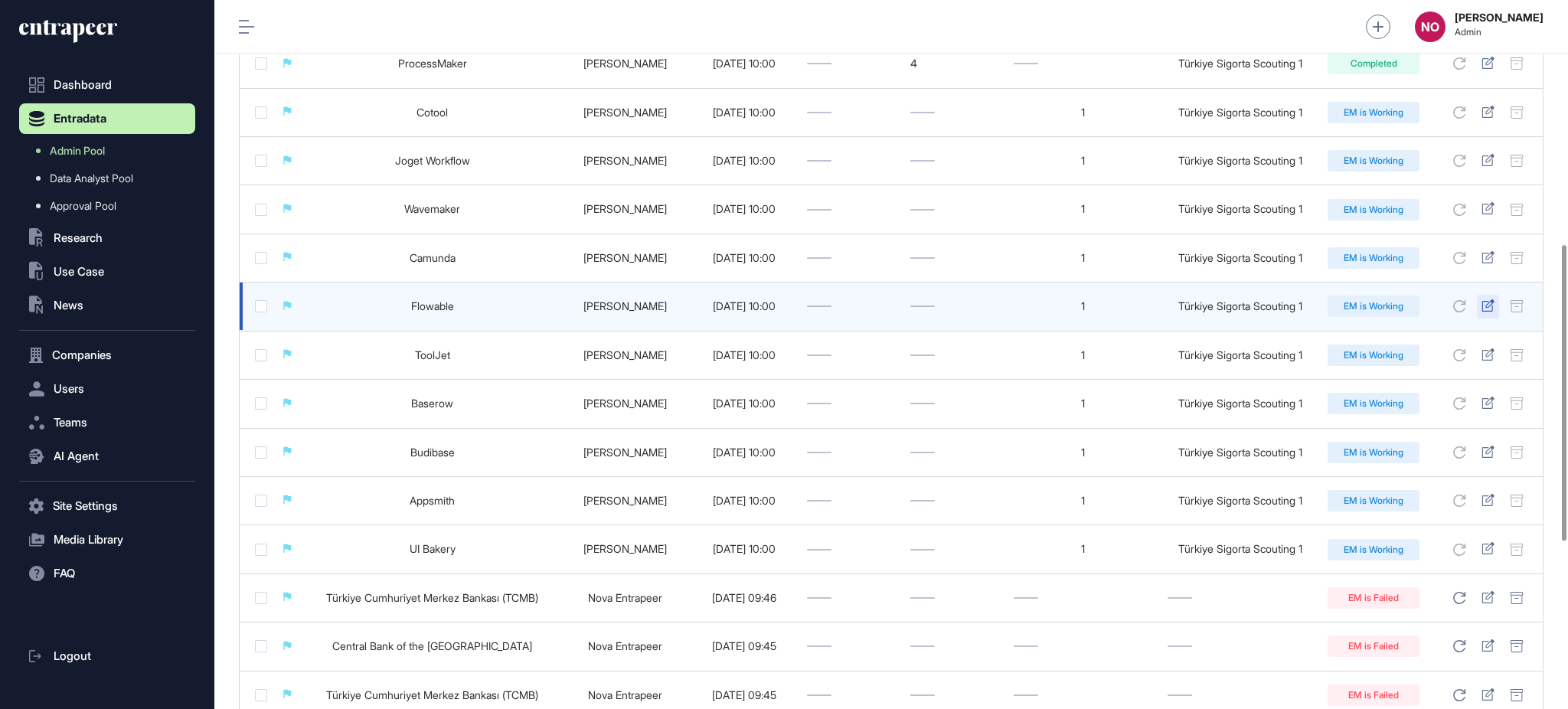
click at [1485, 307] on icon at bounding box center [1488, 305] width 13 height 13
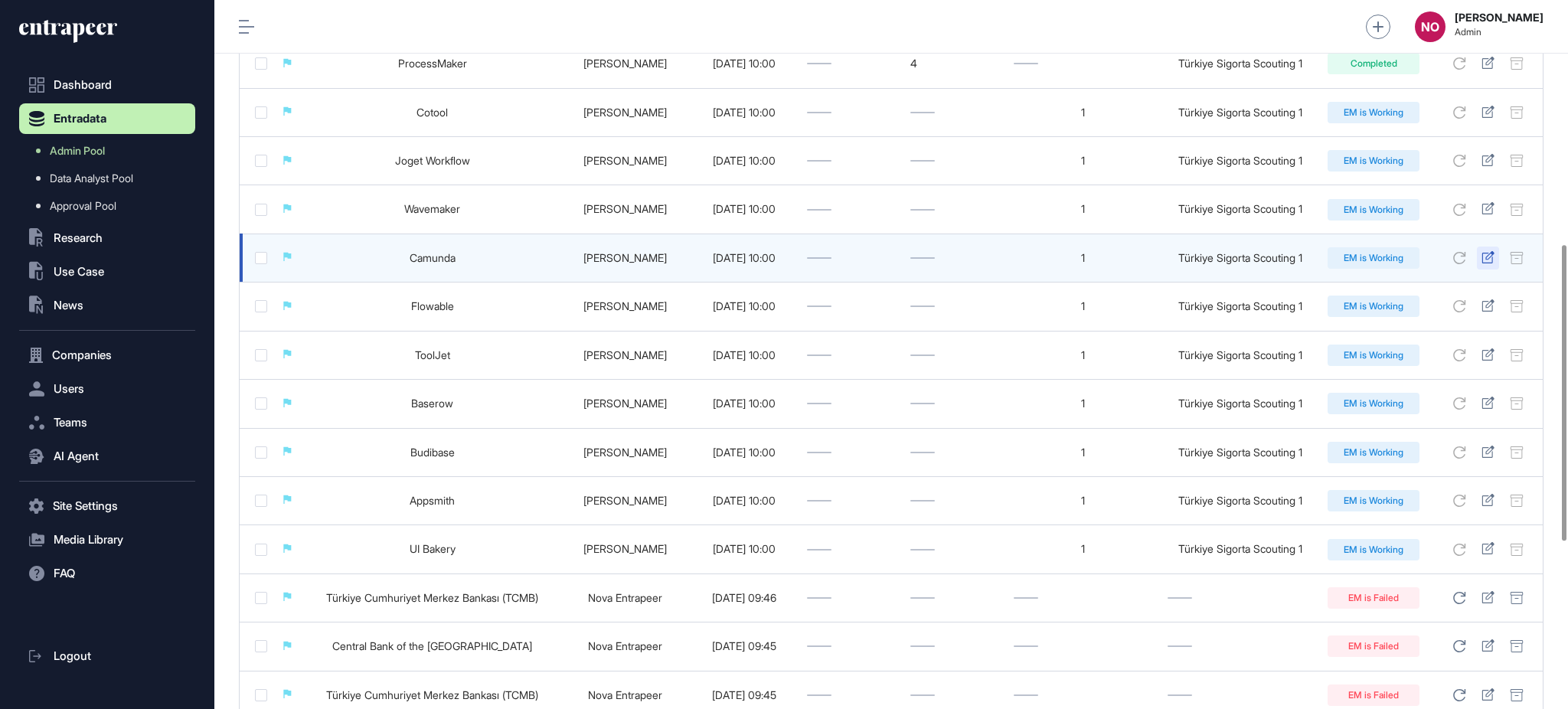
click at [1486, 265] on link at bounding box center [1488, 258] width 13 height 14
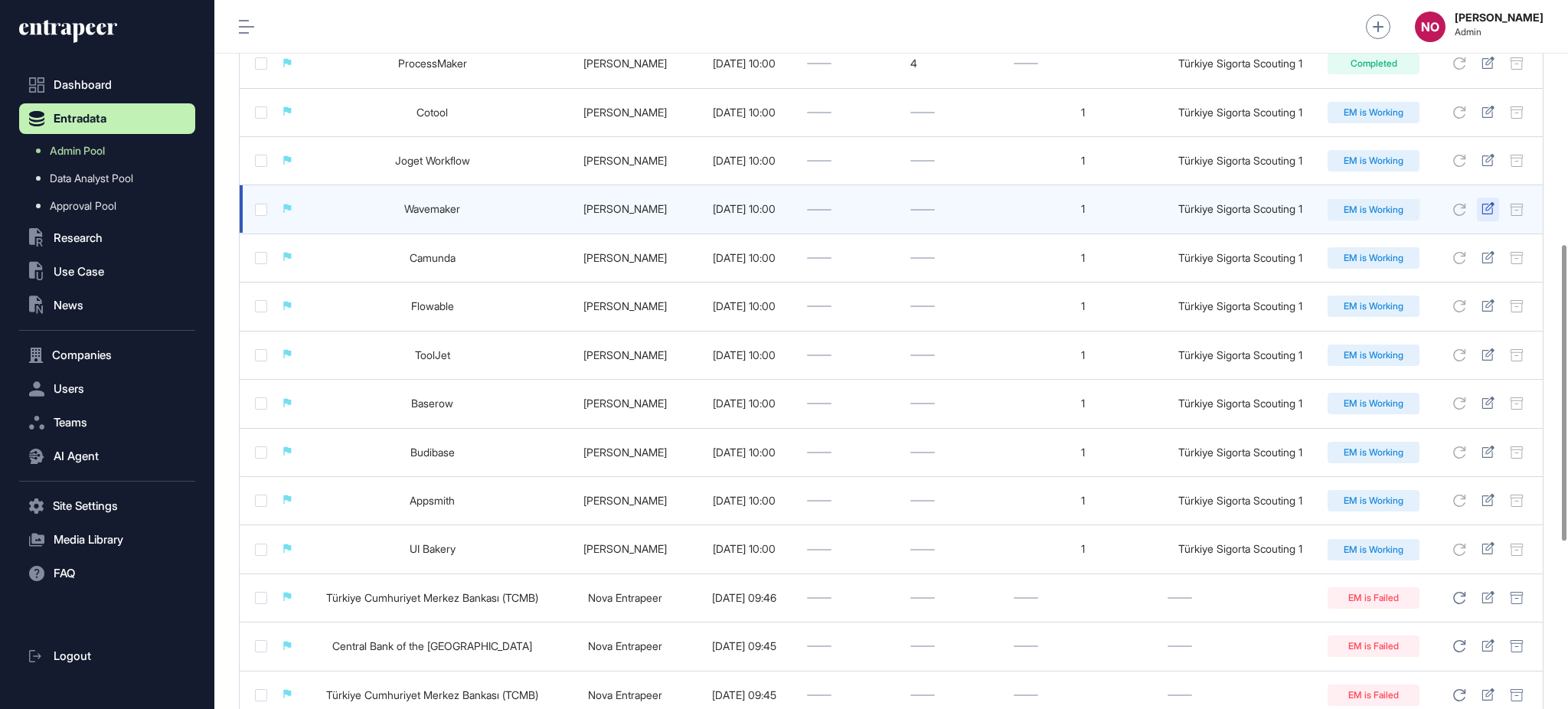
click at [1490, 209] on icon at bounding box center [1487, 208] width 13 height 13
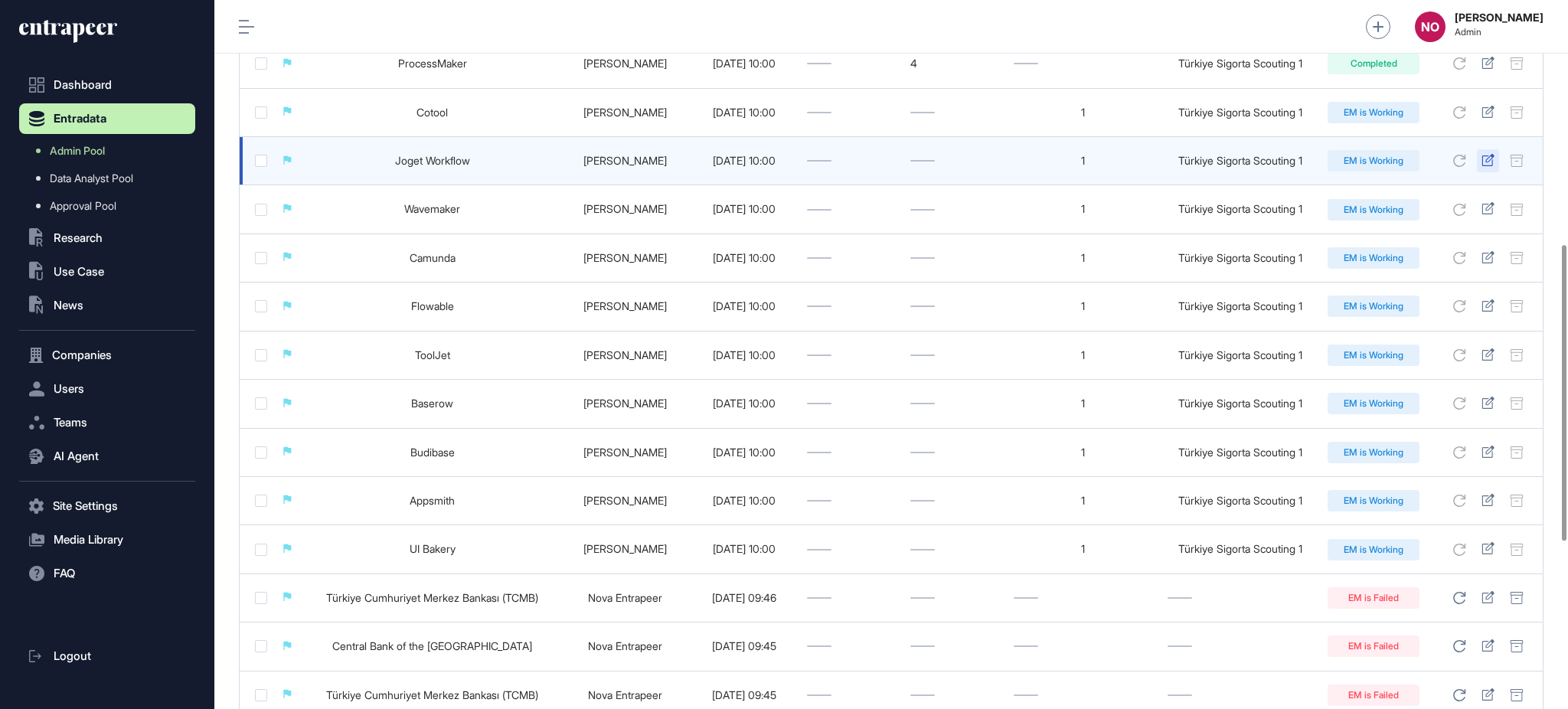
click at [1489, 163] on icon at bounding box center [1487, 160] width 13 height 13
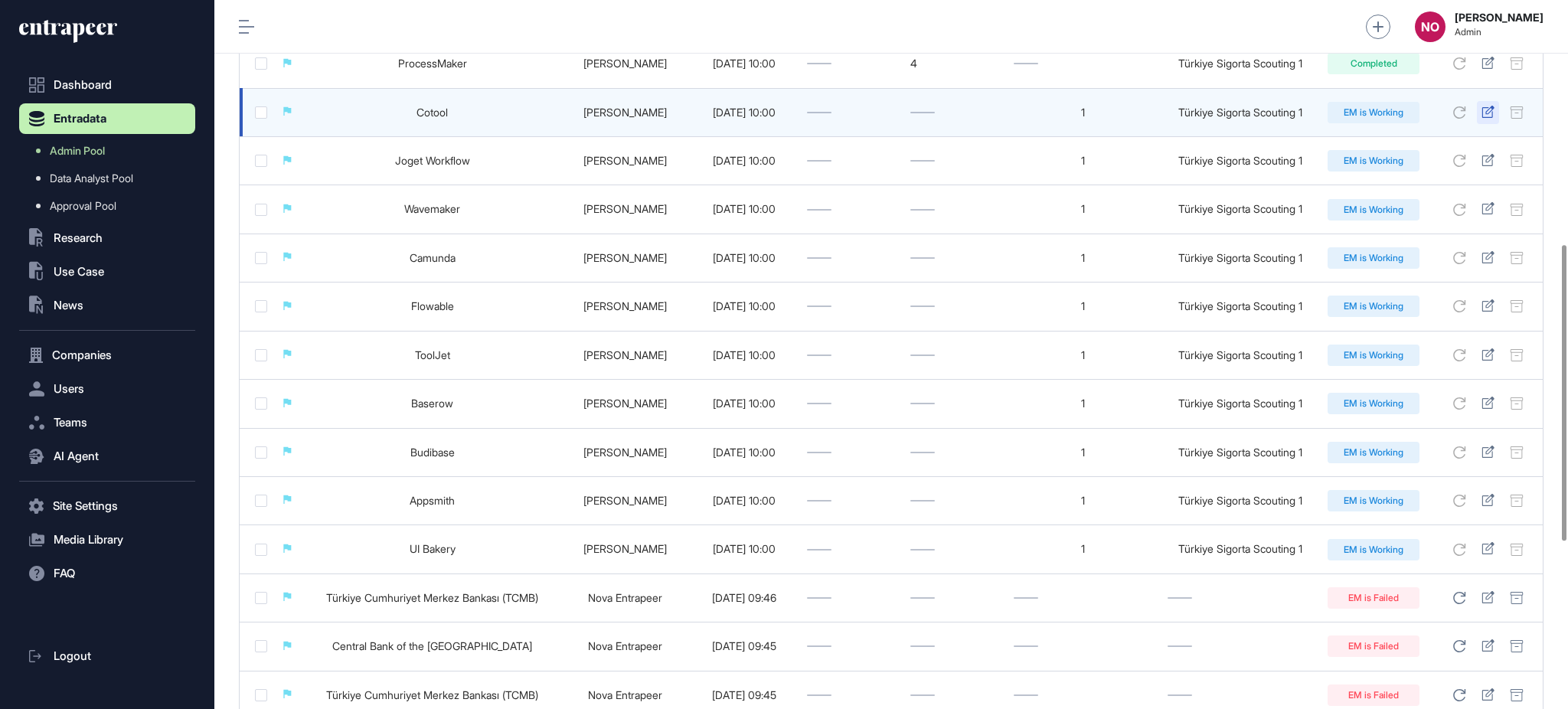
click at [1495, 112] on div at bounding box center [1488, 113] width 23 height 23
click at [1490, 117] on icon at bounding box center [1488, 112] width 13 height 13
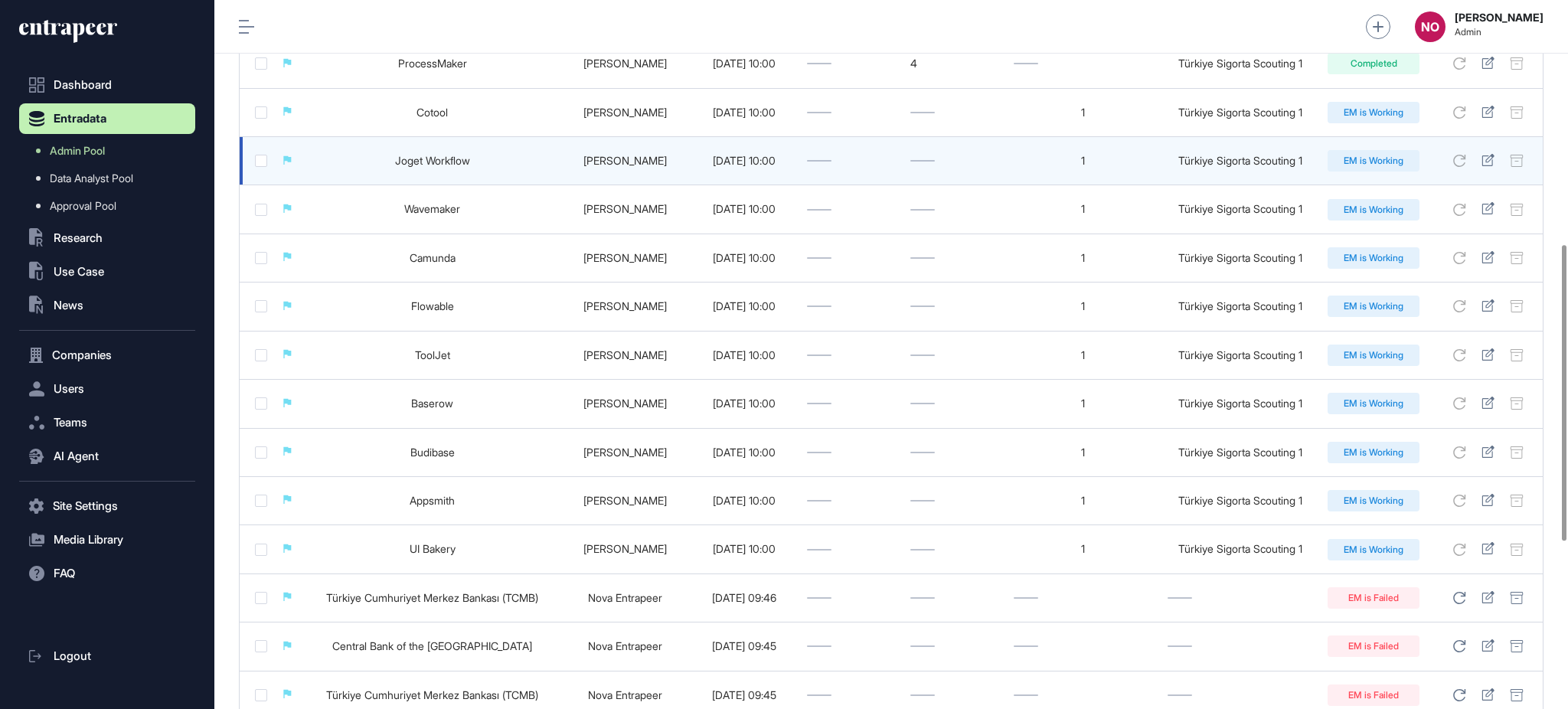
click at [532, 153] on td "Joget Workflow" at bounding box center [432, 161] width 256 height 48
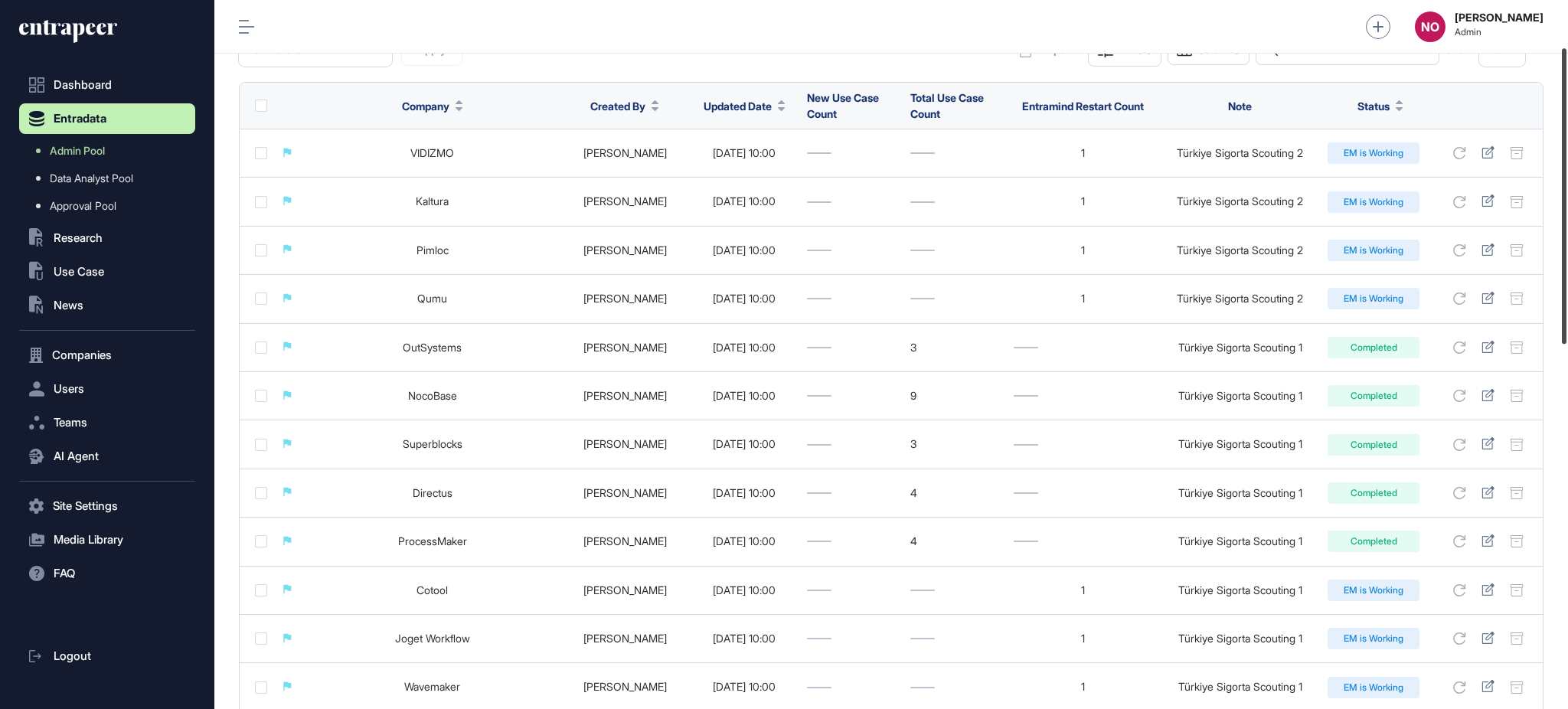
drag, startPoint x: 1566, startPoint y: 332, endPoint x: 1560, endPoint y: 131, distance: 201.1
click at [1562, 131] on div at bounding box center [1565, 196] width 5 height 295
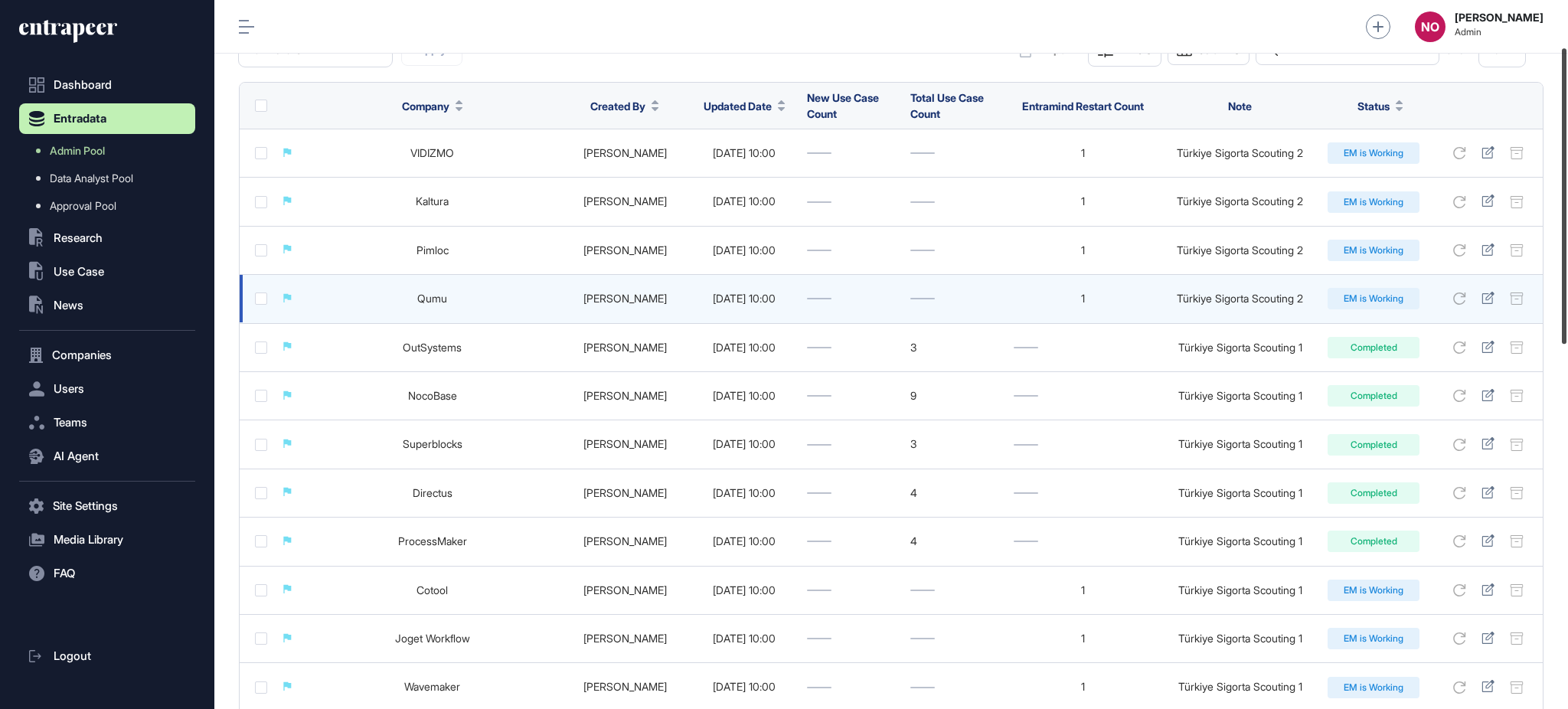
scroll to position [101, 0]
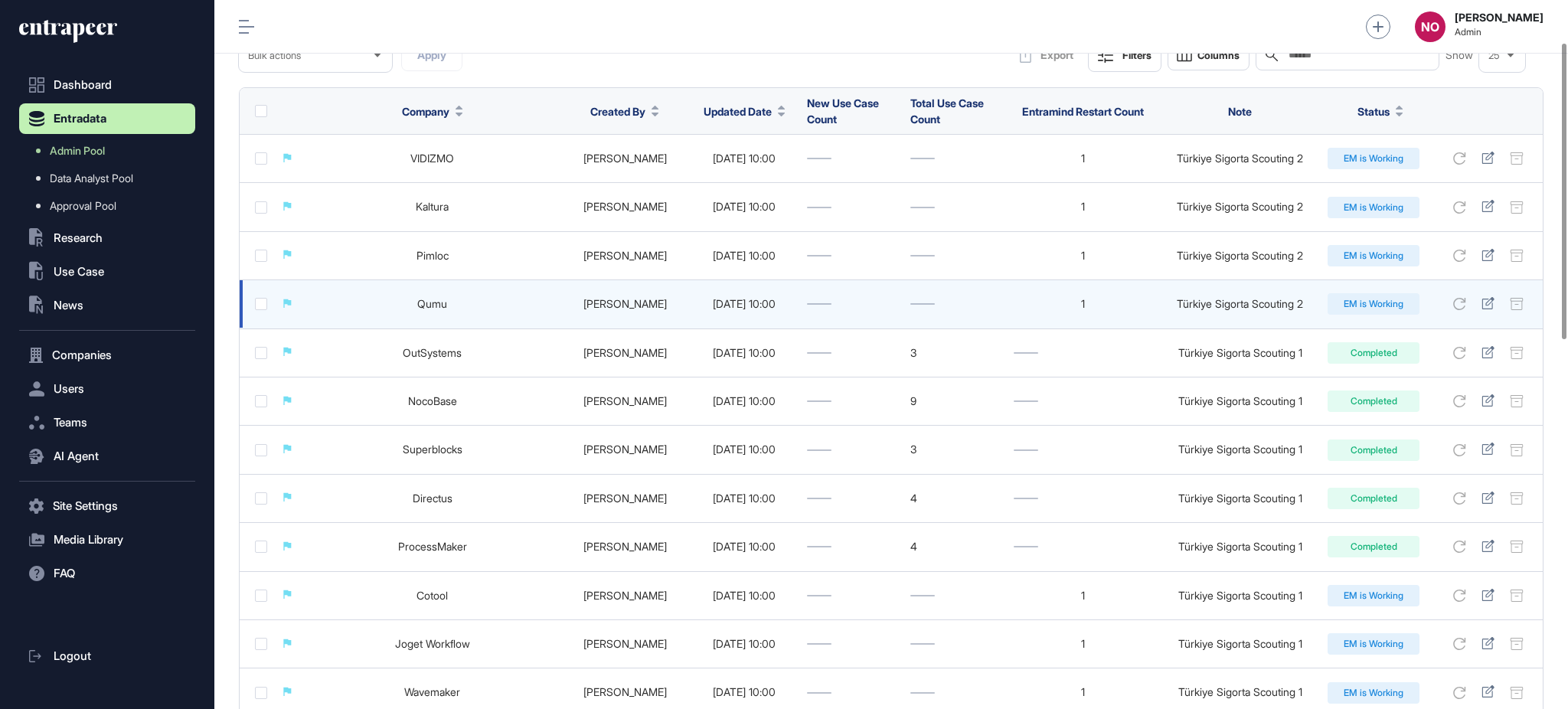
drag, startPoint x: 1490, startPoint y: 301, endPoint x: 1490, endPoint y: 286, distance: 15.0
click at [1490, 301] on icon at bounding box center [1488, 303] width 13 height 13
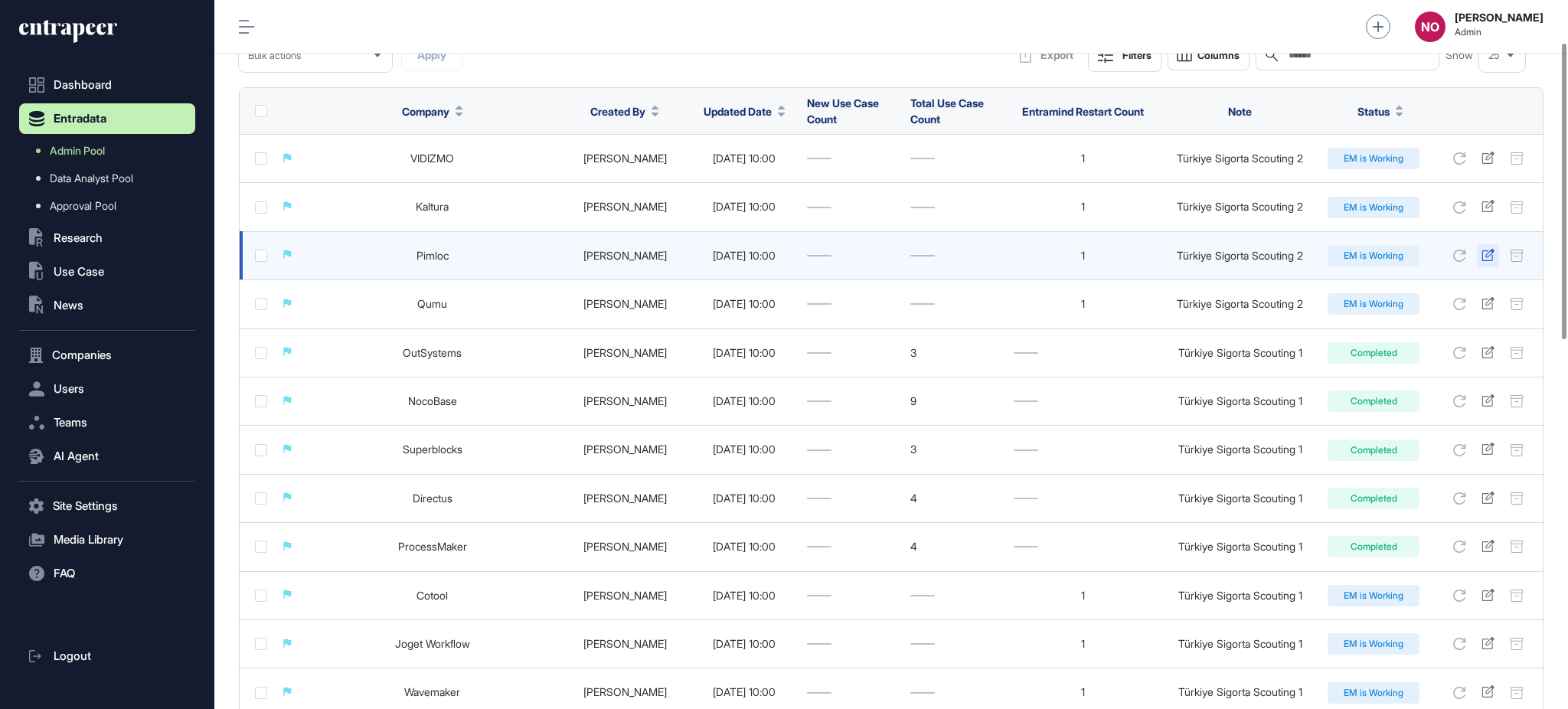
click at [1485, 257] on icon at bounding box center [1488, 254] width 13 height 13
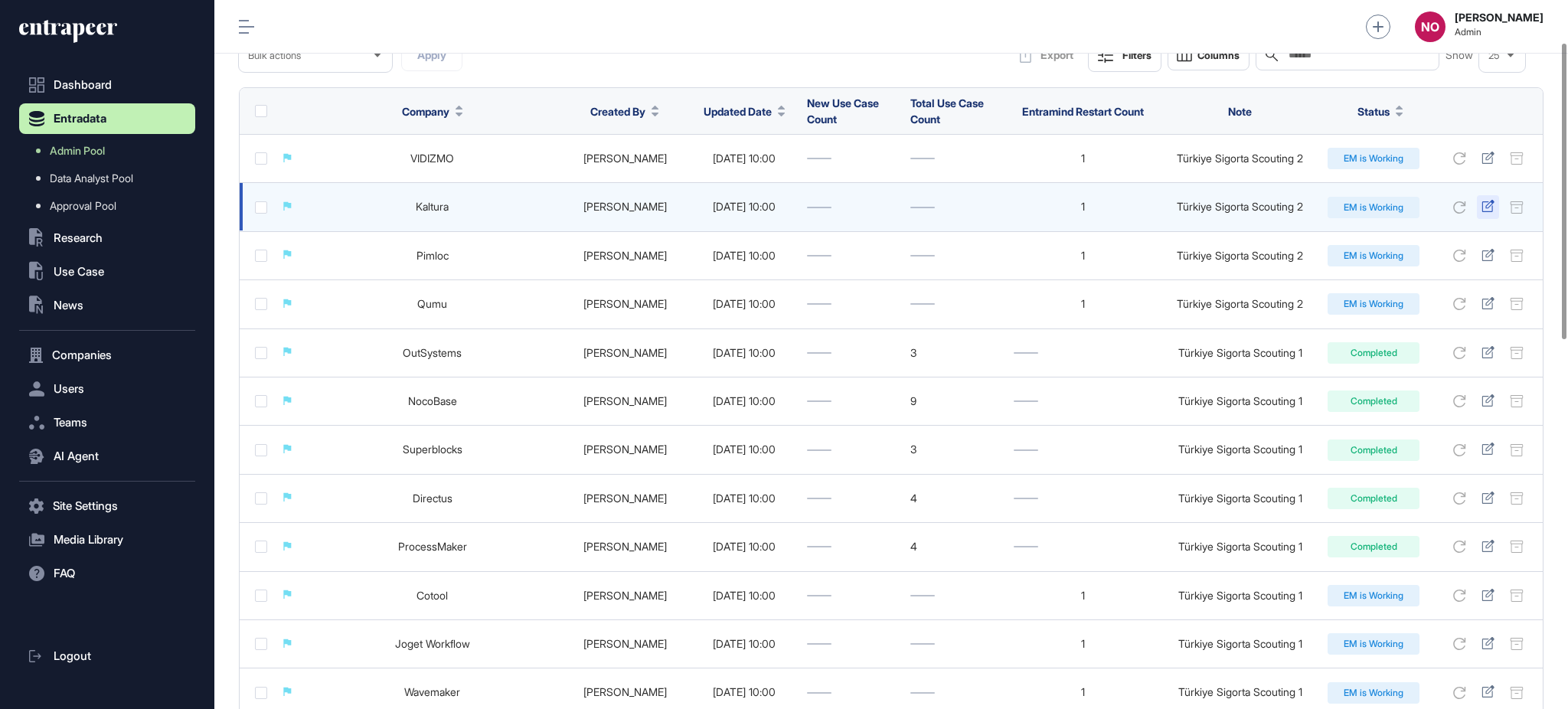
click at [1486, 206] on icon at bounding box center [1487, 206] width 13 height 13
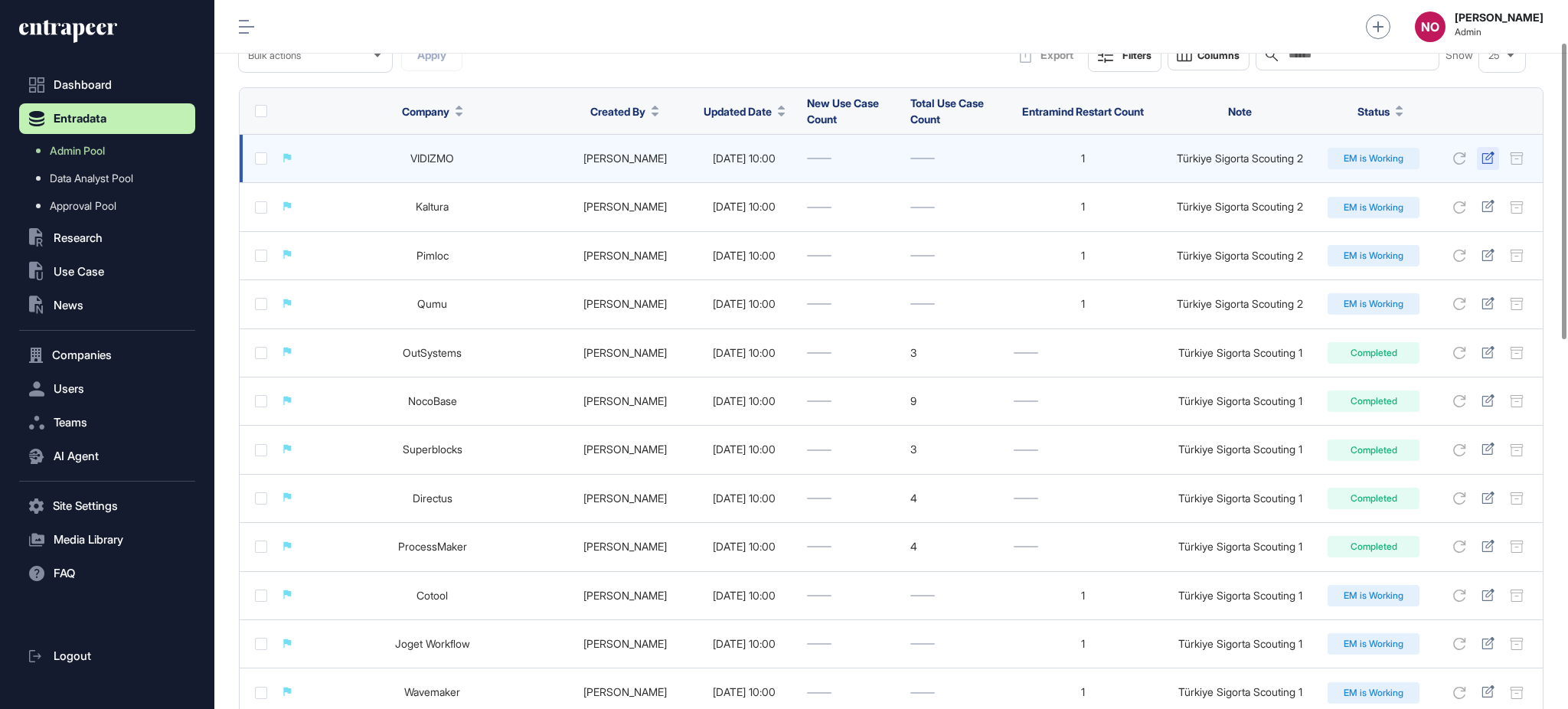
click at [1485, 163] on icon at bounding box center [1488, 158] width 13 height 13
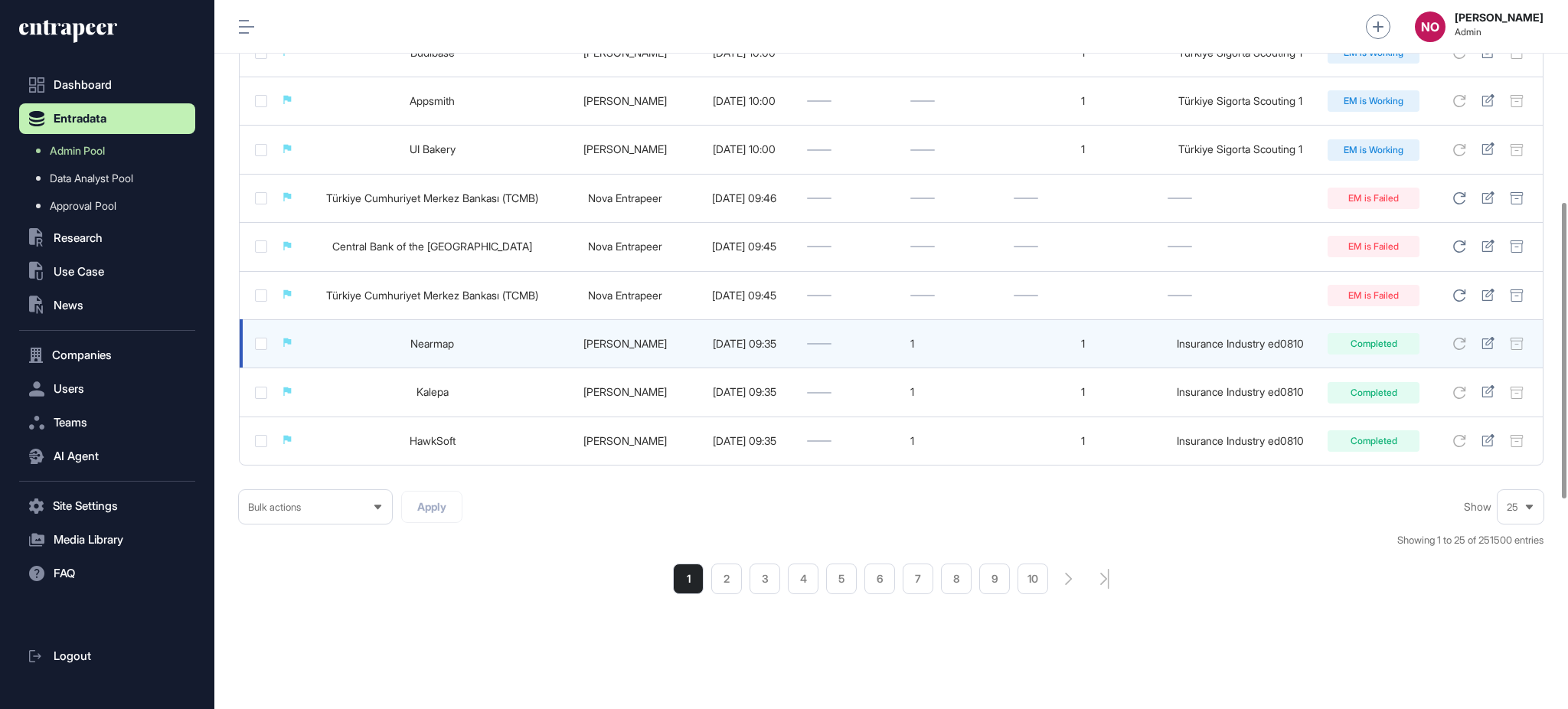
scroll to position [0, 0]
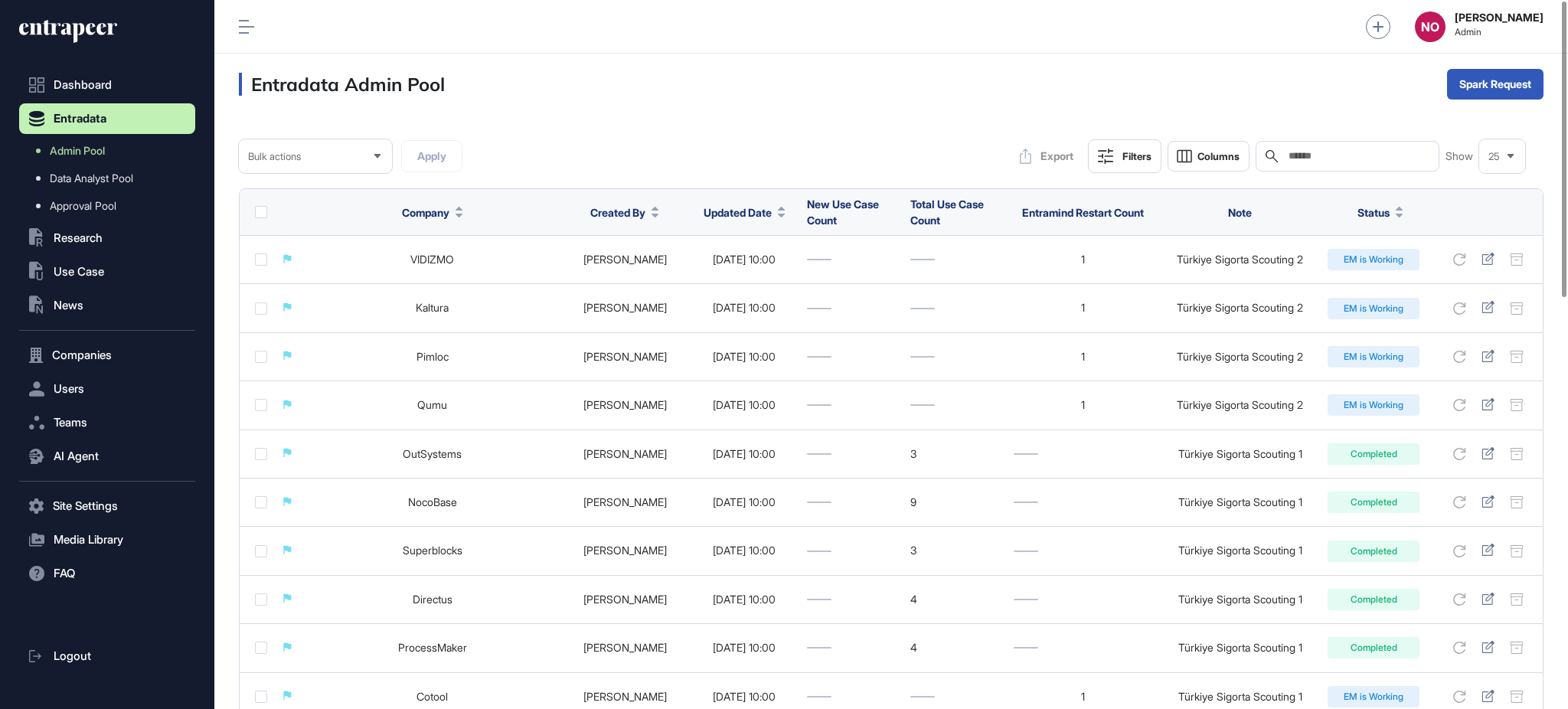
click at [852, 74] on div "Entradata Admin Pool Spark Request" at bounding box center [891, 83] width 1354 height 61
click at [123, 368] on button "Companies" at bounding box center [107, 355] width 176 height 31
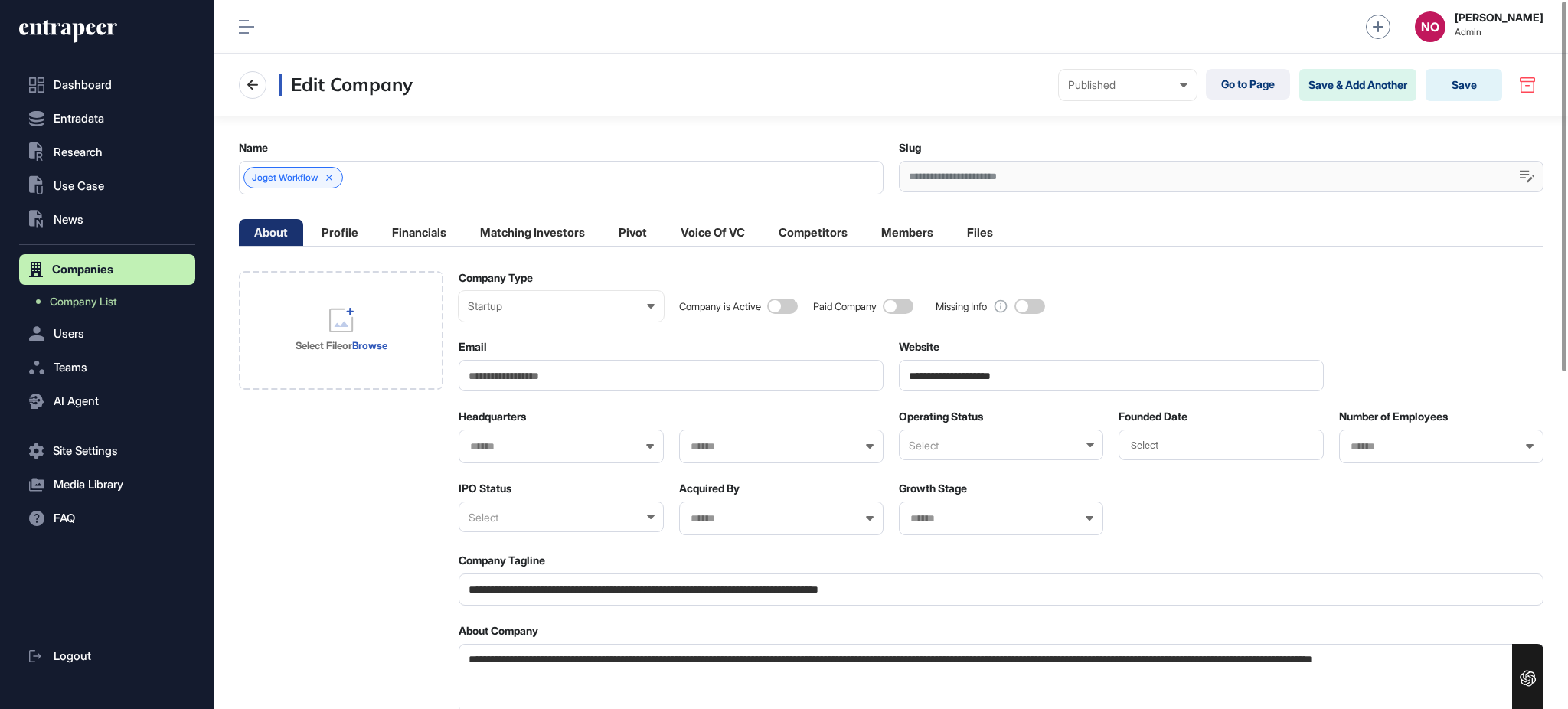
click at [785, 305] on span at bounding box center [782, 306] width 31 height 15
drag, startPoint x: 1027, startPoint y: 390, endPoint x: 819, endPoint y: 375, distance: 208.5
click at [393, 365] on div "Select File or Browse" at bounding box center [341, 330] width 121 height 123
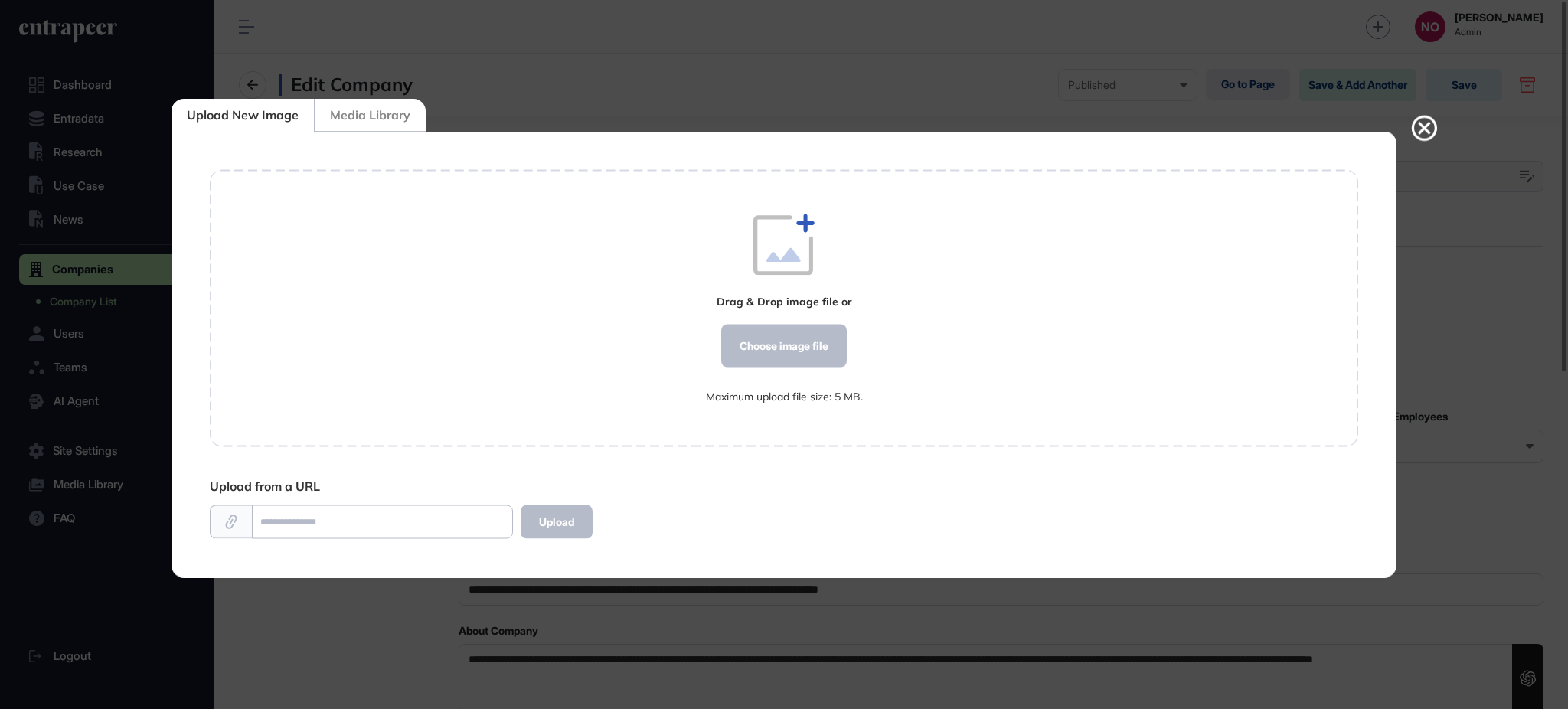
scroll to position [1, 1]
click at [789, 337] on div "Choose image file" at bounding box center [784, 345] width 126 height 43
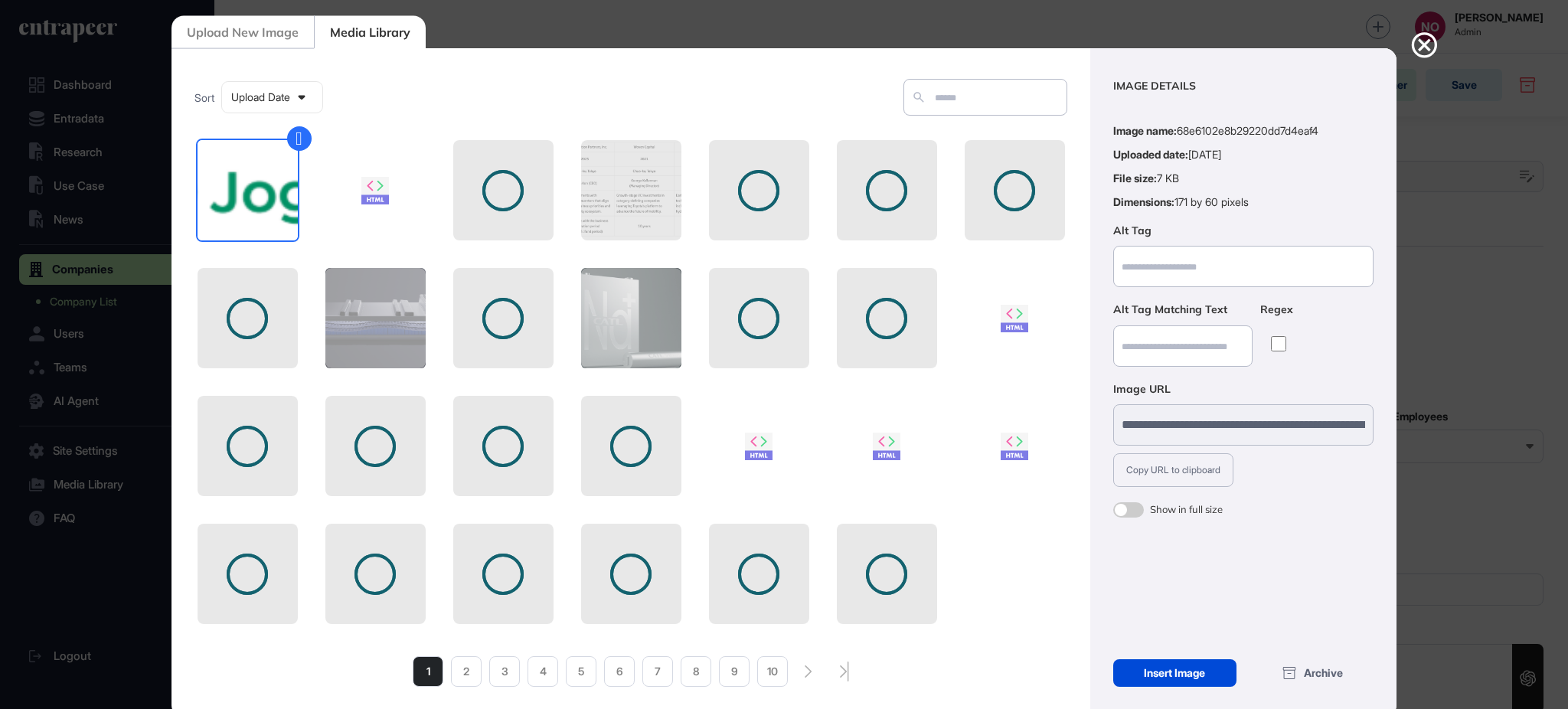
click at [1198, 667] on div "Insert Image" at bounding box center [1175, 672] width 123 height 28
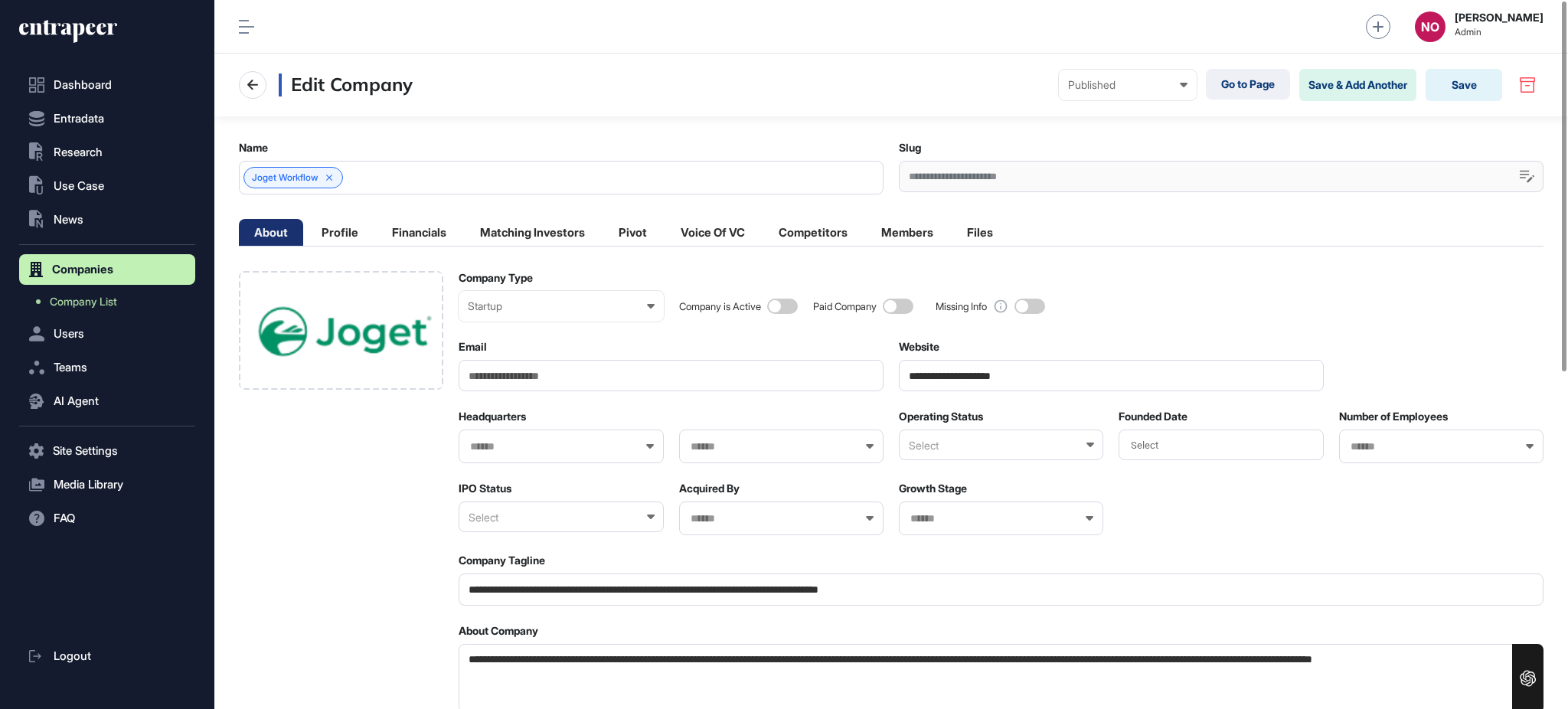
click at [957, 445] on div "Select" at bounding box center [1001, 445] width 204 height 31
click at [932, 496] on div "Active" at bounding box center [1000, 495] width 201 height 23
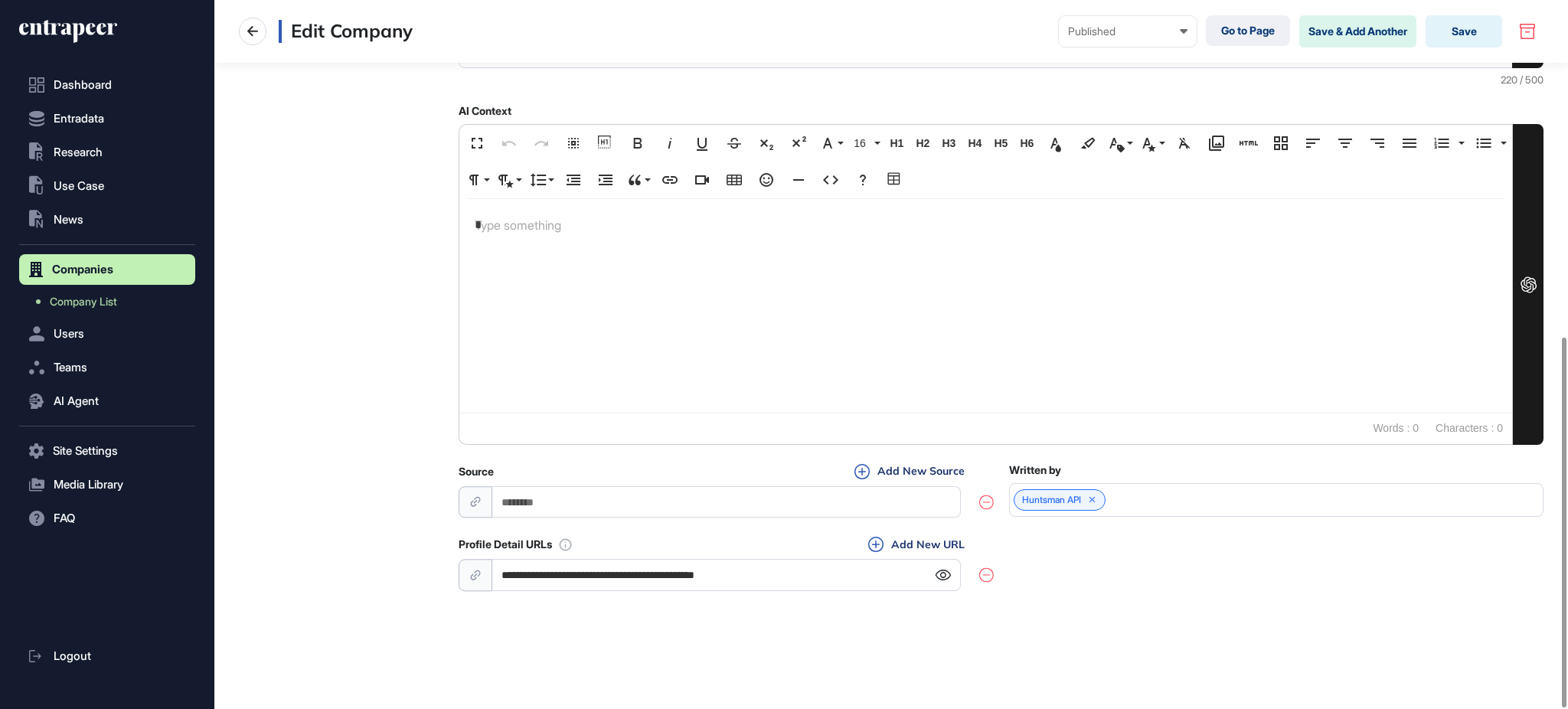
click at [947, 575] on icon at bounding box center [942, 575] width 16 height 11
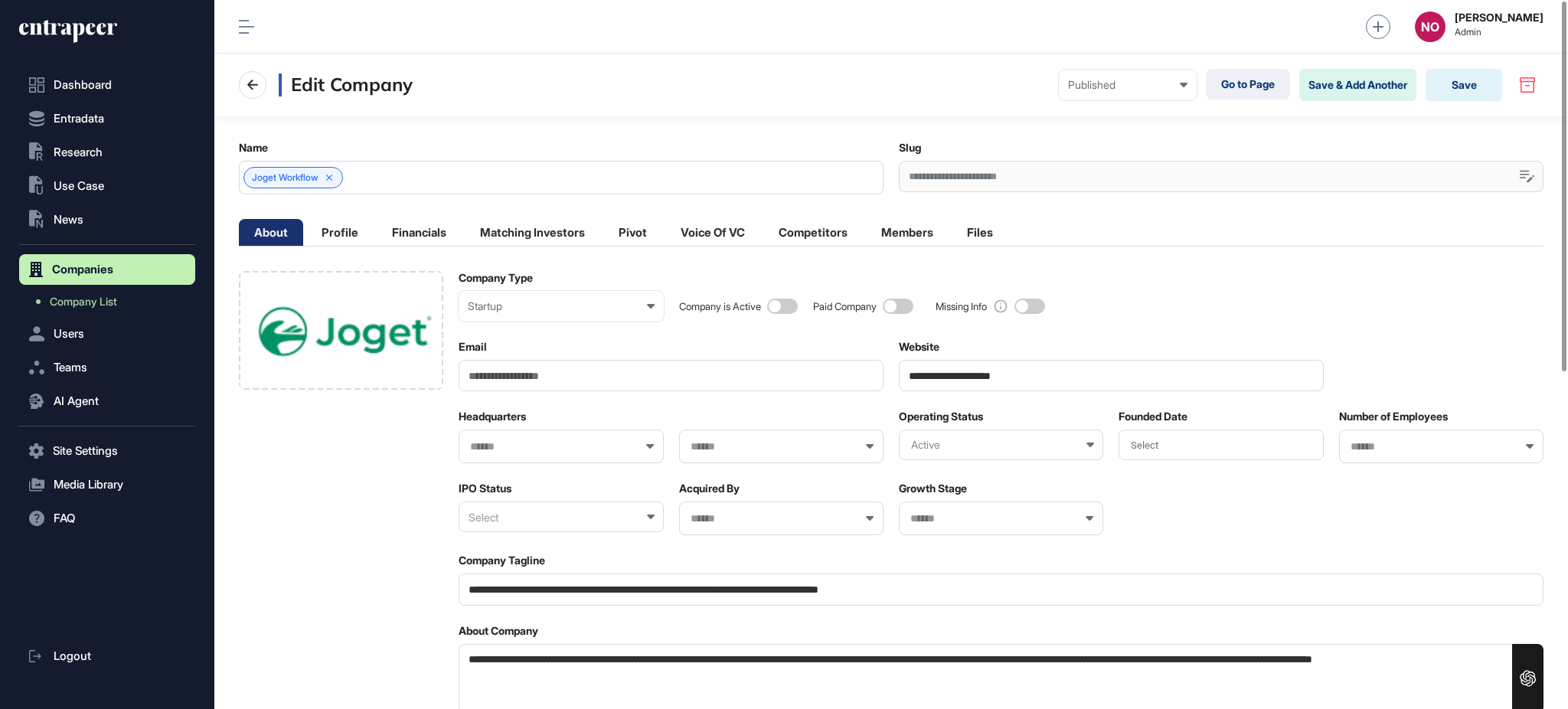
drag, startPoint x: 1029, startPoint y: 385, endPoint x: 749, endPoint y: 391, distance: 280.1
paste input "*"
type input "**********"
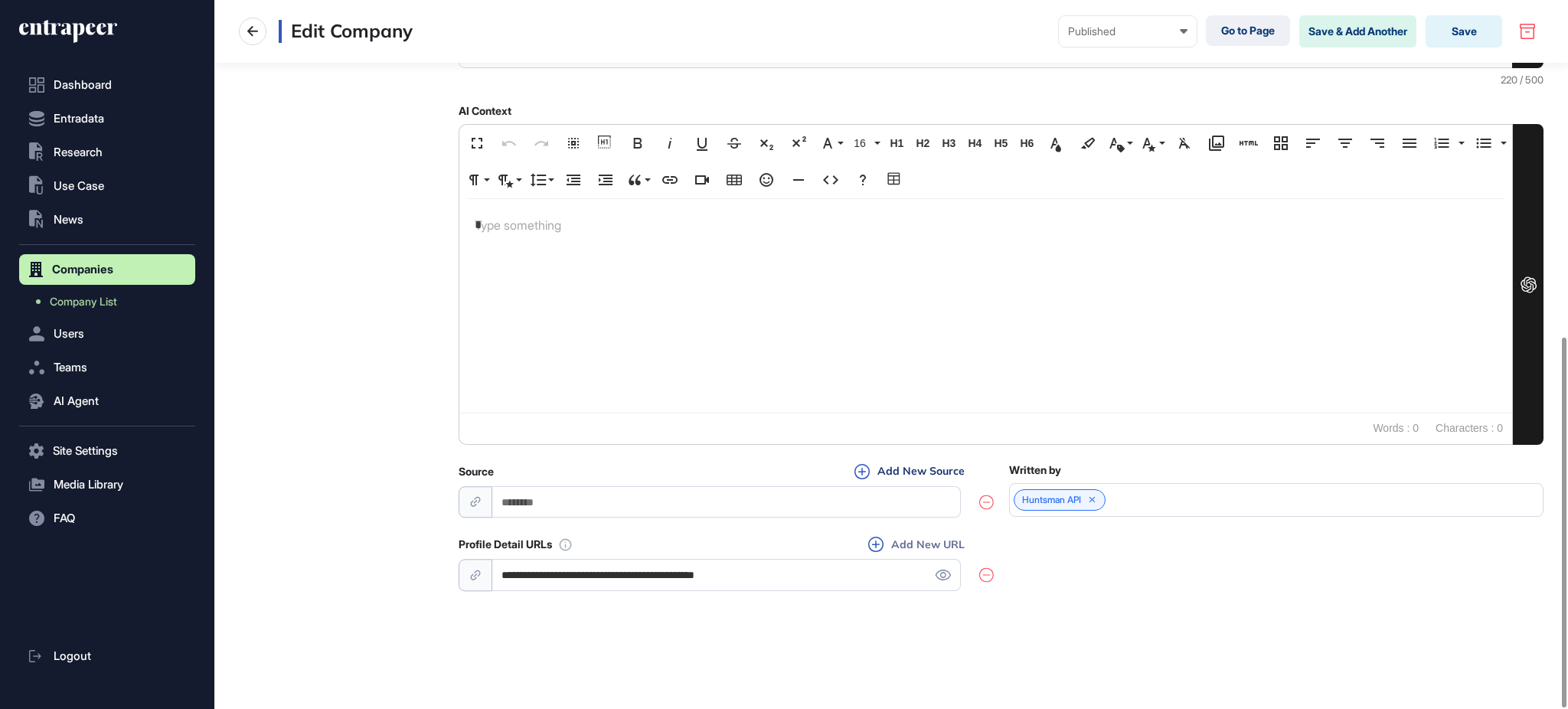
click at [920, 547] on button "Add New URL" at bounding box center [917, 545] width 106 height 17
click at [740, 575] on input "url" at bounding box center [726, 575] width 469 height 32
paste input "**********"
type input "**********"
click at [1157, 573] on div "**********" at bounding box center [1001, 585] width 1085 height 98
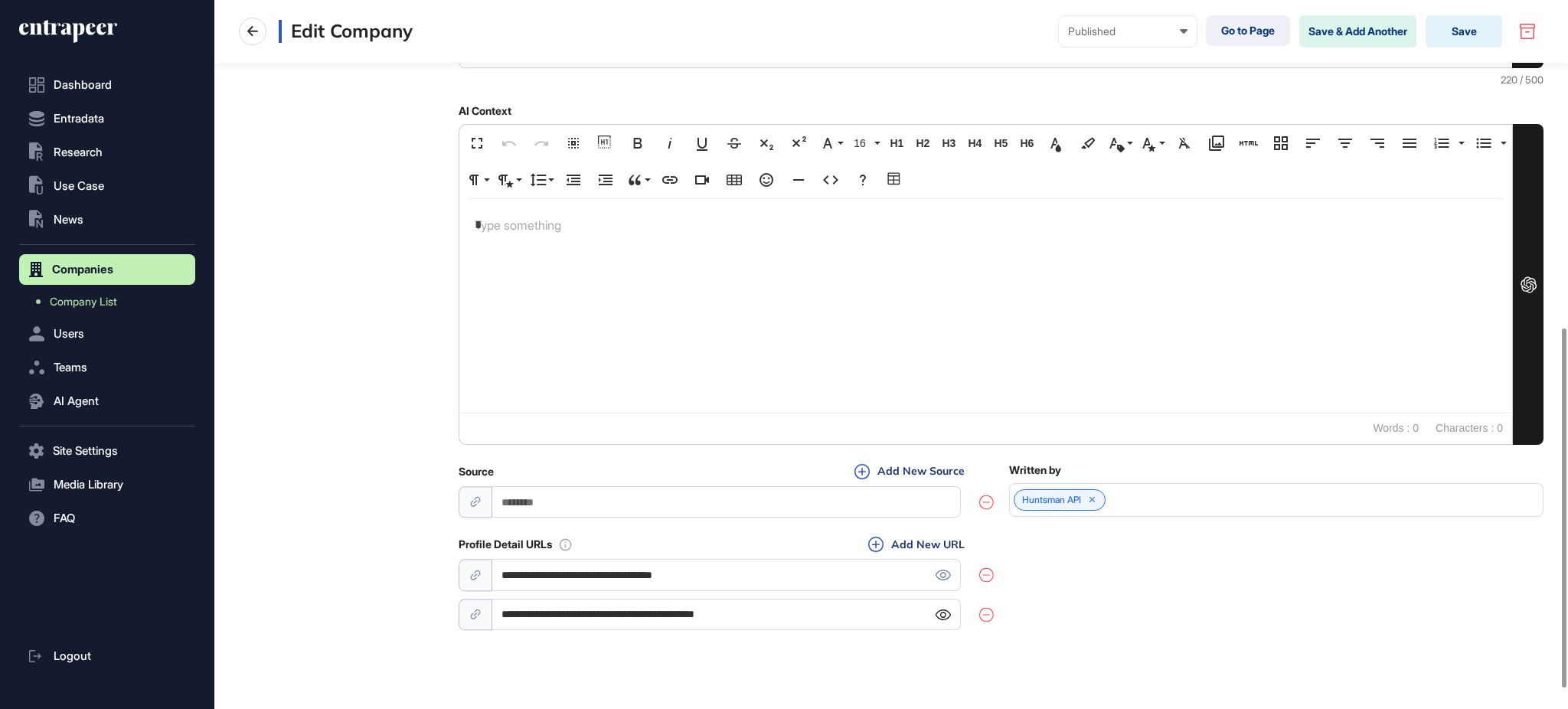
click at [946, 613] on icon at bounding box center [942, 615] width 15 height 11
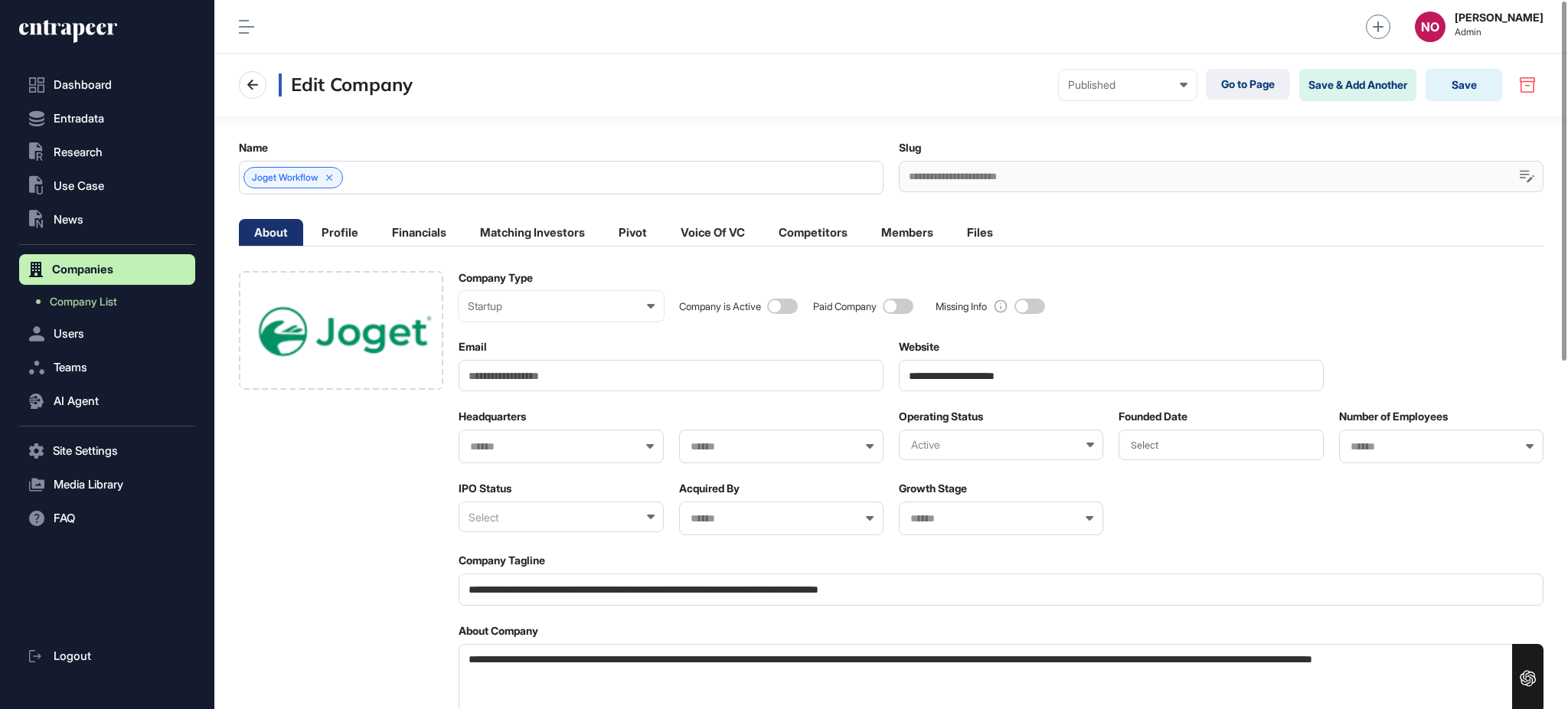
click at [533, 436] on div at bounding box center [560, 446] width 204 height 33
click at [530, 447] on input "text" at bounding box center [550, 447] width 164 height 13
type input "********"
click at [529, 465] on div "[GEOGRAPHIC_DATA]" at bounding box center [560, 475] width 201 height 23
click at [712, 441] on input "text" at bounding box center [771, 447] width 164 height 13
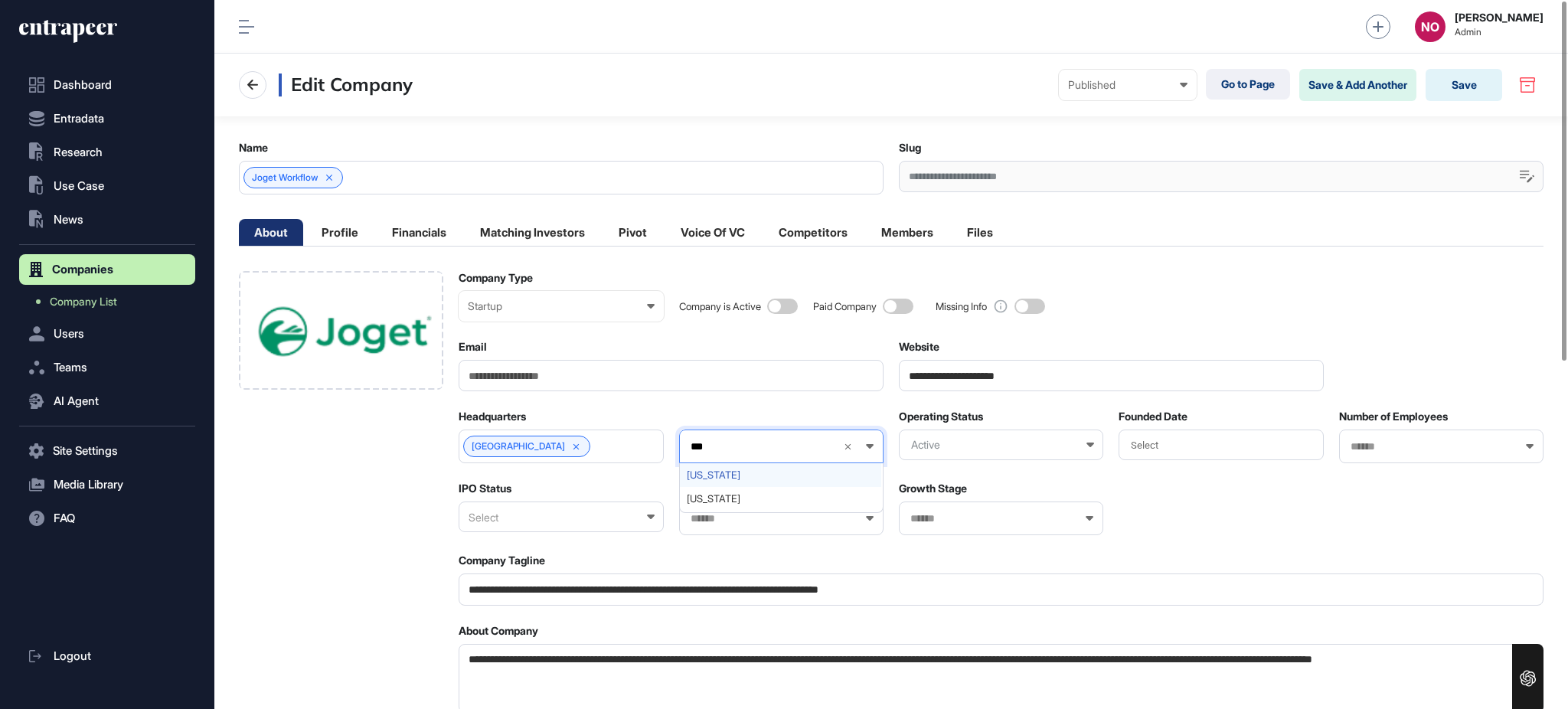
type input "***"
click at [771, 478] on span "[US_STATE]" at bounding box center [780, 475] width 188 height 12
click at [1228, 445] on div "Select" at bounding box center [1220, 445] width 204 height 31
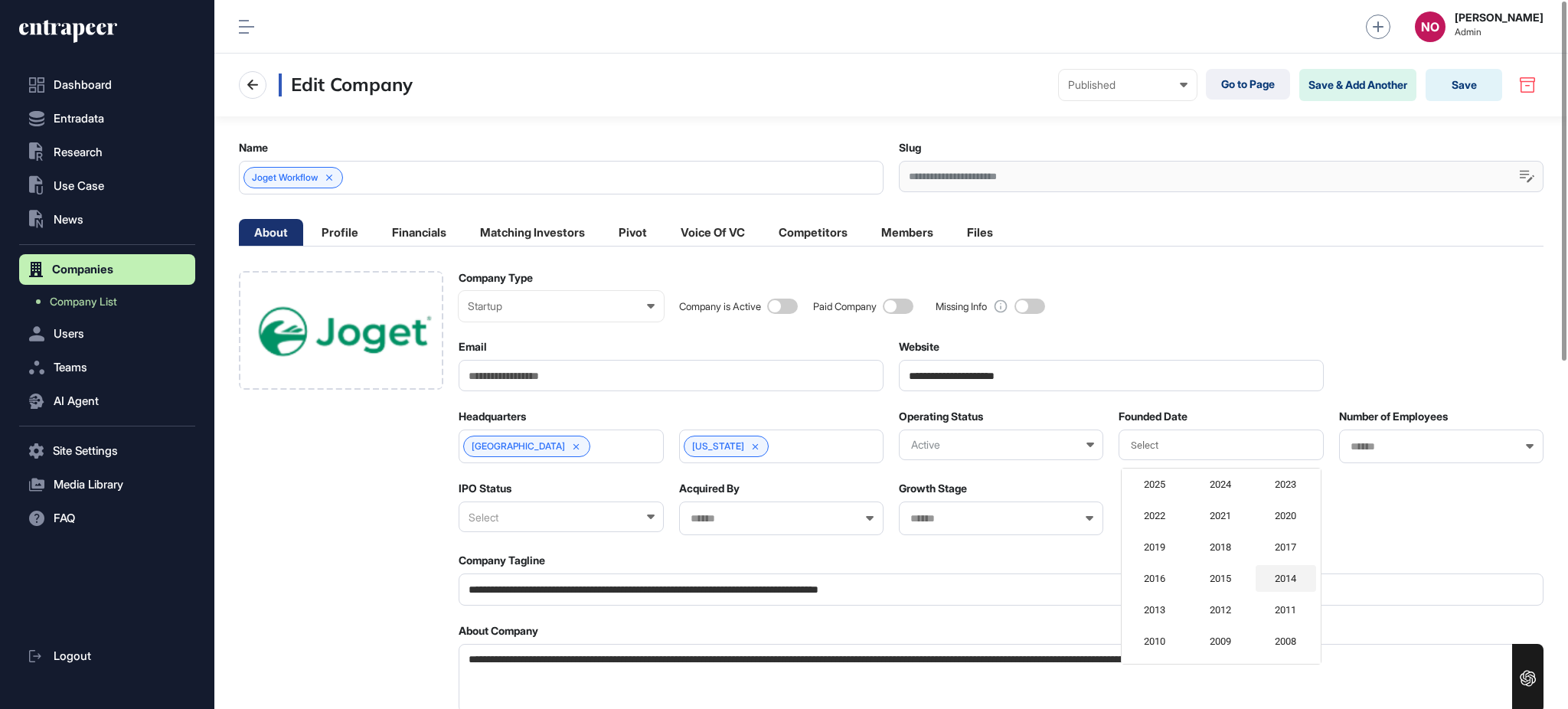
click at [1290, 581] on div "2014" at bounding box center [1286, 578] width 61 height 27
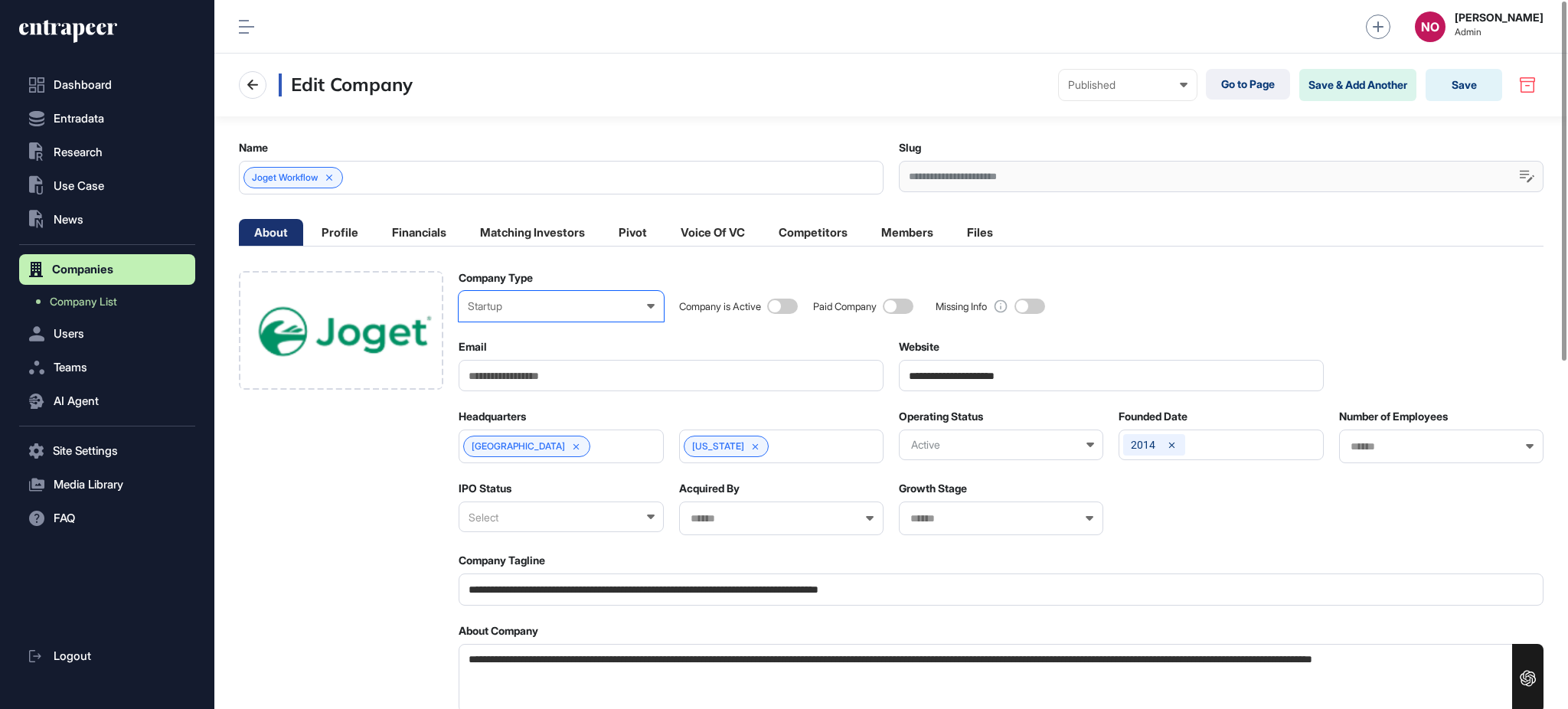
click at [509, 313] on div "Startup Enterprise Startup Investor Non-Profit Organization Government Not Yet …" at bounding box center [560, 306] width 204 height 31
click at [0, 0] on div "Enterprise" at bounding box center [0, 0] width 0 height 0
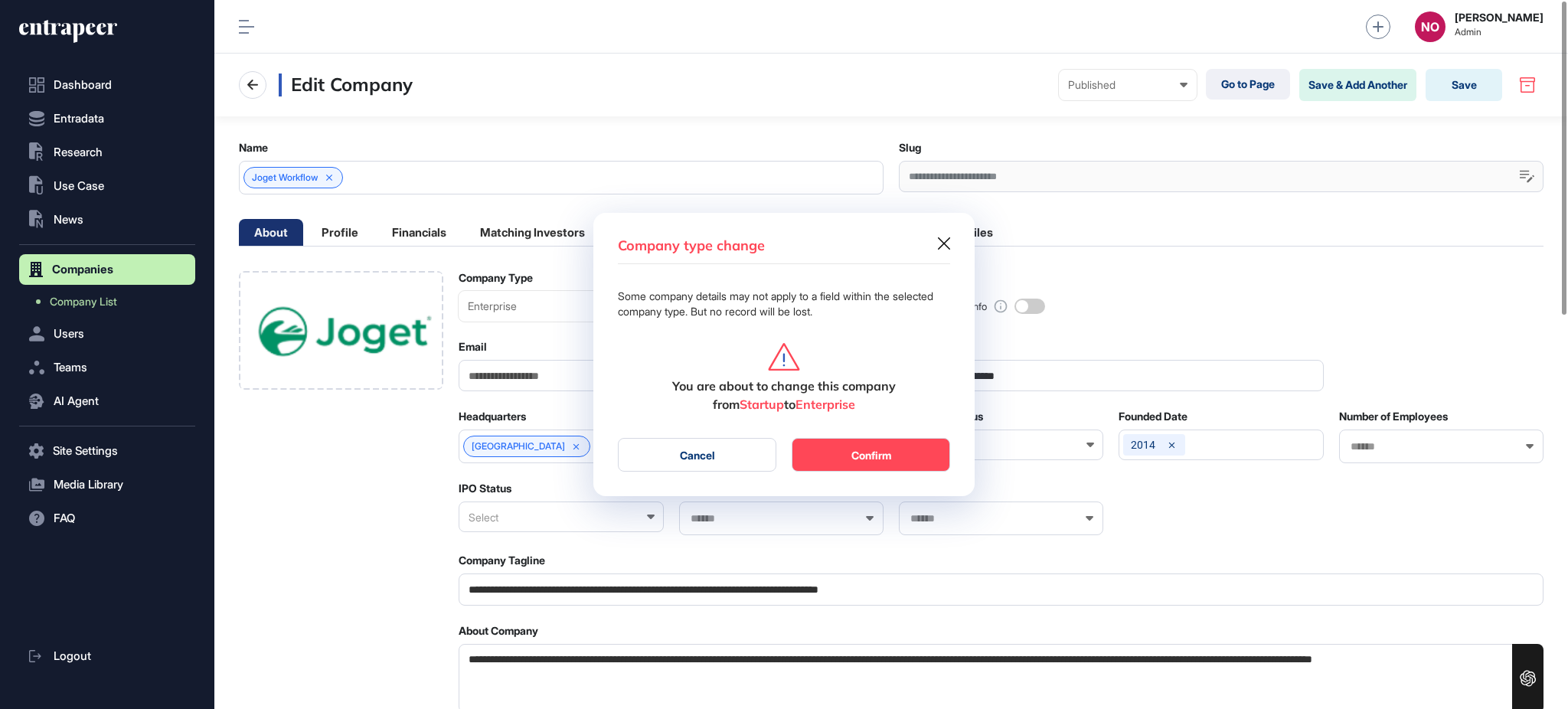
scroll to position [1, 6]
click at [844, 454] on button "Confirm" at bounding box center [871, 455] width 158 height 33
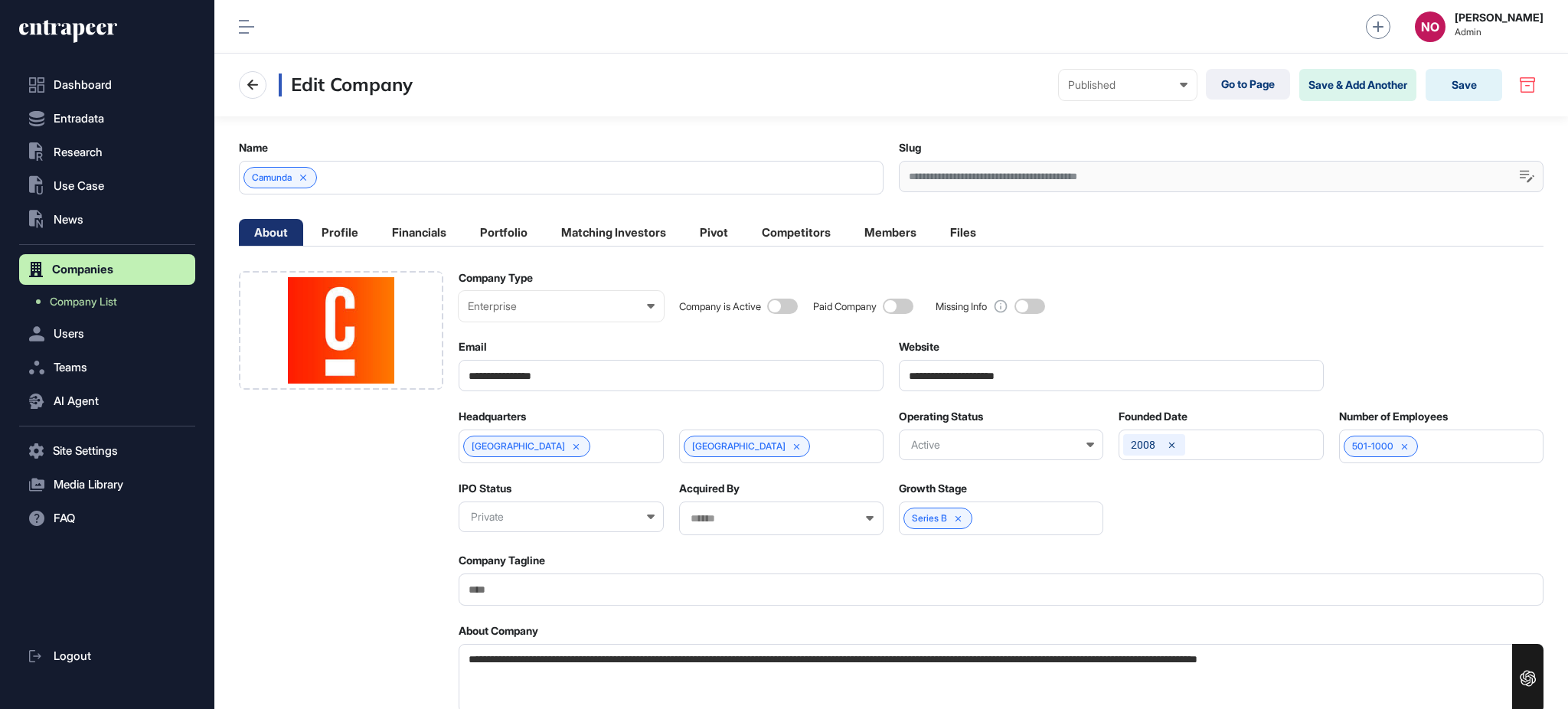
scroll to position [1, 1]
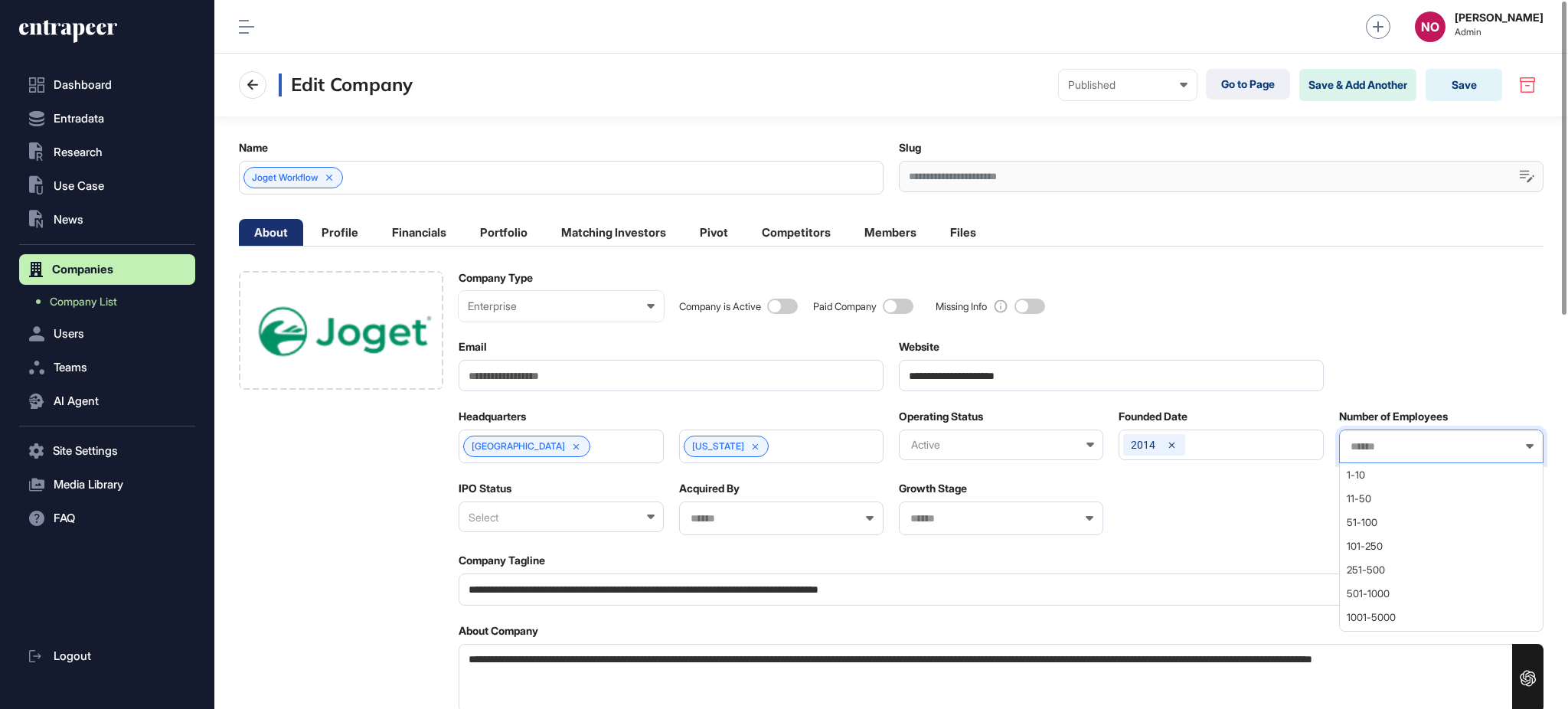
click at [1424, 448] on input "text" at bounding box center [1431, 447] width 164 height 13
click at [1398, 493] on span "11-50" at bounding box center [1440, 499] width 188 height 12
click at [533, 313] on div "Enterprise" at bounding box center [560, 306] width 186 height 13
click at [0, 0] on div "Startup" at bounding box center [0, 0] width 0 height 0
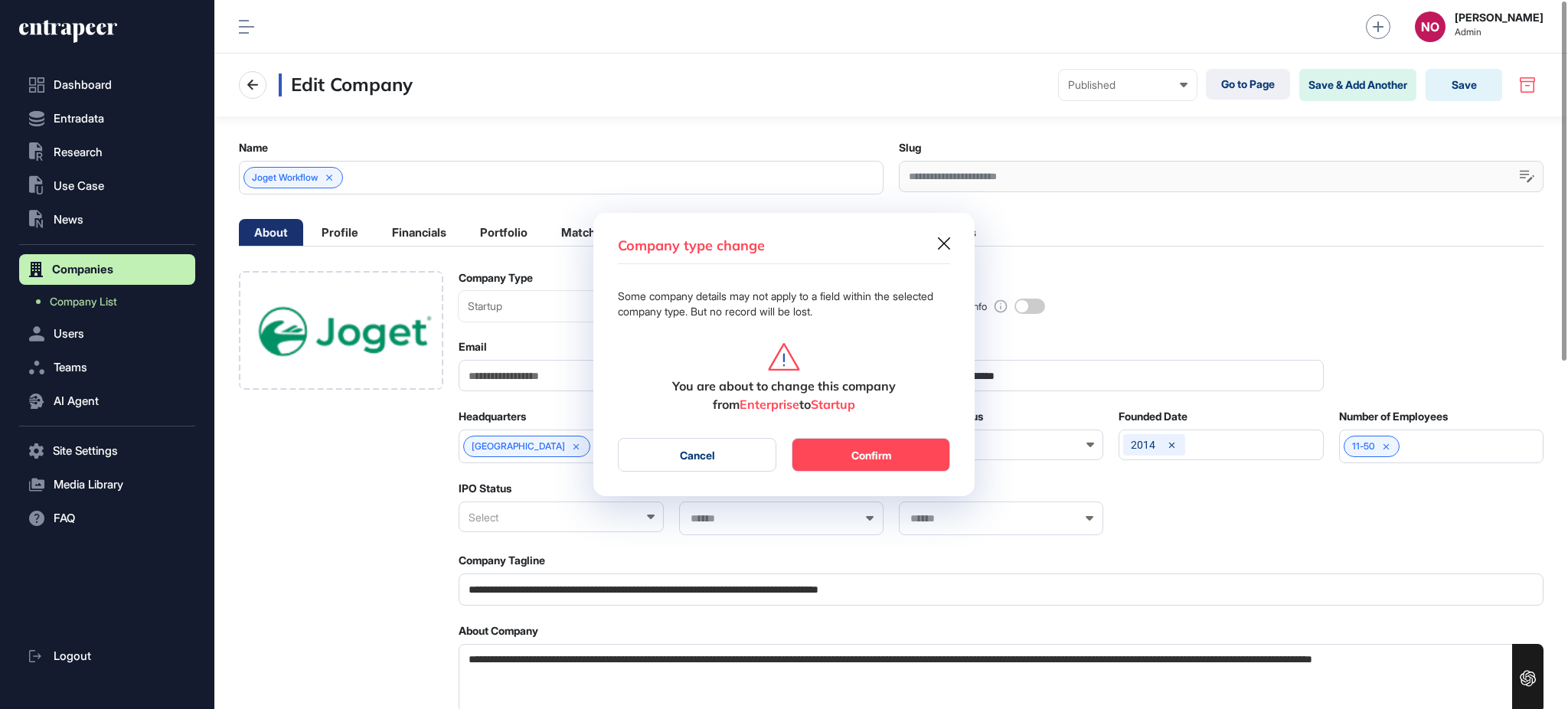
click at [911, 462] on button "Confirm" at bounding box center [871, 455] width 158 height 33
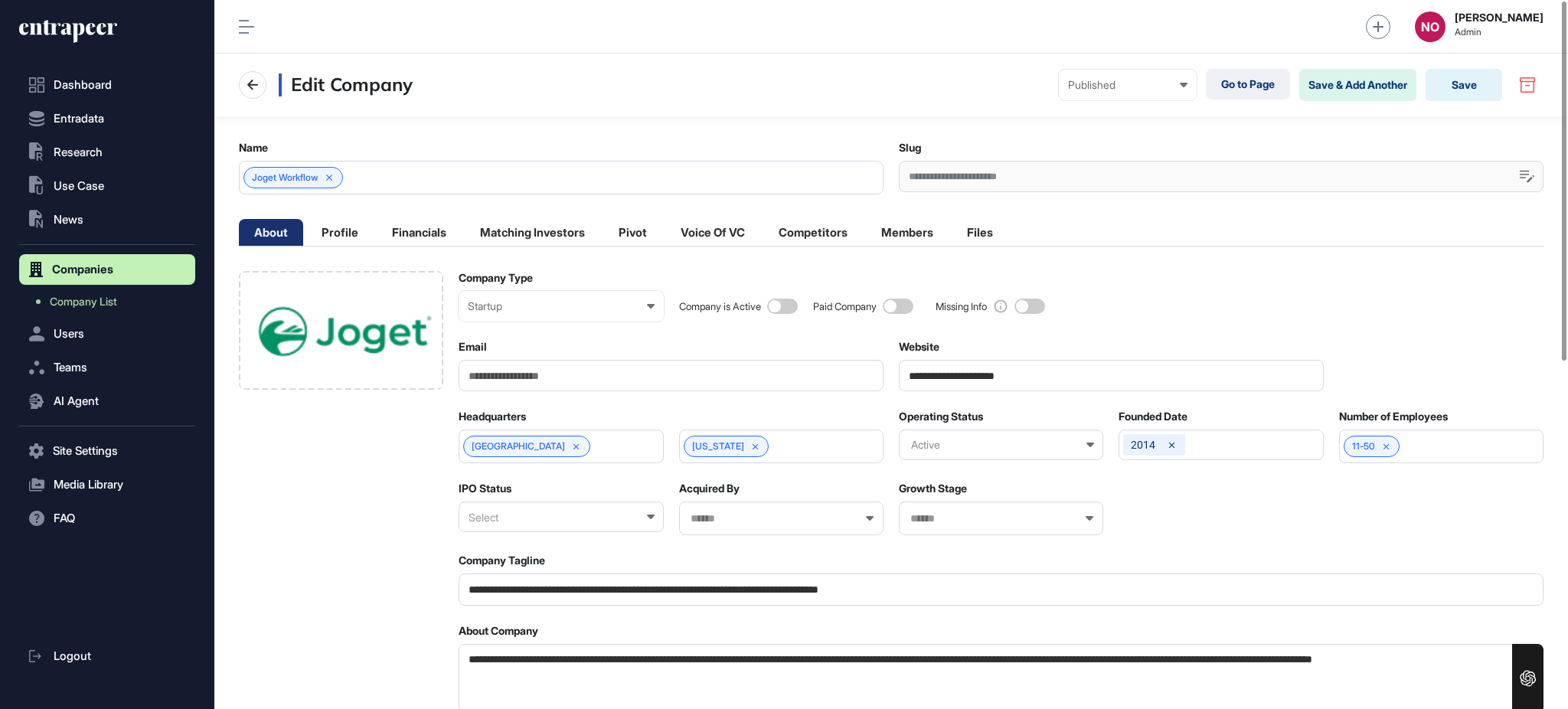
click at [559, 520] on div "Select" at bounding box center [560, 516] width 204 height 31
click at [539, 589] on div "Private" at bounding box center [560, 591] width 201 height 23
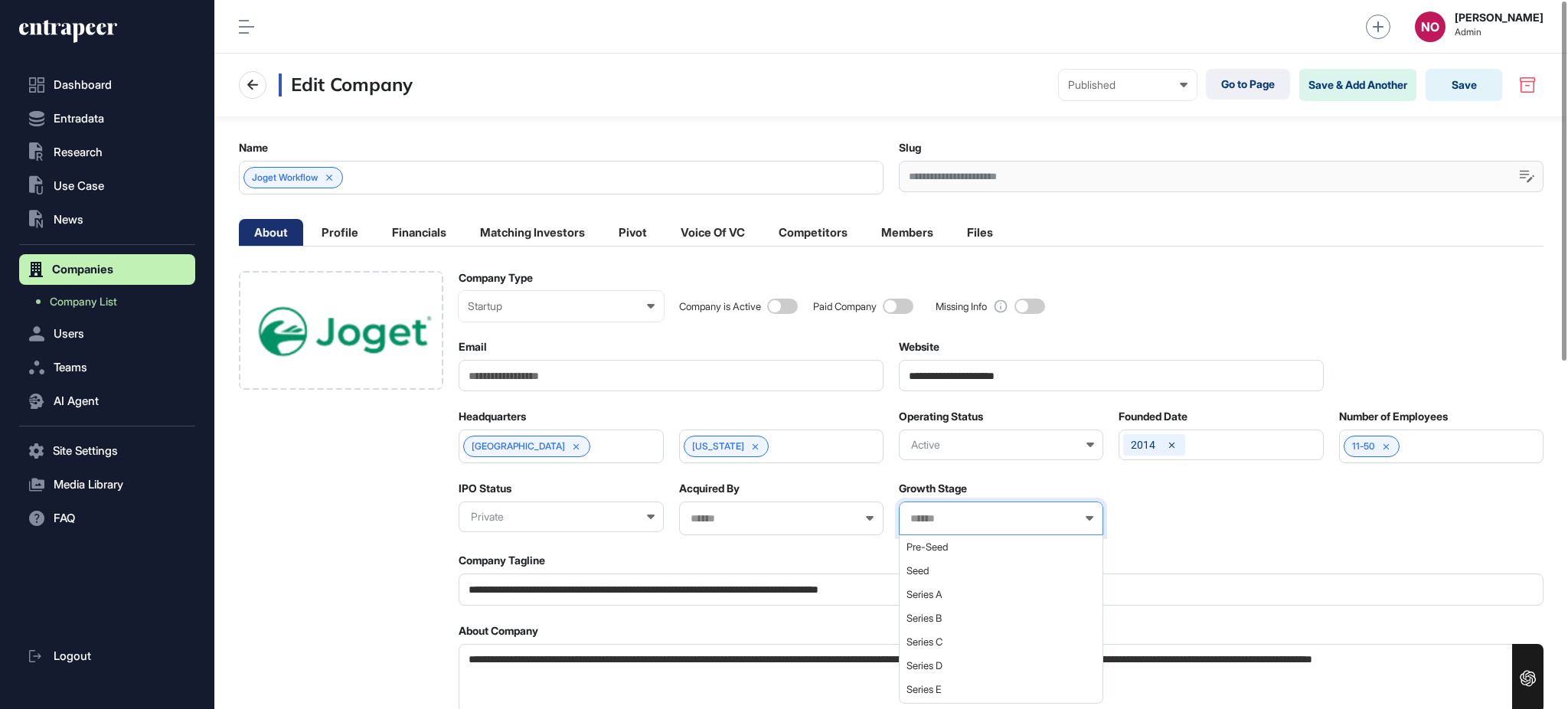
click at [974, 520] on input "text" at bounding box center [991, 519] width 164 height 13
click at [960, 575] on span "Seed" at bounding box center [1000, 571] width 188 height 12
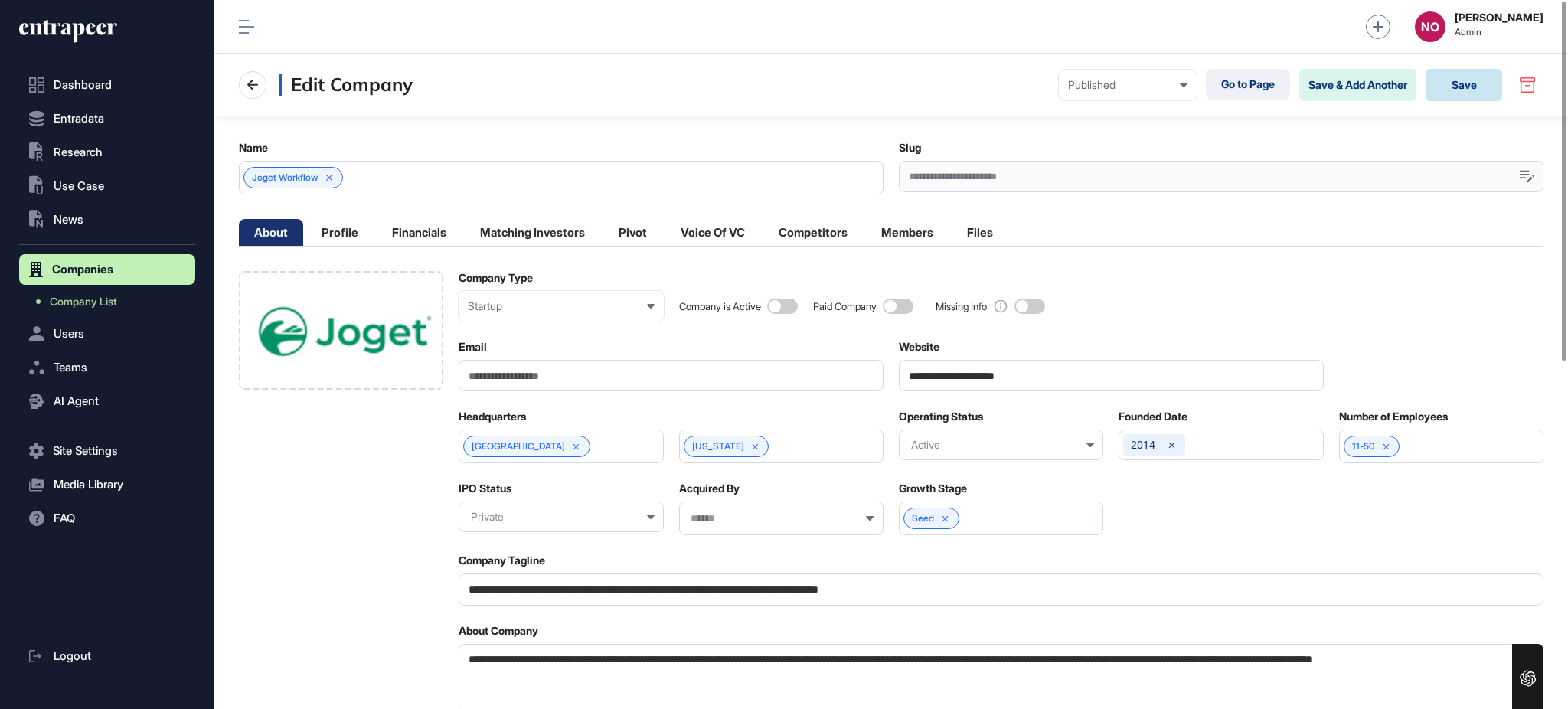
click at [1452, 84] on button "Save" at bounding box center [1464, 85] width 77 height 33
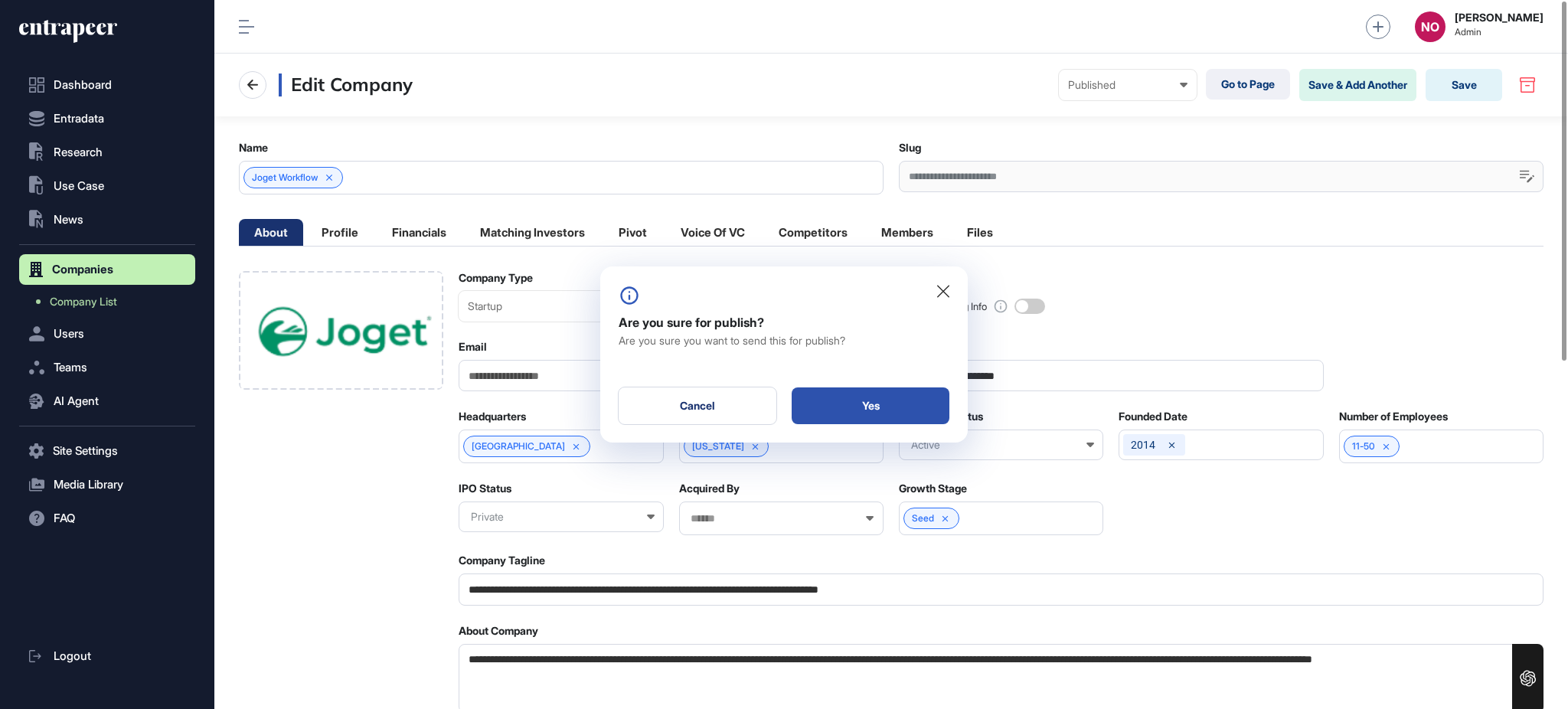
click at [864, 408] on div "Yes" at bounding box center [870, 406] width 158 height 37
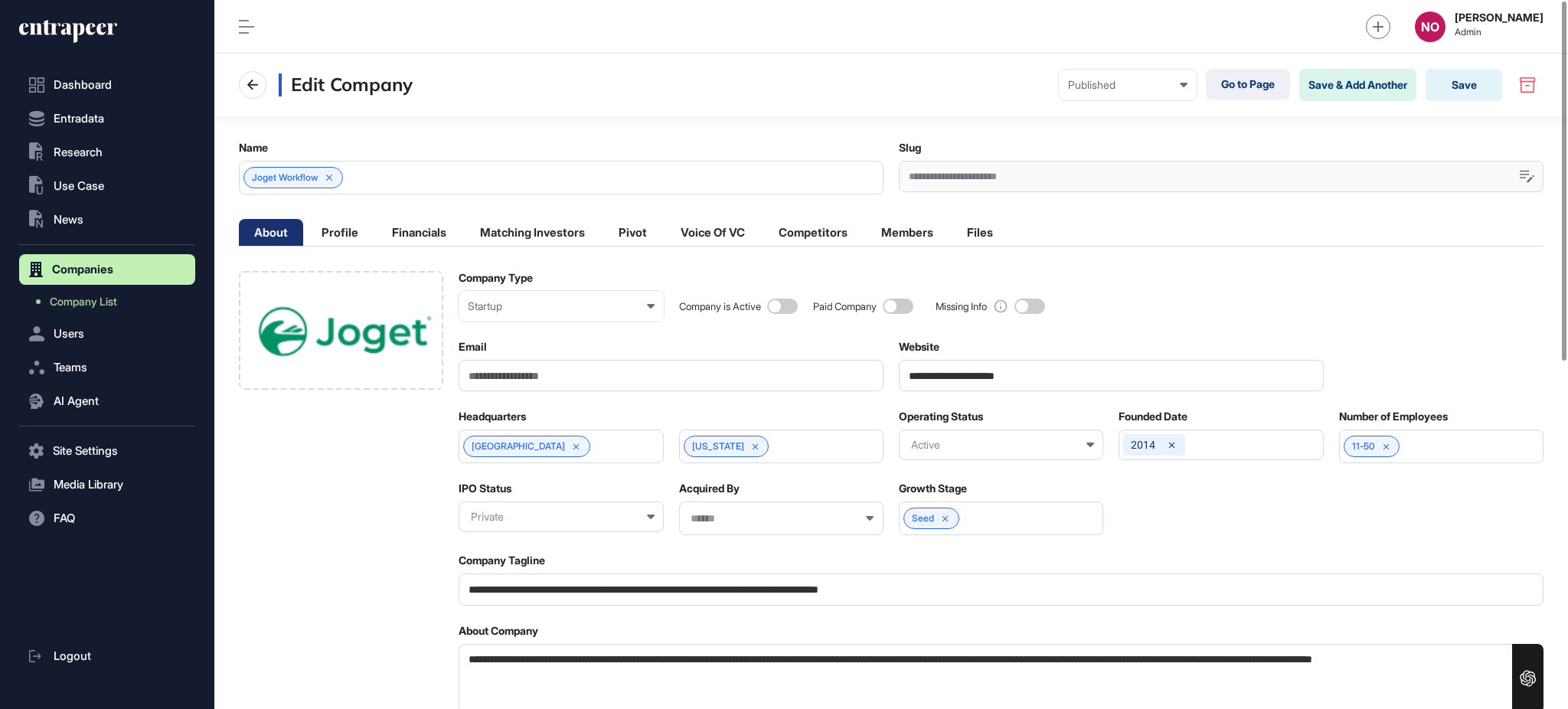
click at [395, 176] on div "Joget Workflow" at bounding box center [560, 178] width 645 height 33
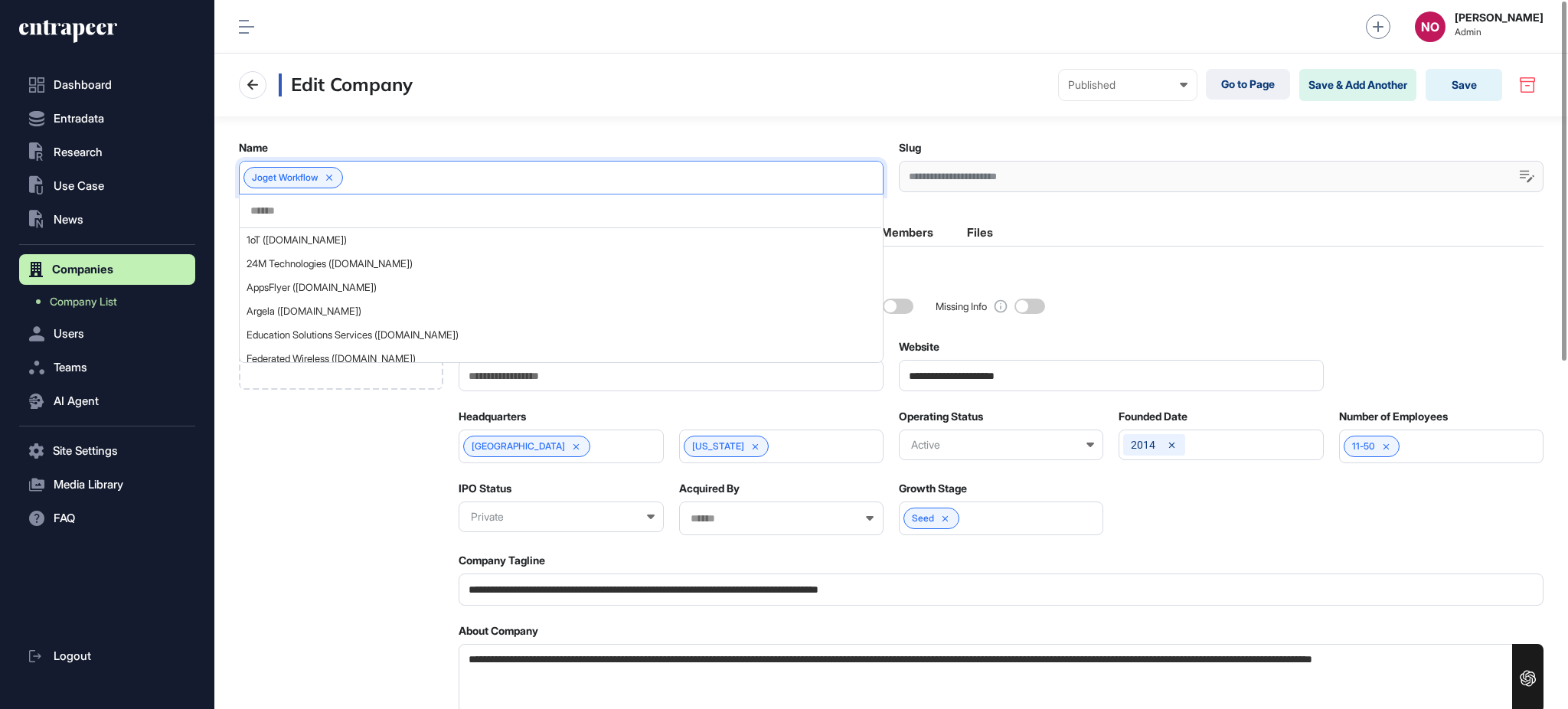
click at [366, 205] on input "text" at bounding box center [560, 211] width 623 height 13
paste input "*****"
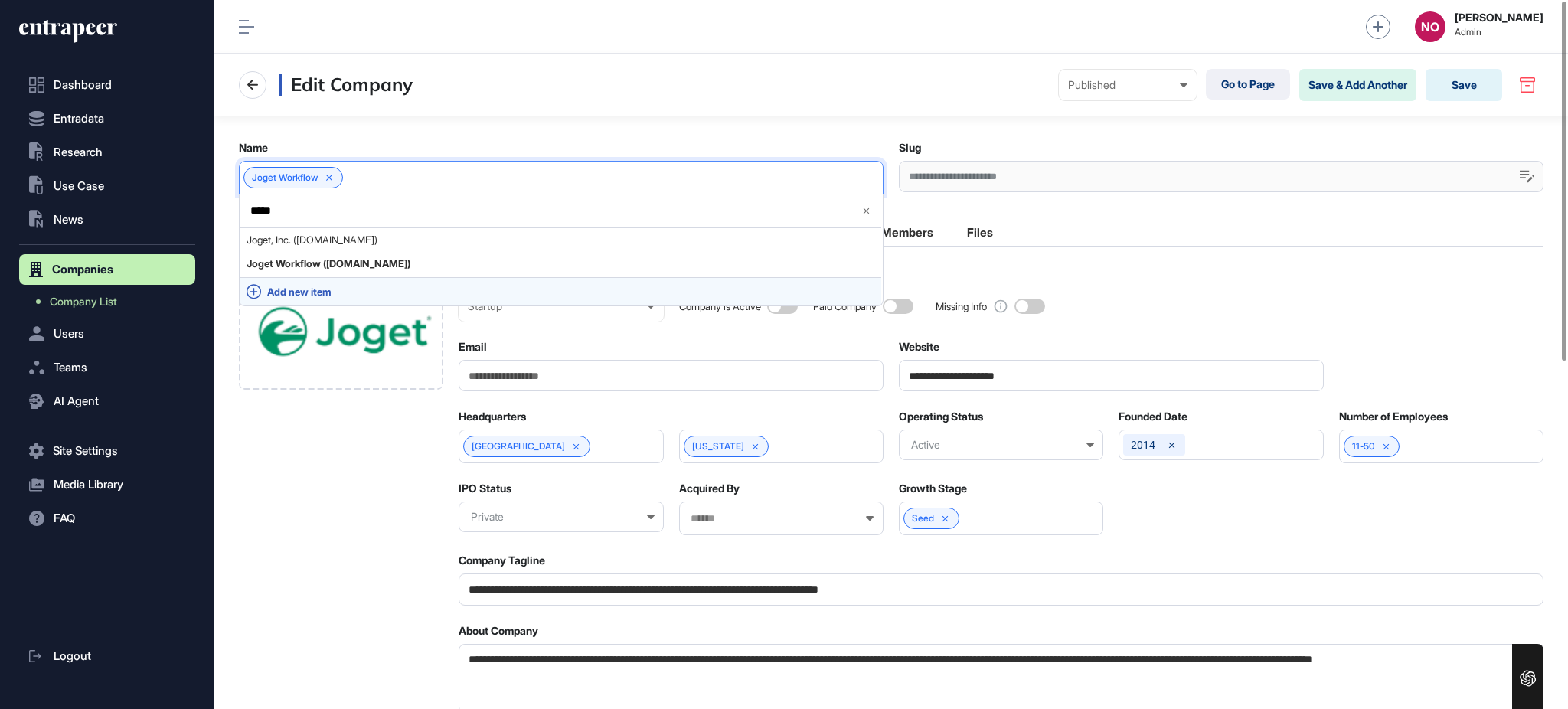
type input "*****"
click at [332, 286] on span "Add new item" at bounding box center [570, 292] width 607 height 12
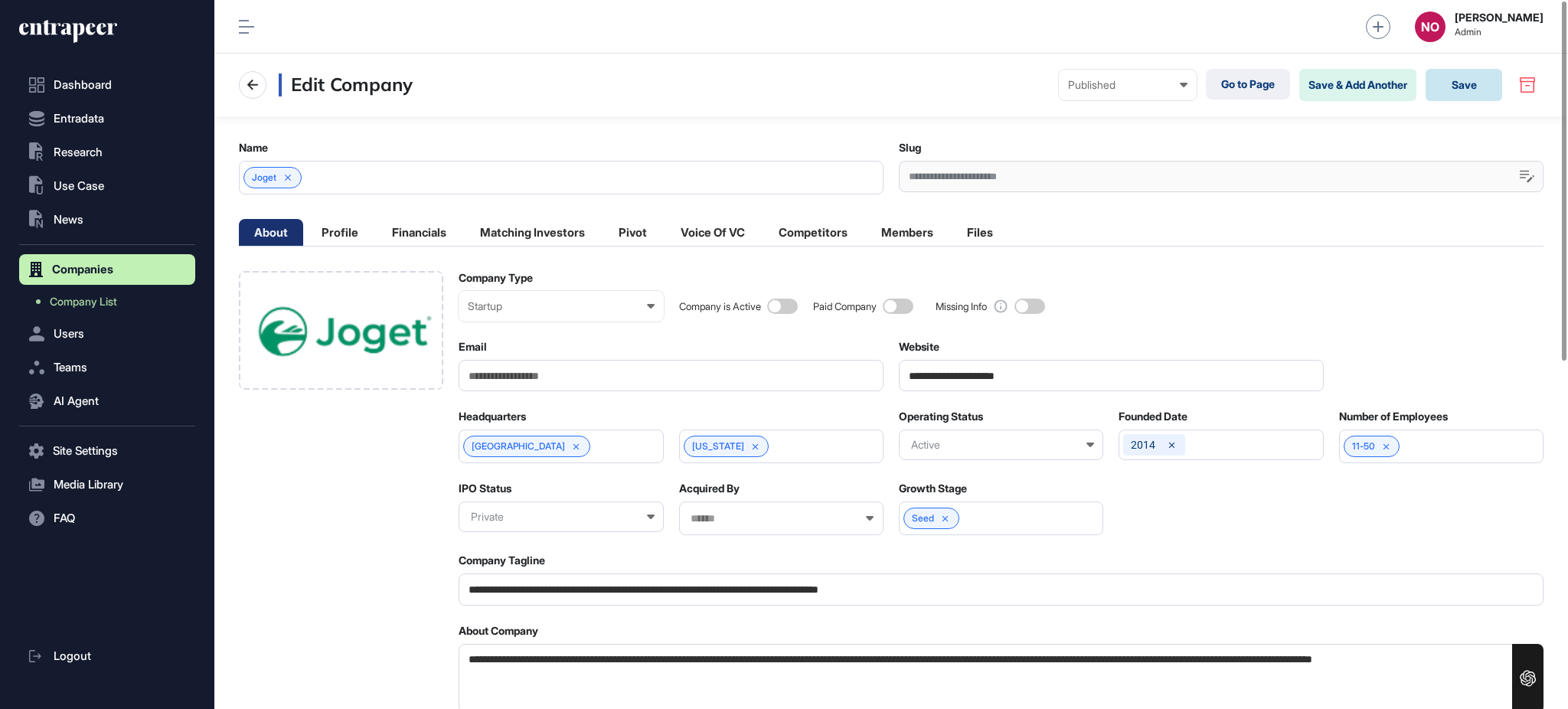
click at [1460, 90] on button "Save" at bounding box center [1464, 85] width 77 height 33
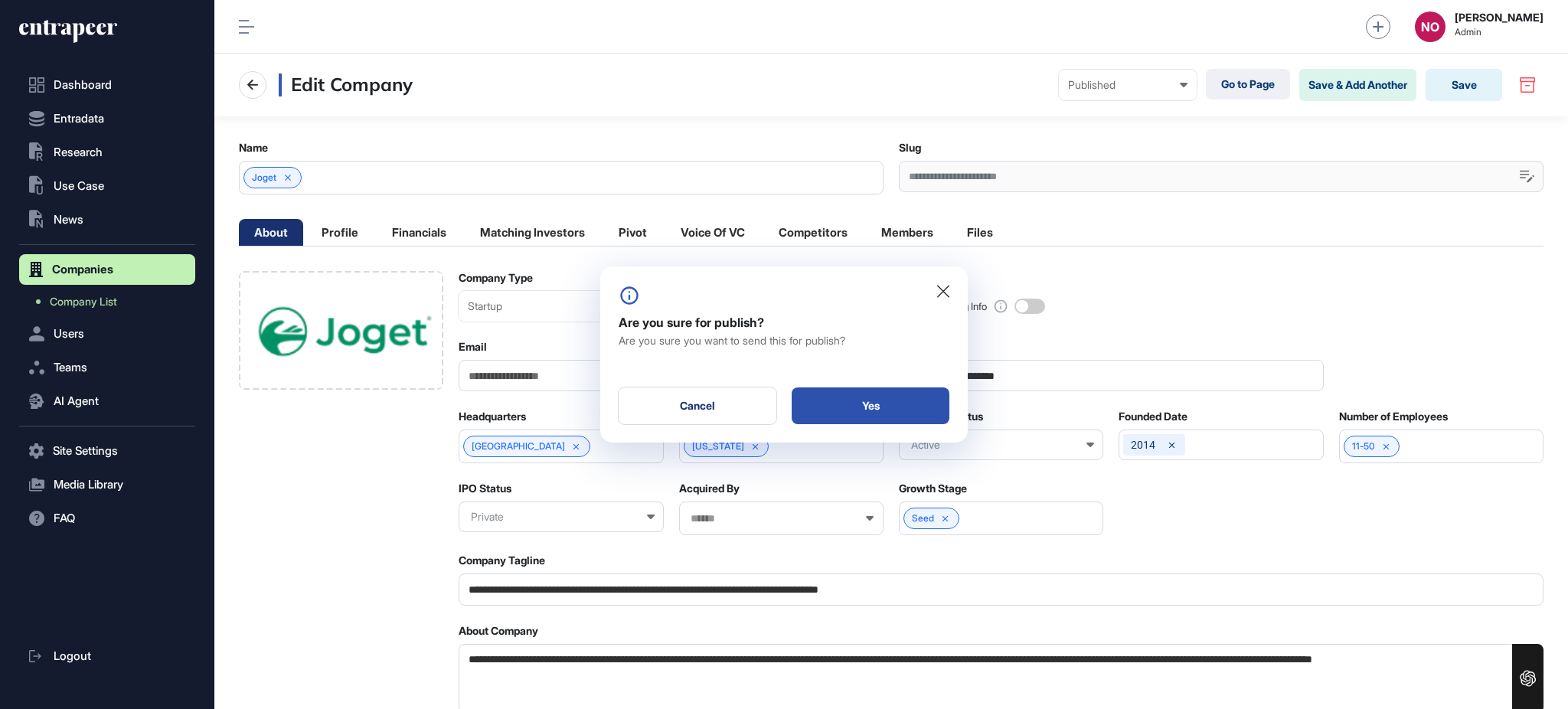
click at [868, 404] on div "Yes" at bounding box center [870, 406] width 158 height 37
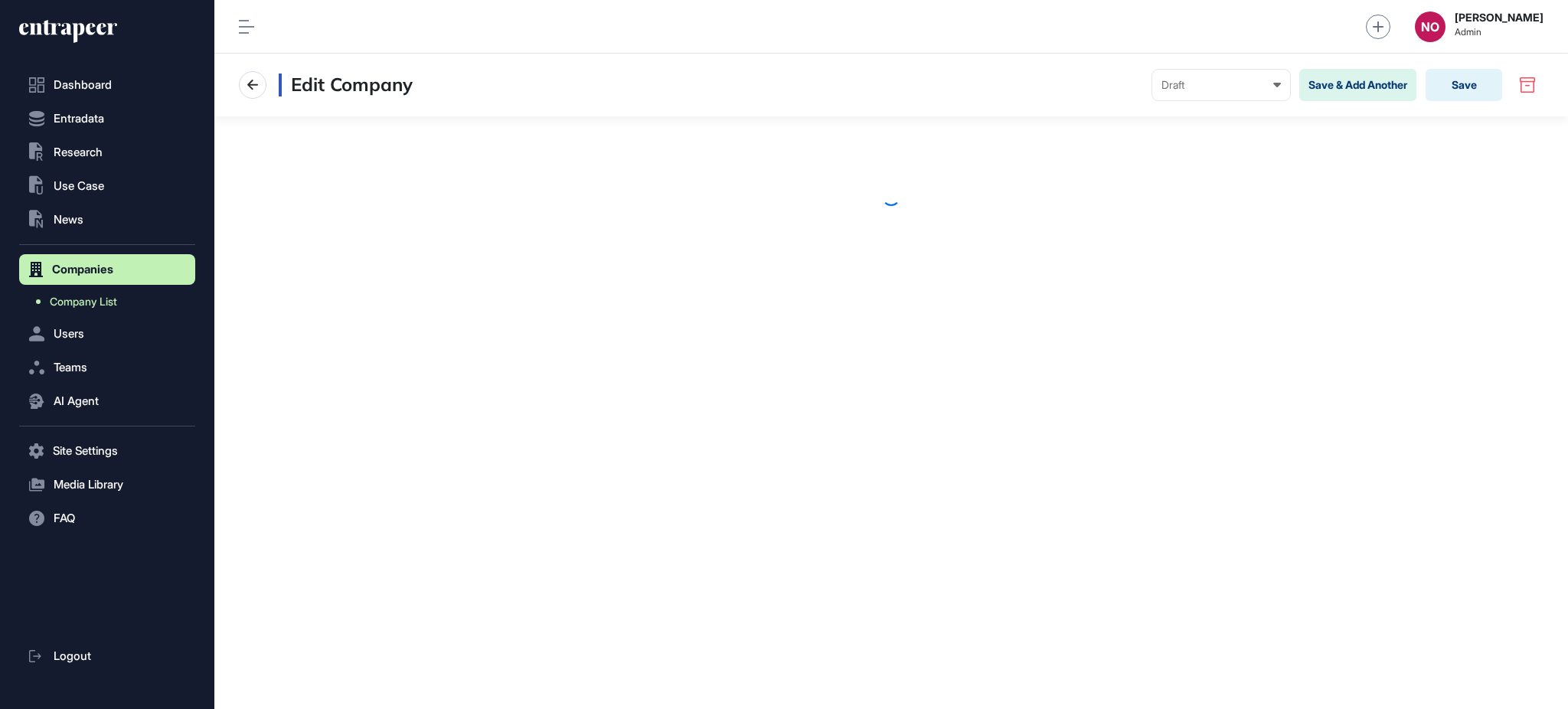
drag, startPoint x: 0, startPoint y: 0, endPoint x: 130, endPoint y: 304, distance: 330.6
click at [125, 304] on link "Company List" at bounding box center [111, 301] width 168 height 28
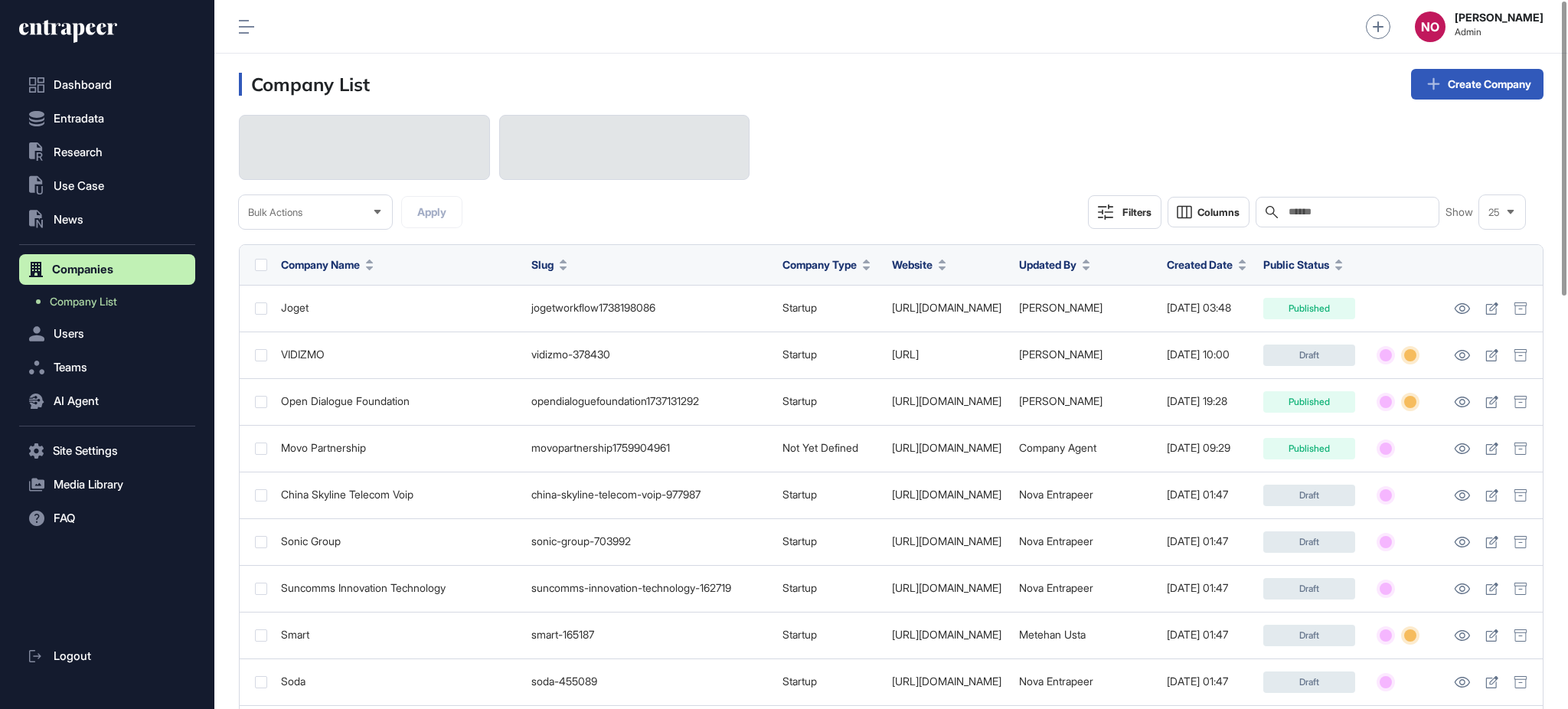
click at [1341, 210] on input "text" at bounding box center [1358, 212] width 143 height 13
paste input "*****"
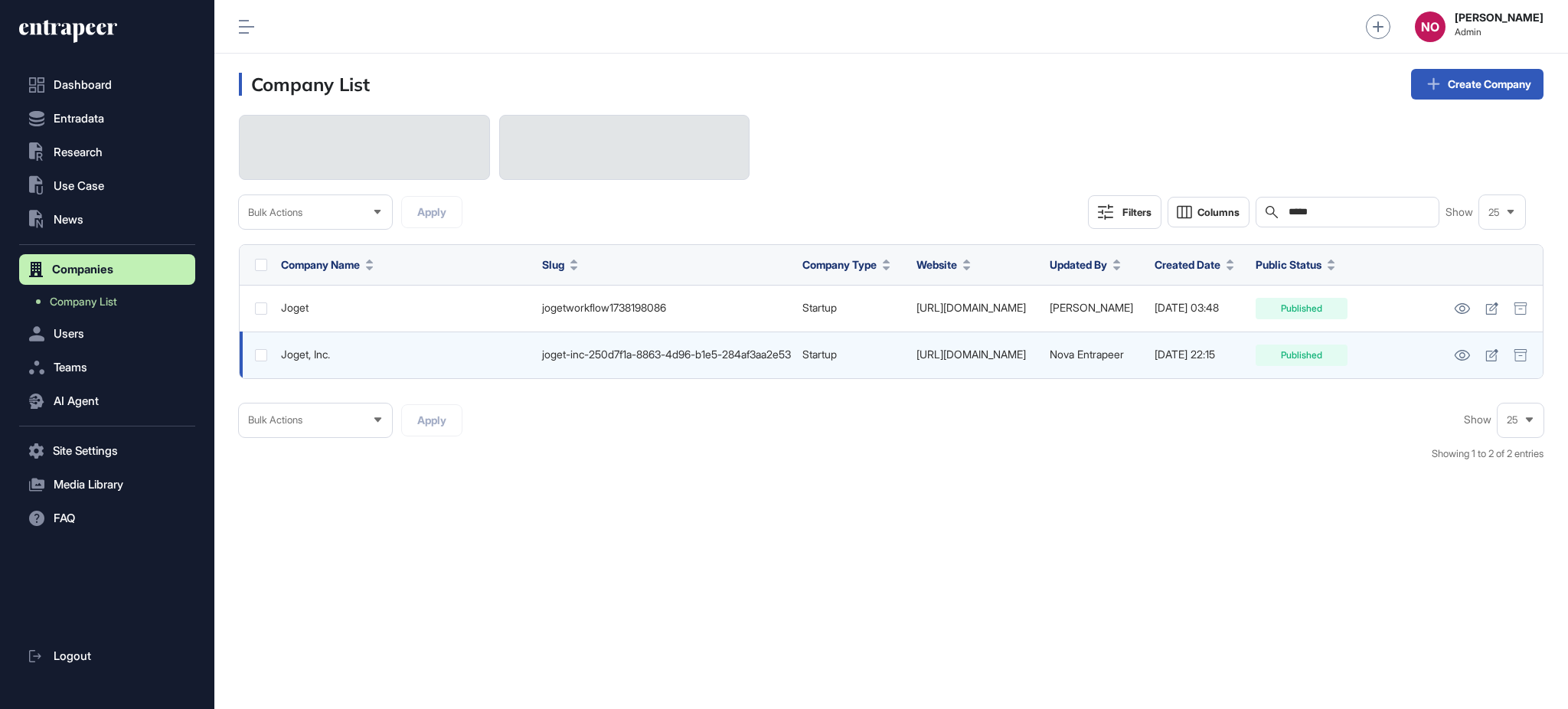
type input "*****"
click at [967, 357] on link "https://www.joget.com" at bounding box center [971, 354] width 109 height 13
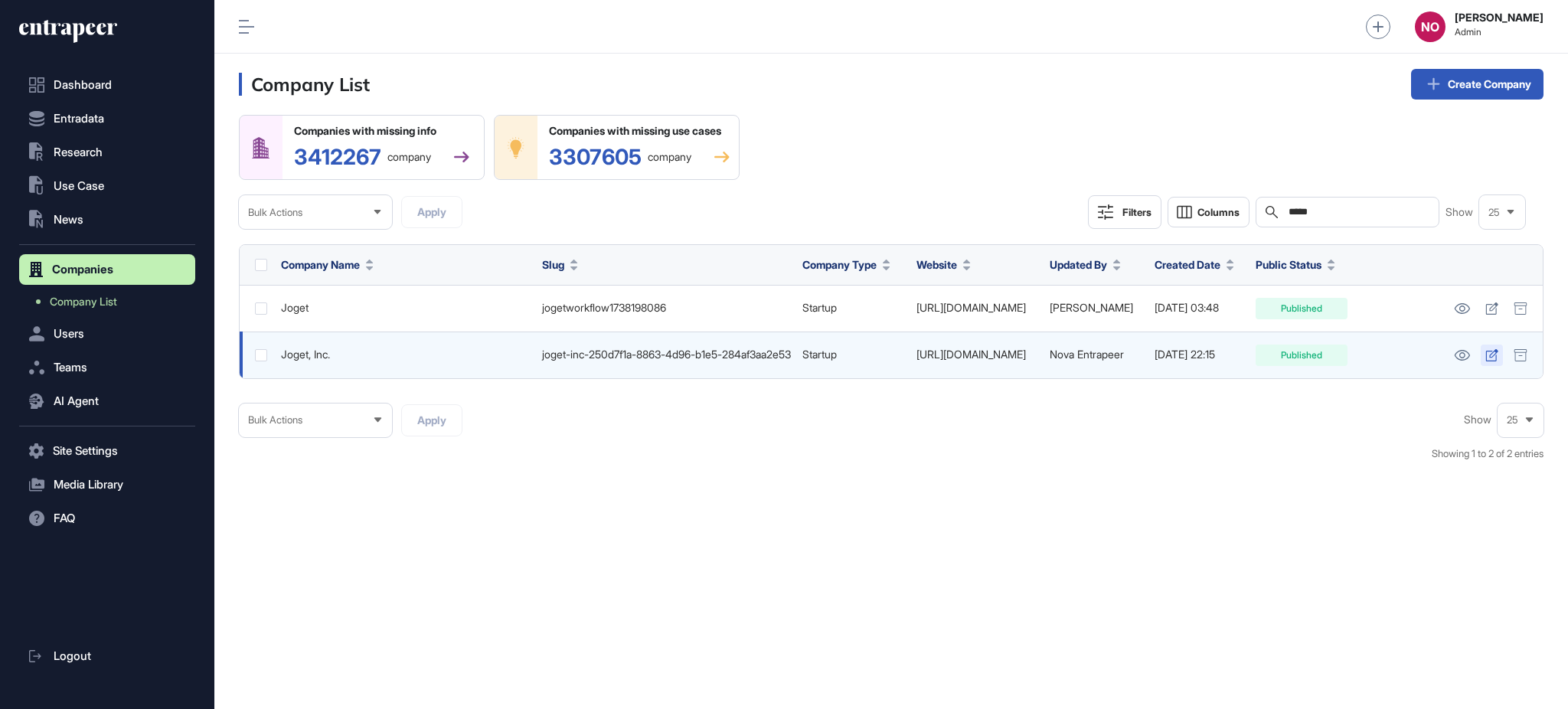
click at [1490, 362] on link at bounding box center [1491, 355] width 23 height 22
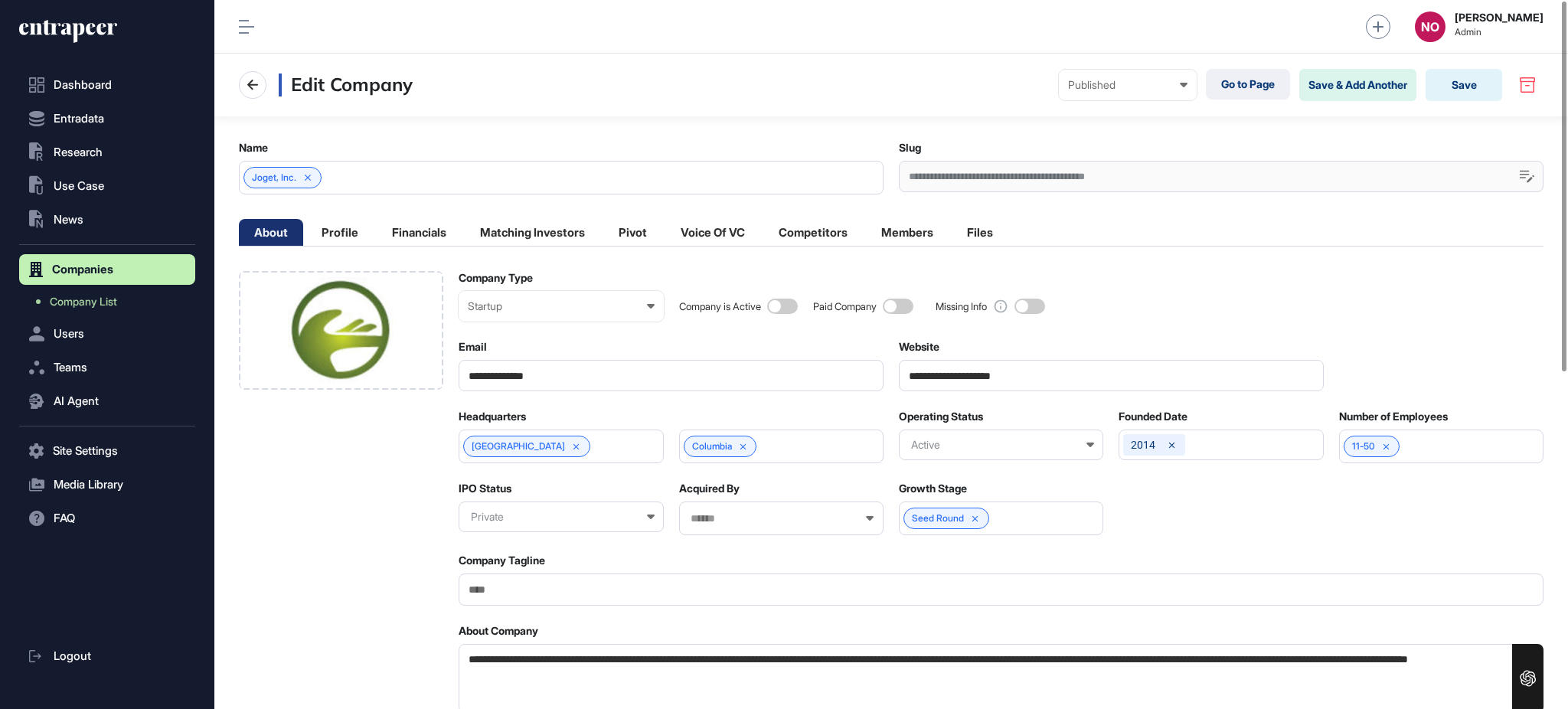
scroll to position [645, 0]
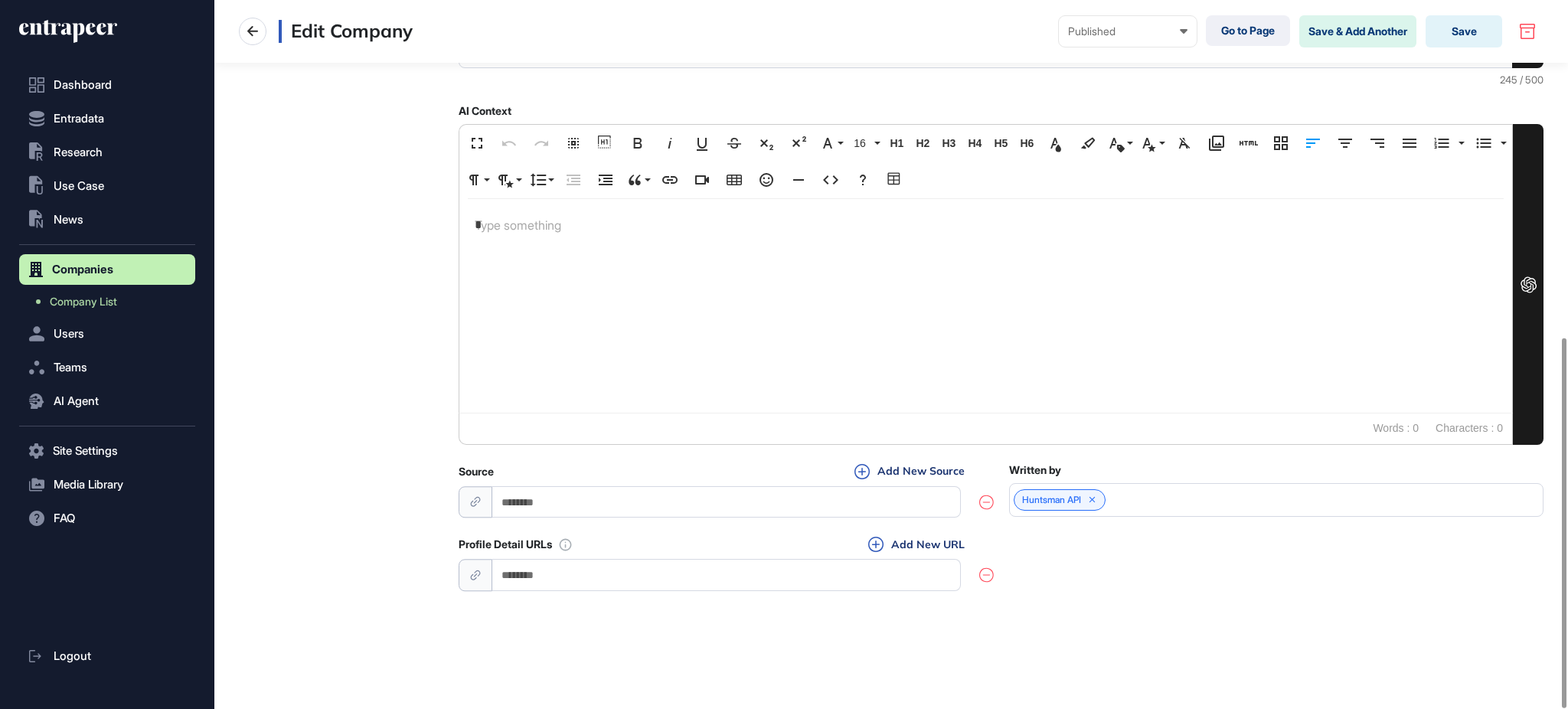
click at [633, 580] on input "url" at bounding box center [726, 575] width 469 height 32
paste input "**********"
type input "**********"
click at [1147, 570] on div "**********" at bounding box center [1001, 565] width 1085 height 58
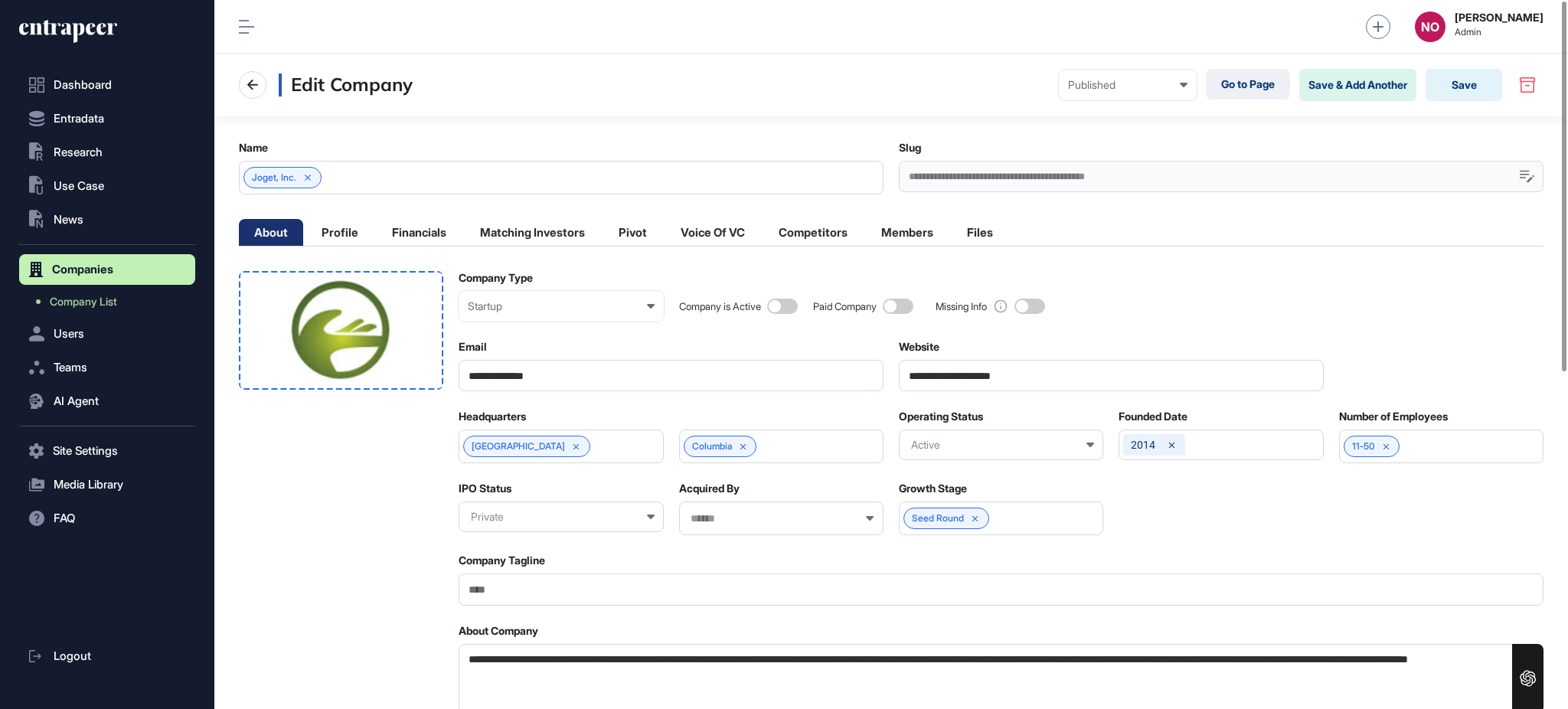
click at [417, 327] on div at bounding box center [340, 330] width 204 height 118
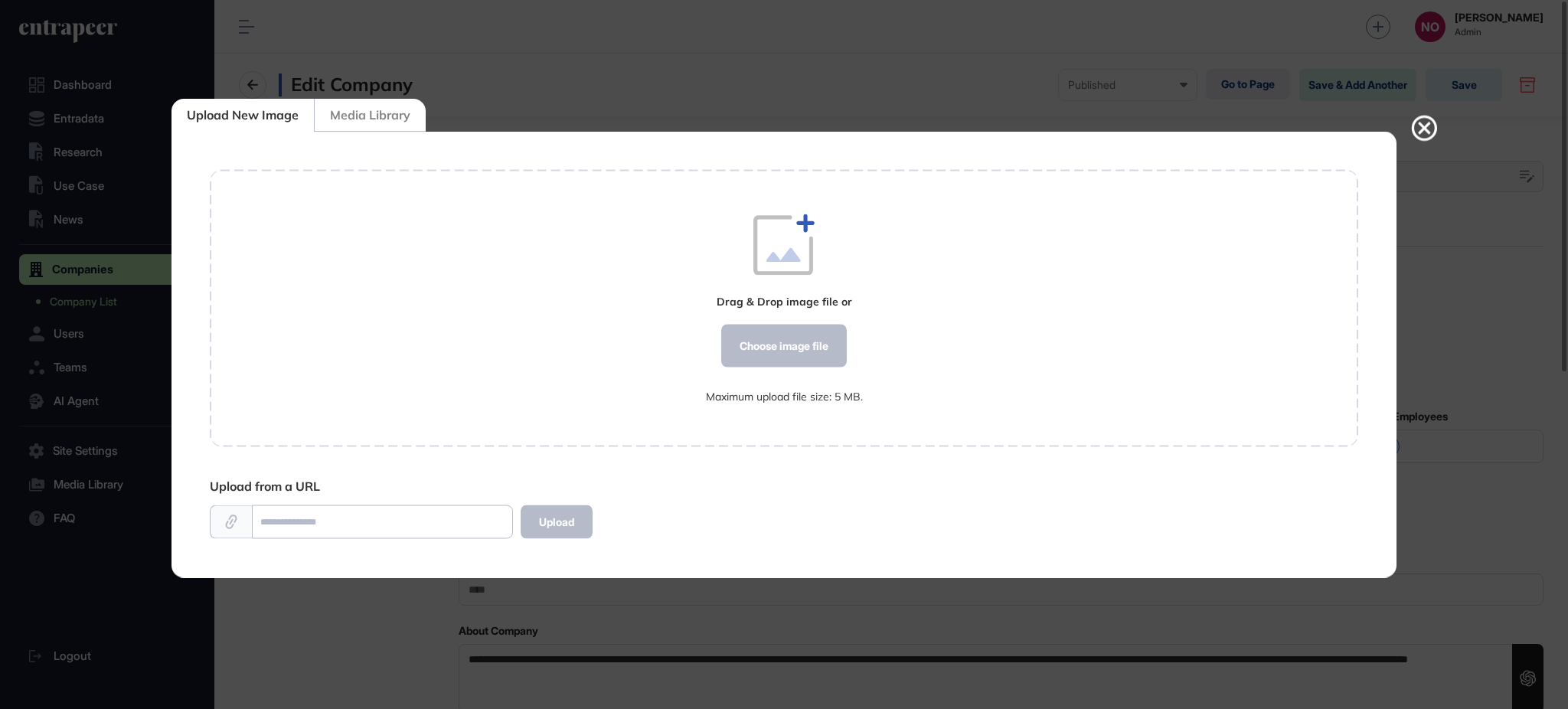
scroll to position [1, 1]
click at [769, 344] on div "Choose image file" at bounding box center [784, 345] width 126 height 43
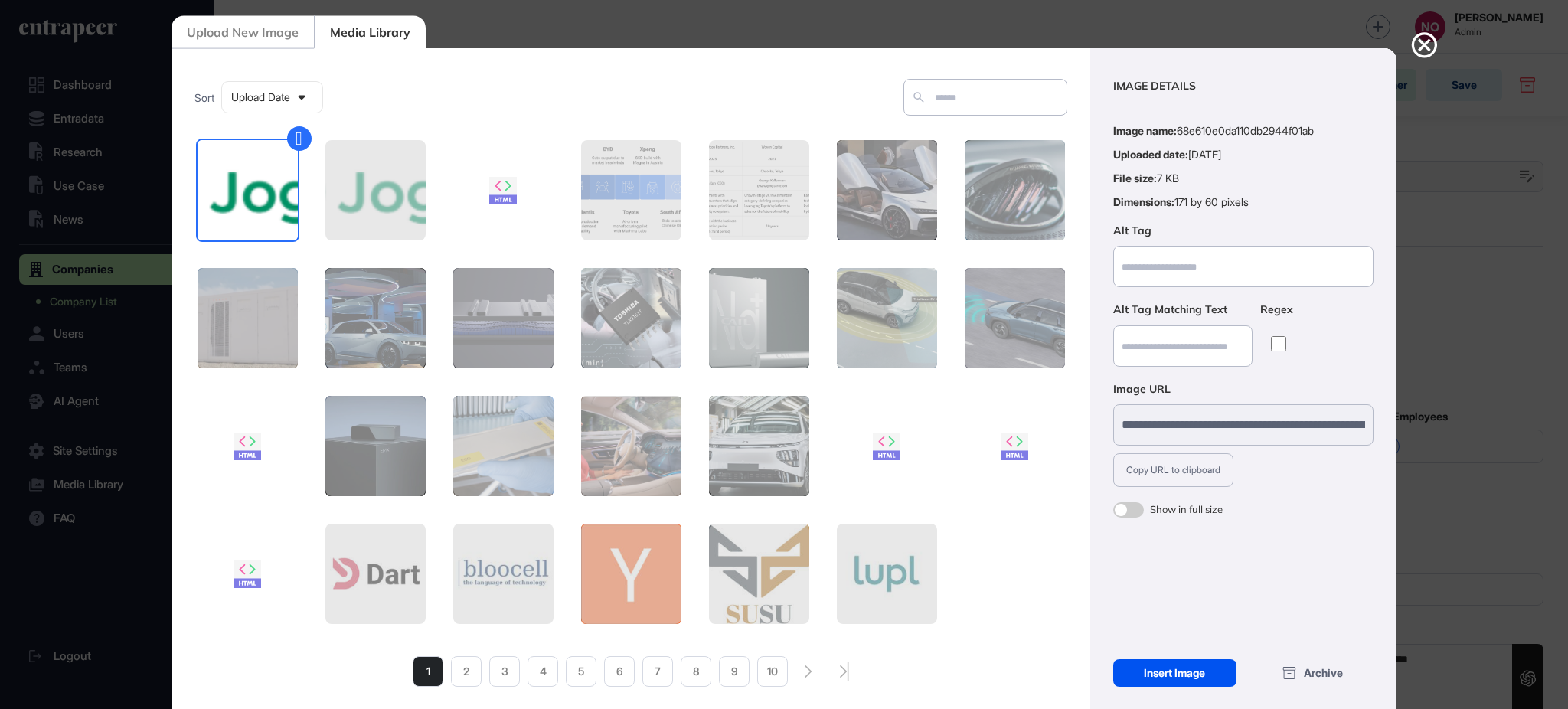
click at [1216, 665] on div "Insert Image" at bounding box center [1175, 672] width 123 height 28
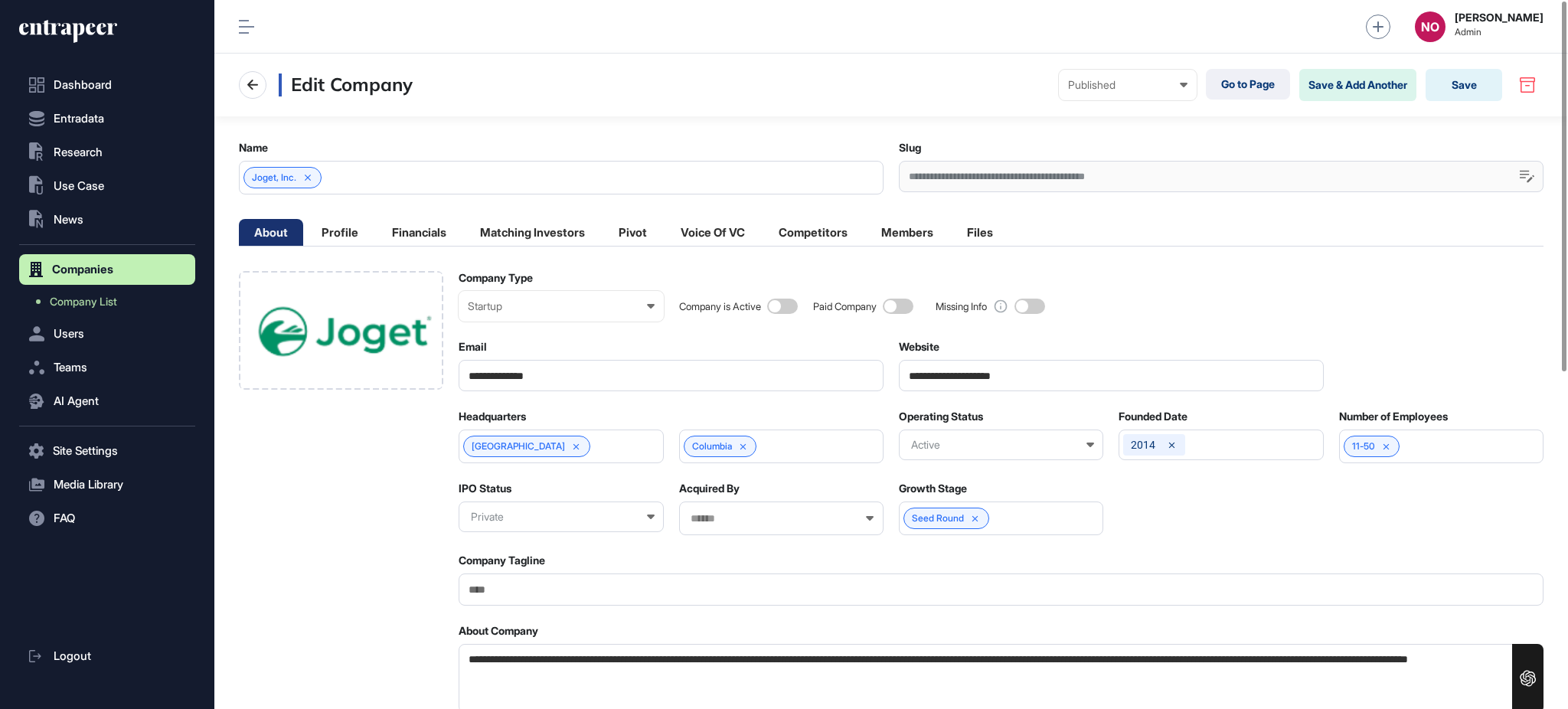
click at [793, 306] on span at bounding box center [782, 306] width 31 height 15
click at [953, 388] on input "**********" at bounding box center [1112, 375] width 425 height 32
paste input "url"
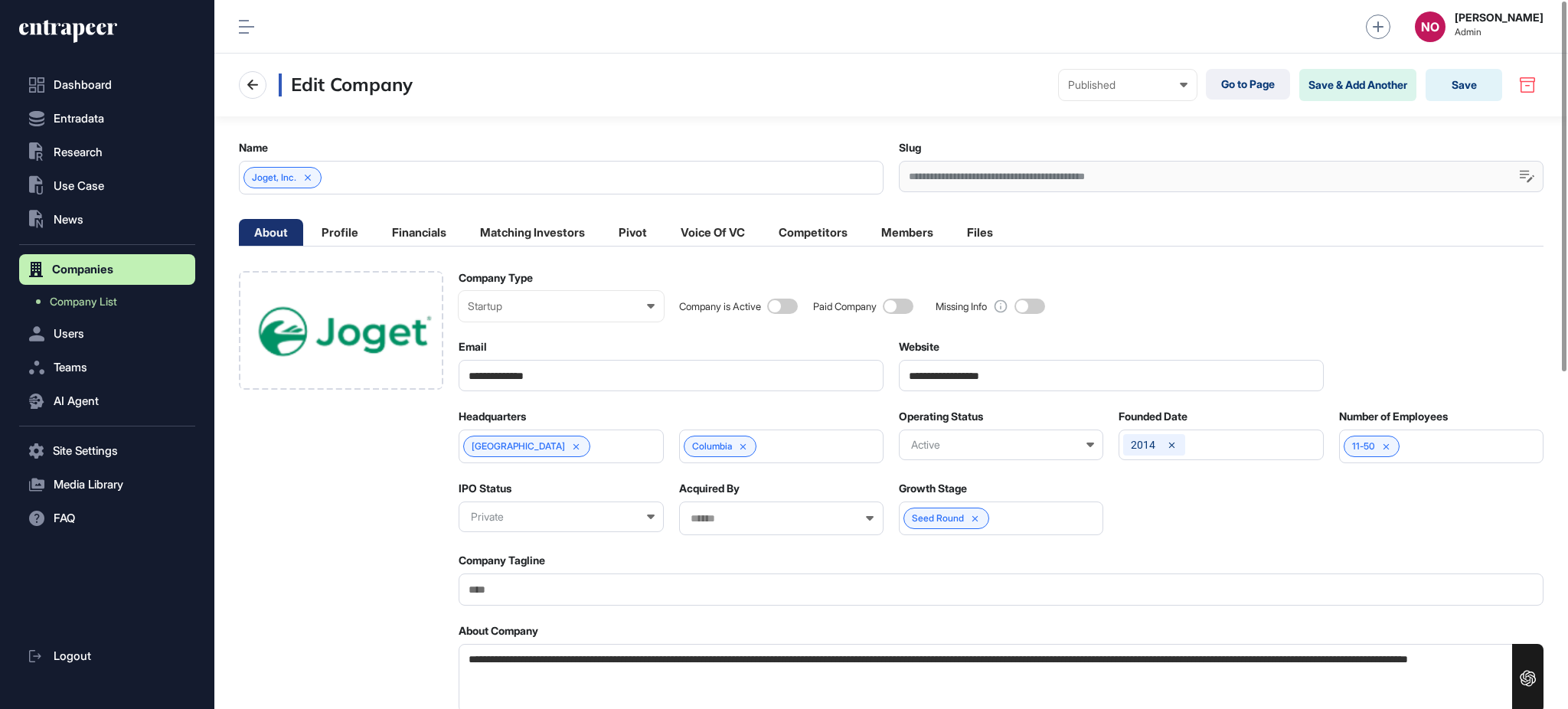
type input "**********"
click at [1234, 311] on div "Company is Active Paid Company Missing Info" at bounding box center [1111, 296] width 864 height 51
click at [746, 449] on icon at bounding box center [743, 446] width 6 height 6
click at [746, 449] on input "text" at bounding box center [771, 447] width 164 height 13
type input "**"
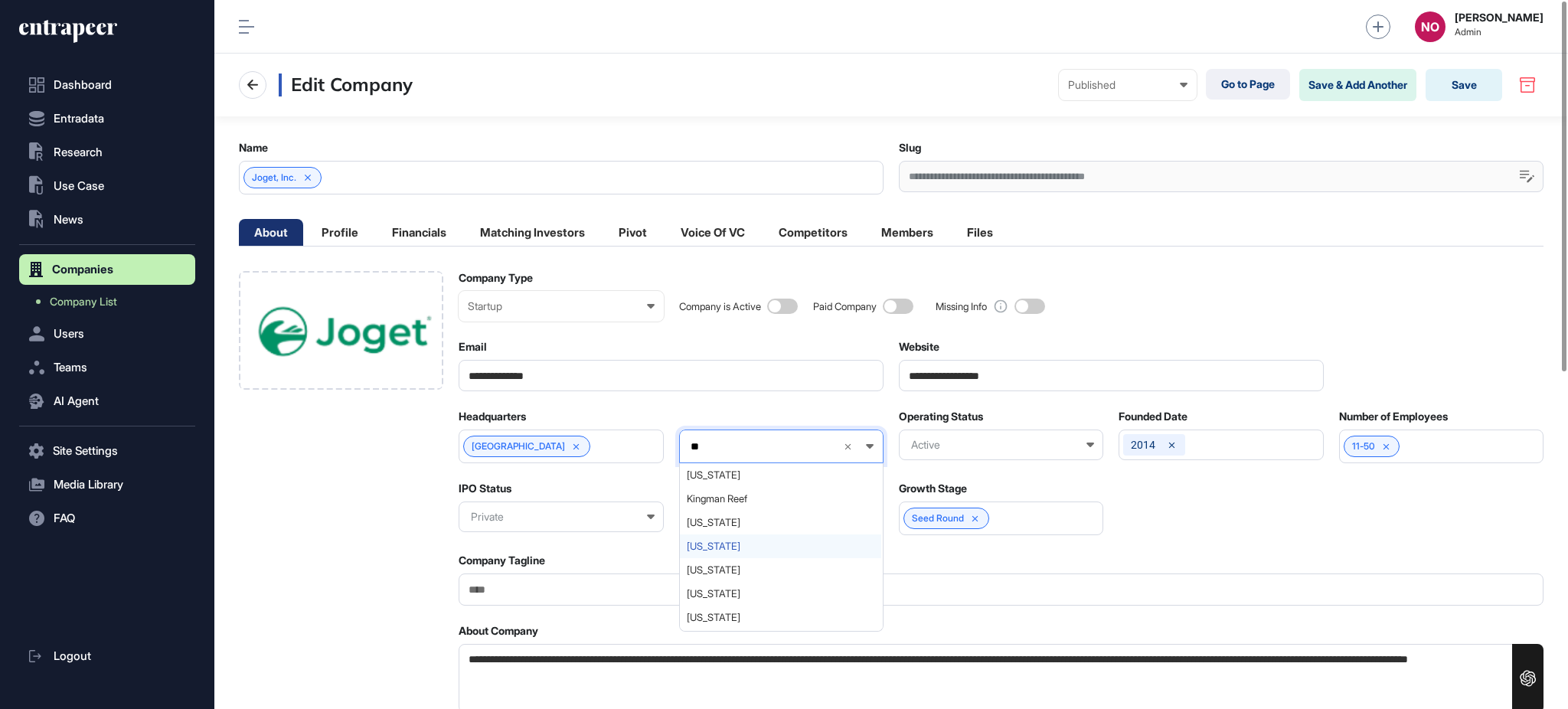
click at [724, 538] on div "Maryland" at bounding box center [780, 546] width 201 height 23
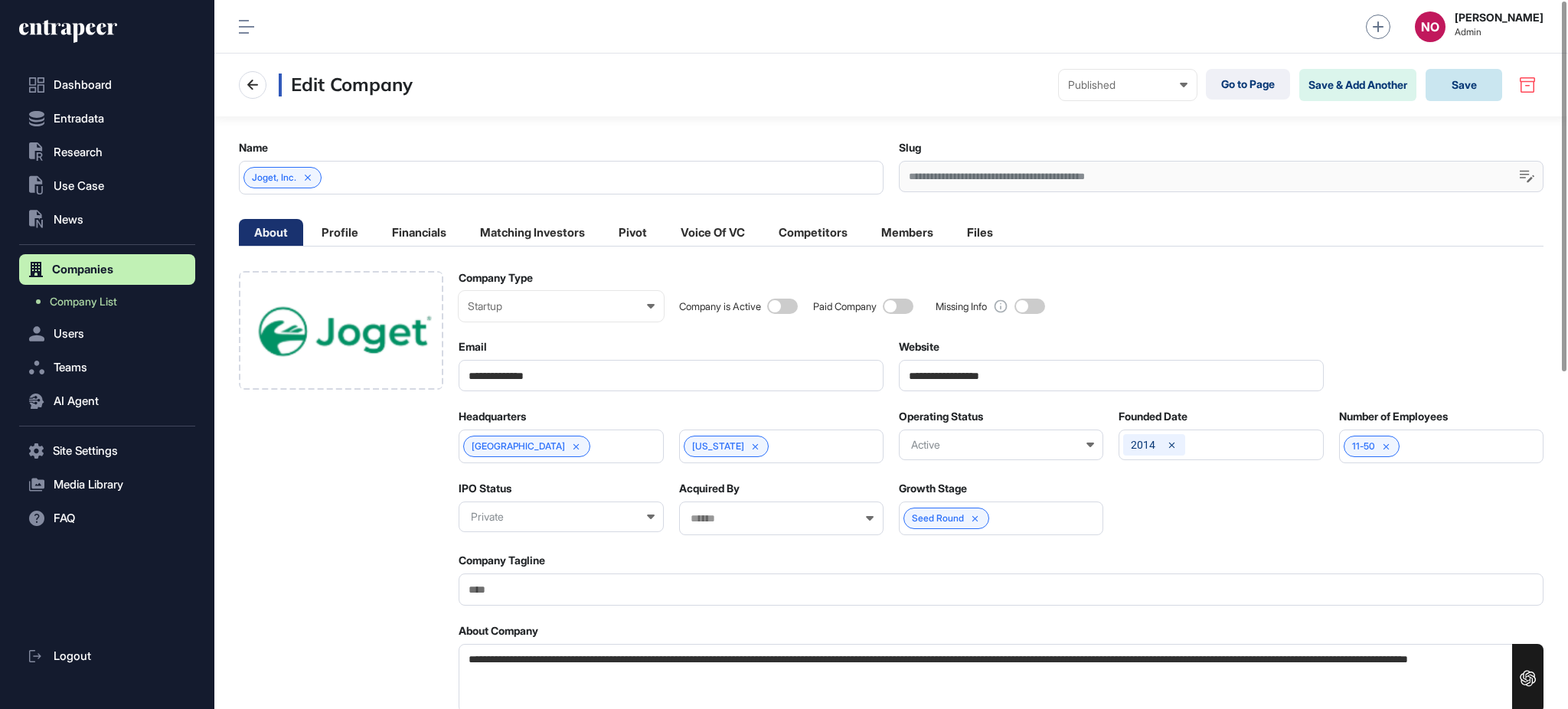
click at [1488, 93] on button "Save" at bounding box center [1464, 85] width 77 height 33
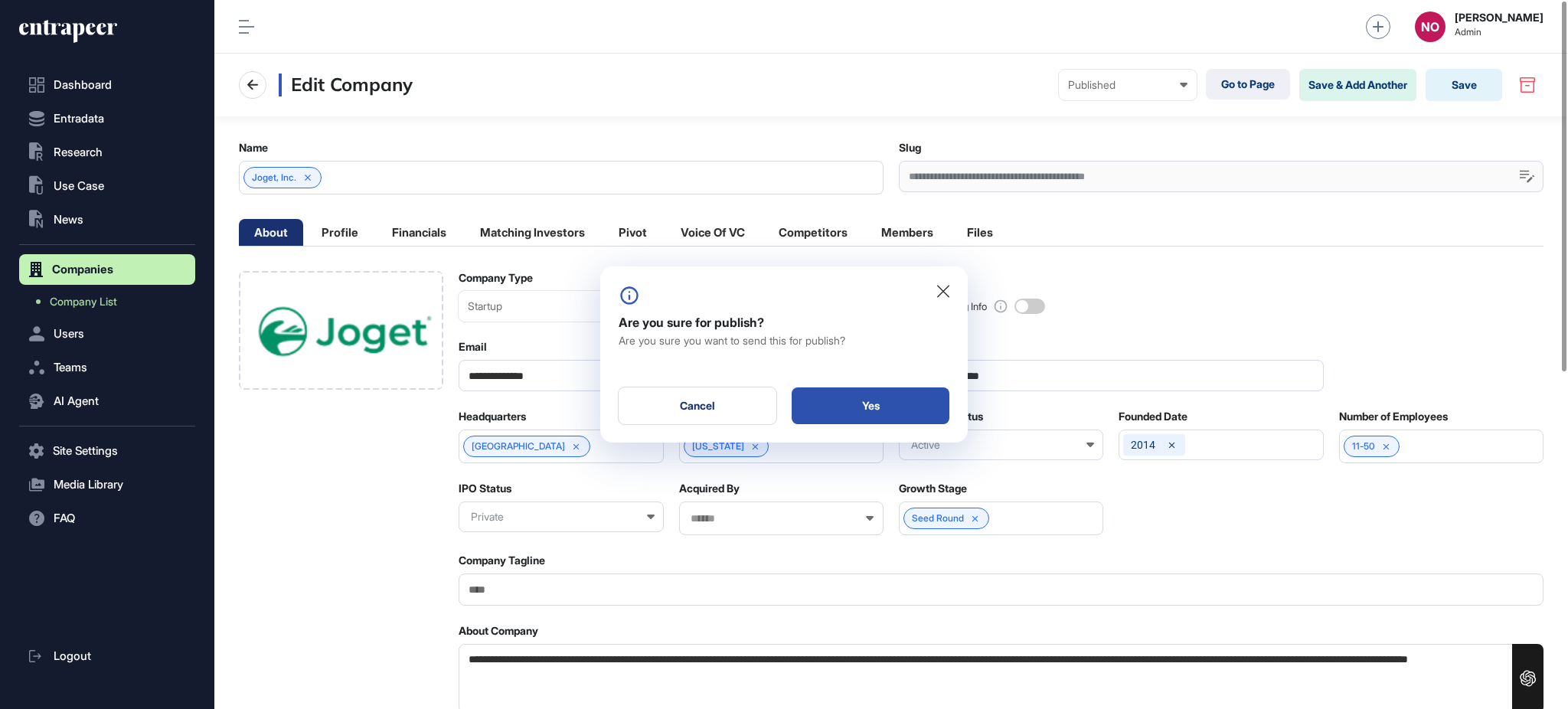
click at [888, 407] on div "Yes" at bounding box center [870, 406] width 158 height 37
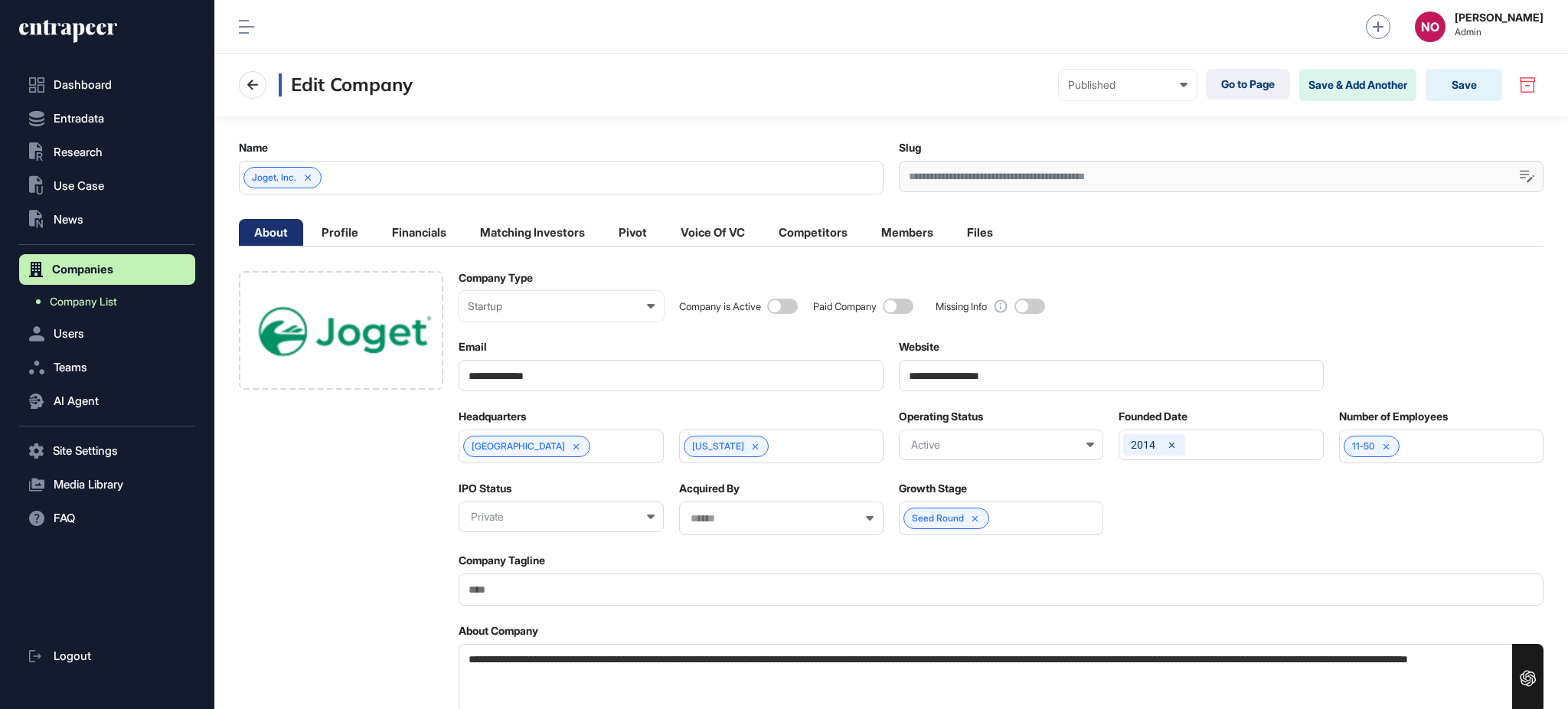
click at [161, 303] on link "Company List" at bounding box center [111, 301] width 168 height 28
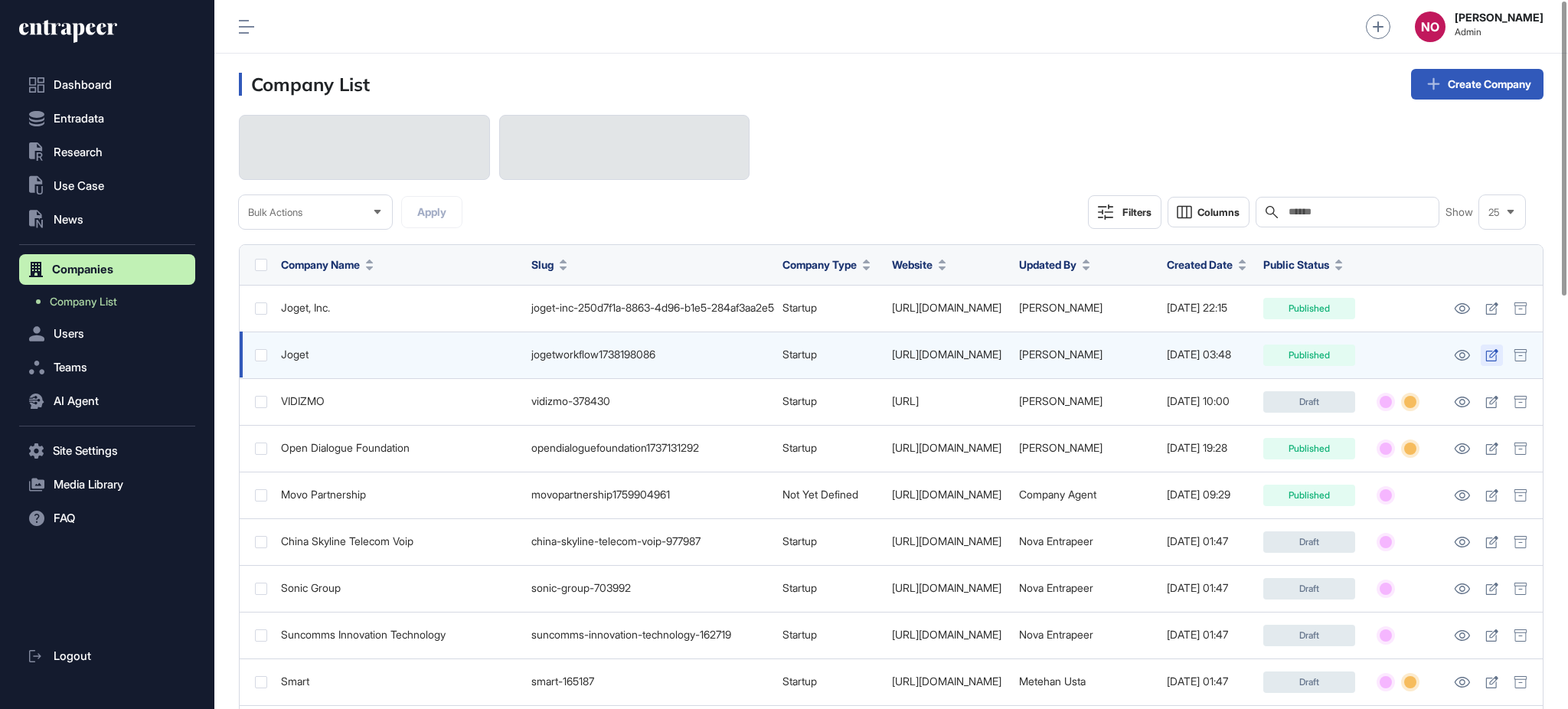
click at [1488, 361] on icon at bounding box center [1492, 355] width 13 height 13
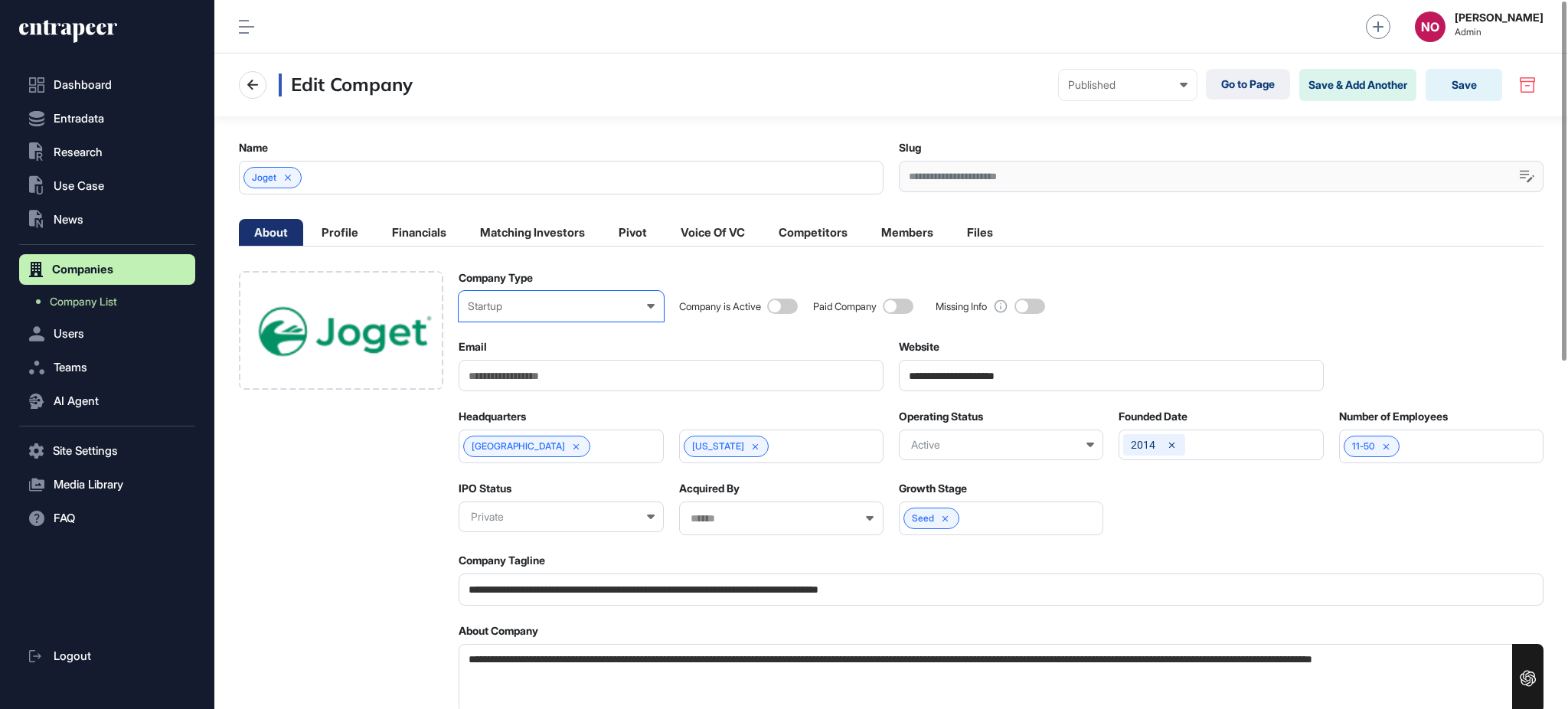
click at [546, 313] on div "Startup" at bounding box center [560, 306] width 186 height 13
click at [0, 0] on div "Non-Profit Organization" at bounding box center [0, 0] width 0 height 0
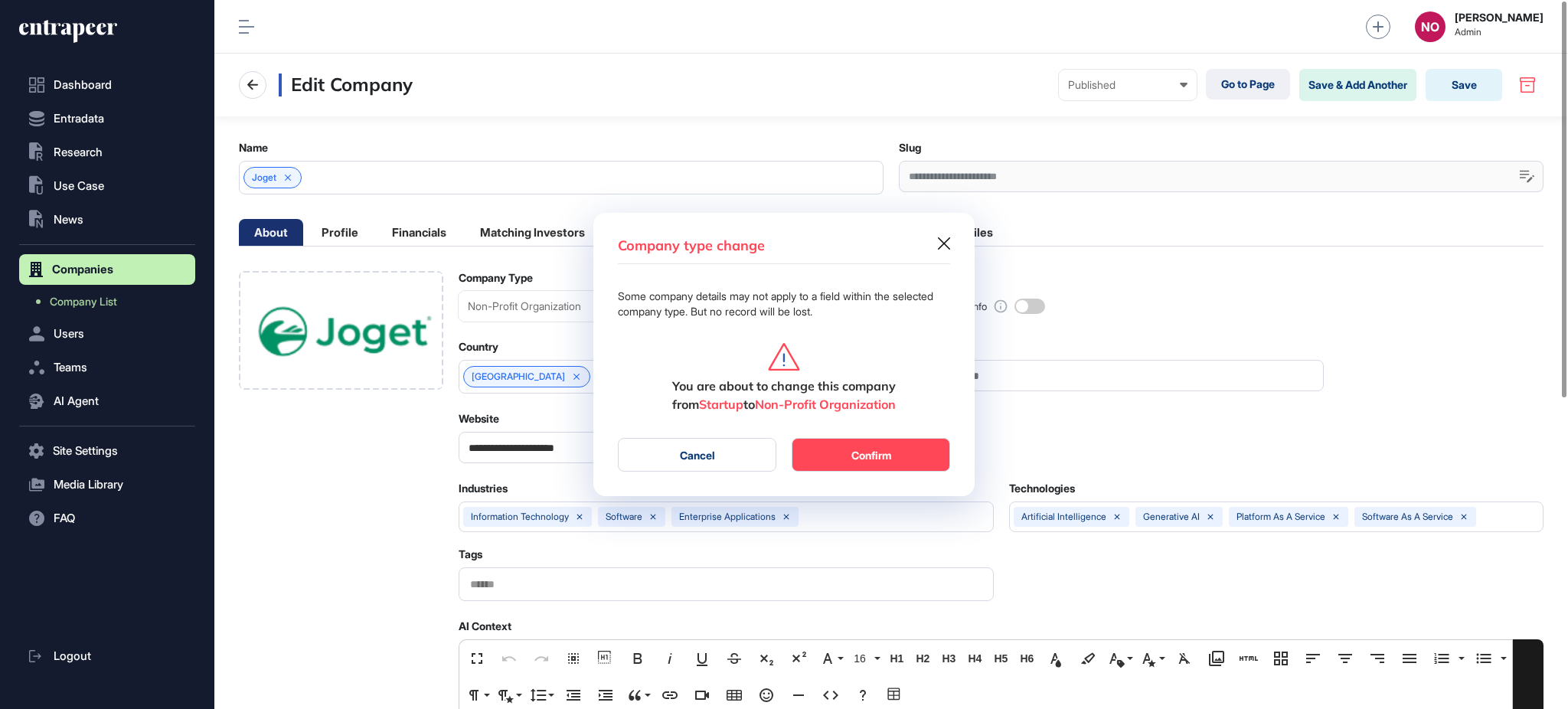
scroll to position [1, 6]
click at [860, 463] on button "Confirm" at bounding box center [871, 455] width 158 height 33
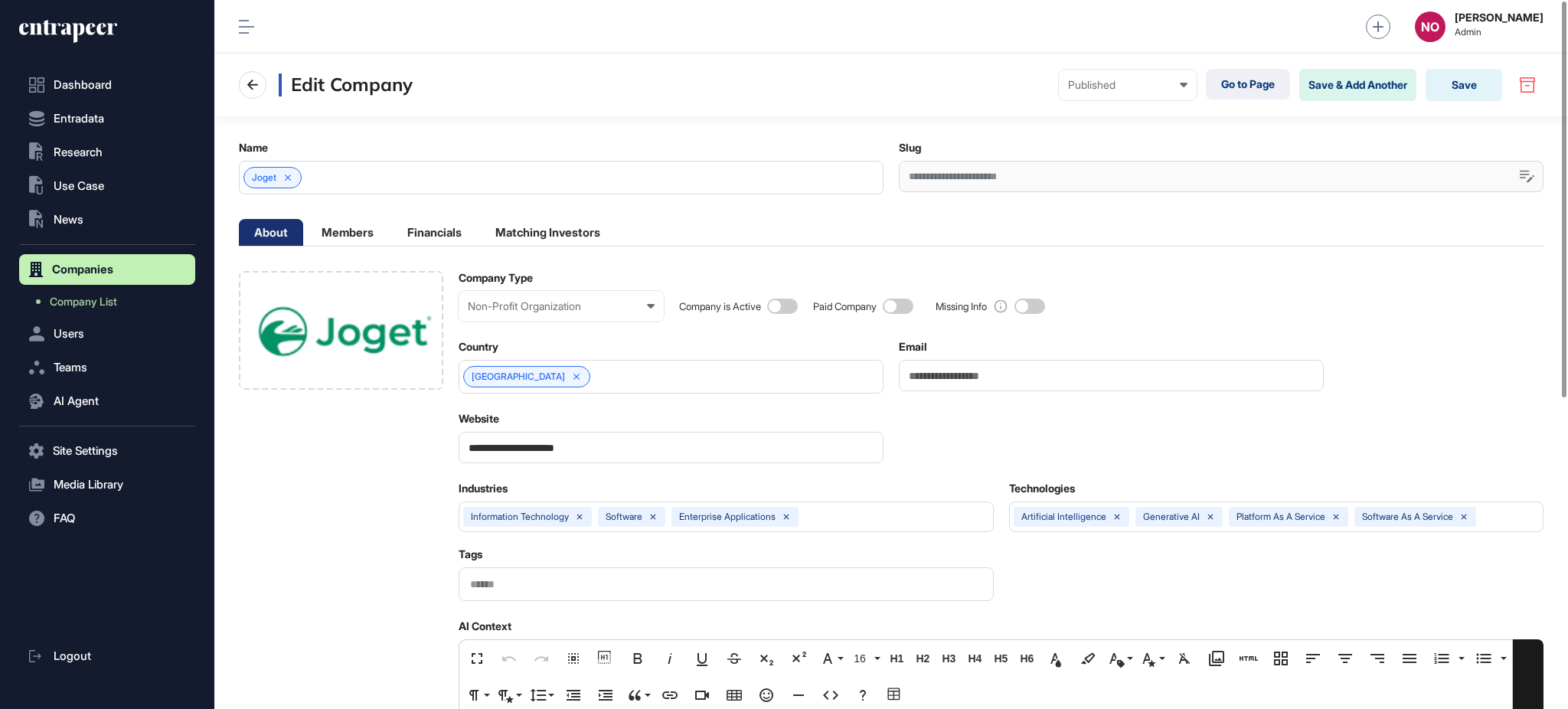
scroll to position [555, 0]
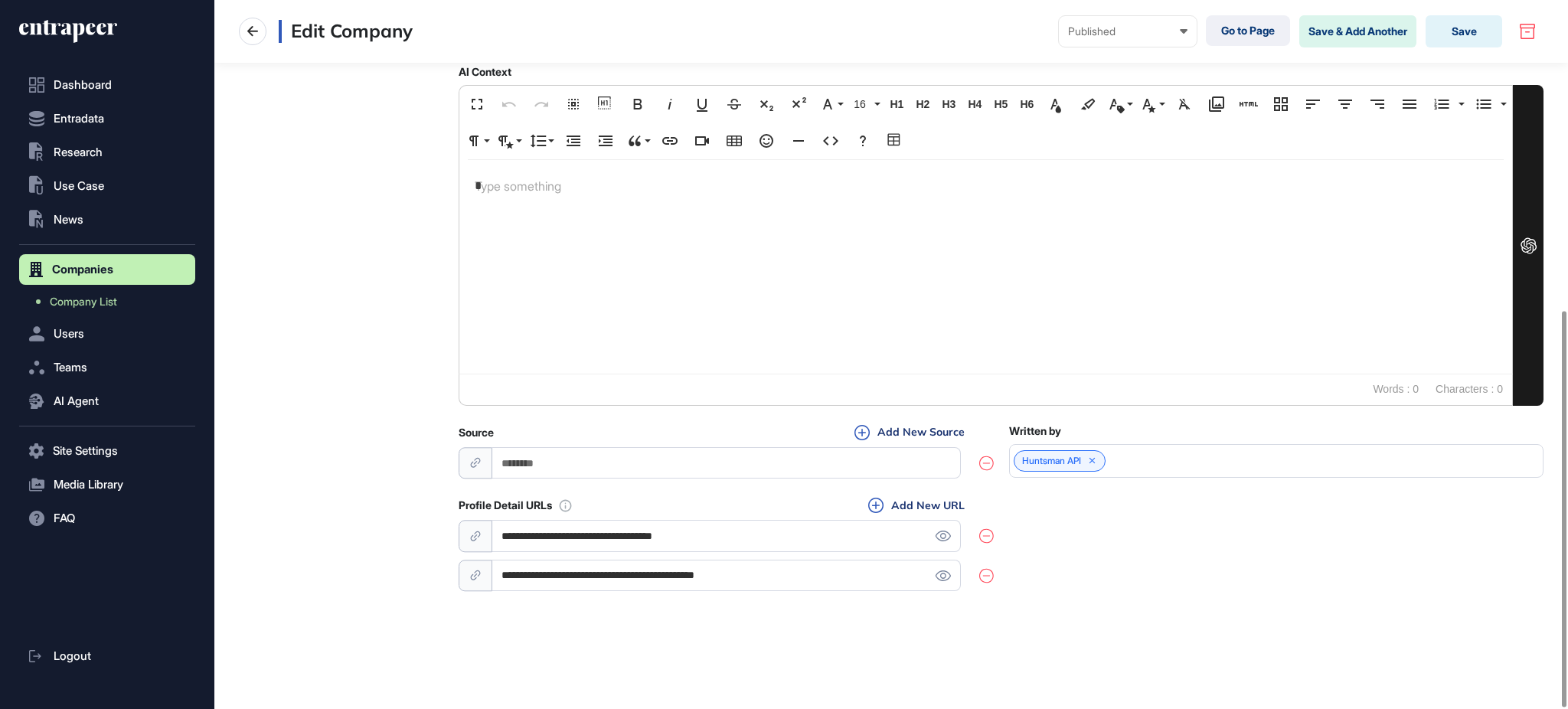
click at [985, 533] on icon at bounding box center [986, 536] width 14 height 15
type input "**********"
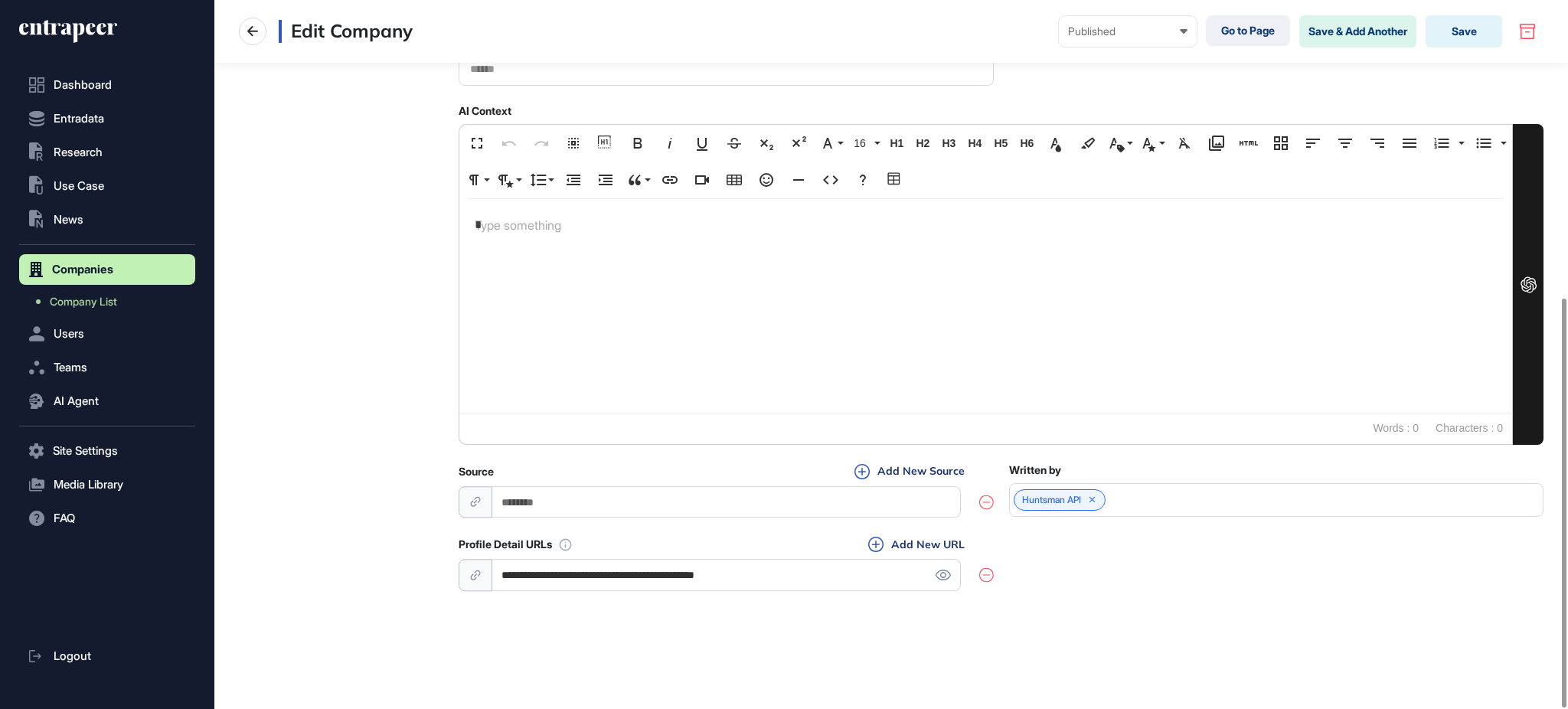
click at [983, 576] on icon at bounding box center [986, 575] width 14 height 15
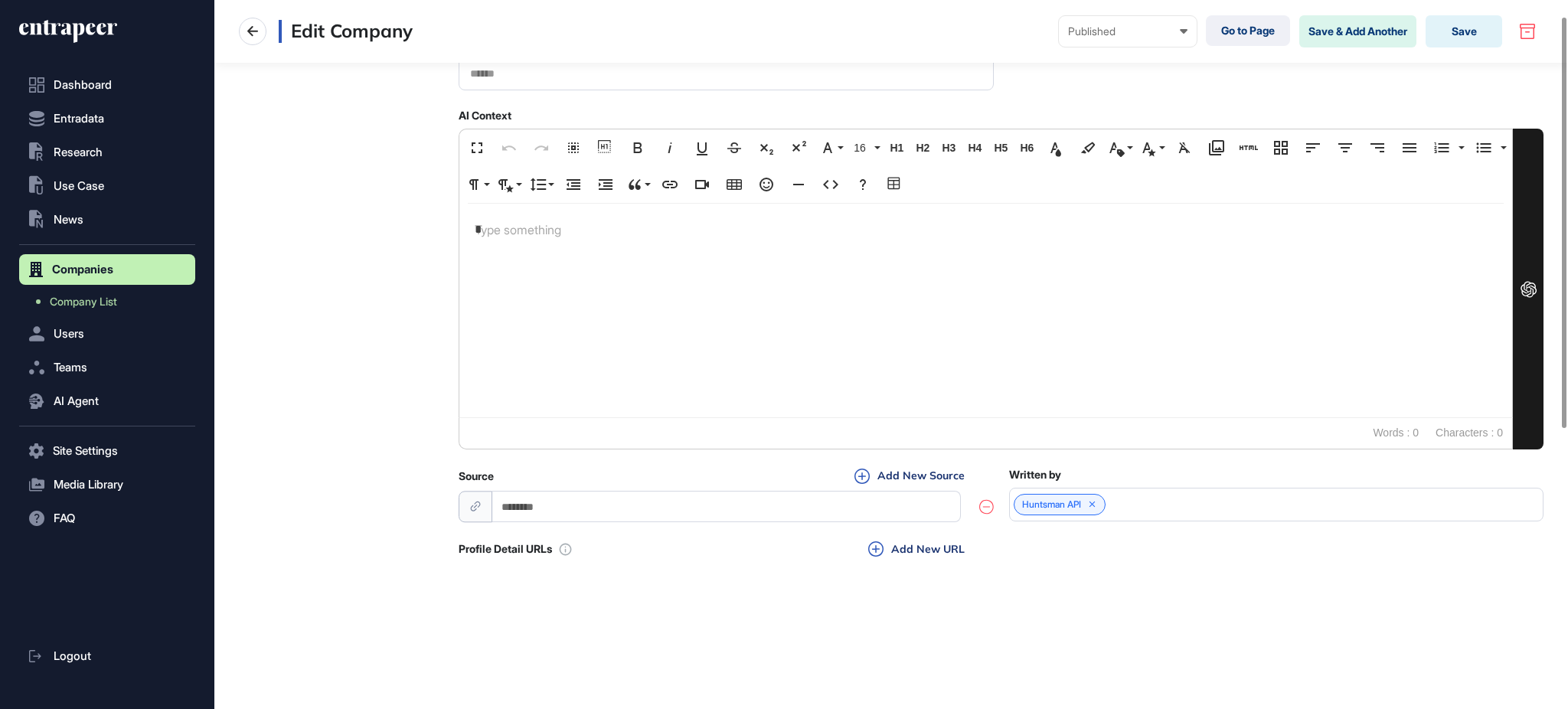
scroll to position [0, 0]
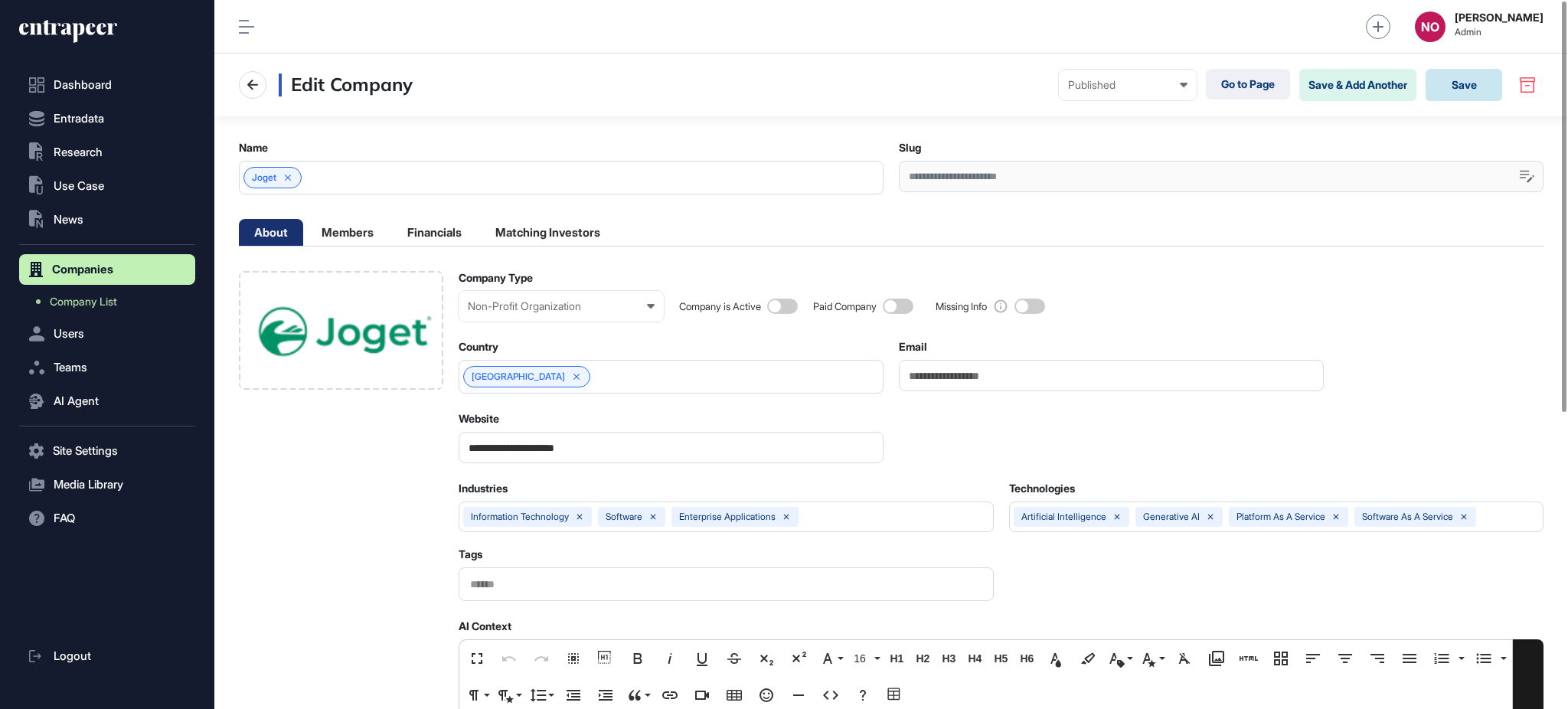
click at [1480, 88] on button "Save" at bounding box center [1464, 85] width 77 height 33
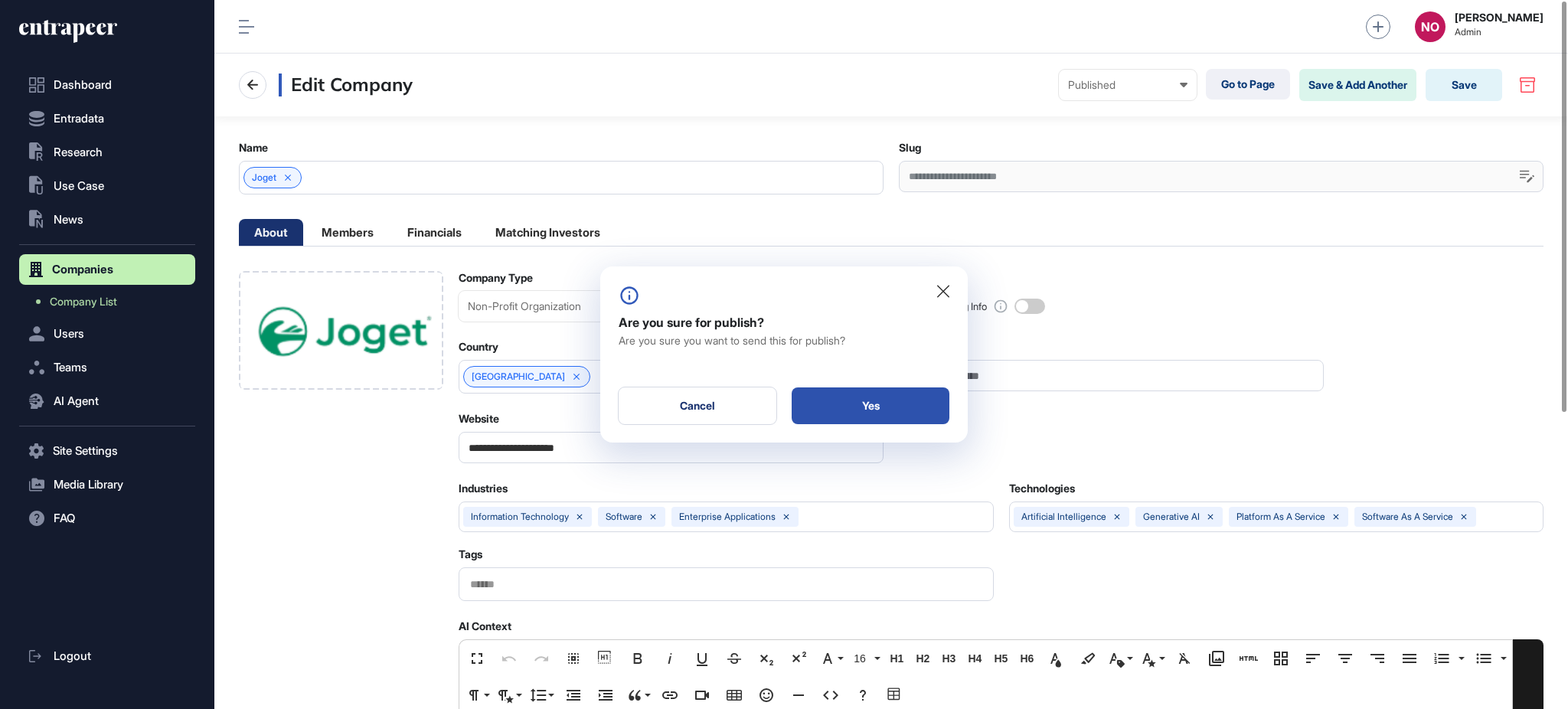
click at [892, 400] on div "Yes" at bounding box center [870, 406] width 158 height 37
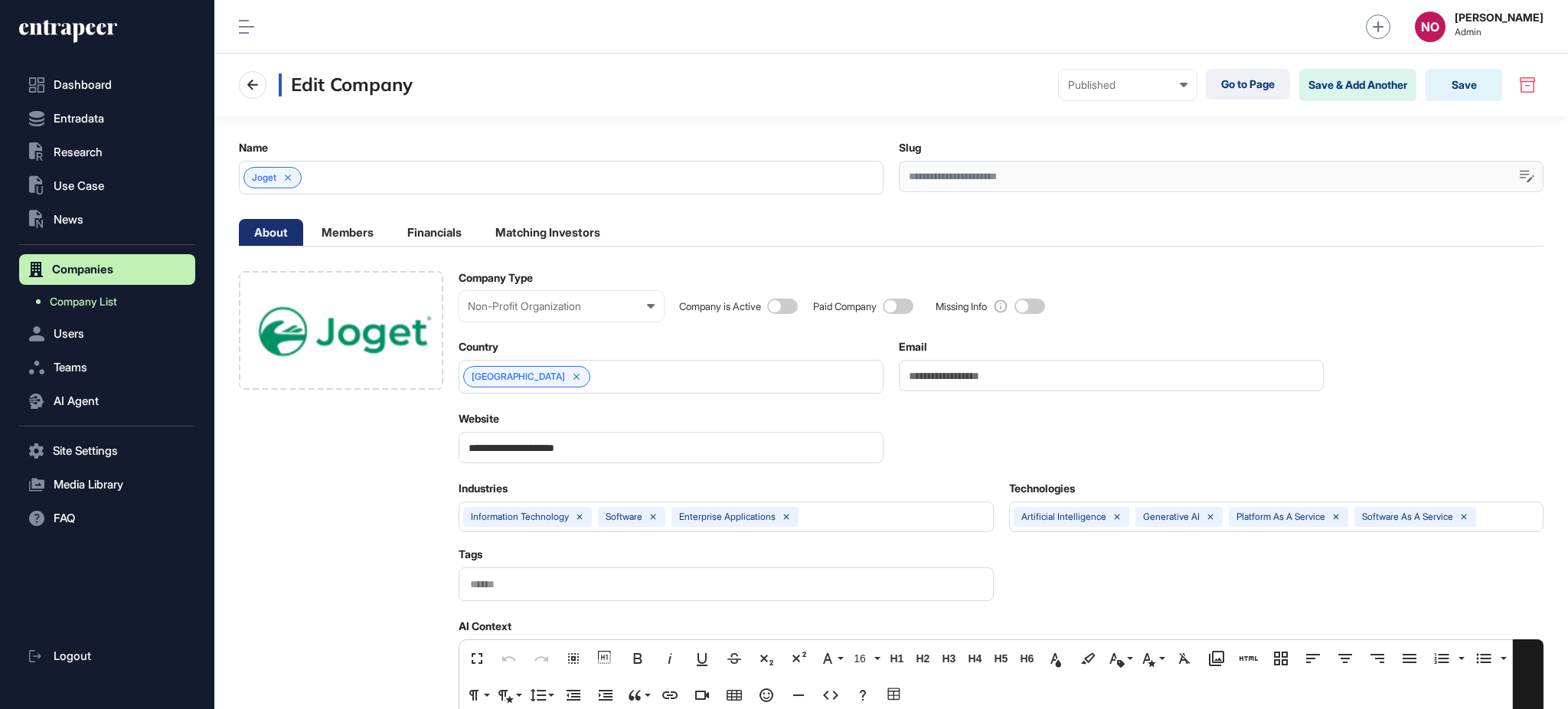
click at [121, 299] on link "Company List" at bounding box center [111, 301] width 168 height 28
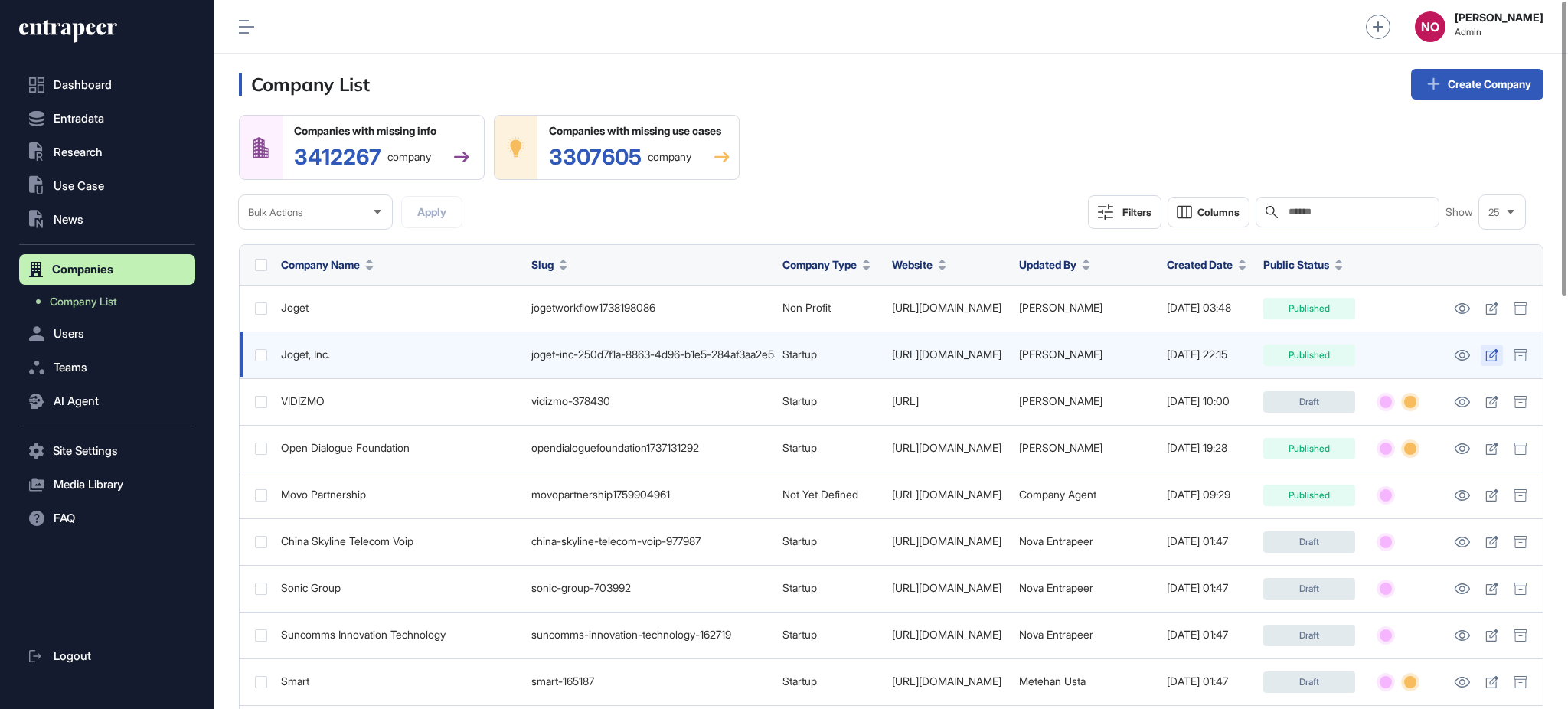
click at [1490, 356] on icon at bounding box center [1492, 355] width 13 height 13
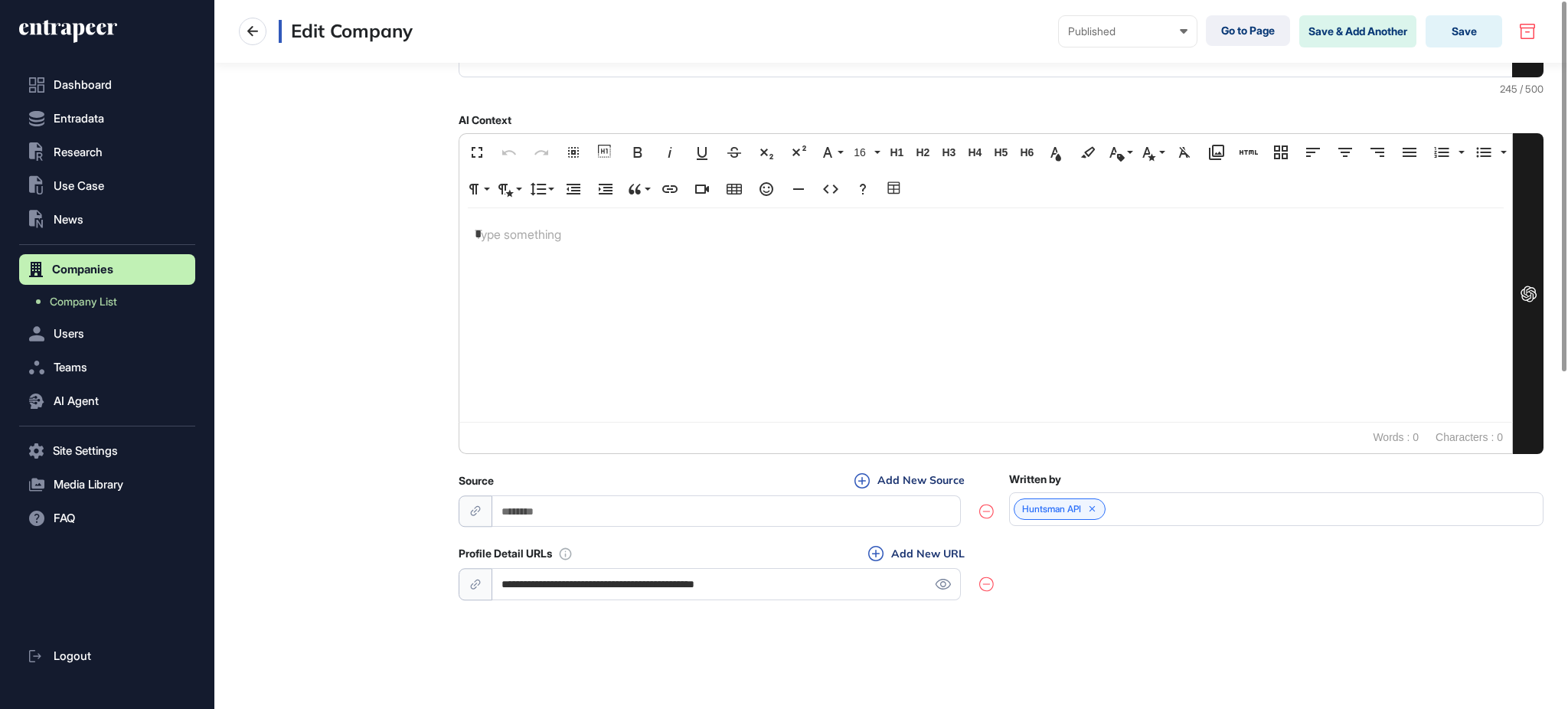
scroll to position [645, 0]
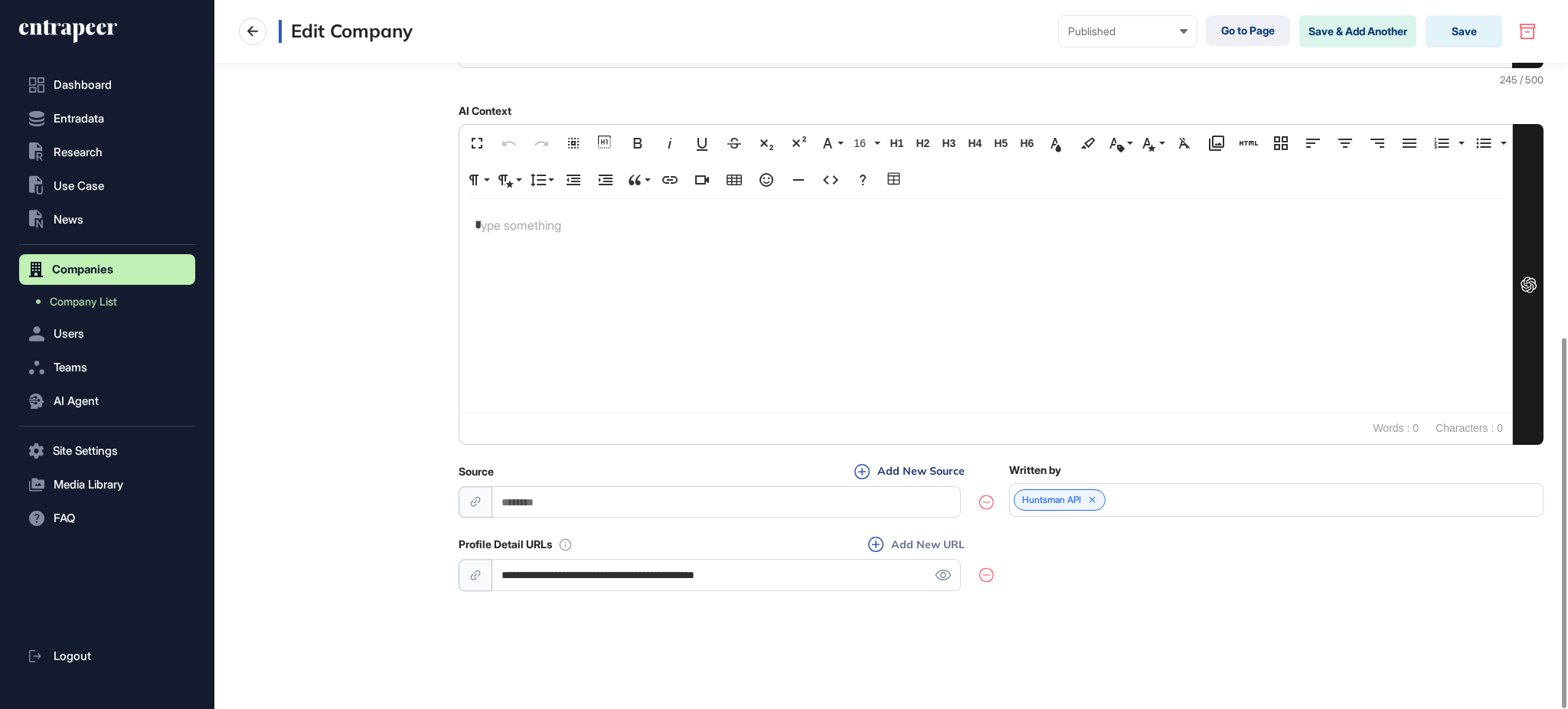
click at [945, 547] on button "Add New URL" at bounding box center [917, 545] width 106 height 17
click at [543, 580] on input "url" at bounding box center [726, 575] width 469 height 32
paste input "**********"
type input "**********"
click at [1158, 586] on div "**********" at bounding box center [1001, 585] width 1085 height 98
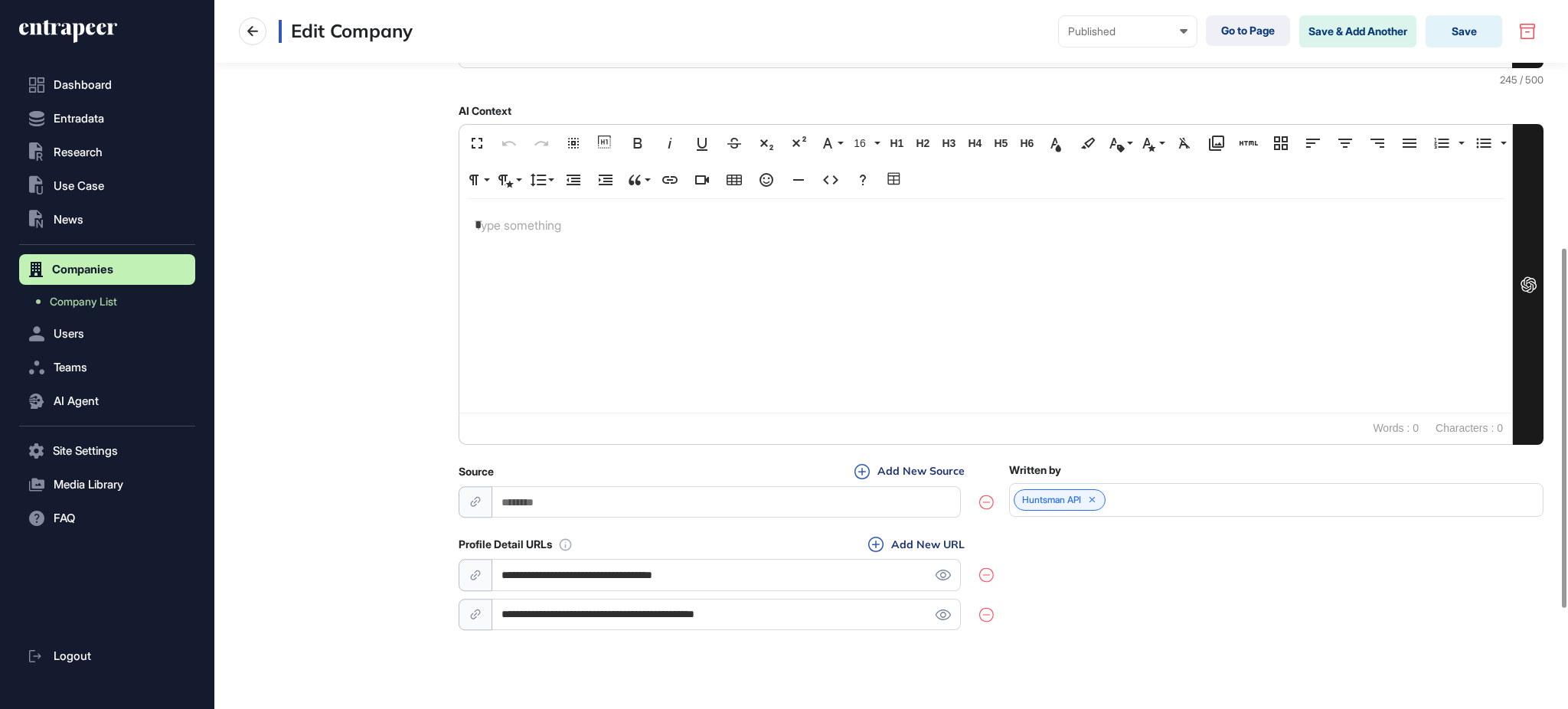
scroll to position [24, 0]
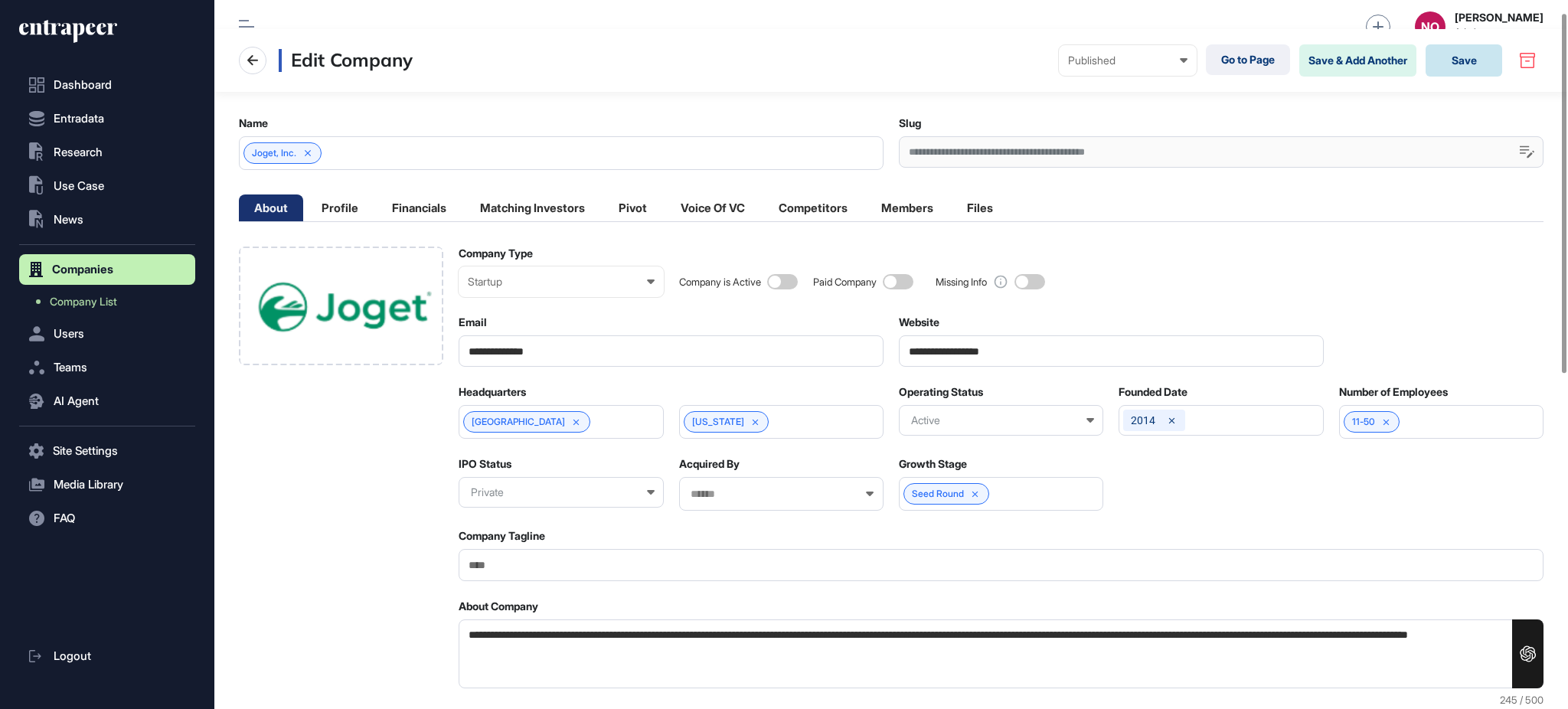
click at [1464, 64] on button "Save" at bounding box center [1464, 60] width 77 height 33
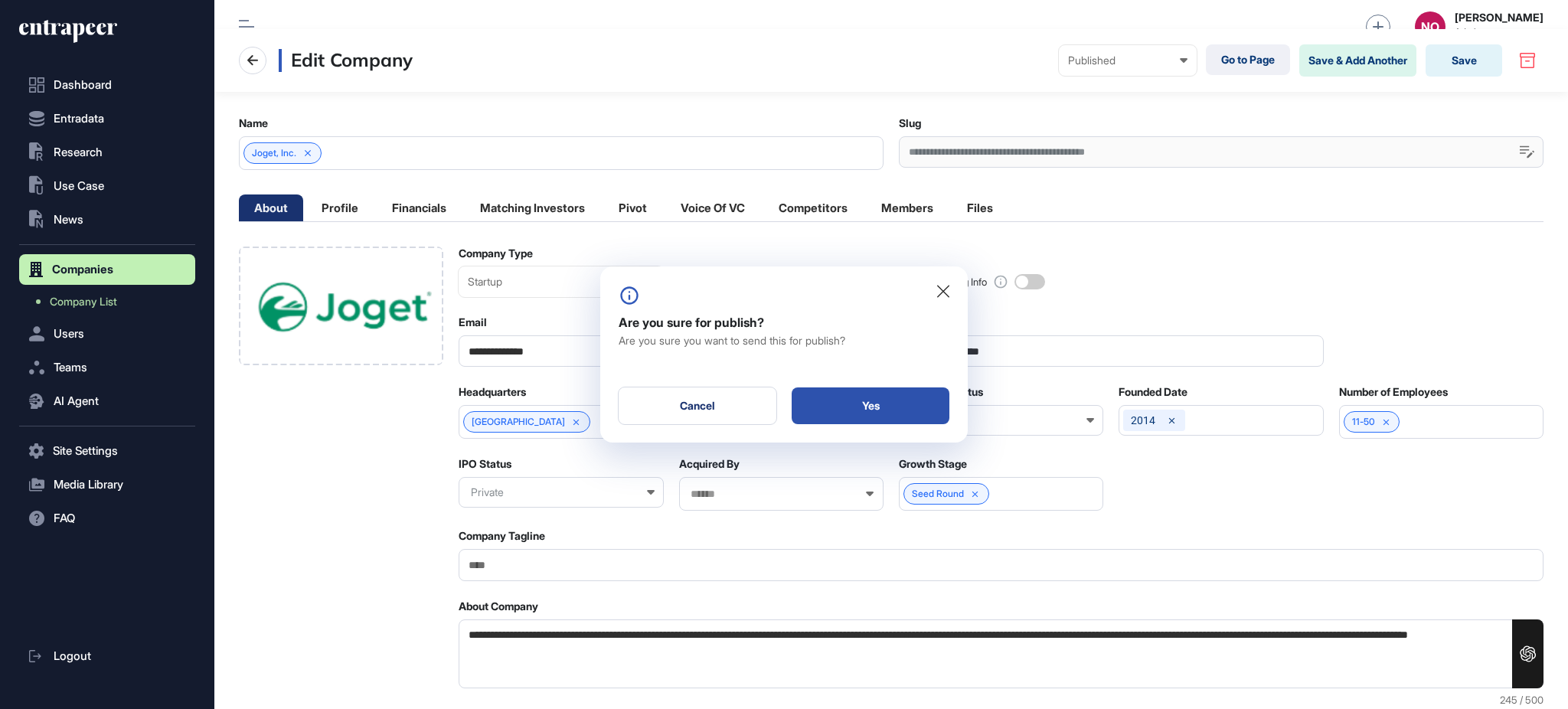
click at [881, 408] on div "Yes" at bounding box center [870, 406] width 158 height 37
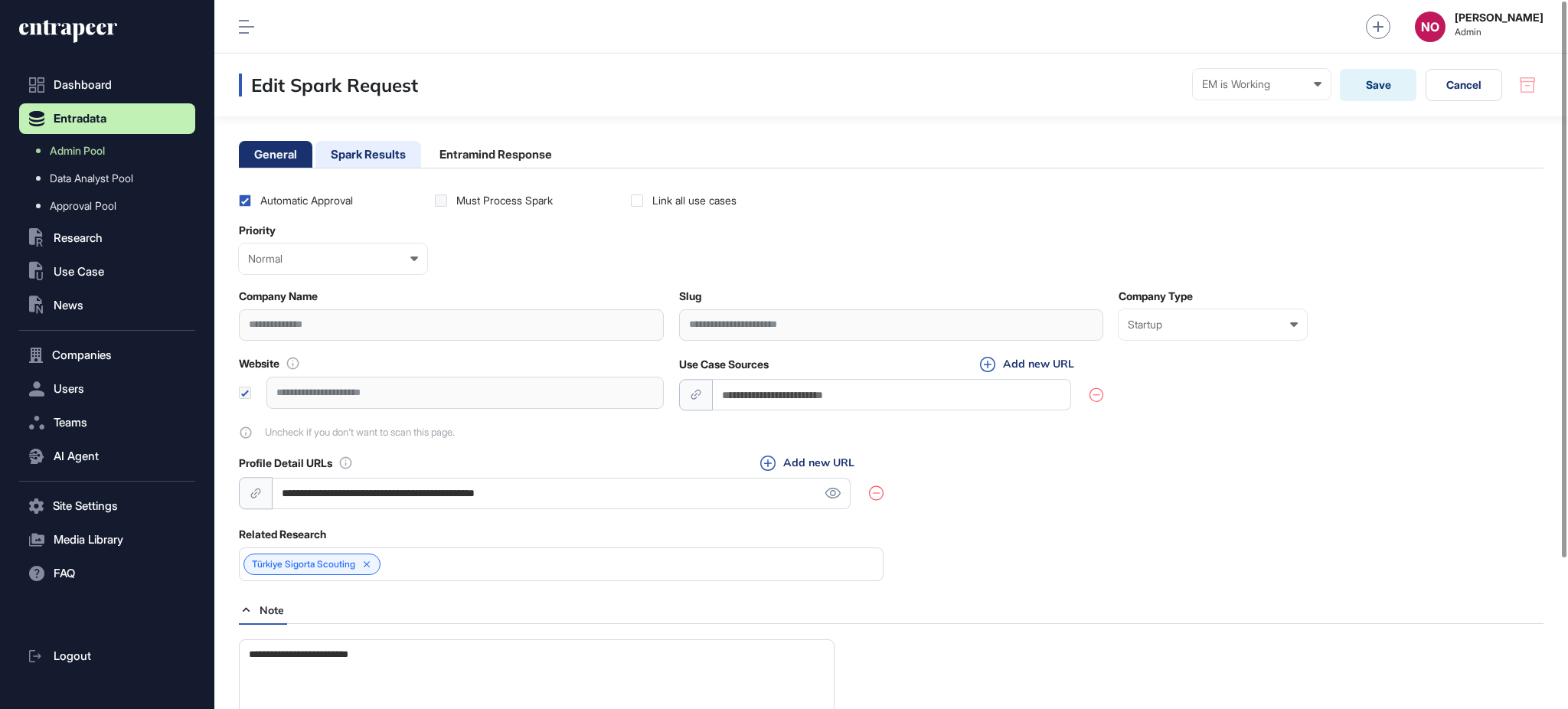
click at [336, 154] on li "Spark Results" at bounding box center [368, 154] width 106 height 27
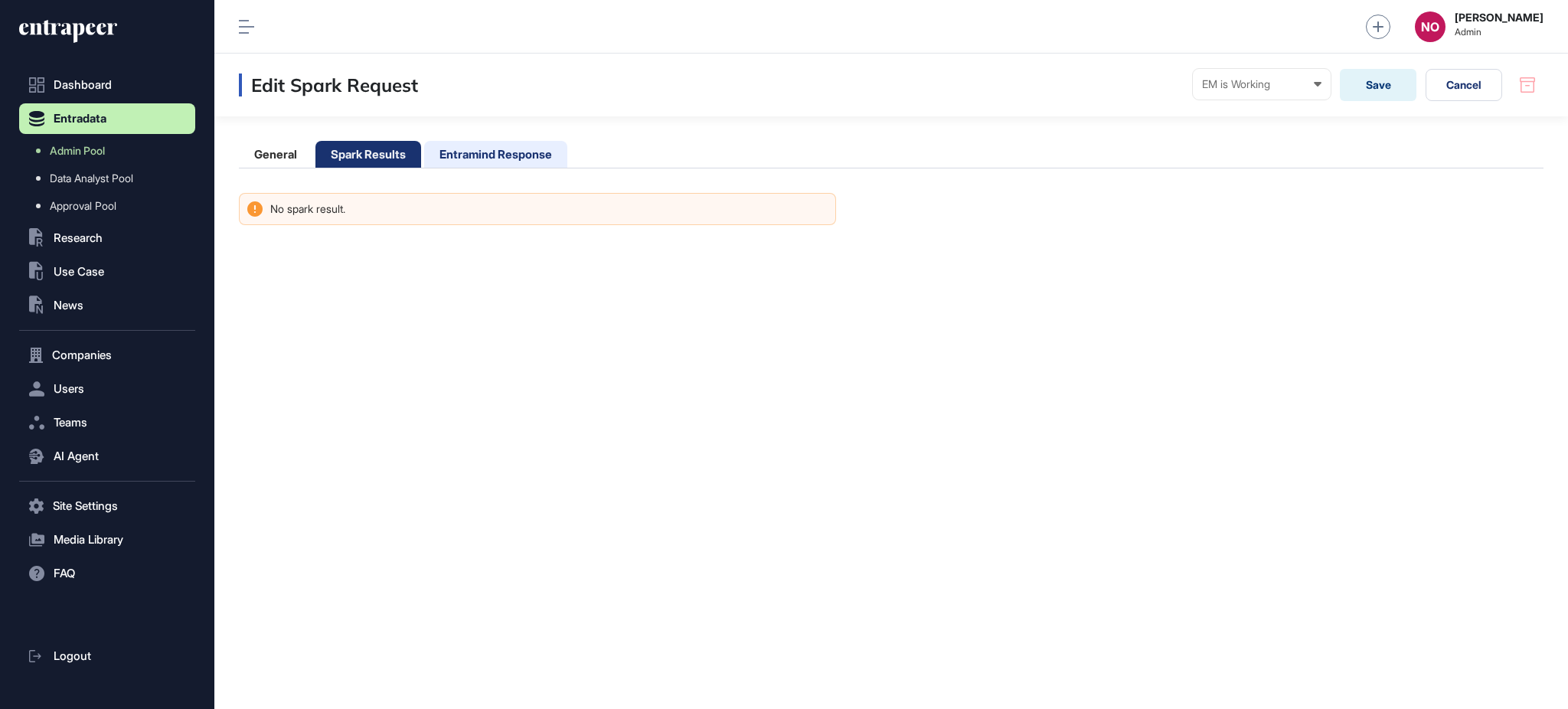
click at [466, 153] on li "Entramind Response" at bounding box center [496, 154] width 143 height 27
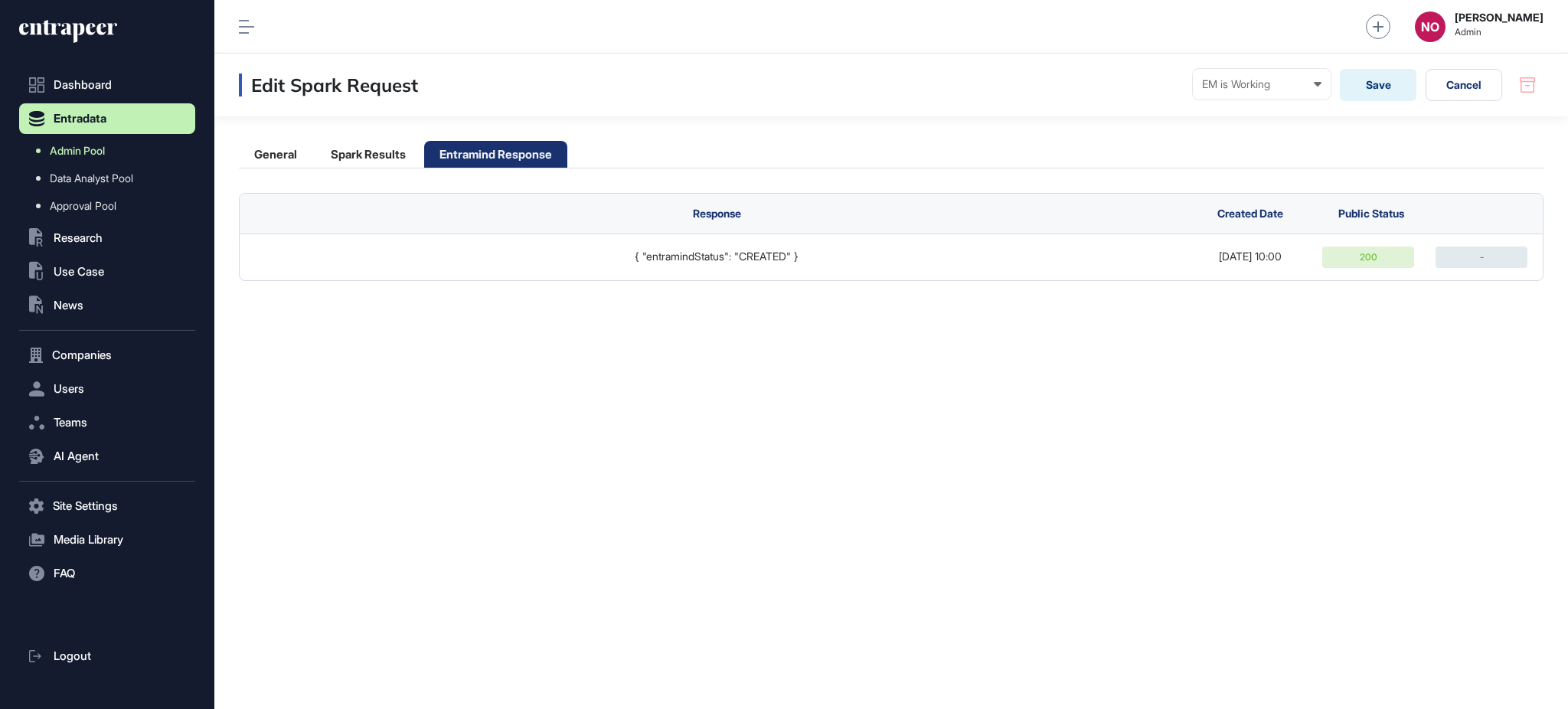
click at [114, 155] on link "Admin Pool" at bounding box center [111, 150] width 168 height 28
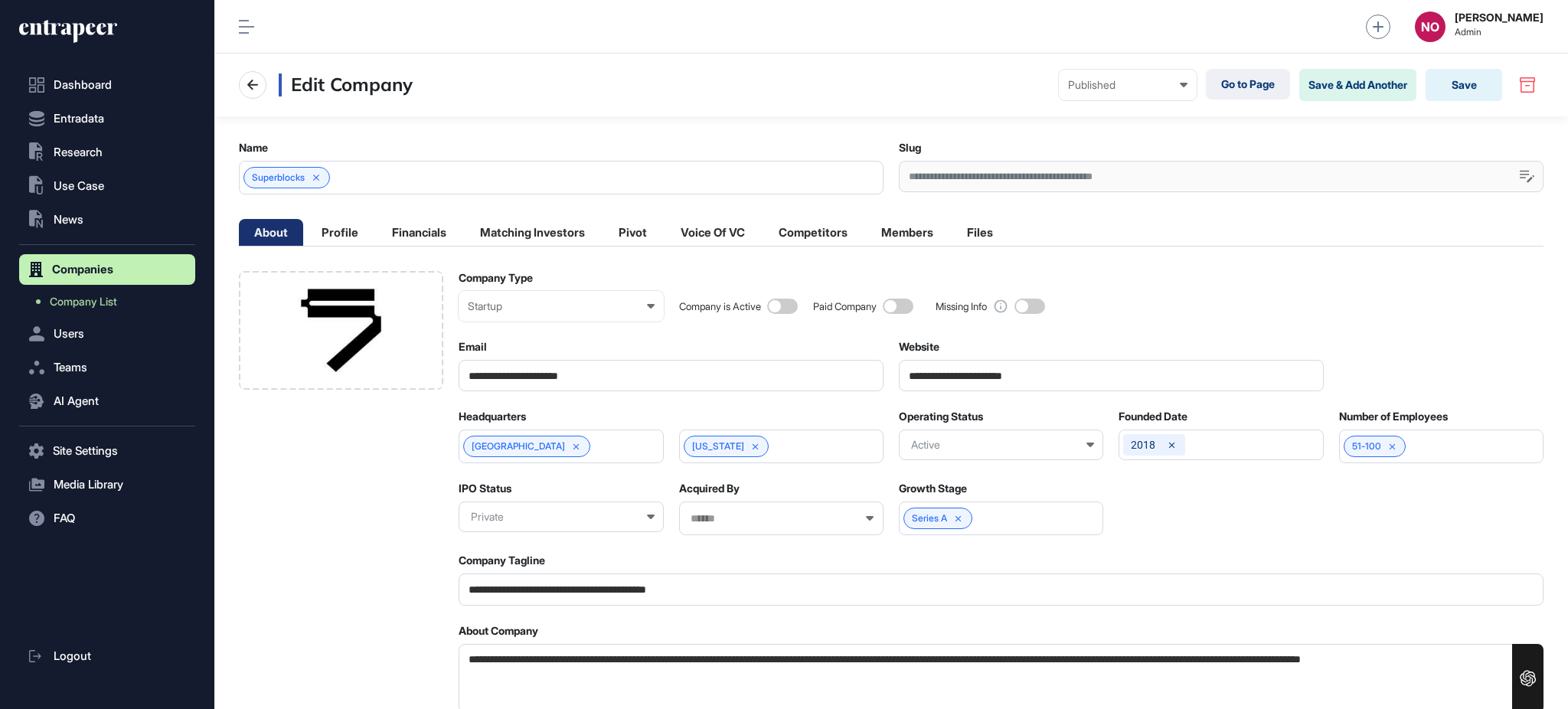
scroll to position [1, 1]
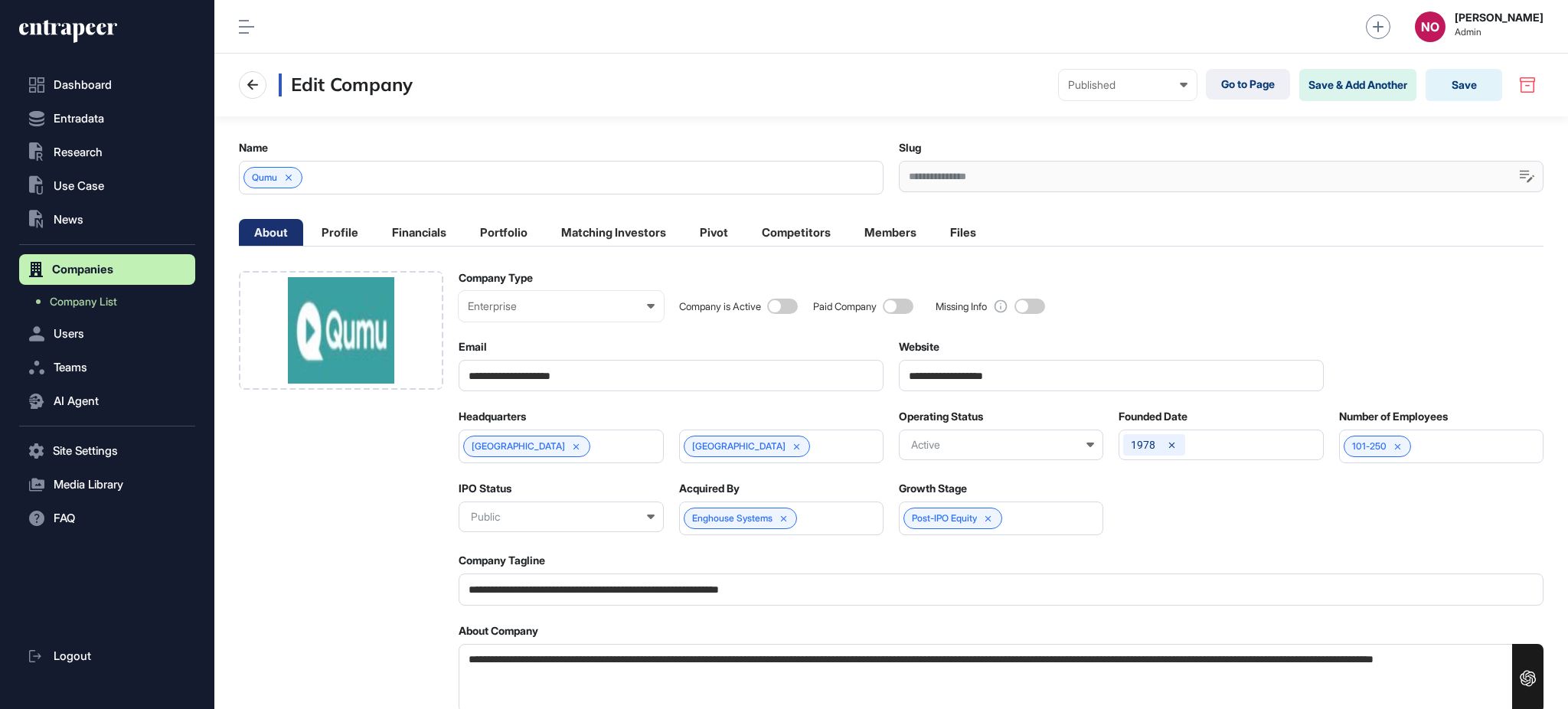
scroll to position [1, 1]
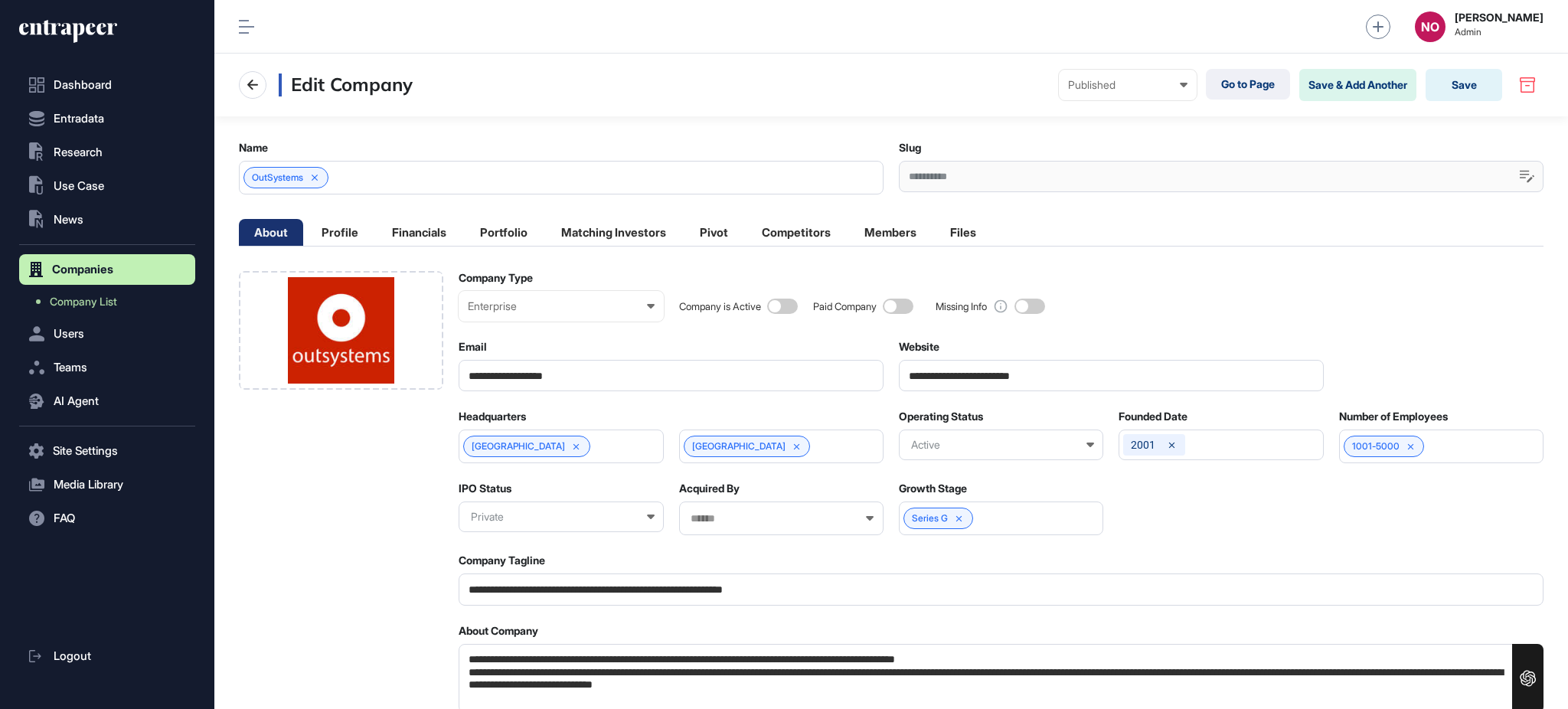
scroll to position [1, 6]
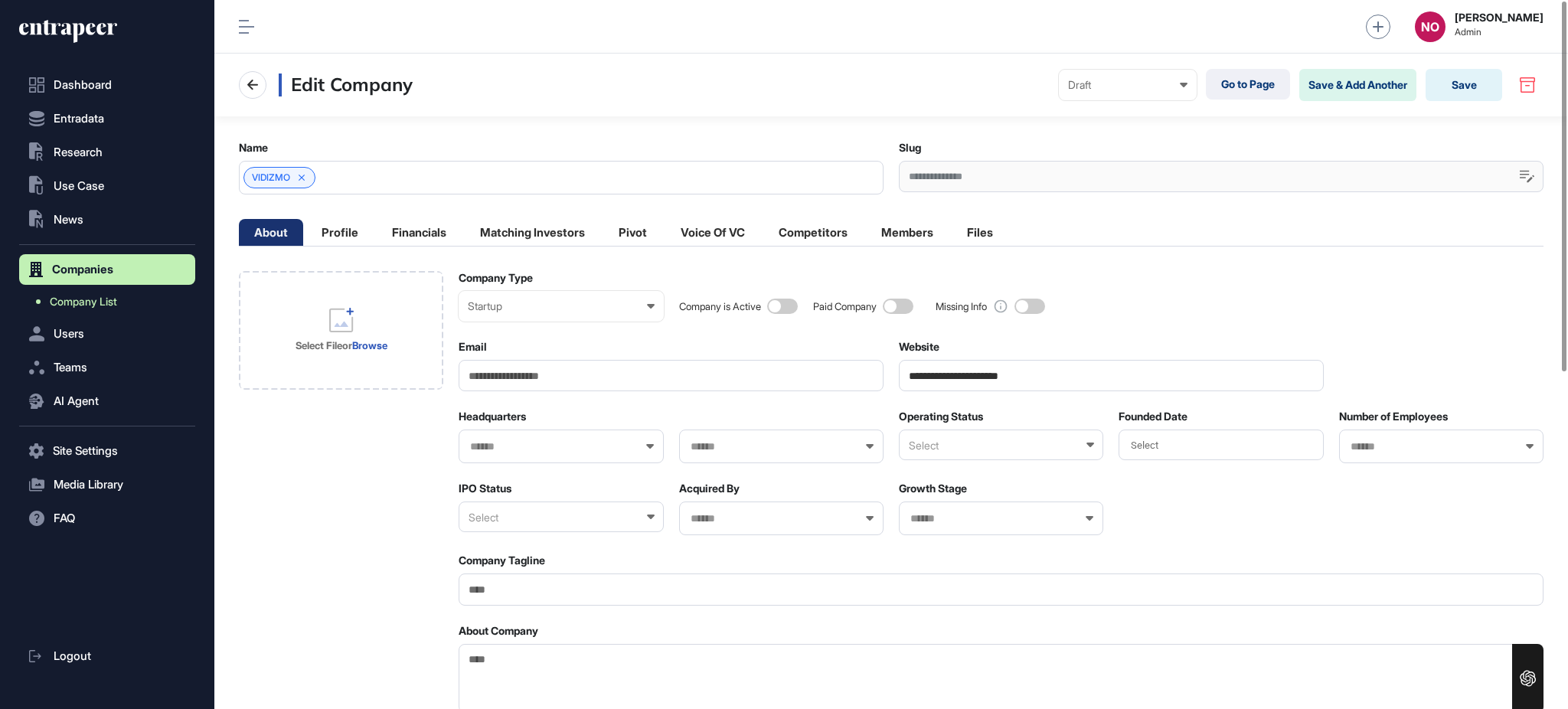
click at [117, 305] on span "Company List" at bounding box center [83, 301] width 68 height 13
click at [1017, 390] on input "**********" at bounding box center [1112, 375] width 425 height 32
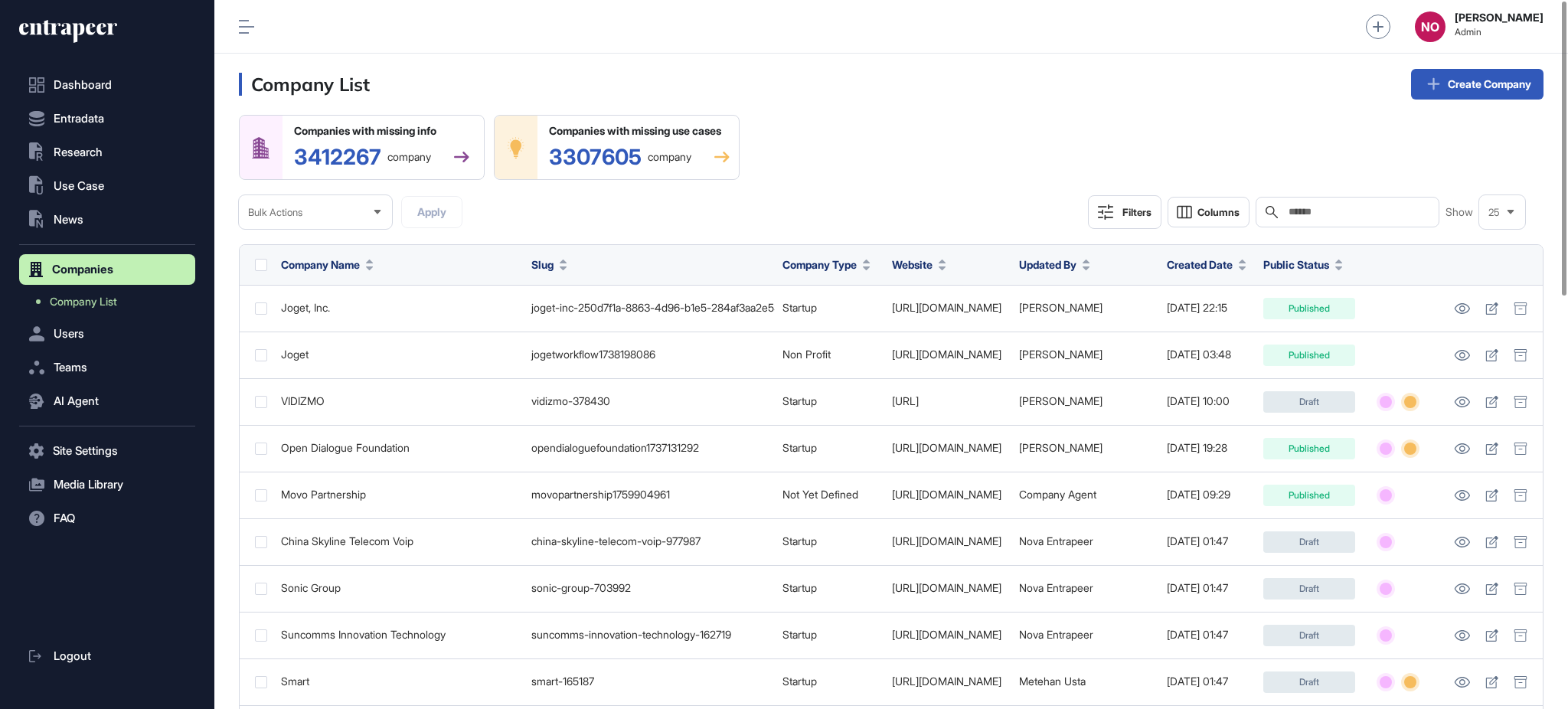
click at [1341, 214] on input "text" at bounding box center [1358, 212] width 143 height 13
paste input "**********"
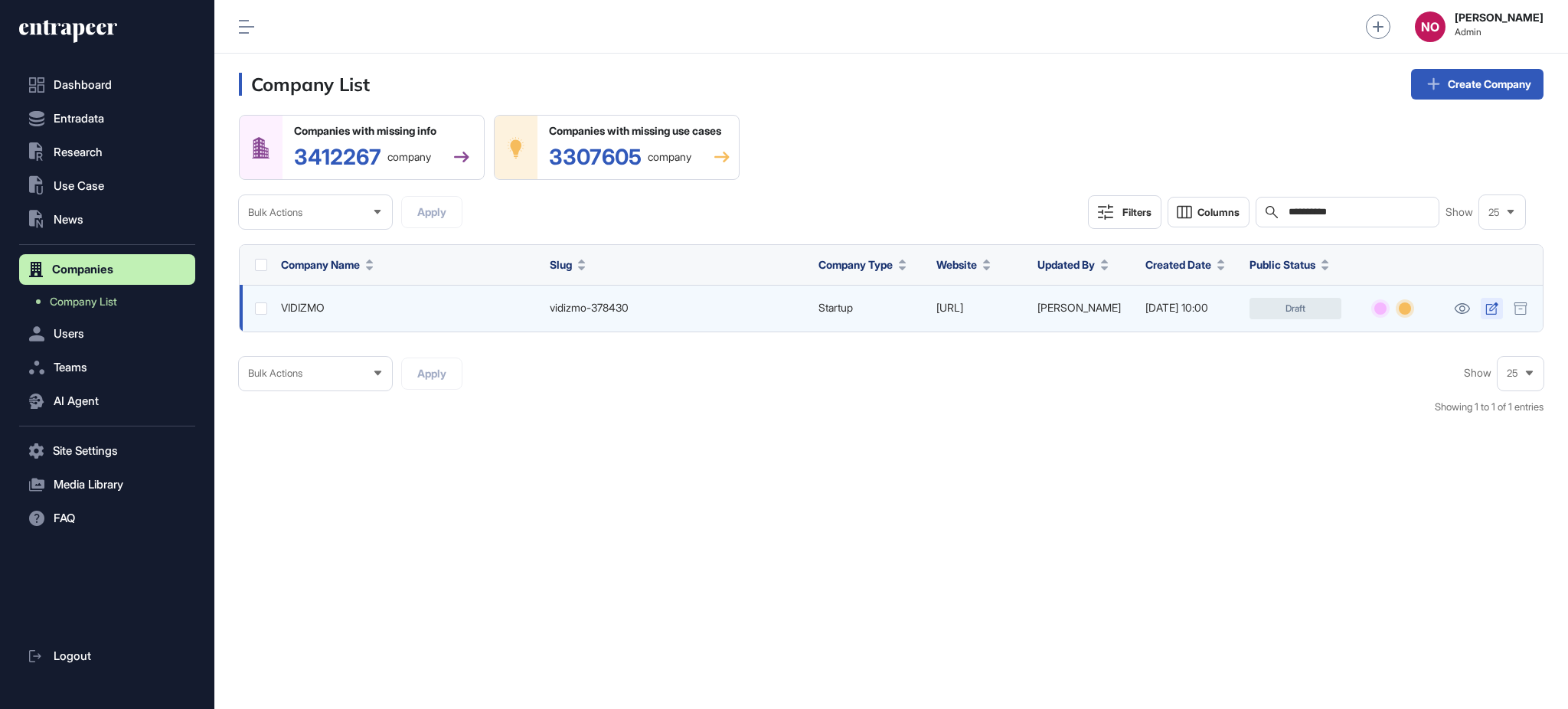
type input "**********"
click at [1485, 314] on icon at bounding box center [1492, 309] width 13 height 13
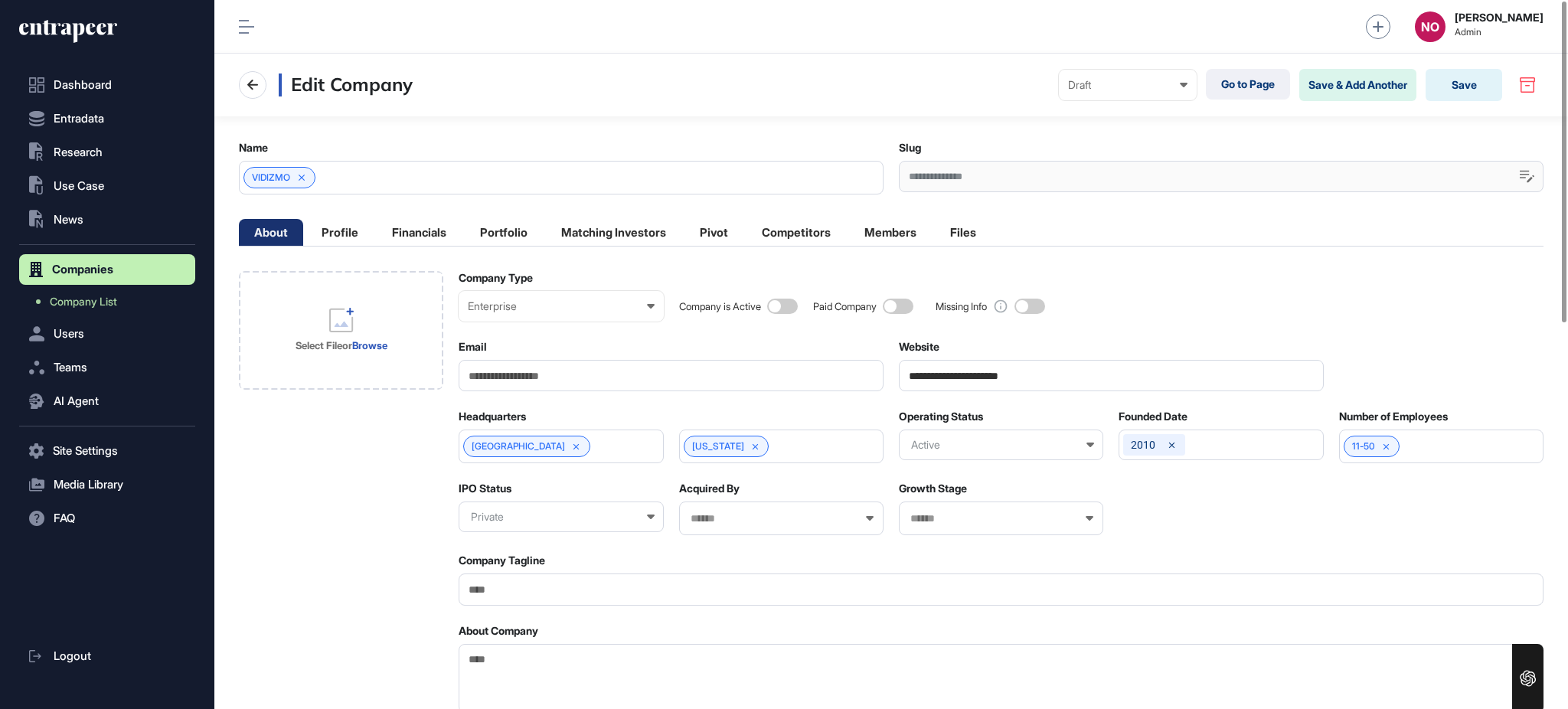
click at [590, 601] on input "Company Tagline" at bounding box center [1001, 590] width 1085 height 32
paste input "**********"
type input "**********"
click at [423, 337] on div "Select File or Browse" at bounding box center [340, 330] width 204 height 118
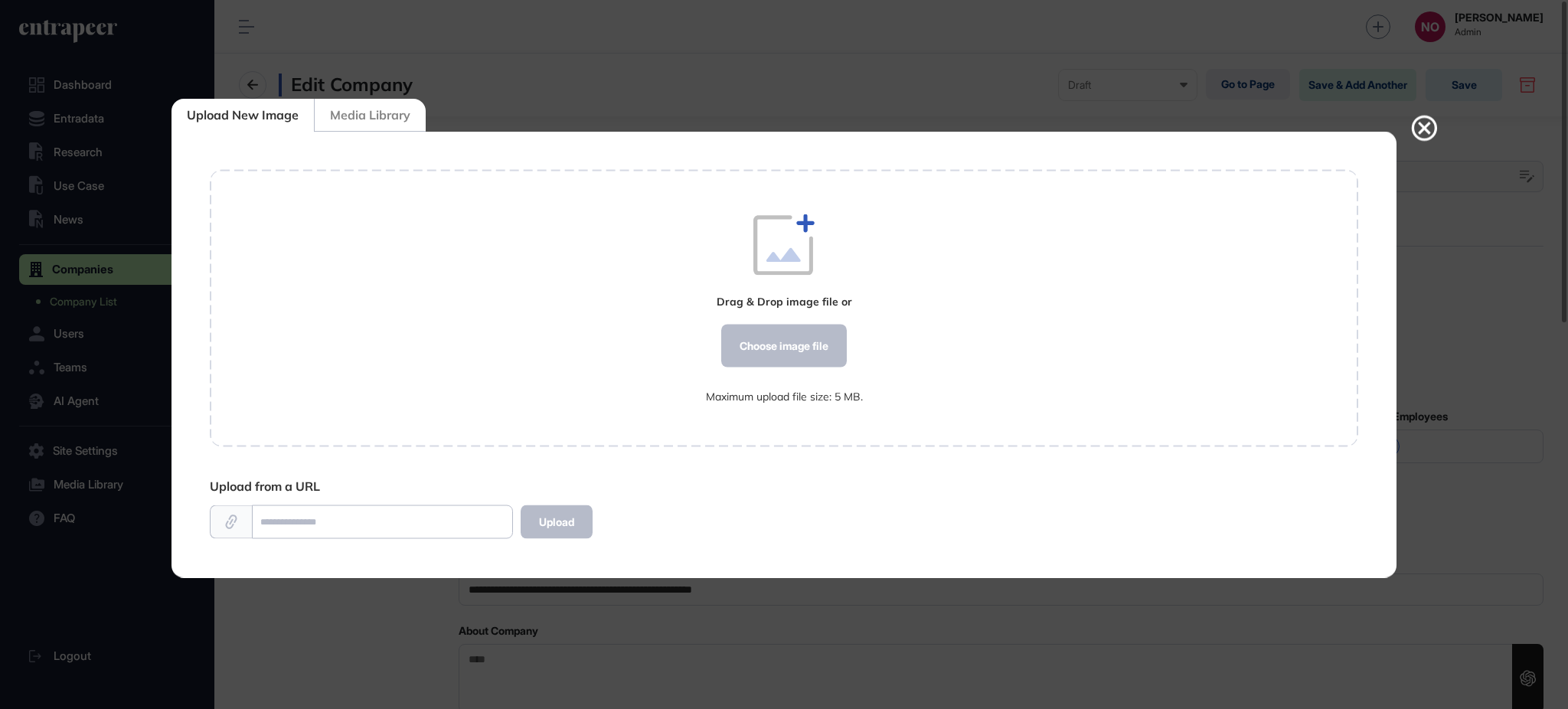
scroll to position [1, 1]
click at [807, 349] on div "Choose image file" at bounding box center [784, 345] width 126 height 43
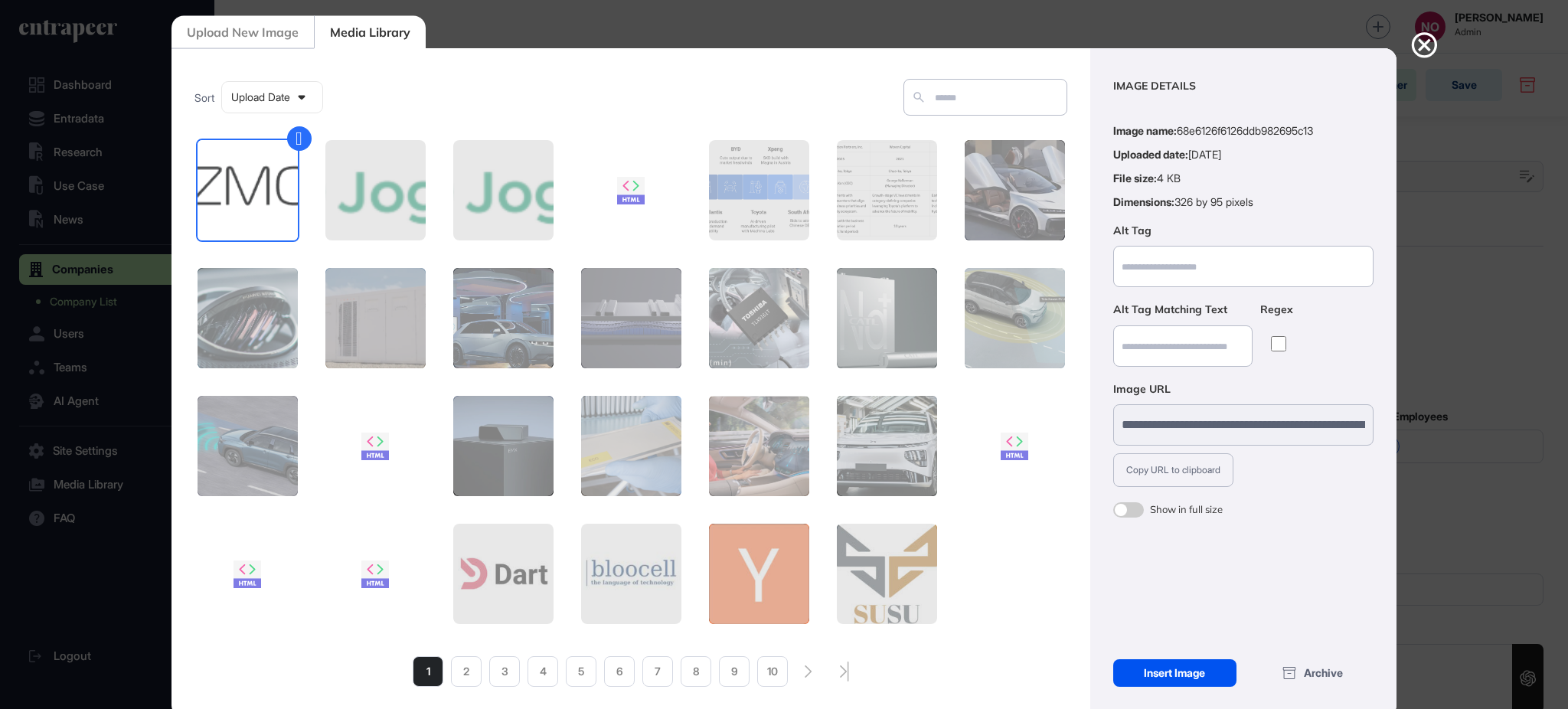
click at [1199, 682] on div "Insert Image" at bounding box center [1175, 672] width 123 height 28
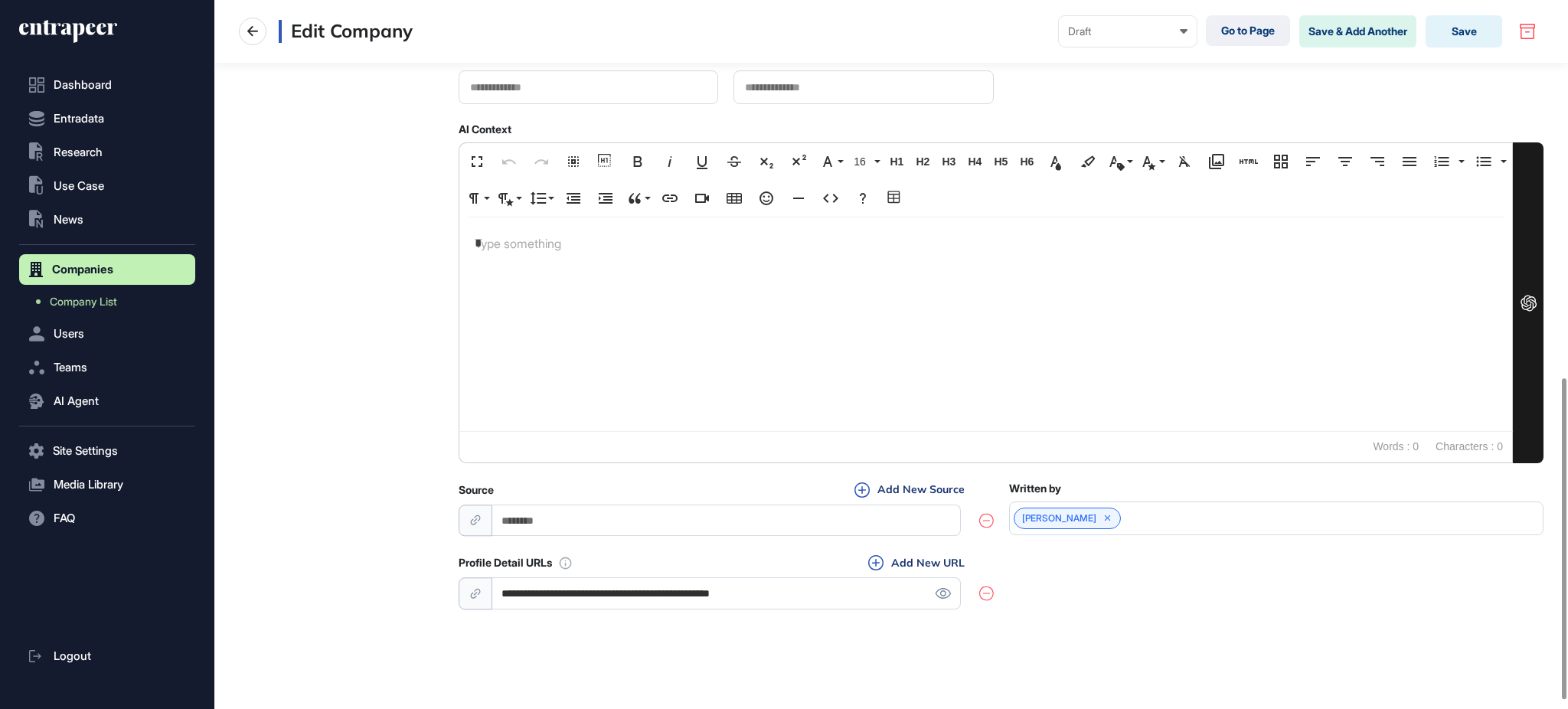
scroll to position [852, 0]
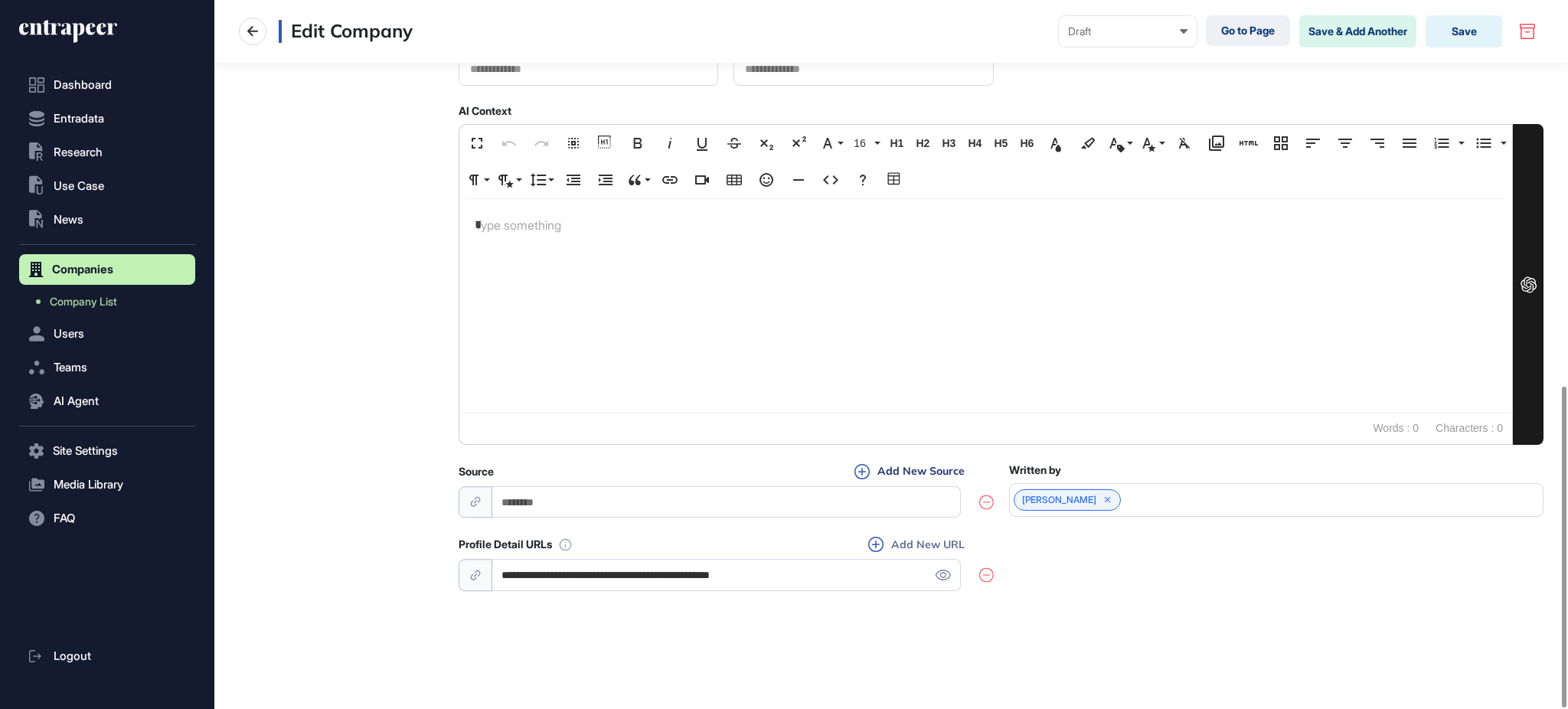
click at [911, 541] on button "Add New URL" at bounding box center [917, 545] width 106 height 17
click at [895, 575] on input "url" at bounding box center [726, 575] width 469 height 32
paste input "**********"
type input "**********"
click at [1092, 581] on div "**********" at bounding box center [1001, 585] width 1085 height 98
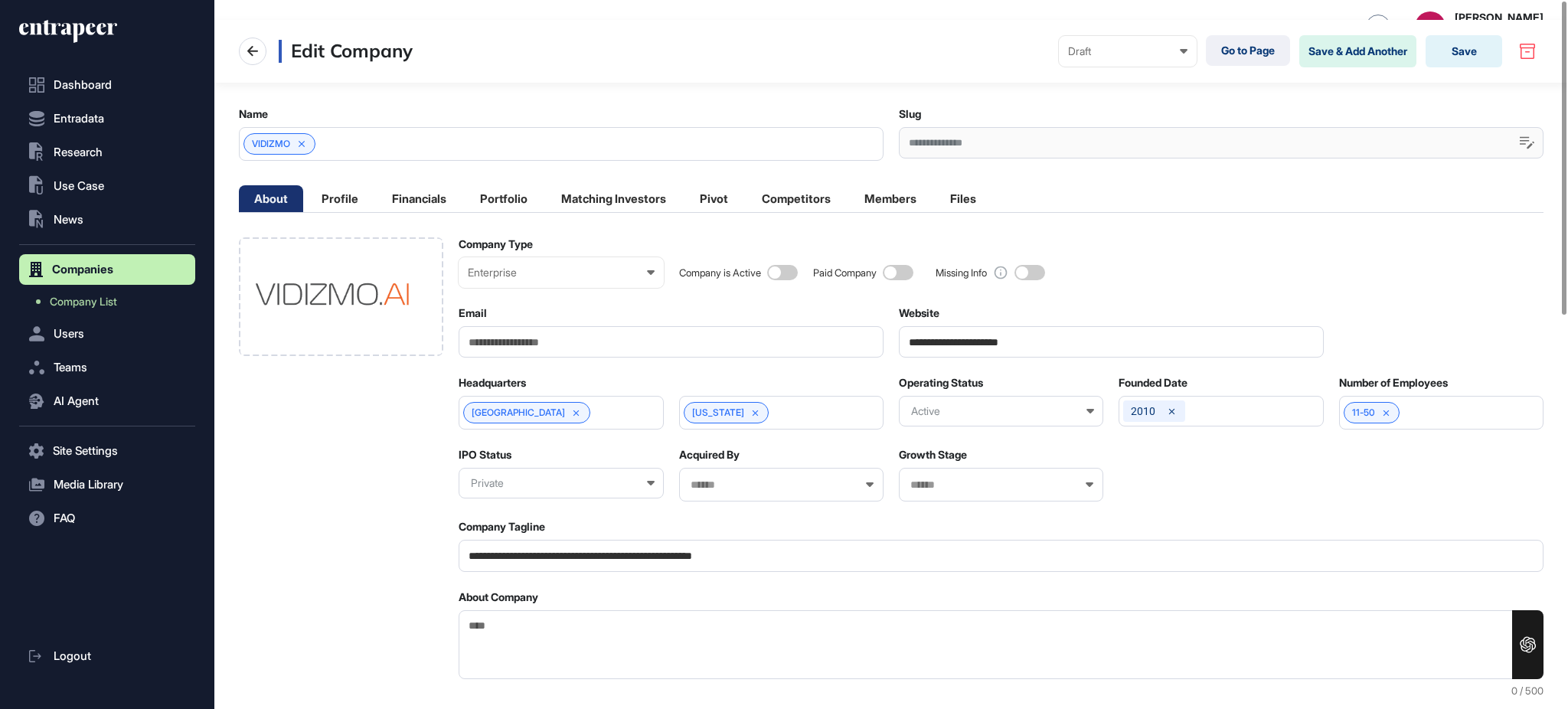
scroll to position [0, 0]
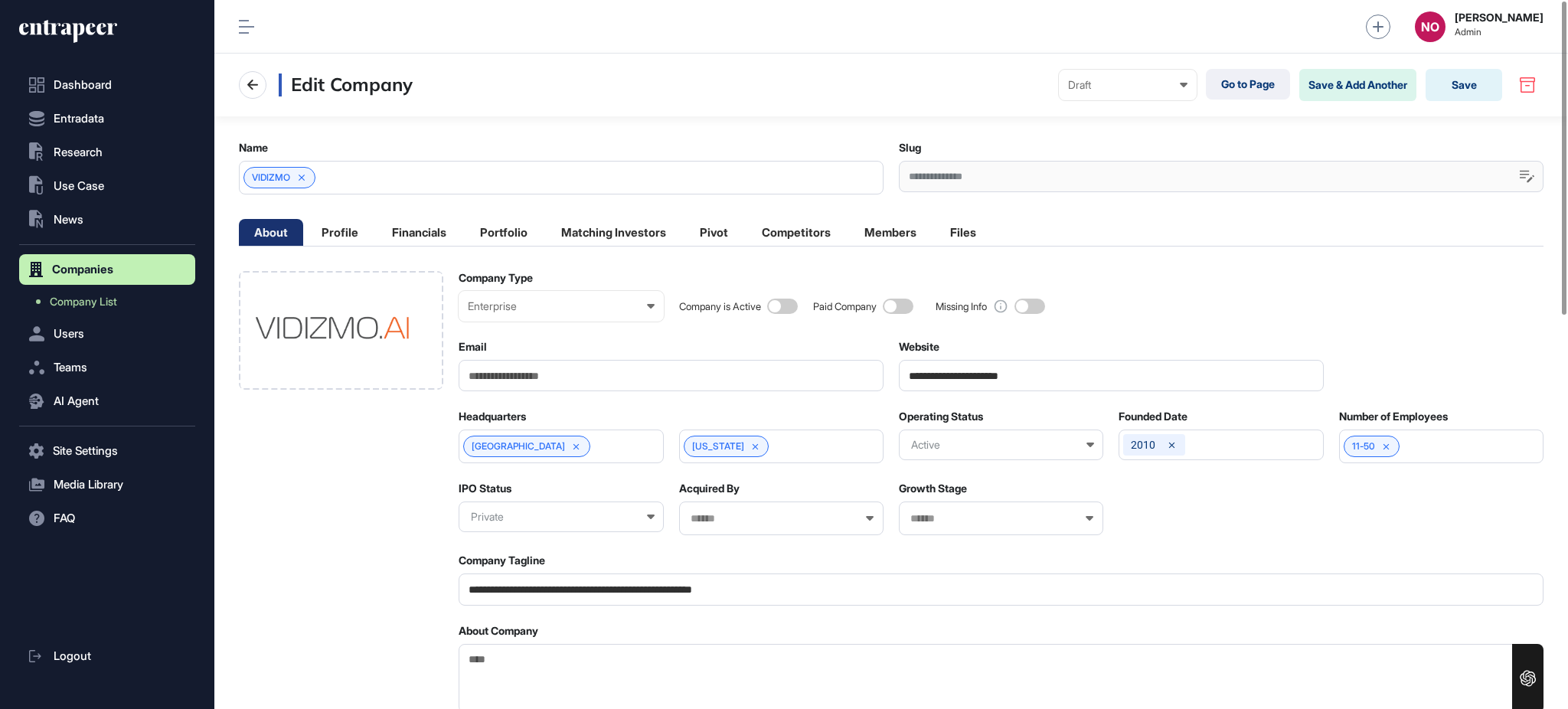
click at [681, 637] on div "About Company" at bounding box center [1001, 631] width 1085 height 14
click at [662, 666] on textarea "About Company" at bounding box center [1001, 679] width 1085 height 70
paste textarea "**********"
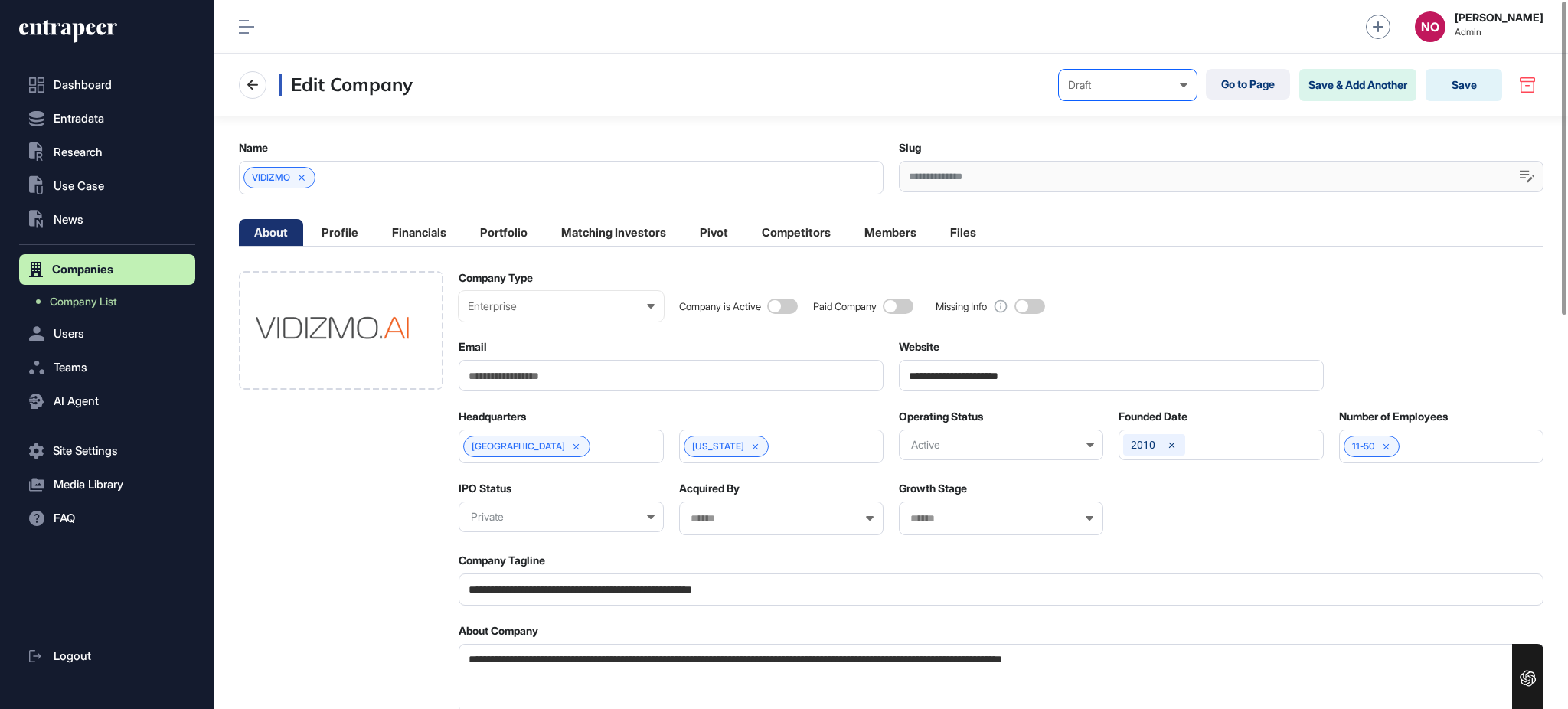
type textarea "**********"
drag, startPoint x: 1128, startPoint y: 88, endPoint x: 1122, endPoint y: 108, distance: 20.9
click at [1125, 92] on div "Draft Draft Pending Review Published Private" at bounding box center [1128, 85] width 138 height 31
click at [0, 0] on div "Published" at bounding box center [0, 0] width 0 height 0
click at [1426, 90] on button "Save" at bounding box center [1464, 85] width 77 height 33
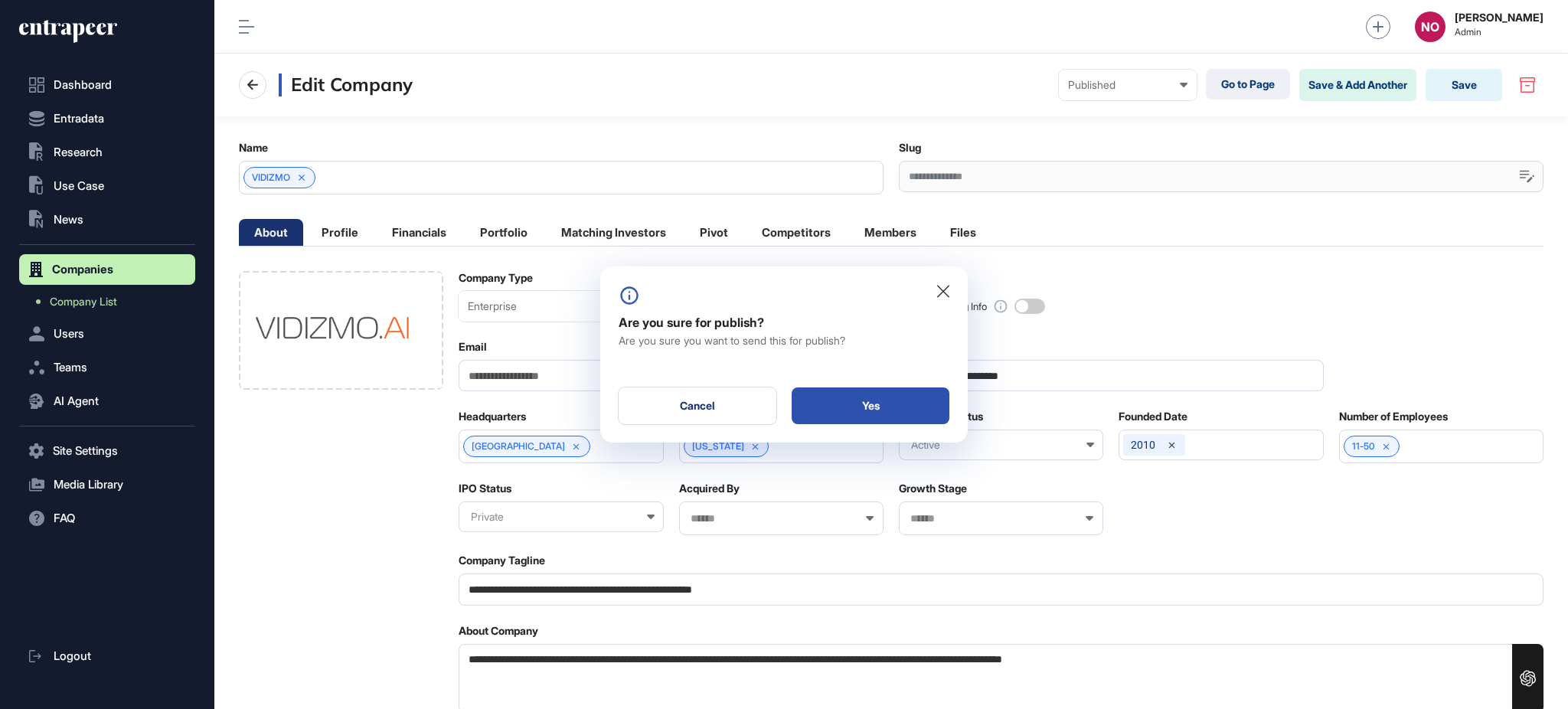
click at [911, 406] on div "Yes" at bounding box center [870, 406] width 158 height 37
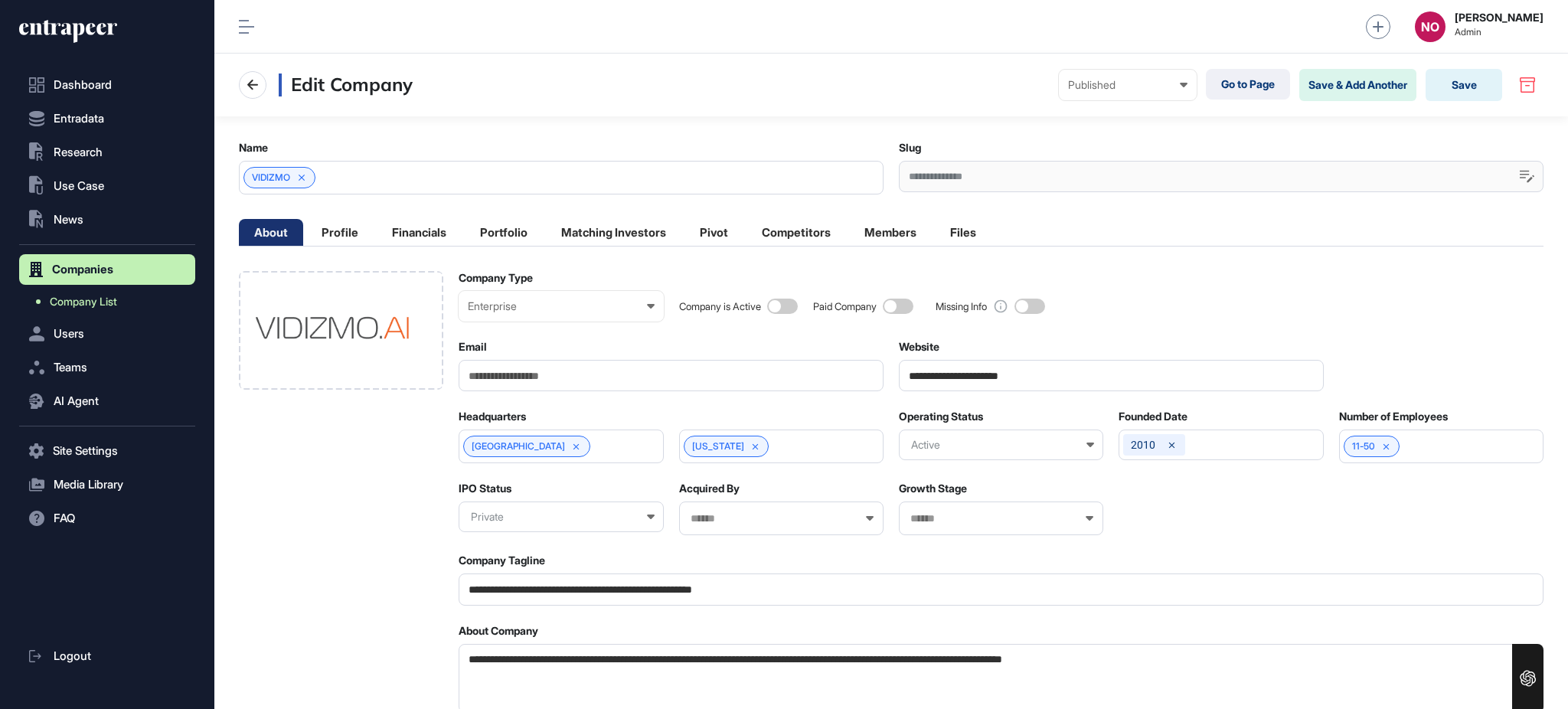
click at [133, 305] on link "Company List" at bounding box center [111, 301] width 168 height 28
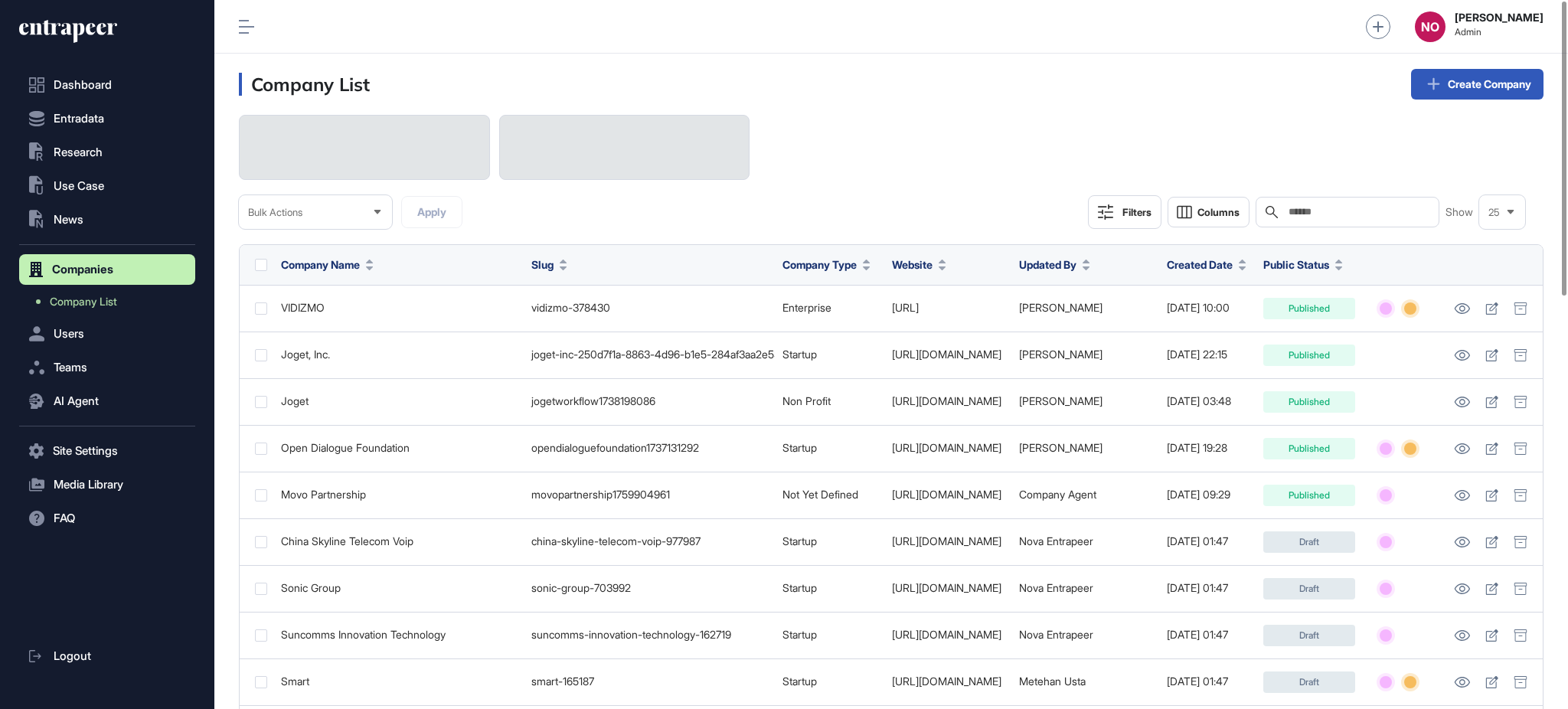
click at [1340, 199] on div "Search" at bounding box center [1348, 212] width 183 height 31
paste input "**********"
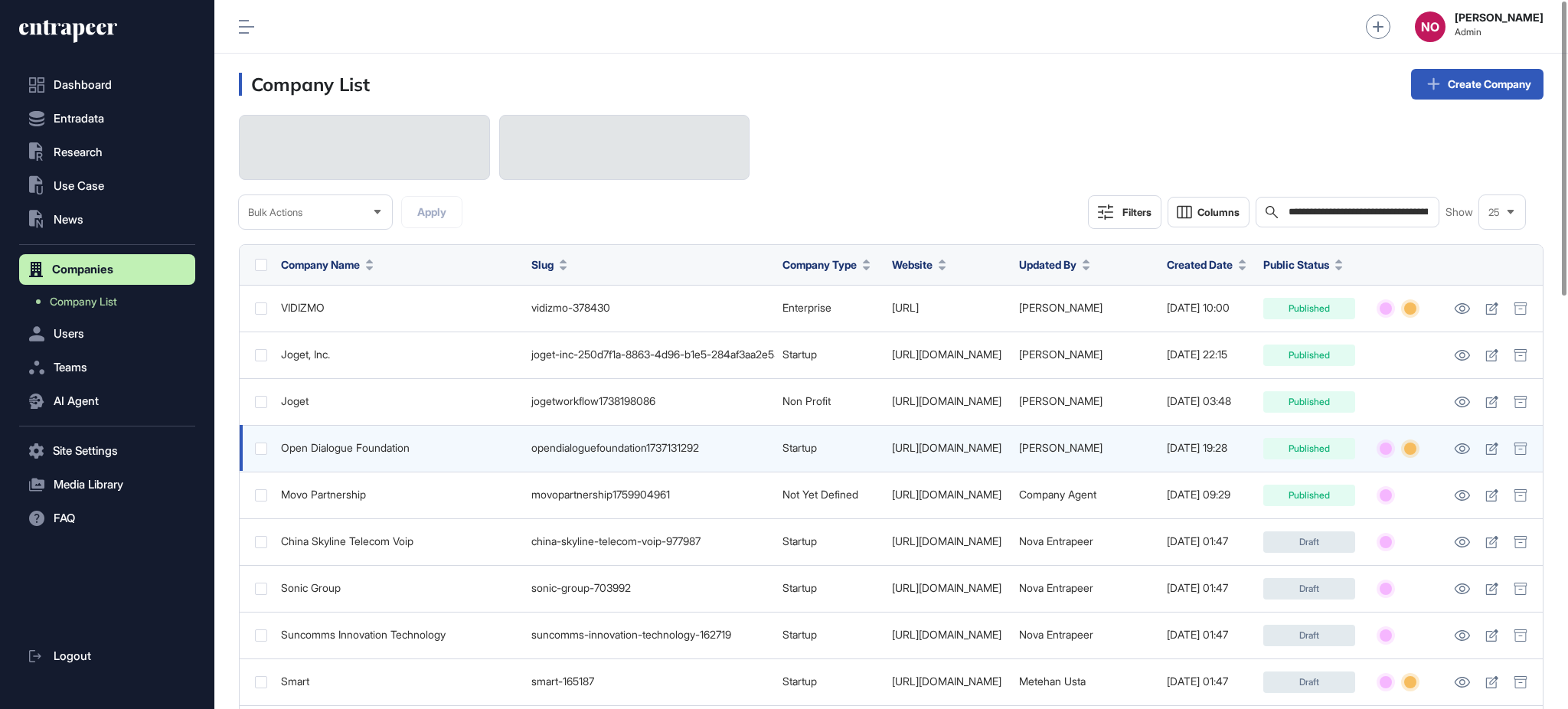
scroll to position [0, 132]
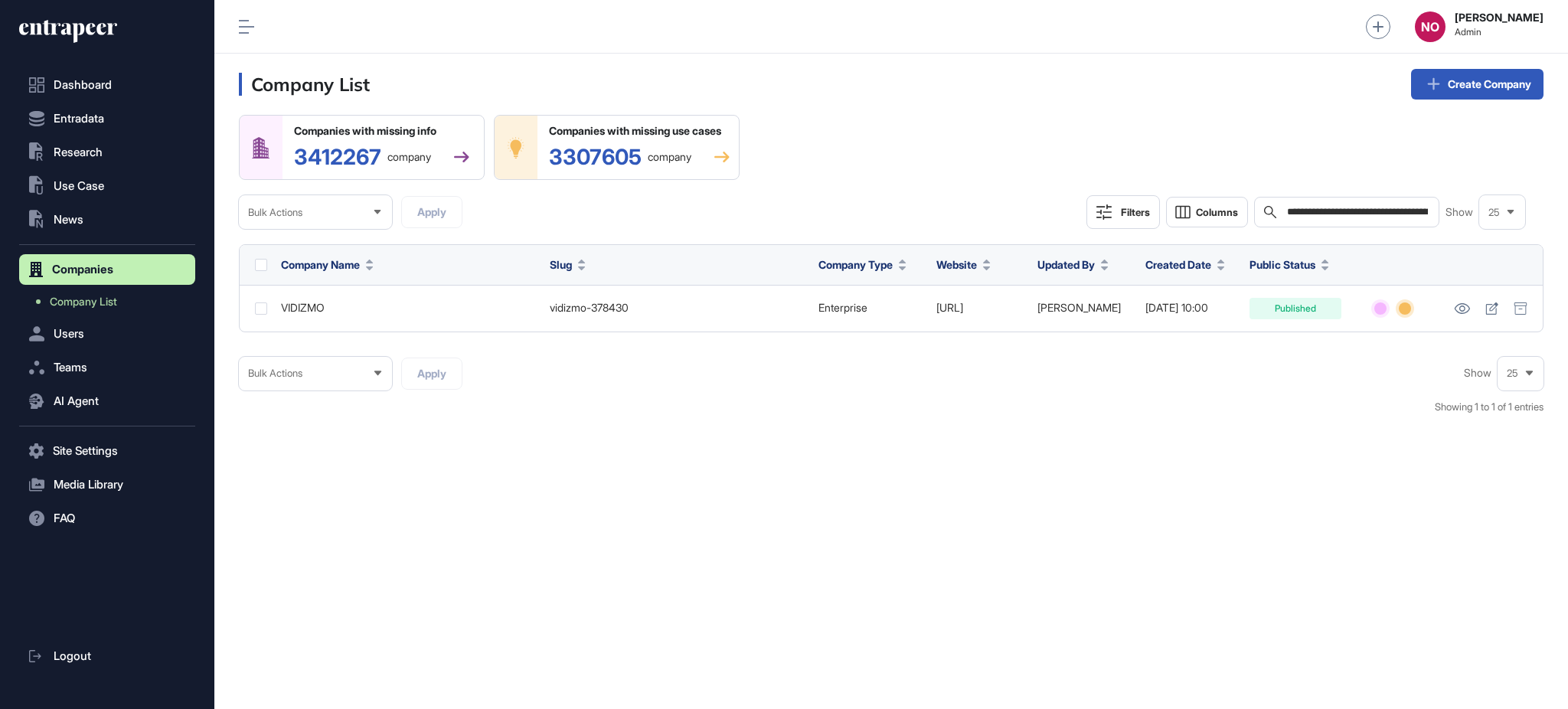
click at [1311, 203] on div "**********" at bounding box center [1347, 212] width 186 height 31
click at [1309, 216] on input "**********" at bounding box center [1358, 212] width 145 height 13
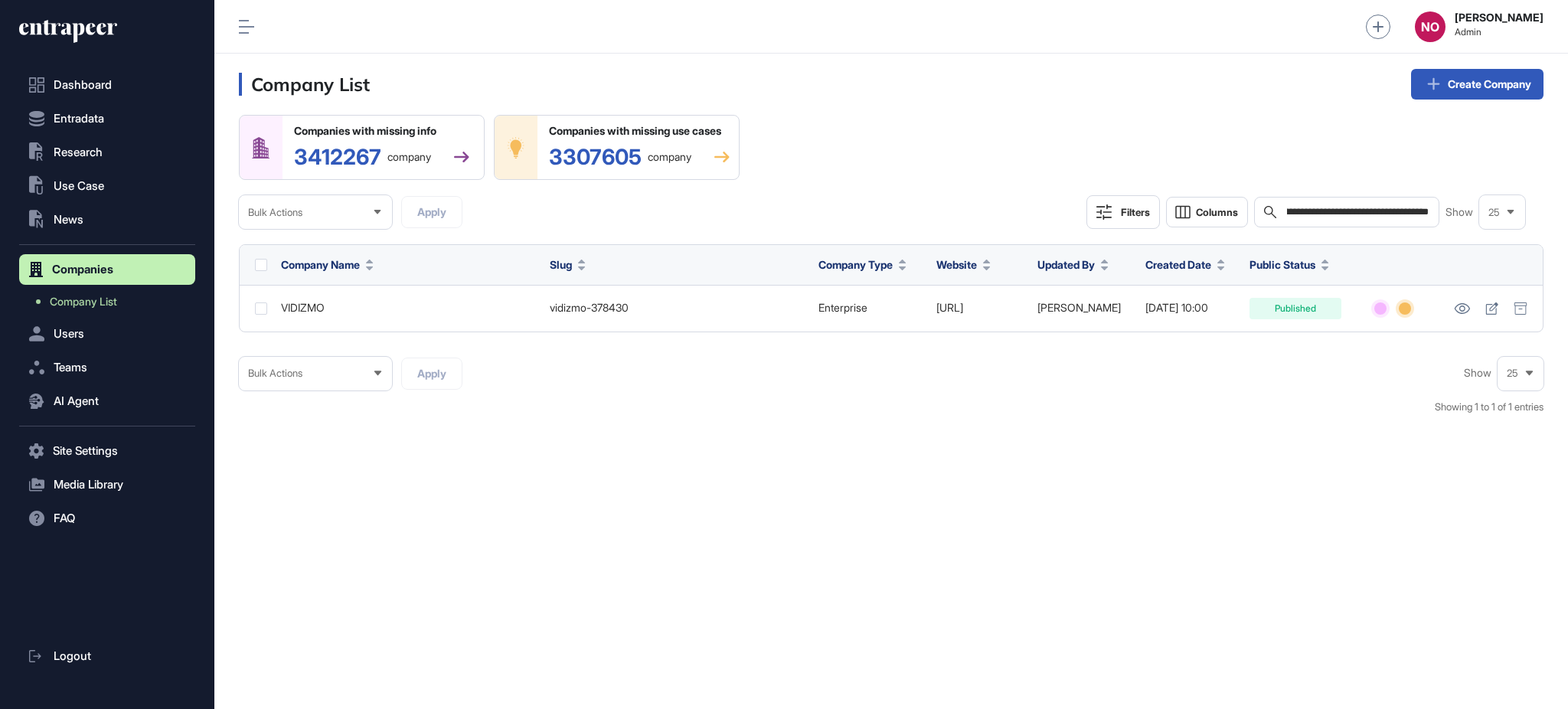
paste input "text"
type input "**********"
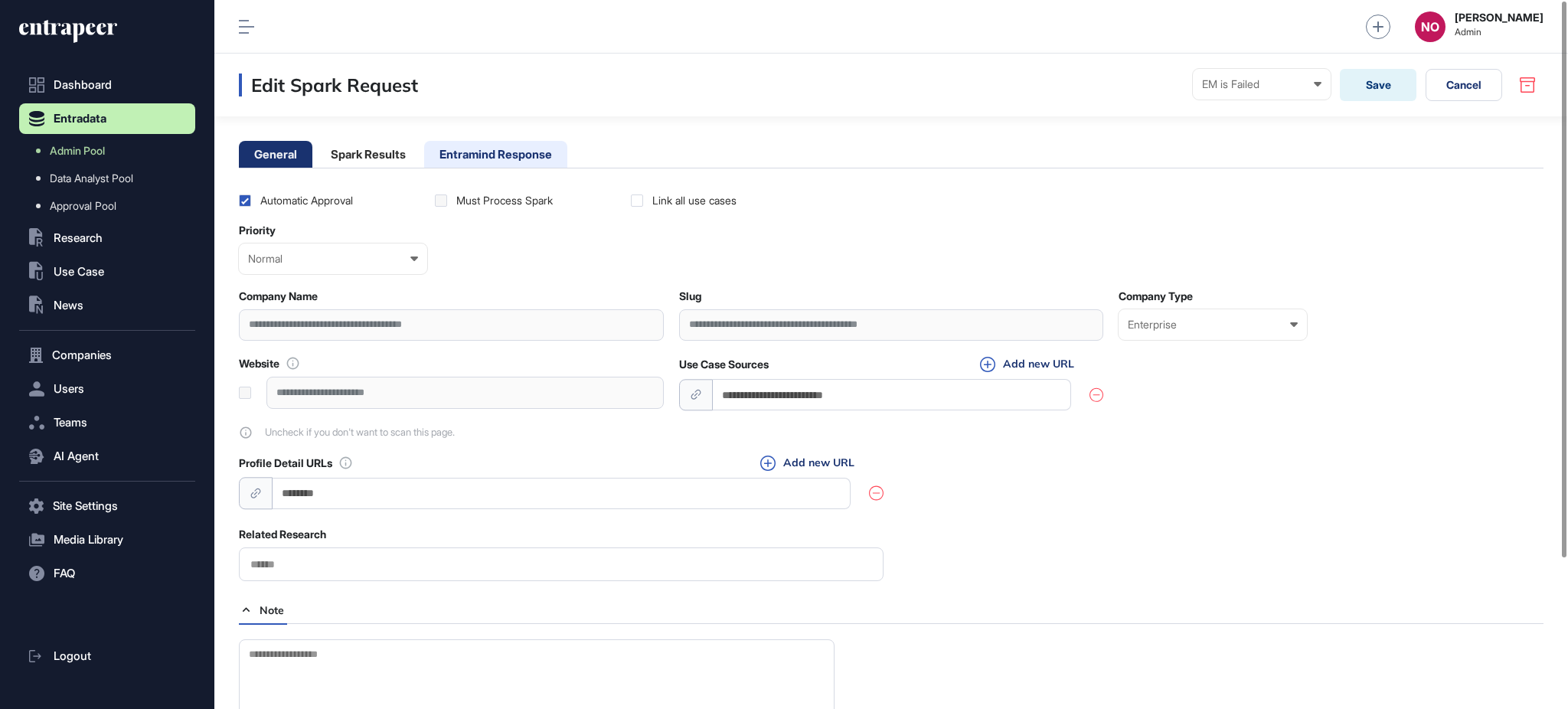
click at [478, 157] on li "Entramind Response" at bounding box center [496, 154] width 143 height 27
click at [499, 150] on li "Entramind Response" at bounding box center [496, 154] width 143 height 27
click at [547, 156] on li "Entramind Response" at bounding box center [496, 154] width 143 height 27
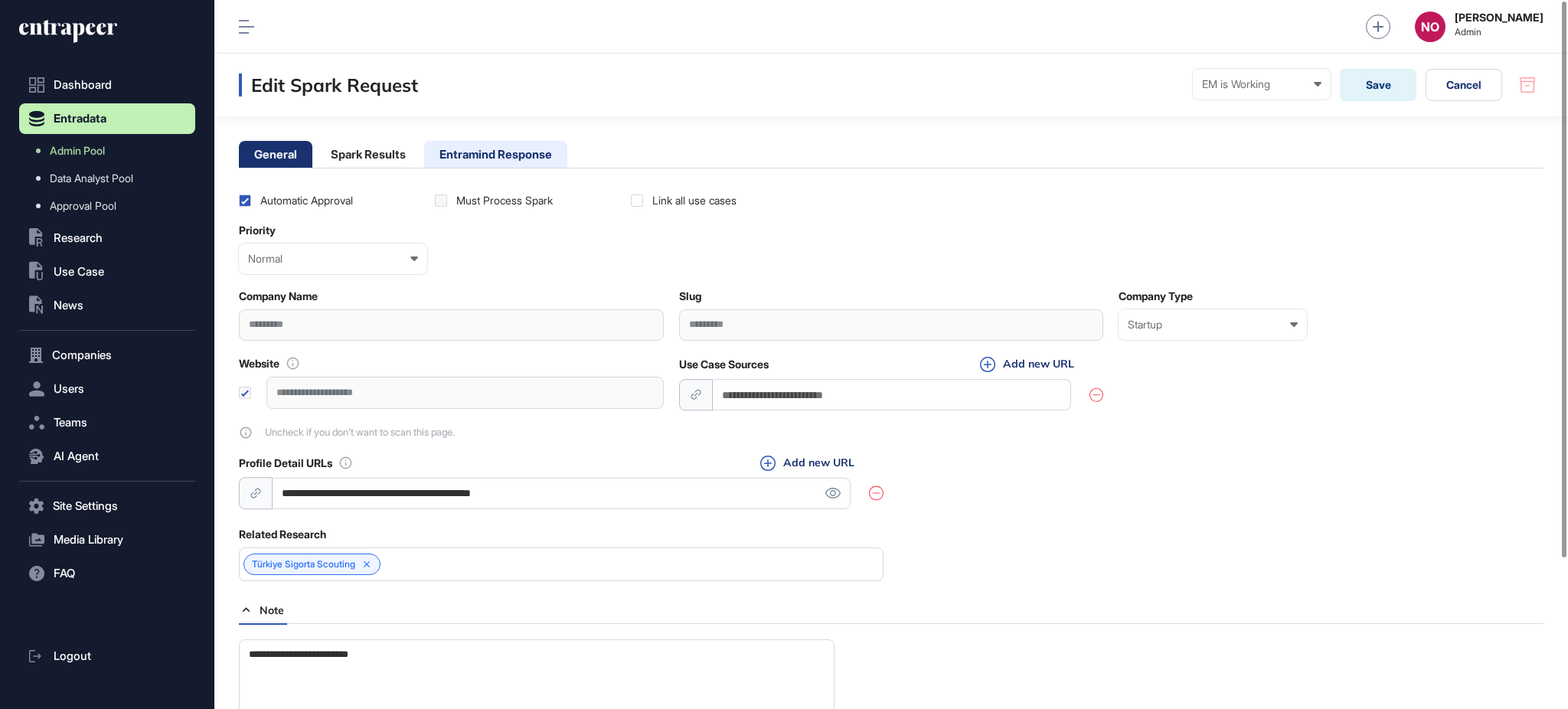
click at [539, 163] on li "Entramind Response" at bounding box center [496, 154] width 143 height 27
click at [548, 152] on li "Entramind Response" at bounding box center [496, 154] width 143 height 27
click at [505, 157] on li "Entramind Response" at bounding box center [496, 154] width 143 height 27
click at [533, 153] on li "Entramind Response" at bounding box center [496, 154] width 143 height 27
click at [516, 152] on li "Entramind Response" at bounding box center [496, 154] width 143 height 27
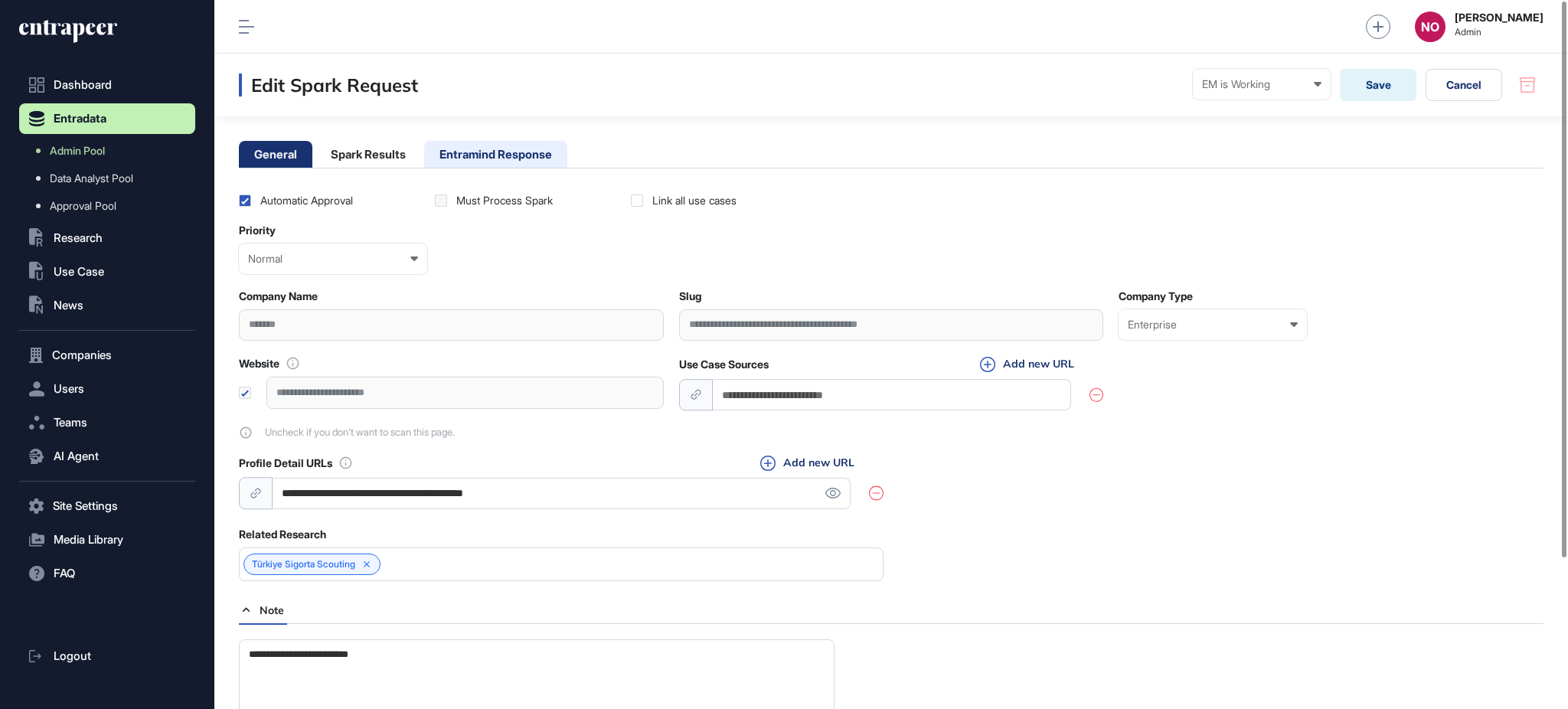
click at [541, 155] on li "Entramind Response" at bounding box center [496, 154] width 143 height 27
click at [505, 152] on li "Entramind Response" at bounding box center [496, 154] width 143 height 27
click at [505, 153] on li "Entramind Response" at bounding box center [496, 154] width 143 height 27
click at [525, 152] on li "Entramind Response" at bounding box center [496, 154] width 143 height 27
click at [560, 158] on li "Entramind Response" at bounding box center [496, 154] width 143 height 27
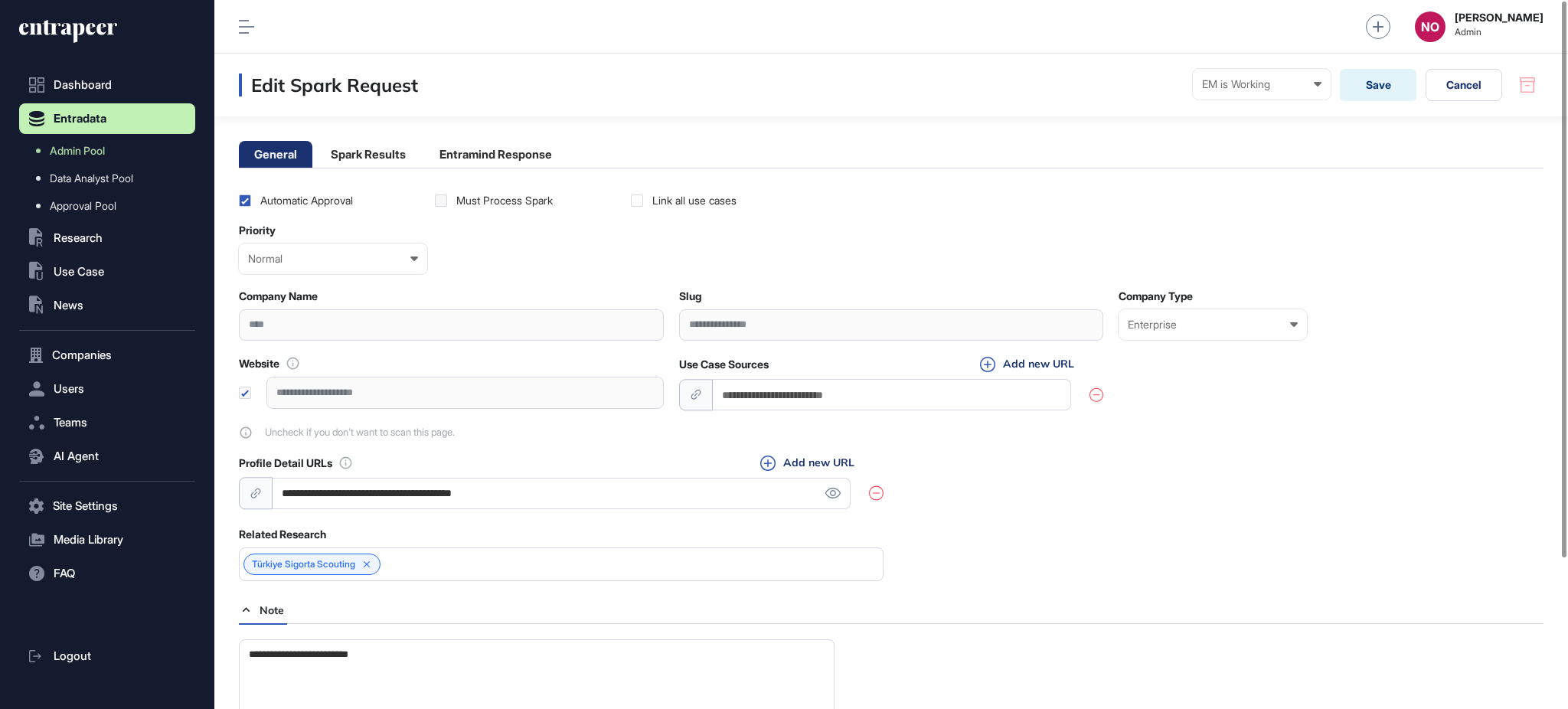
click at [562, 154] on li "Entramind Response" at bounding box center [496, 154] width 143 height 27
click at [530, 142] on li "Entramind Response" at bounding box center [496, 154] width 143 height 27
click at [533, 148] on li "Entramind Response" at bounding box center [496, 154] width 143 height 27
click at [551, 154] on li "Entramind Response" at bounding box center [496, 154] width 143 height 27
